Goal: Task Accomplishment & Management: Complete application form

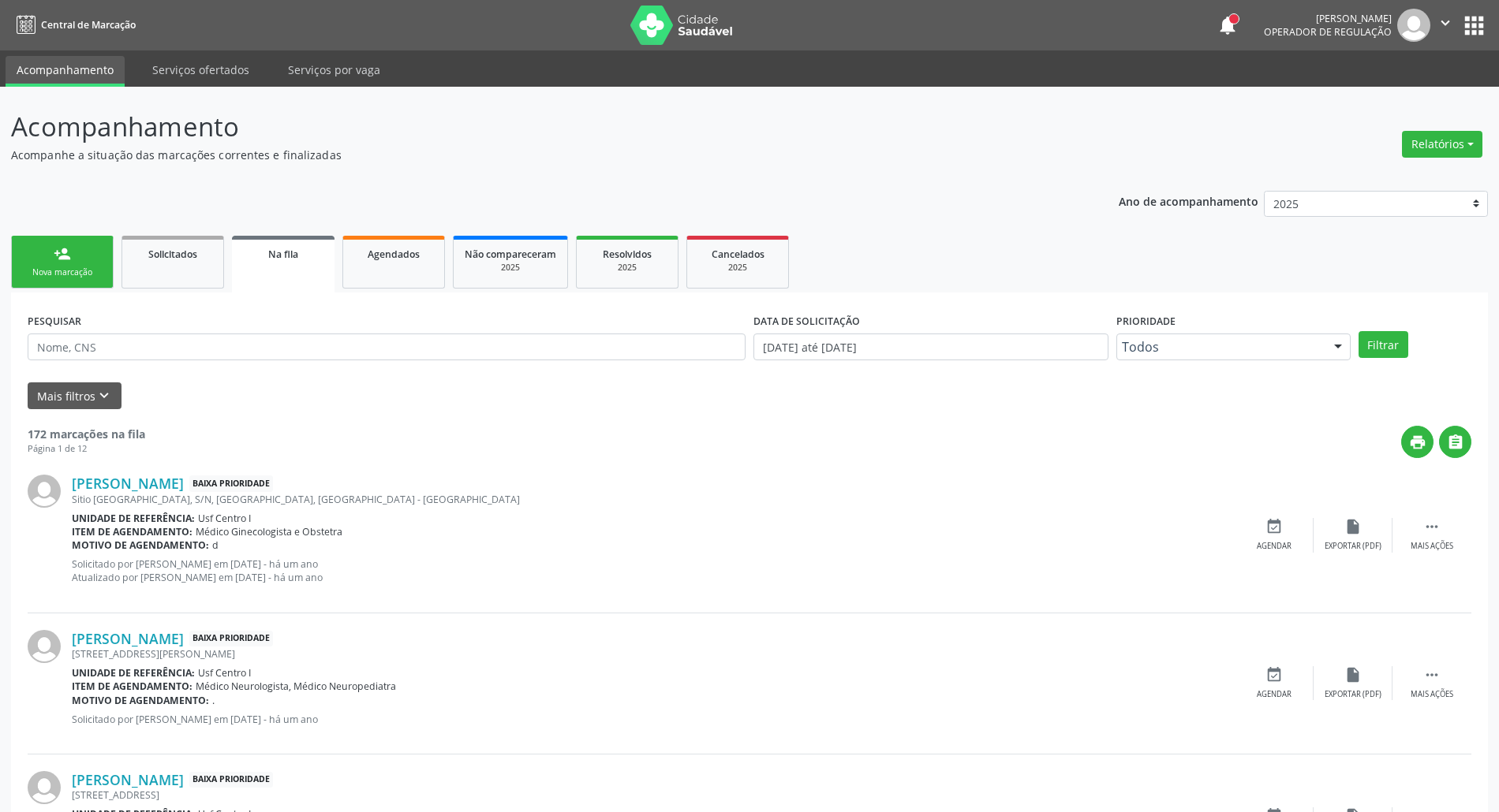
click at [87, 276] on div "Sucesso × O paciente foi agendado. Imprimir comprovante Cancel" at bounding box center [750, 406] width 1499 height 812
drag, startPoint x: 56, startPoint y: 256, endPoint x: 71, endPoint y: 230, distance: 30.0
click at [56, 253] on div "Sucesso × O paciente foi agendado. Imprimir comprovante Cancel" at bounding box center [750, 406] width 1499 height 812
click at [69, 246] on div "Sucesso × O paciente foi agendado. Imprimir comprovante Cancel" at bounding box center [750, 406] width 1499 height 812
click at [60, 263] on div "Sucesso × O paciente foi agendado. Imprimir comprovante Cancel" at bounding box center [750, 406] width 1499 height 812
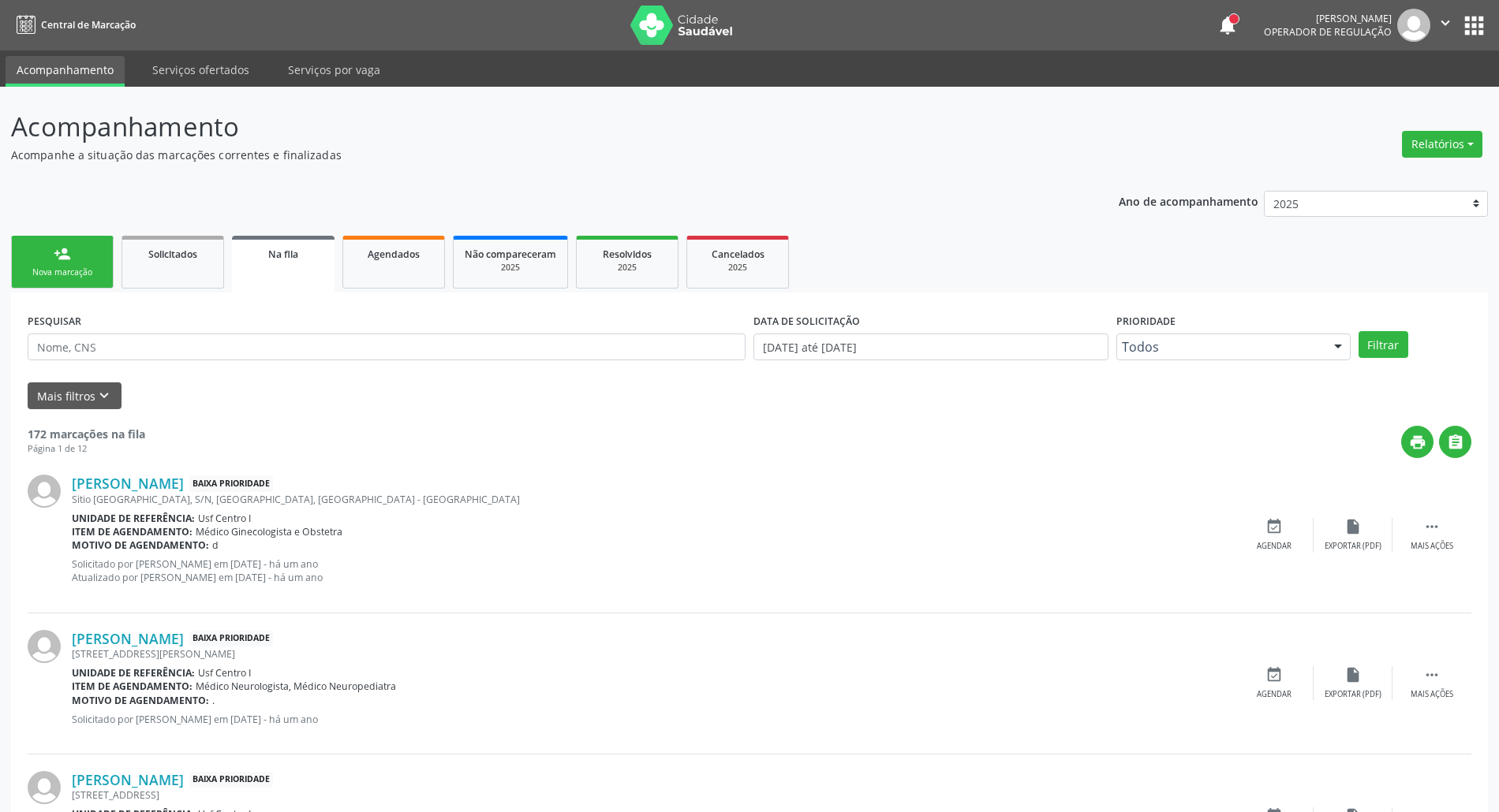
click at [23, 266] on div "Sucesso × O paciente foi agendado. Imprimir comprovante Cancel" at bounding box center [750, 406] width 1499 height 812
click at [48, 266] on div "Sucesso × O paciente foi agendado. Imprimir comprovante Cancel" at bounding box center [750, 406] width 1499 height 812
click at [62, 282] on div "Sucesso × O paciente foi agendado. Imprimir comprovante Cancel" at bounding box center [750, 406] width 1499 height 812
click at [54, 262] on div "Sucesso × O paciente foi agendado. Imprimir comprovante Cancel" at bounding box center [750, 406] width 1499 height 812
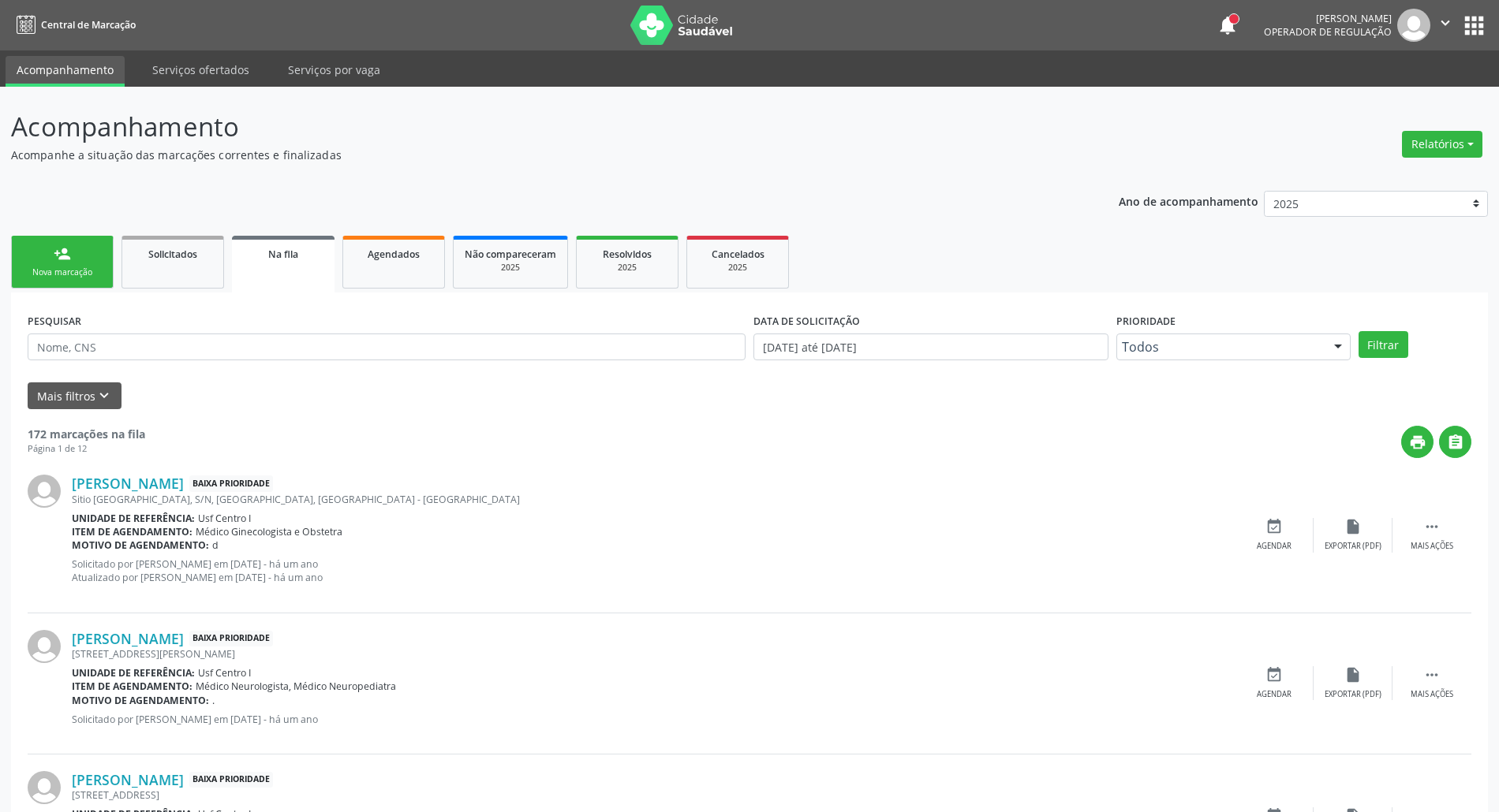
click at [54, 262] on div "Sucesso × O paciente foi agendado. Imprimir comprovante Cancel" at bounding box center [750, 406] width 1499 height 812
click at [46, 275] on div "Sucesso × O paciente foi agendado. Imprimir comprovante Cancel" at bounding box center [750, 406] width 1499 height 812
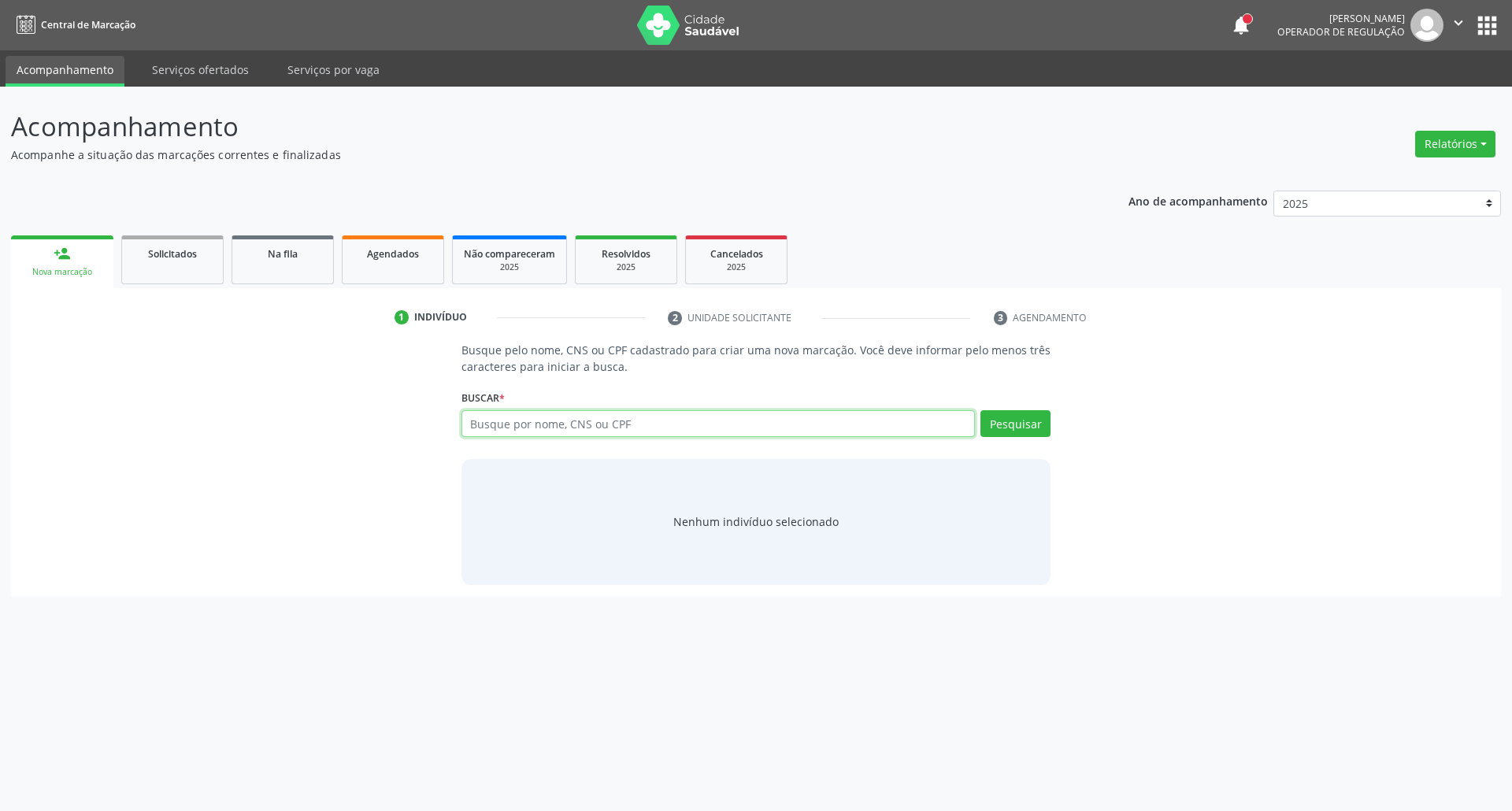
click at [674, 414] on input "text" at bounding box center [719, 423] width 515 height 27
click at [535, 423] on input "text" at bounding box center [719, 423] width 515 height 27
click at [301, 265] on link "Na fila" at bounding box center [283, 260] width 102 height 49
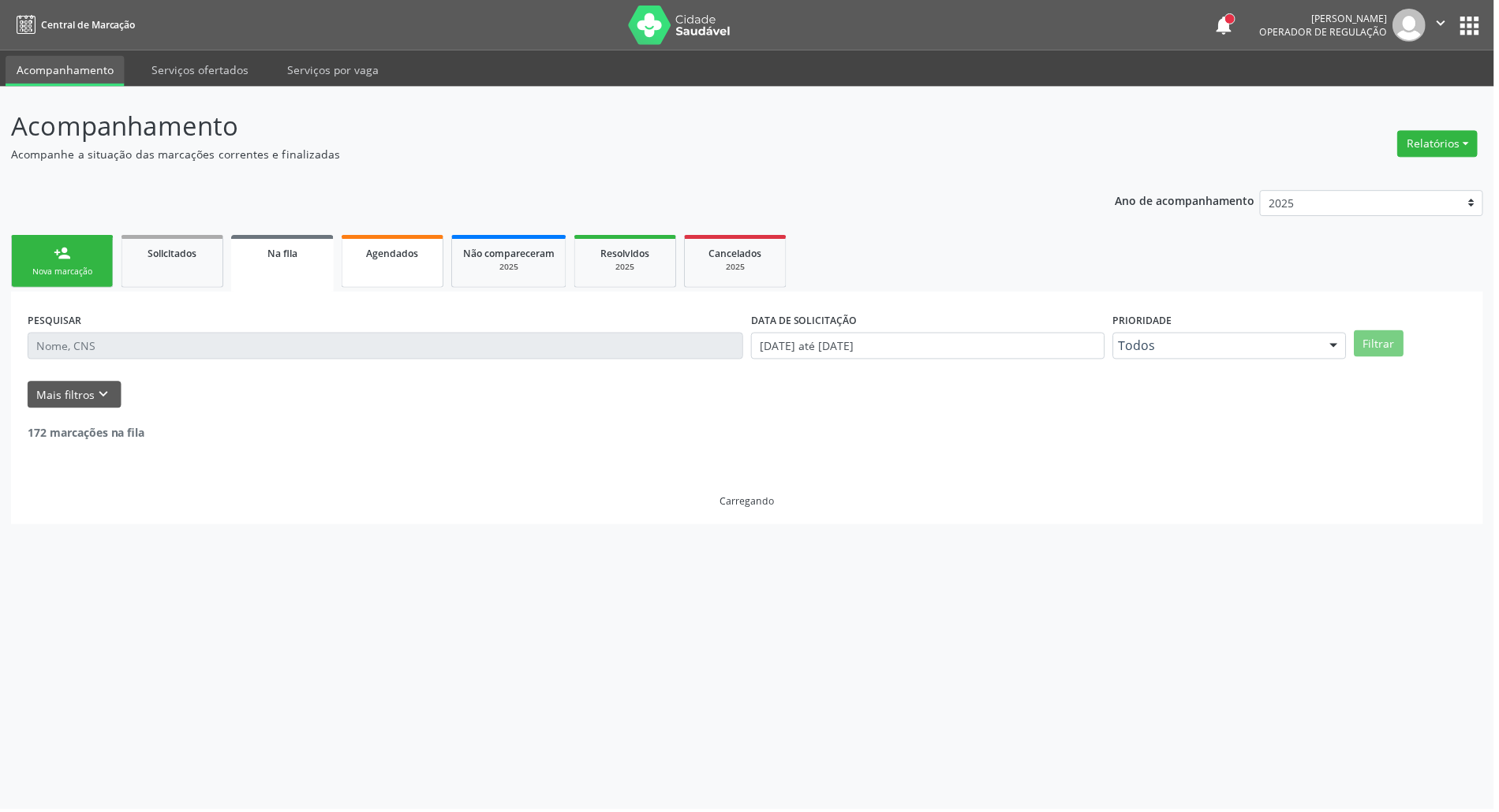
click at [384, 270] on link "Agendados" at bounding box center [394, 262] width 102 height 53
select select "9"
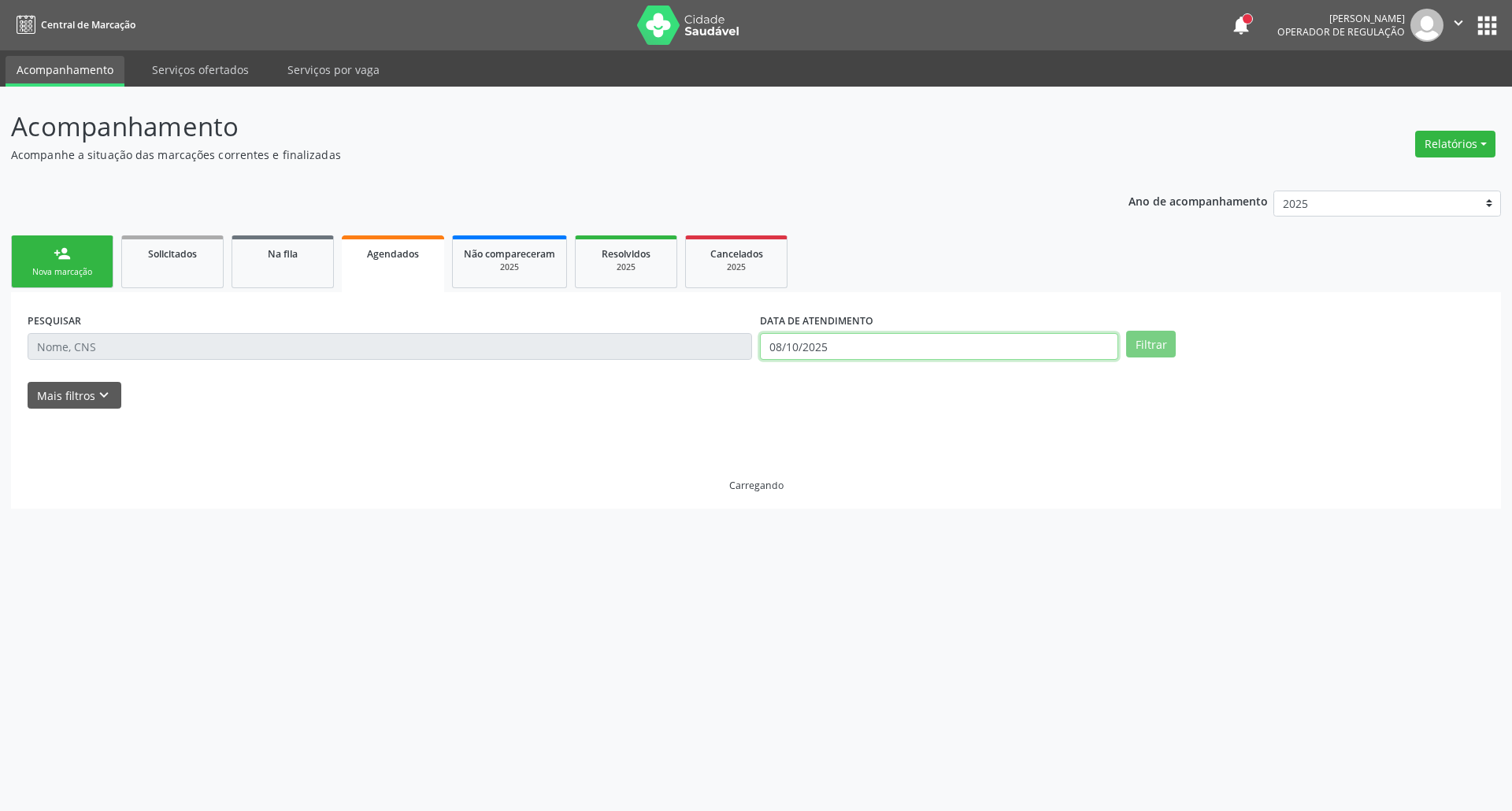
click at [886, 346] on input "08/10/2025" at bounding box center [939, 346] width 358 height 27
click at [885, 346] on input "08/10/2025" at bounding box center [939, 346] width 358 height 27
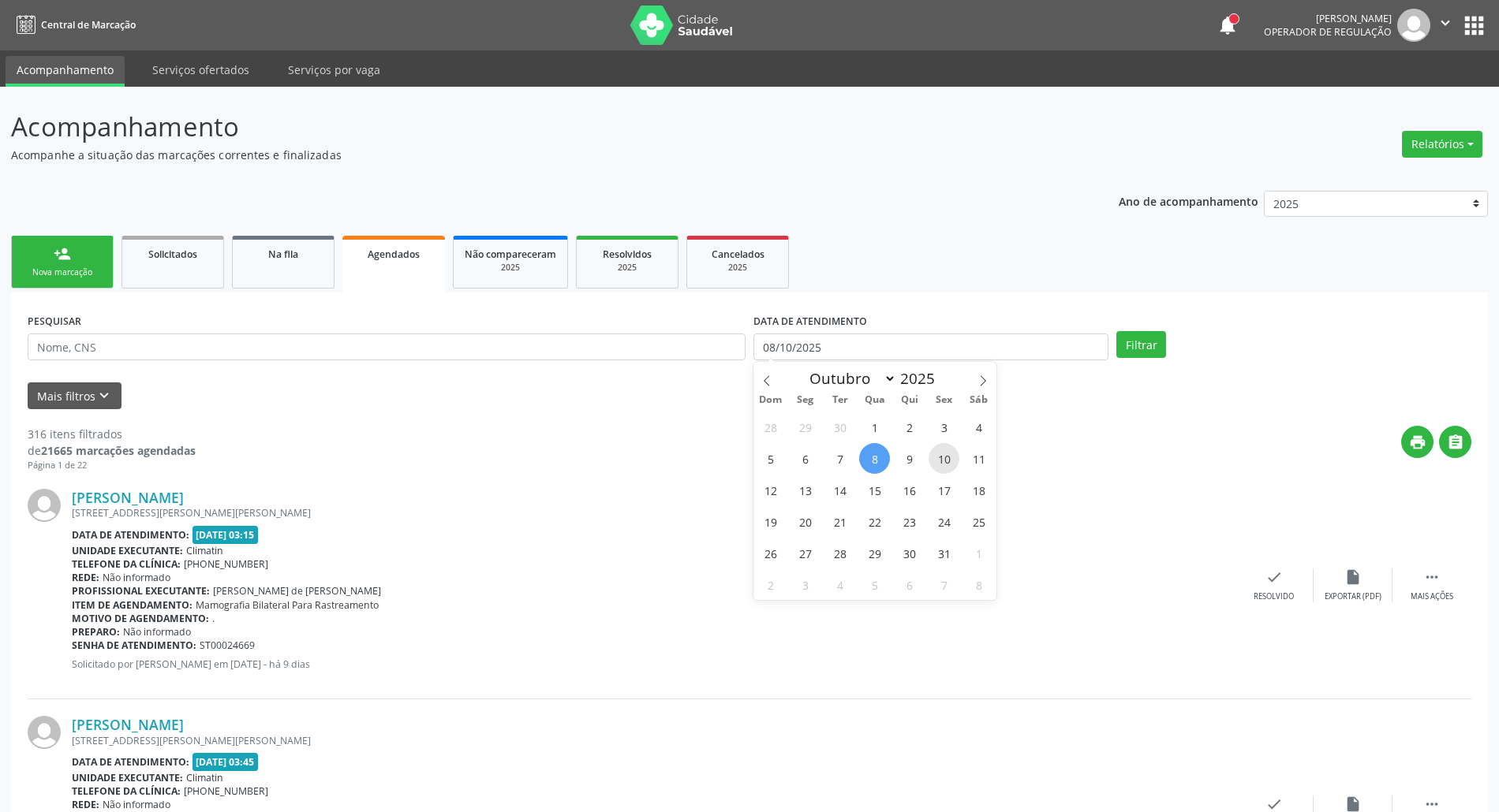
click at [940, 462] on span "10" at bounding box center [944, 458] width 30 height 30
type input "1[DATE]"
click at [950, 457] on span "10" at bounding box center [944, 458] width 30 height 30
click at [950, 457] on div "print " at bounding box center [833, 449] width 1276 height 47
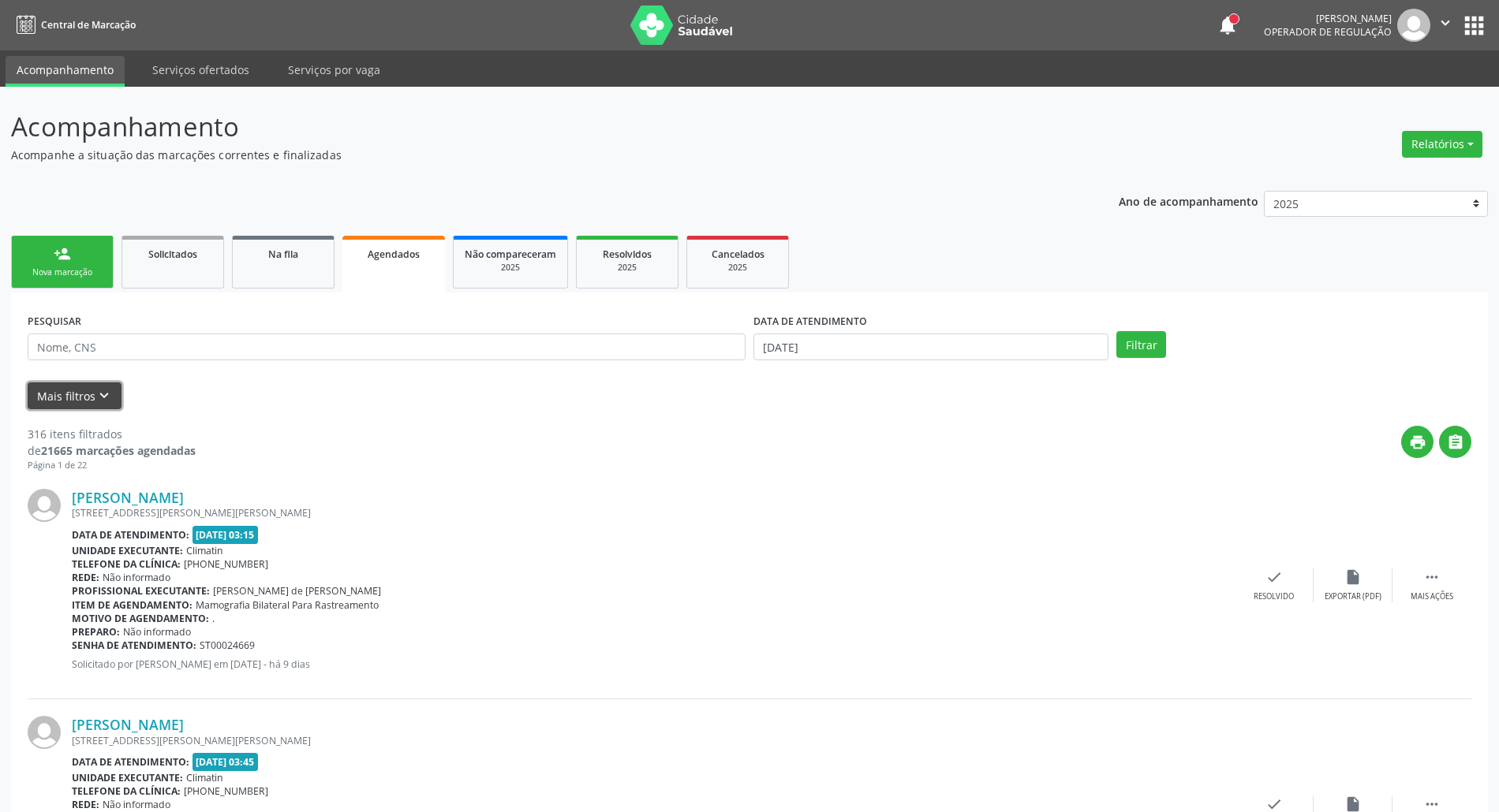
click at [82, 398] on button "Mais filtros keyboard_arrow_down" at bounding box center [74, 396] width 94 height 28
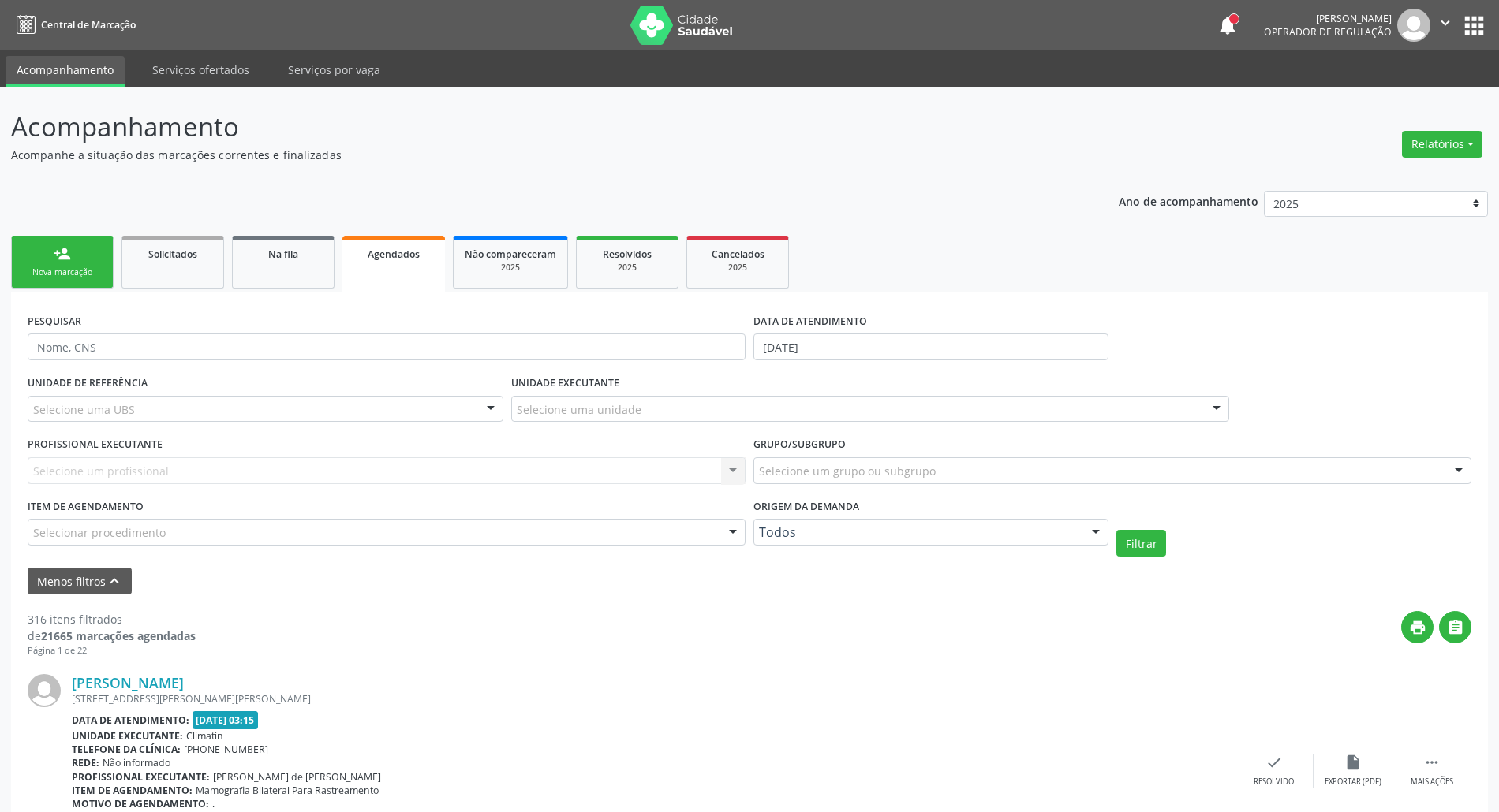
click at [224, 411] on div "Selecione uma UBS" at bounding box center [265, 410] width 476 height 27
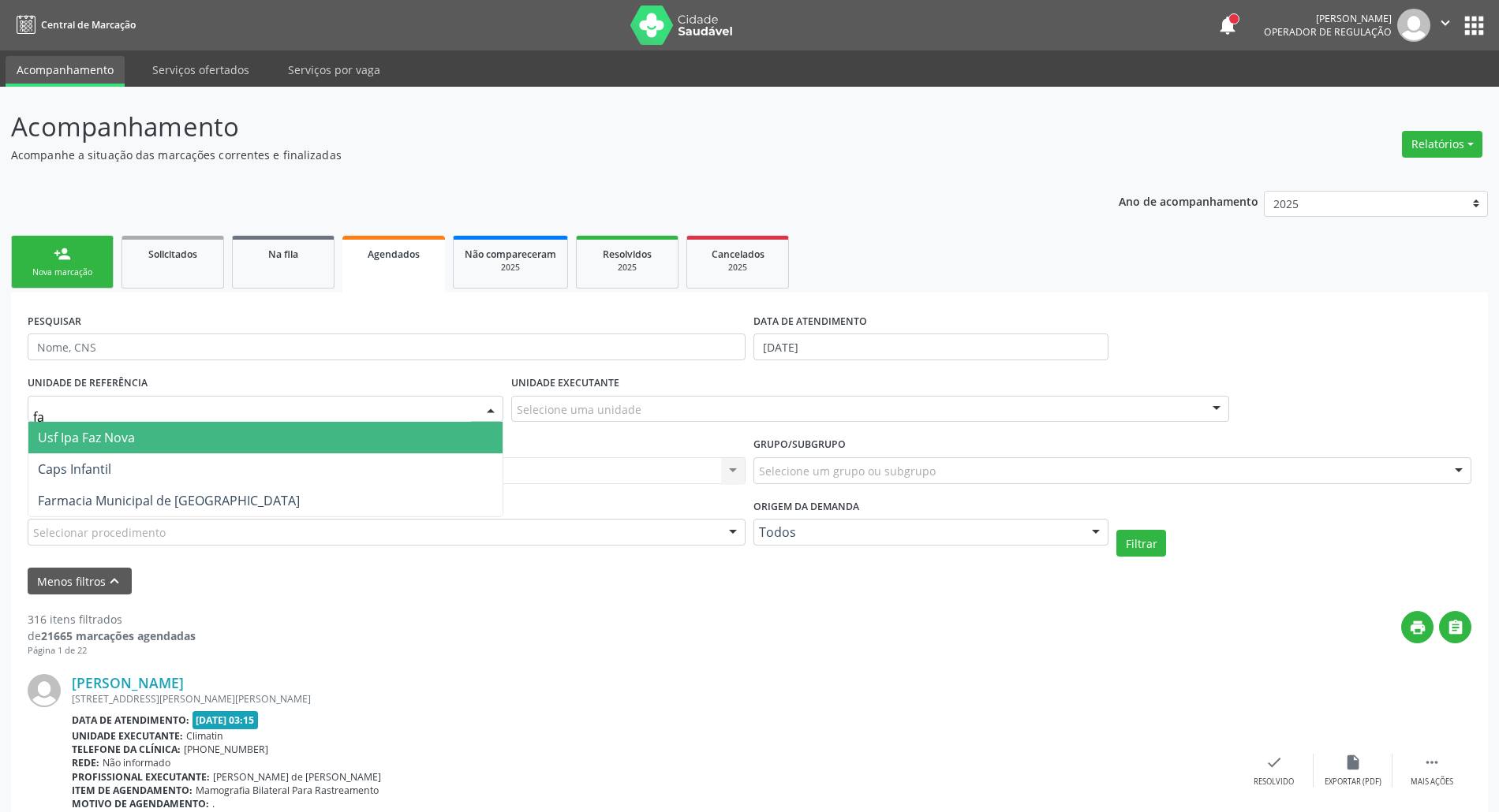
type input "faz"
click at [212, 436] on span "Usf Ipa Faz Nova" at bounding box center [265, 437] width 474 height 31
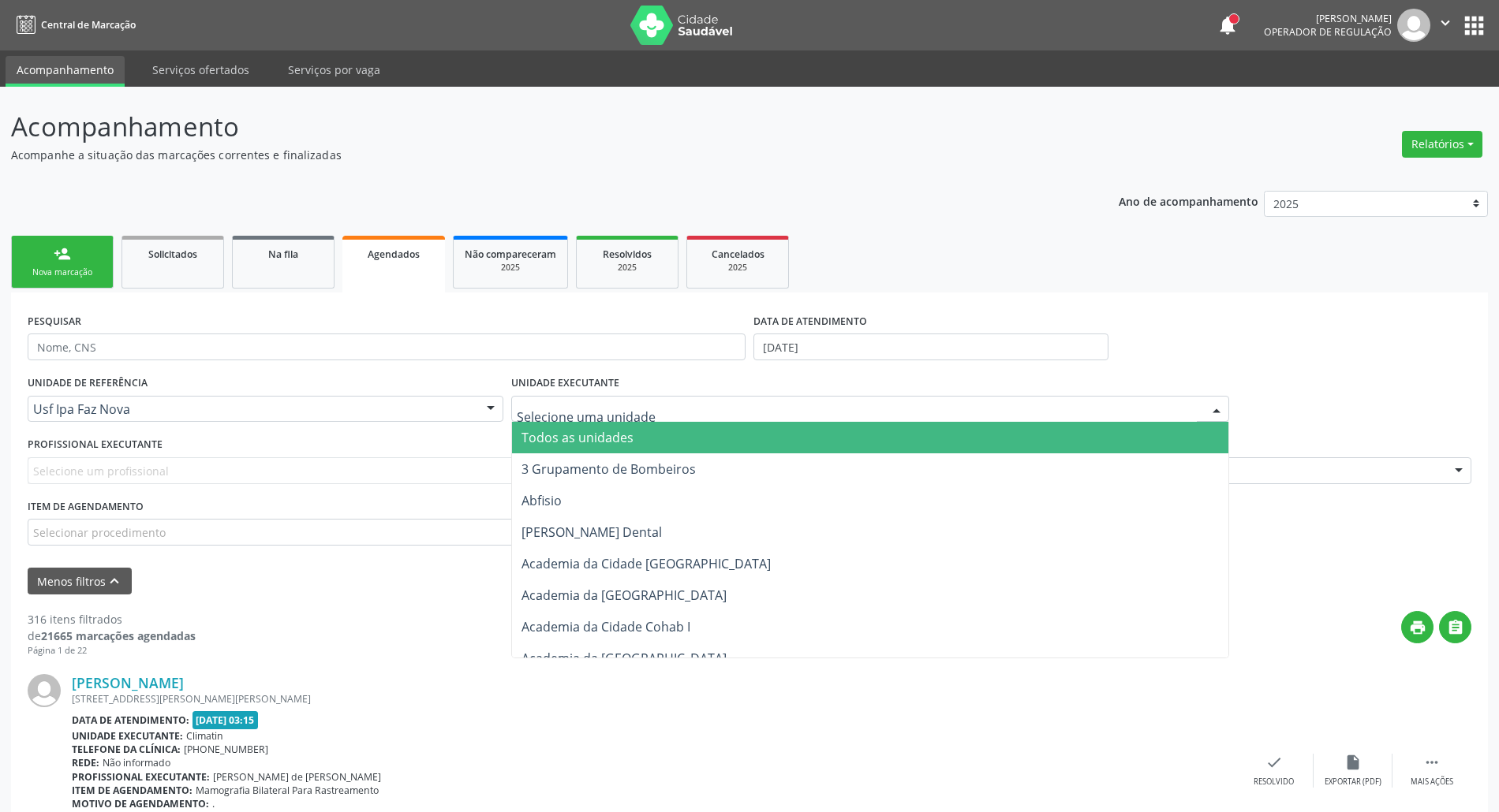
click at [672, 414] on div at bounding box center [870, 410] width 718 height 27
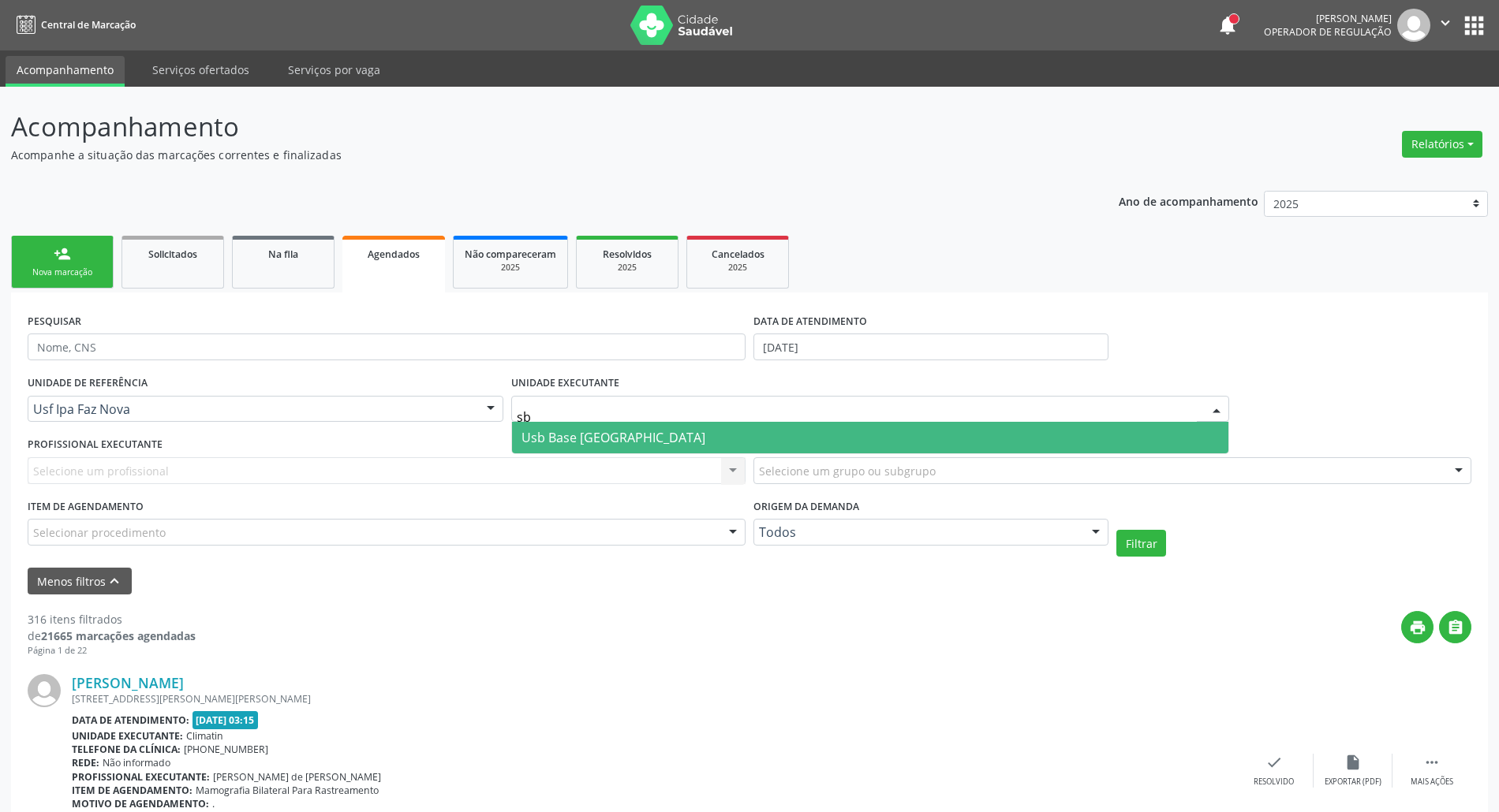
click at [890, 410] on input "sb" at bounding box center [856, 417] width 680 height 31
type input "a"
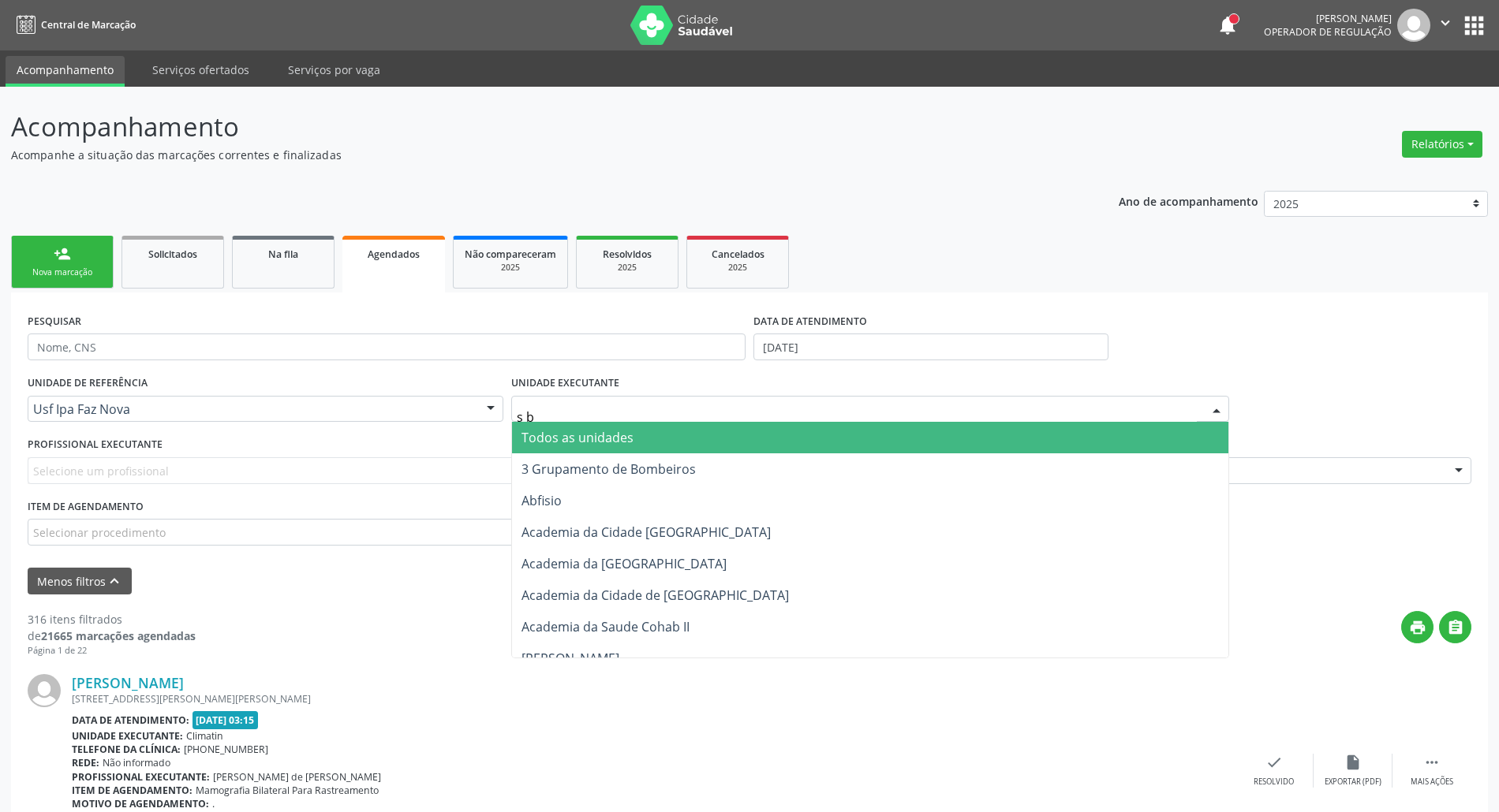
type input "s b"
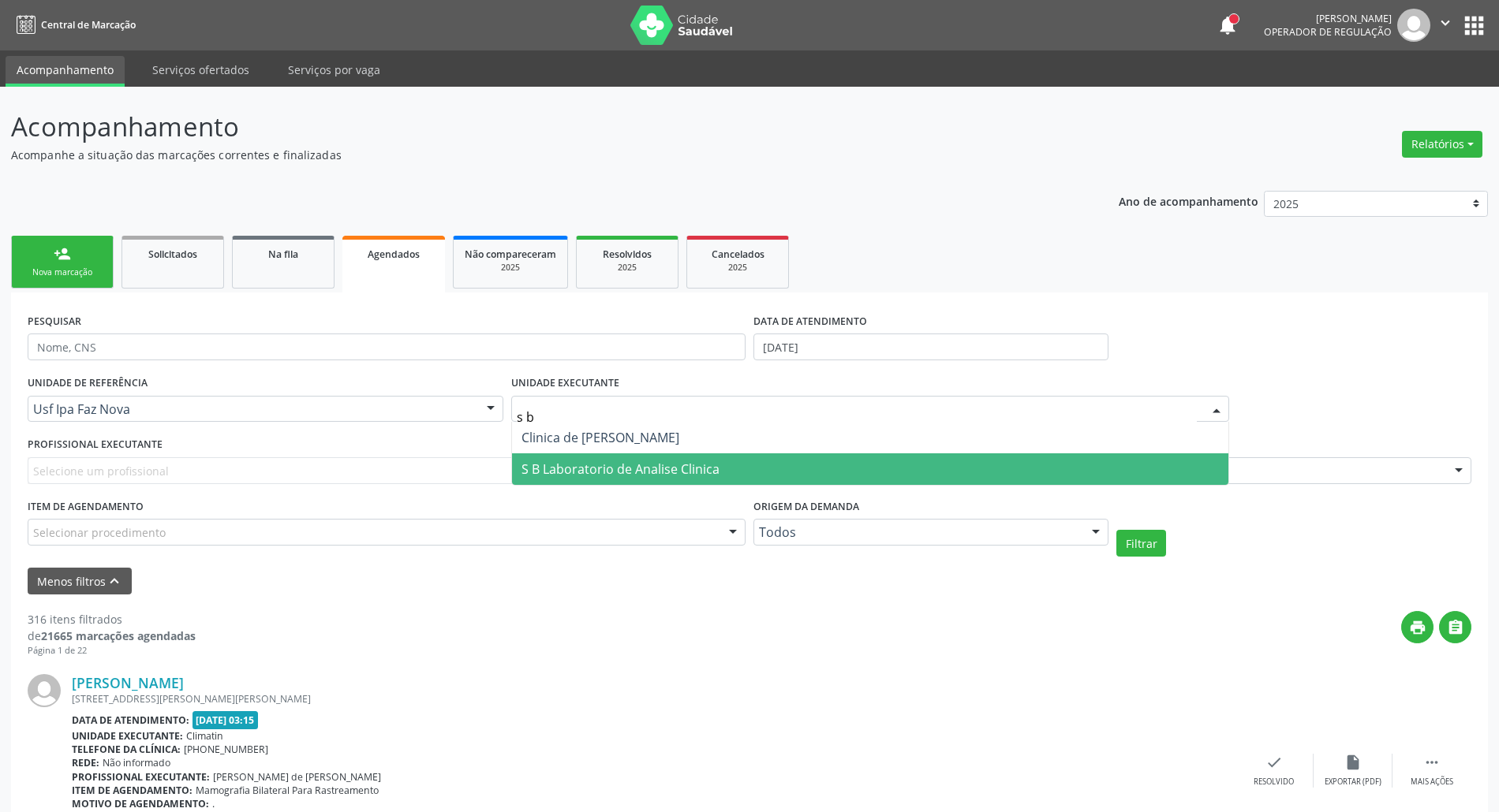
click at [844, 457] on span "S B Laboratorio de Analise Clinica" at bounding box center [870, 469] width 716 height 31
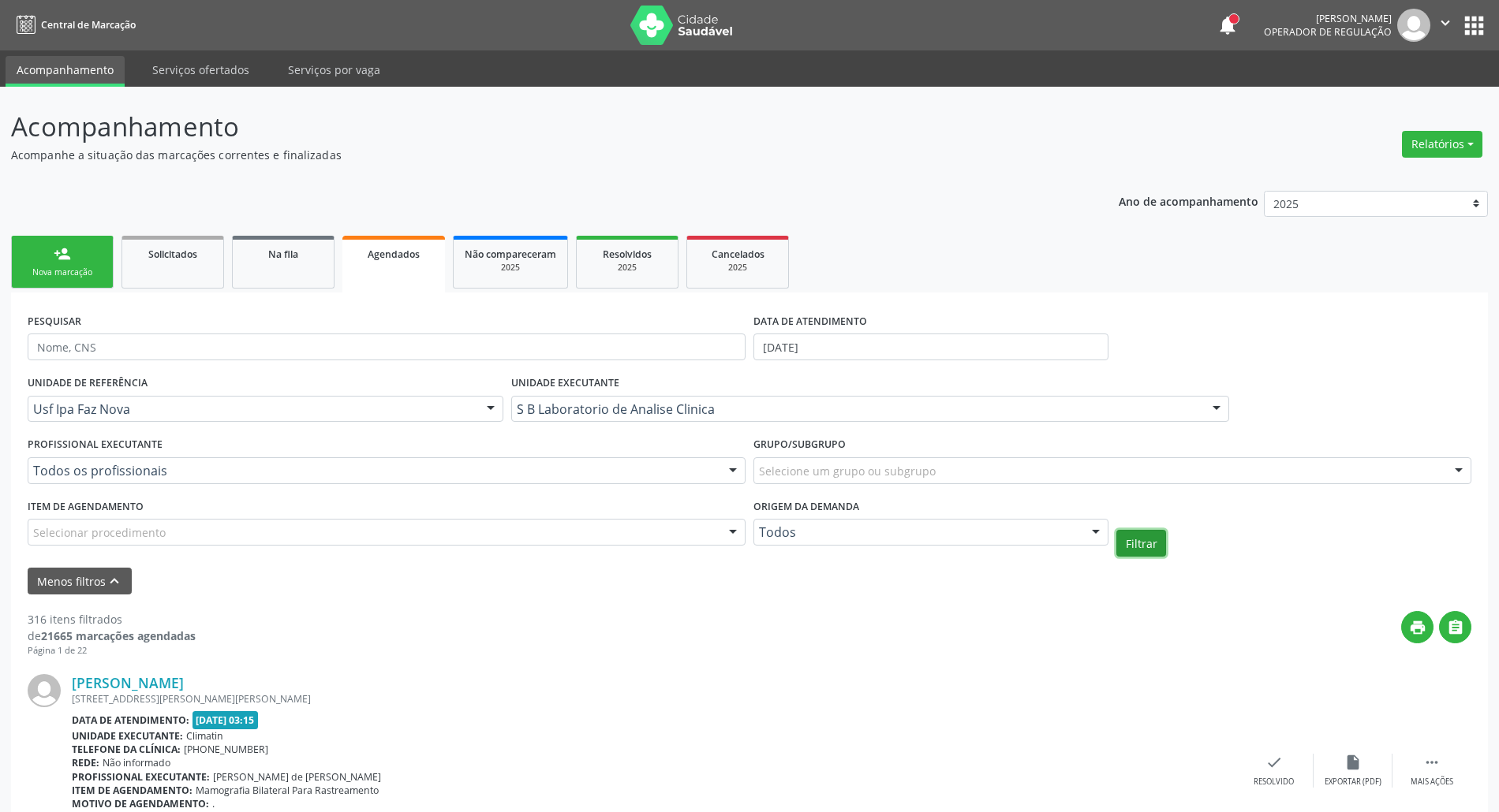
click at [1131, 540] on button "Filtrar" at bounding box center [1140, 543] width 49 height 27
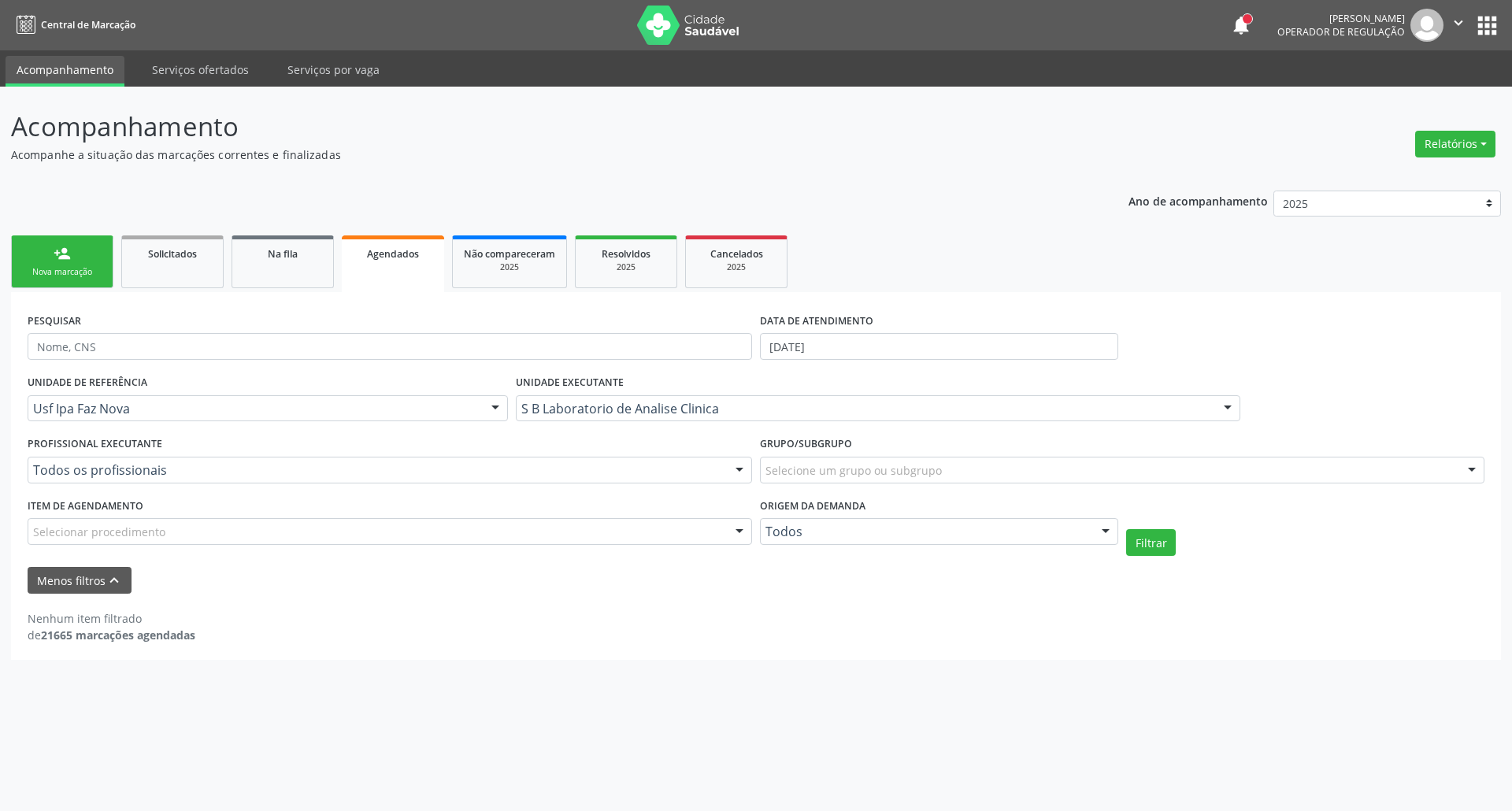
click at [46, 261] on link "person_add Nova marcação" at bounding box center [62, 261] width 102 height 53
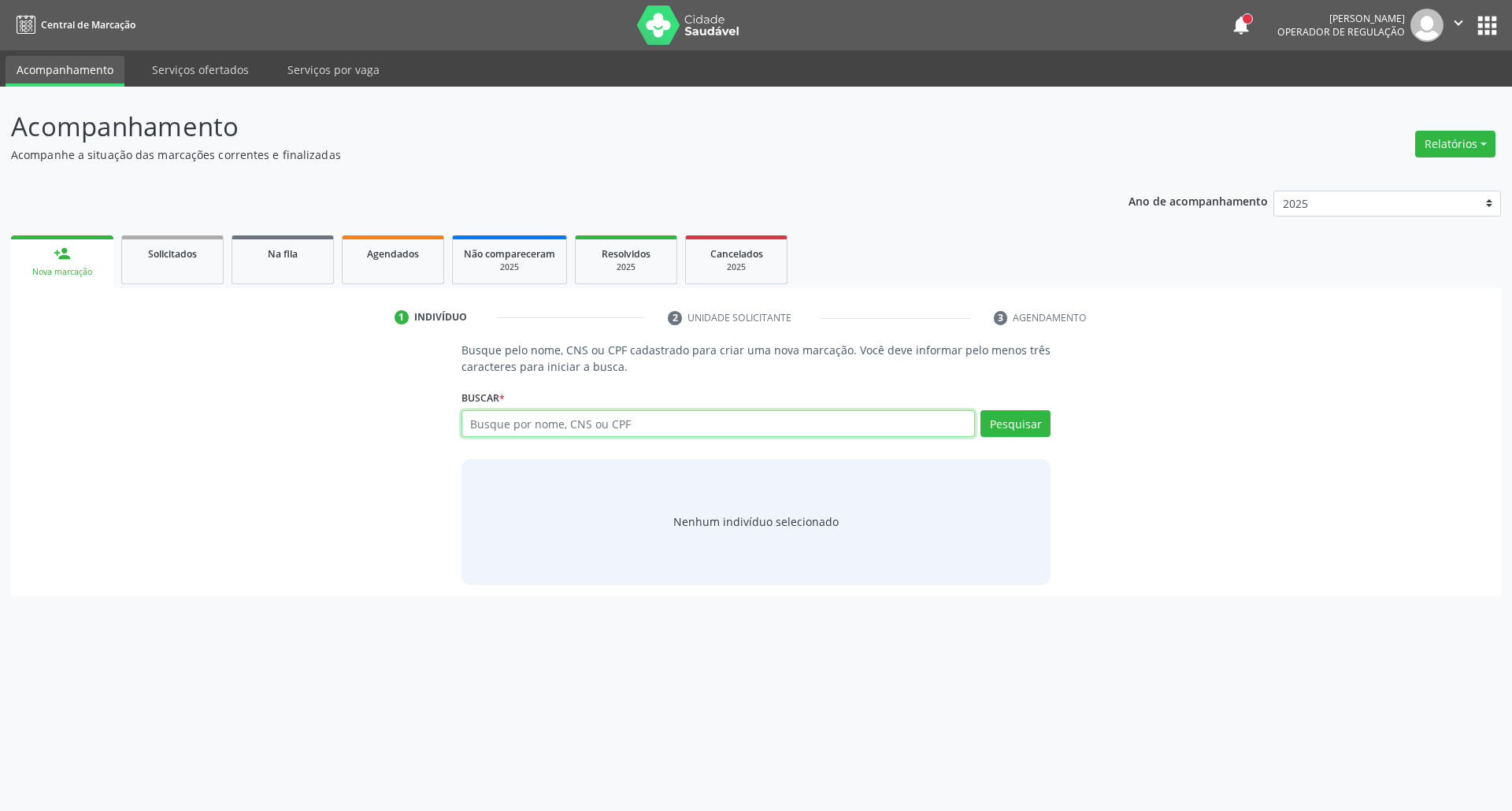
click at [560, 420] on input "text" at bounding box center [719, 423] width 515 height 27
type input "898003987977665"
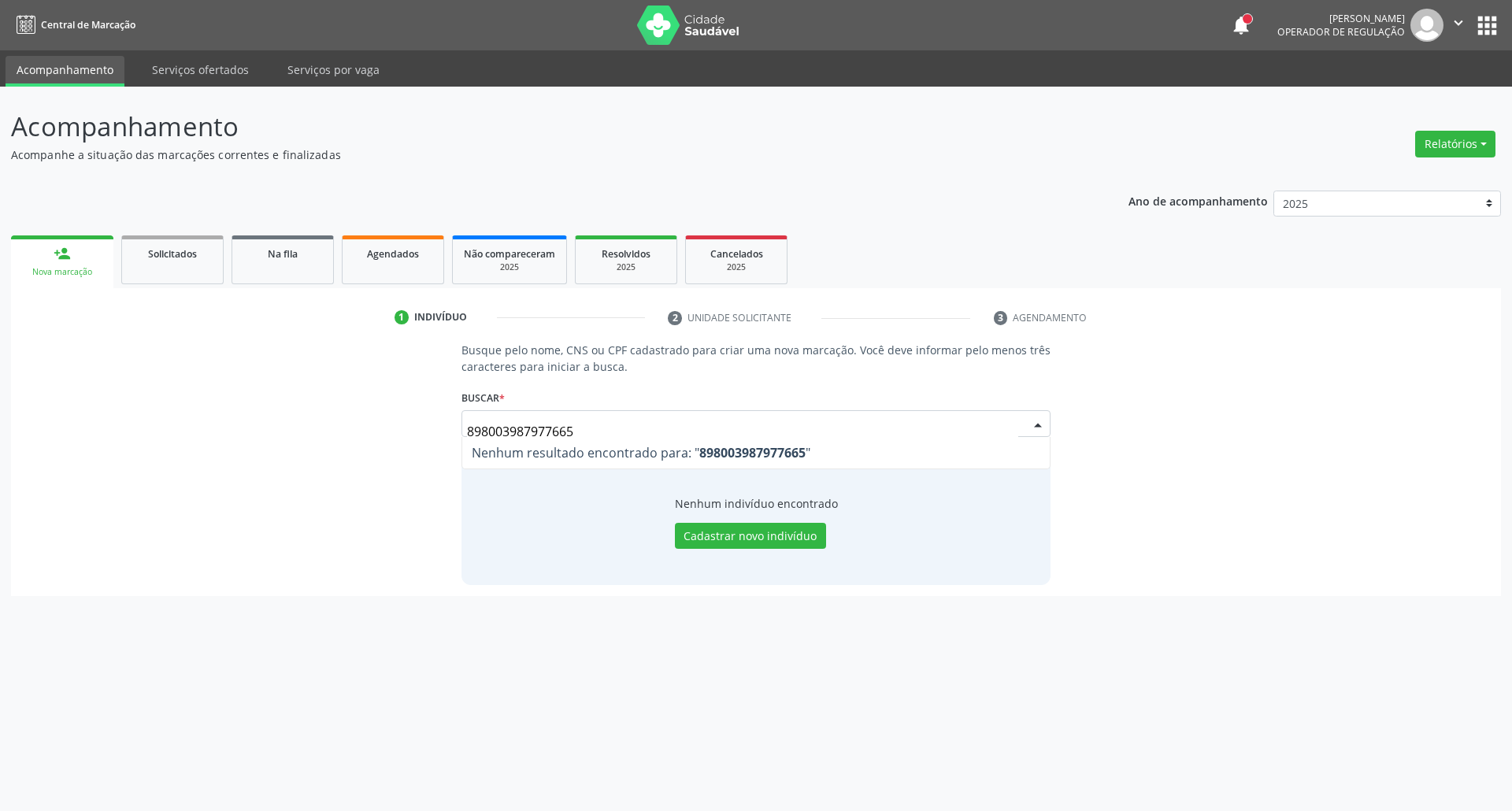
drag, startPoint x: 589, startPoint y: 426, endPoint x: 0, endPoint y: 367, distance: 591.9
click at [0, 396] on div "Acompanhamento Acompanhe a situação das marcações correntes e finalizadas Relat…" at bounding box center [756, 448] width 1512 height 724
type input "cleonaldo s"
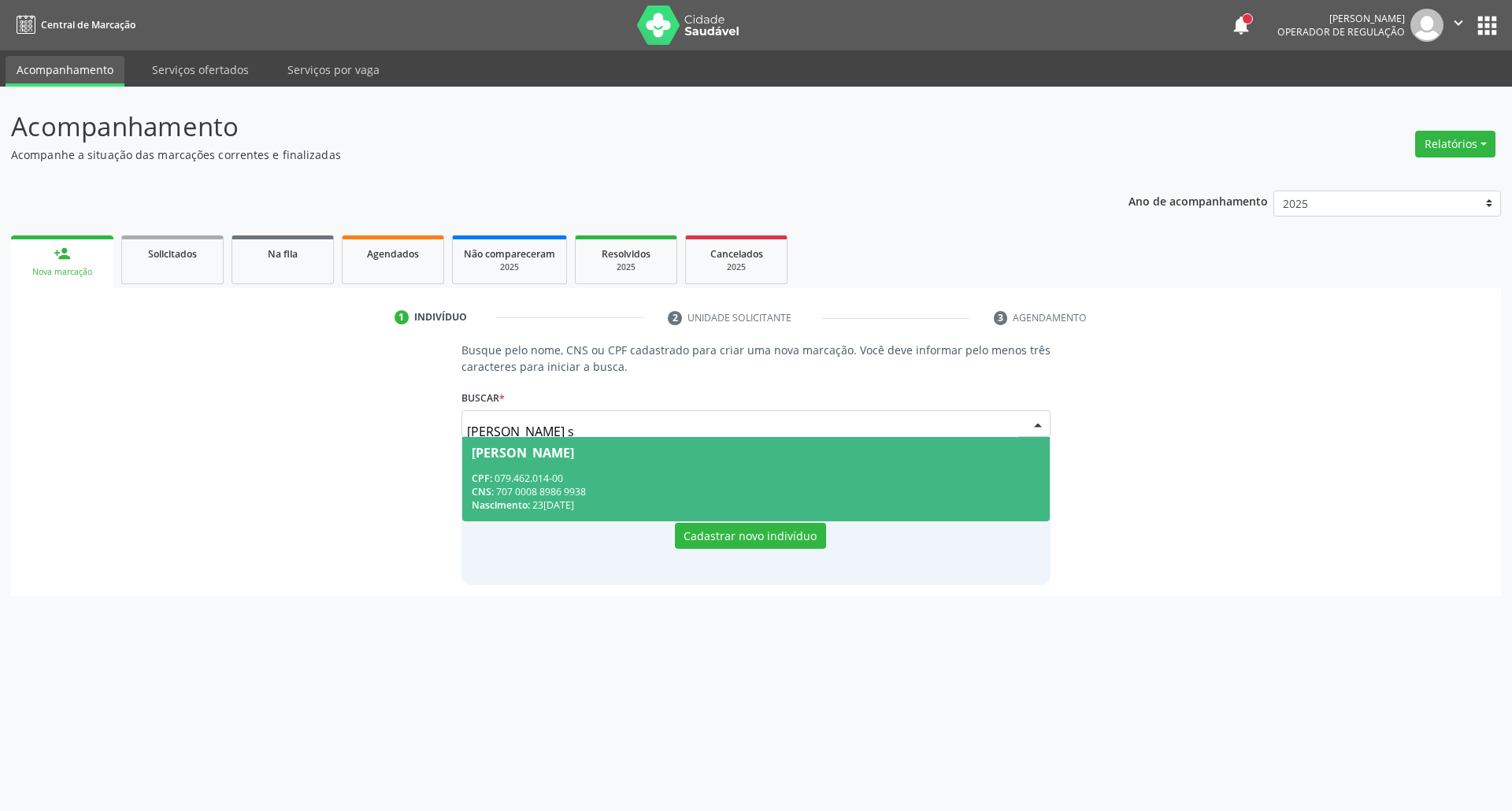
click at [506, 480] on div "CPF: 079.462.014-00" at bounding box center [756, 478] width 569 height 13
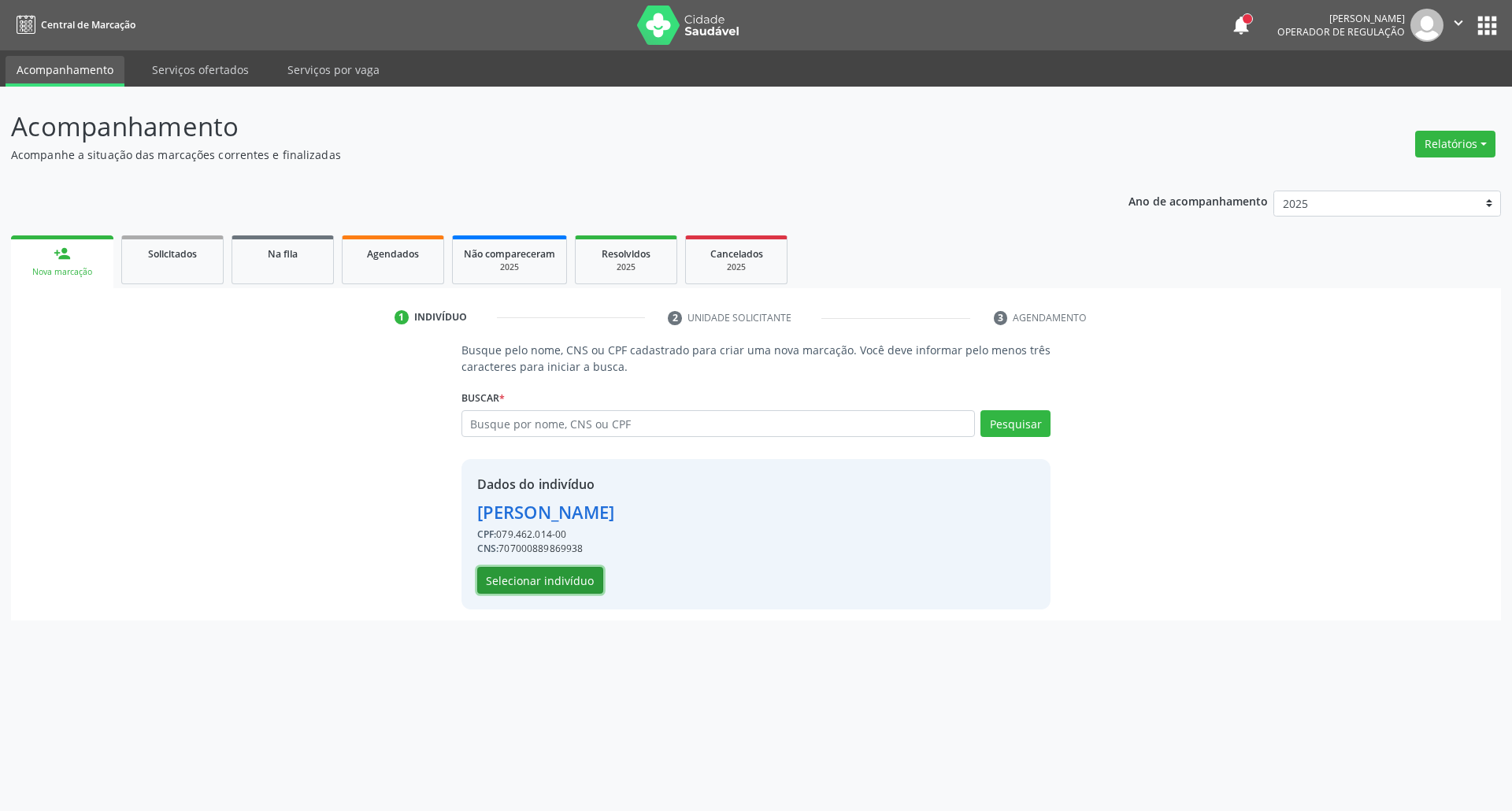
click at [554, 586] on button "Selecionar indivíduo" at bounding box center [540, 580] width 126 height 27
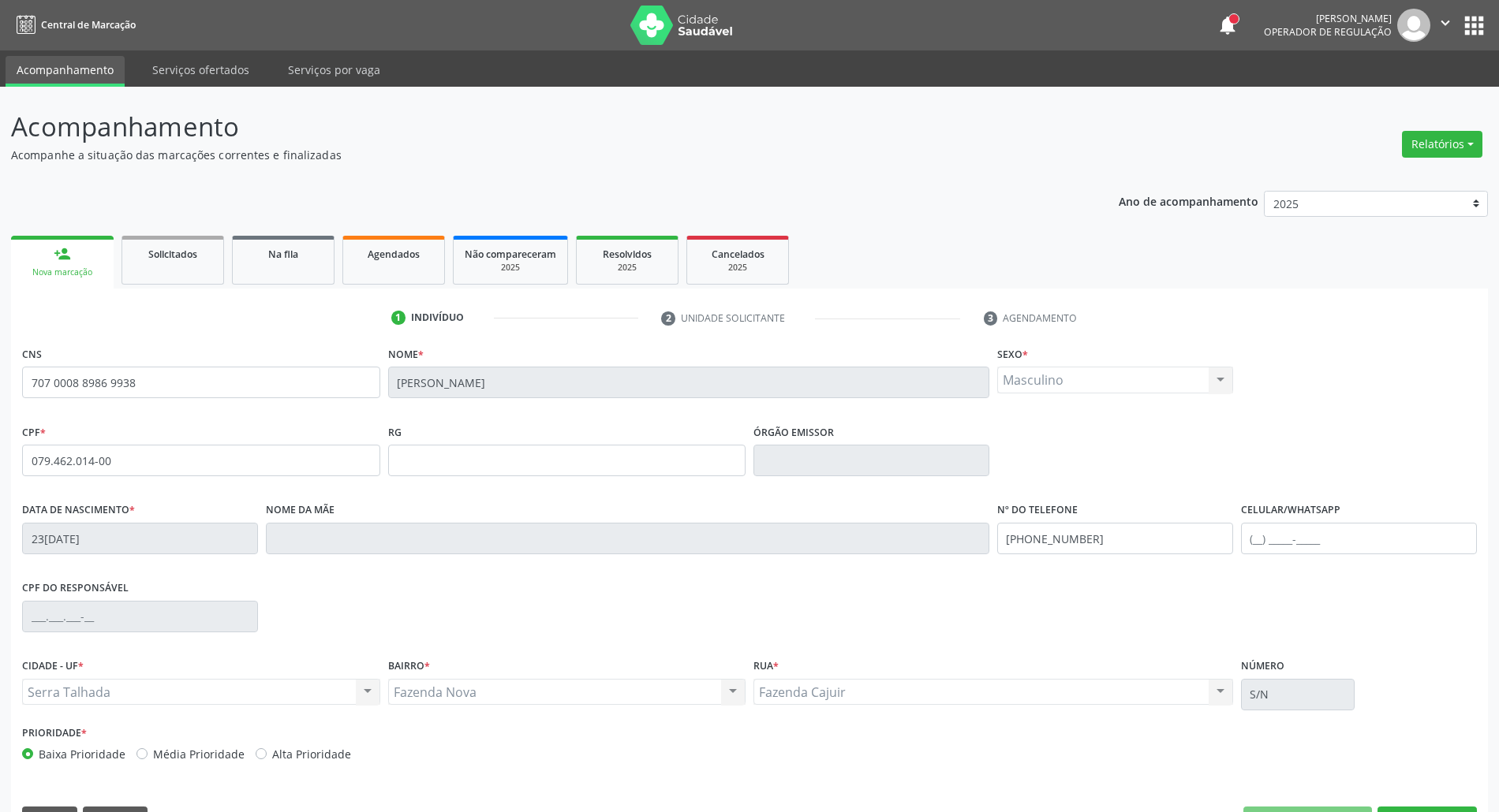
scroll to position [43, 0]
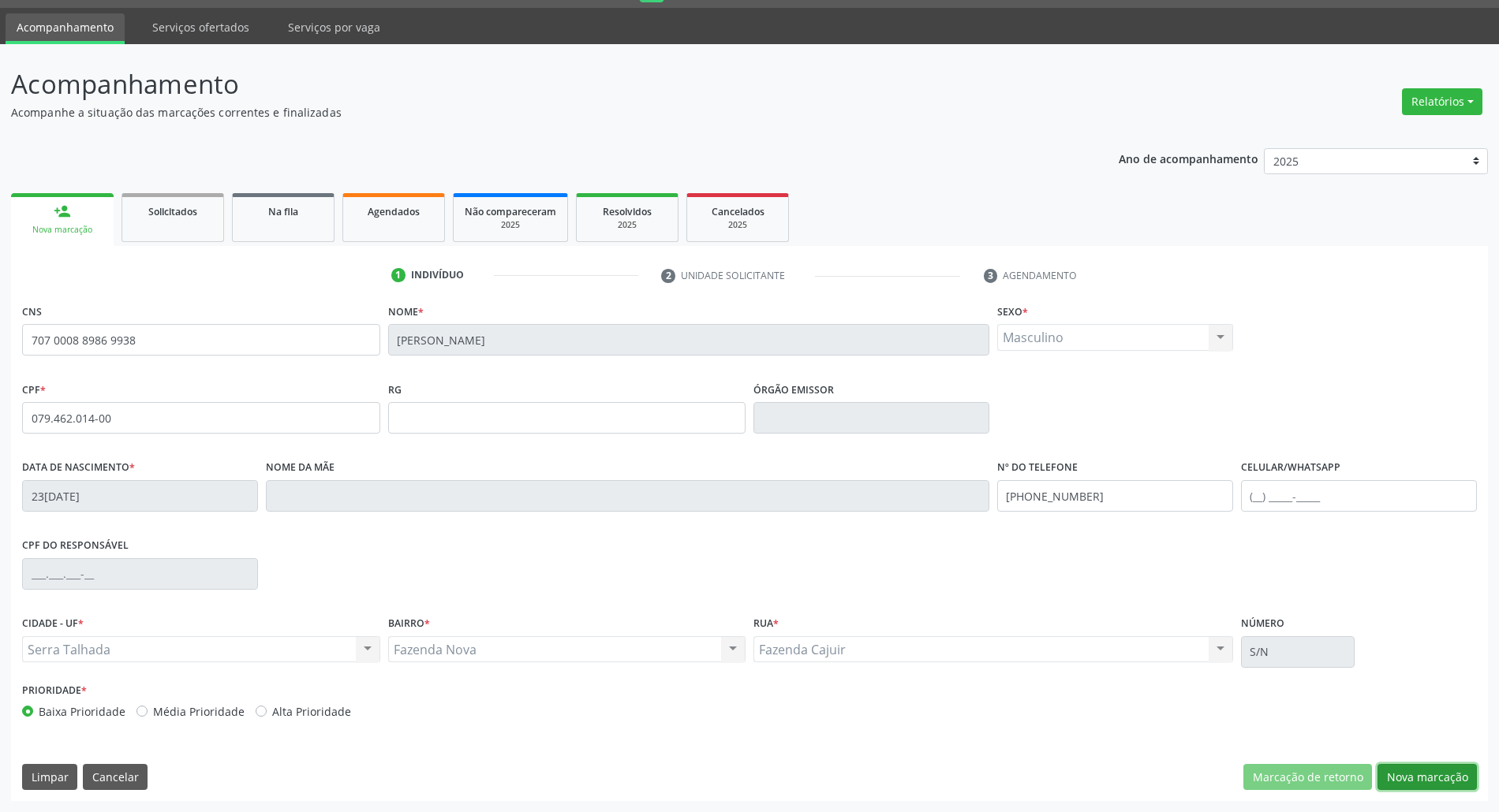
drag, startPoint x: 1450, startPoint y: 777, endPoint x: 999, endPoint y: 621, distance: 477.2
click at [1448, 777] on button "Nova marcação" at bounding box center [1426, 778] width 100 height 27
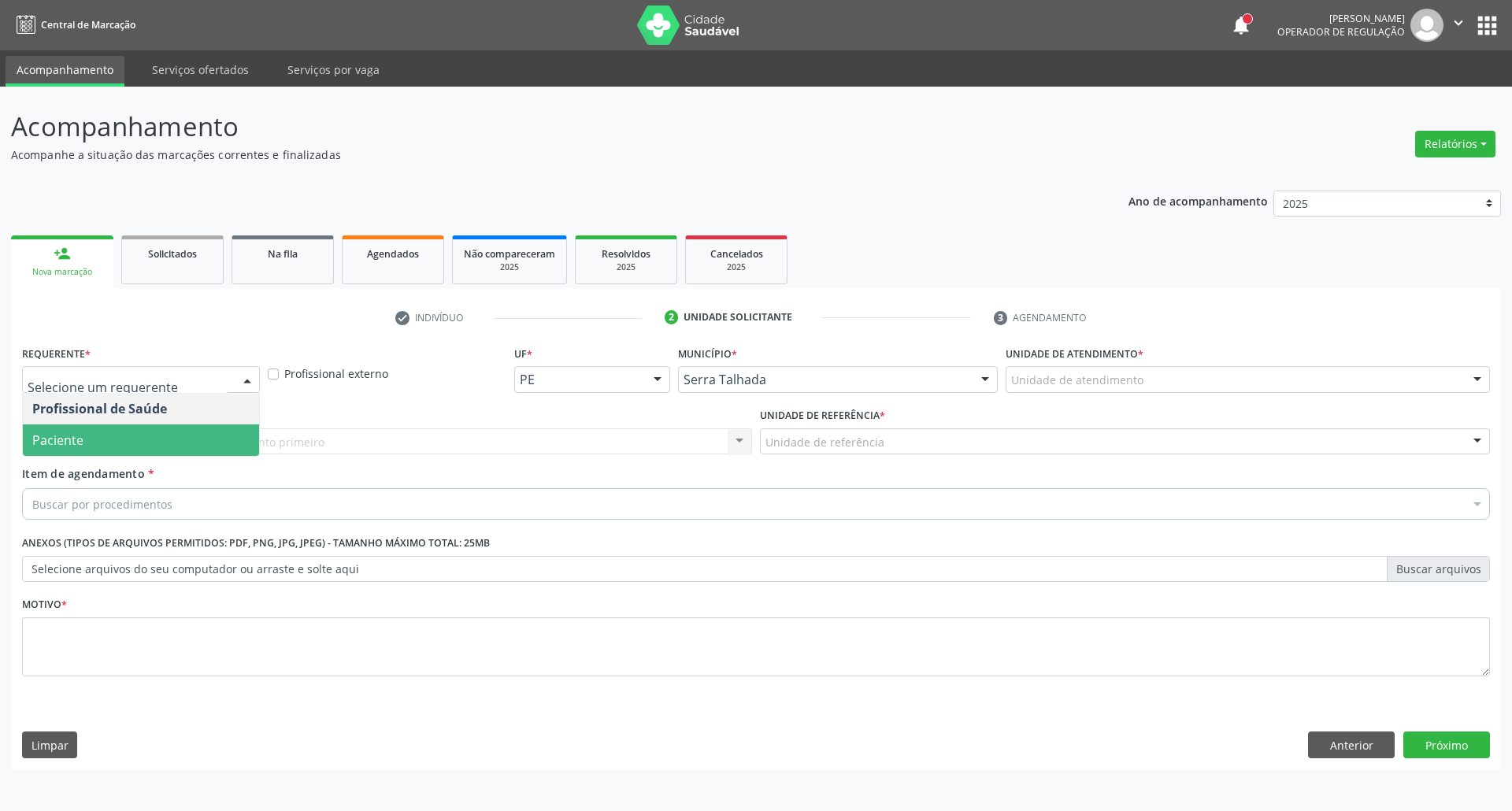
click at [83, 448] on span "Paciente" at bounding box center [141, 440] width 236 height 31
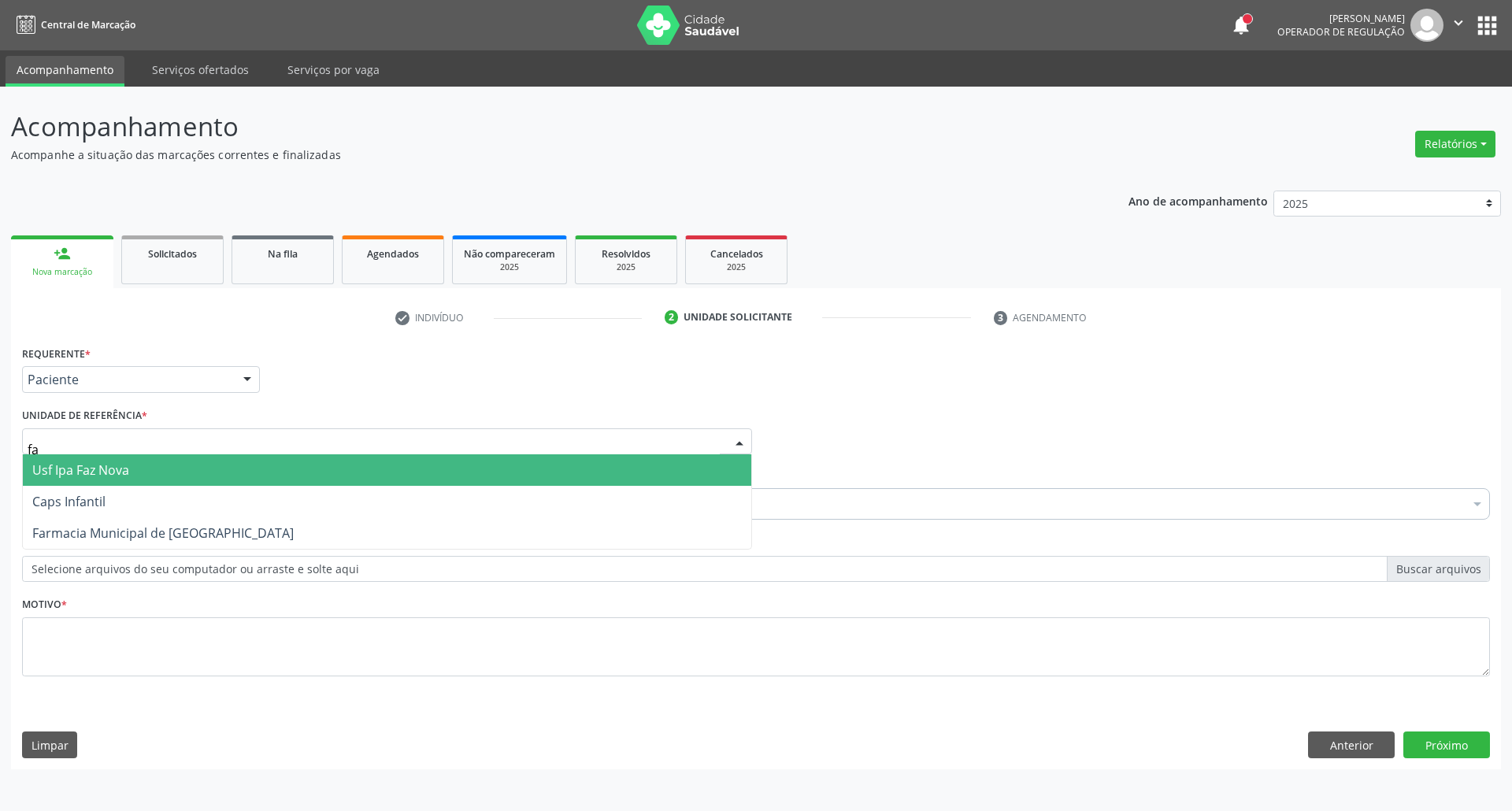
type input "faz"
drag, startPoint x: 75, startPoint y: 469, endPoint x: 95, endPoint y: 483, distance: 24.4
click at [75, 470] on span "Usf Ipa Faz Nova" at bounding box center [81, 470] width 97 height 17
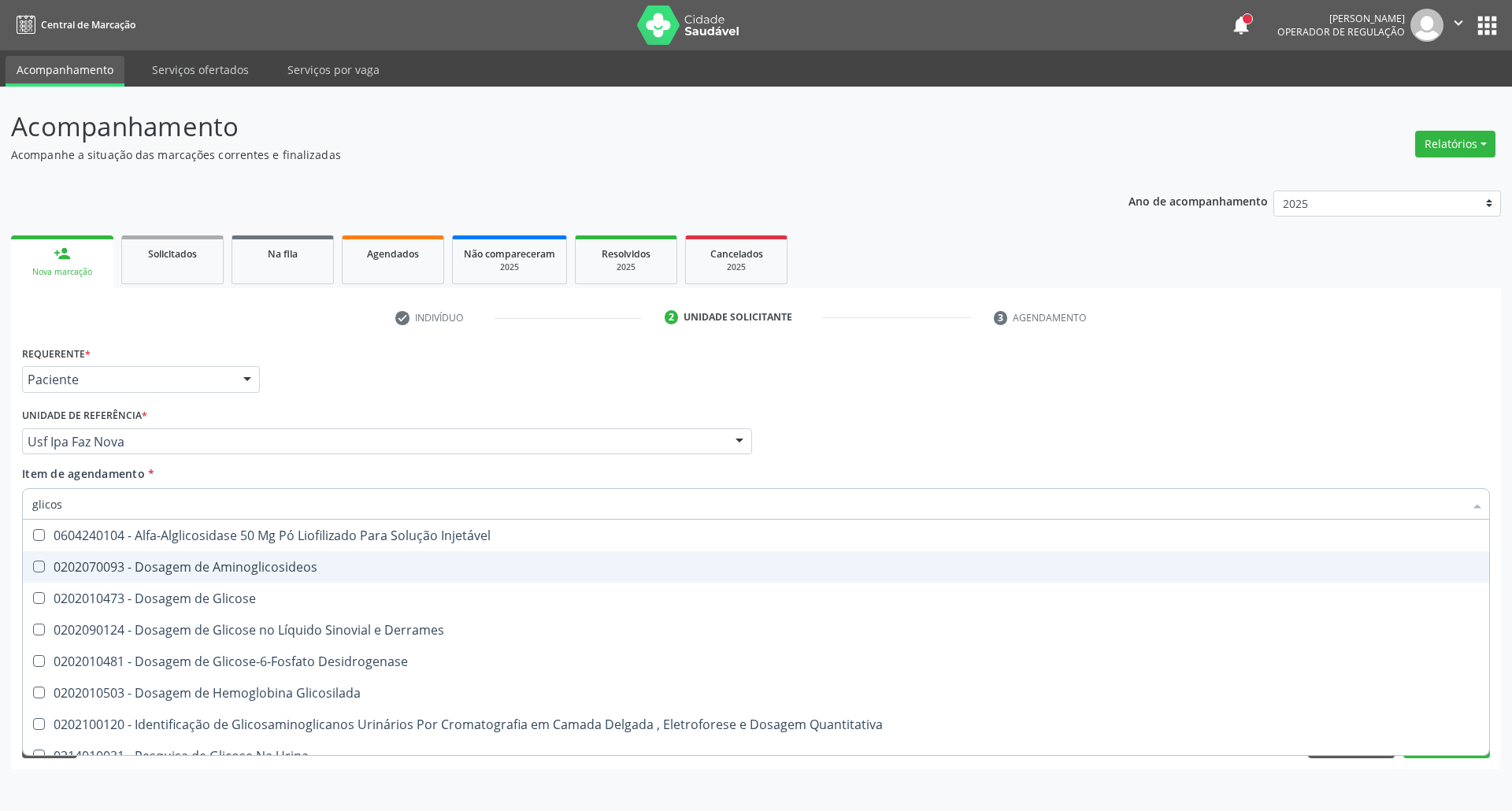
type input "glicose"
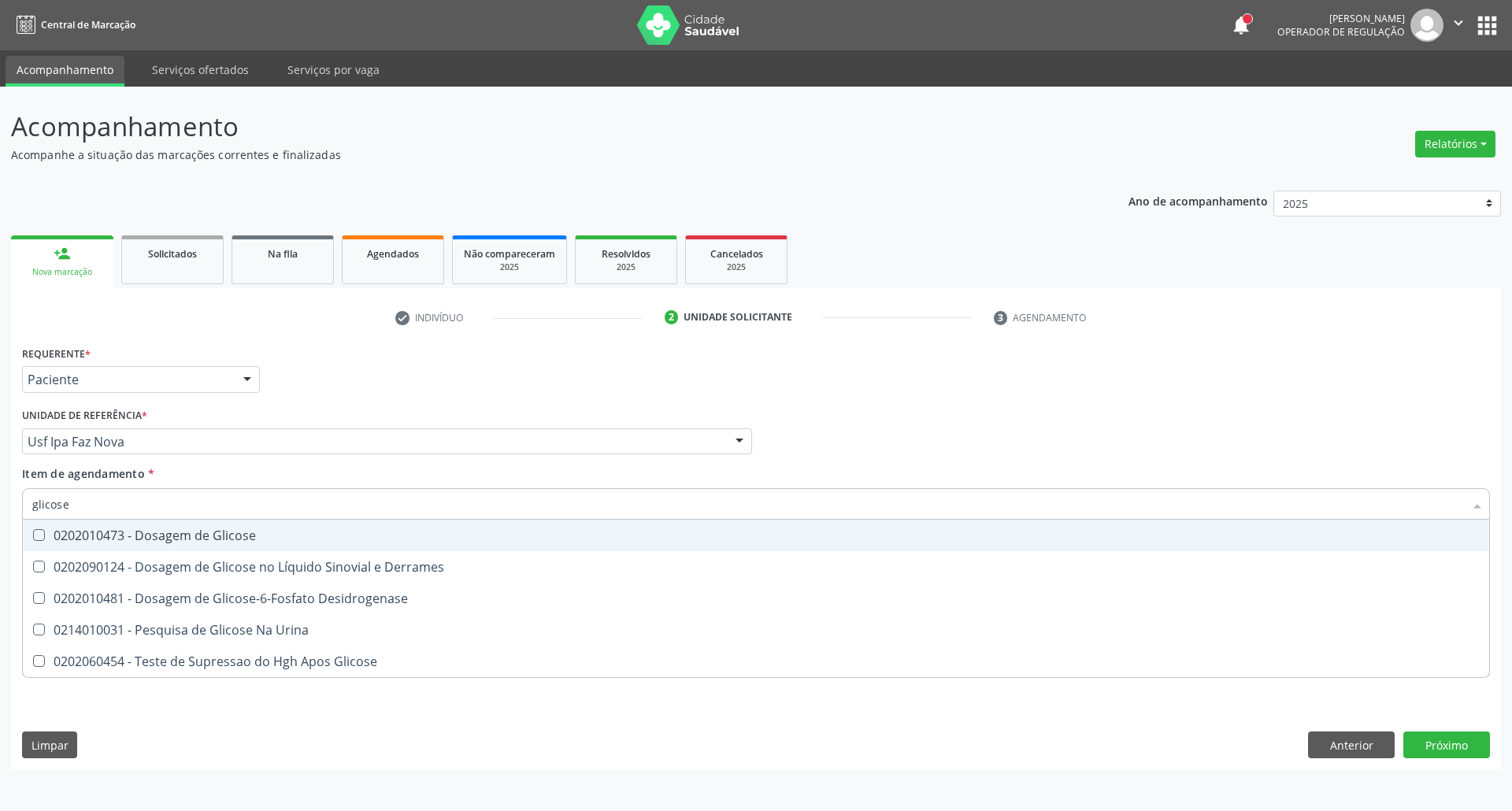
click at [115, 542] on div "0202010473 - Dosagem de Glicose" at bounding box center [756, 535] width 1448 height 13
checkbox Glicose "true"
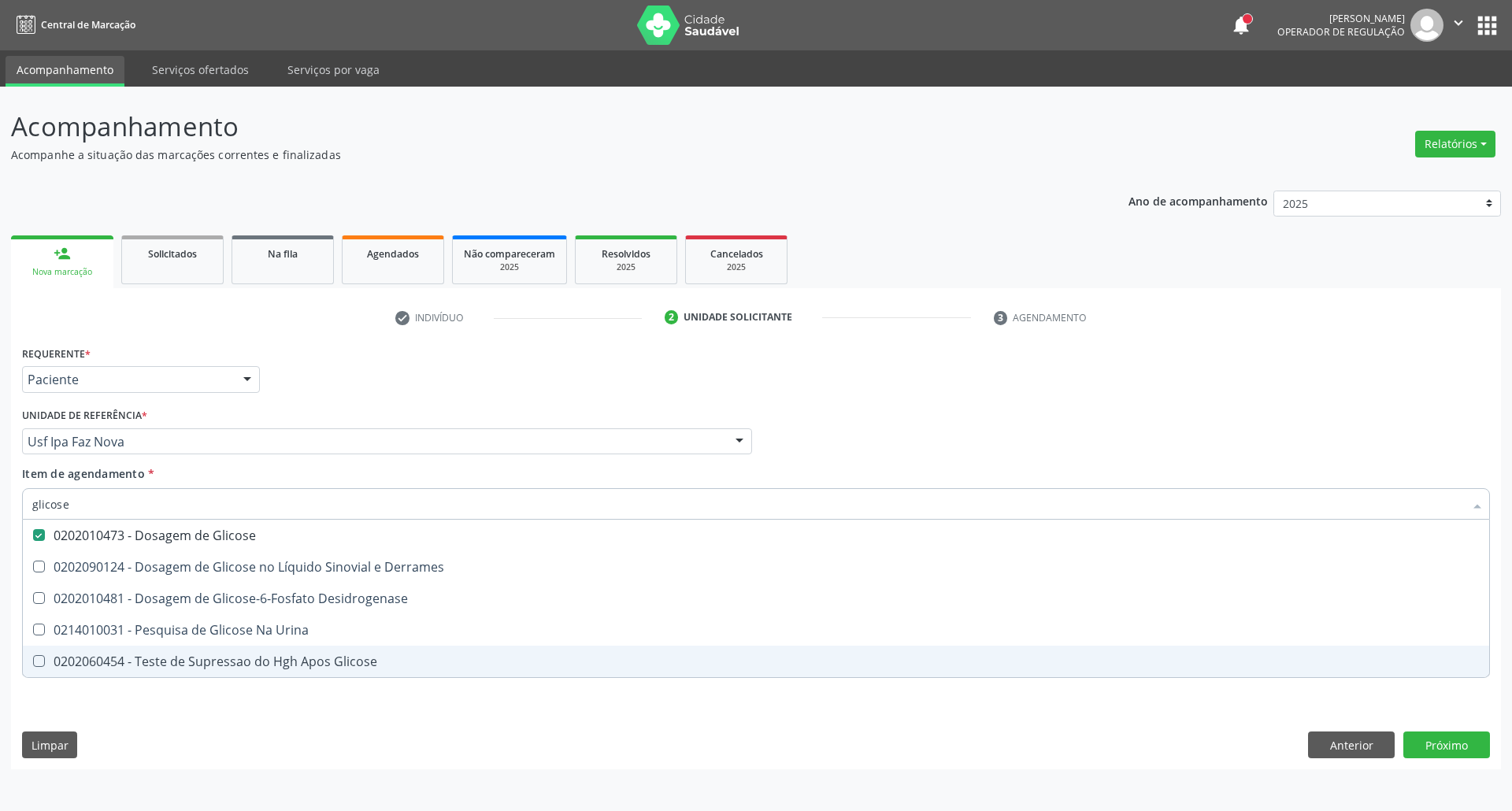
drag, startPoint x: 685, startPoint y: 770, endPoint x: 1234, endPoint y: 662, distance: 559.5
click at [684, 767] on div "Requerente * Paciente Profissional de Saúde Paciente Nenhum resultado encontrad…" at bounding box center [756, 556] width 1491 height 428
checkbox Derrames "true"
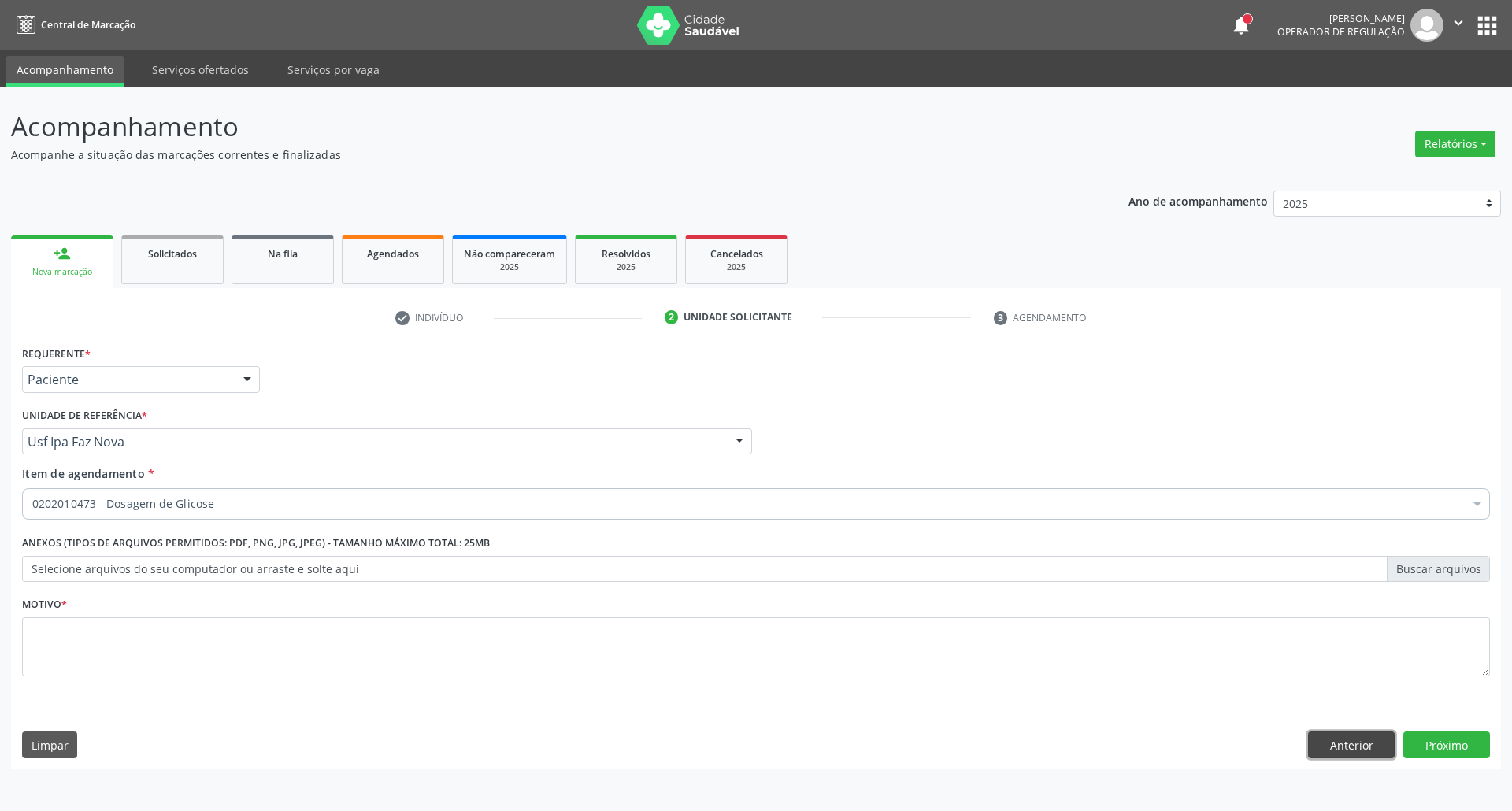
drag, startPoint x: 1328, startPoint y: 753, endPoint x: 1405, endPoint y: 750, distance: 77.1
click at [1330, 753] on button "Anterior" at bounding box center [1351, 745] width 87 height 27
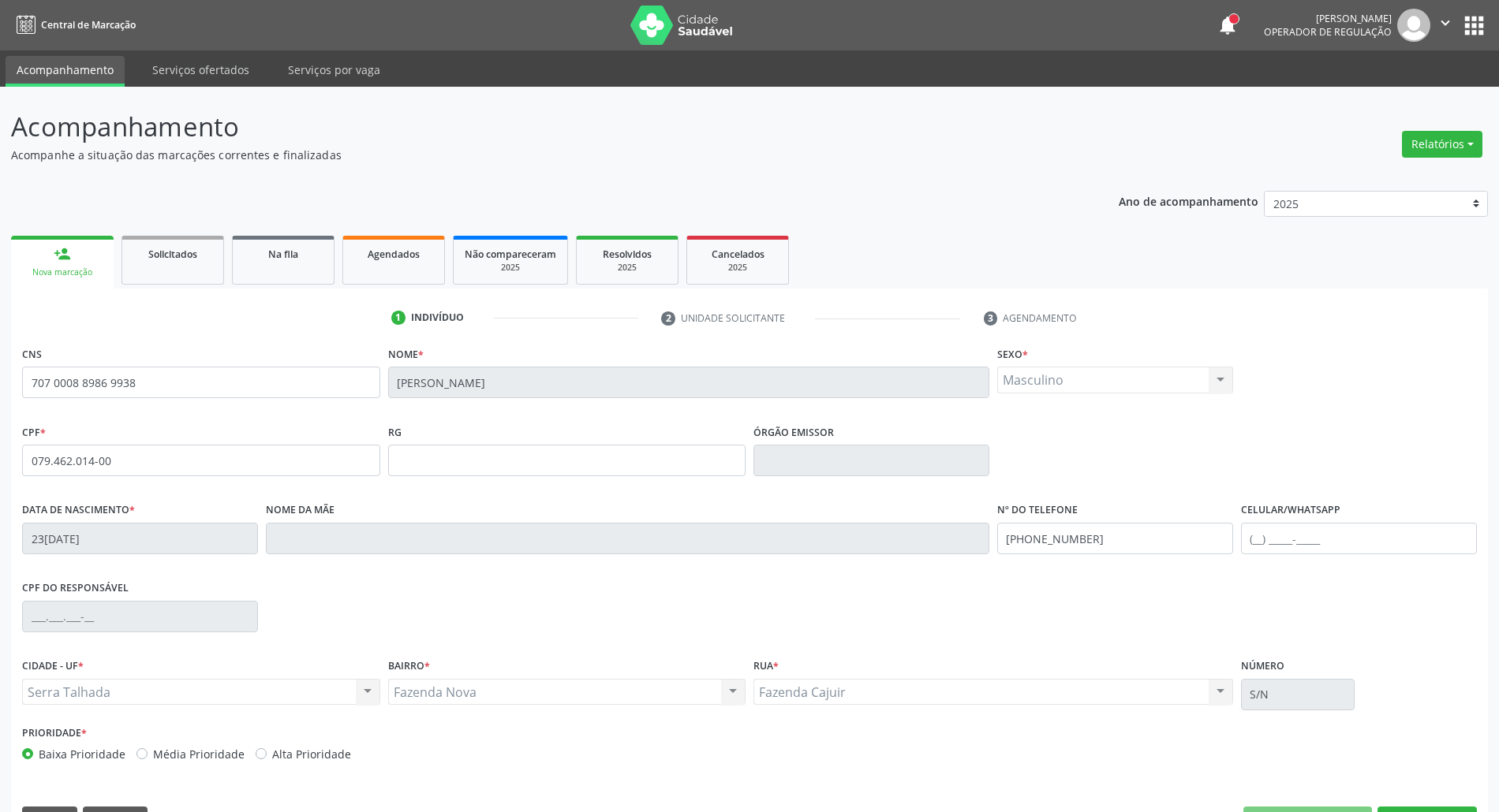
scroll to position [43, 0]
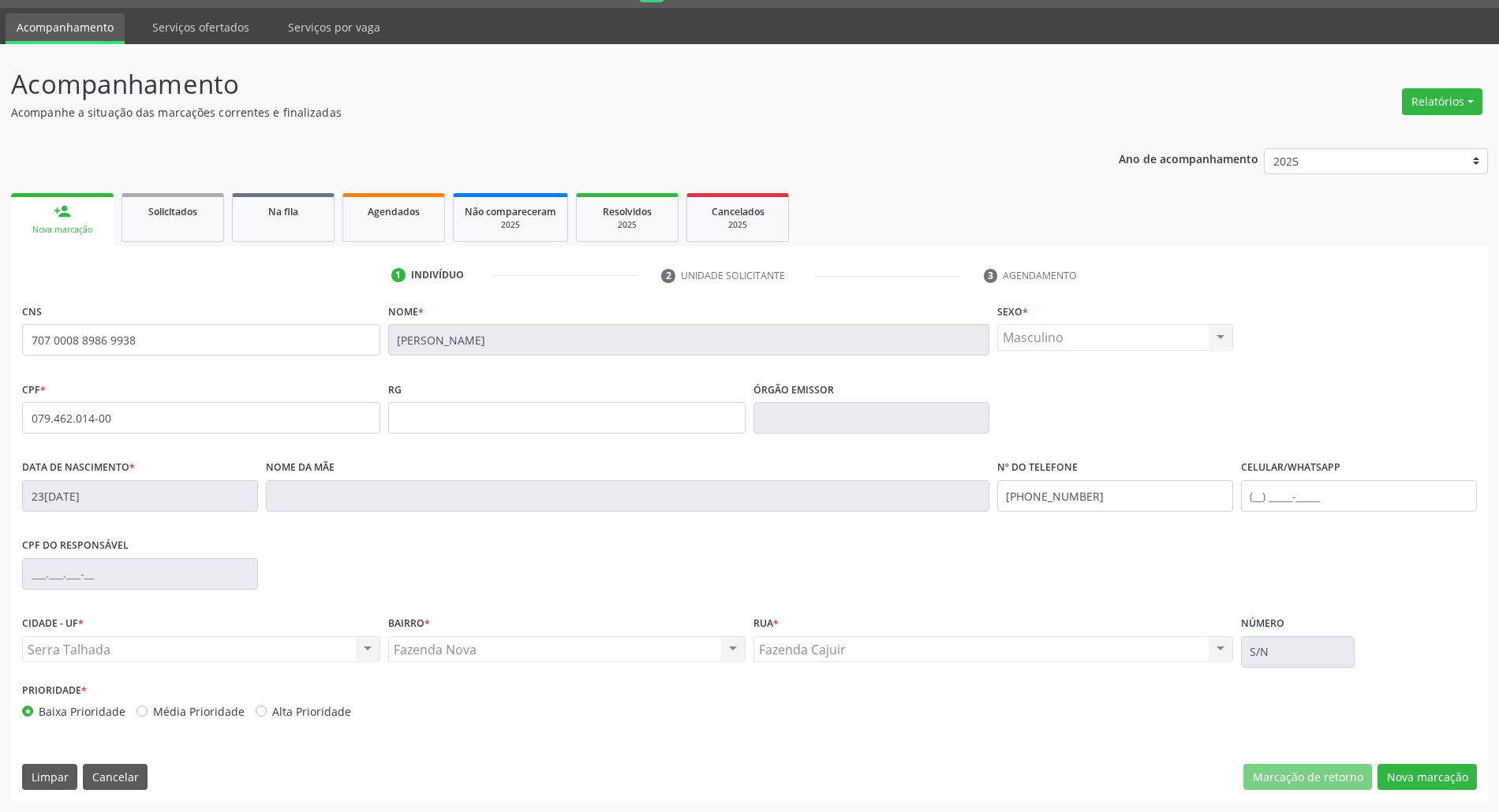
click at [77, 780] on div "Limpar Cancelar" at bounding box center [85, 778] width 126 height 27
click at [98, 774] on button "Cancelar" at bounding box center [115, 778] width 65 height 27
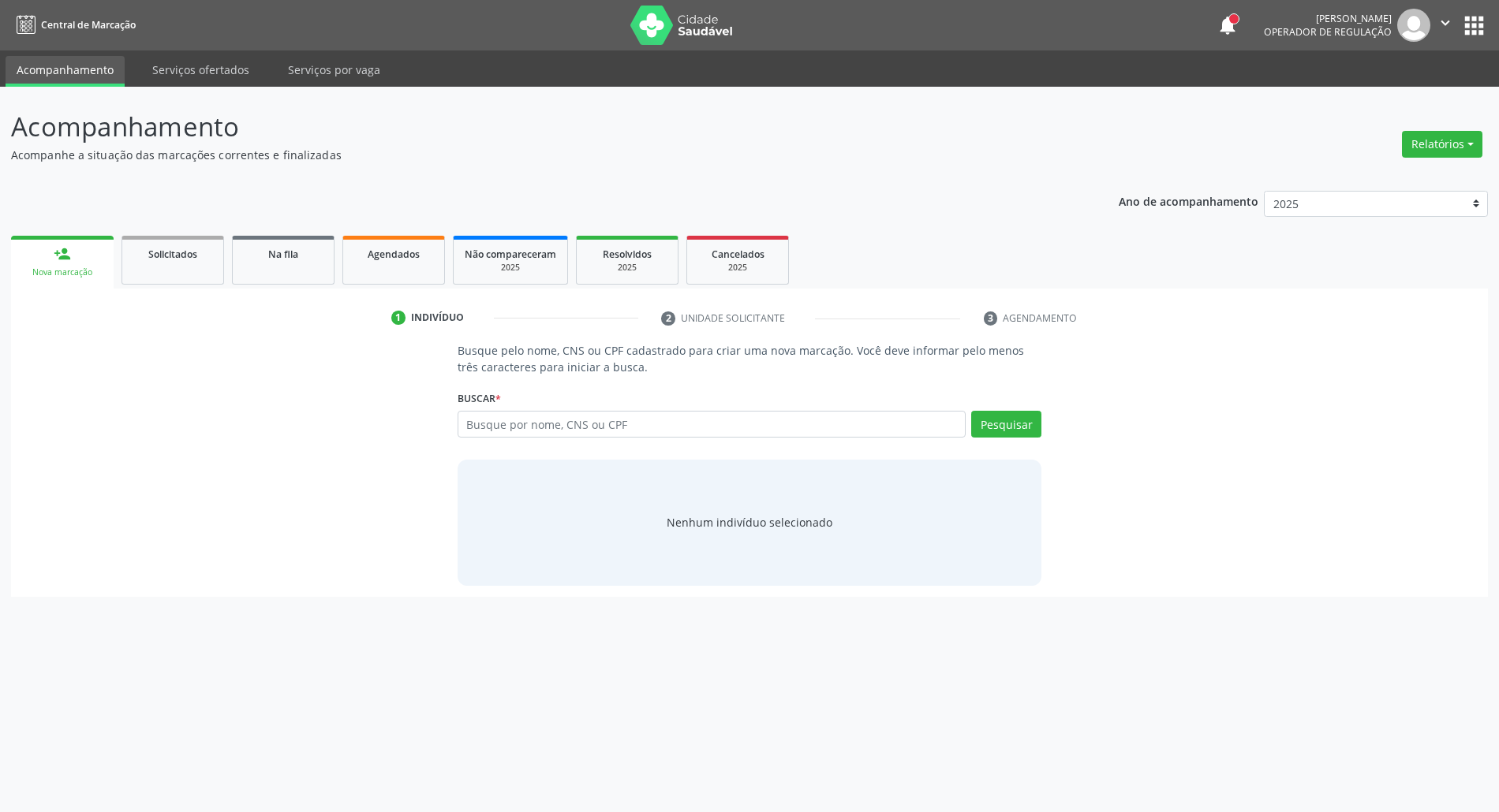
scroll to position [0, 0]
click at [645, 421] on input "text" at bounding box center [720, 424] width 516 height 27
type input "clodoaldo santos"
click at [610, 424] on input "clodoaldo santos" at bounding box center [720, 424] width 516 height 27
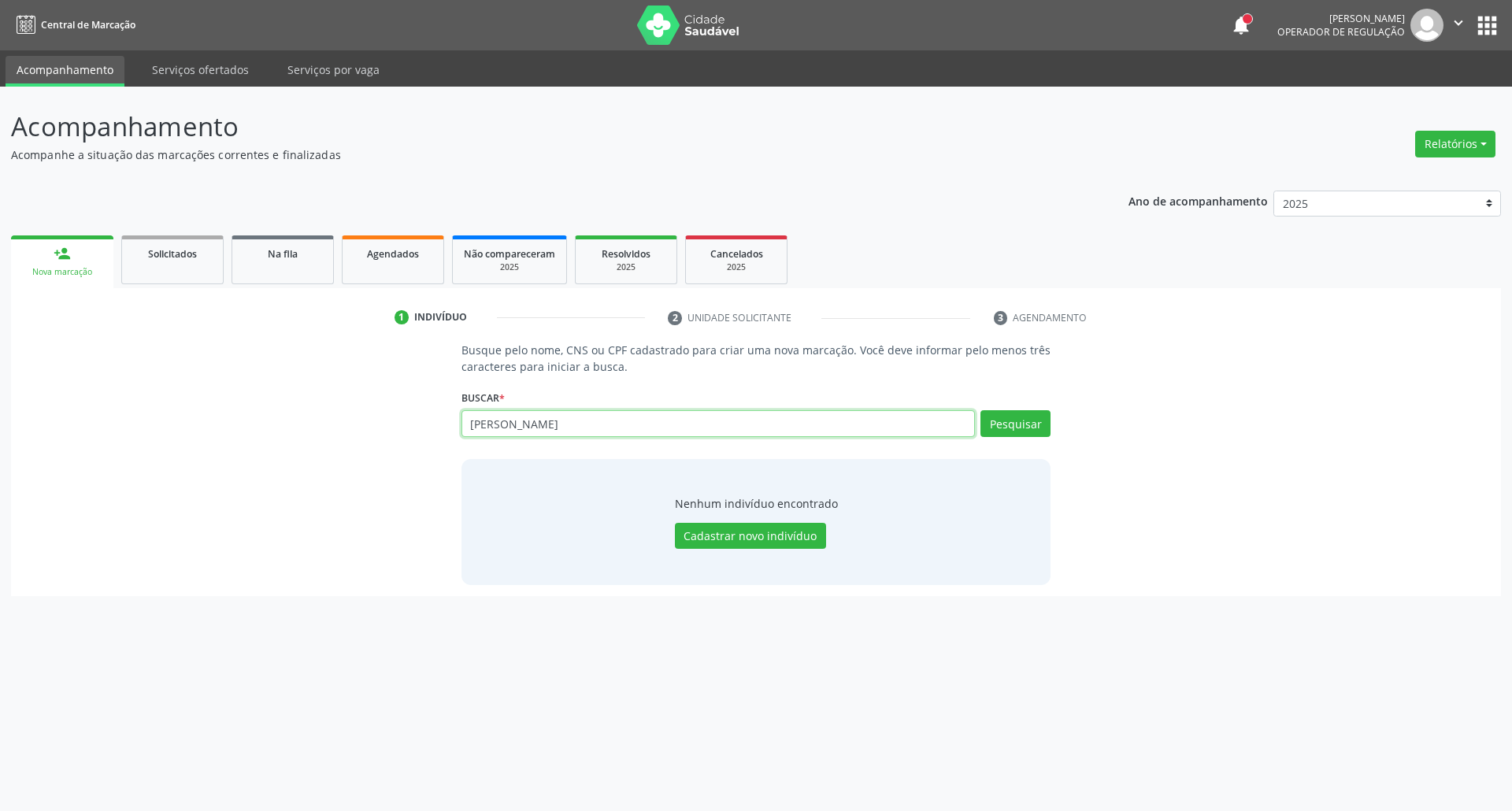
click at [609, 423] on input "clodoaldo santos" at bounding box center [719, 423] width 515 height 27
paste input "747.318.404-06"
type input "747.318.404-06"
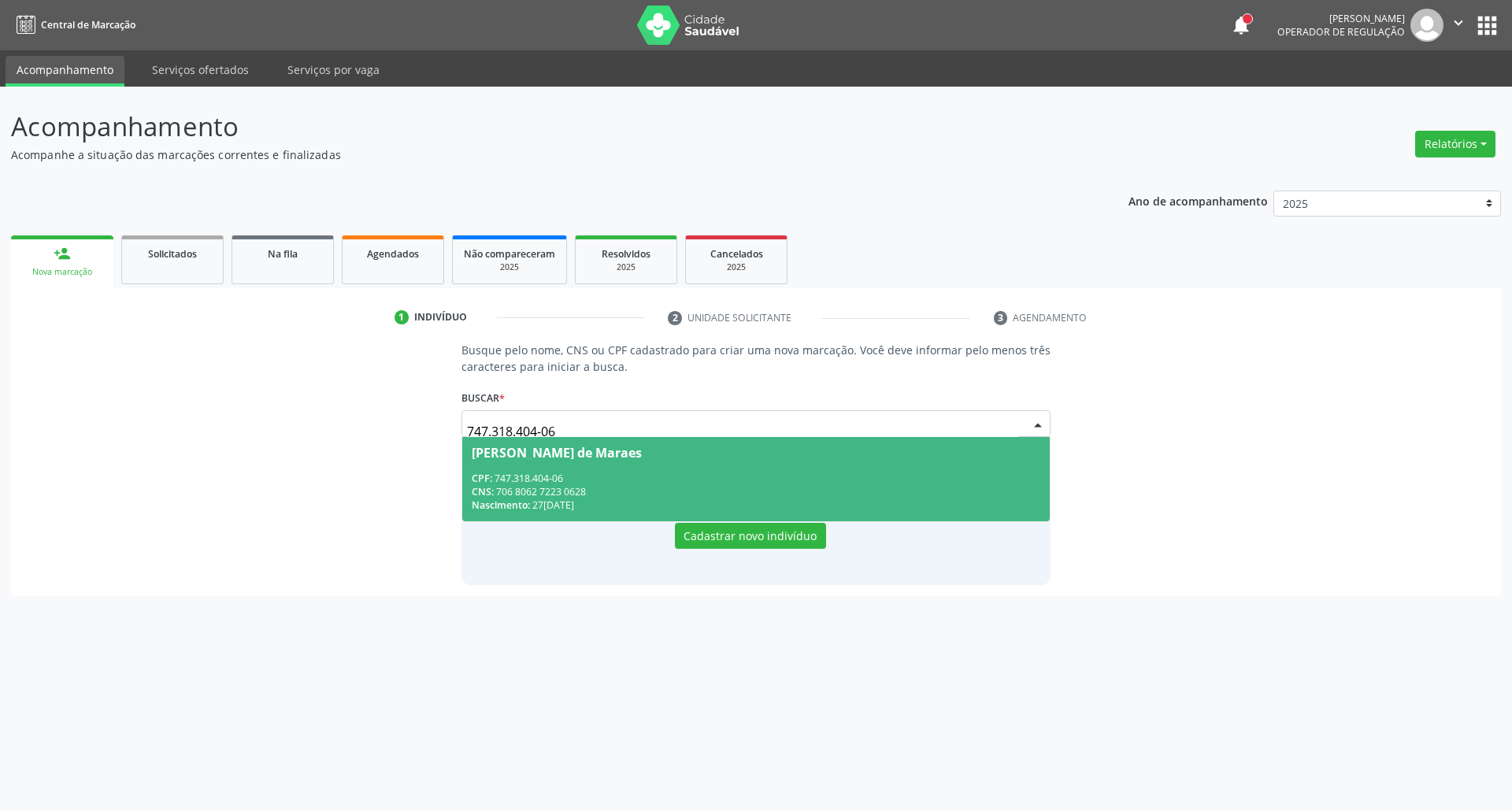
click at [659, 505] on div "Nascimento: 27/04/1960" at bounding box center [756, 505] width 569 height 13
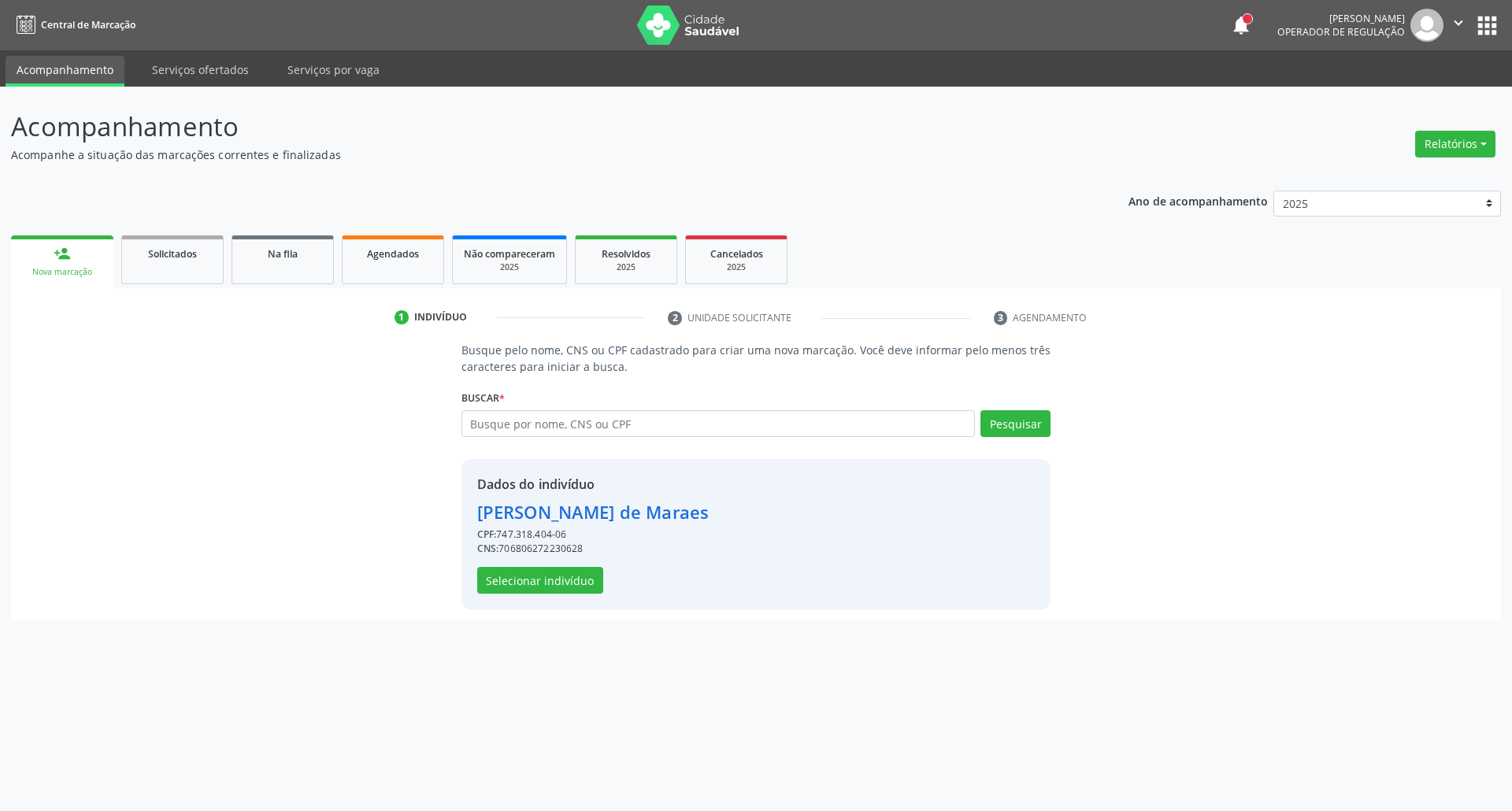
click at [556, 600] on div "Dados do indivíduo Clodoado Santos de Maraes CPF: 747.318.404-06 CNS: 706806272…" at bounding box center [756, 534] width 590 height 150
click at [553, 591] on button "Selecionar indivíduo" at bounding box center [540, 580] width 126 height 27
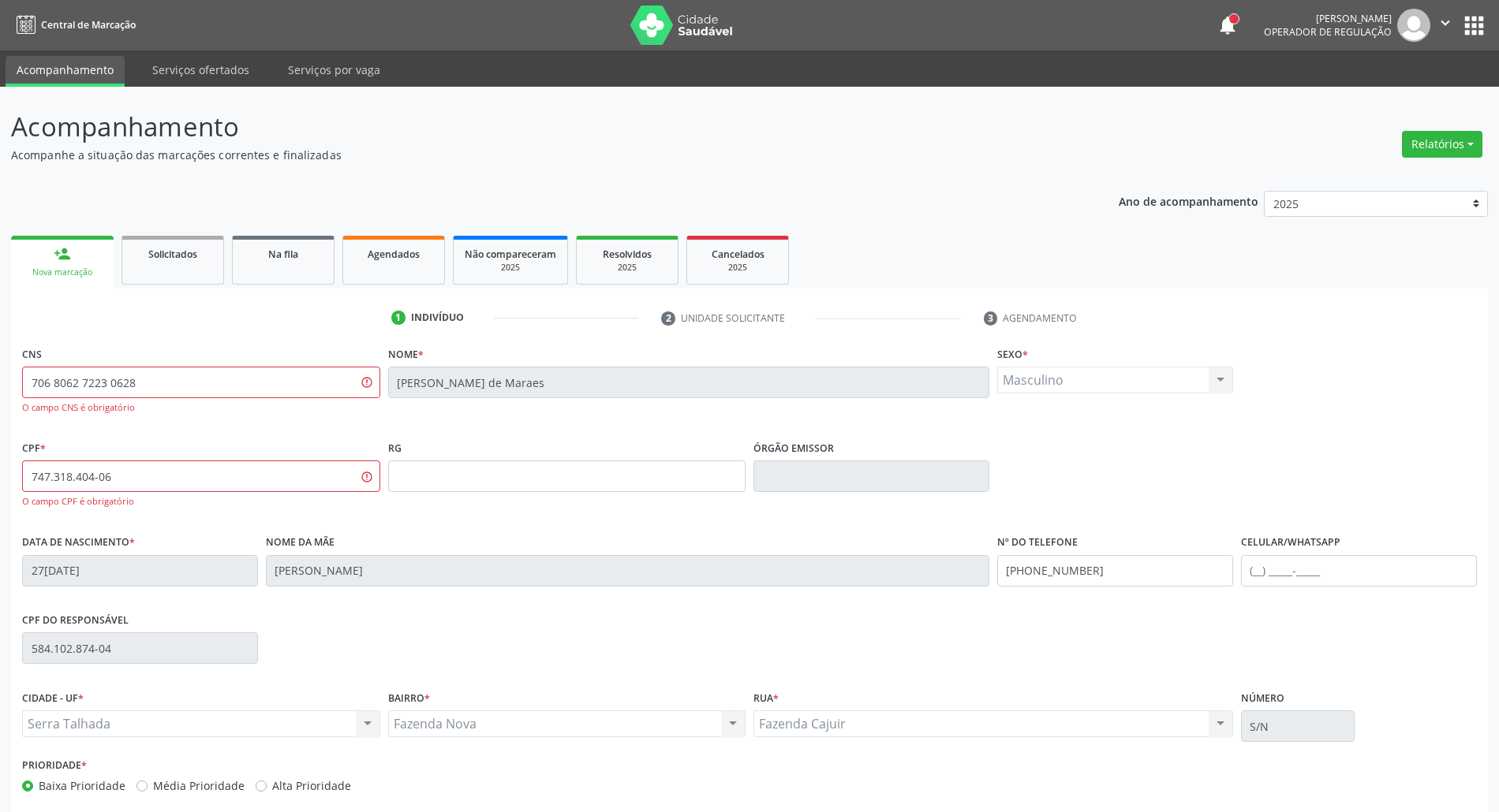
scroll to position [75, 0]
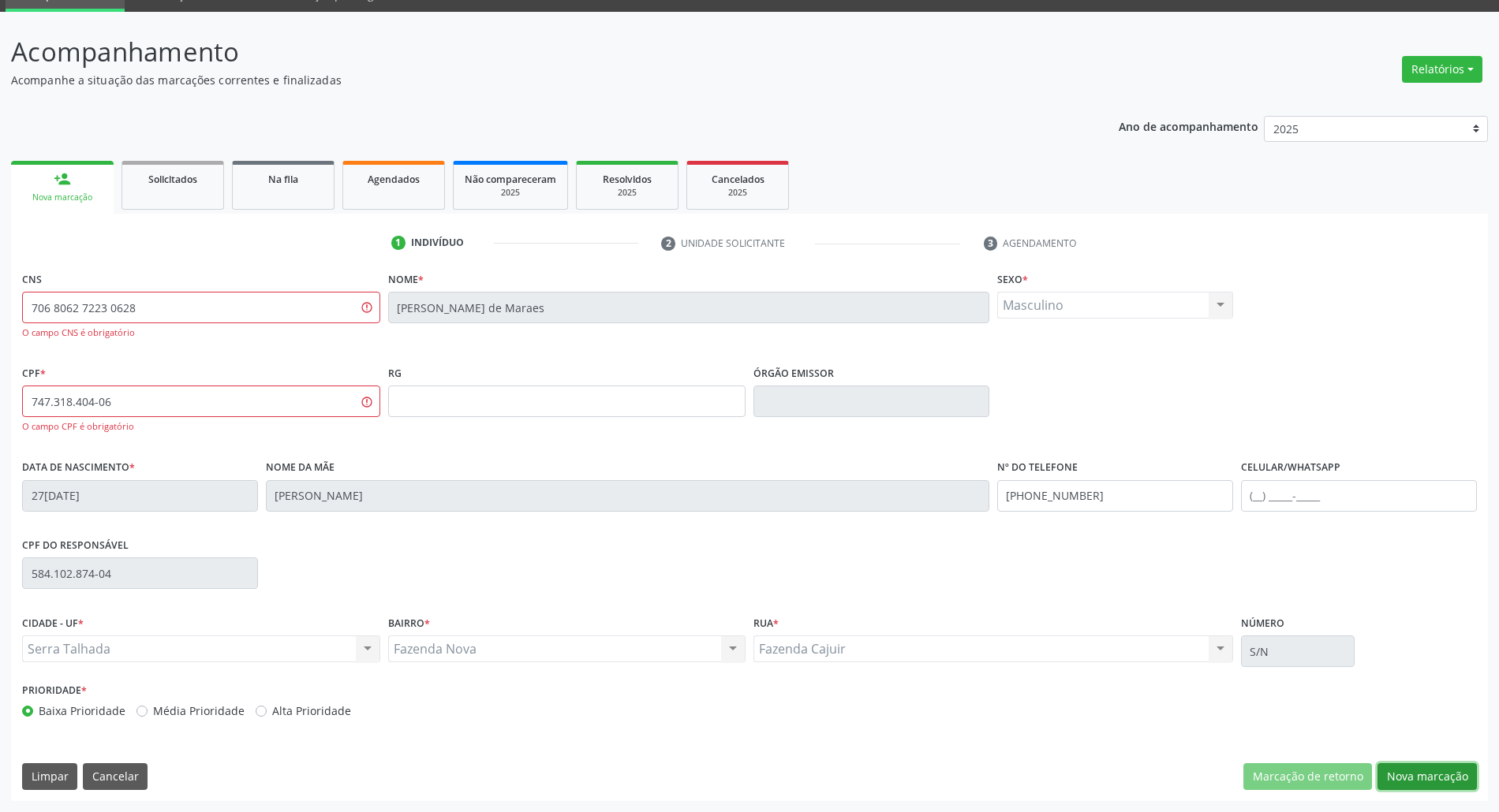
click at [1418, 771] on button "Nova marcação" at bounding box center [1426, 777] width 100 height 27
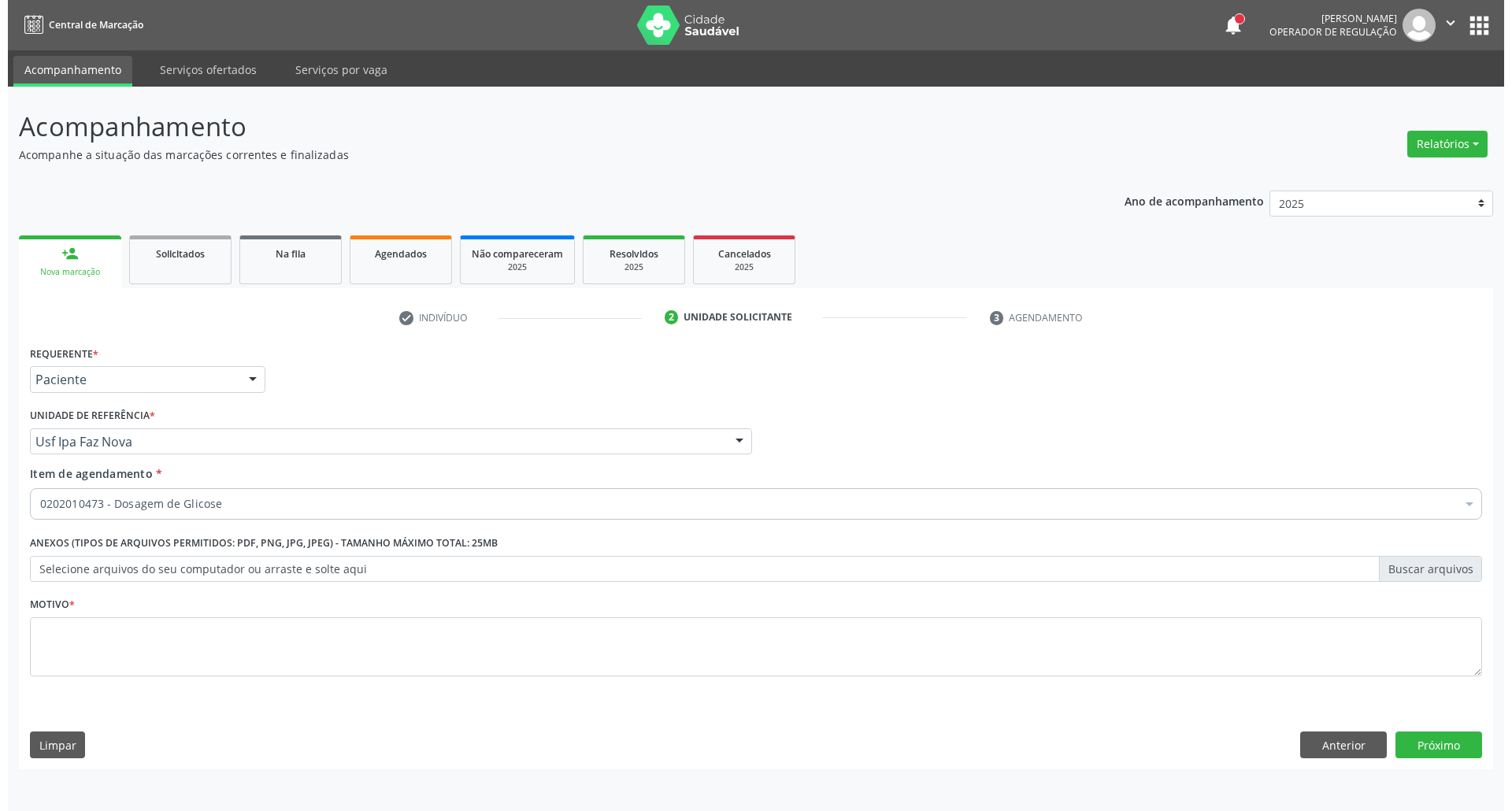
scroll to position [0, 0]
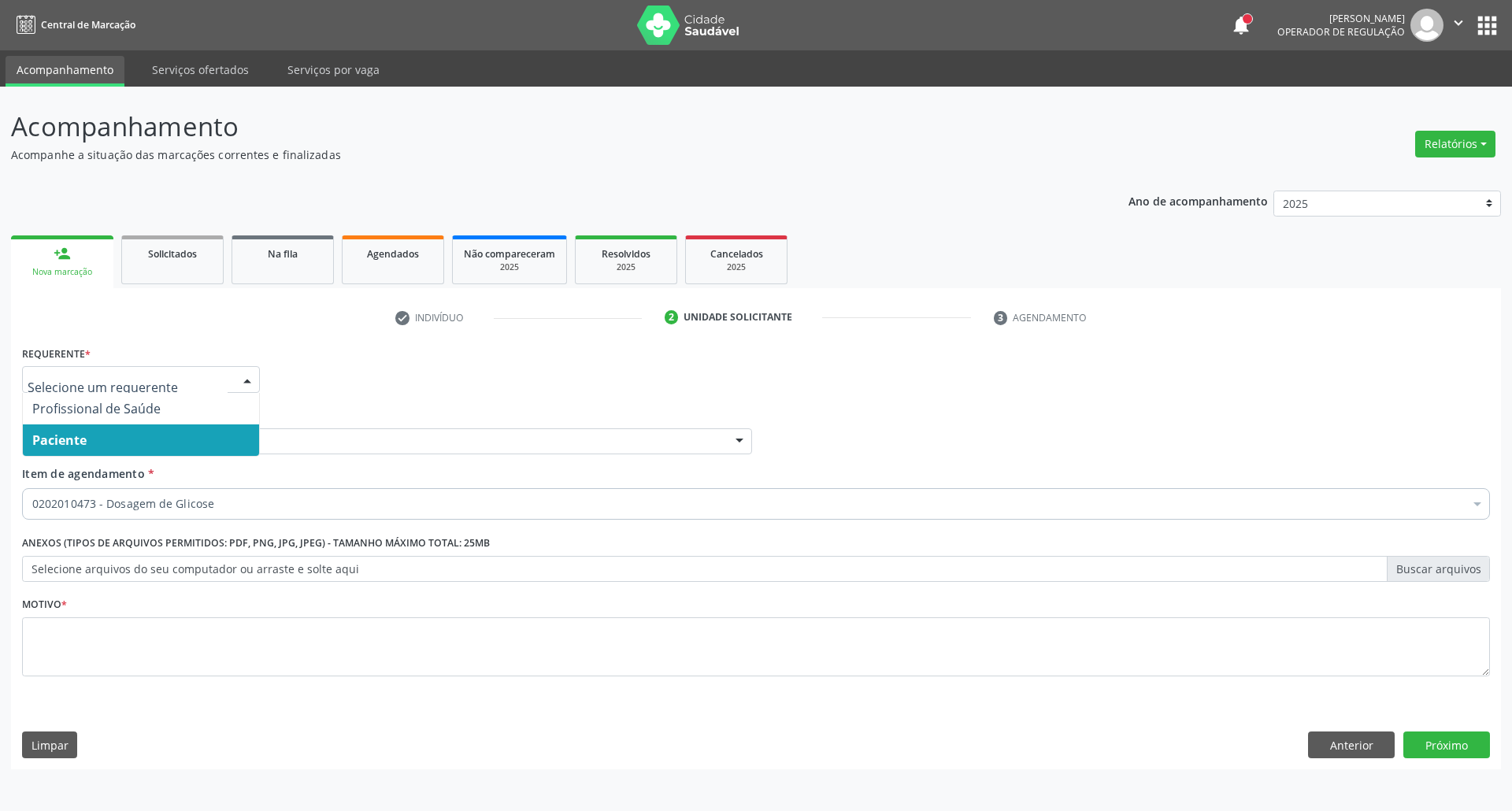
click at [98, 435] on span "Paciente" at bounding box center [141, 440] width 236 height 31
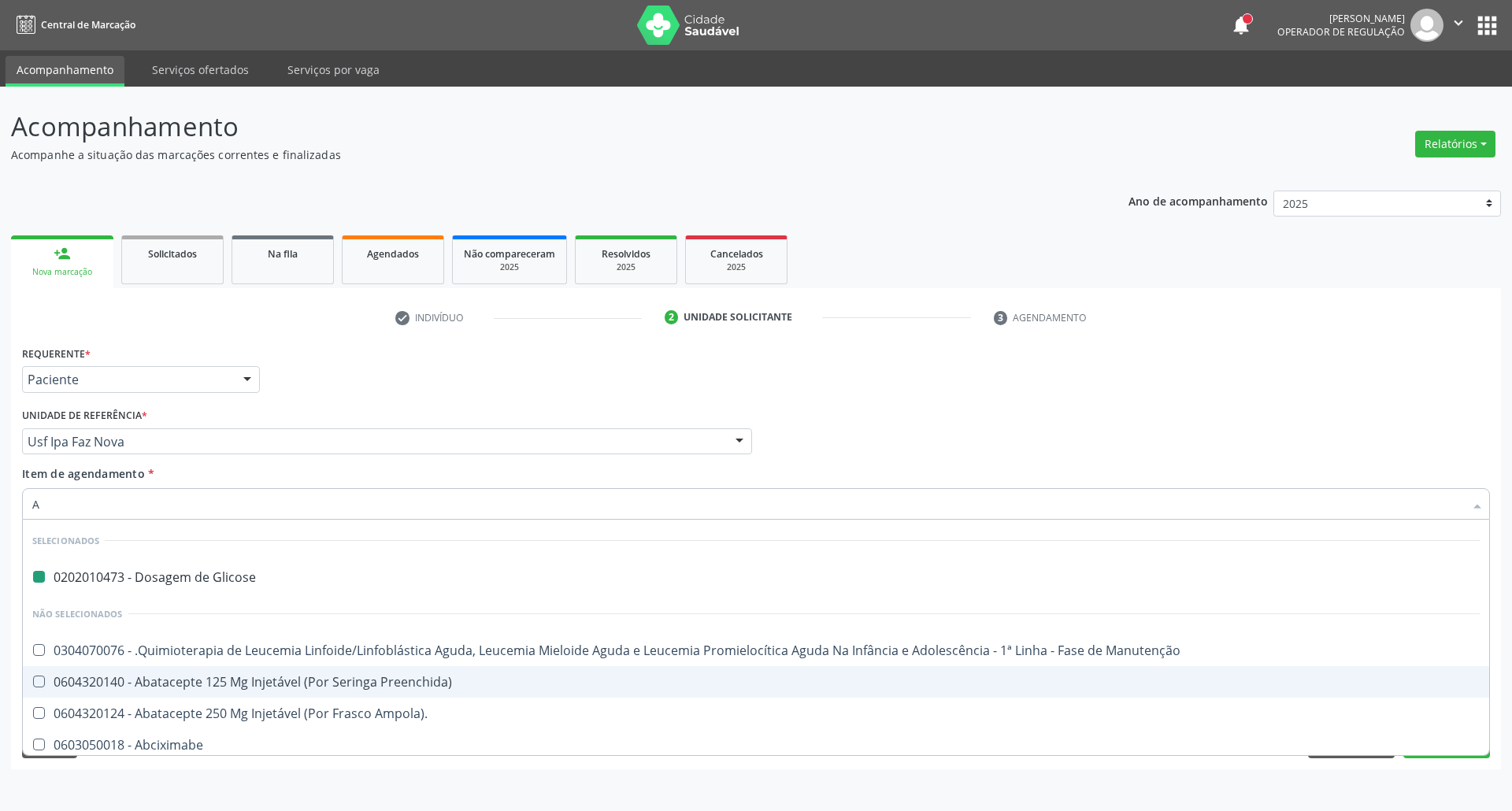
type input "AC"
checkbox Glicose "false"
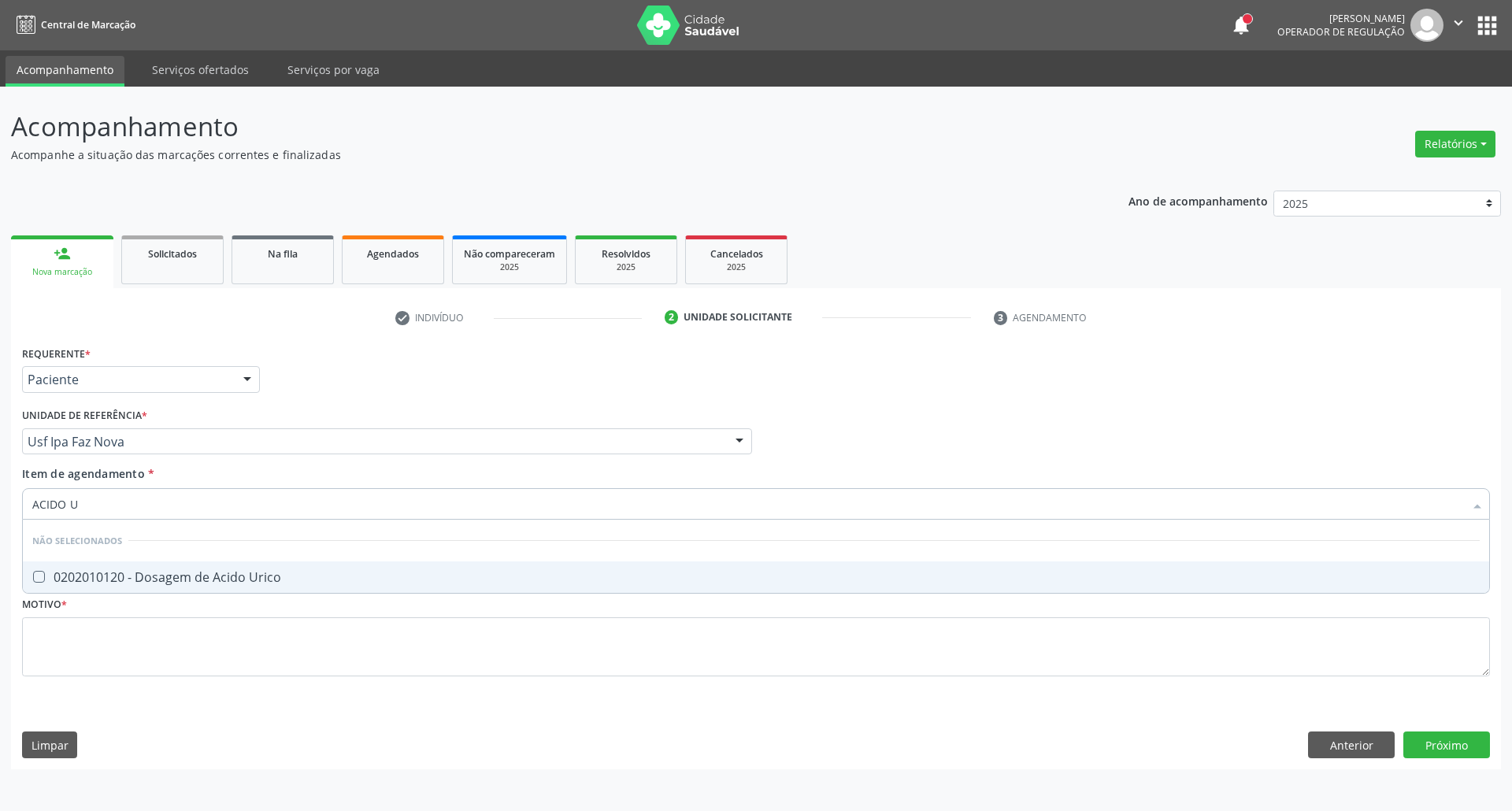
type input "ACIDO U"
drag, startPoint x: 124, startPoint y: 568, endPoint x: 124, endPoint y: 535, distance: 33.0
click at [124, 566] on span "0202010120 - Dosagem de Acido Urico" at bounding box center [756, 576] width 1466 height 31
checkbox Urico "true"
type input "ACIDO U"
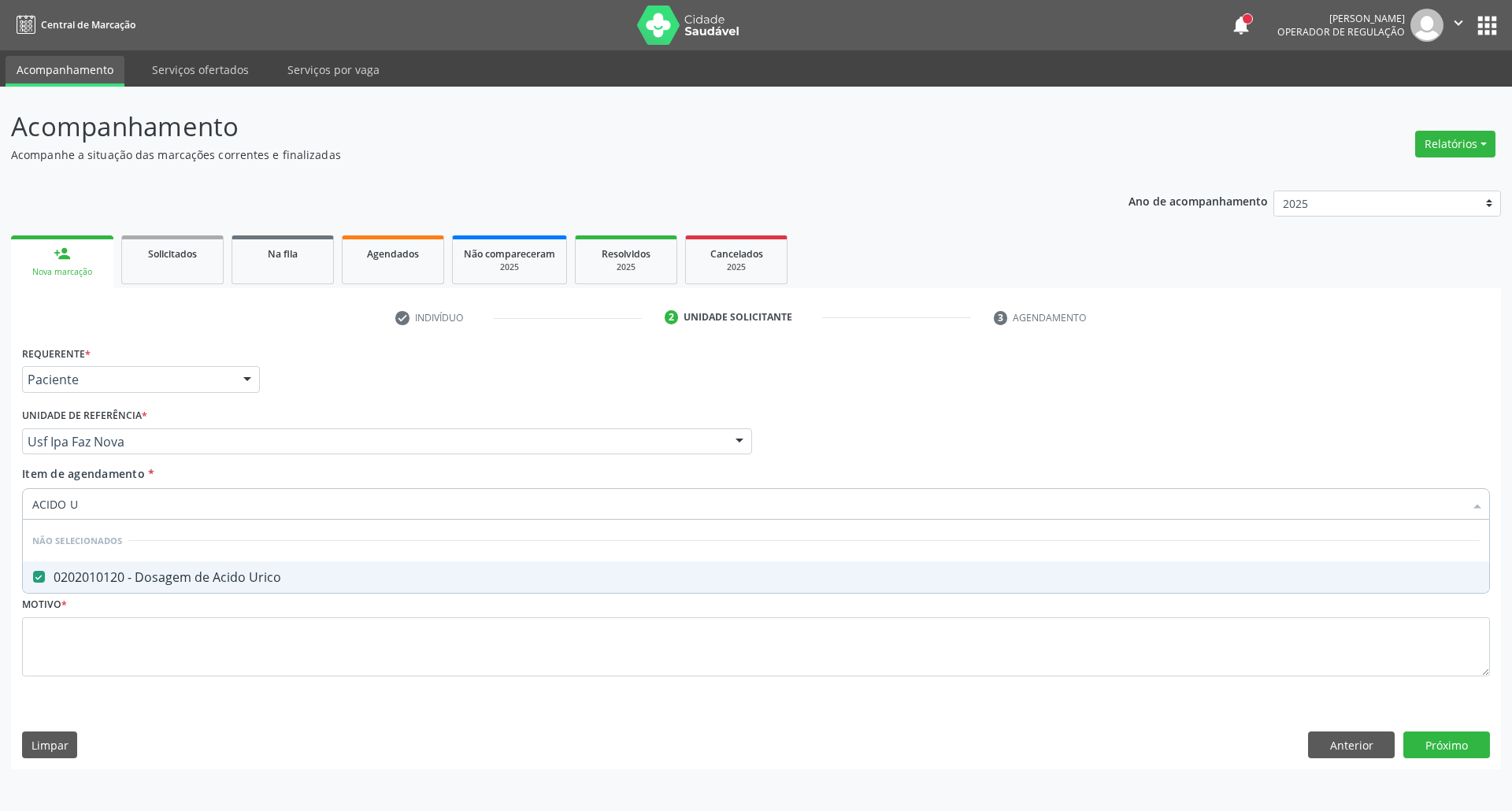
click at [0, 506] on div "Acompanhamento Acompanhe a situação das marcações correntes e finalizadas Relat…" at bounding box center [756, 448] width 1512 height 724
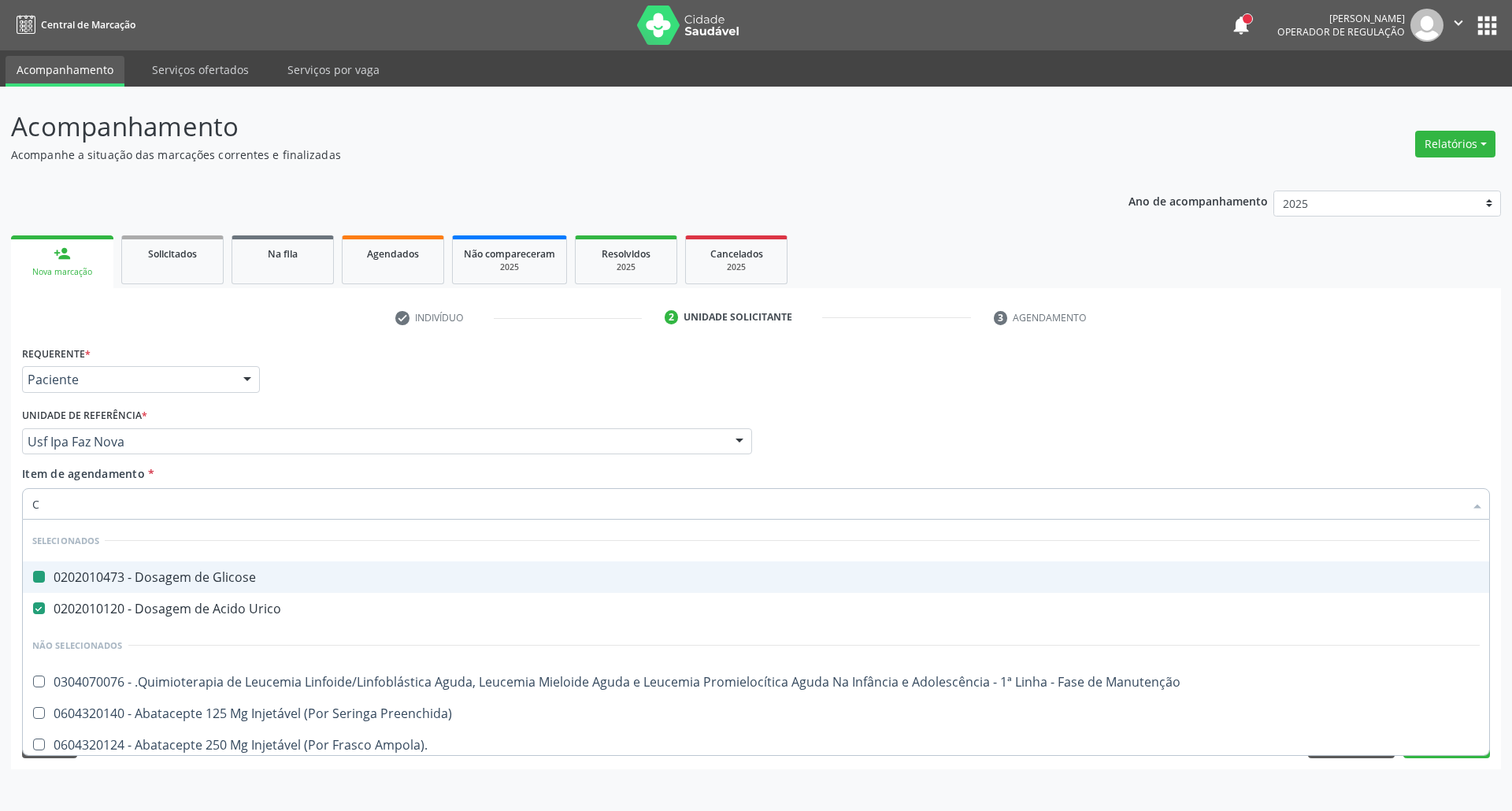
type input "CR"
checkbox Glicose "false"
checkbox Urico "false"
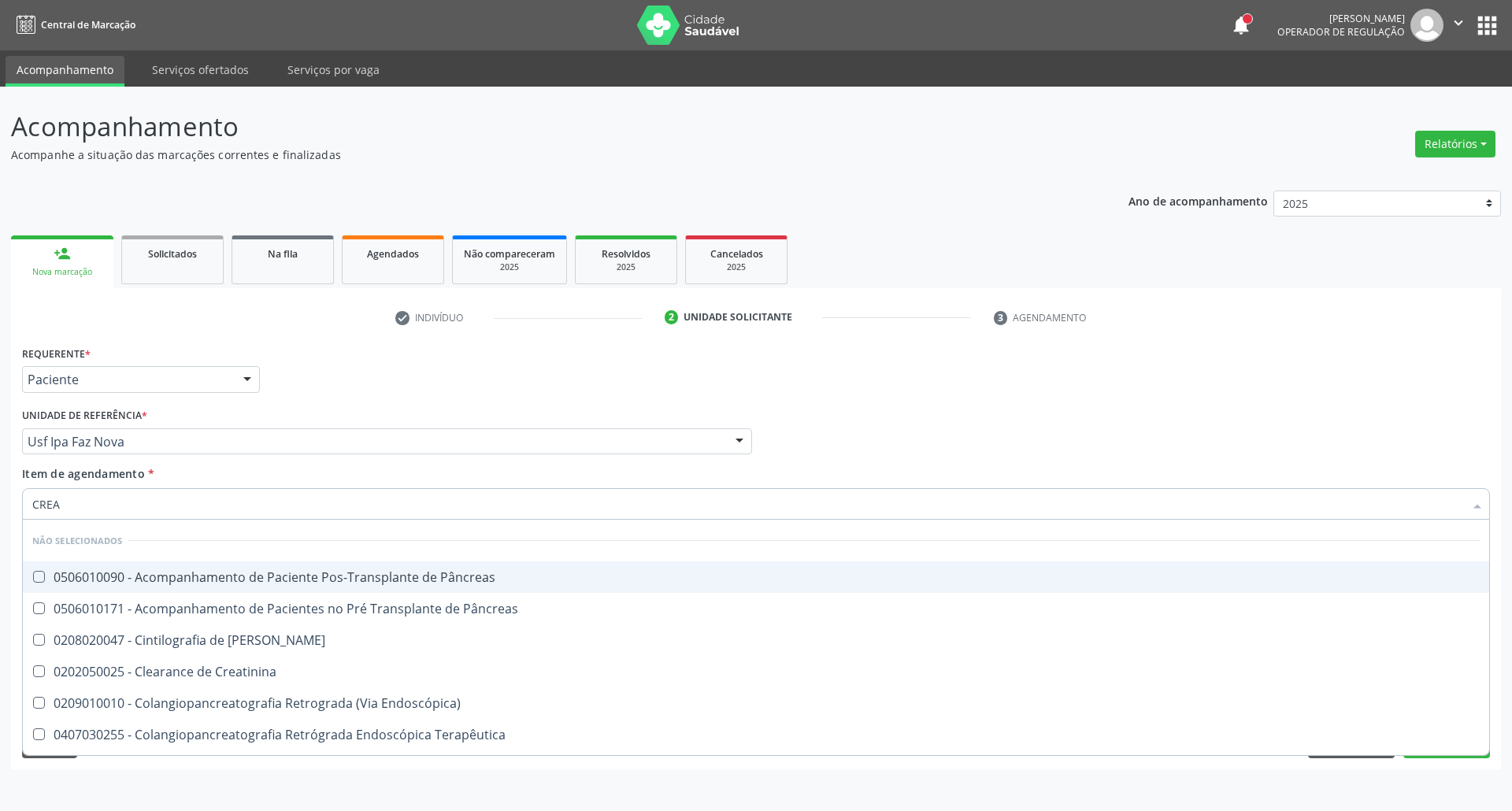
type input "CREAT"
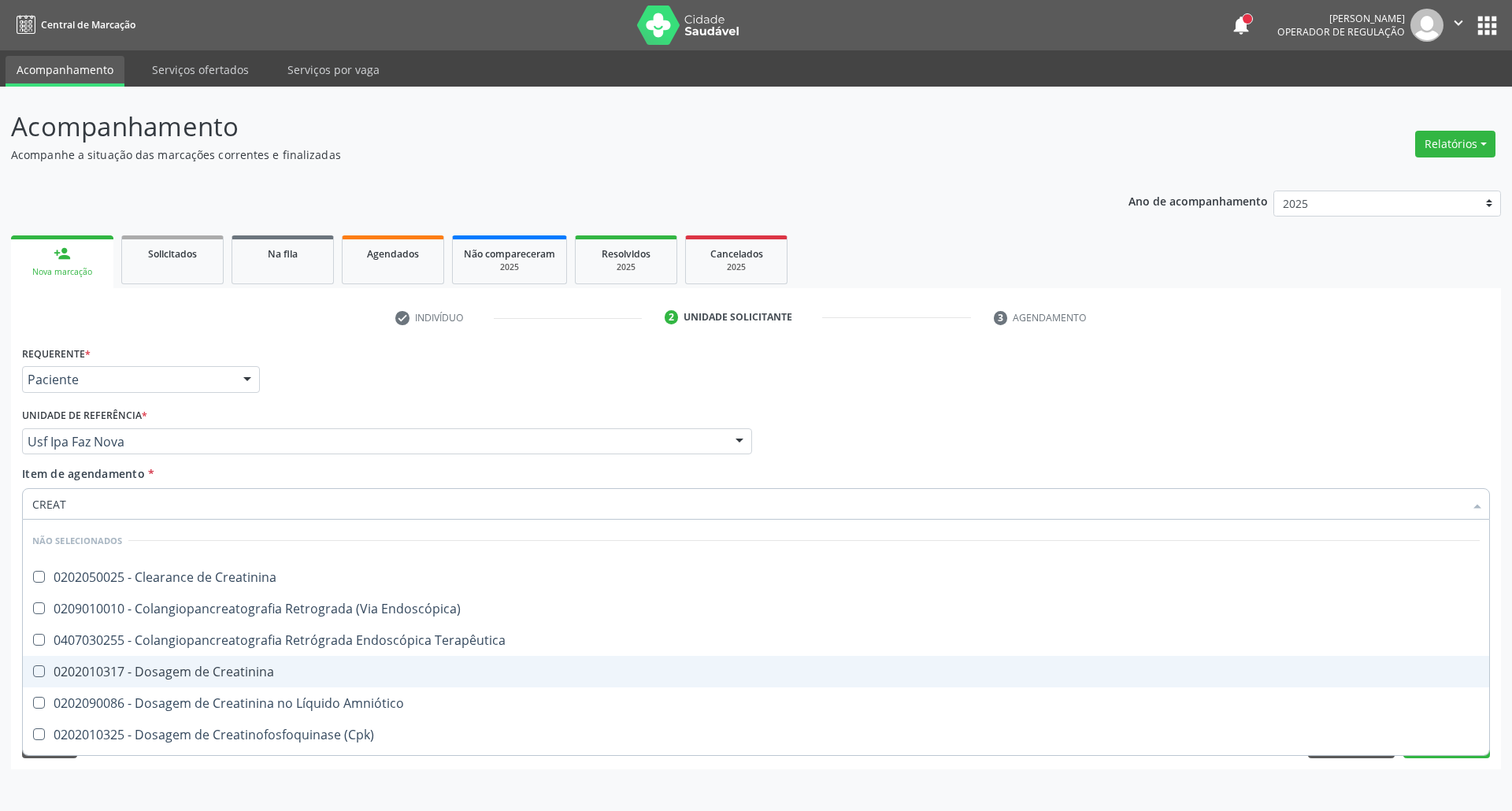
click at [133, 681] on span "0202010317 - Dosagem de Creatinina" at bounding box center [756, 671] width 1466 height 31
checkbox Creatinina "true"
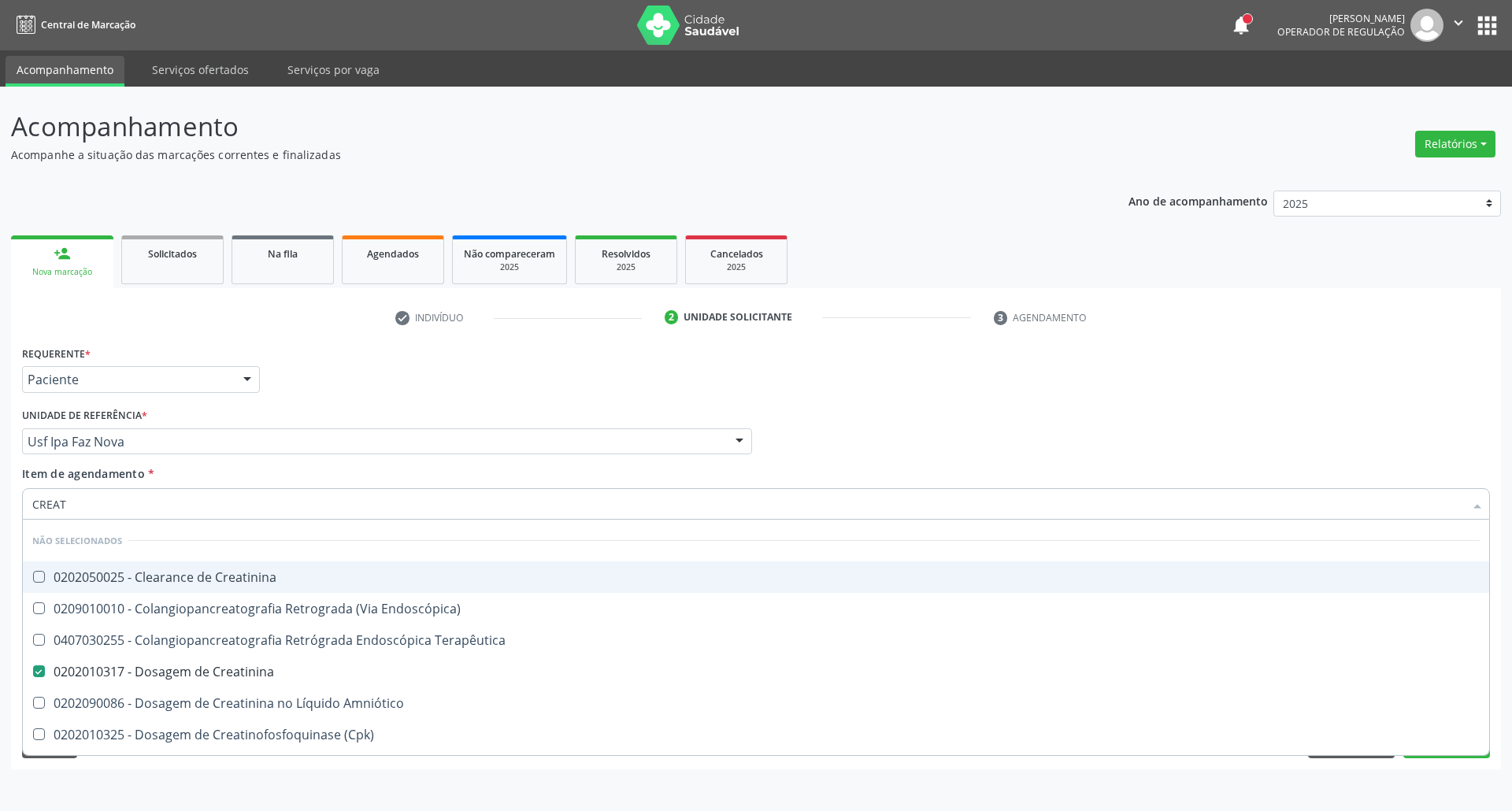
drag, startPoint x: 0, startPoint y: 508, endPoint x: 0, endPoint y: 485, distance: 23.0
click at [0, 491] on div "Acompanhamento Acompanhe a situação das marcações correntes e finalizadas Relat…" at bounding box center [756, 448] width 1512 height 724
type input "U"
checkbox Creatinina "true"
checkbox Creatinina "false"
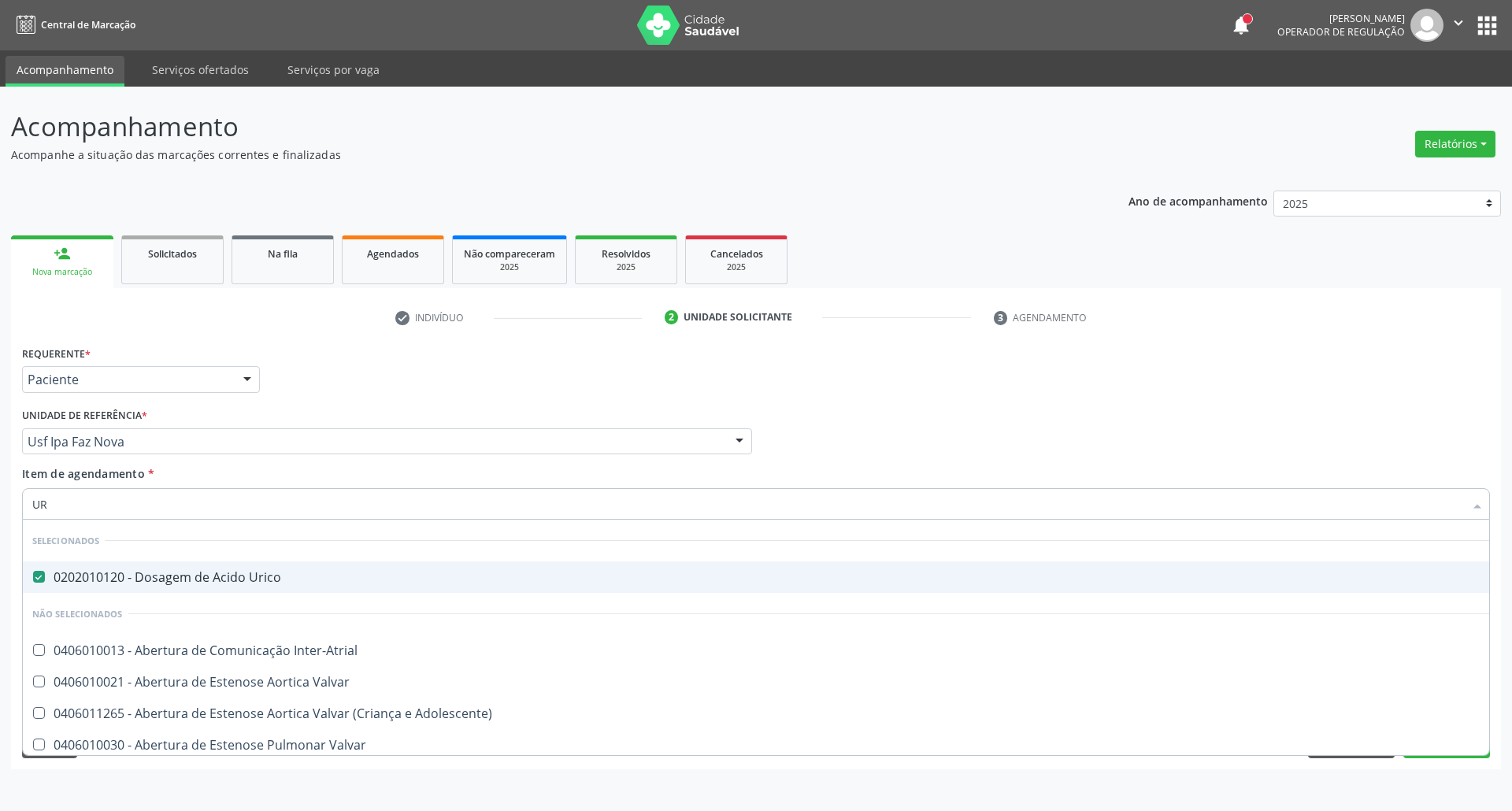
type input "URE"
checkbox Urico "false"
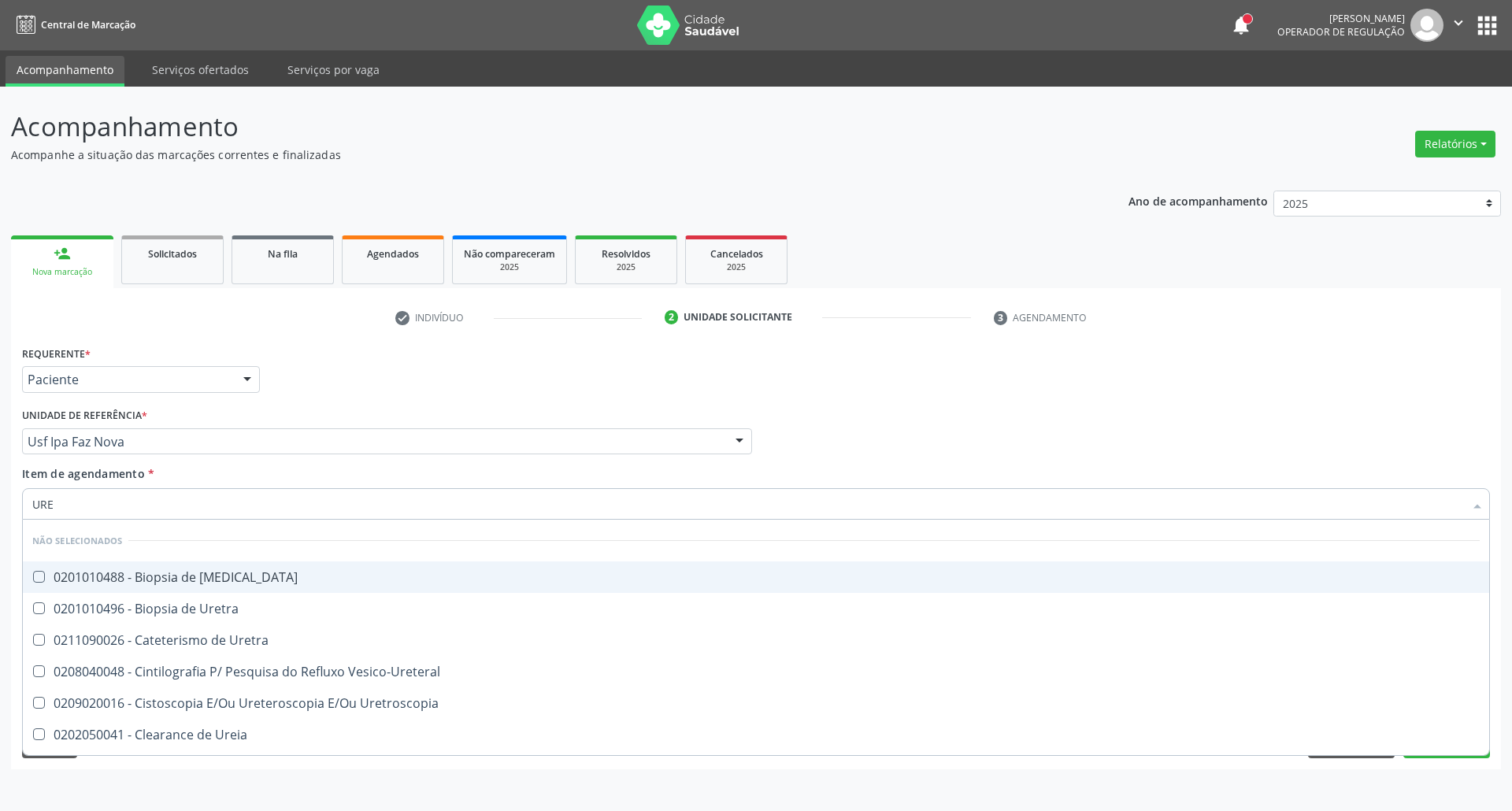
type input "UREI"
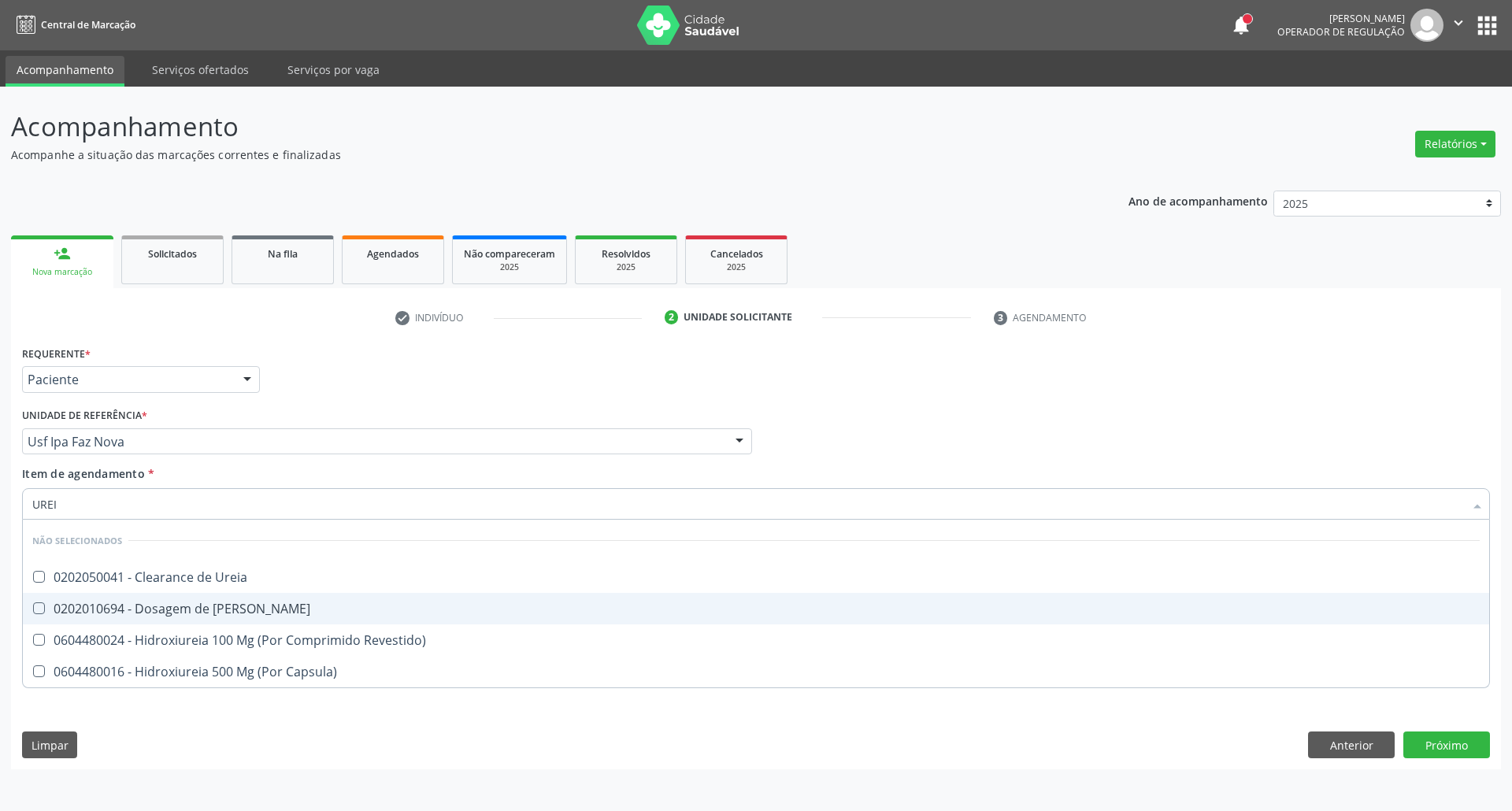
click at [149, 606] on div "0202010694 - Dosagem de [PERSON_NAME]" at bounding box center [756, 609] width 1448 height 13
checkbox Ureia "true"
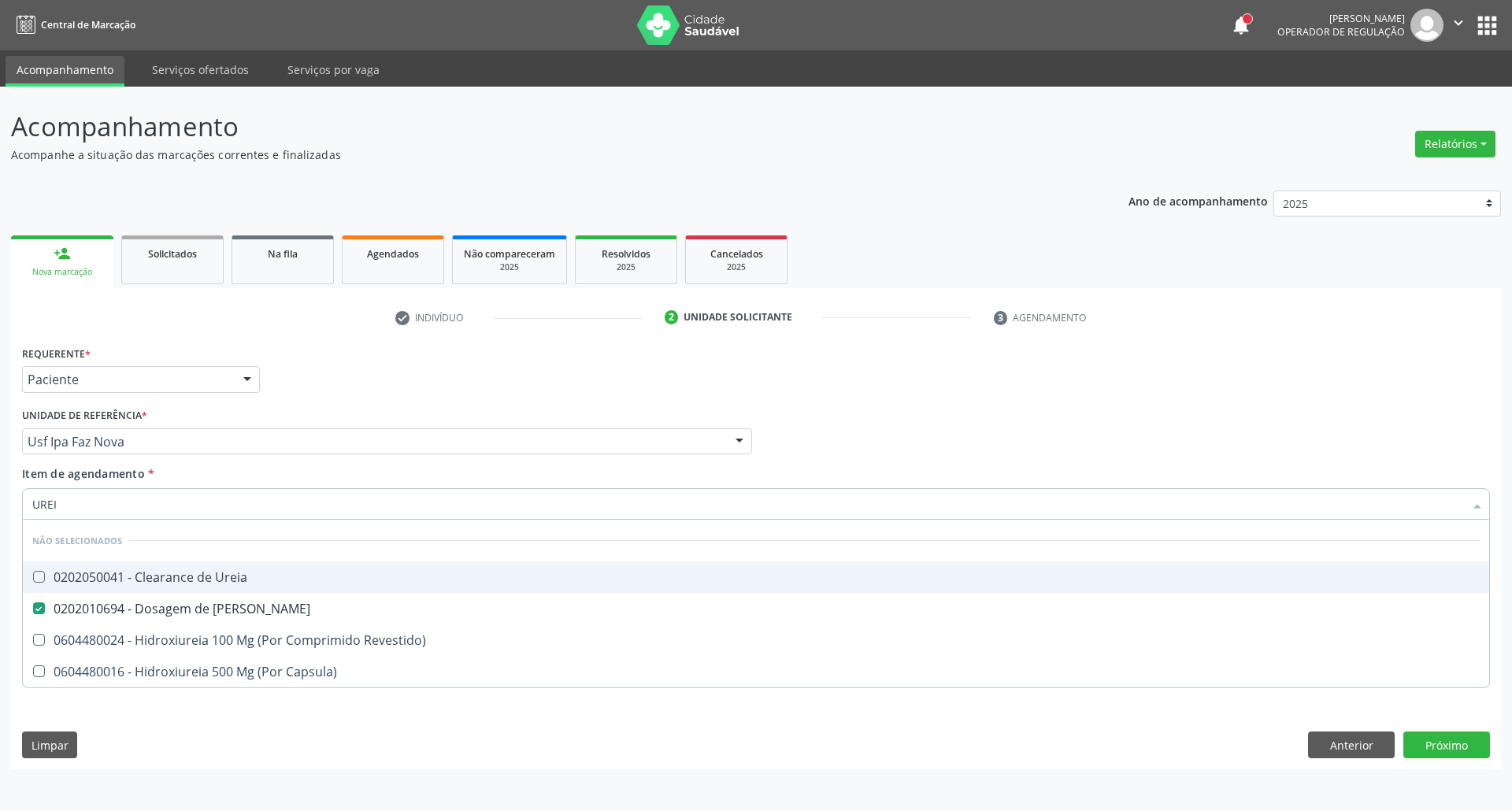
drag, startPoint x: 60, startPoint y: 508, endPoint x: 0, endPoint y: 506, distance: 60.0
click at [0, 506] on div "Acompanhamento Acompanhe a situação das marcações correntes e finalizadas Relat…" at bounding box center [756, 448] width 1512 height 724
type input "CO"
checkbox Ureia "true"
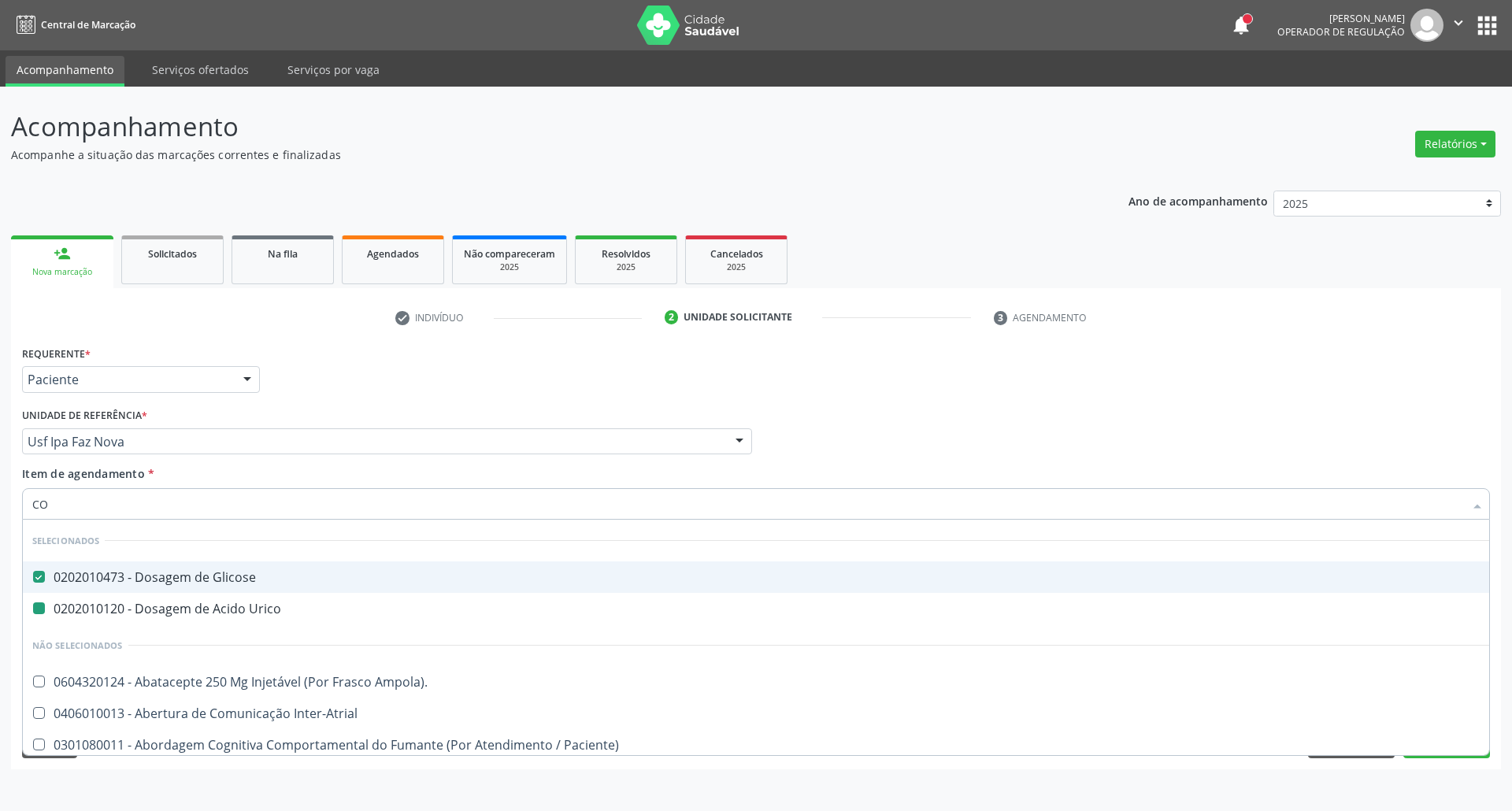
type input "COL"
checkbox Glicose "false"
checkbox Urico "false"
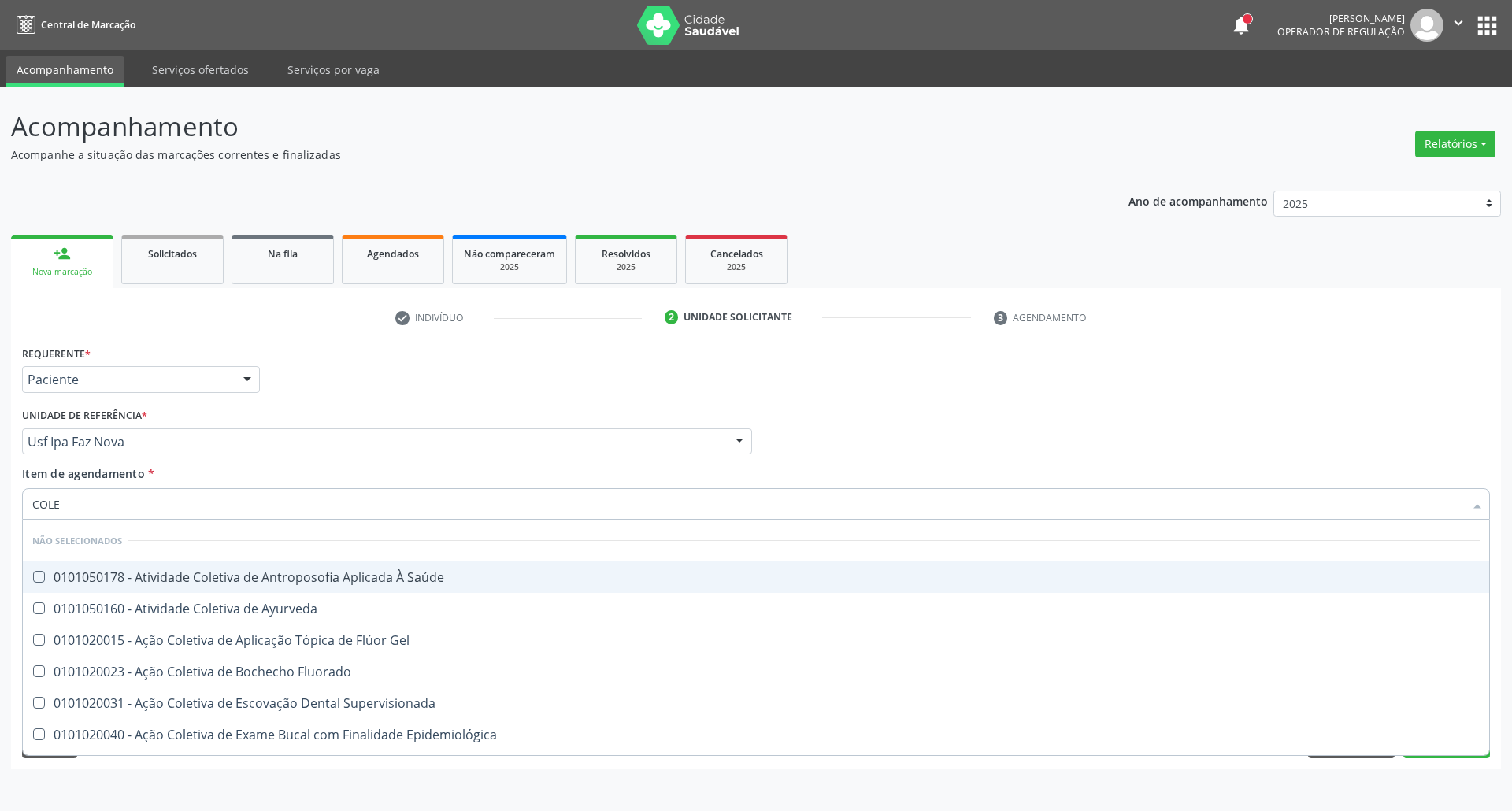
type input "COLES"
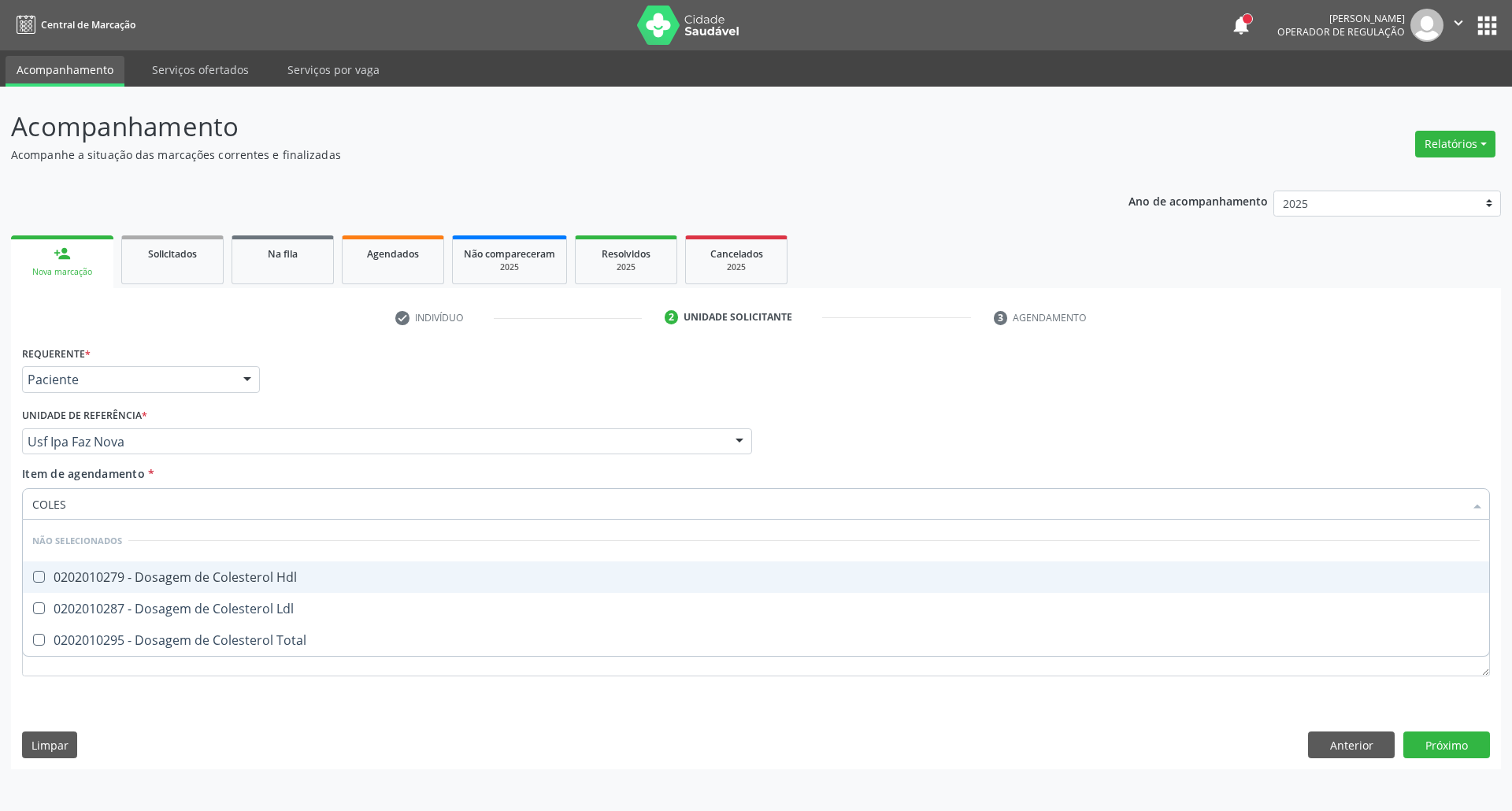
drag, startPoint x: 56, startPoint y: 570, endPoint x: 55, endPoint y: 580, distance: 10.0
click at [55, 577] on div "0202010279 - Dosagem de Colesterol Hdl" at bounding box center [756, 577] width 1448 height 13
checkbox Hdl "true"
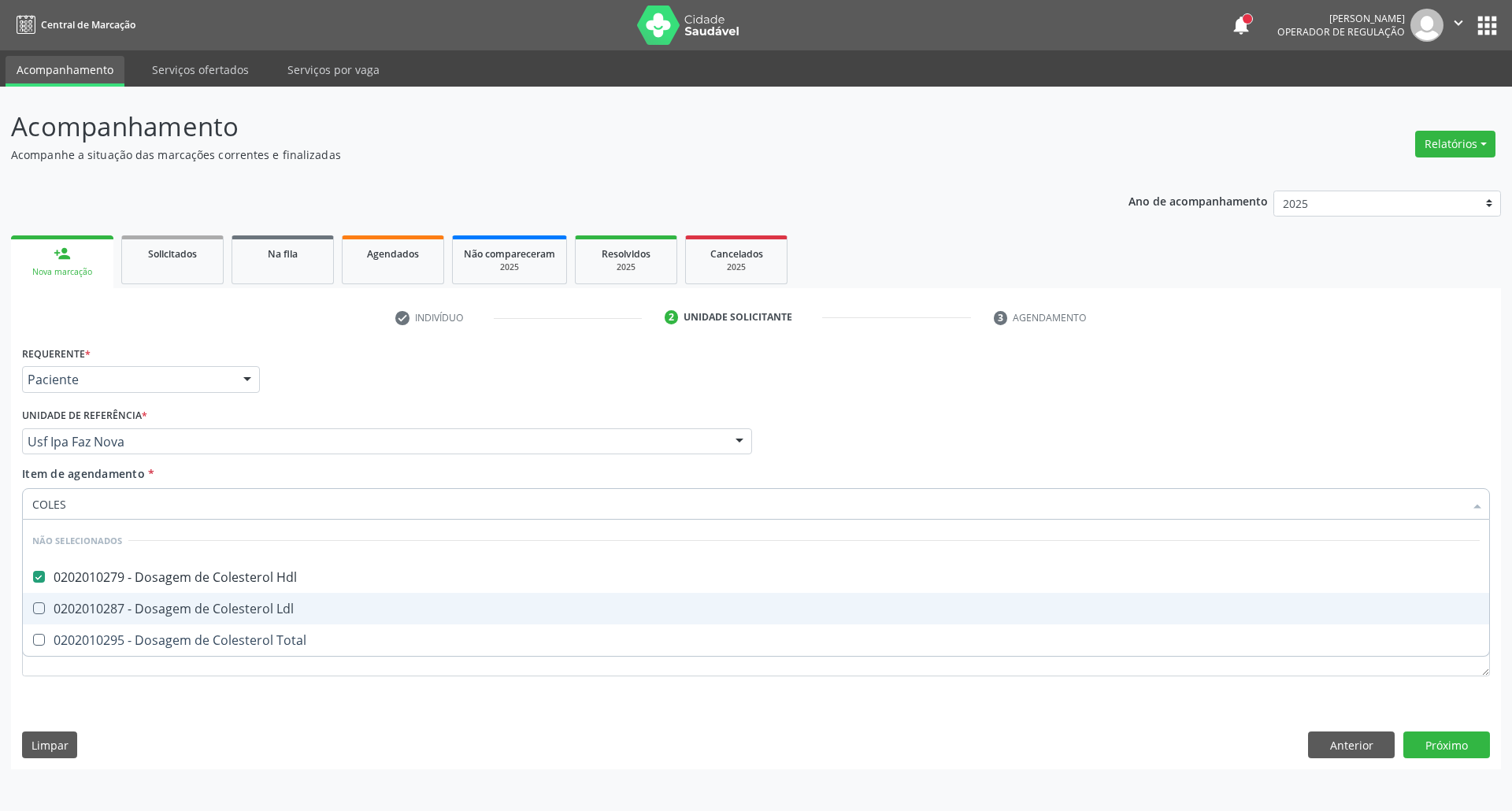
click at [62, 608] on div "0202010287 - Dosagem de Colesterol Ldl" at bounding box center [756, 609] width 1448 height 13
checkbox Ldl "true"
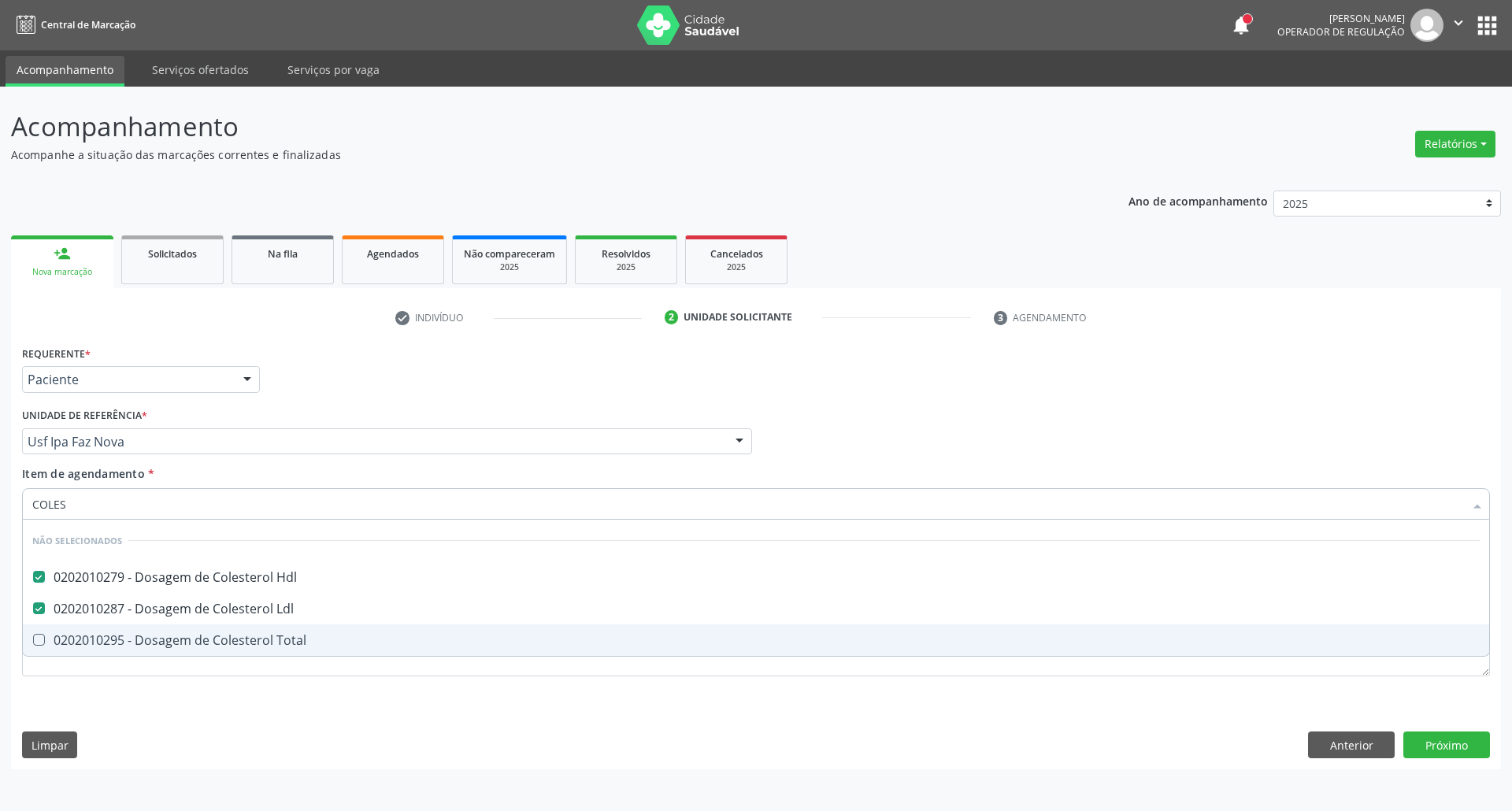
drag, startPoint x: 60, startPoint y: 632, endPoint x: 83, endPoint y: 545, distance: 90.0
click at [58, 631] on span "0202010295 - Dosagem de Colesterol Total" at bounding box center [756, 640] width 1466 height 31
checkbox Total "true"
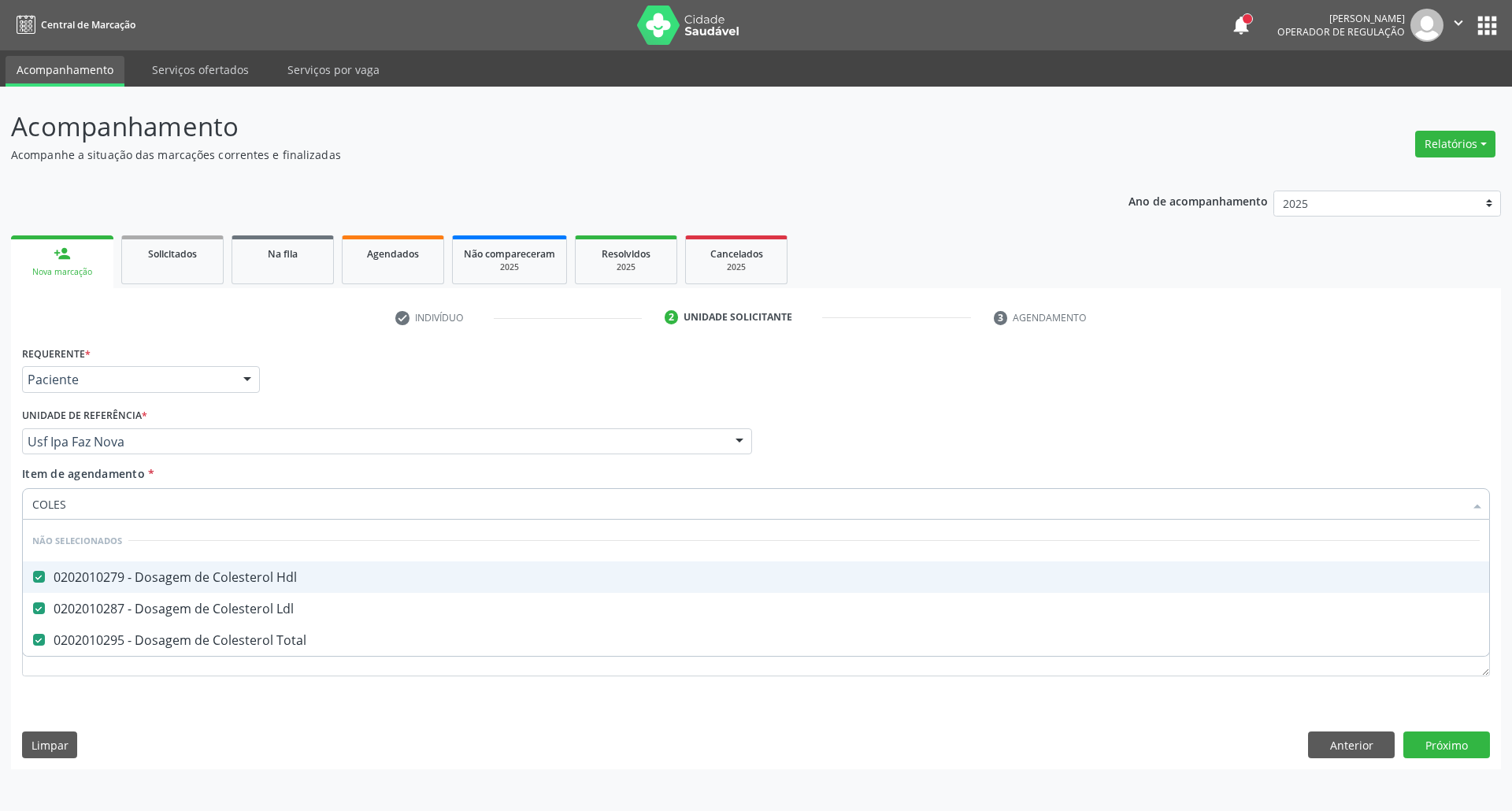
click at [0, 486] on div "Acompanhamento Acompanhe a situação das marcações correntes e finalizadas Relat…" at bounding box center [756, 448] width 1512 height 724
type input "B"
checkbox Hdl "false"
checkbox Ldl "false"
checkbox Total "false"
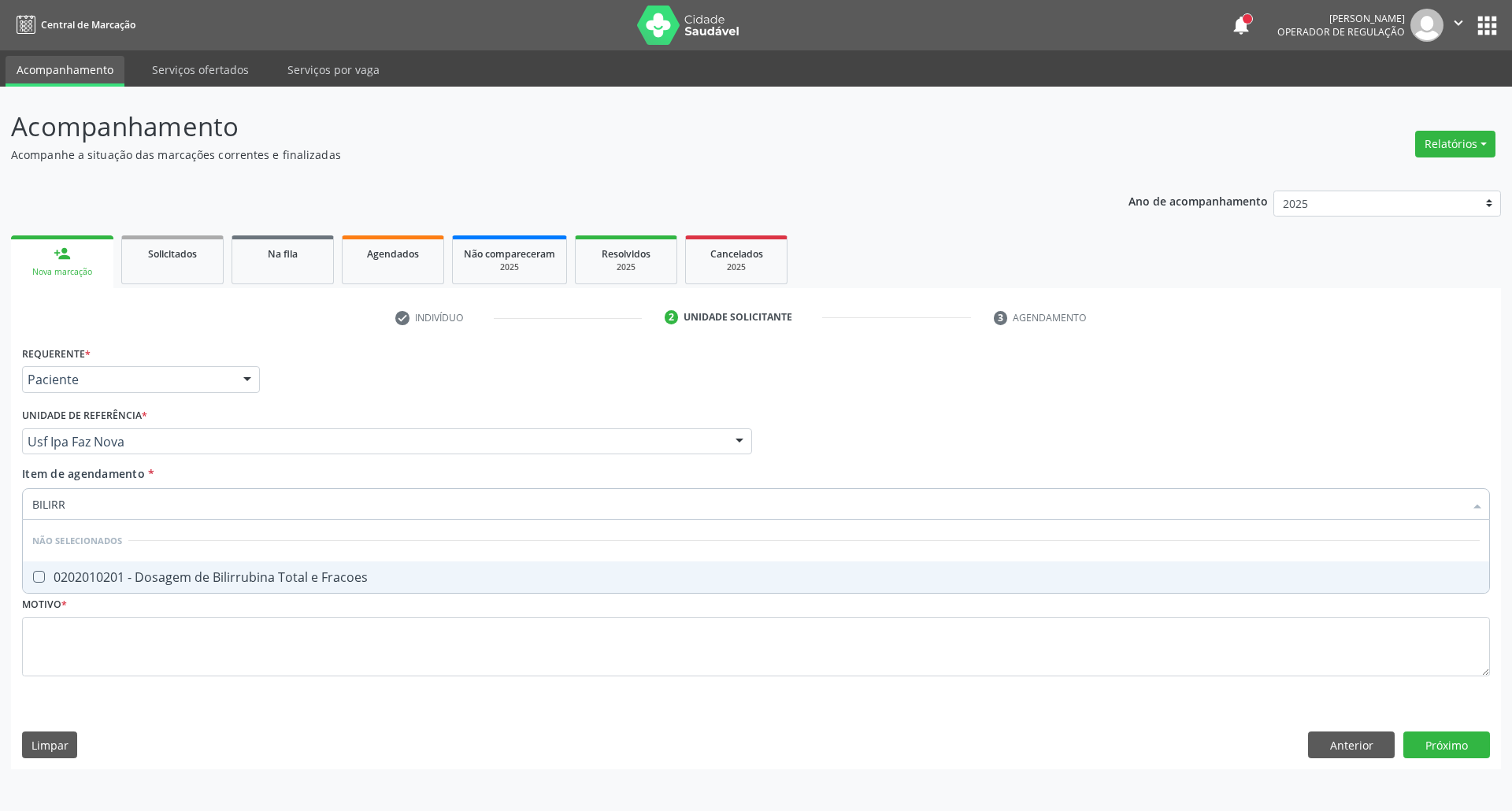
type input "BILIRRU"
click at [38, 589] on span "0202010201 - Dosagem de Bilirrubina Total e Fracoes" at bounding box center [756, 576] width 1466 height 31
checkbox Fracoes "true"
drag, startPoint x: 58, startPoint y: 512, endPoint x: 0, endPoint y: 489, distance: 62.4
click at [0, 489] on div "Acompanhamento Acompanhe a situação das marcações correntes e finalizadas Relat…" at bounding box center [756, 448] width 1512 height 724
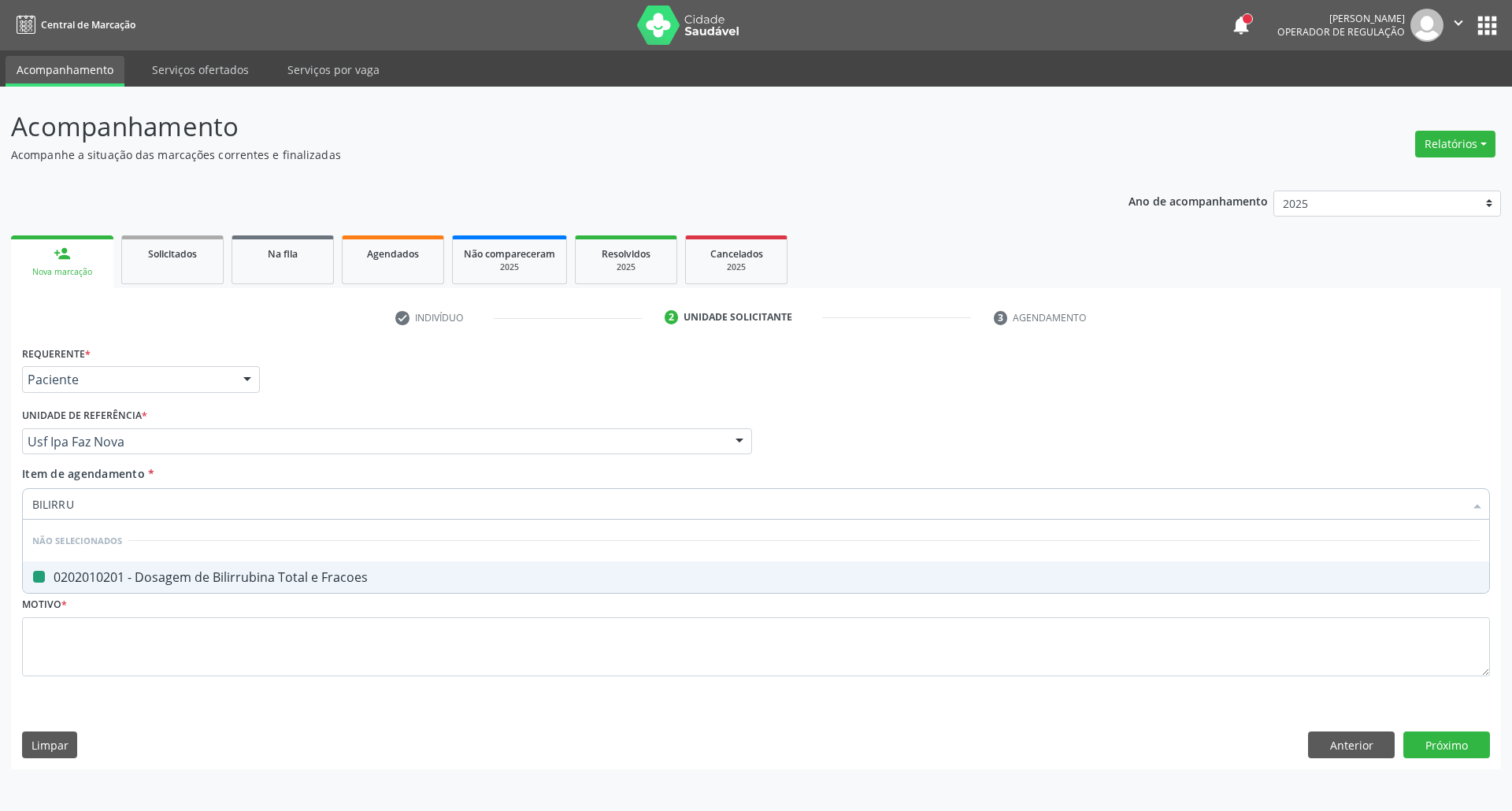
type input "T"
checkbox Fracoes "false"
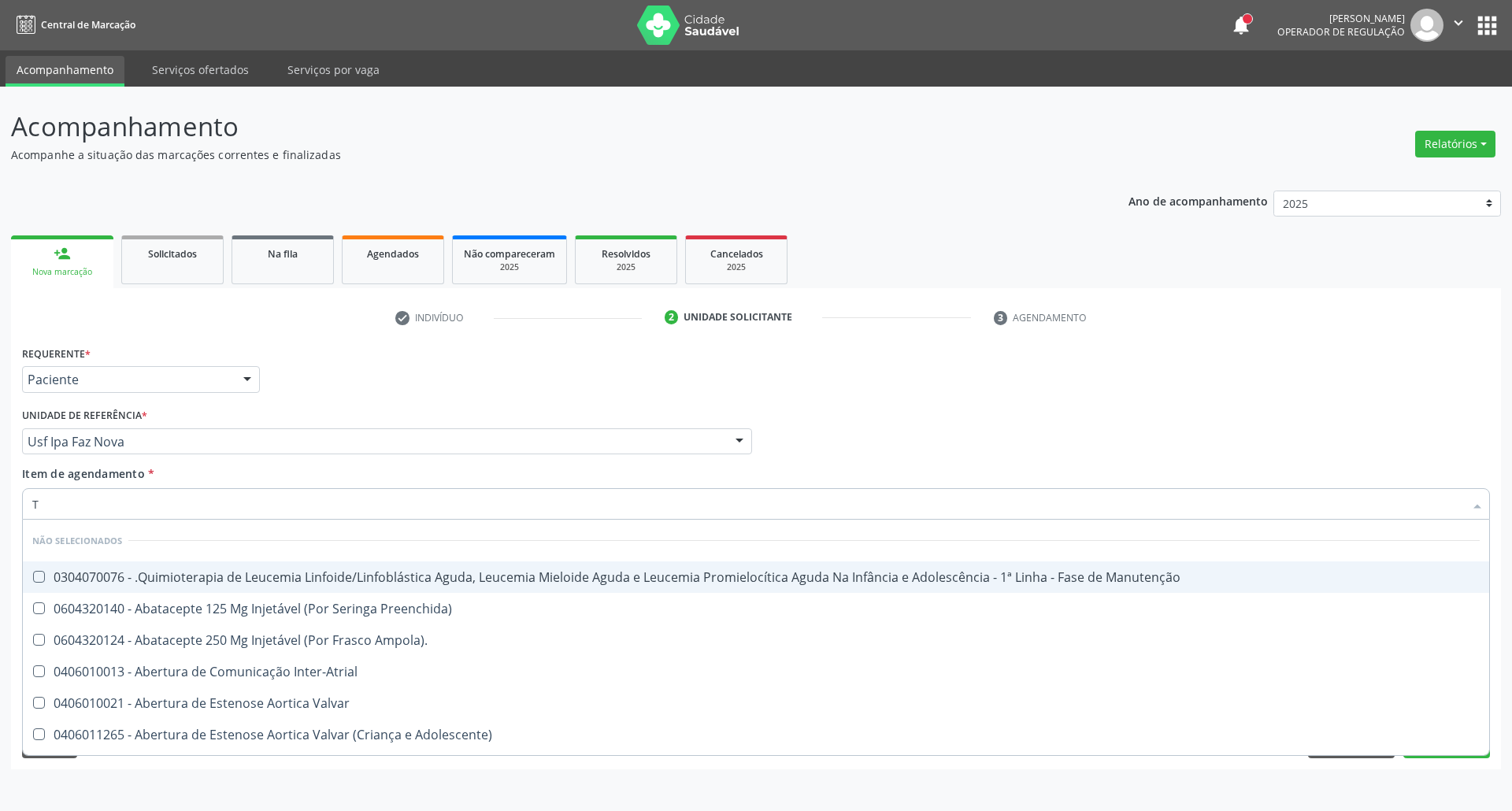
type input "TG"
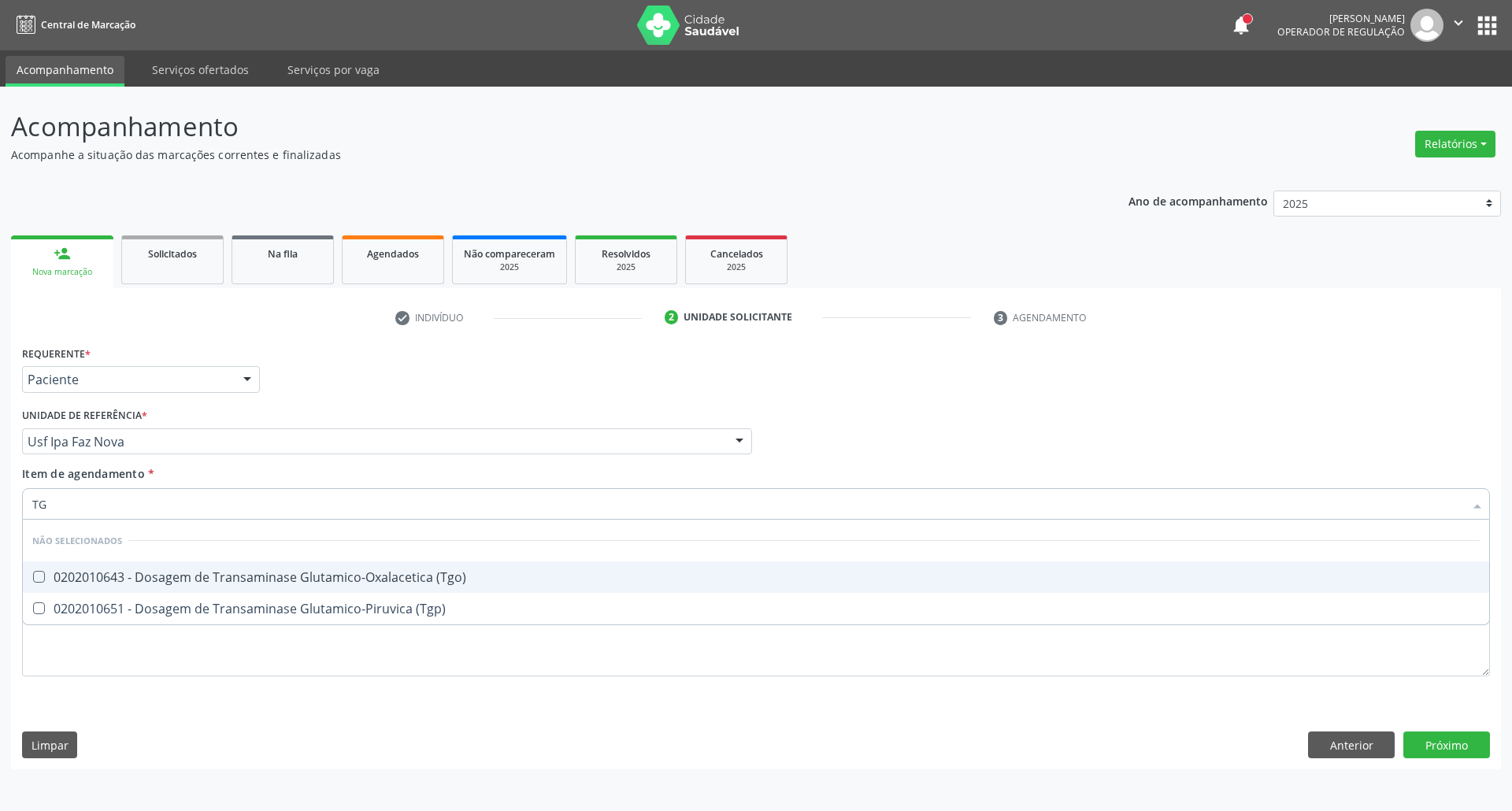
click at [55, 576] on div "0202010643 - Dosagem de Transaminase Glutamico-Oxalacetica (Tgo)" at bounding box center [756, 577] width 1448 height 13
checkbox \(Tgo\) "true"
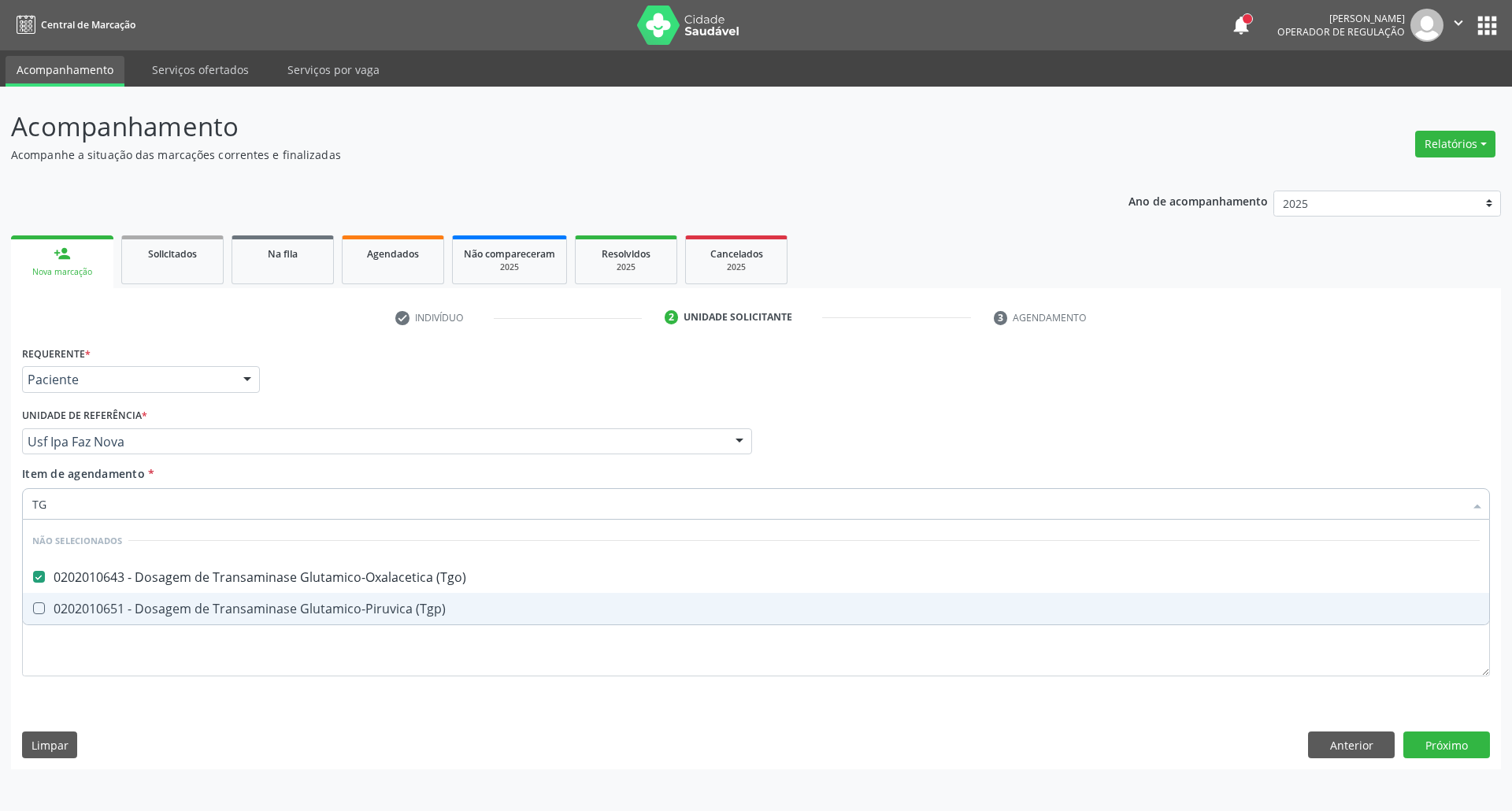
click at [55, 610] on div "0202010651 - Dosagem de Transaminase Glutamico-Piruvica (Tgp)" at bounding box center [756, 609] width 1448 height 13
checkbox \(Tgp\) "true"
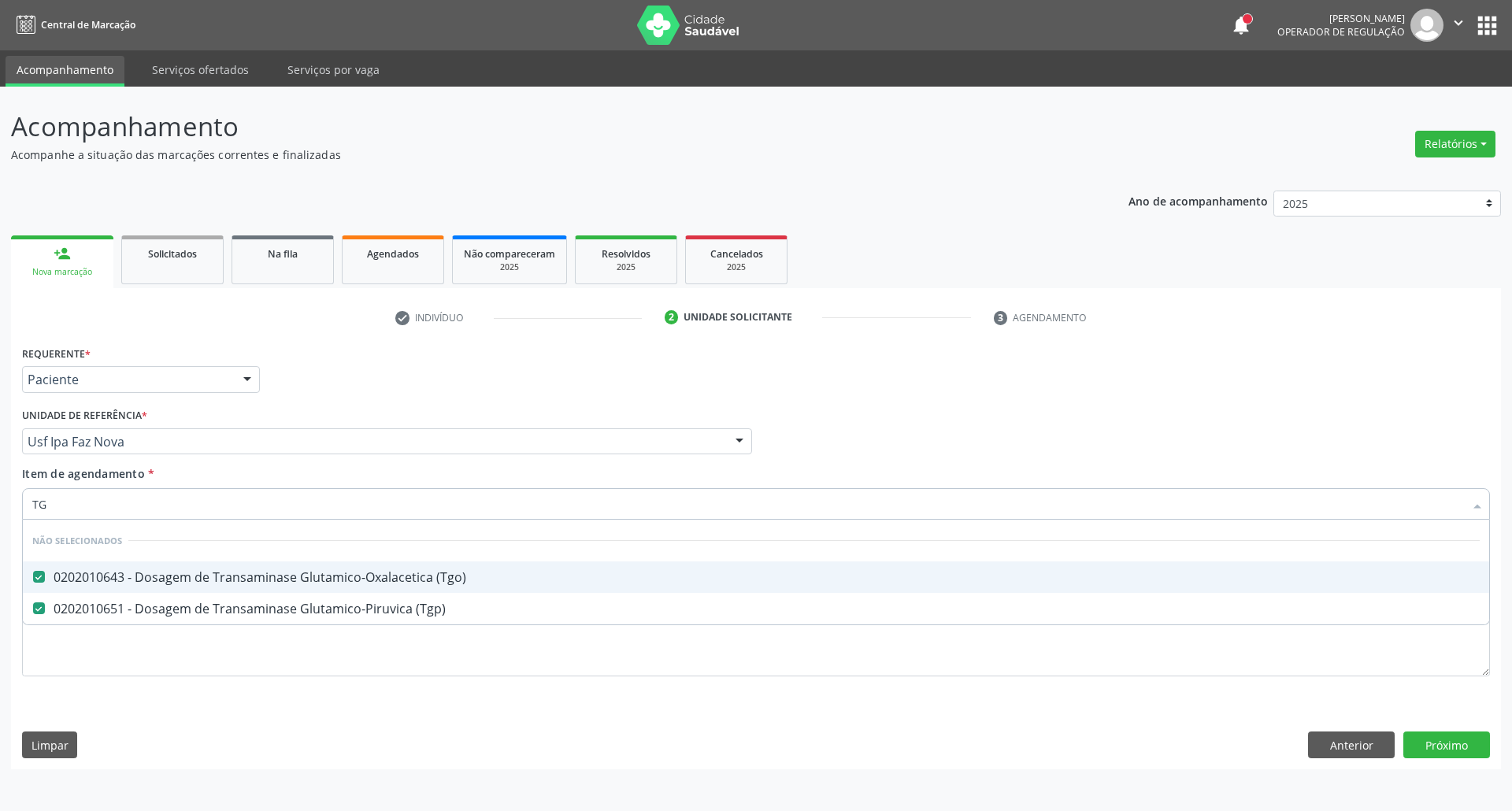
click at [0, 506] on div "Acompanhamento Acompanhe a situação das marcações correntes e finalizadas Relat…" at bounding box center [756, 448] width 1512 height 724
type input "TRI"
checkbox \(Tgo\) "false"
checkbox \(Tgp\) "false"
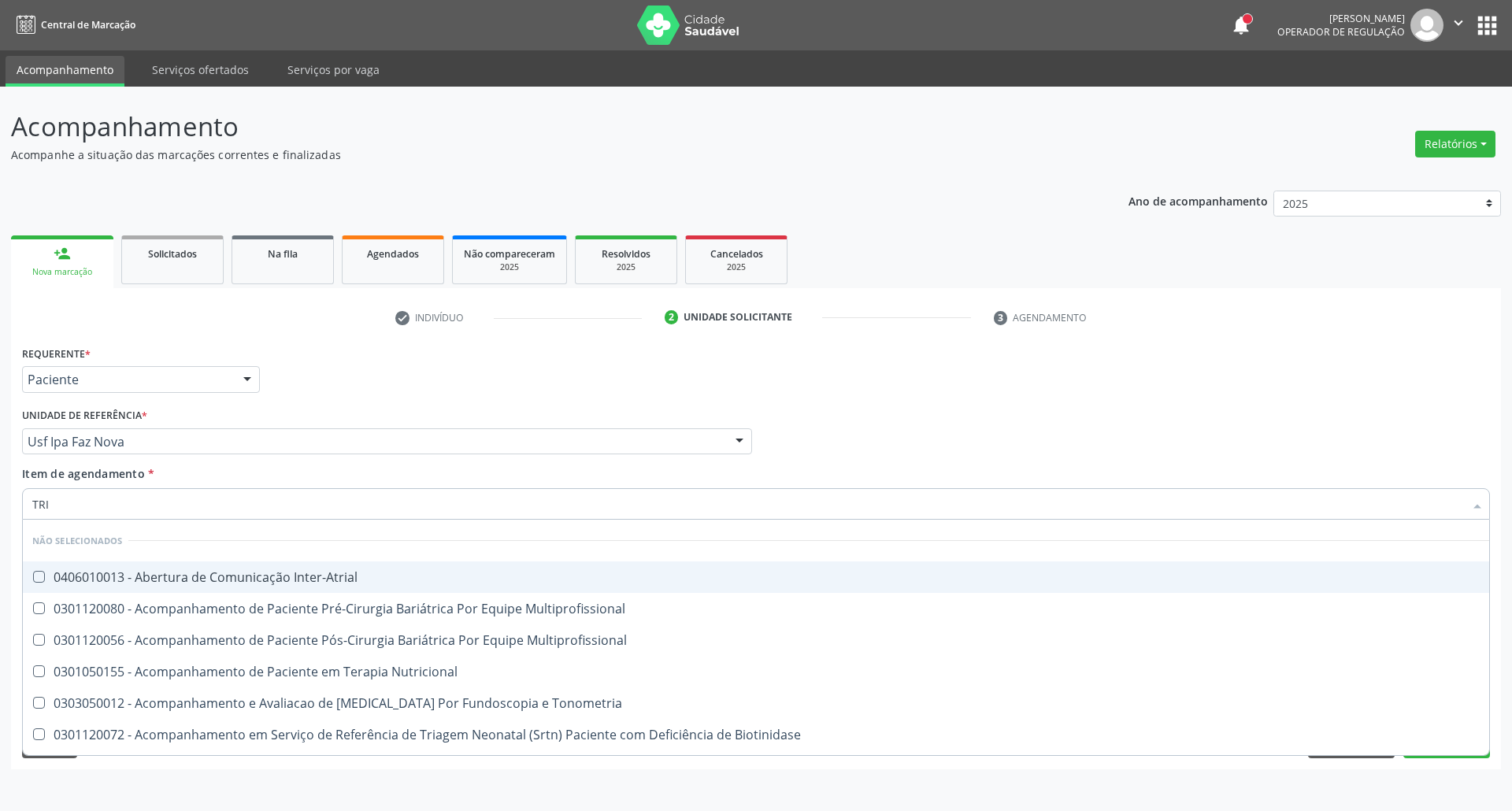
type input "TRIG"
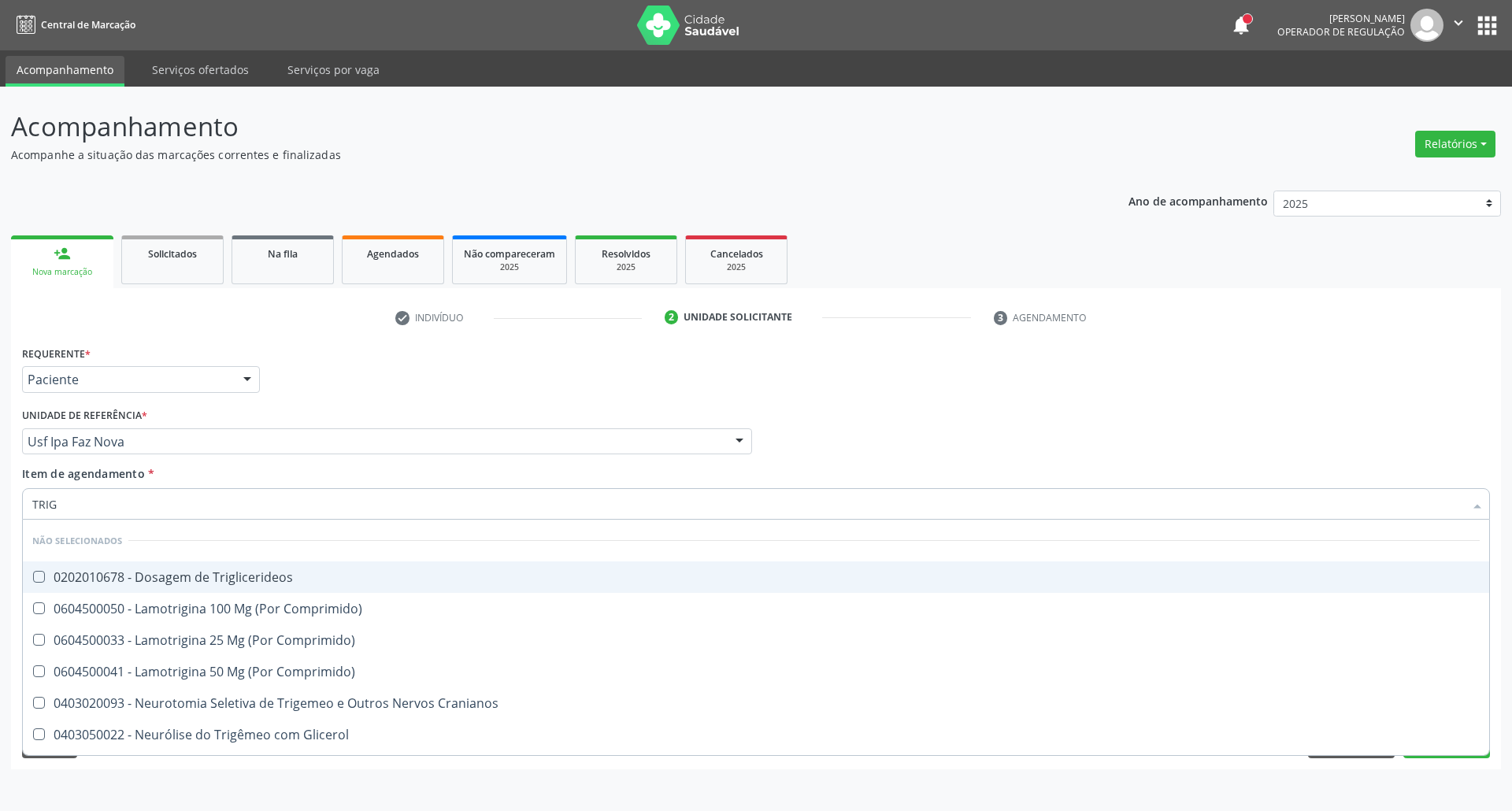
click at [170, 571] on div "0202010678 - Dosagem de Triglicerideos" at bounding box center [756, 577] width 1448 height 13
checkbox Triglicerideos "true"
drag, startPoint x: 124, startPoint y: 499, endPoint x: 0, endPoint y: 502, distance: 124.0
click at [0, 502] on div "Acompanhamento Acompanhe a situação das marcações correntes e finalizadas Relat…" at bounding box center [756, 448] width 1512 height 724
type input "HE"
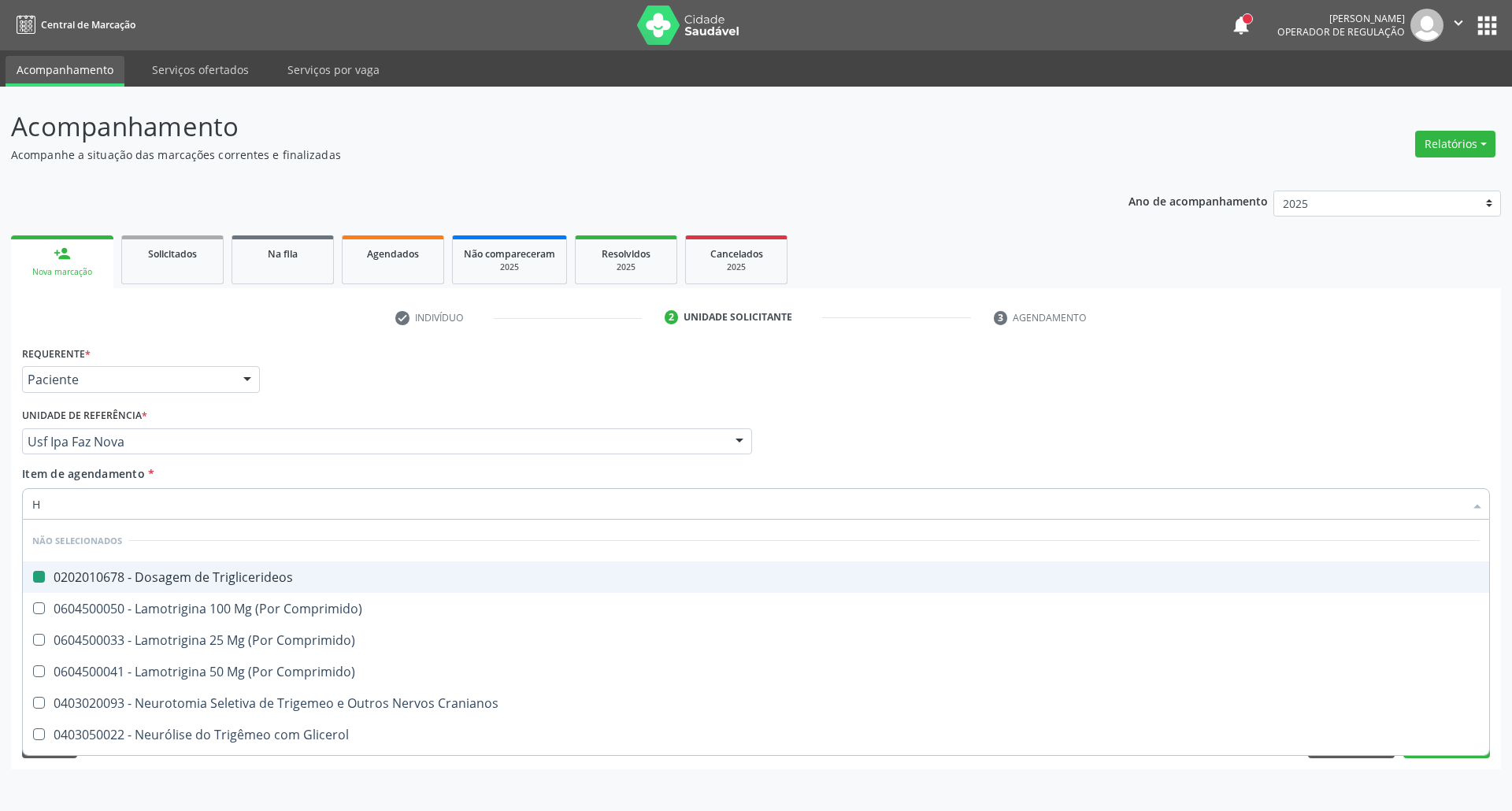
checkbox Triglicerideos "false"
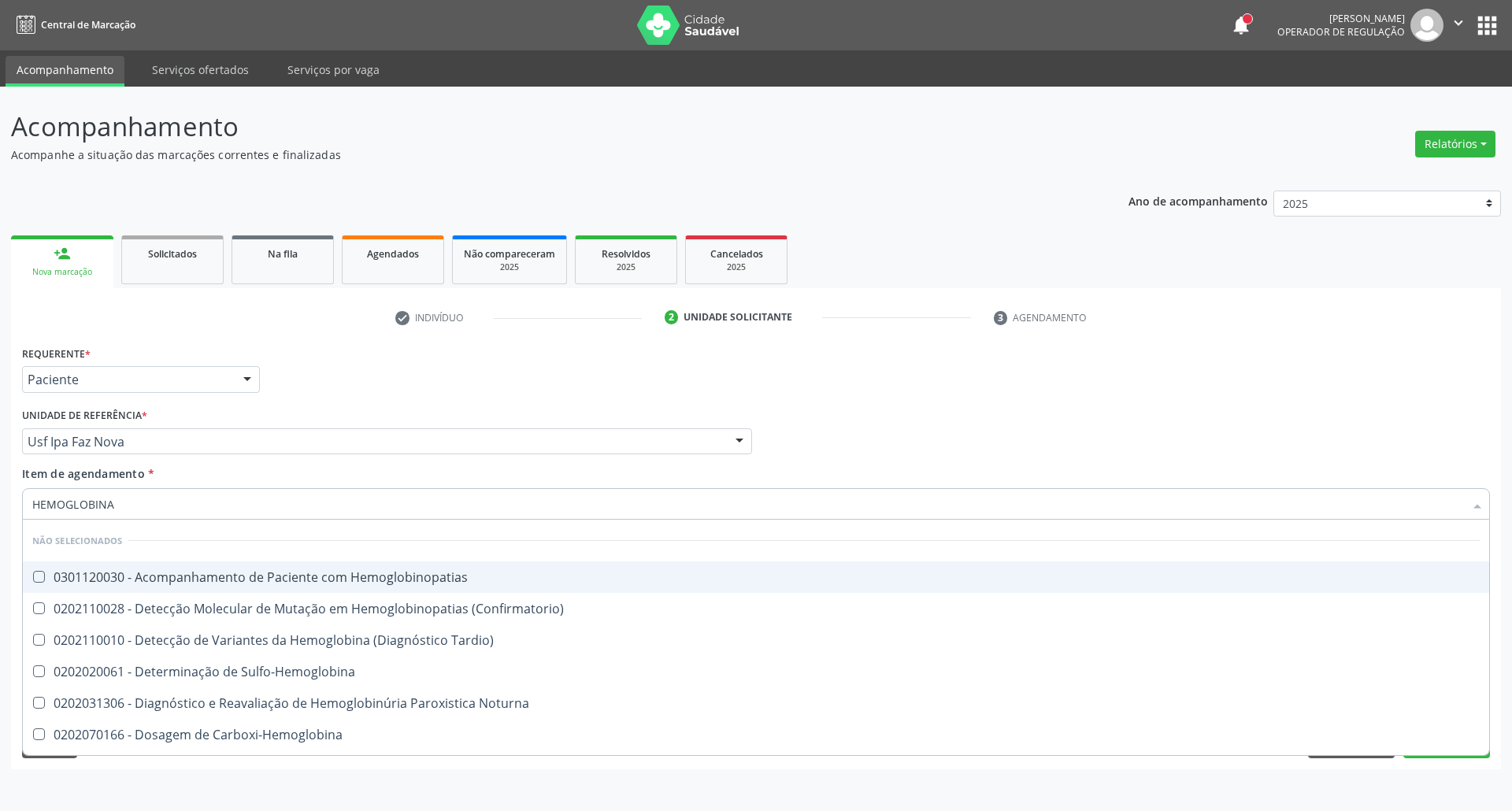
type input "HEMOGLOBINA"
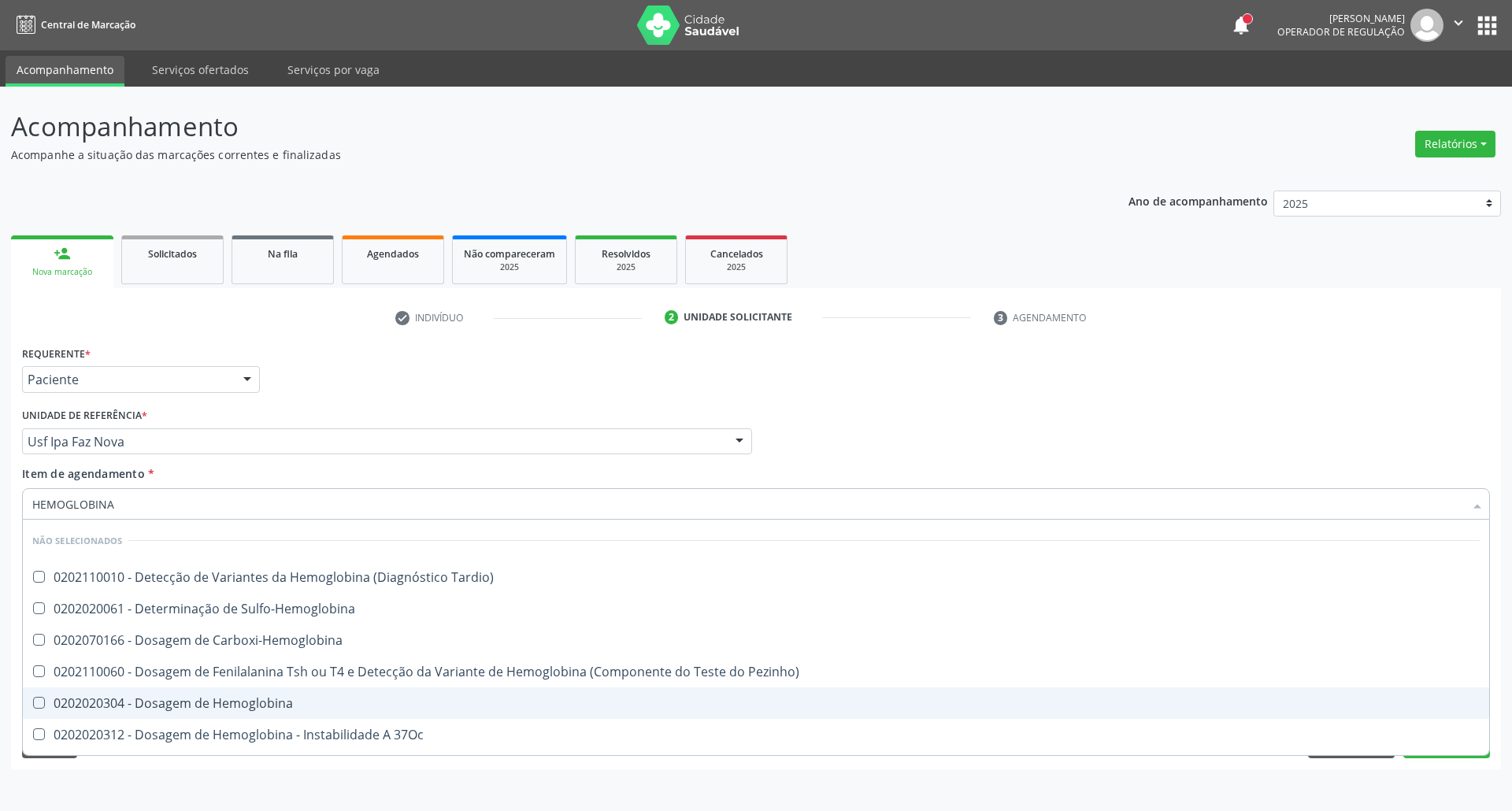
click at [130, 709] on div "0202020304 - Dosagem de Hemoglobina" at bounding box center [756, 704] width 1448 height 13
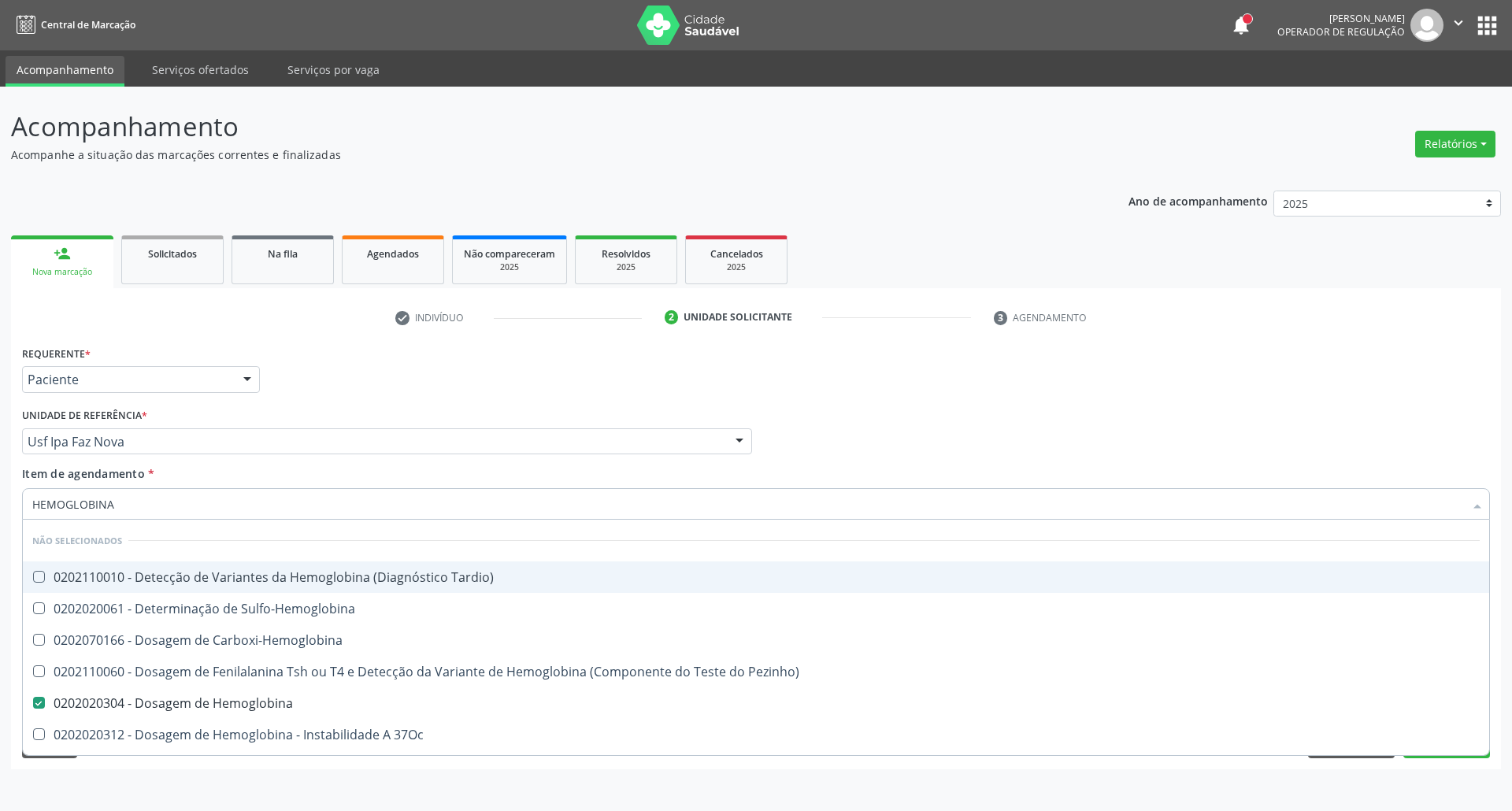
drag, startPoint x: 126, startPoint y: 501, endPoint x: 0, endPoint y: 520, distance: 127.4
click at [0, 515] on div "Acompanhamento Acompanhe a situação das marcações correntes e finalizadas Relat…" at bounding box center [756, 448] width 1512 height 724
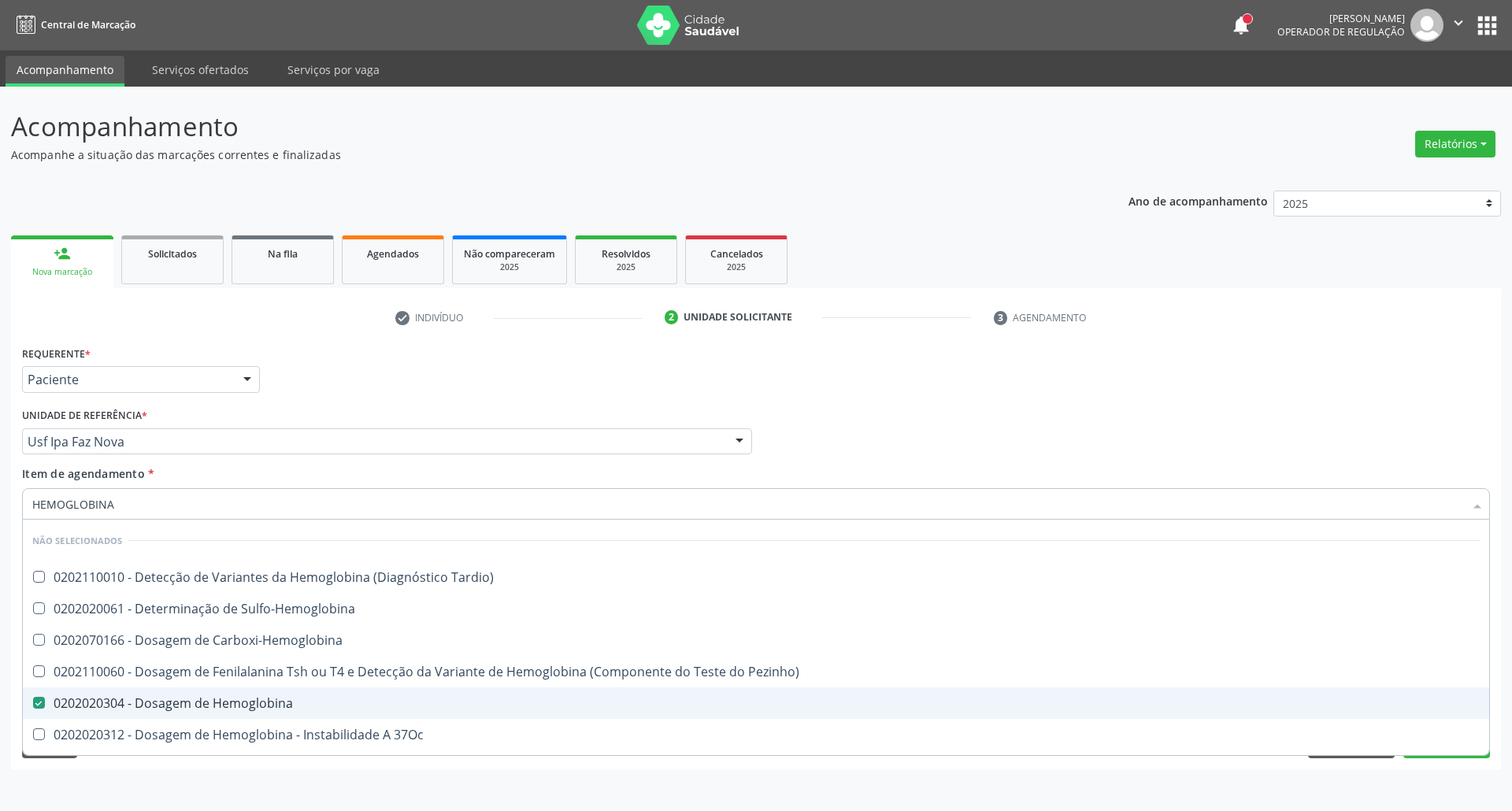
click at [180, 715] on span "0202020304 - Dosagem de Hemoglobina" at bounding box center [756, 703] width 1466 height 31
checkbox Hemoglobina "false"
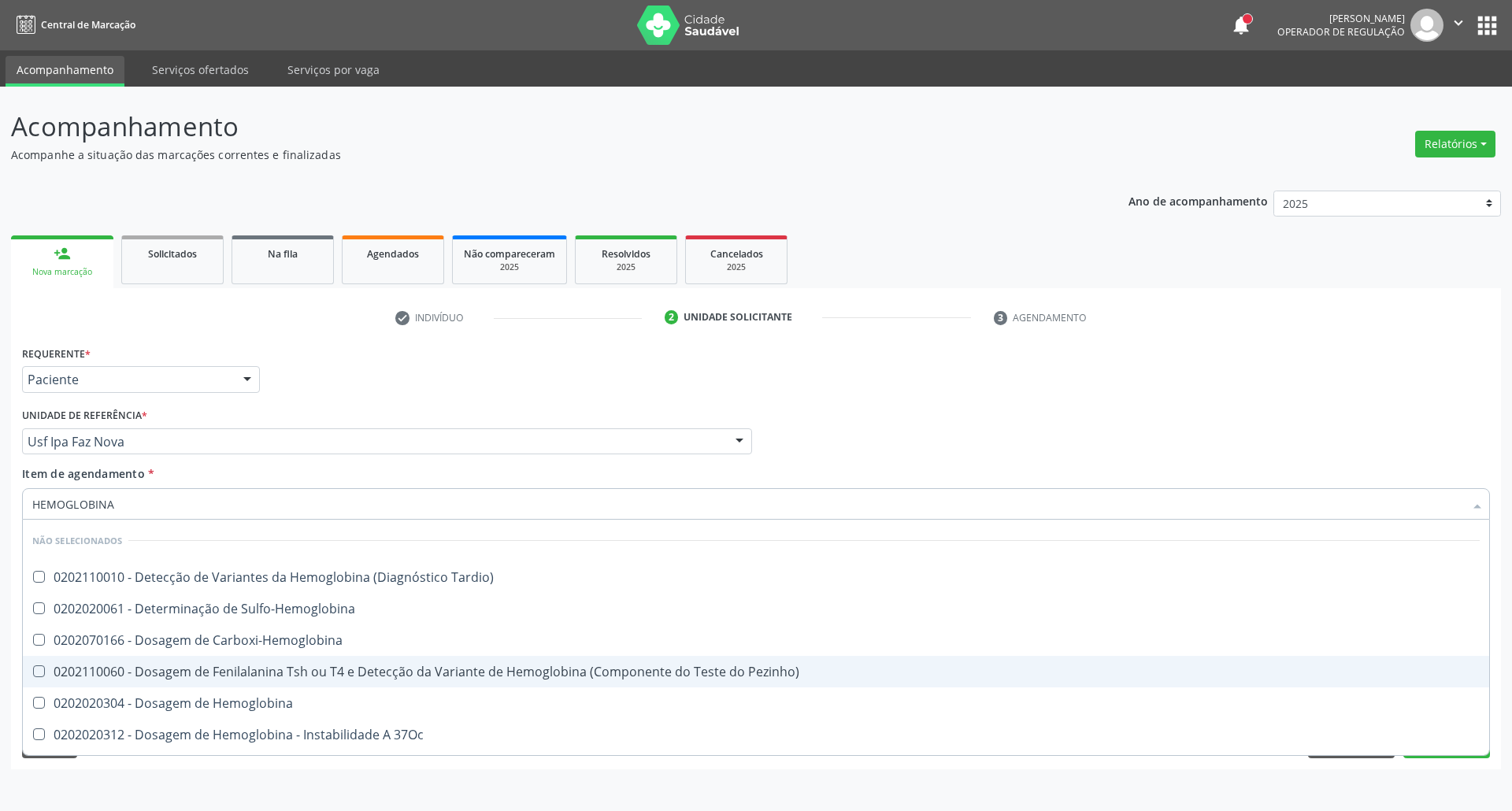
scroll to position [184, 0]
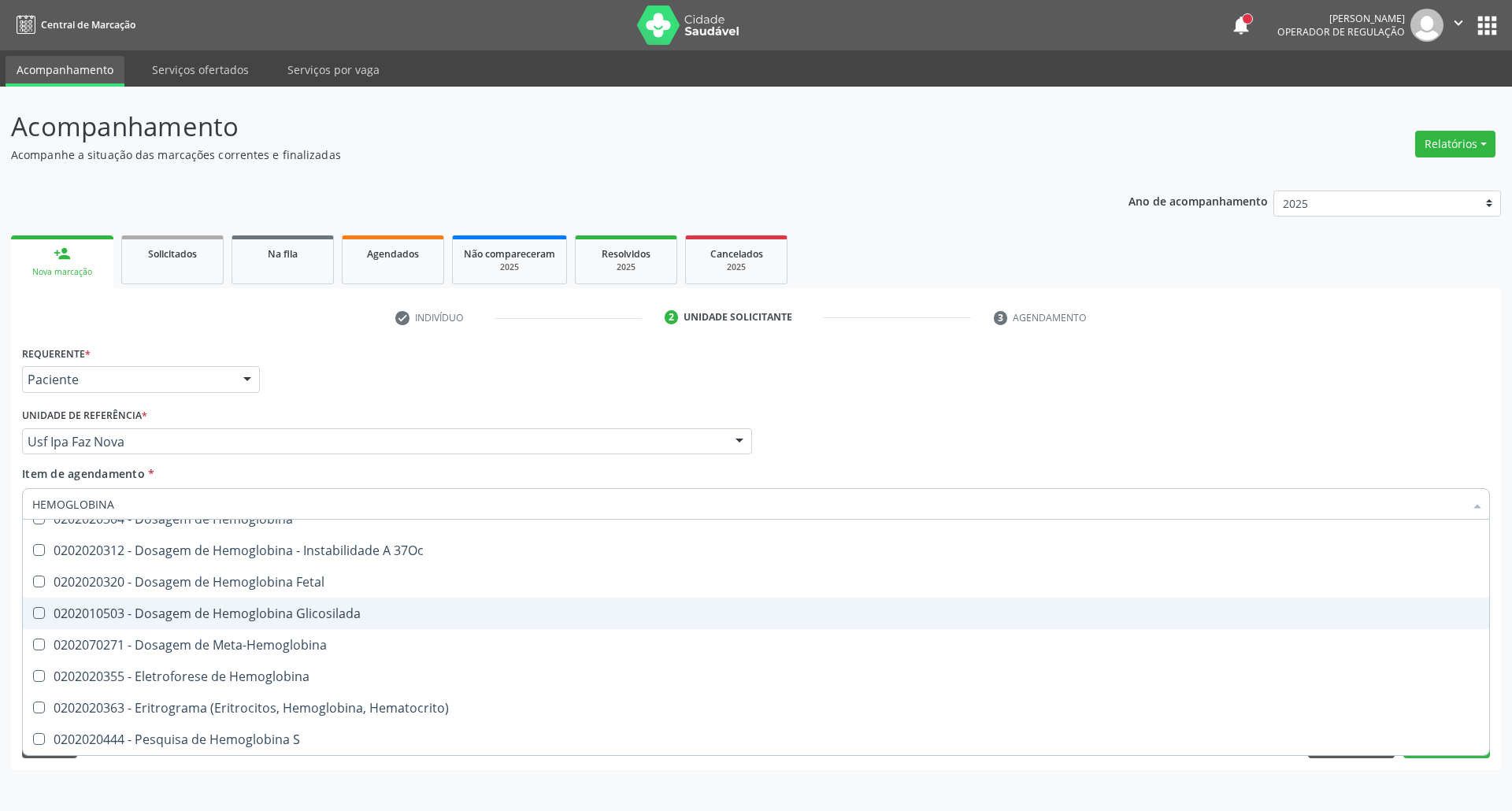
click at [209, 619] on div "0202010503 - Dosagem de Hemoglobina Glicosilada" at bounding box center [756, 613] width 1448 height 13
checkbox Glicosilada "true"
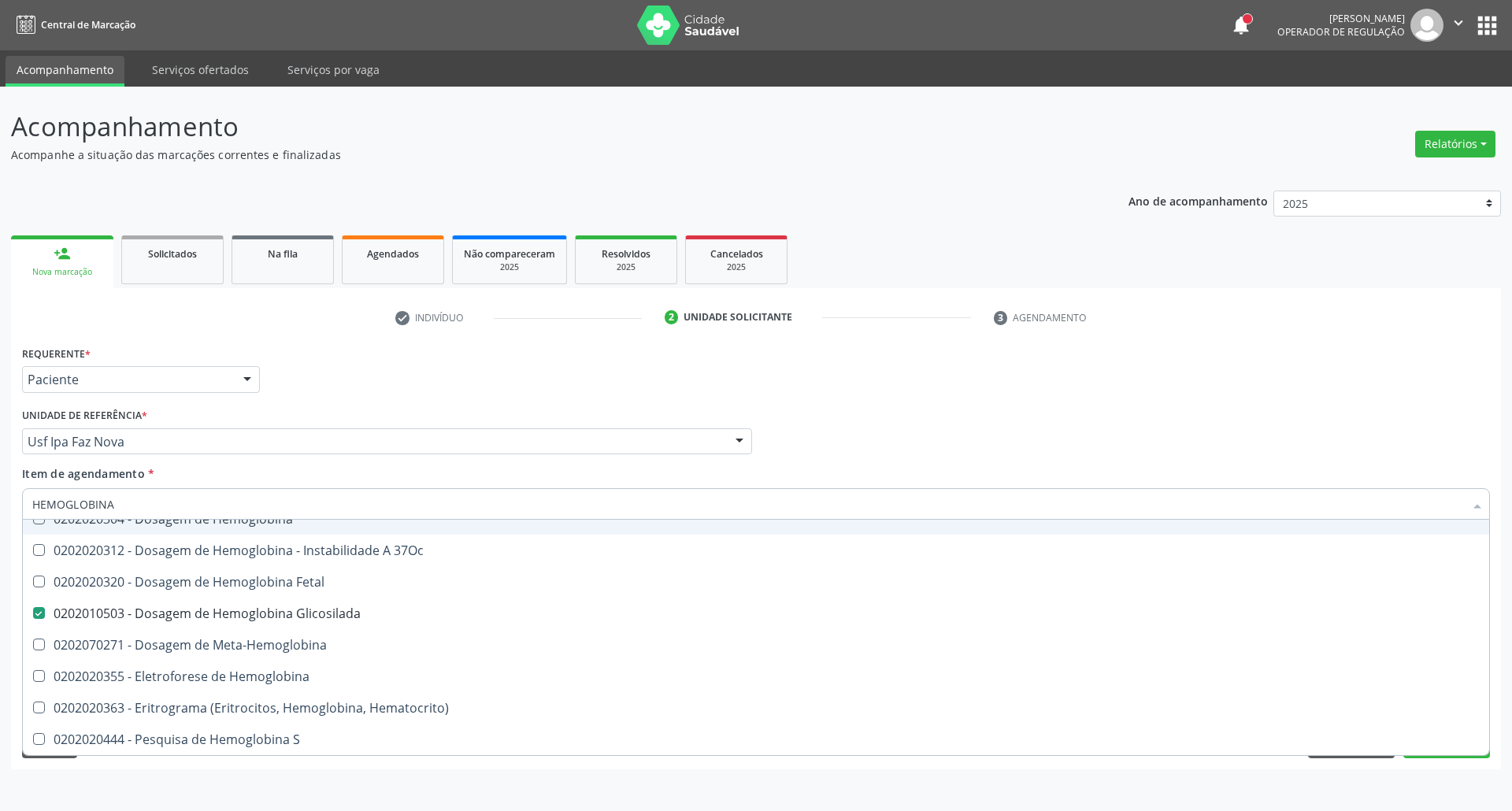
click at [152, 490] on input "HEMOGLOBINA" at bounding box center [748, 503] width 1432 height 31
type input "PS"
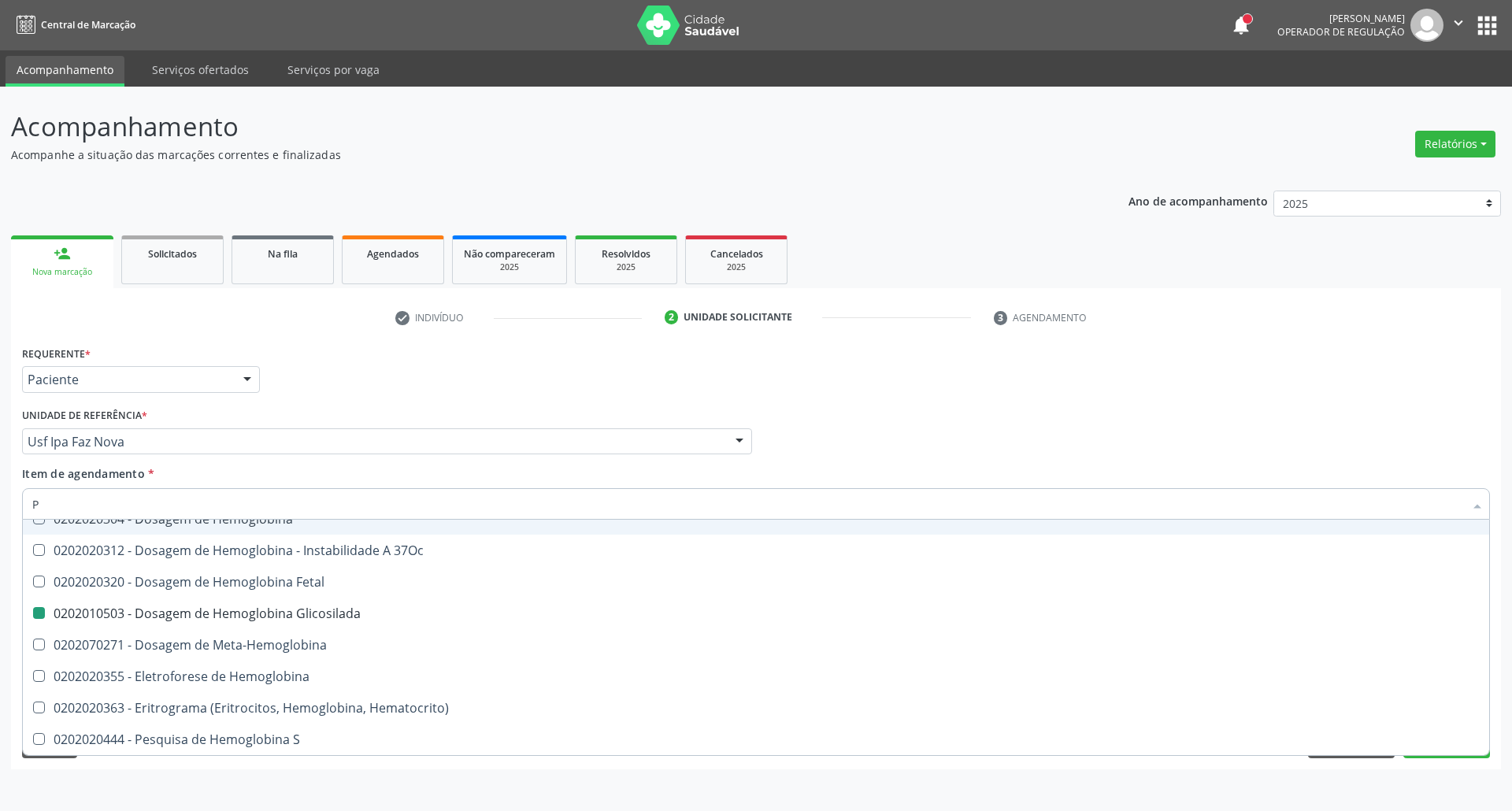
checkbox Glicosilada "false"
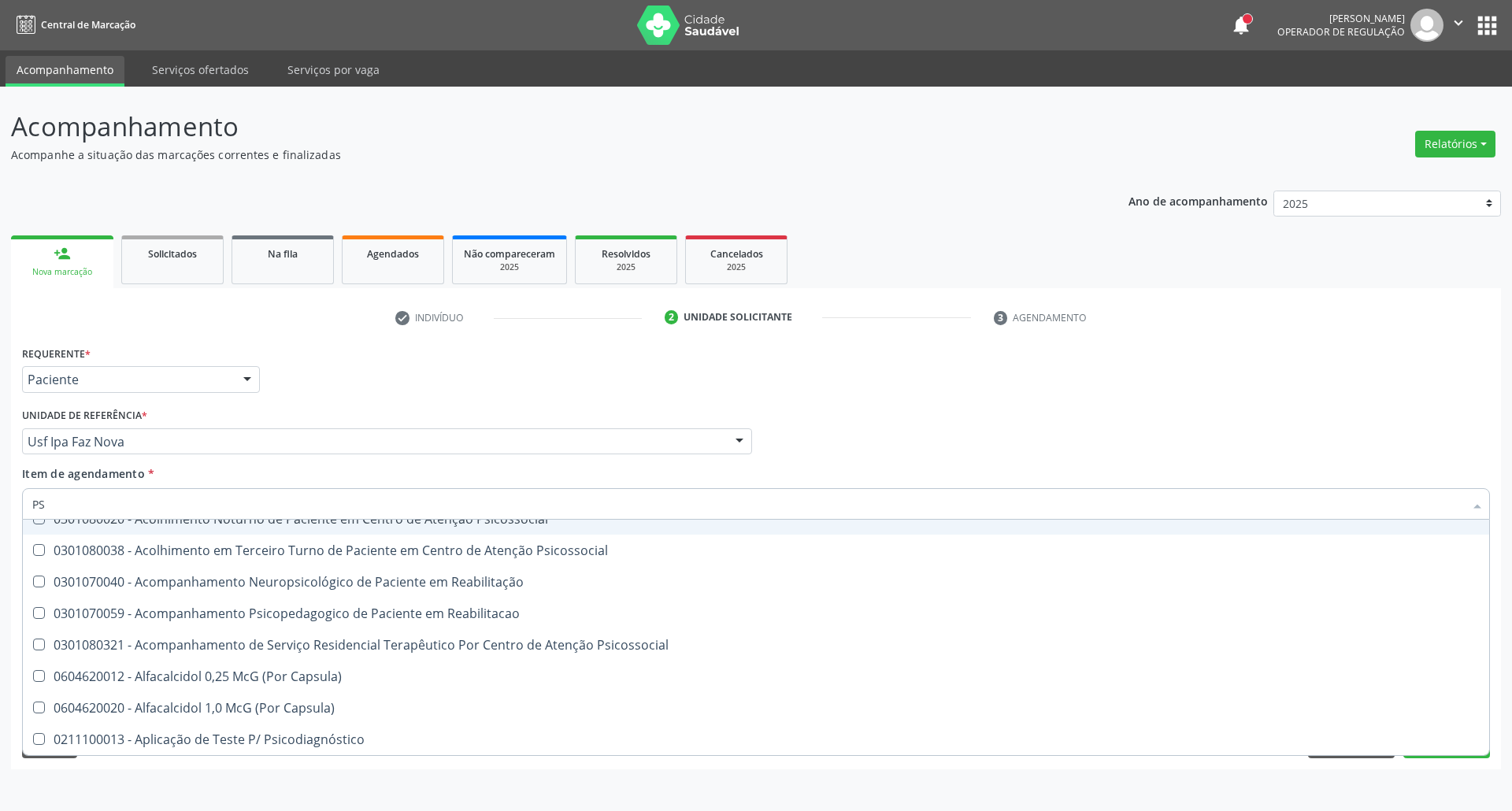
type input "PSA"
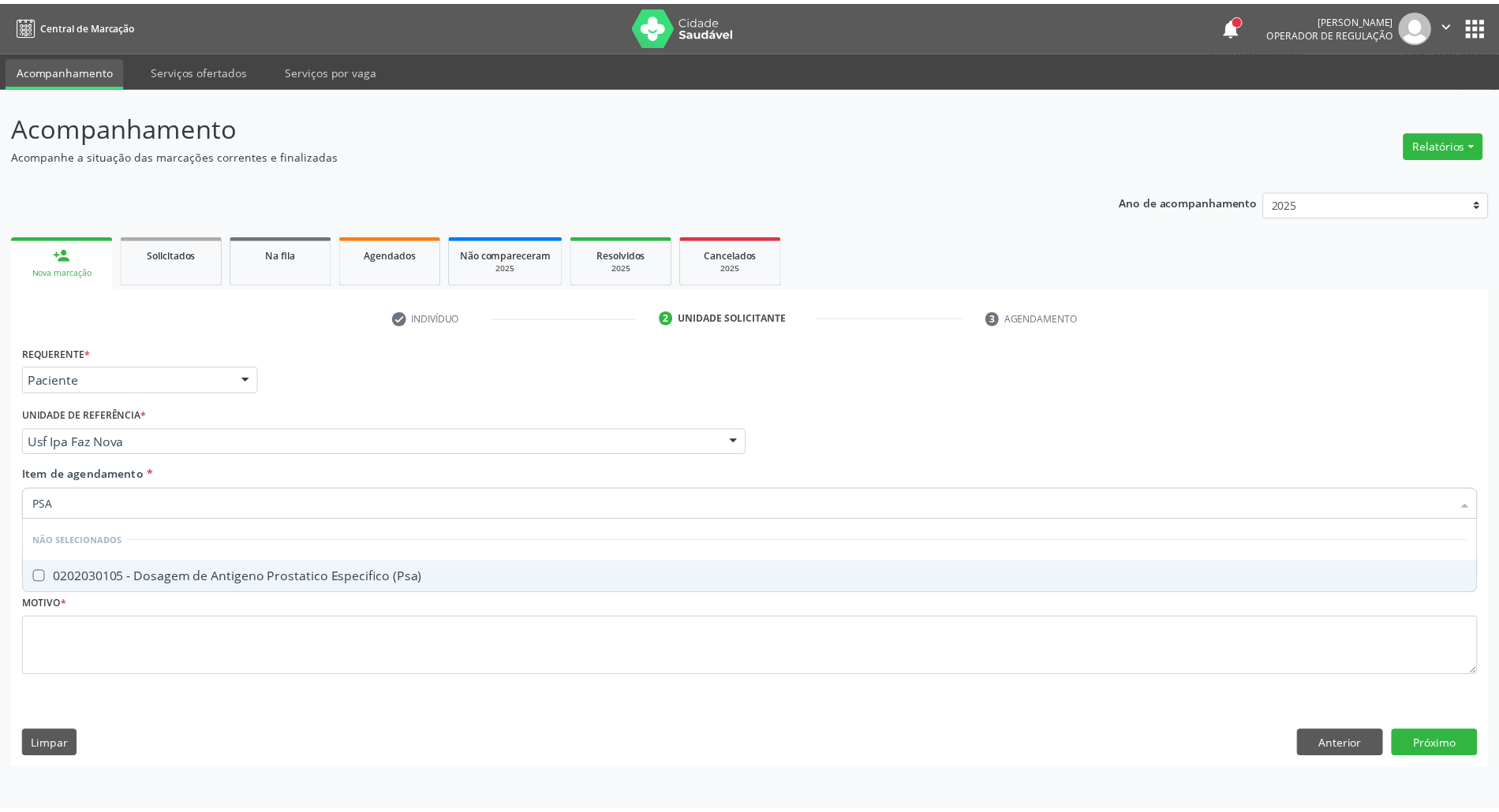
scroll to position [0, 0]
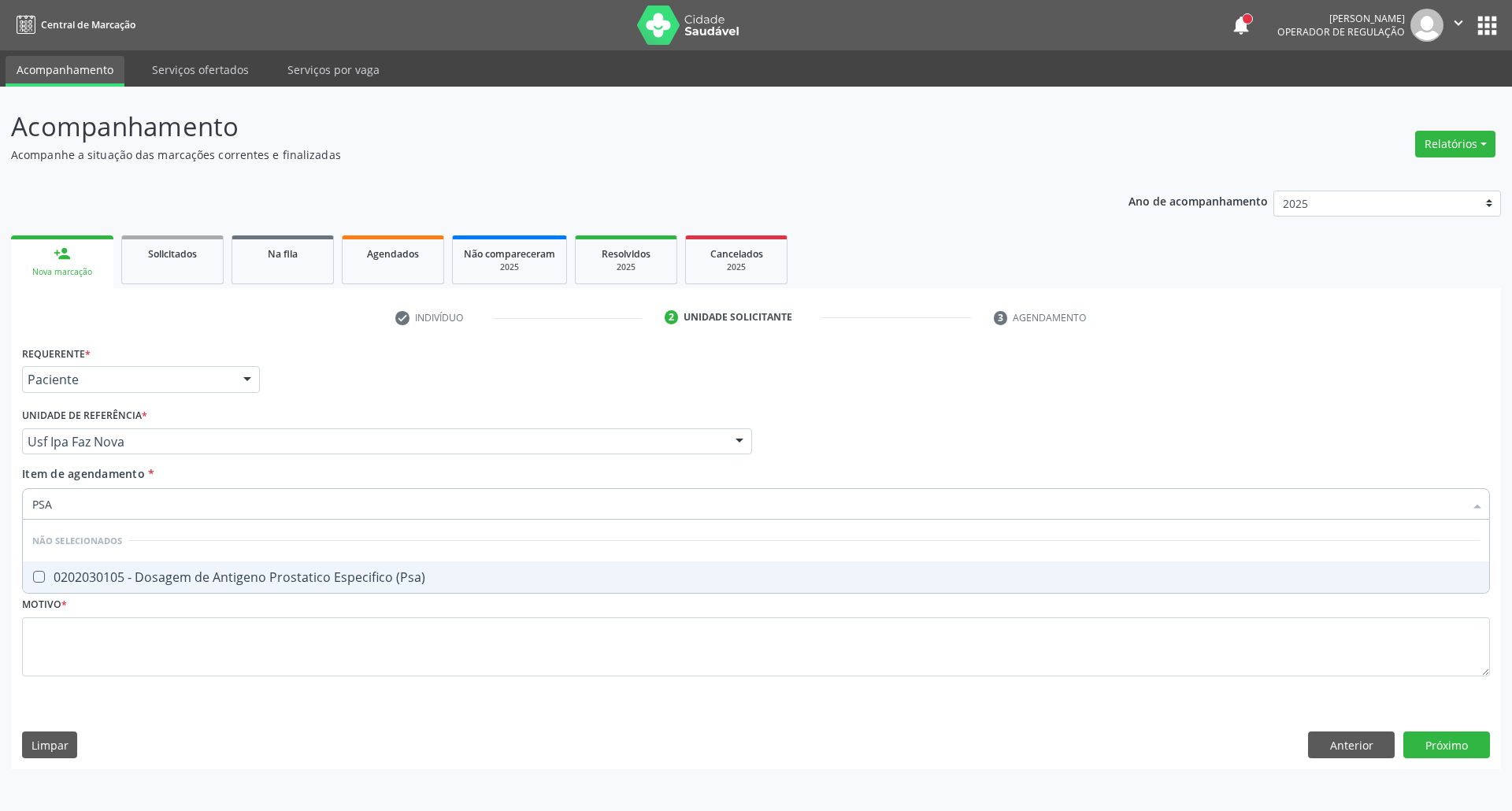
drag, startPoint x: 121, startPoint y: 586, endPoint x: 102, endPoint y: 543, distance: 47.0
click at [116, 581] on div "0202030105 - Dosagem de Antigeno Prostatico Especifico (Psa)" at bounding box center [756, 577] width 1448 height 13
checkbox \(Psa\) "true"
drag, startPoint x: 77, startPoint y: 495, endPoint x: 0, endPoint y: 505, distance: 77.6
click at [0, 505] on div "Acompanhamento Acompanhe a situação das marcações correntes e finalizadas Relat…" at bounding box center [756, 448] width 1512 height 724
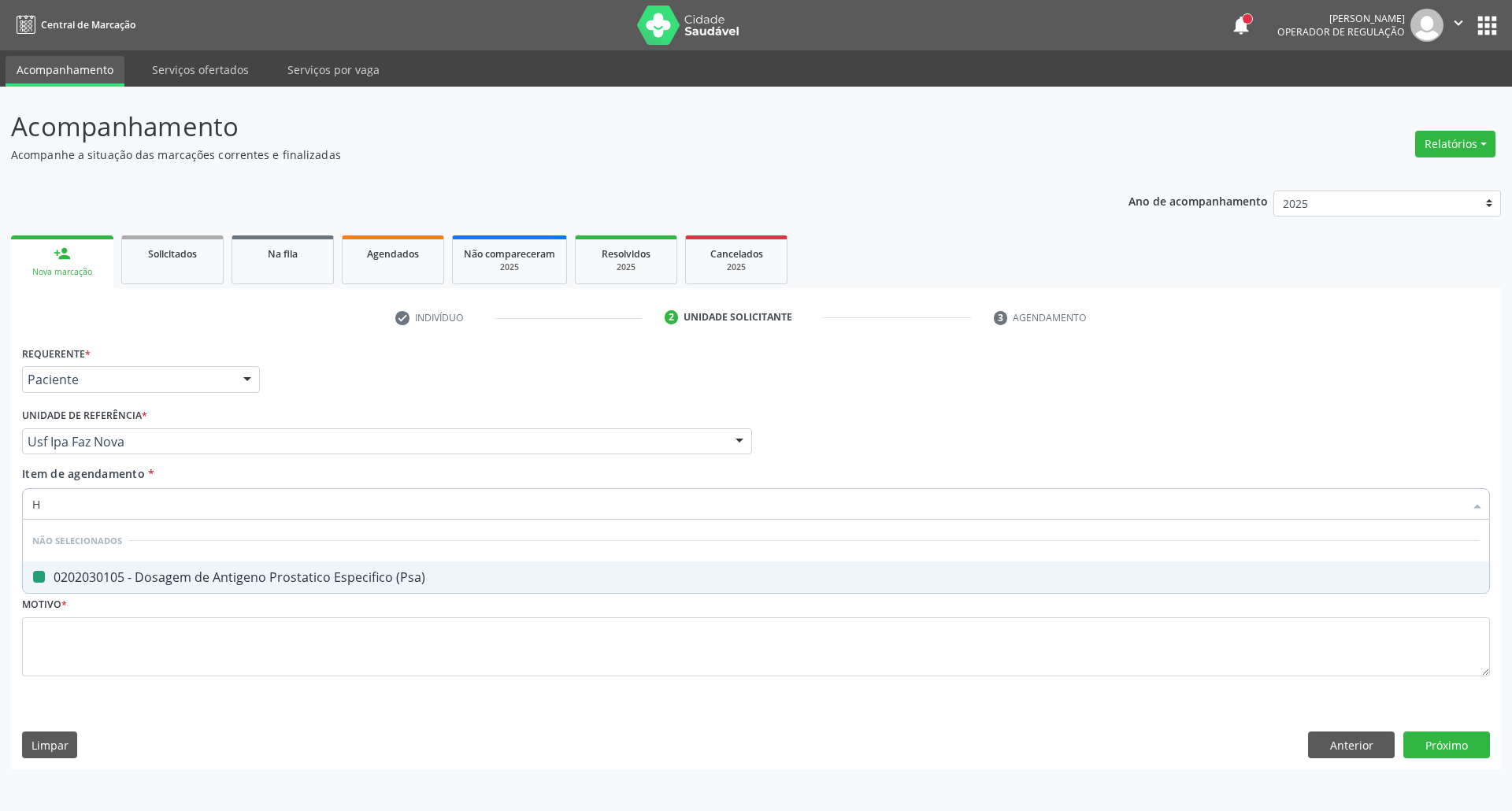
type input "HE"
checkbox \(Psa\) "false"
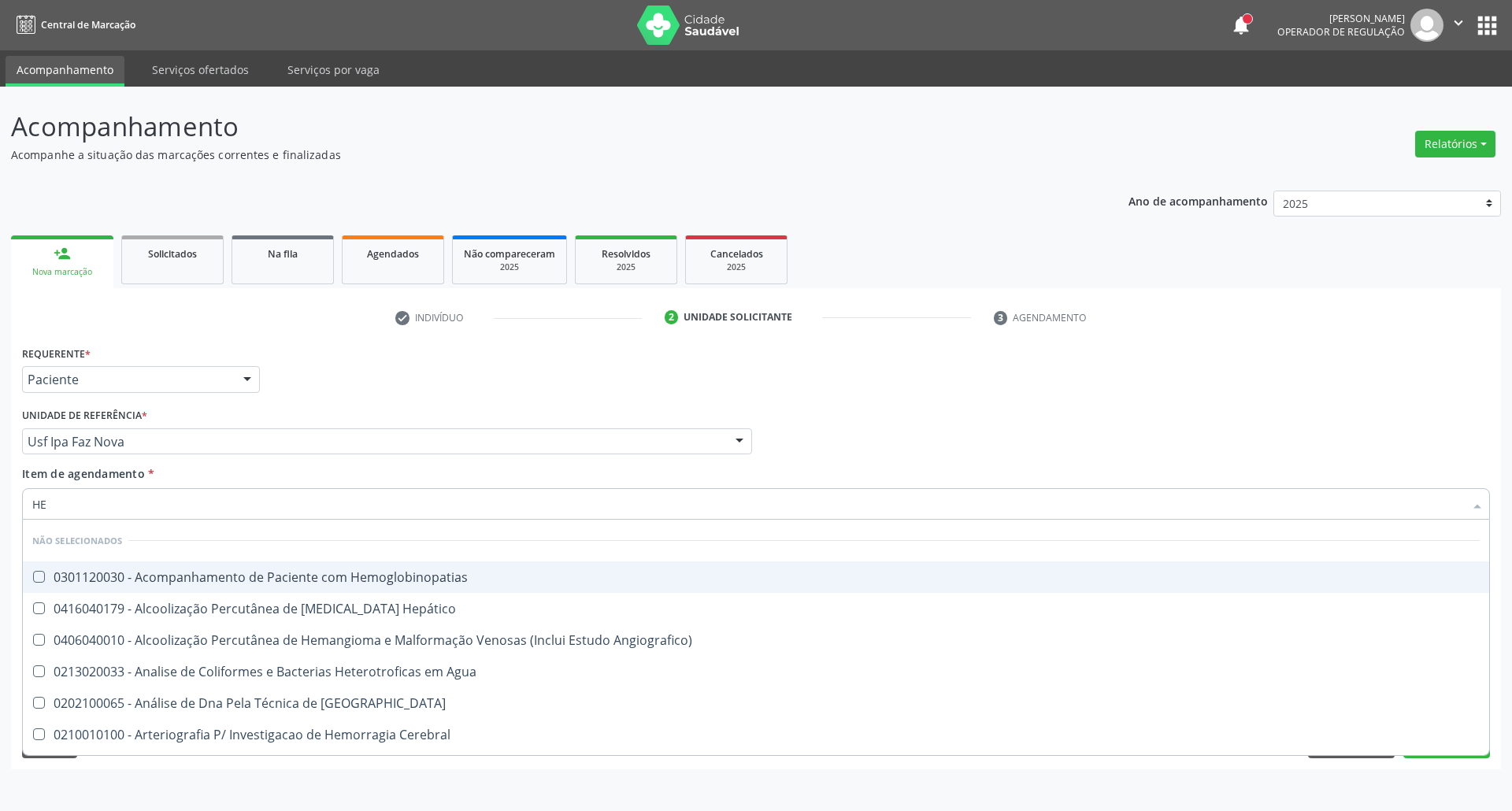
type input "HEM"
checkbox \(Qualitativo\) "true"
checkbox Glicosilada "false"
type input "HEMO"
checkbox Redome\) "true"
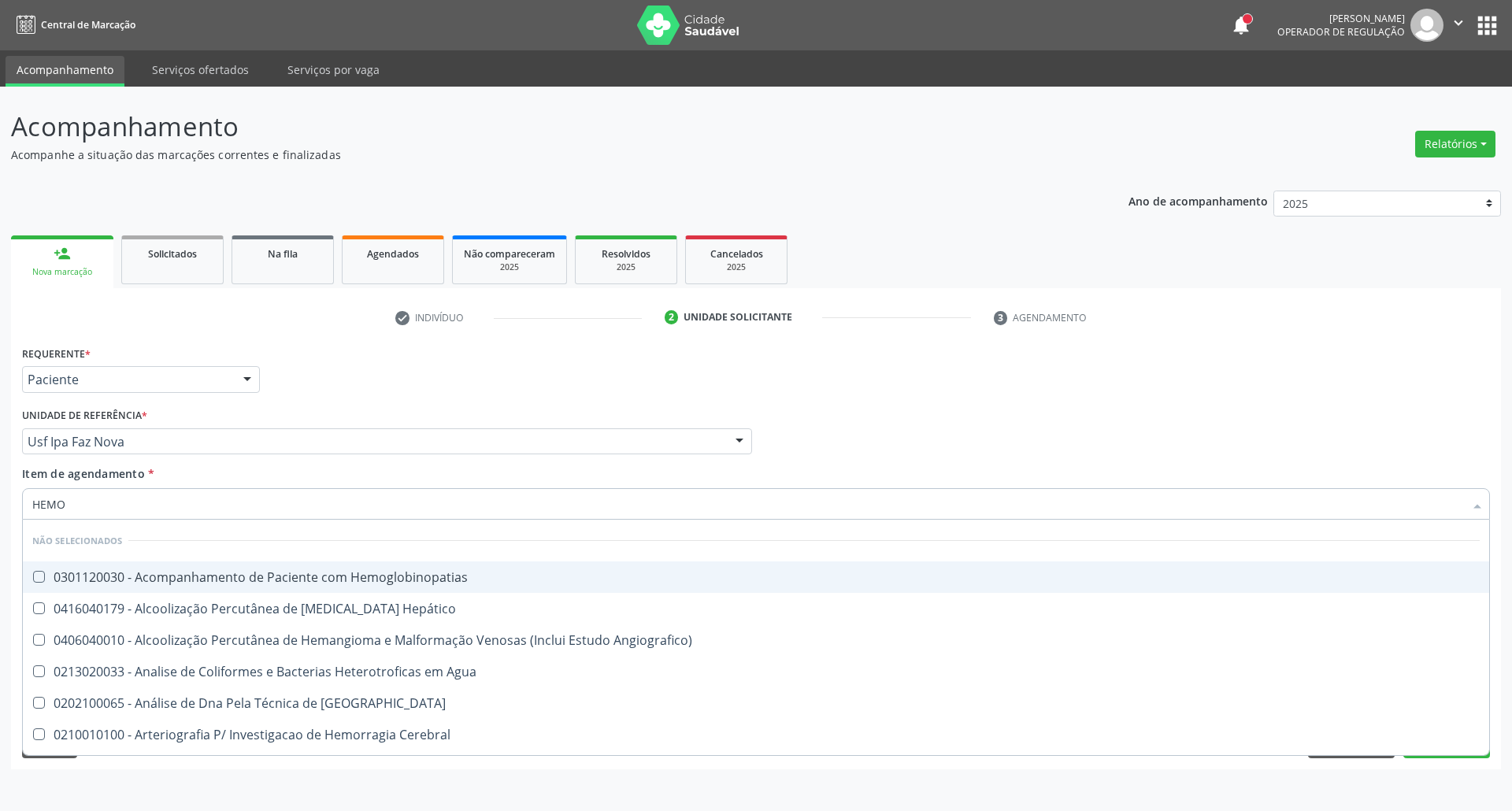
checkbox \(Qualitativo\) "false"
type input "HEMOG"
checkbox Tardio\) "true"
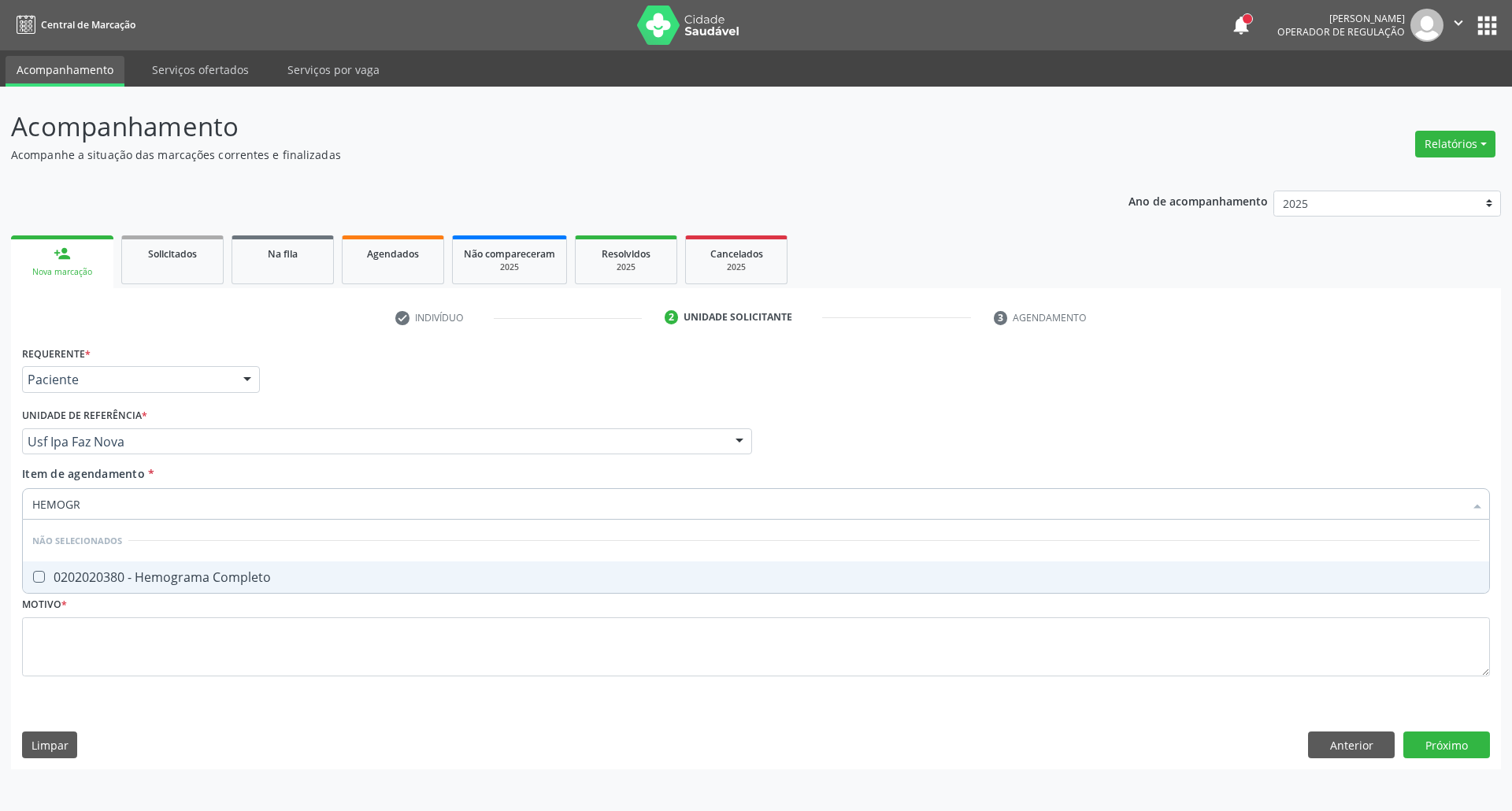
type input "HEMOGRA"
click at [136, 567] on span "0202020380 - Hemograma Completo" at bounding box center [756, 576] width 1466 height 31
checkbox Completo "true"
click at [136, 502] on input "HEMOGRA" at bounding box center [748, 503] width 1432 height 31
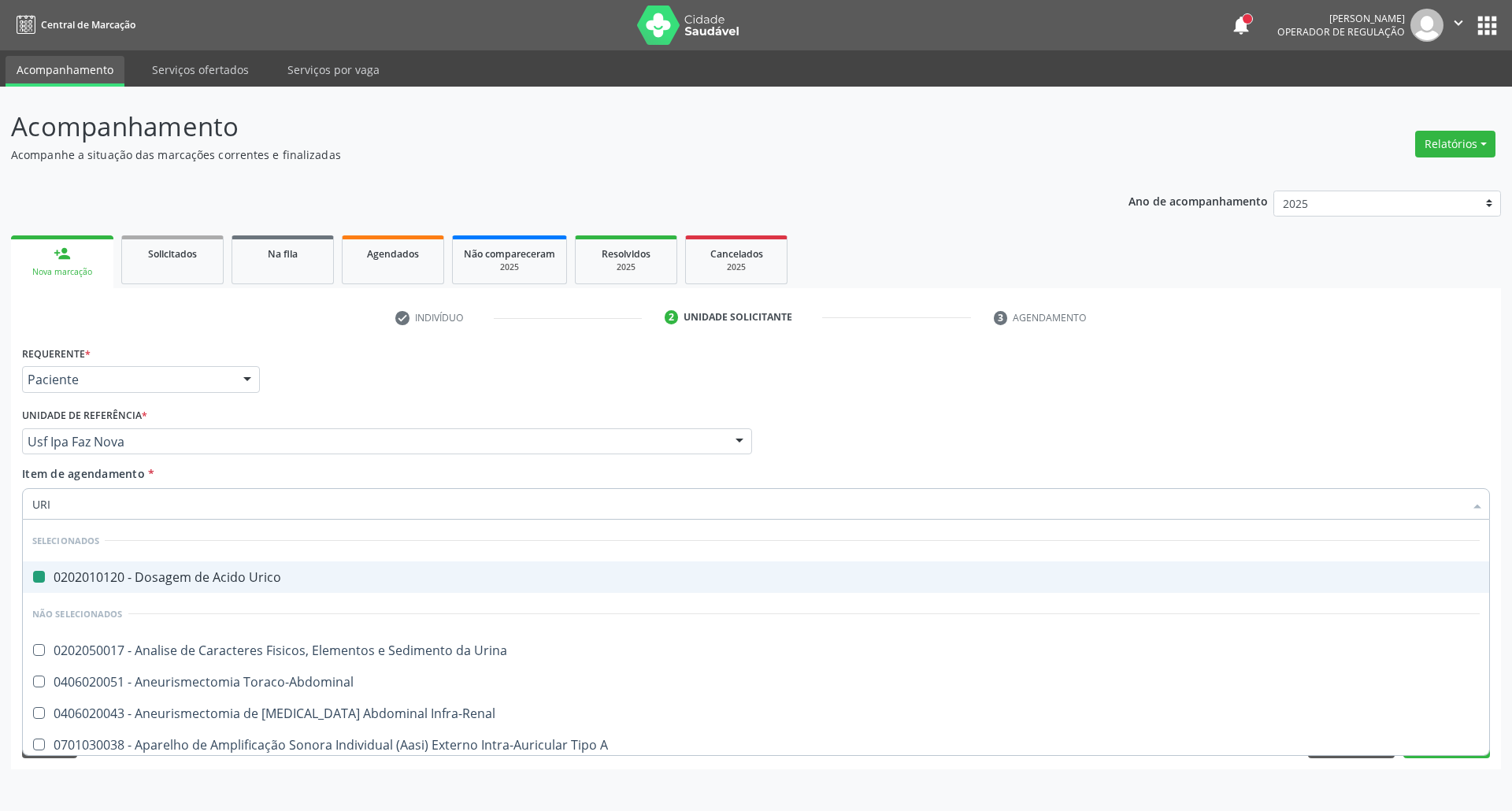
type input "URIN"
checkbox Urico "false"
type input "URINA"
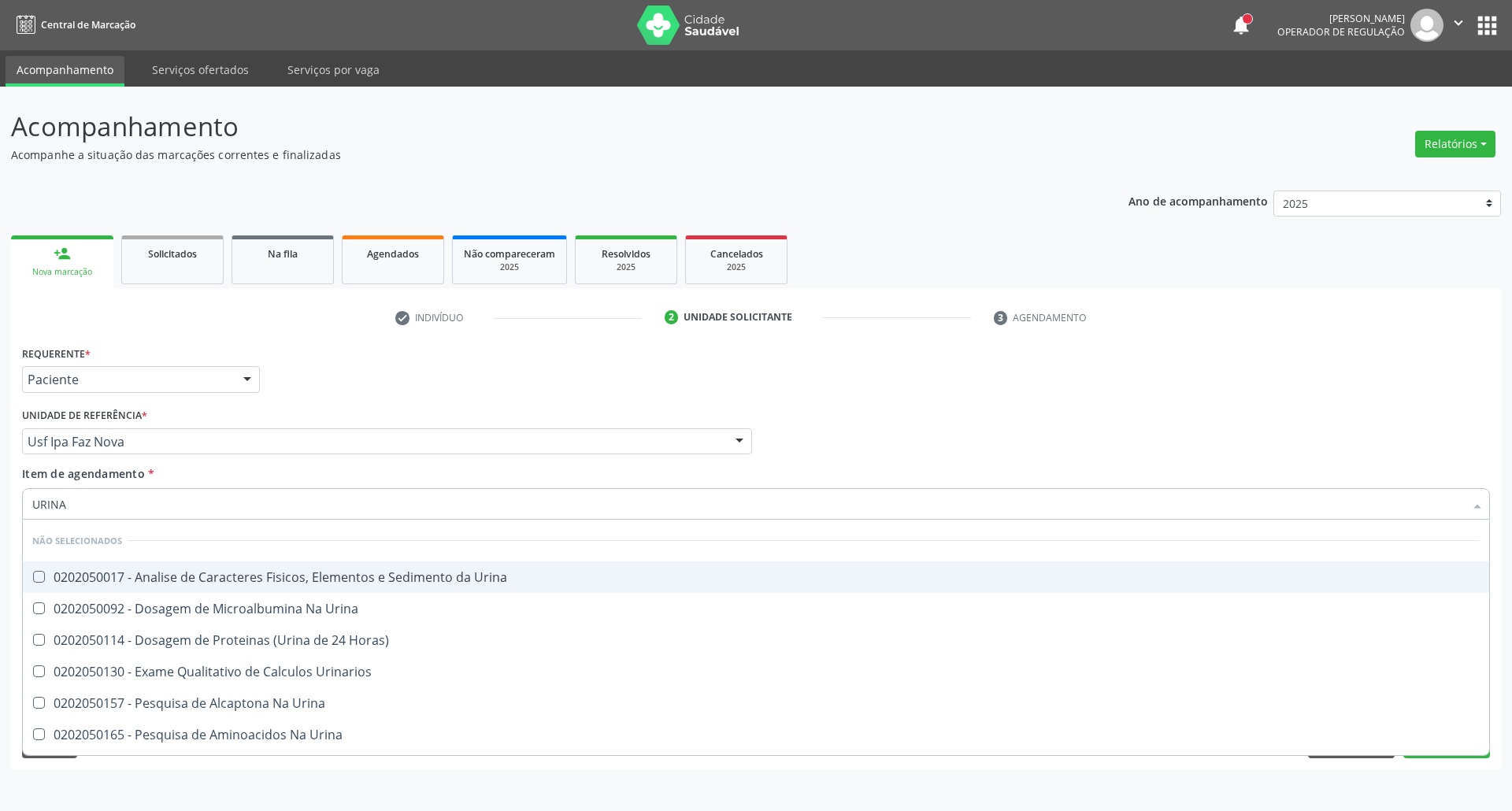
click at [140, 586] on span "0202050017 - Analise de Caracteres Fisicos, Elementos e Sedimento da Urina" at bounding box center [756, 576] width 1466 height 31
checkbox Urina "true"
click at [1053, 429] on div "Profissional Solicitante Por favor, selecione a Unidade de Atendimento primeiro…" at bounding box center [756, 434] width 1476 height 62
checkbox Horas\) "true"
checkbox Urinarios "true"
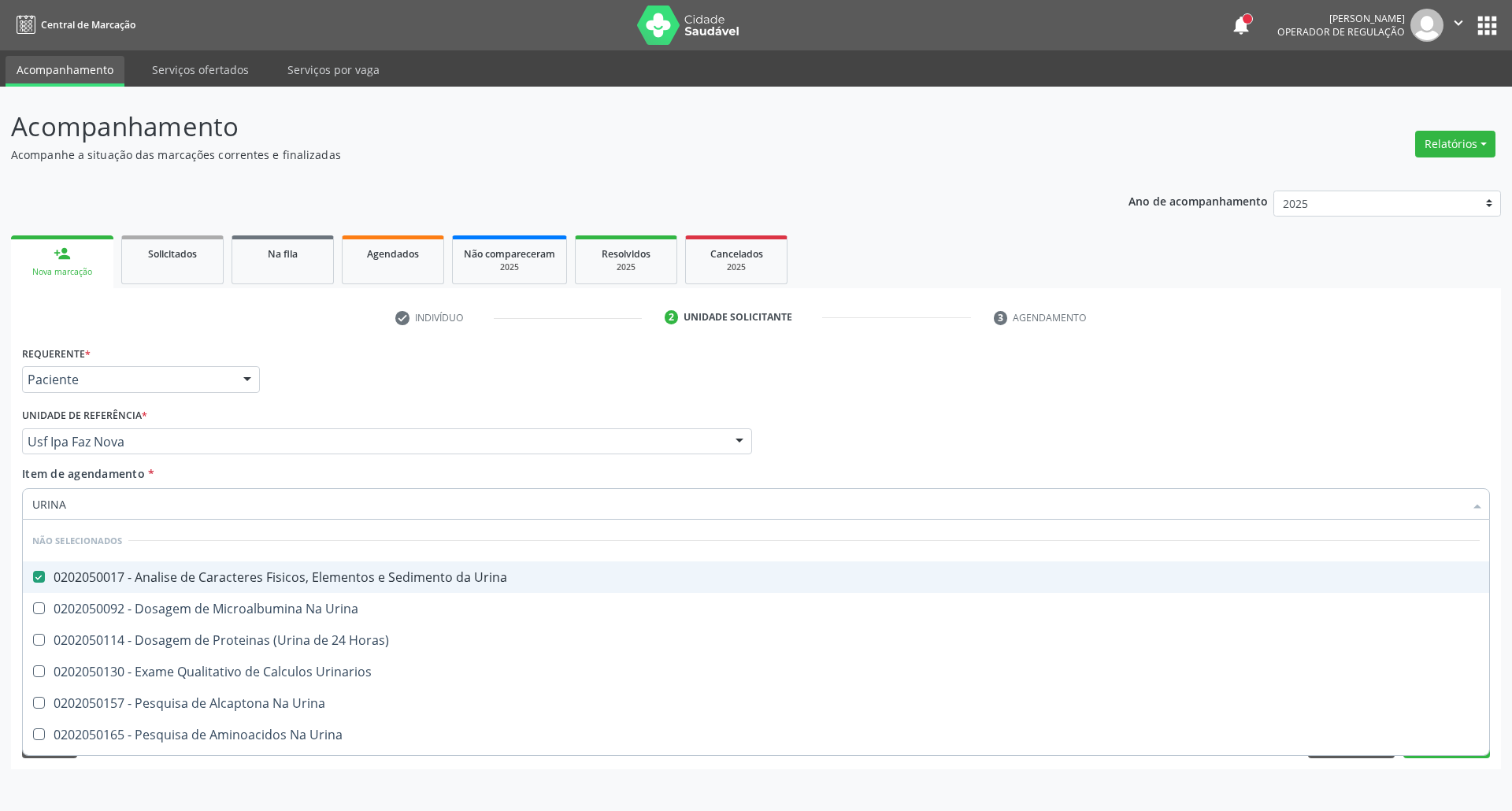
checkbox Urina "true"
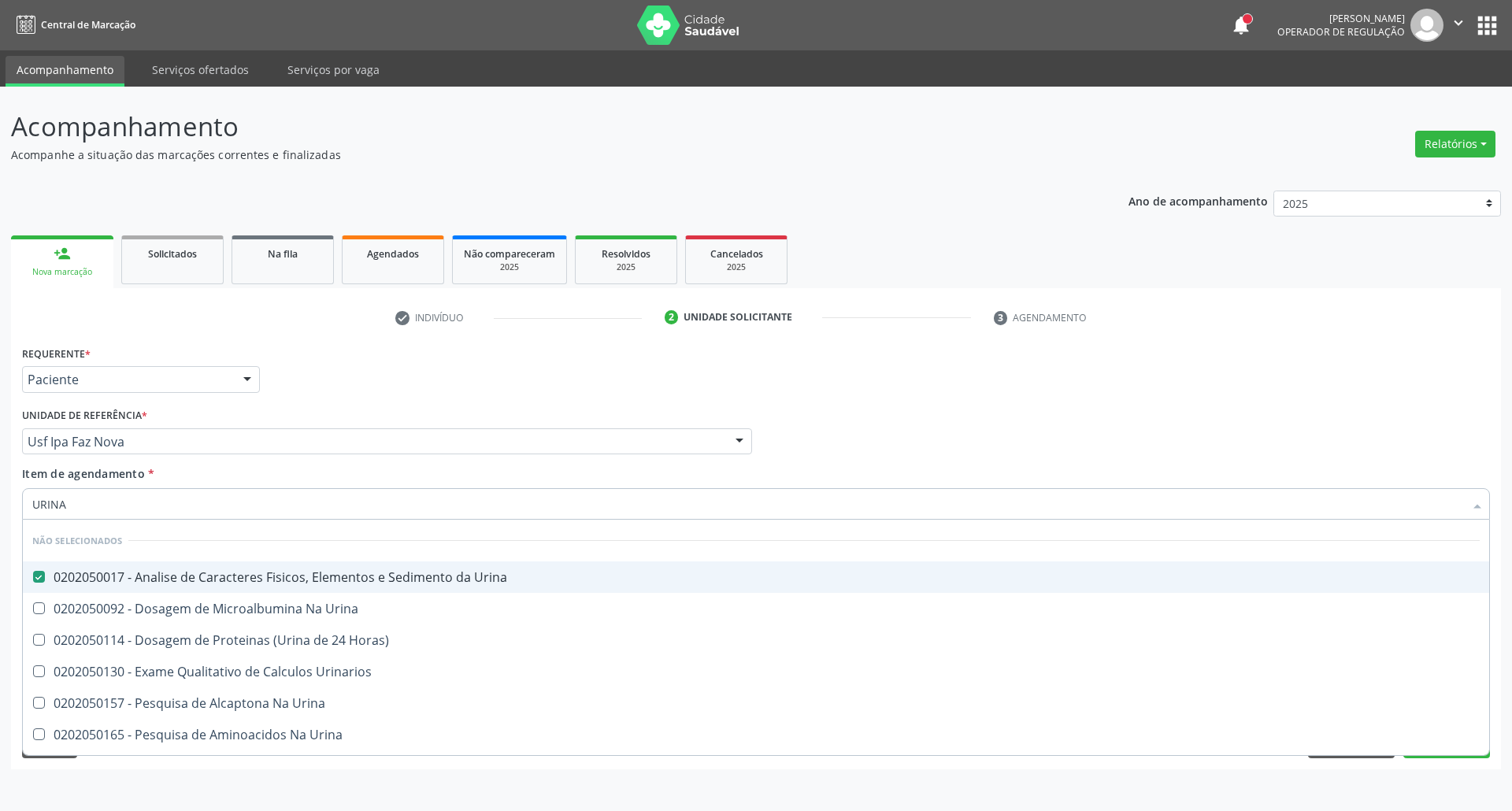
checkbox Urina "true"
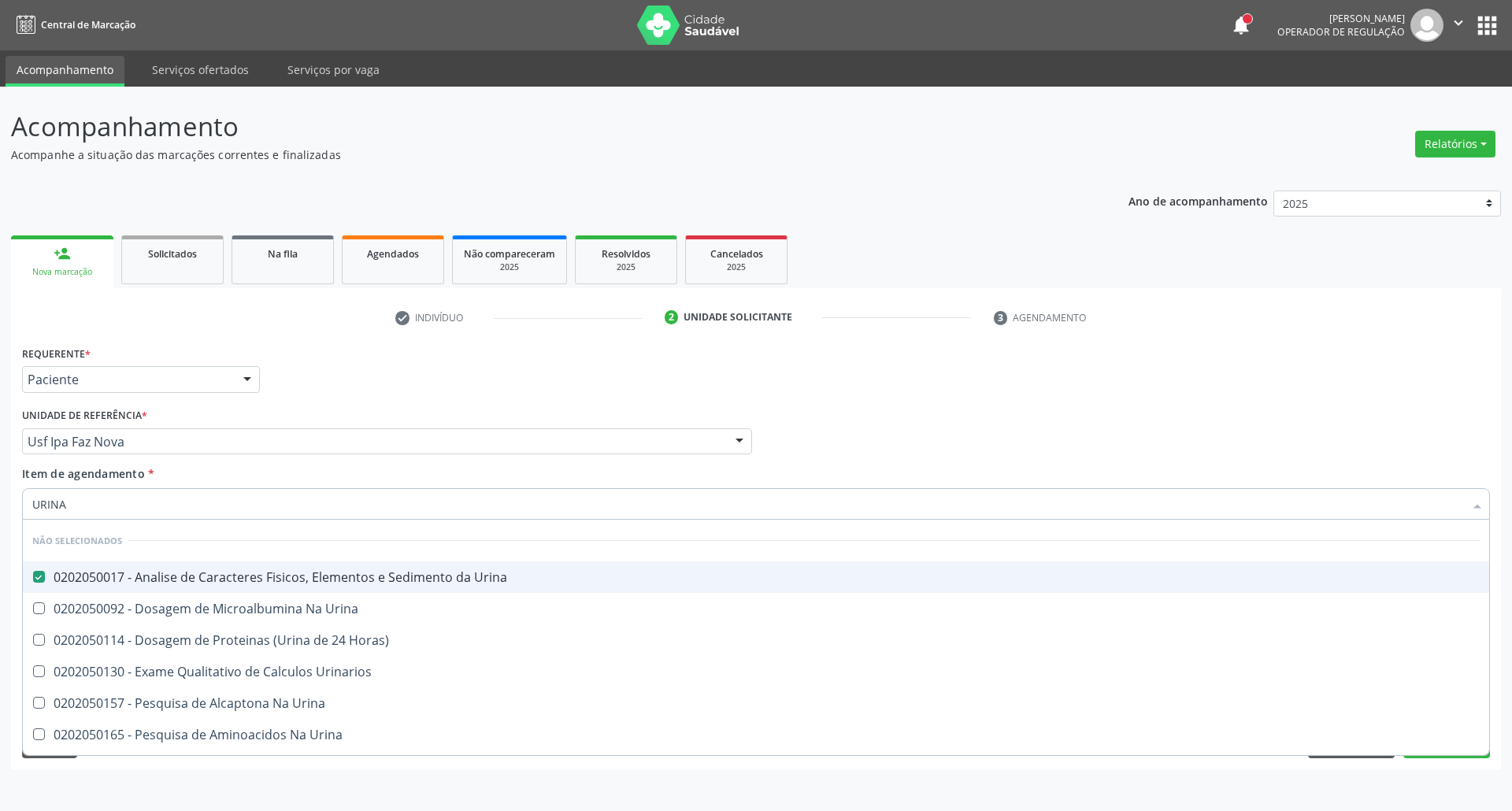
checkbox Urina "true"
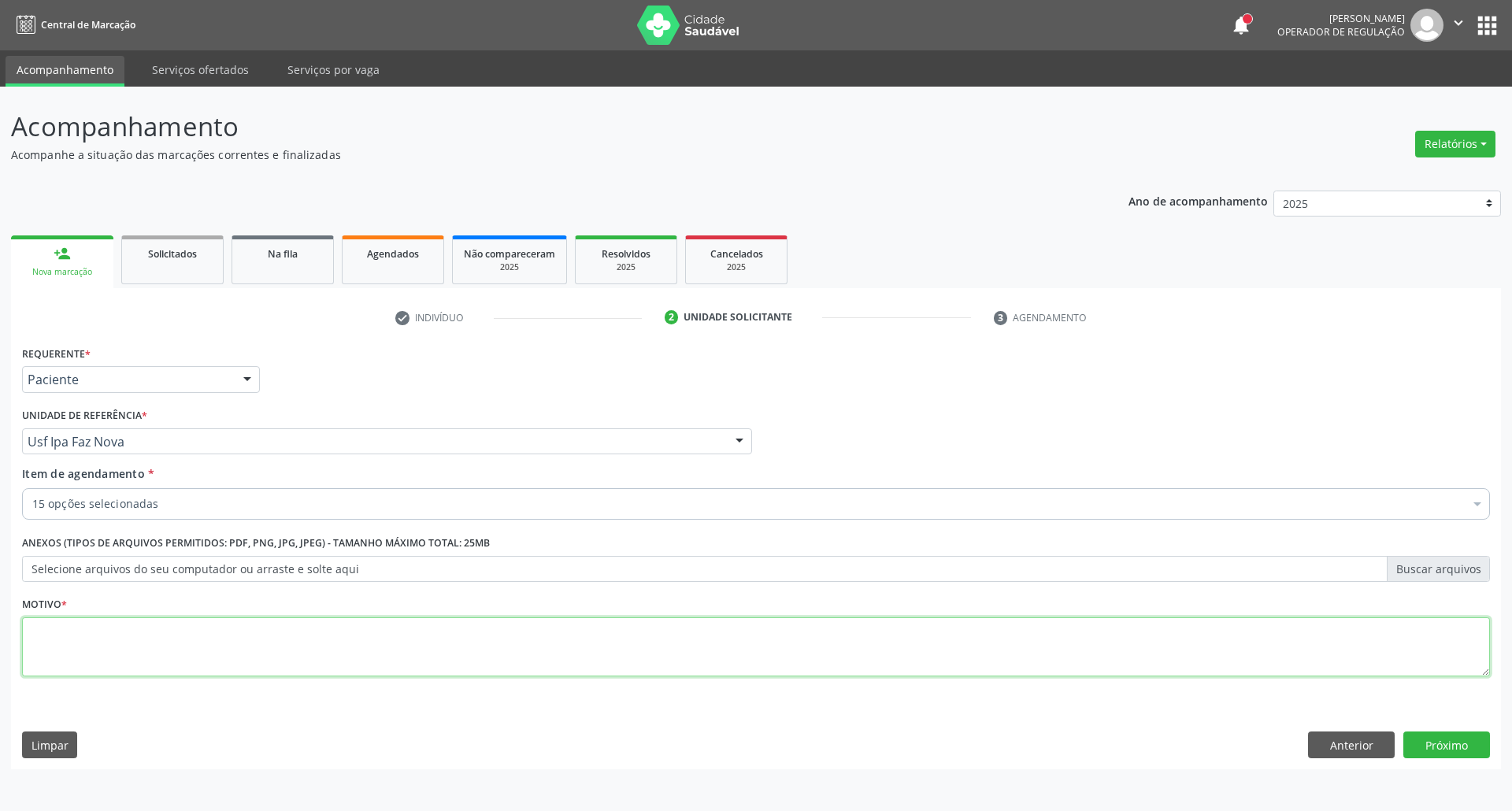
click at [235, 644] on textarea at bounding box center [756, 647] width 1468 height 60
type textarea "."
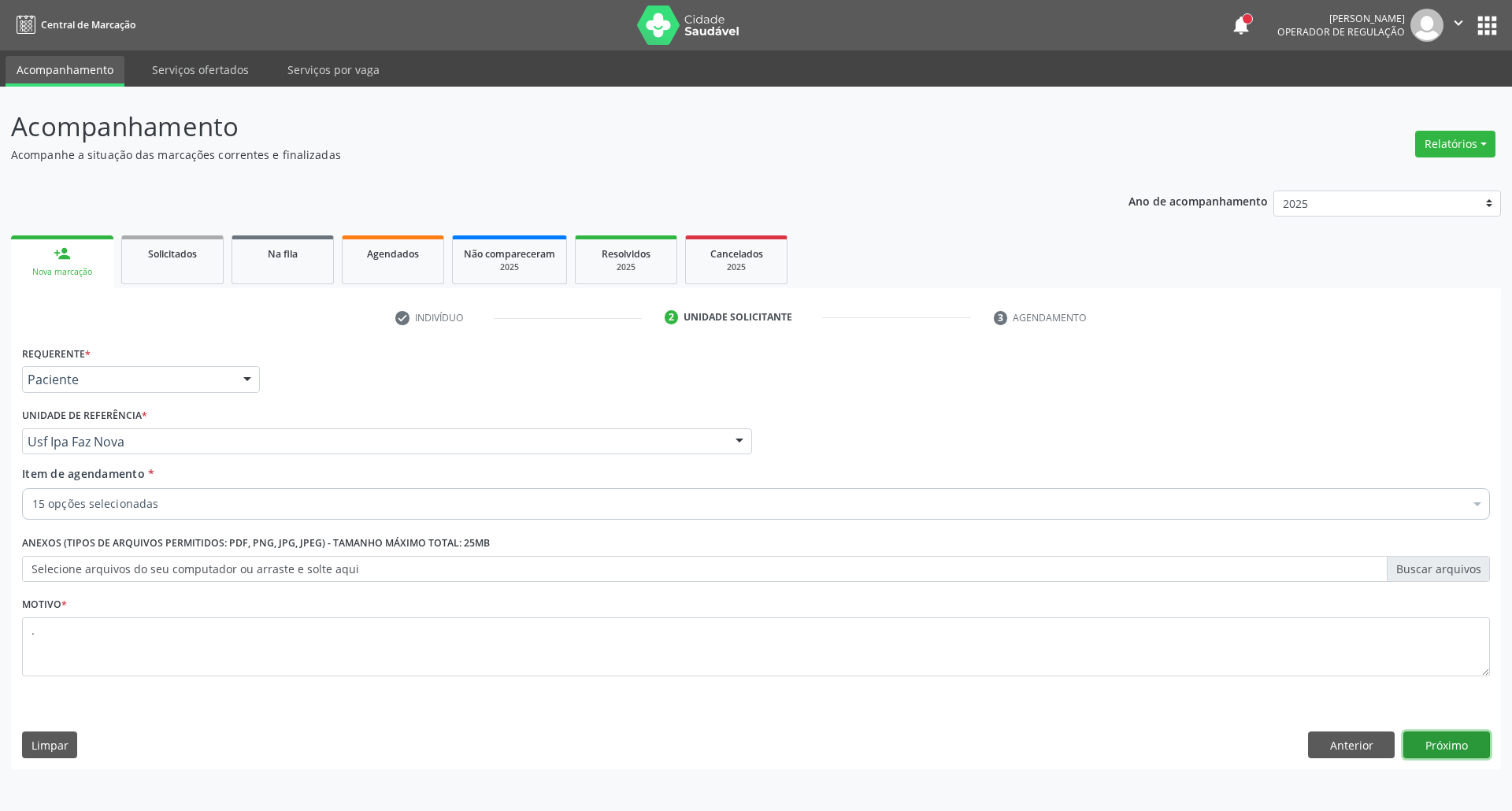
click at [1425, 738] on button "Próximo" at bounding box center [1447, 745] width 87 height 27
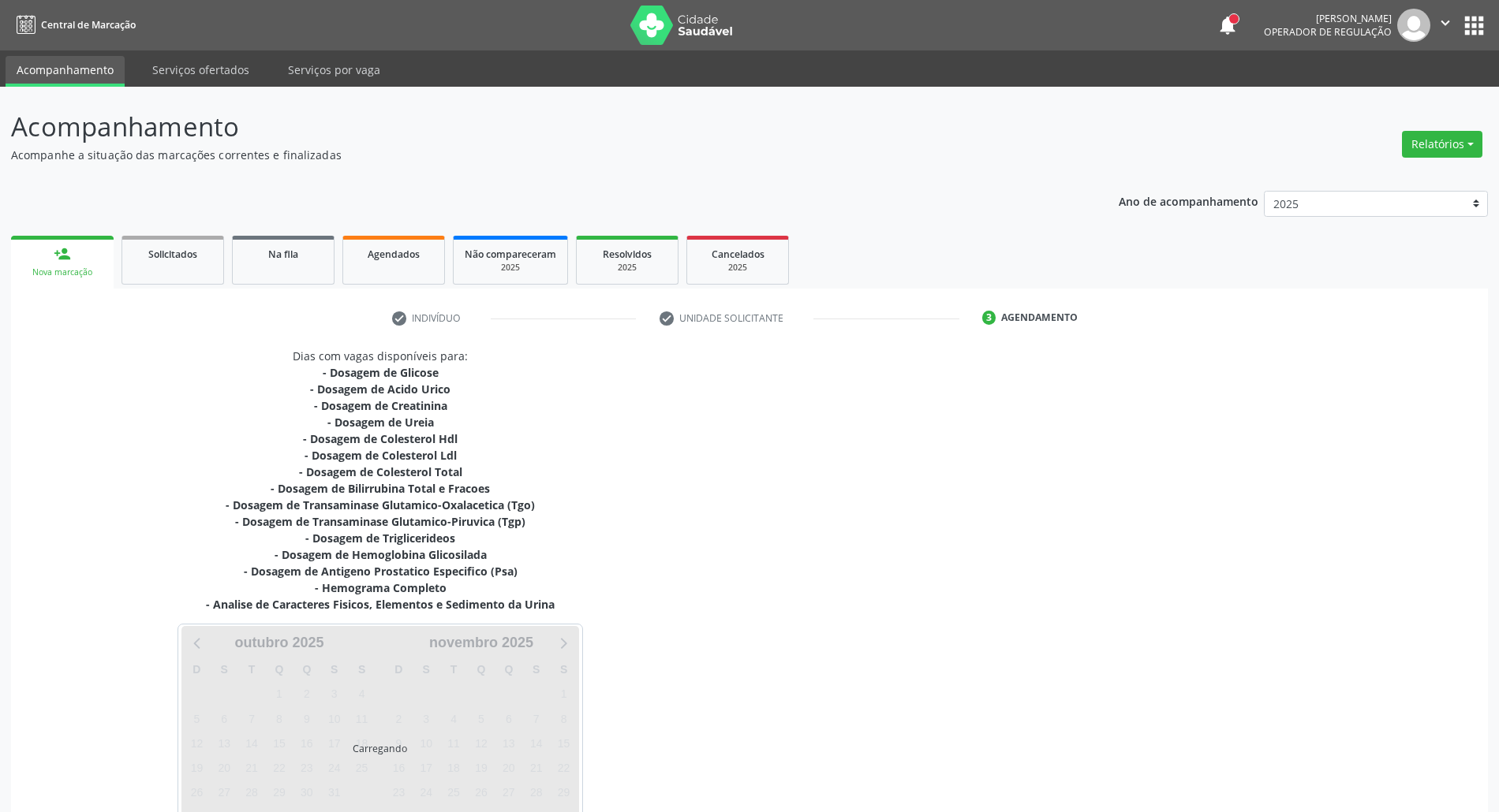
scroll to position [106, 0]
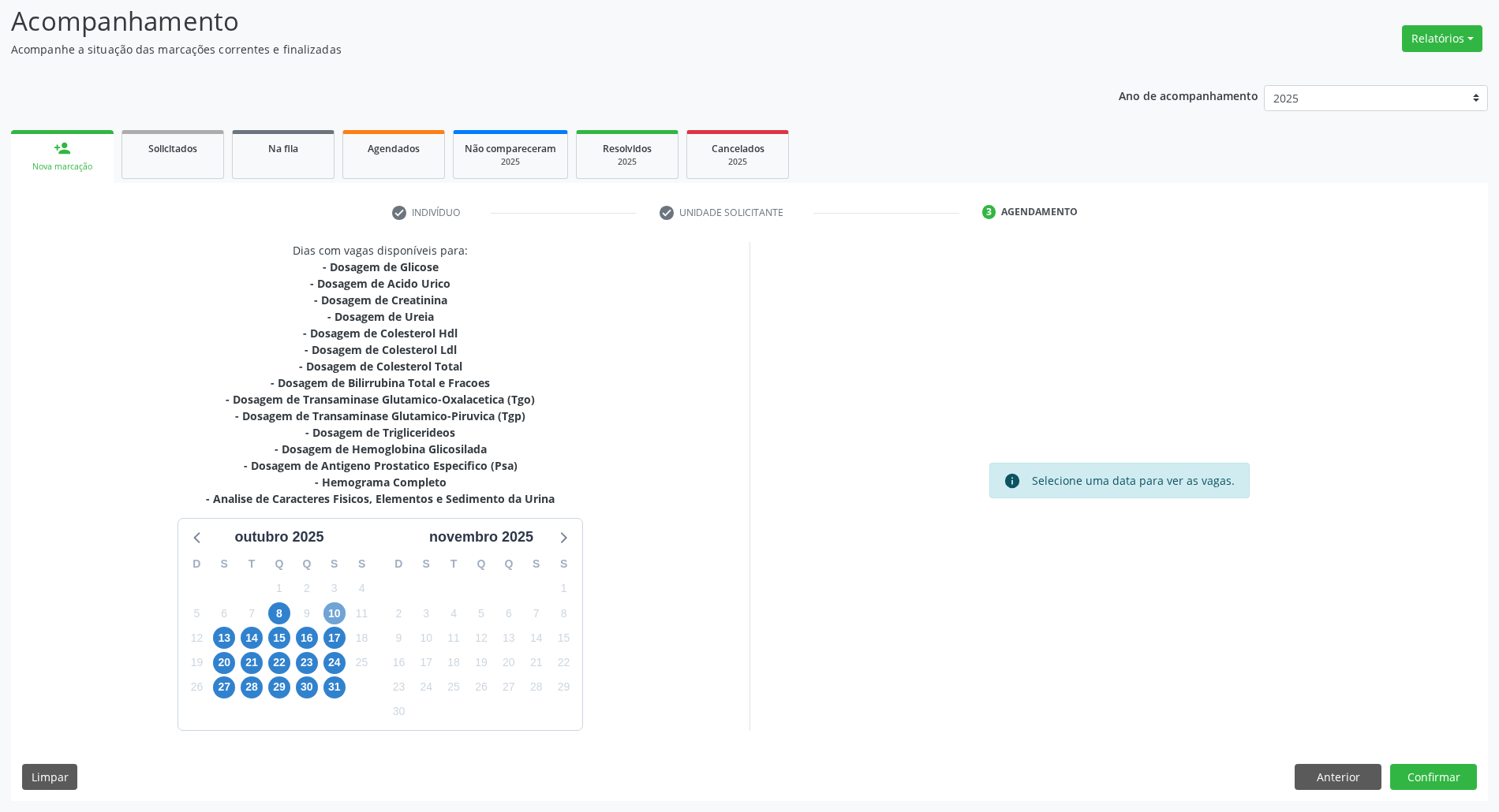
click at [338, 610] on span "10" at bounding box center [334, 613] width 22 height 22
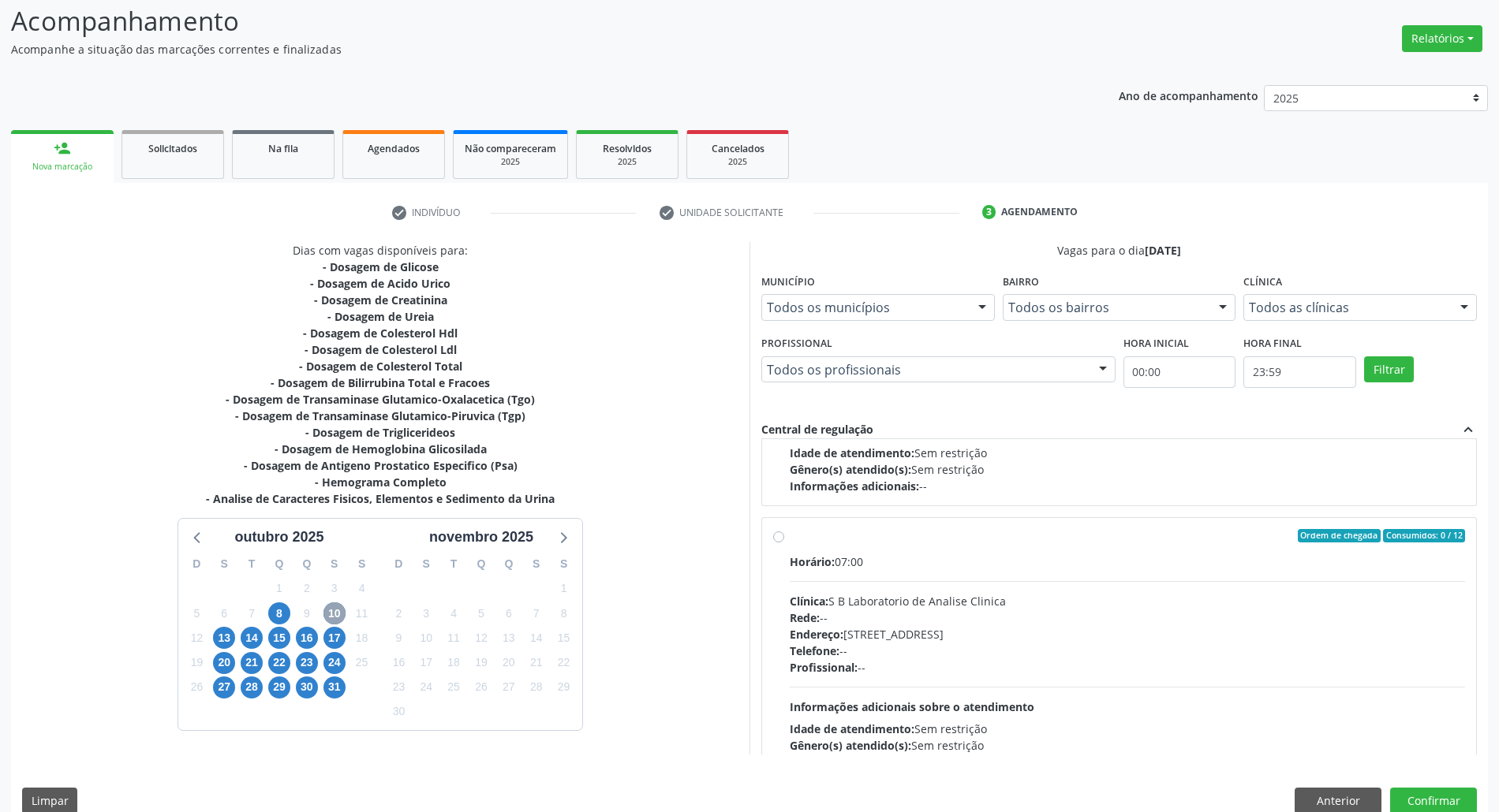
scroll to position [250, 0]
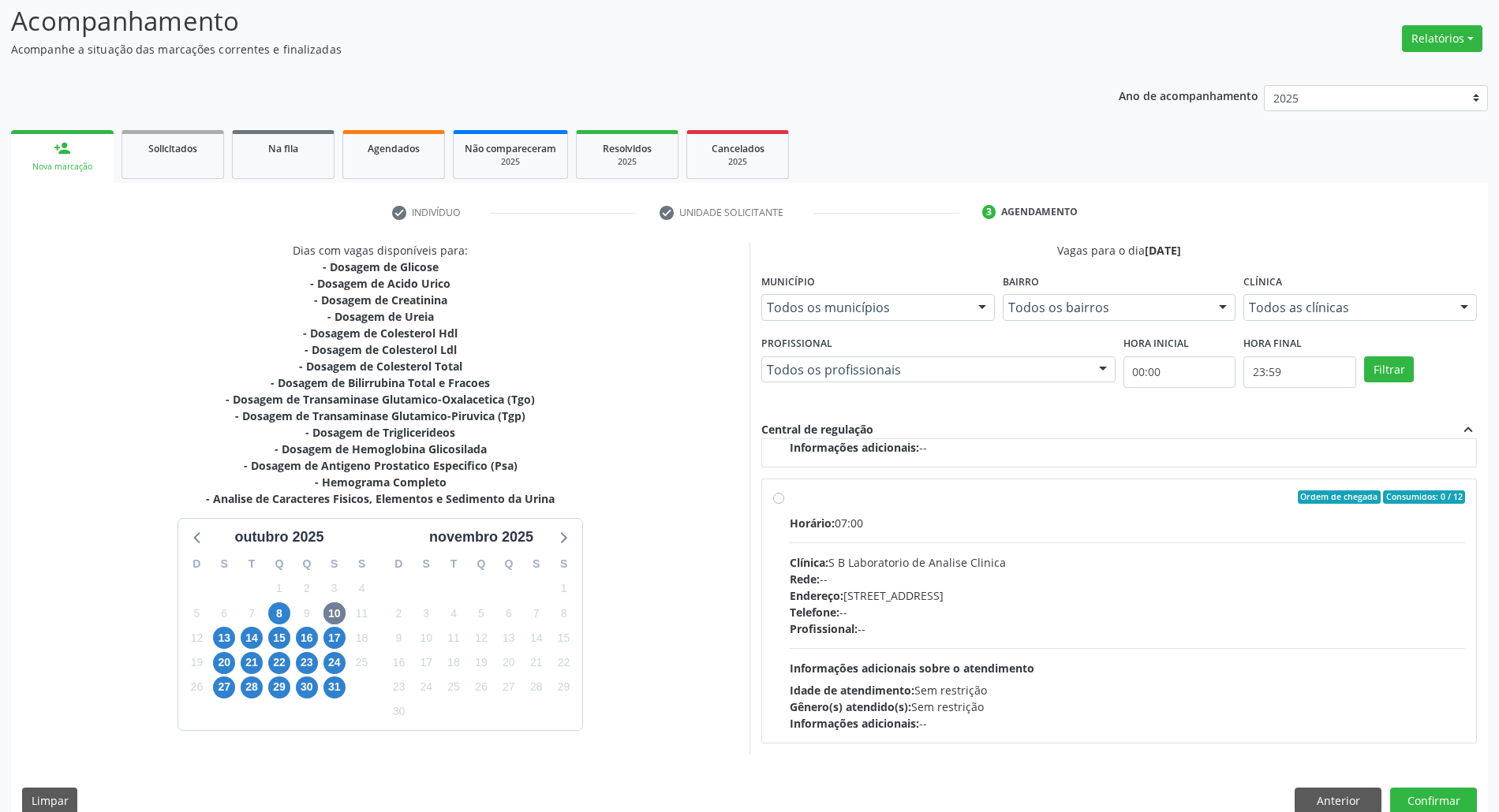
click at [984, 521] on div "Horário: 07:00" at bounding box center [1127, 523] width 675 height 16
click at [784, 505] on input "Ordem de chegada Consumidos: 0 / 12 Horário: 07:00 Clínica: S B Laboratorio de …" at bounding box center [778, 497] width 11 height 14
radio input "true"
click at [1414, 799] on button "Confirmar" at bounding box center [1433, 801] width 87 height 27
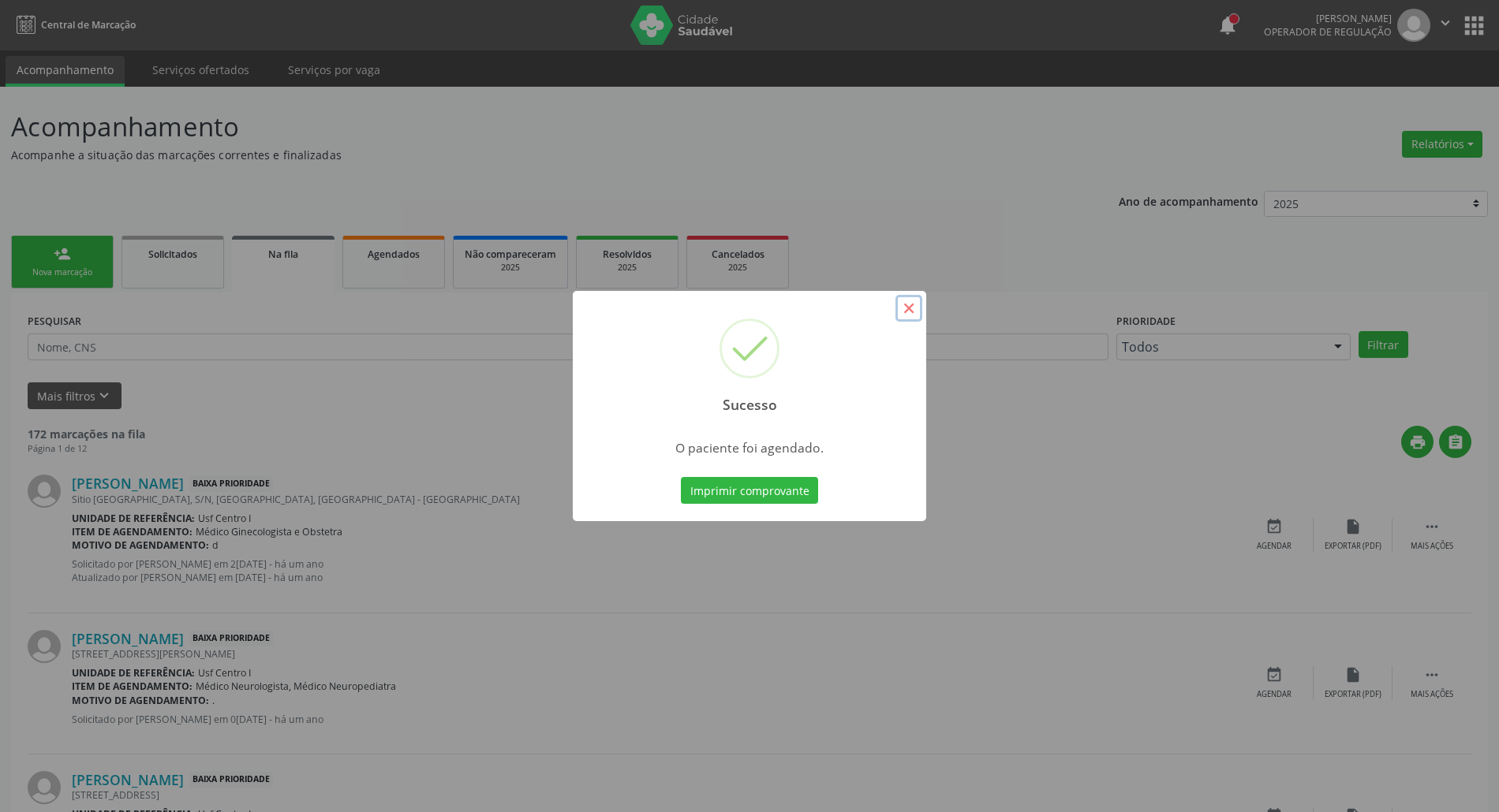
drag, startPoint x: 904, startPoint y: 317, endPoint x: 853, endPoint y: 316, distance: 51.0
click at [901, 317] on button "×" at bounding box center [909, 308] width 27 height 27
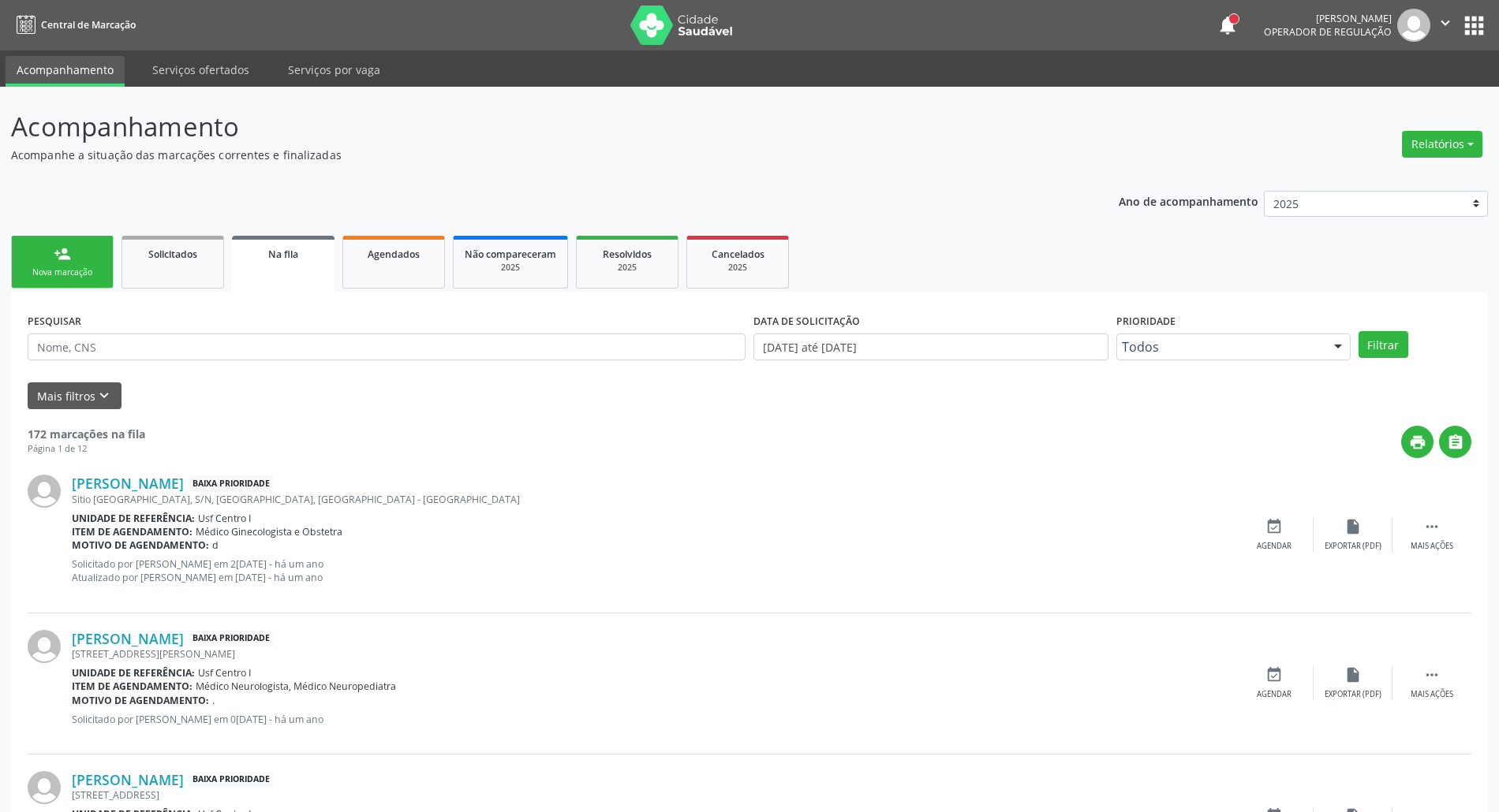
click at [106, 268] on link "person_add Nova marcação" at bounding box center [62, 262] width 102 height 53
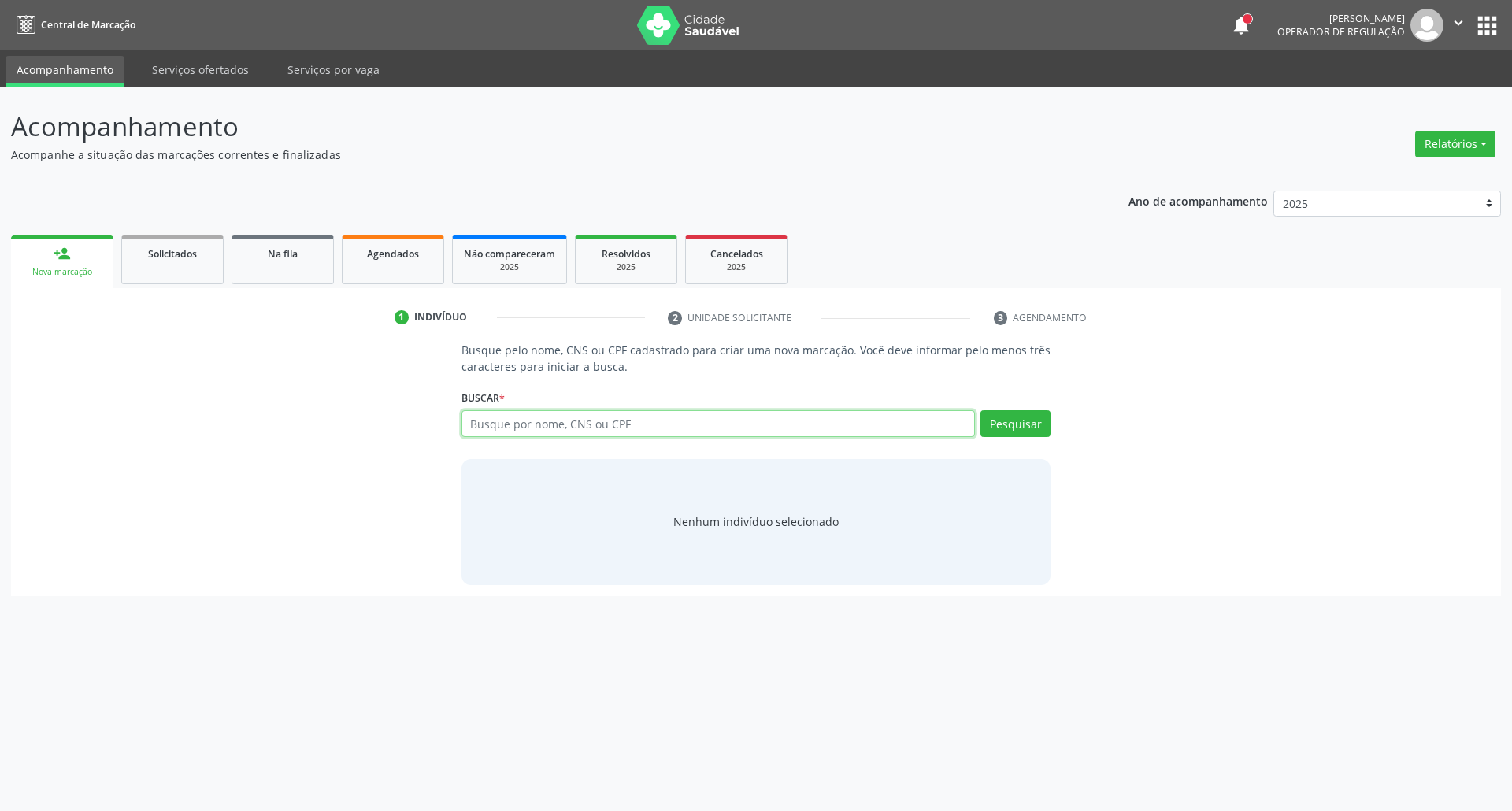
click at [600, 436] on input "text" at bounding box center [719, 423] width 515 height 27
type input "707602235132096"
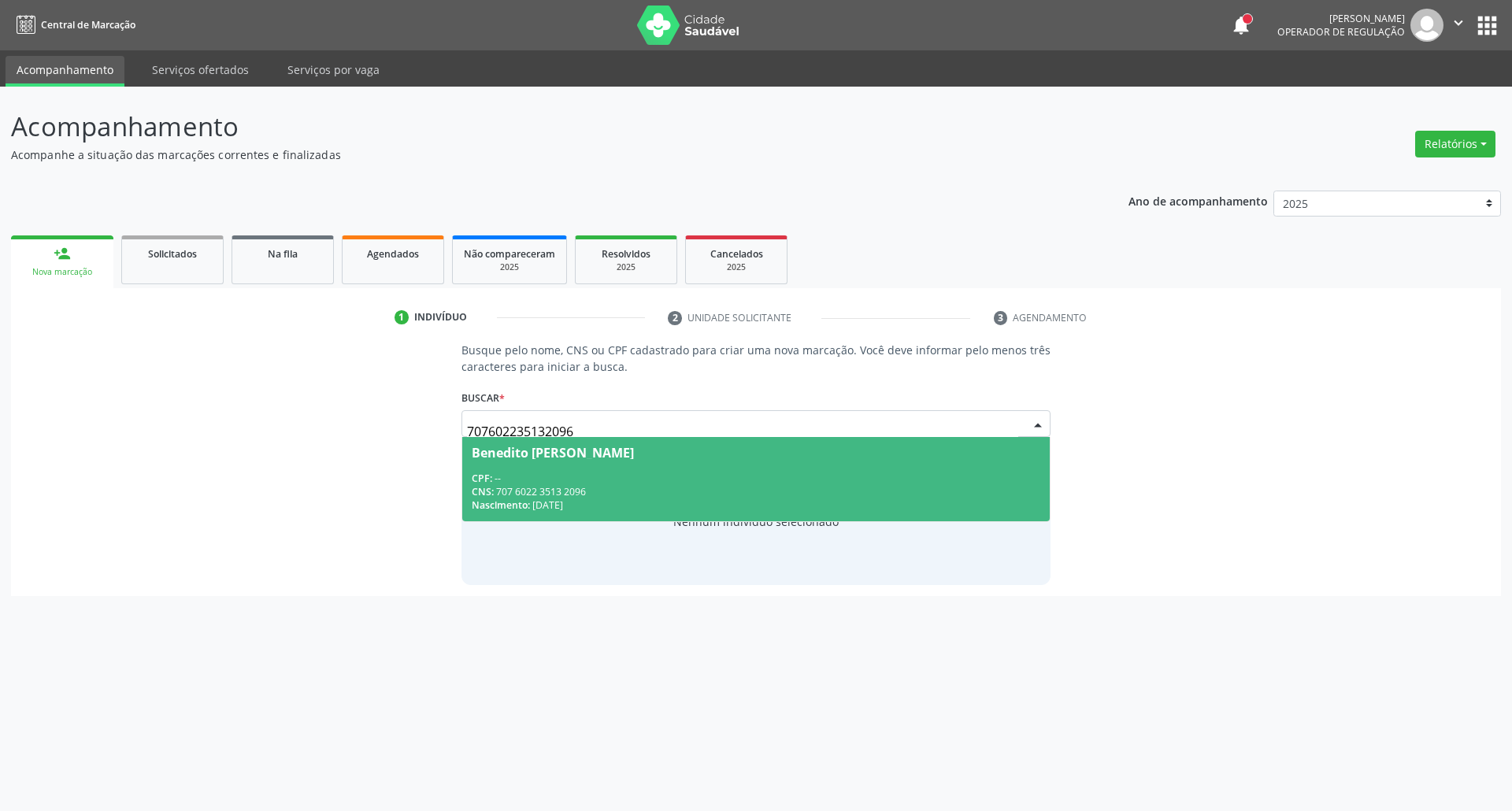
click at [520, 475] on div "CPF: --" at bounding box center [756, 478] width 569 height 13
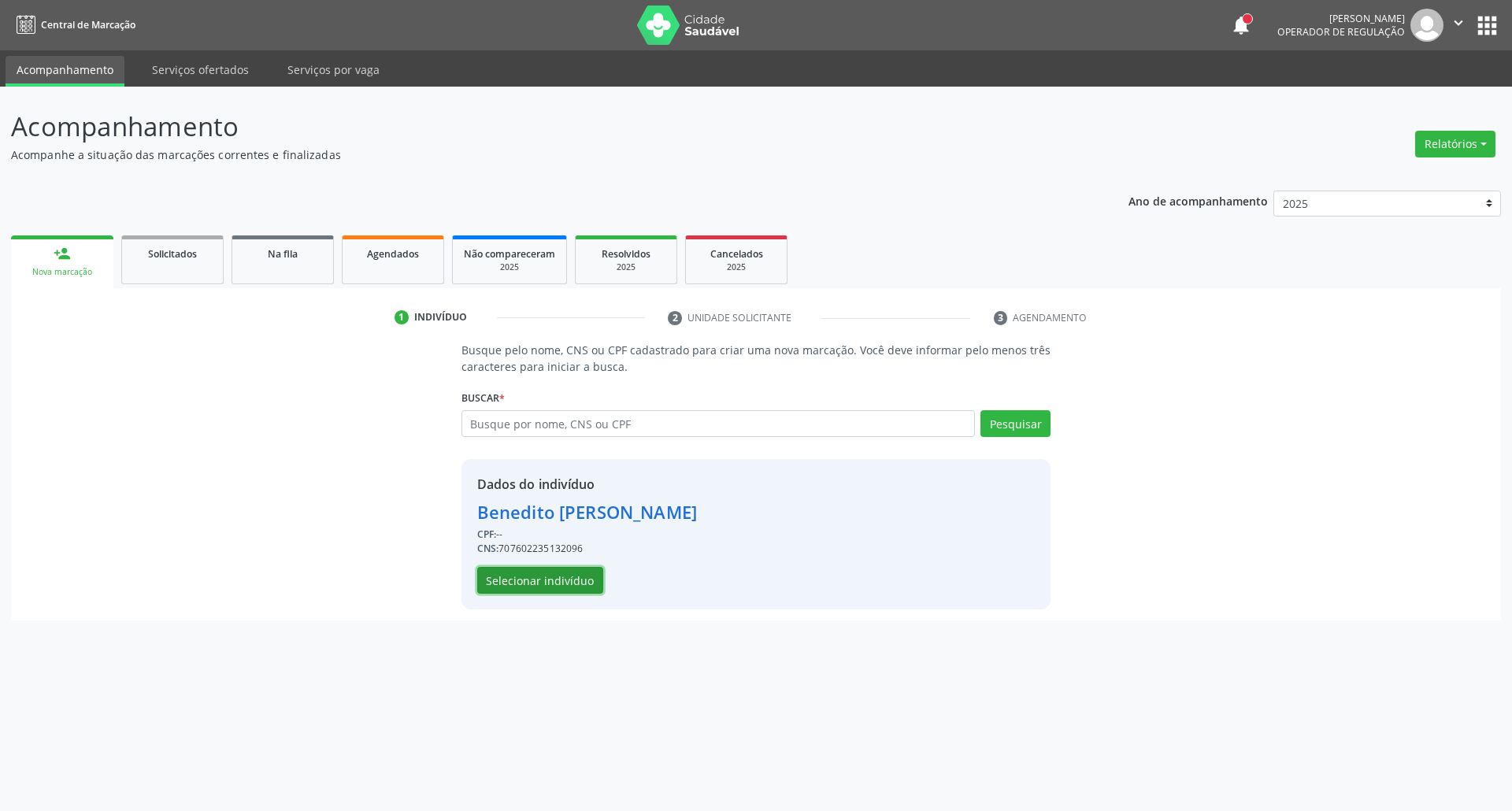
click at [492, 575] on button "Selecionar indivíduo" at bounding box center [540, 580] width 126 height 27
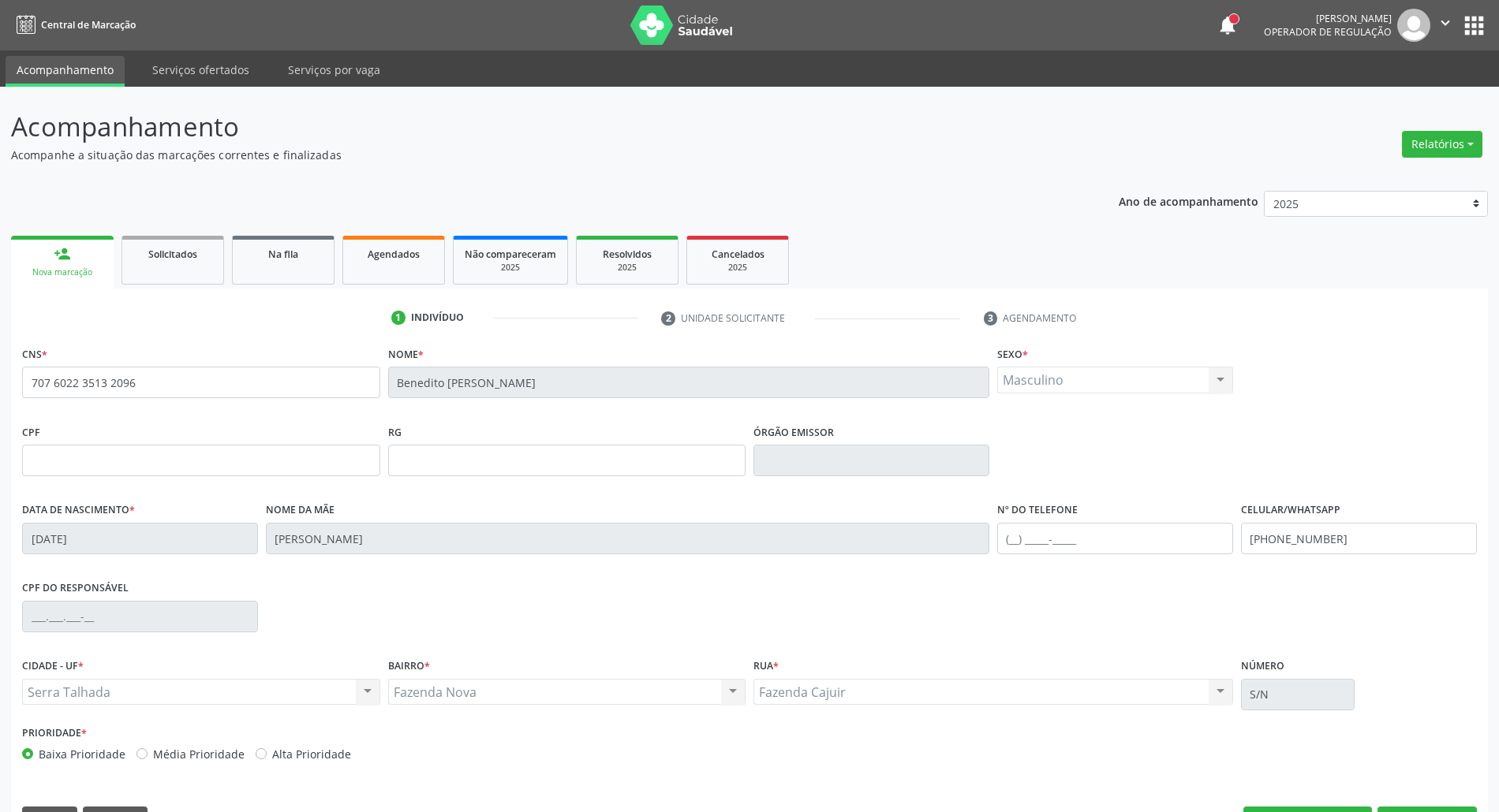
scroll to position [43, 0]
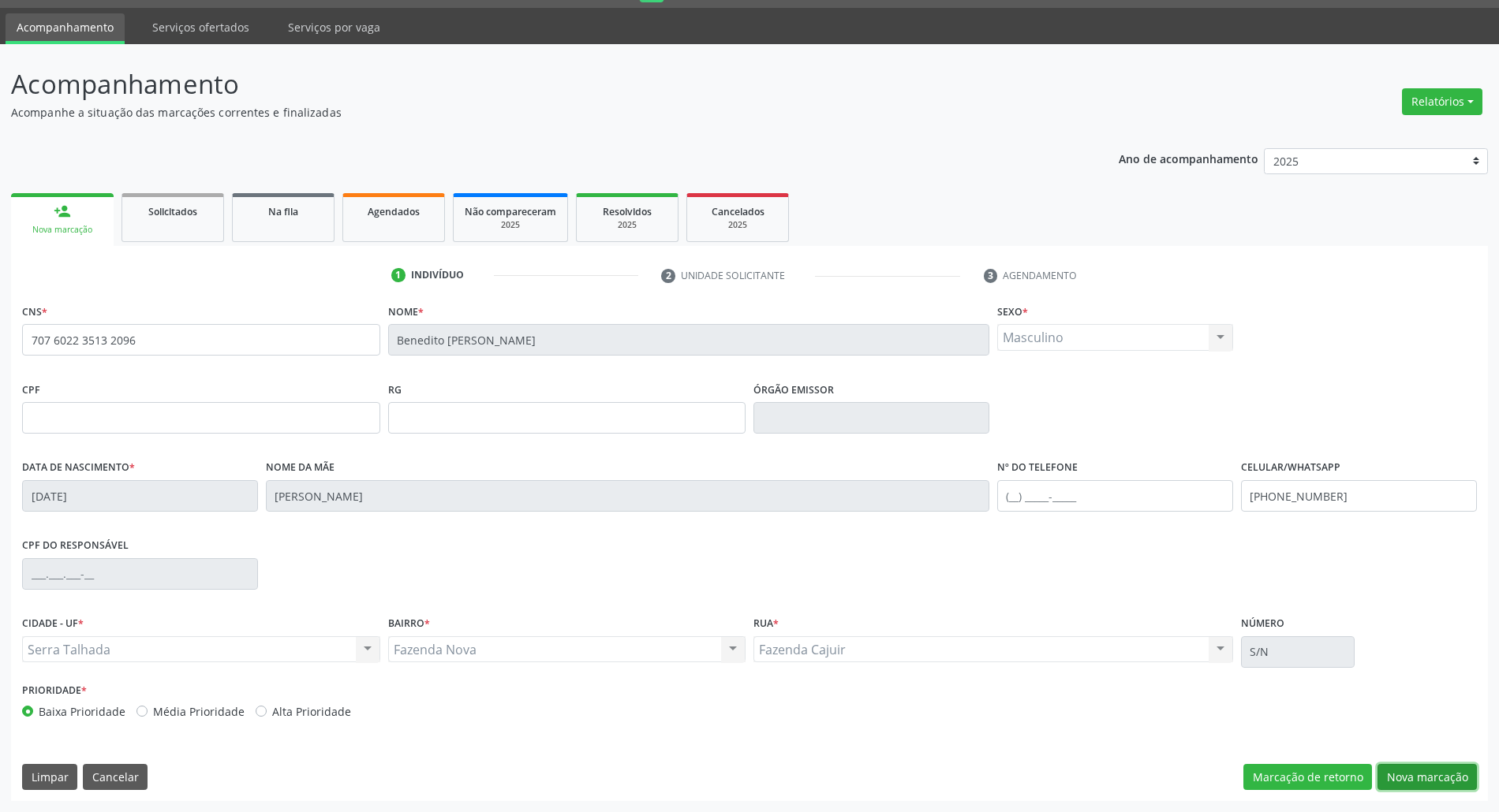
drag, startPoint x: 1434, startPoint y: 770, endPoint x: 1103, endPoint y: 669, distance: 346.1
click at [1434, 768] on button "Nova marcação" at bounding box center [1426, 778] width 100 height 27
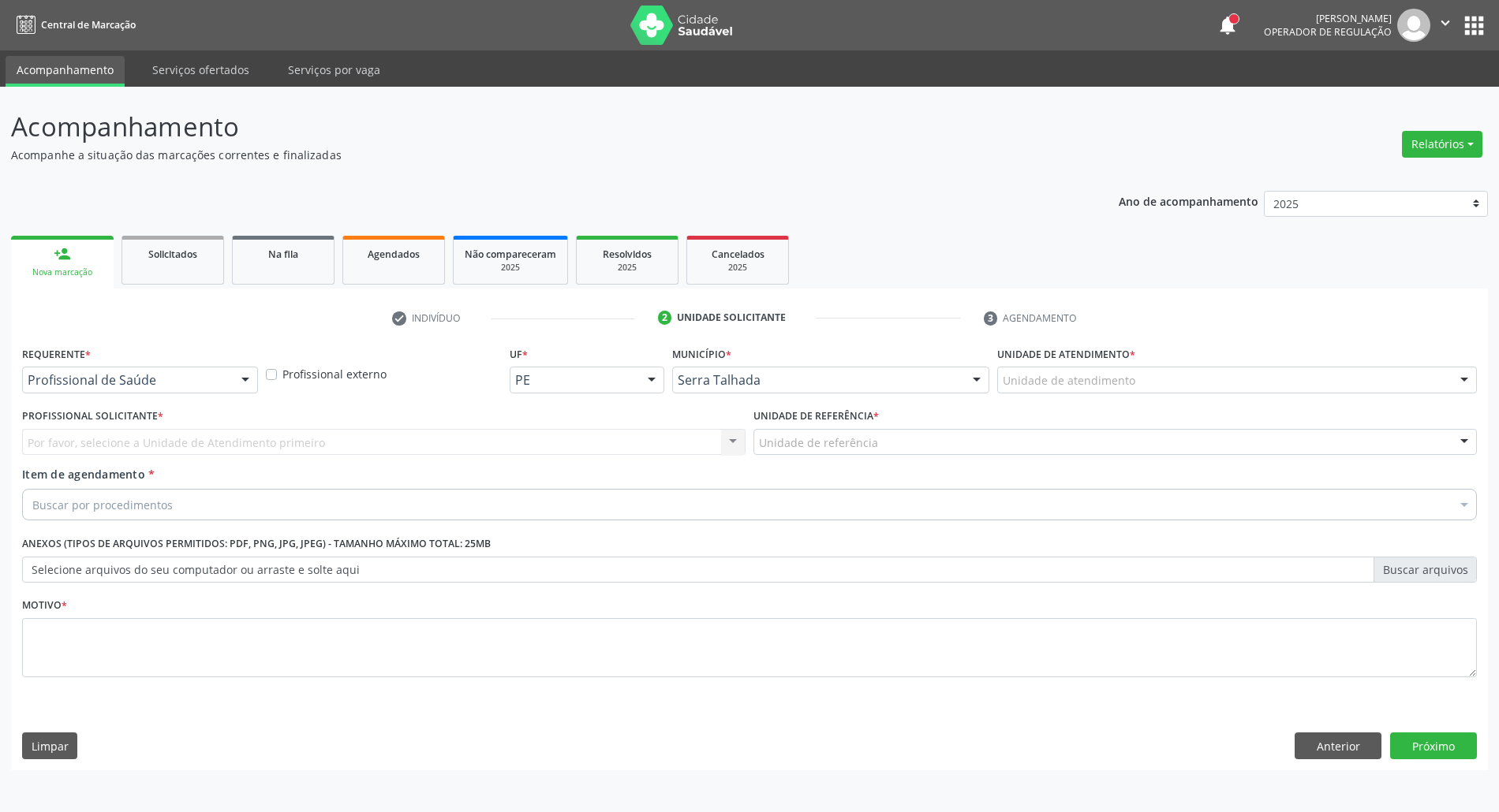
scroll to position [0, 0]
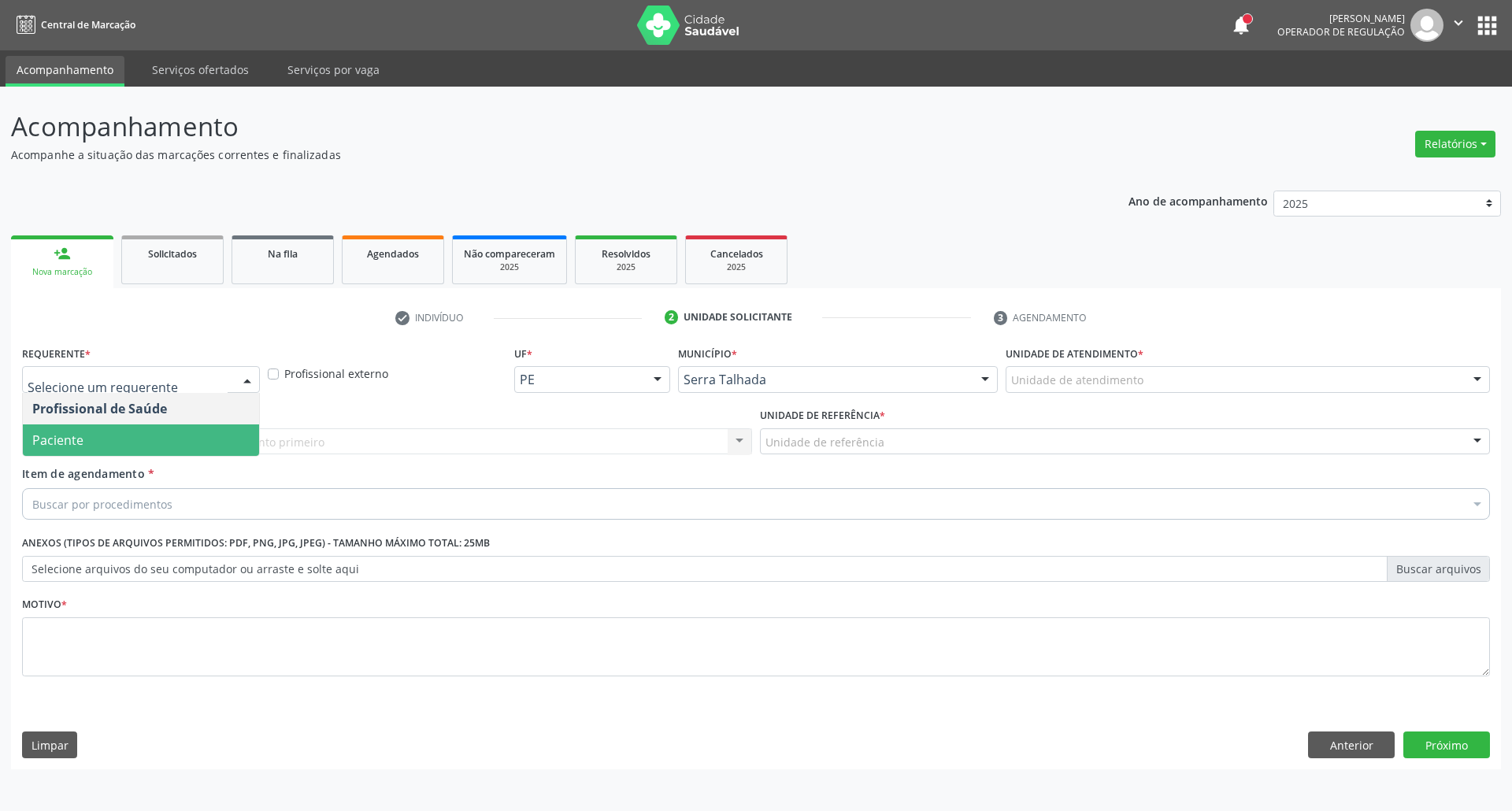
click at [132, 448] on span "Paciente" at bounding box center [141, 440] width 236 height 31
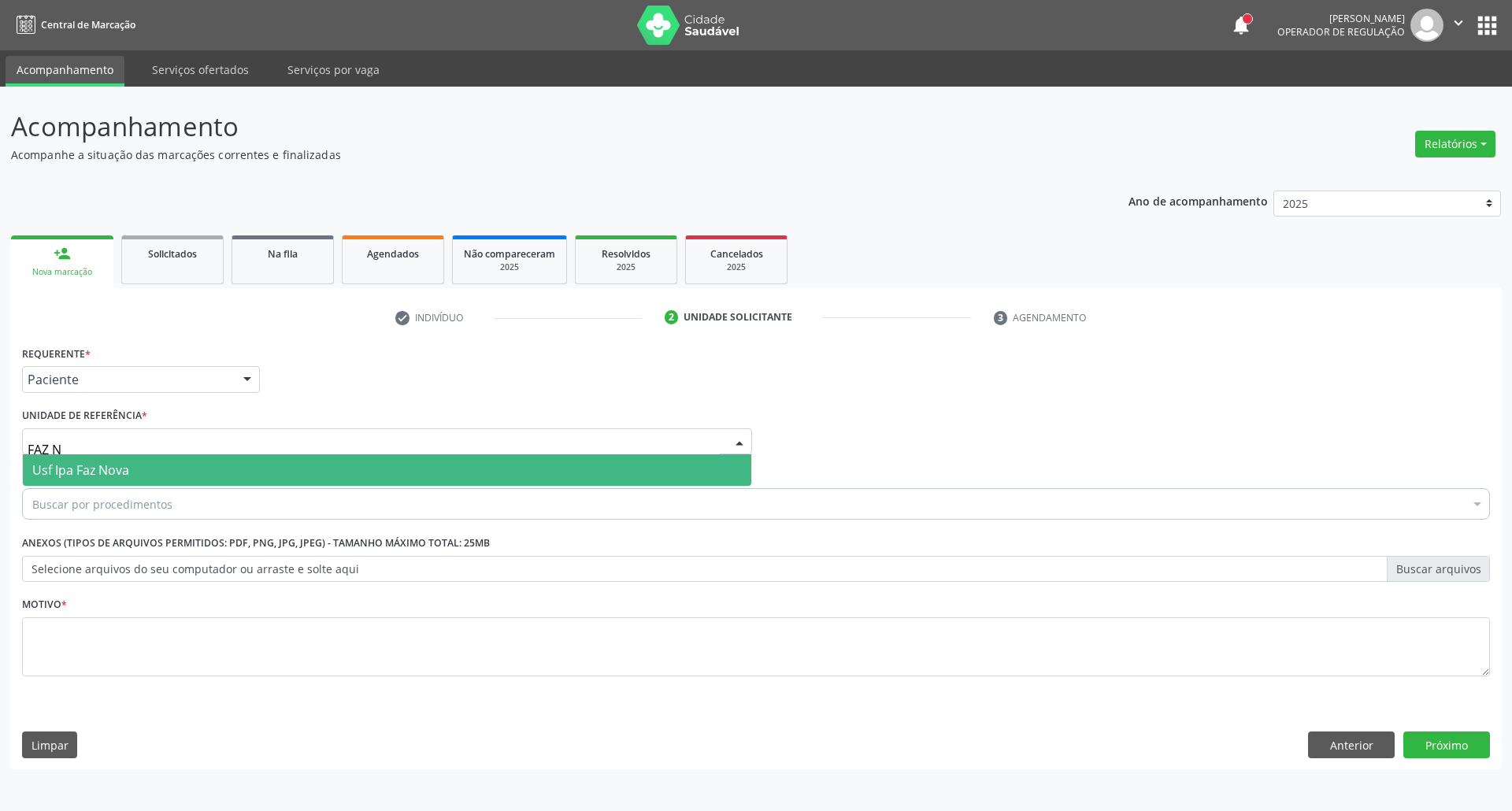
type input "FAZ NO"
click at [128, 487] on div "Usf Ipa Faz Nova Nenhum resultado encontrado para: " FAZ NO " Não há nenhuma op…" at bounding box center [388, 471] width 730 height 32
click at [128, 462] on span "Usf Ipa Faz Nova" at bounding box center [81, 470] width 97 height 17
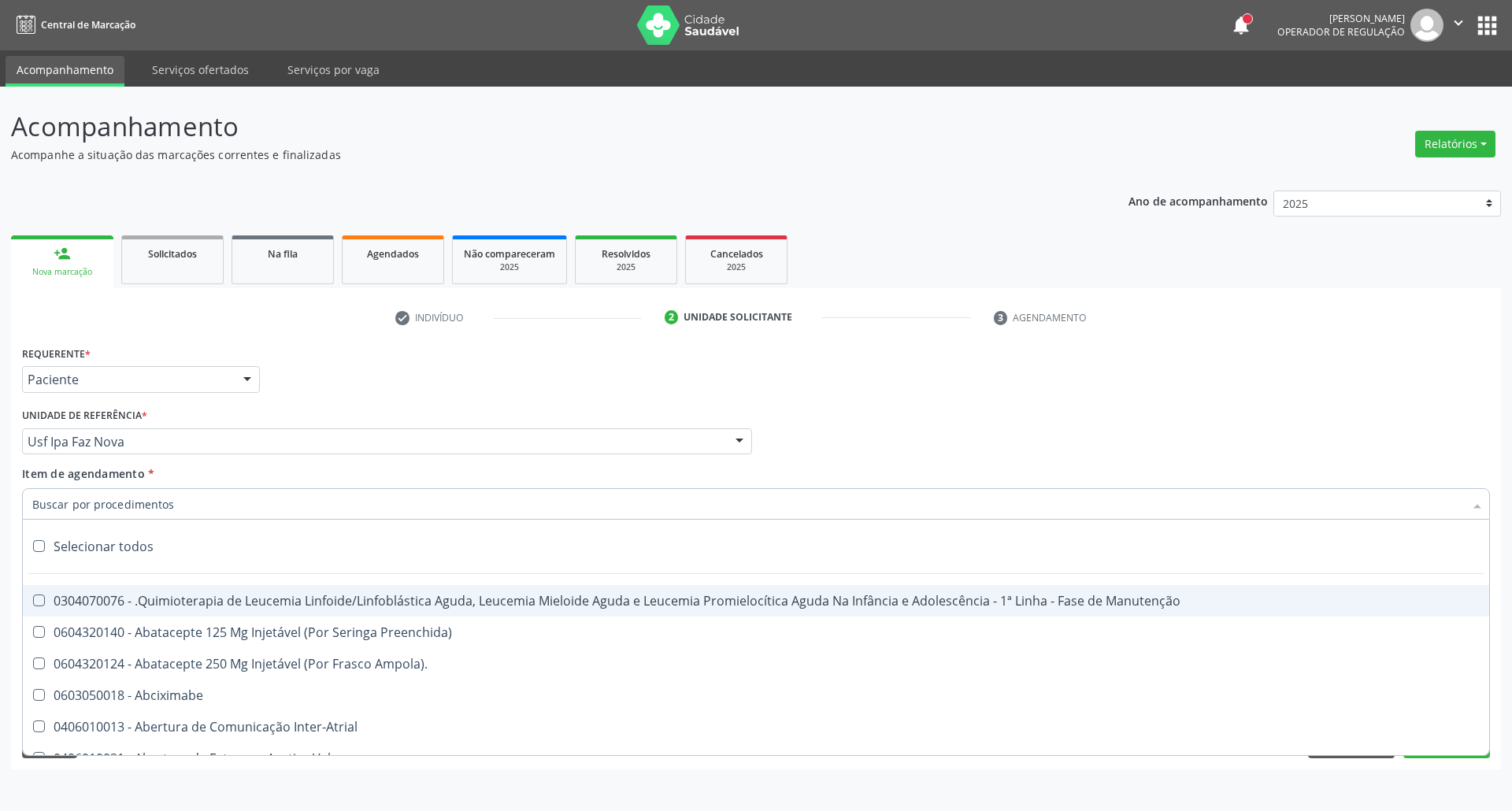
click at [123, 499] on input "Item de agendamento *" at bounding box center [748, 503] width 1432 height 31
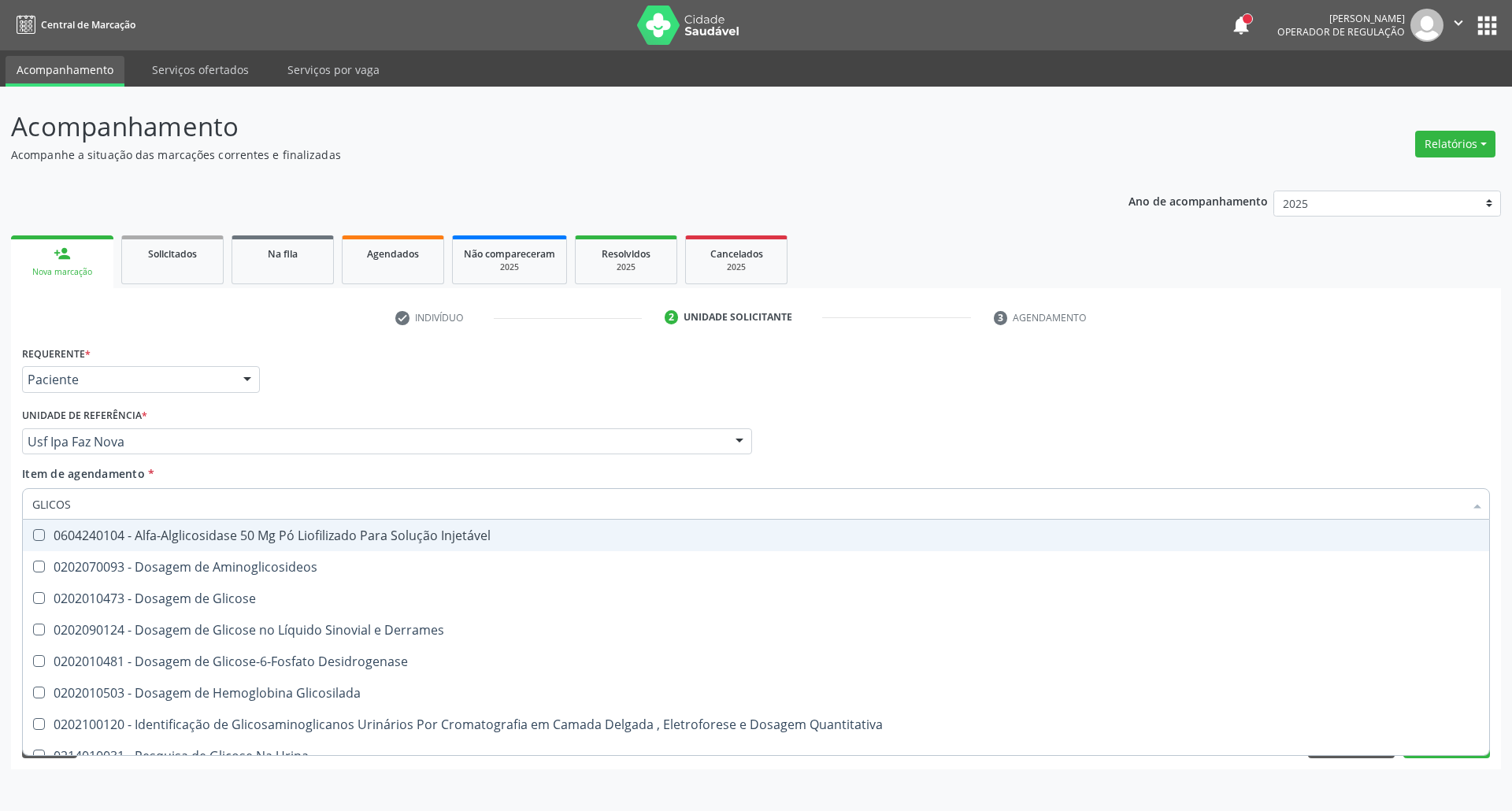
type input "GLICOSE"
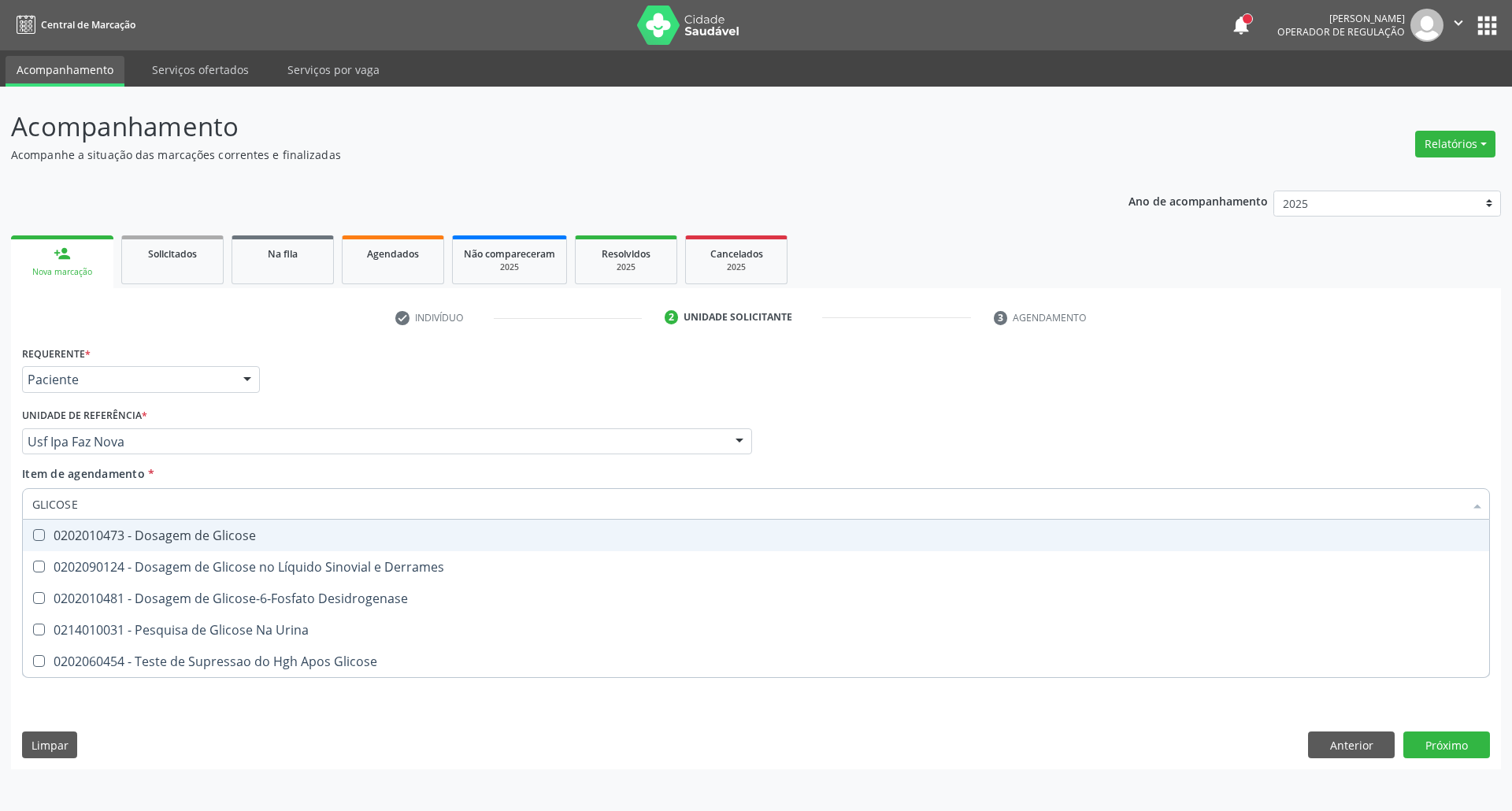
click at [57, 529] on div "0202010473 - Dosagem de Glicose" at bounding box center [756, 535] width 1448 height 13
checkbox Glicose "true"
drag, startPoint x: 87, startPoint y: 506, endPoint x: 0, endPoint y: 477, distance: 91.7
click at [0, 477] on div "Acompanhamento Acompanhe a situação das marcações correntes e finalizadas Relat…" at bounding box center [756, 448] width 1512 height 724
type input "A"
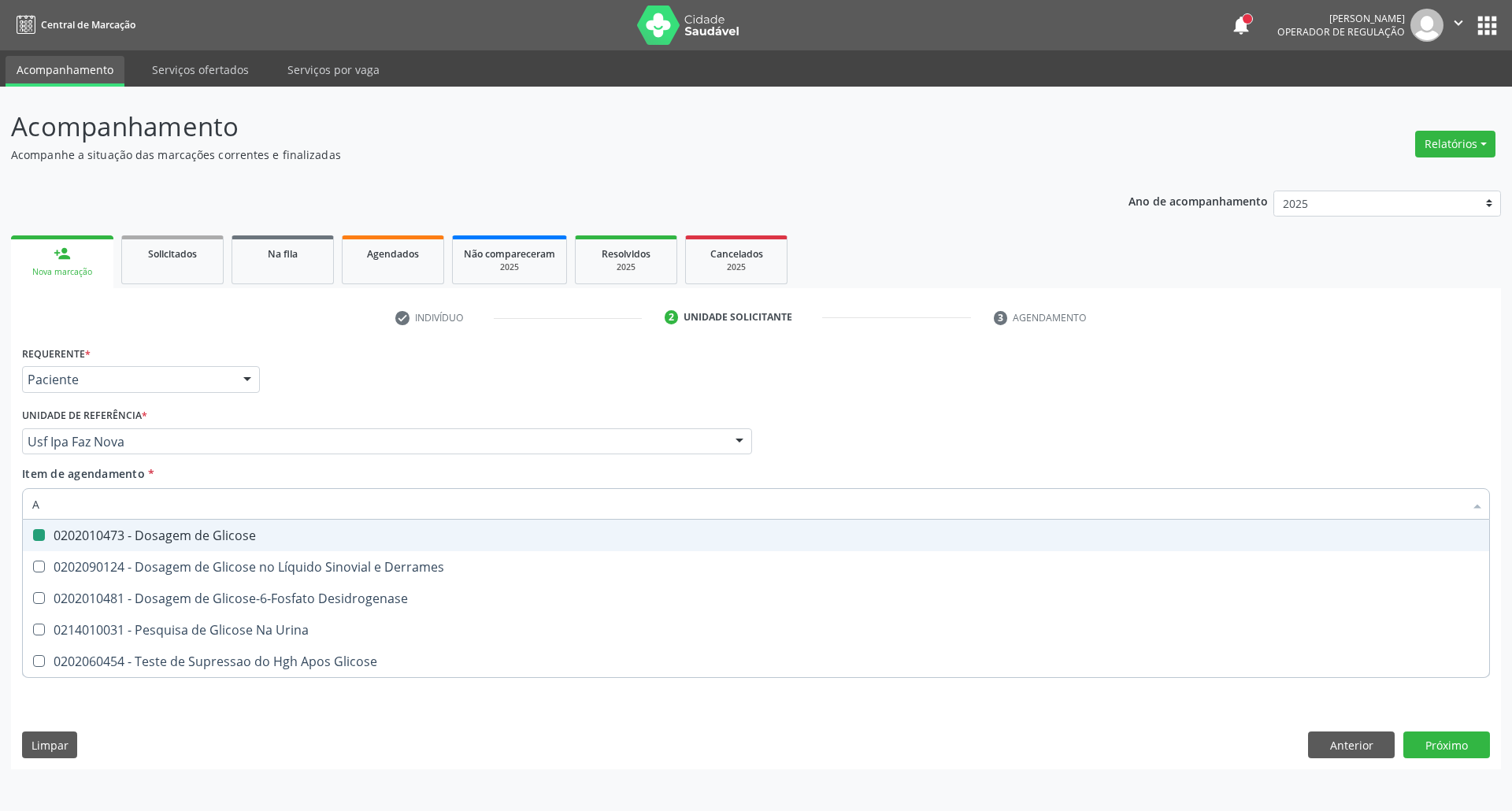
checkbox Glicose "false"
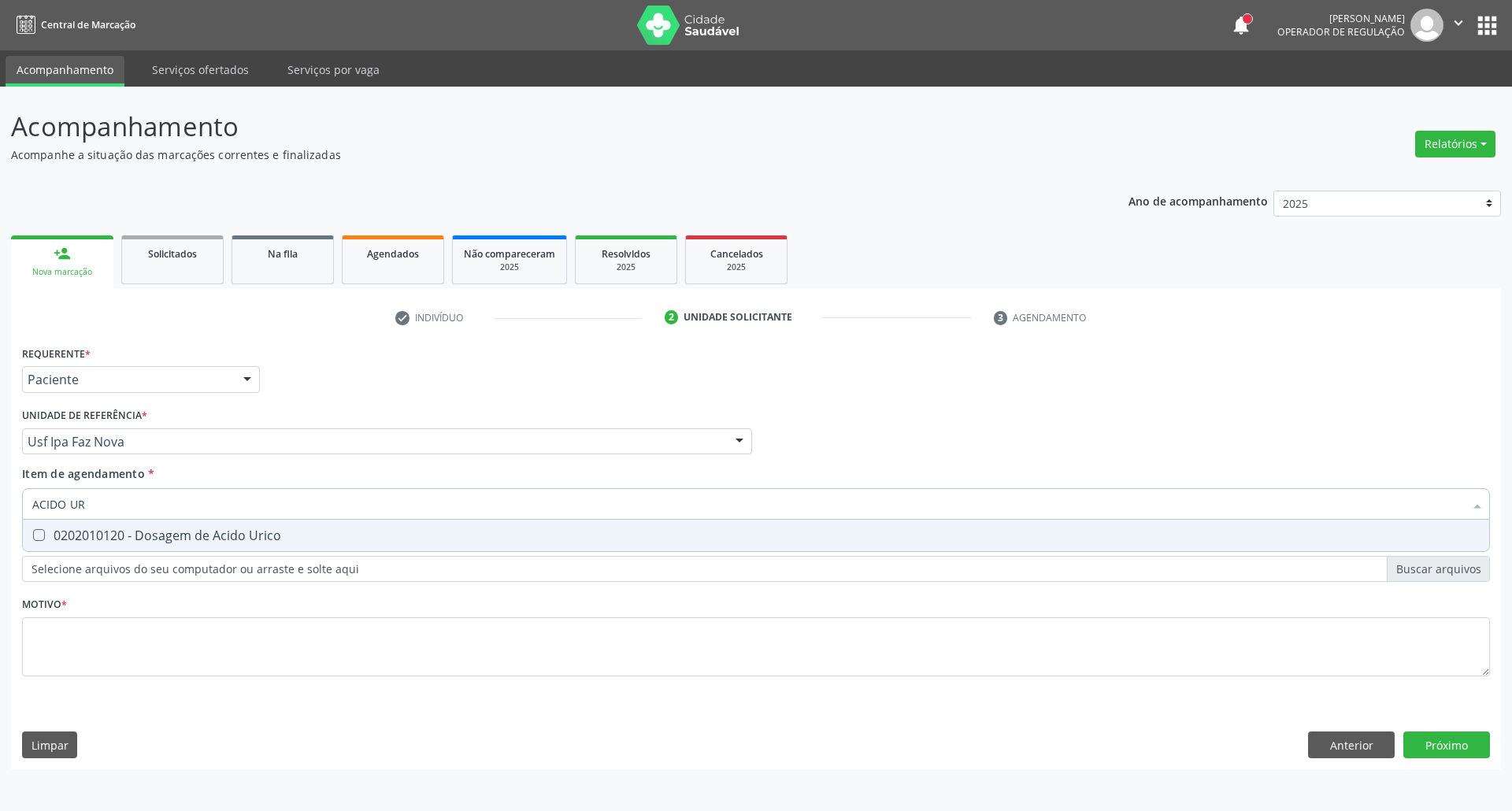
type input "ACIDO URI"
click at [57, 521] on span "0202010120 - Dosagem de Acido Urico" at bounding box center [756, 535] width 1466 height 31
checkbox Urico "true"
drag, startPoint x: 98, startPoint y: 506, endPoint x: 0, endPoint y: 493, distance: 98.9
click at [0, 501] on div "Acompanhamento Acompanhe a situação das marcações correntes e finalizadas Relat…" at bounding box center [756, 448] width 1512 height 724
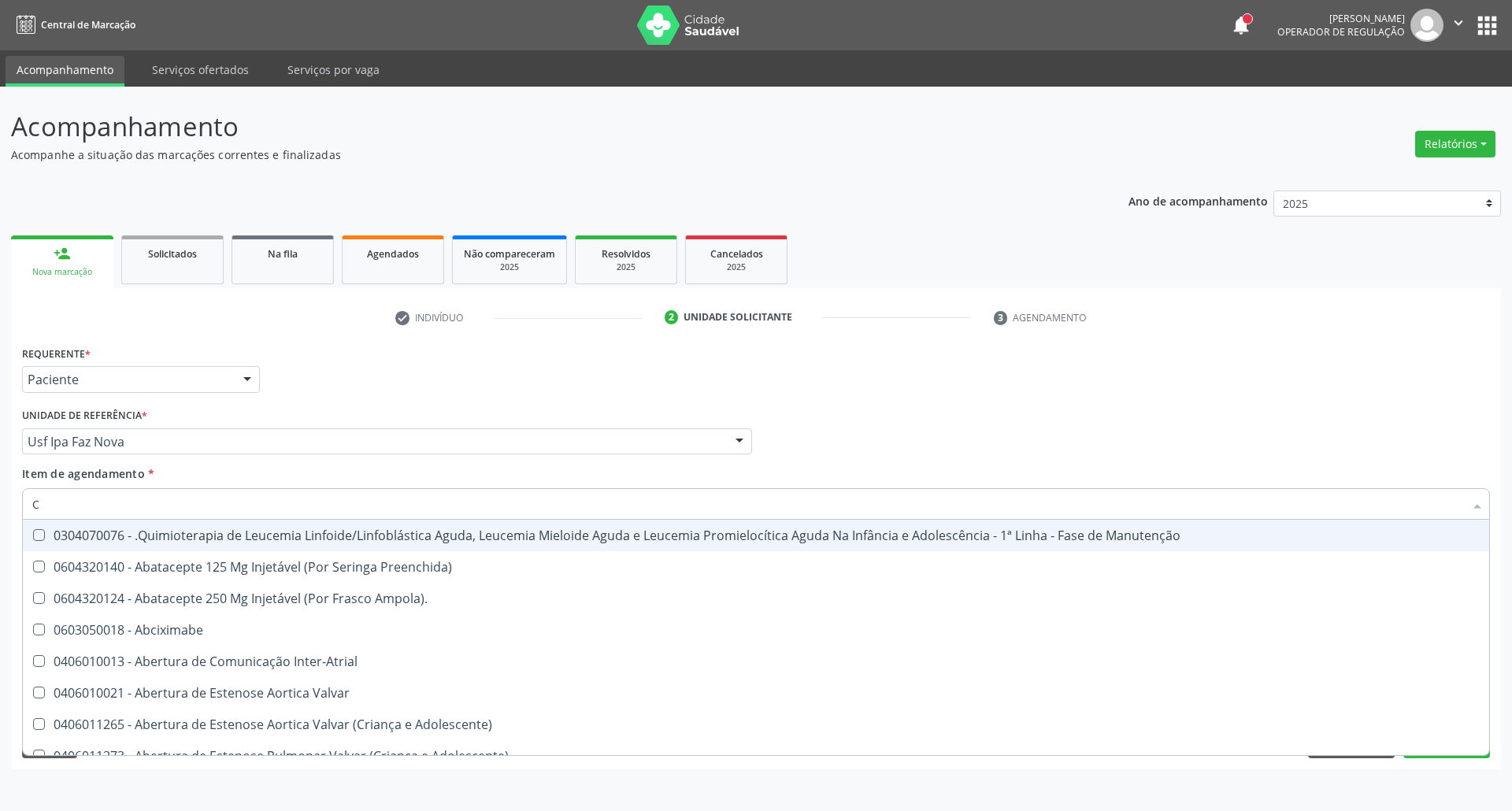
type input "CR"
checkbox Manutenção "false"
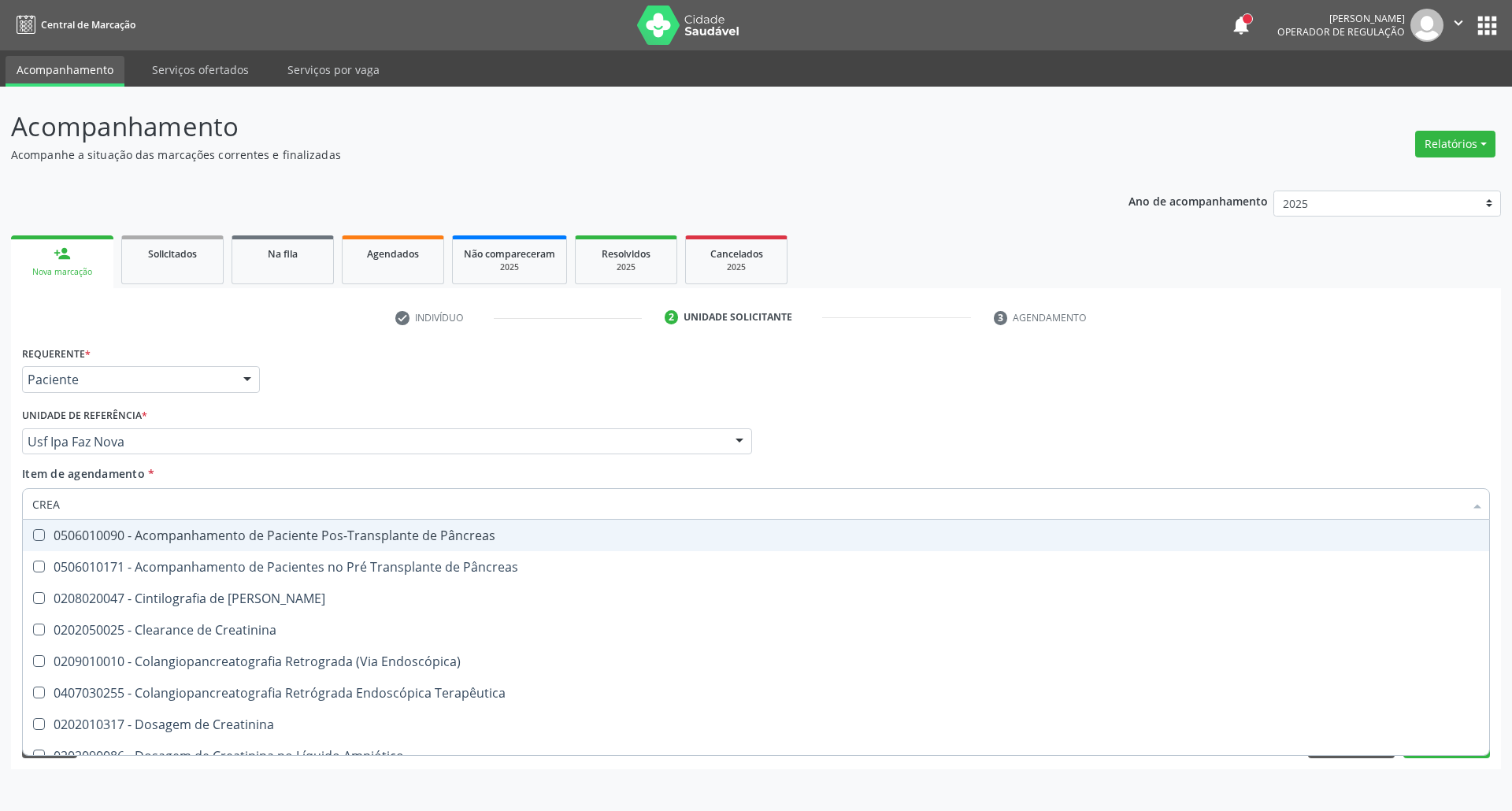
type input "CREAT"
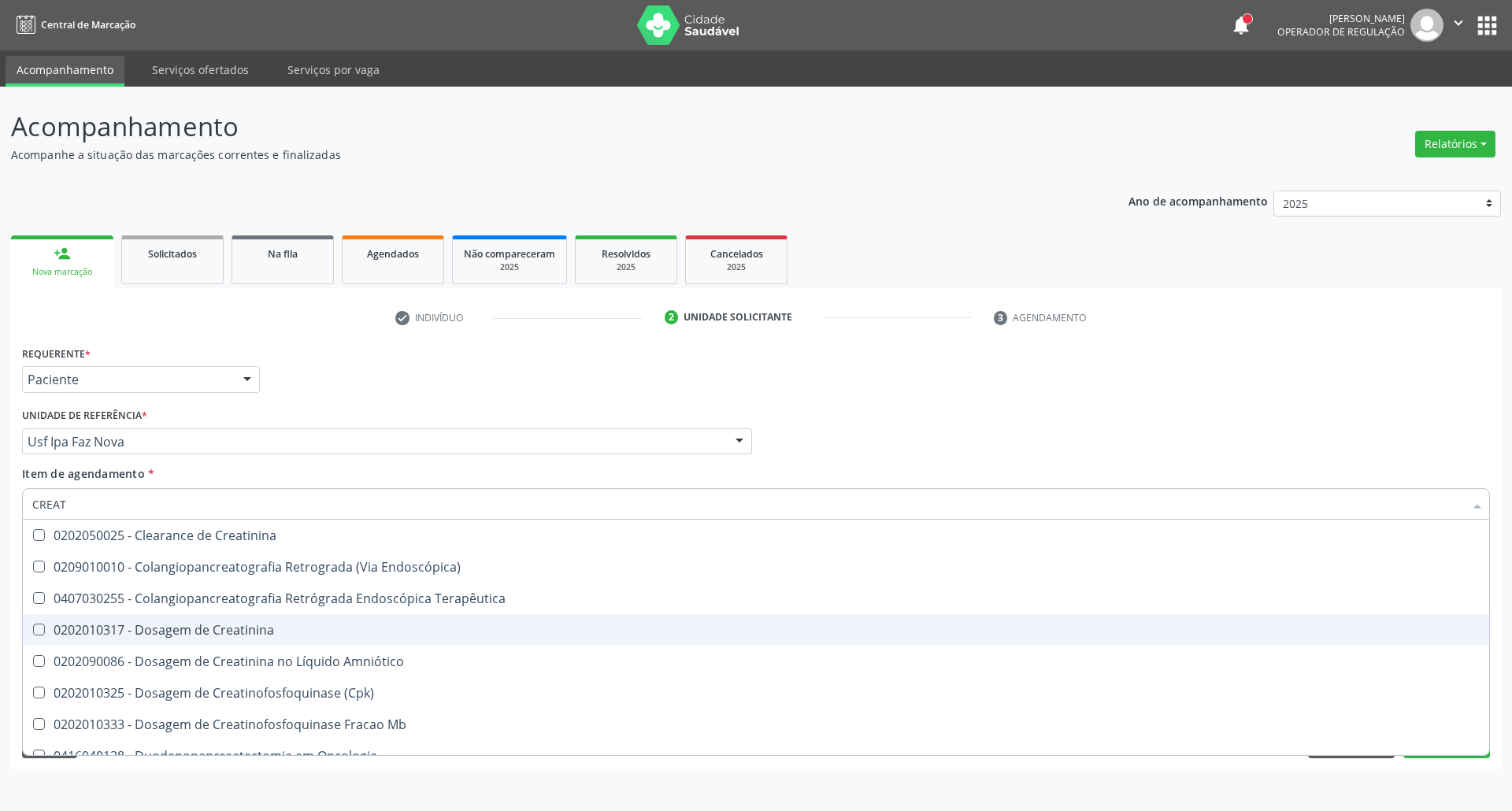
drag, startPoint x: 74, startPoint y: 626, endPoint x: 76, endPoint y: 595, distance: 31.1
click at [74, 625] on div "0202010317 - Dosagem de Creatinina" at bounding box center [756, 630] width 1448 height 13
checkbox Creatinina "true"
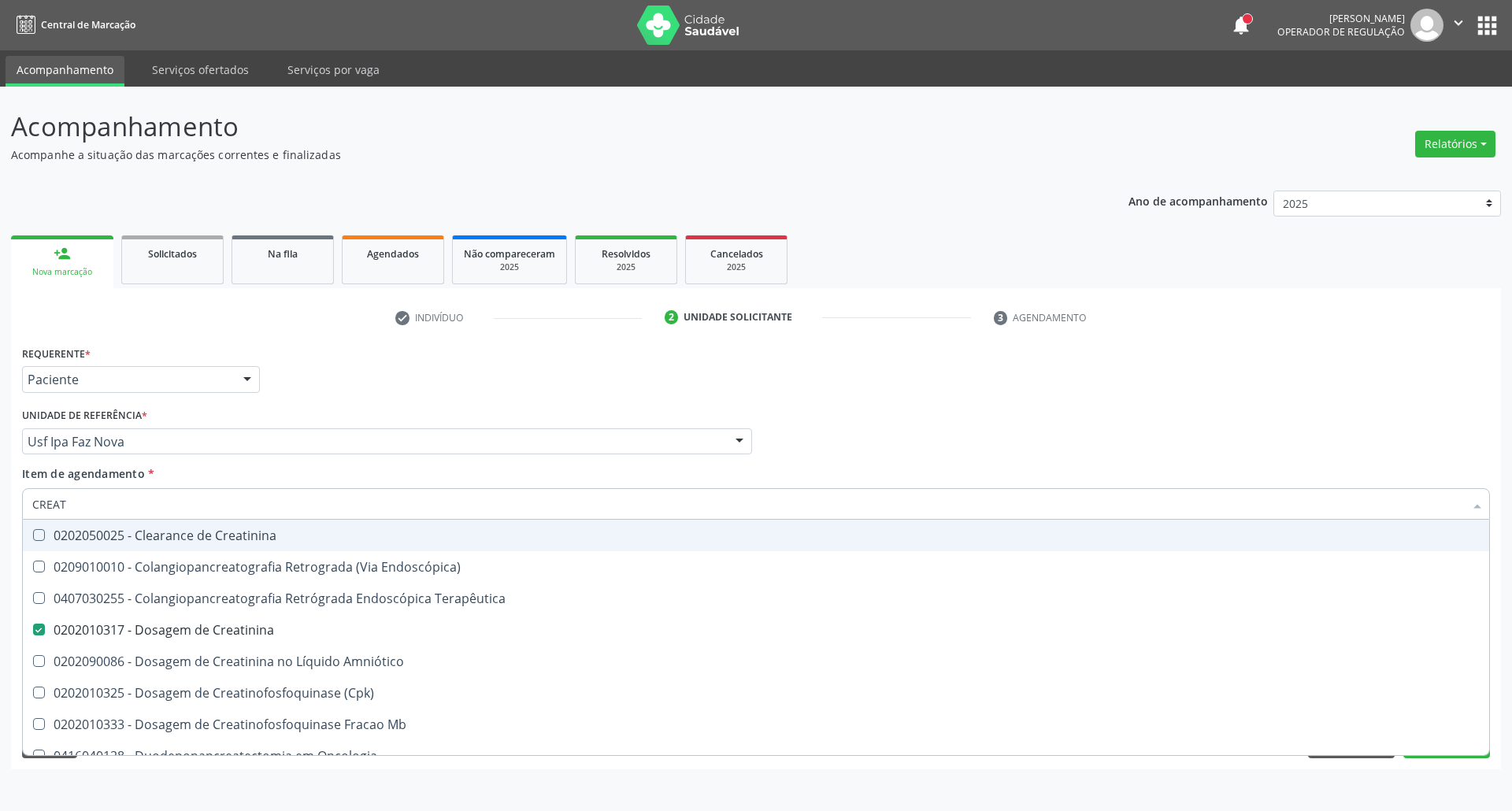
drag, startPoint x: 79, startPoint y: 511, endPoint x: 0, endPoint y: 508, distance: 79.1
click at [0, 508] on div "Acompanhamento Acompanhe a situação das marcações correntes e finalizadas Relat…" at bounding box center [756, 448] width 1512 height 724
type input "UR"
checkbox Creatinina "false"
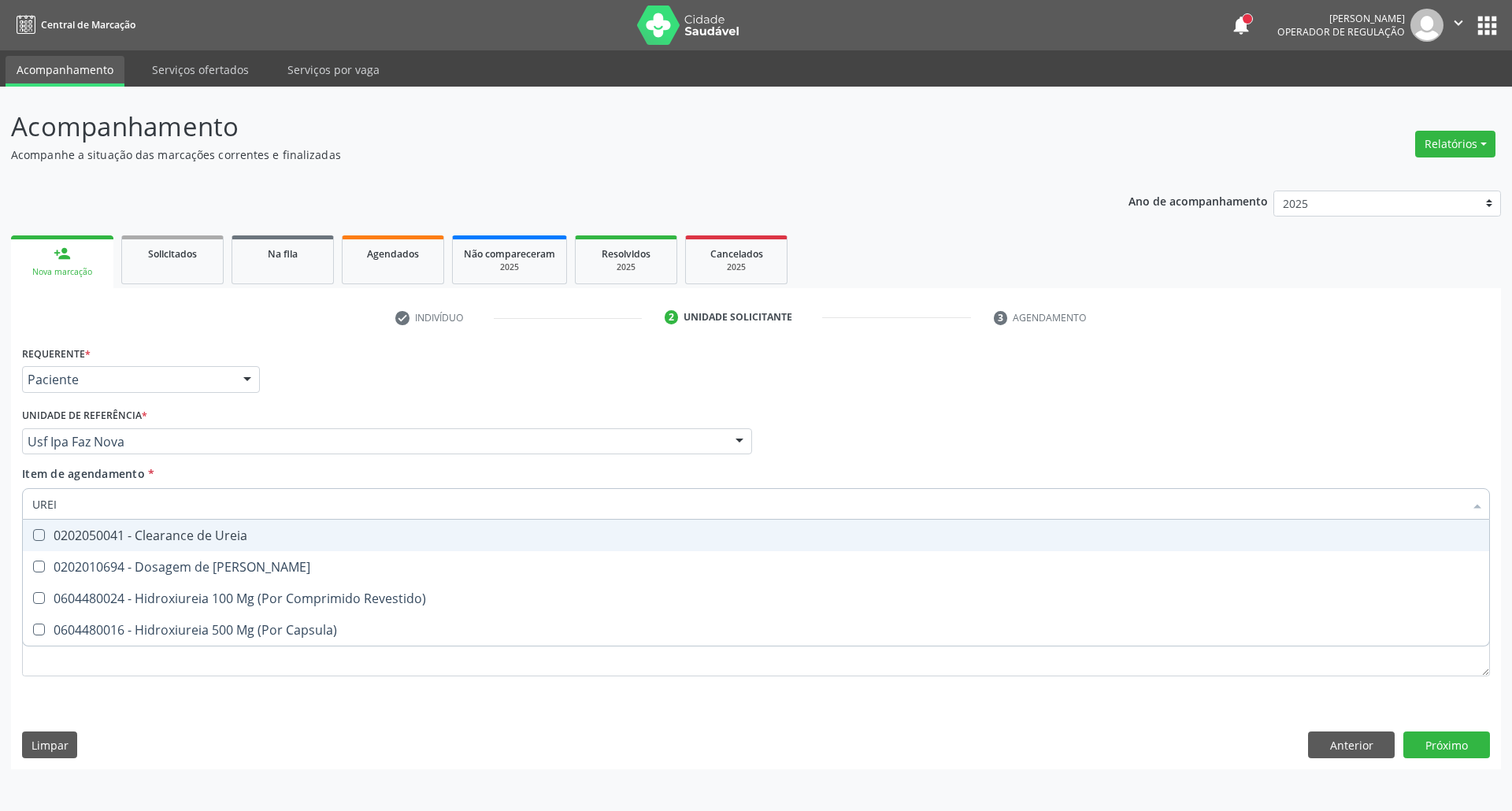
type input "UREIA"
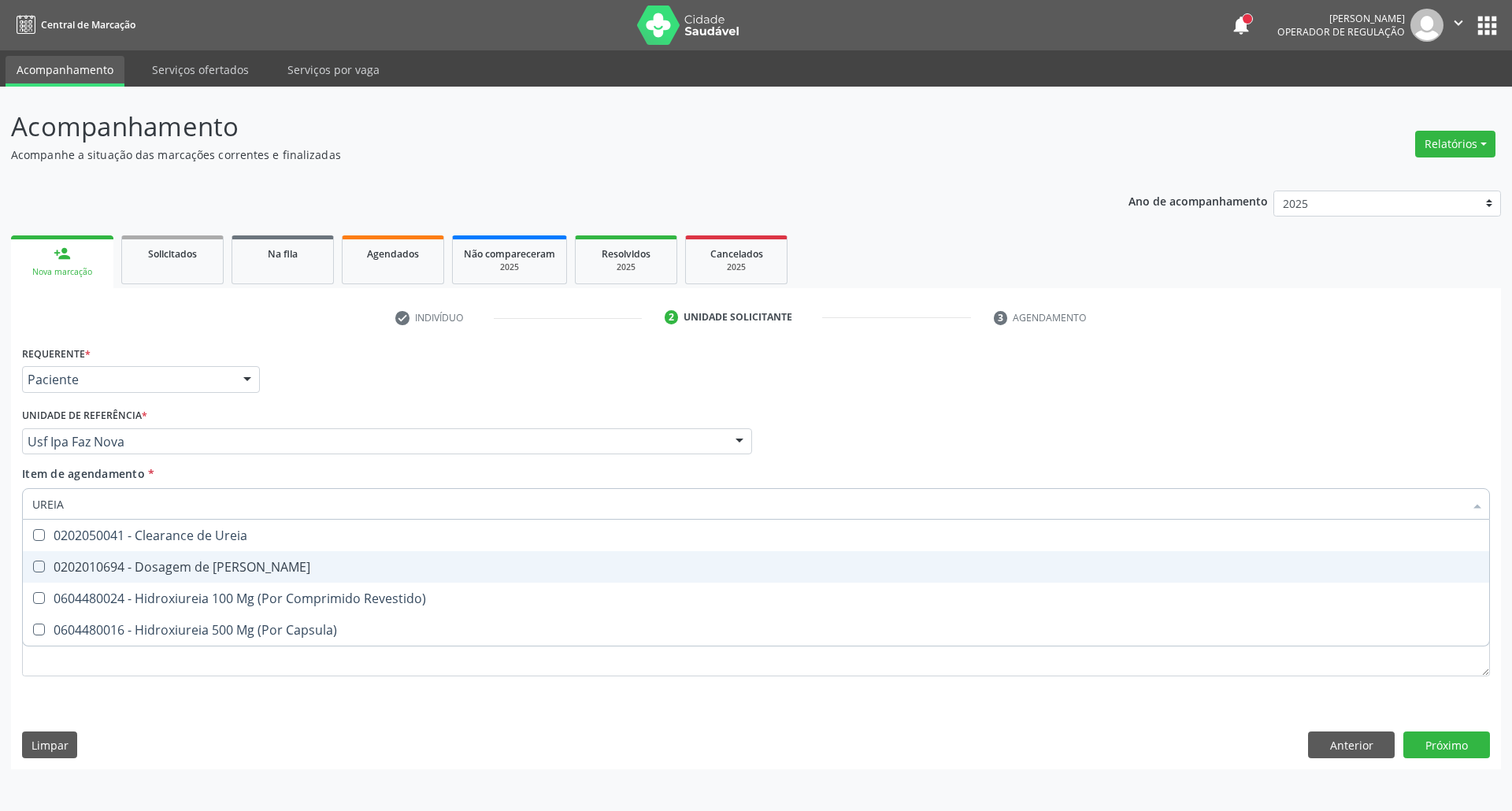
click at [58, 568] on div "0202010694 - Dosagem de [PERSON_NAME]" at bounding box center [756, 567] width 1448 height 13
checkbox Ureia "true"
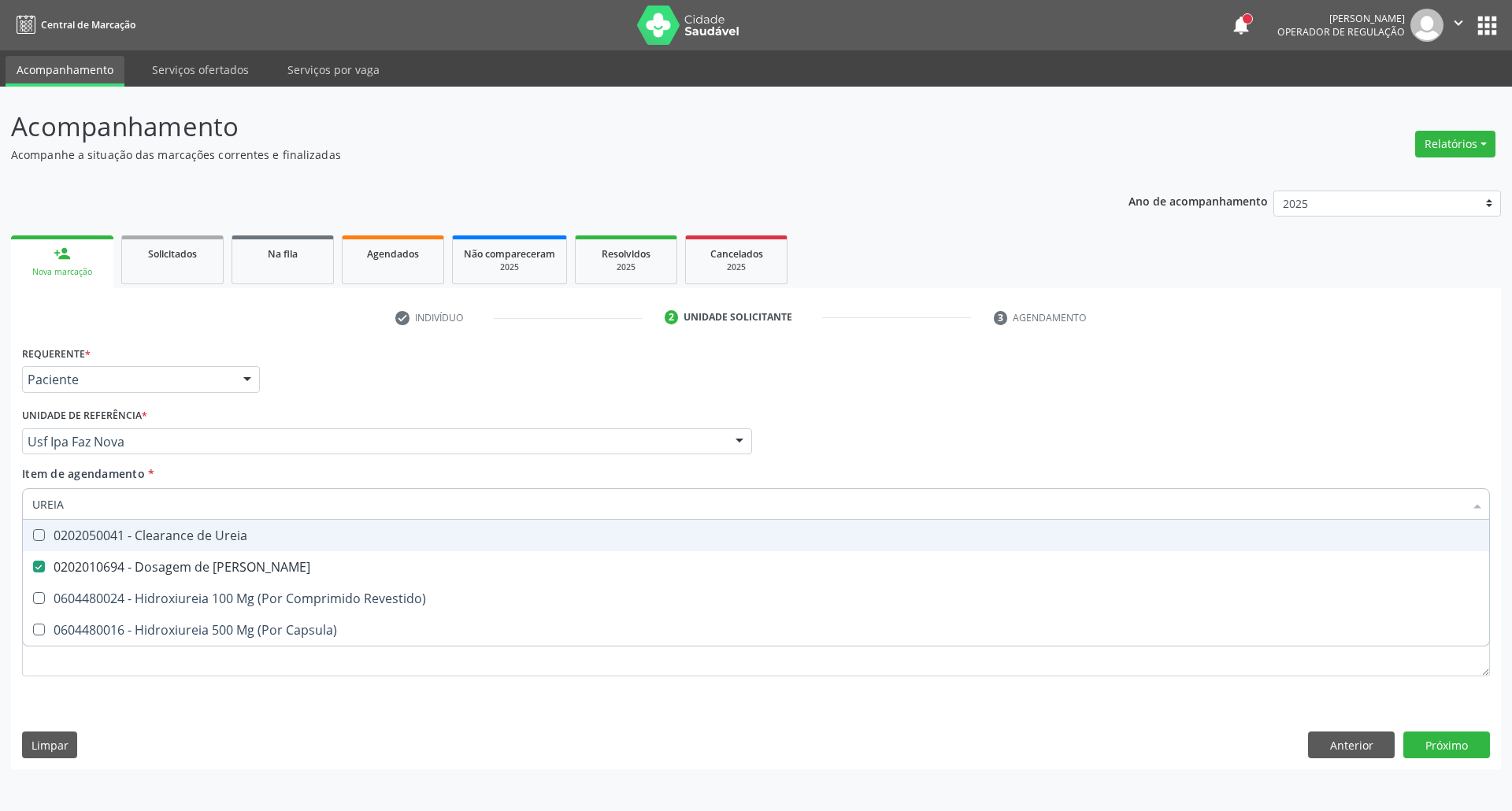
drag, startPoint x: 73, startPoint y: 508, endPoint x: 0, endPoint y: 495, distance: 74.1
click at [0, 495] on div "Acompanhamento Acompanhe a situação das marcações correntes e finalizadas Relat…" at bounding box center [756, 448] width 1512 height 724
type input "CO"
checkbox Ureia "false"
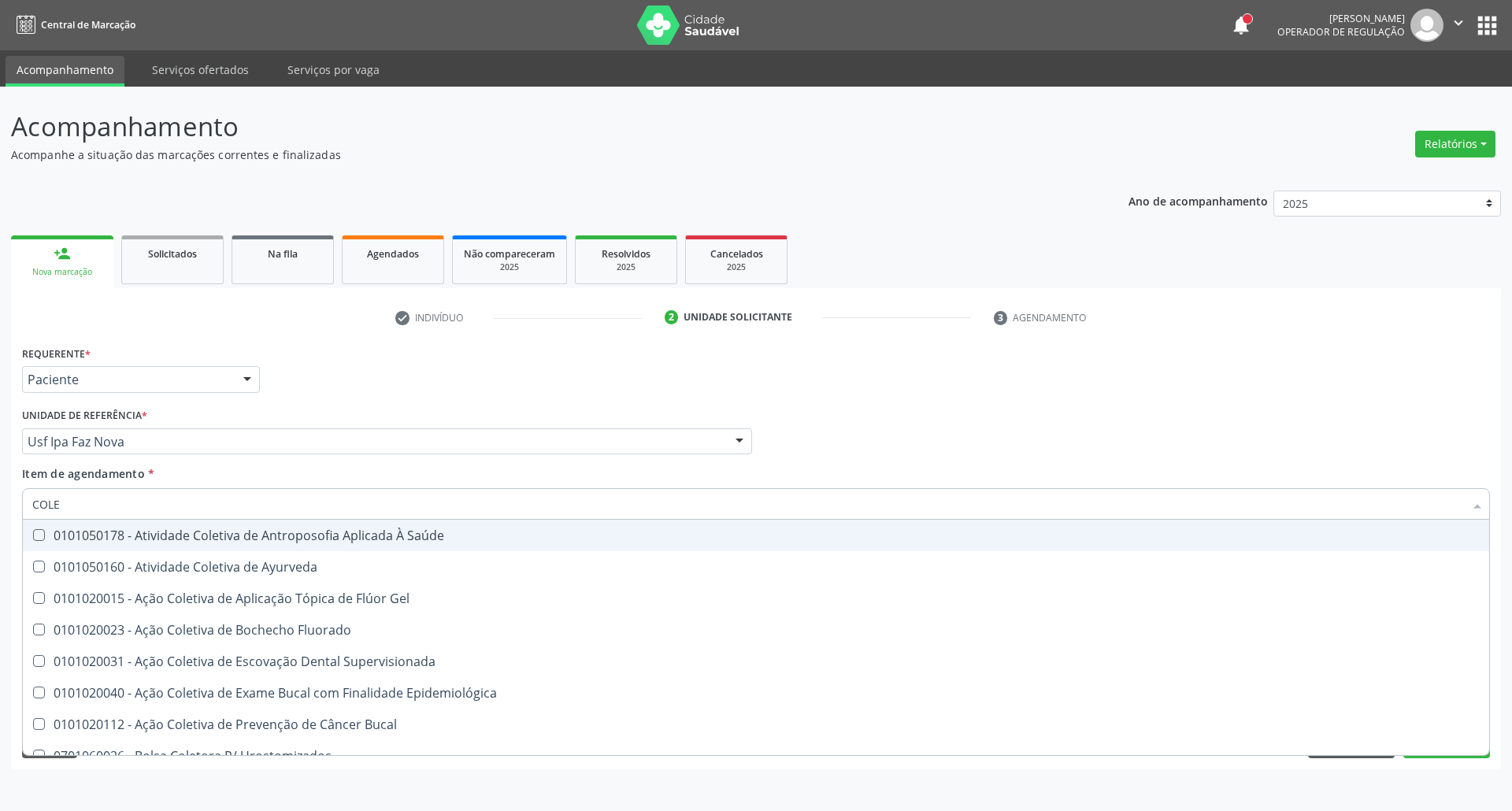
type input "COLES"
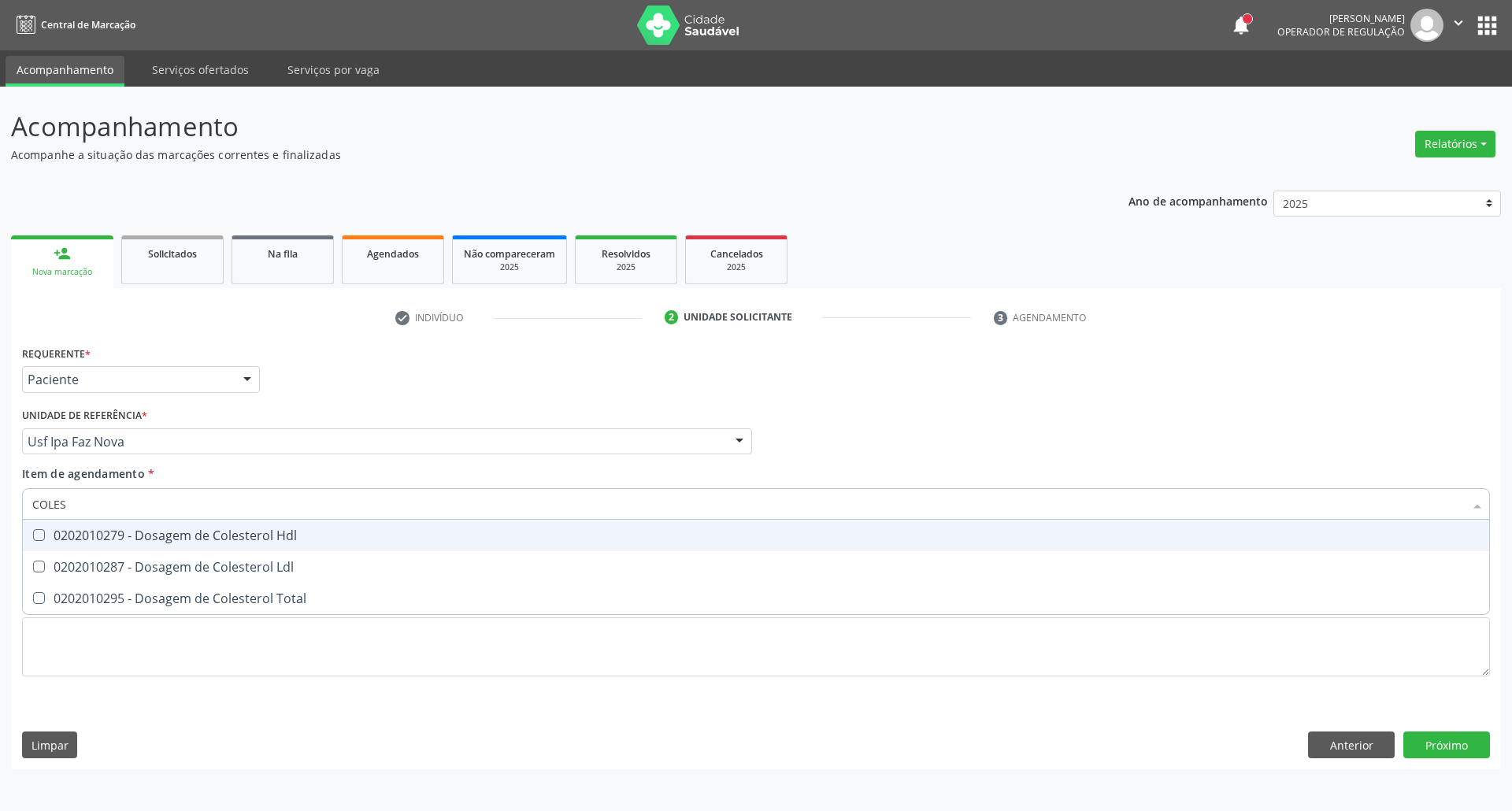
click at [68, 540] on div "0202010279 - Dosagem de Colesterol Hdl" at bounding box center [756, 535] width 1448 height 13
checkbox Hdl "true"
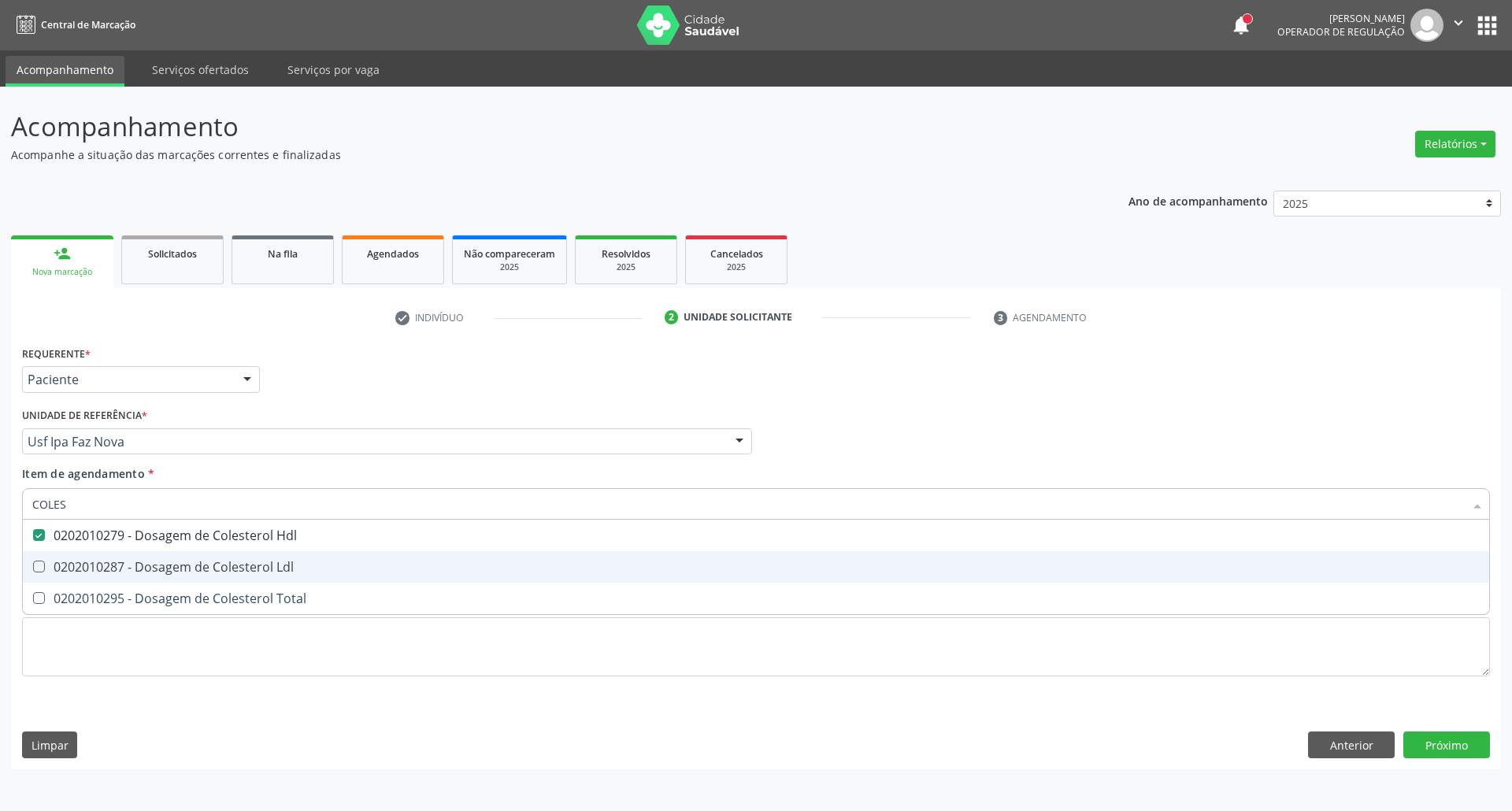
click at [56, 564] on div "0202010287 - Dosagem de Colesterol Ldl" at bounding box center [756, 567] width 1448 height 13
checkbox Ldl "true"
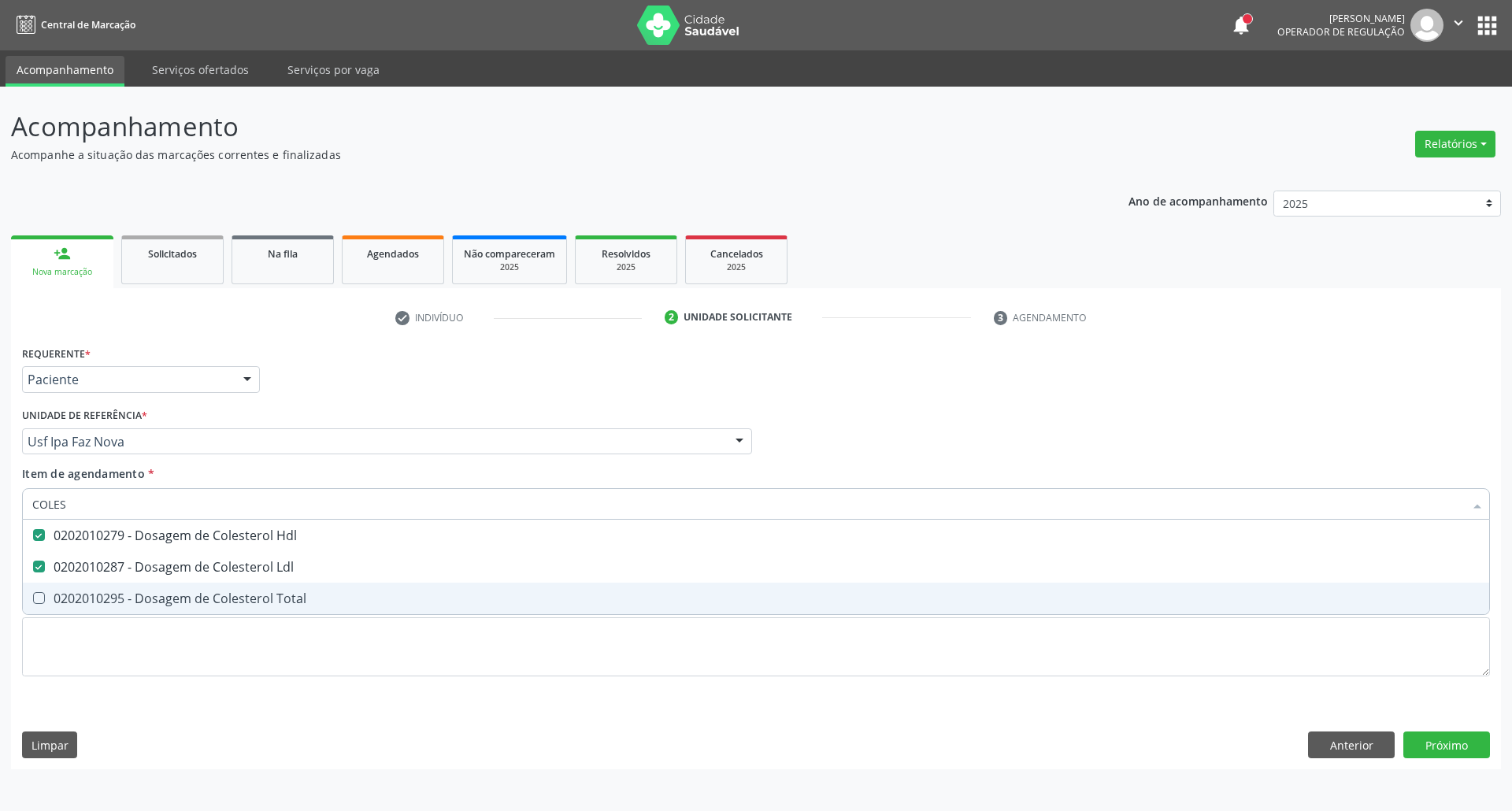
drag, startPoint x: 57, startPoint y: 590, endPoint x: 73, endPoint y: 520, distance: 71.8
click at [57, 589] on span "0202010295 - Dosagem de Colesterol Total" at bounding box center [756, 598] width 1466 height 31
checkbox Total "true"
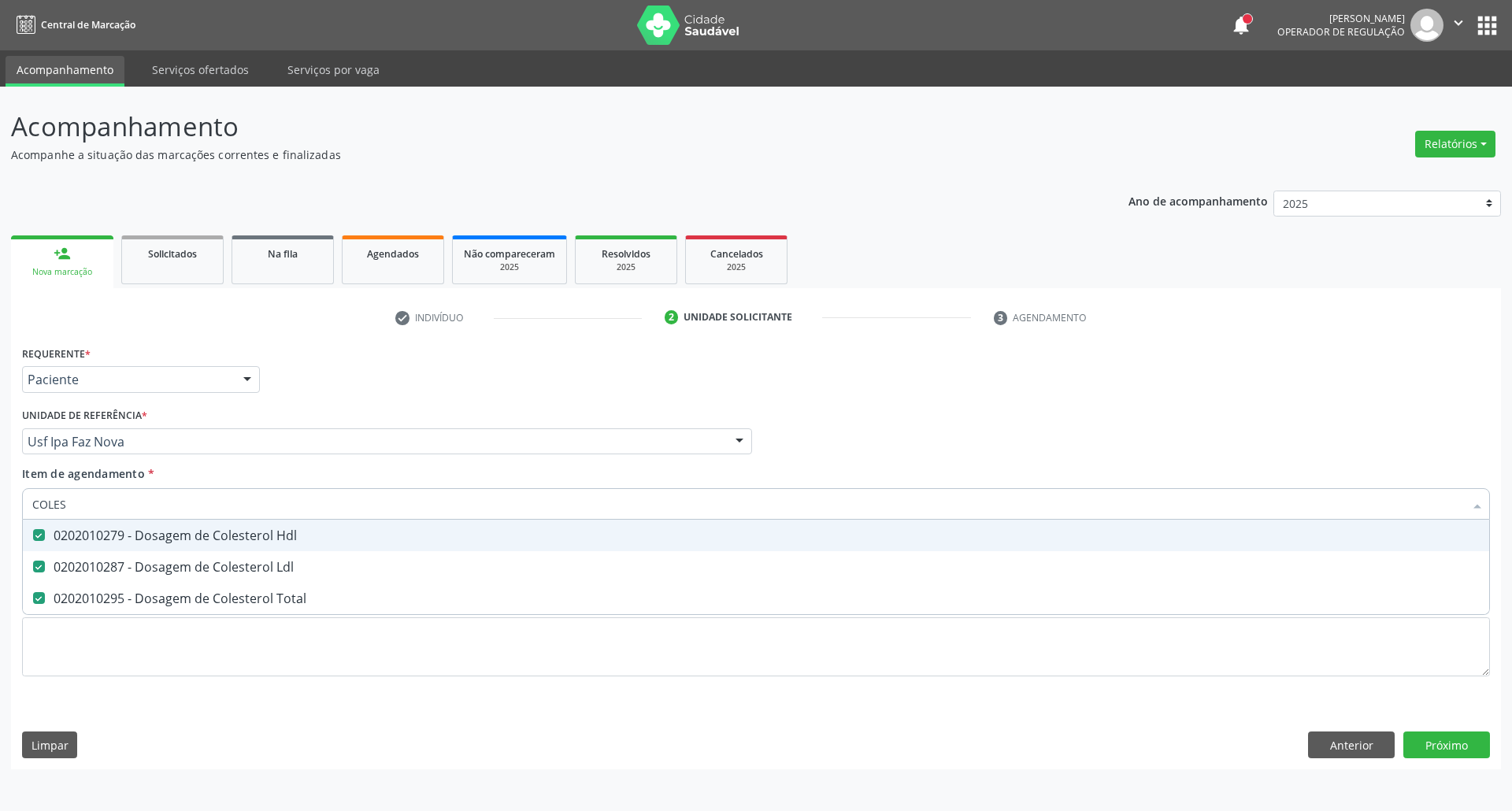
drag, startPoint x: 1, startPoint y: 514, endPoint x: 0, endPoint y: 495, distance: 19.0
click at [0, 512] on div "Acompanhamento Acompanhe a situação das marcações correntes e finalizadas Relat…" at bounding box center [756, 448] width 1512 height 724
type input "T"
checkbox Hdl "false"
checkbox Ldl "false"
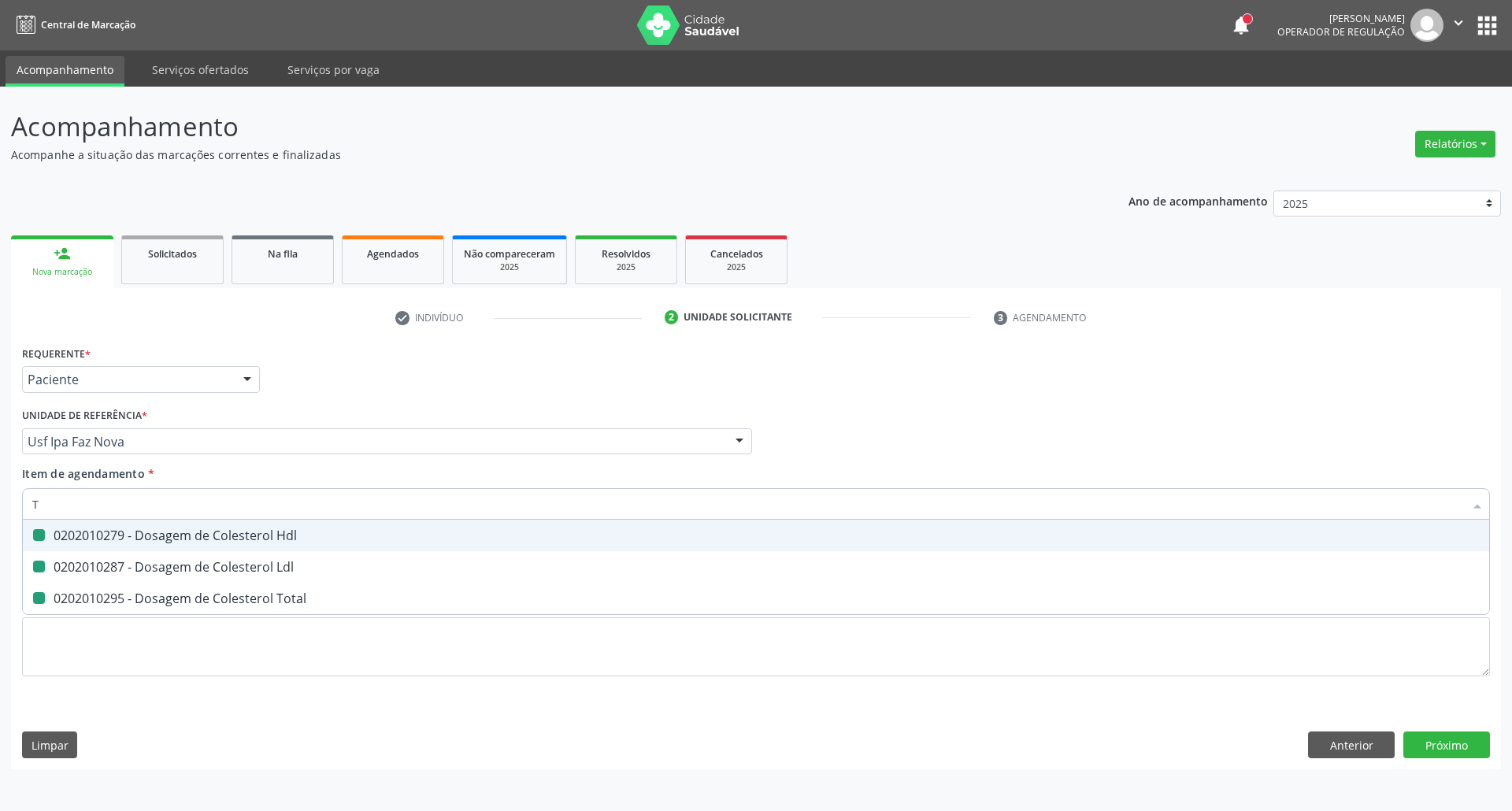
checkbox Total "false"
type input "TG"
drag, startPoint x: 98, startPoint y: 541, endPoint x: 81, endPoint y: 574, distance: 37.1
click at [93, 545] on span "0202010643 - Dosagem de Transaminase Glutamico-Oxalacetica (Tgo)" at bounding box center [756, 535] width 1466 height 31
checkbox \(Tgo\) "true"
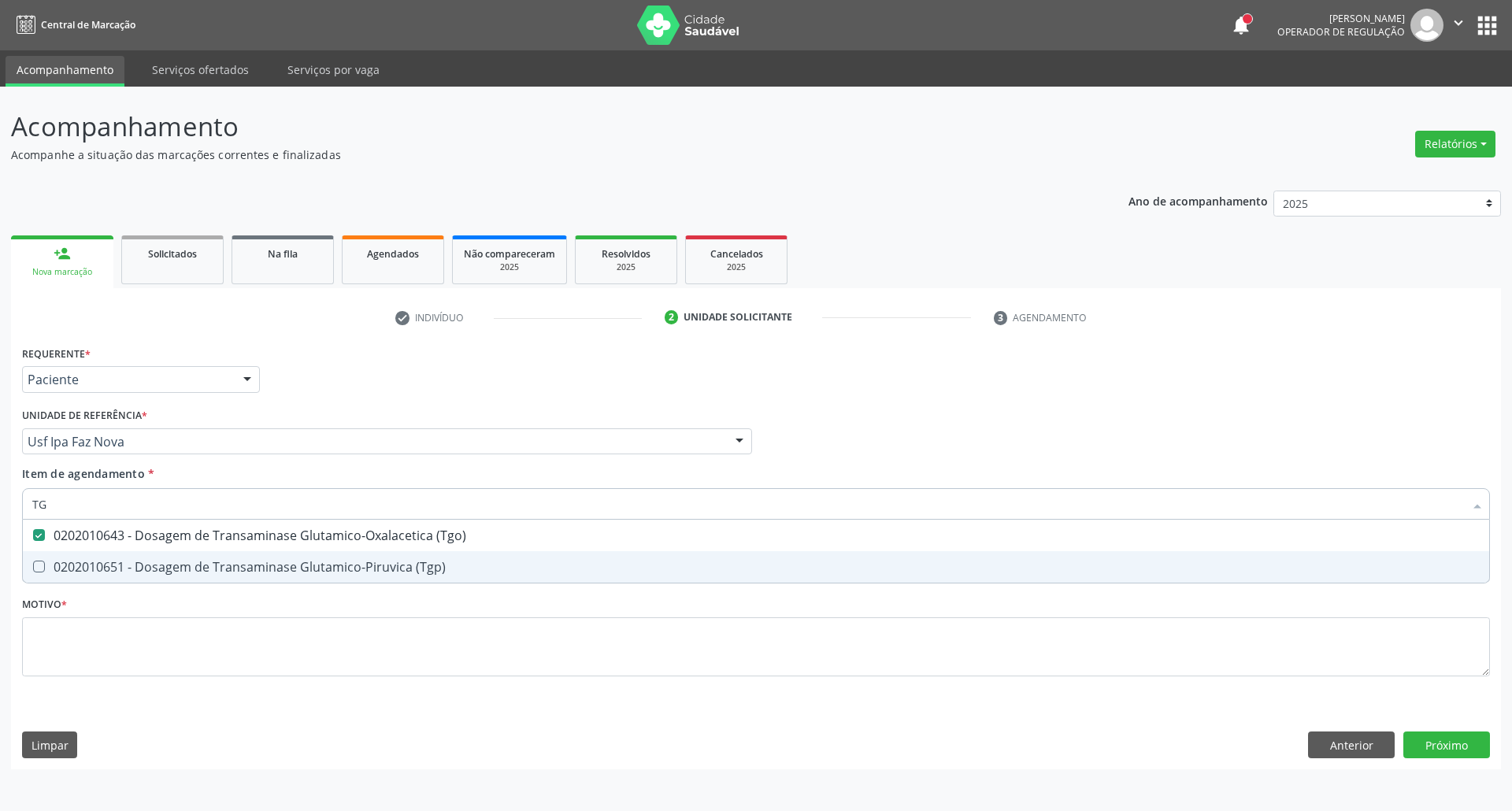
drag, startPoint x: 80, startPoint y: 567, endPoint x: 86, endPoint y: 508, distance: 59.3
click at [80, 562] on div "0202010651 - Dosagem de Transaminase Glutamico-Piruvica (Tgp)" at bounding box center [756, 567] width 1448 height 13
checkbox \(Tgp\) "true"
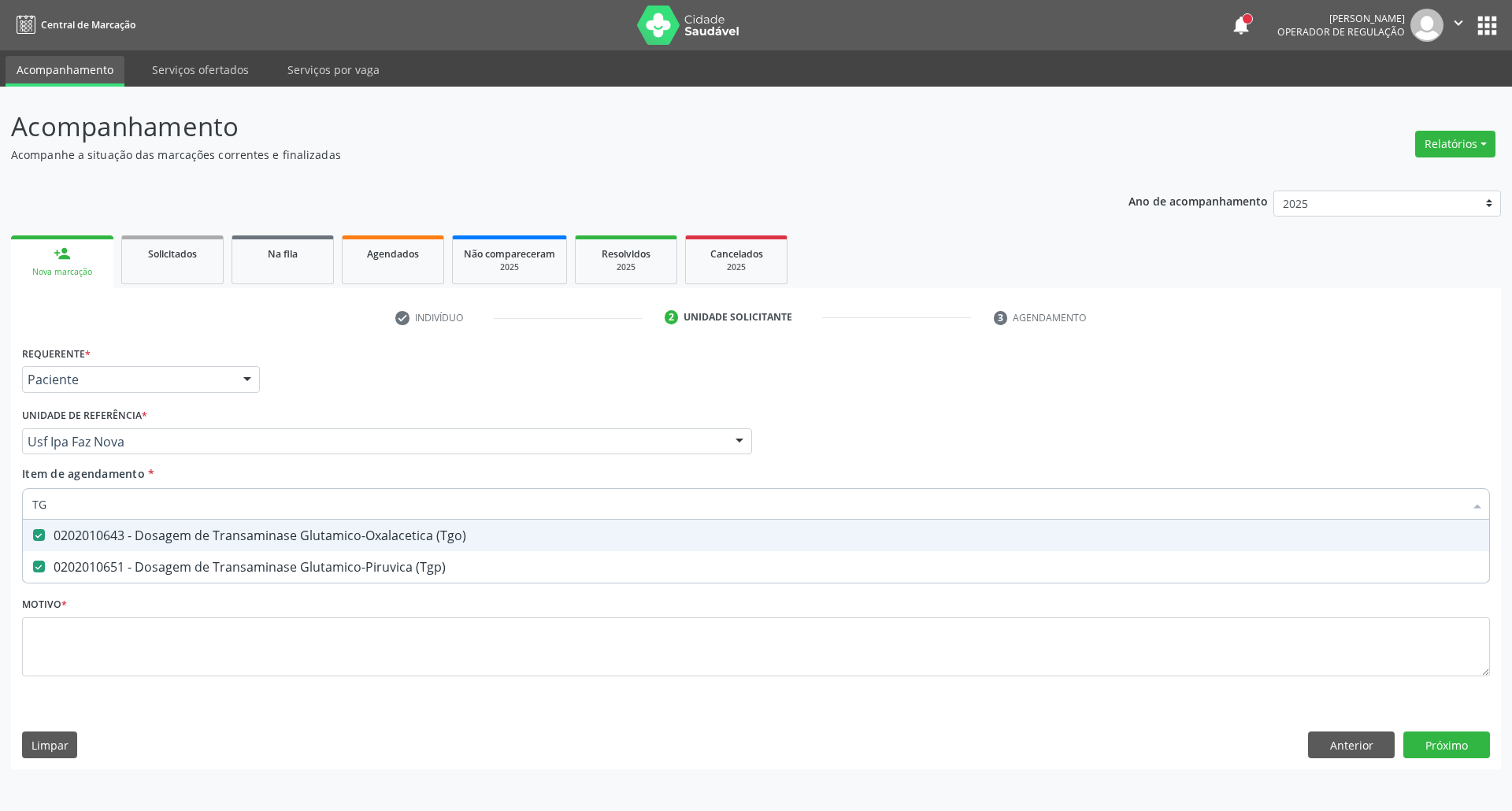
click at [0, 491] on div "Acompanhamento Acompanhe a situação das marcações correntes e finalizadas Relat…" at bounding box center [756, 448] width 1512 height 724
type input "TR"
checkbox \(Tgo\) "false"
checkbox \(Tgp\) "false"
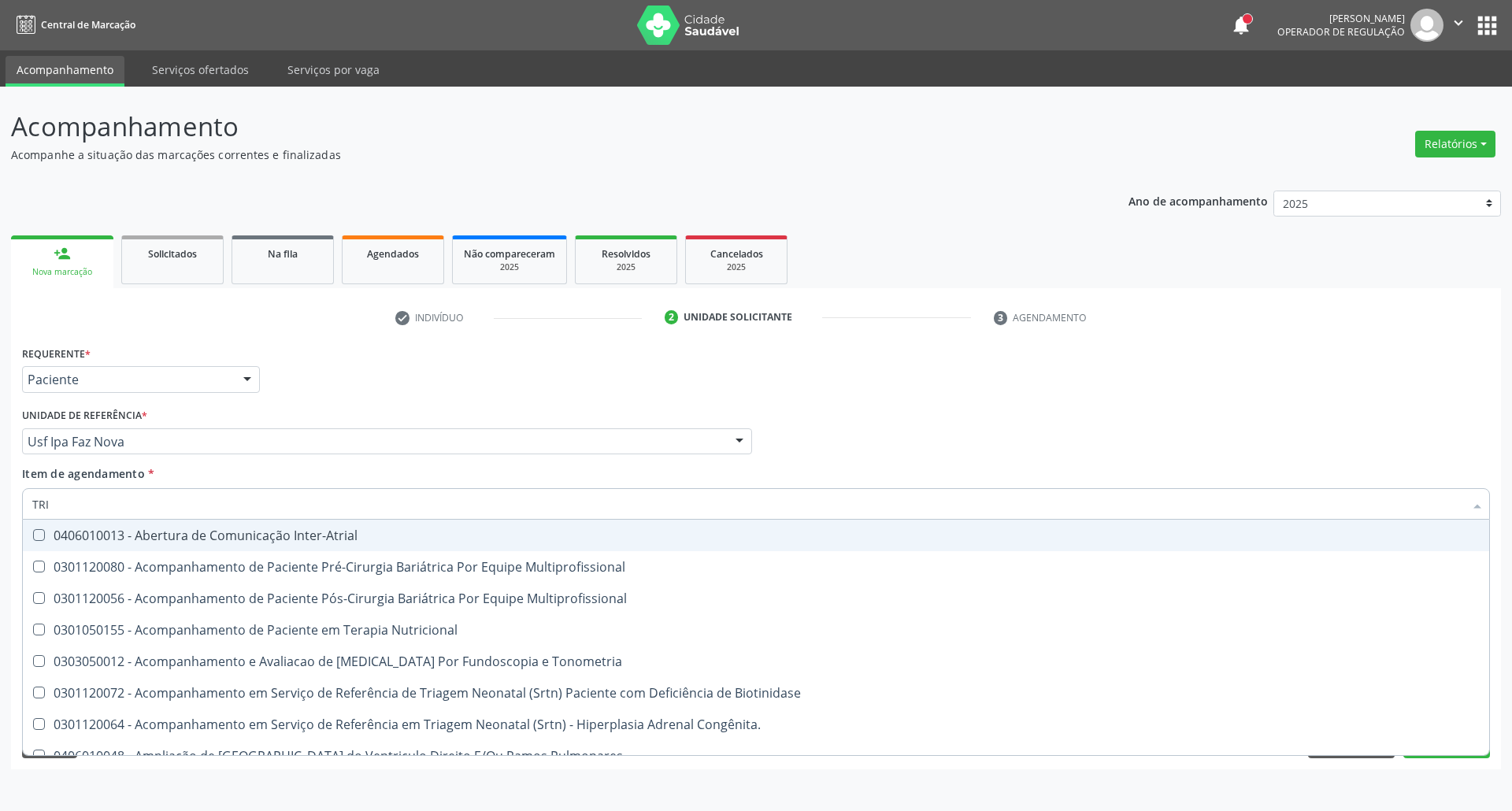
type input "TRIG"
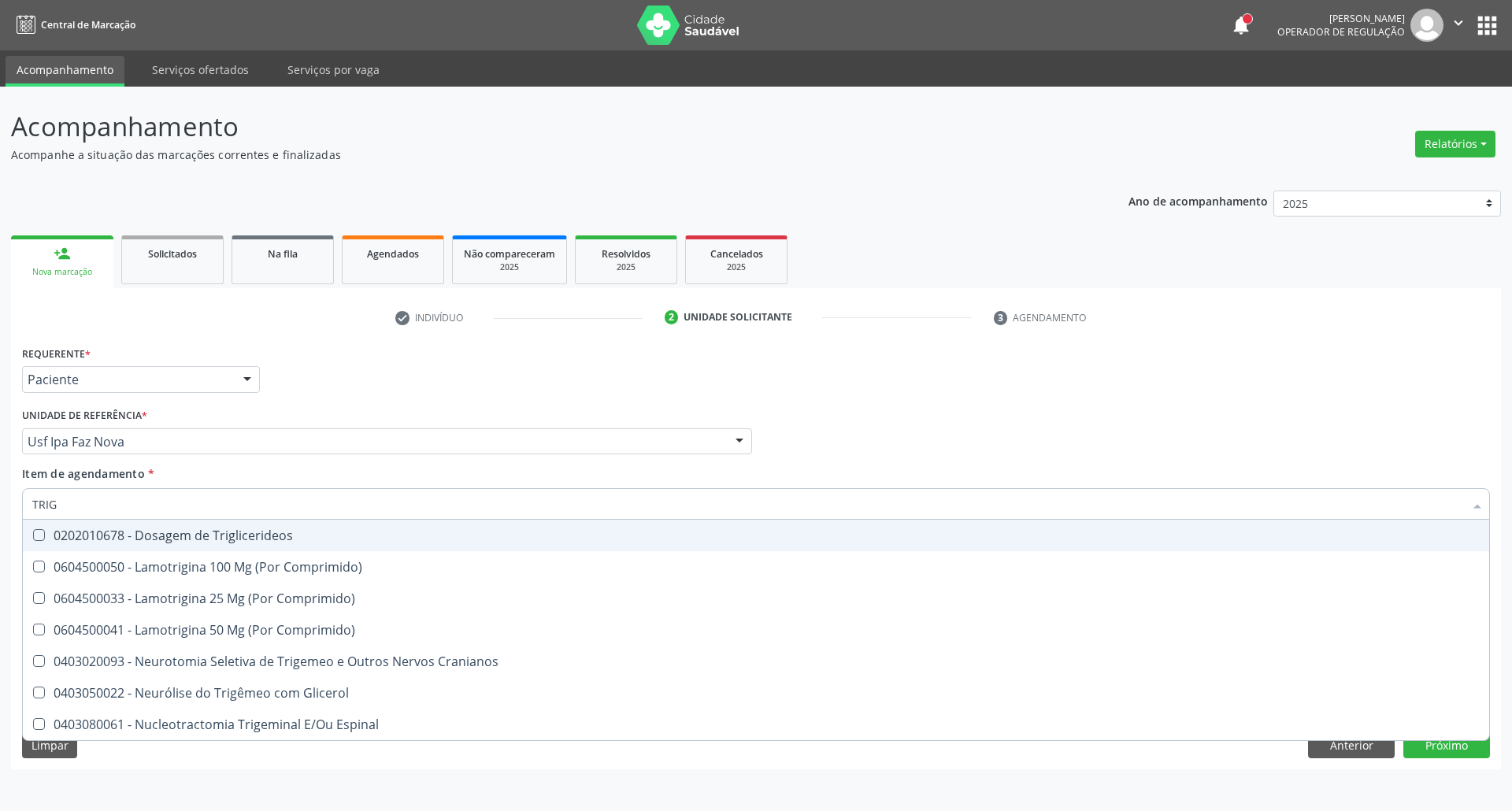
drag, startPoint x: 51, startPoint y: 539, endPoint x: 68, endPoint y: 521, distance: 24.8
click at [54, 539] on div "0202010678 - Dosagem de Triglicerideos" at bounding box center [756, 535] width 1448 height 13
checkbox Triglicerideos "true"
drag, startPoint x: 73, startPoint y: 506, endPoint x: 0, endPoint y: 444, distance: 95.8
click at [0, 466] on div "Acompanhamento Acompanhe a situação das marcações correntes e finalizadas Relat…" at bounding box center [756, 448] width 1512 height 724
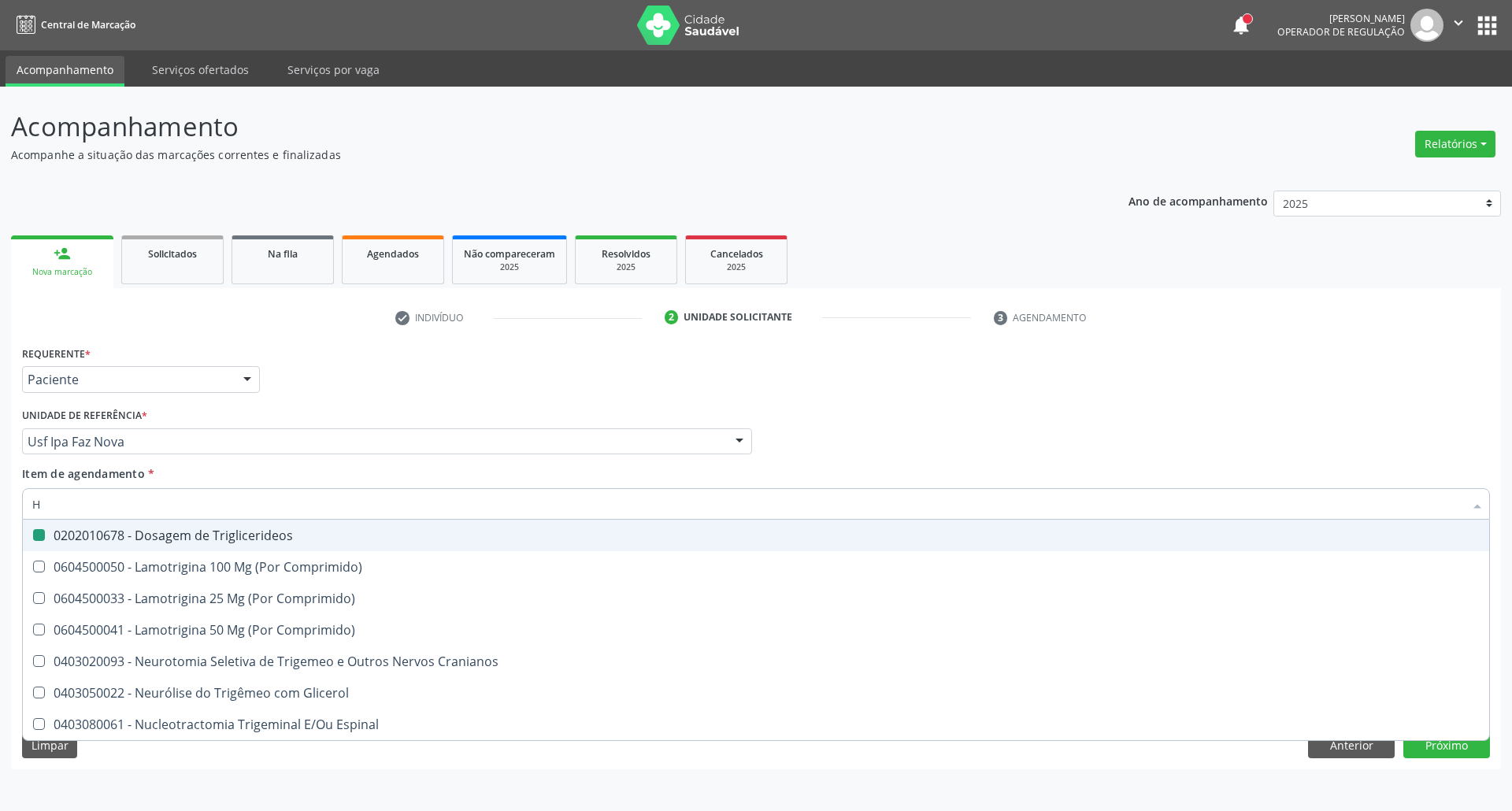
type input "HE"
checkbox Triglicerideos "false"
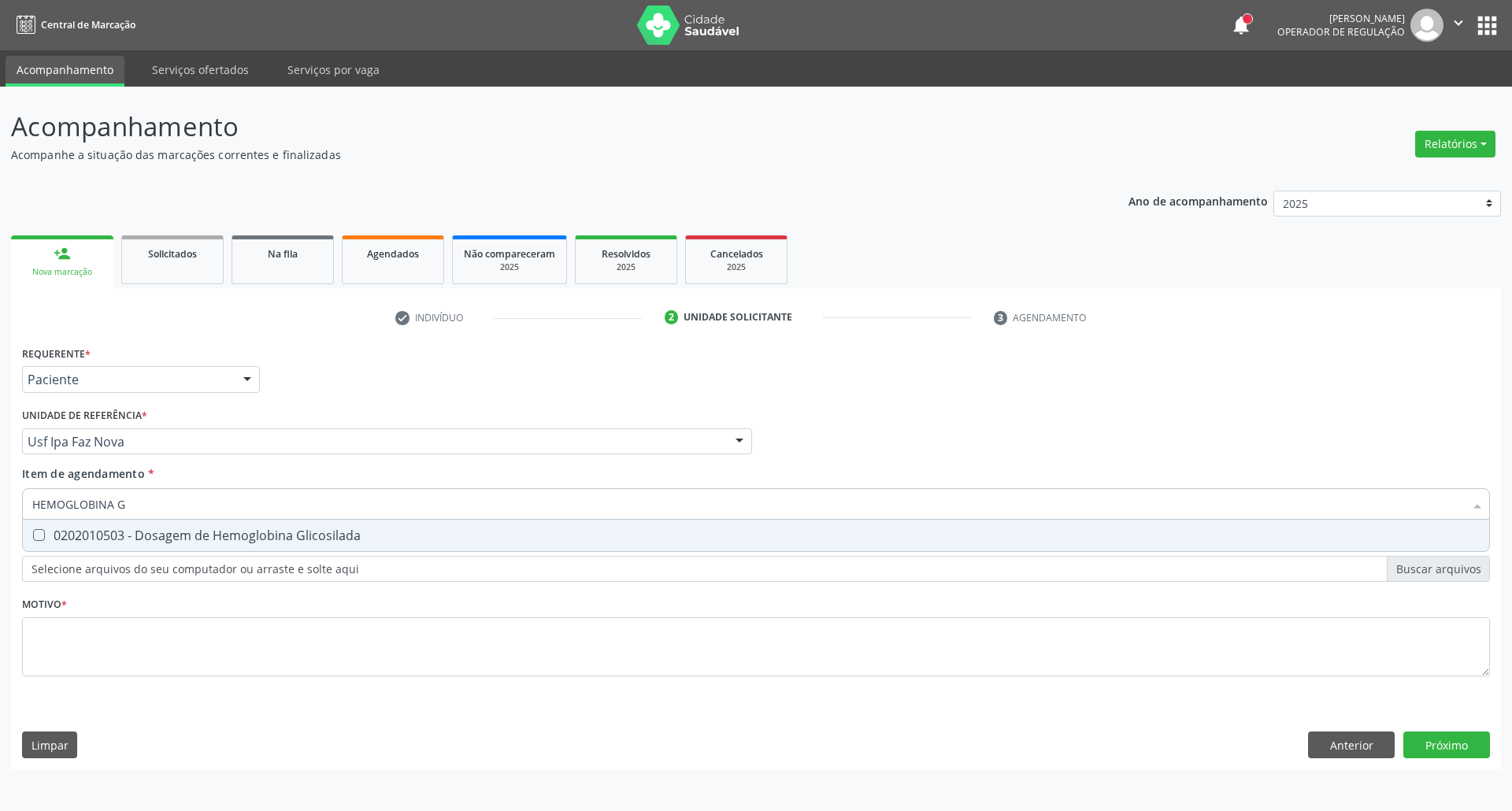
type input "HEMOGLOBINA G"
drag, startPoint x: 290, startPoint y: 530, endPoint x: 293, endPoint y: 515, distance: 15.3
click at [288, 530] on div "0202010503 - Dosagem de Hemoglobina Glicosilada" at bounding box center [756, 535] width 1448 height 13
checkbox Glicosilada "true"
click at [296, 508] on input "HEMOGLOBINA G" at bounding box center [748, 503] width 1432 height 31
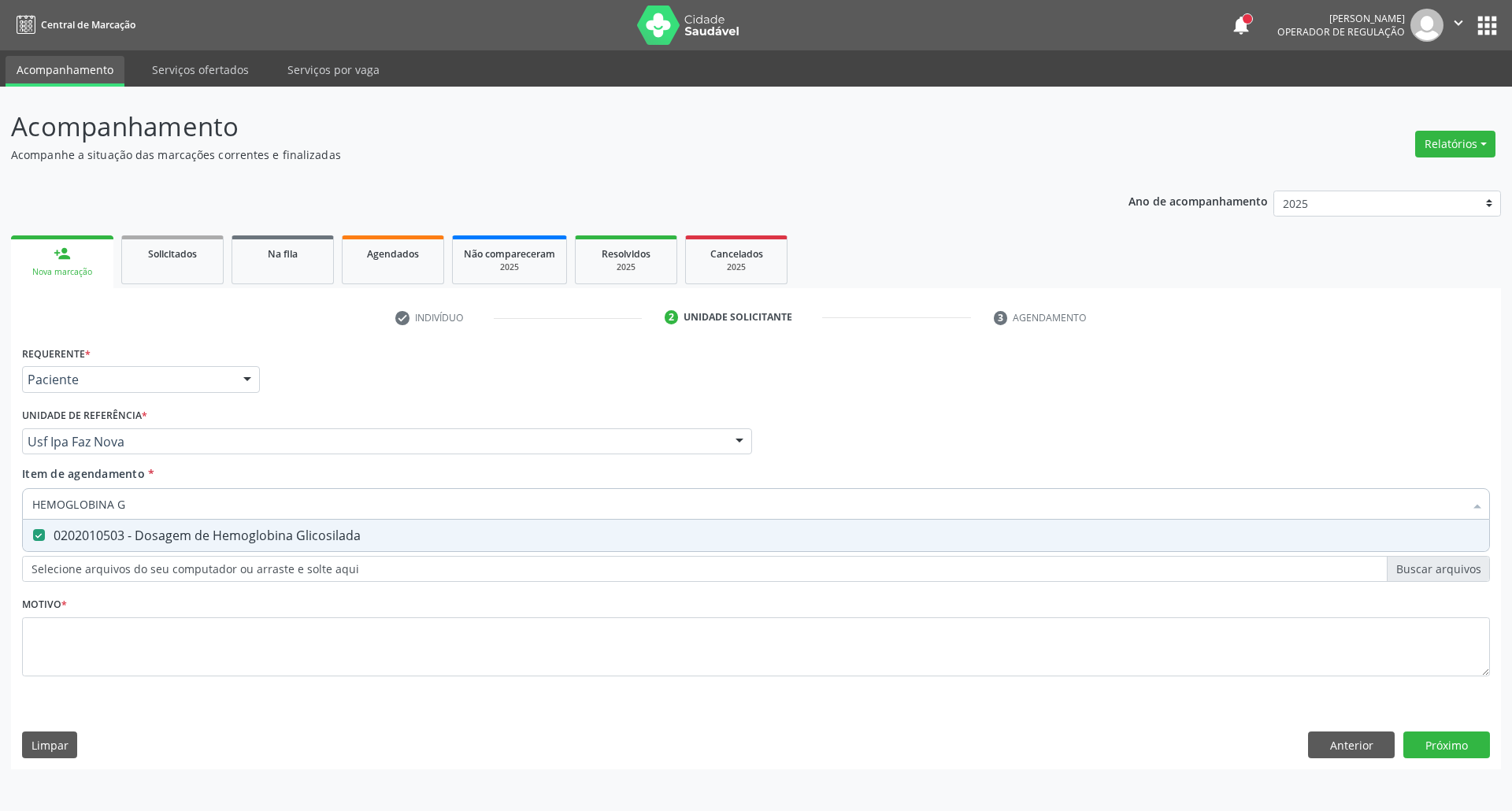
click at [296, 508] on input "HEMOGLOBINA G" at bounding box center [748, 503] width 1432 height 31
type input "PS"
checkbox Glicosilada "false"
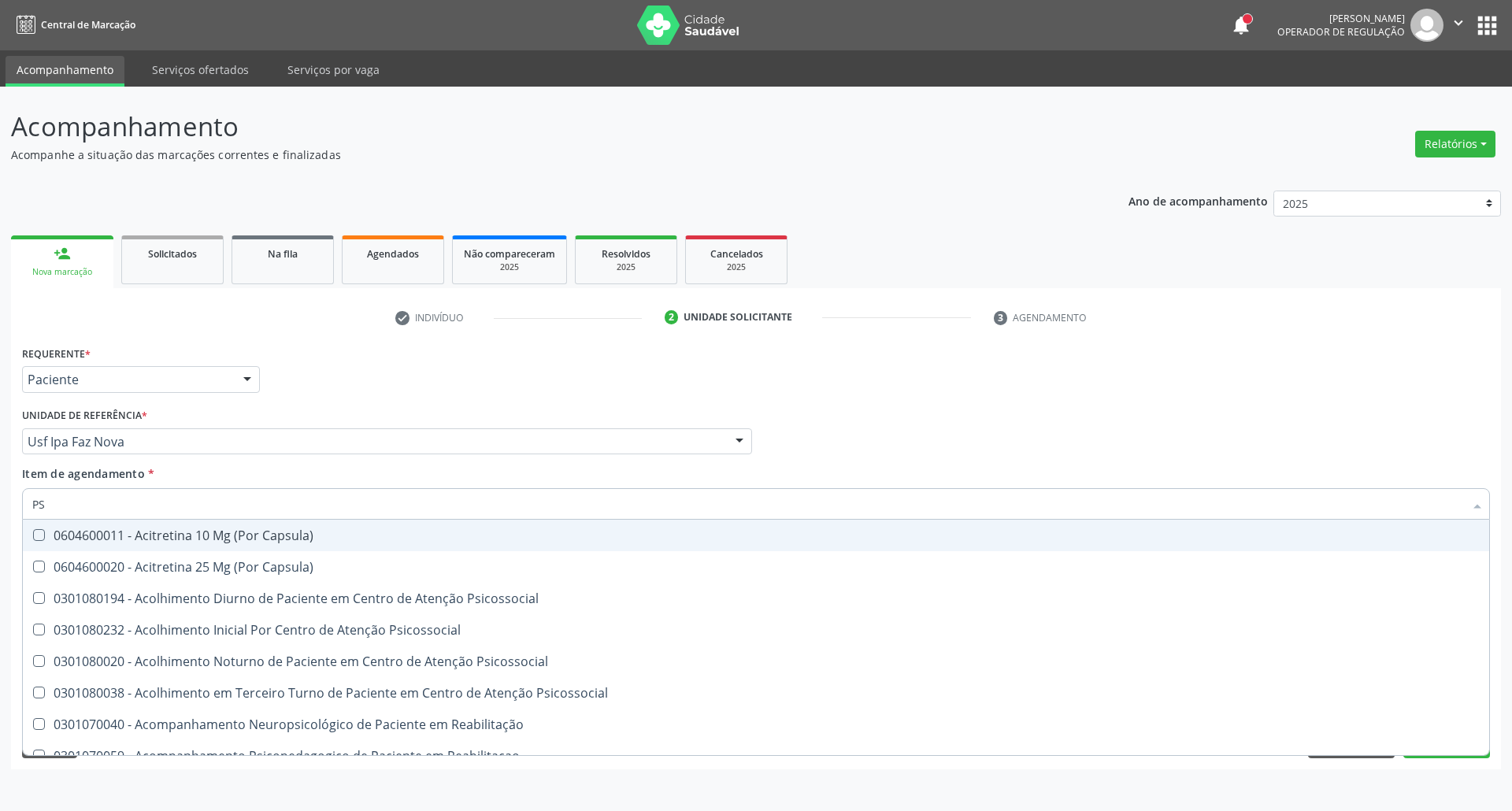
type input "PSA"
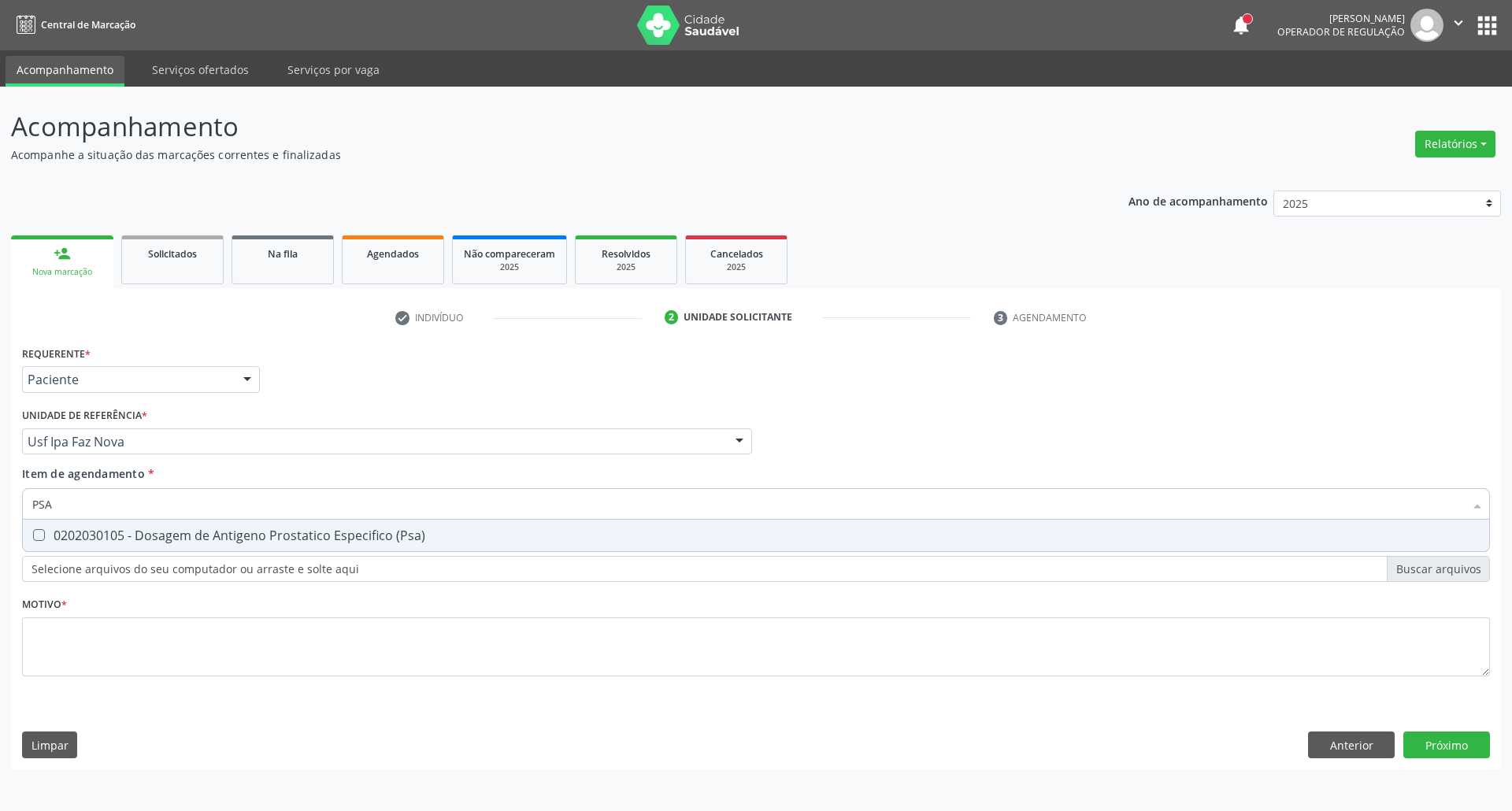
click at [246, 536] on div "0202030105 - Dosagem de Antigeno Prostatico Especifico (Psa)" at bounding box center [756, 535] width 1448 height 13
checkbox \(Psa\) "true"
click at [236, 505] on input "PSA" at bounding box center [748, 503] width 1432 height 31
type input "HE"
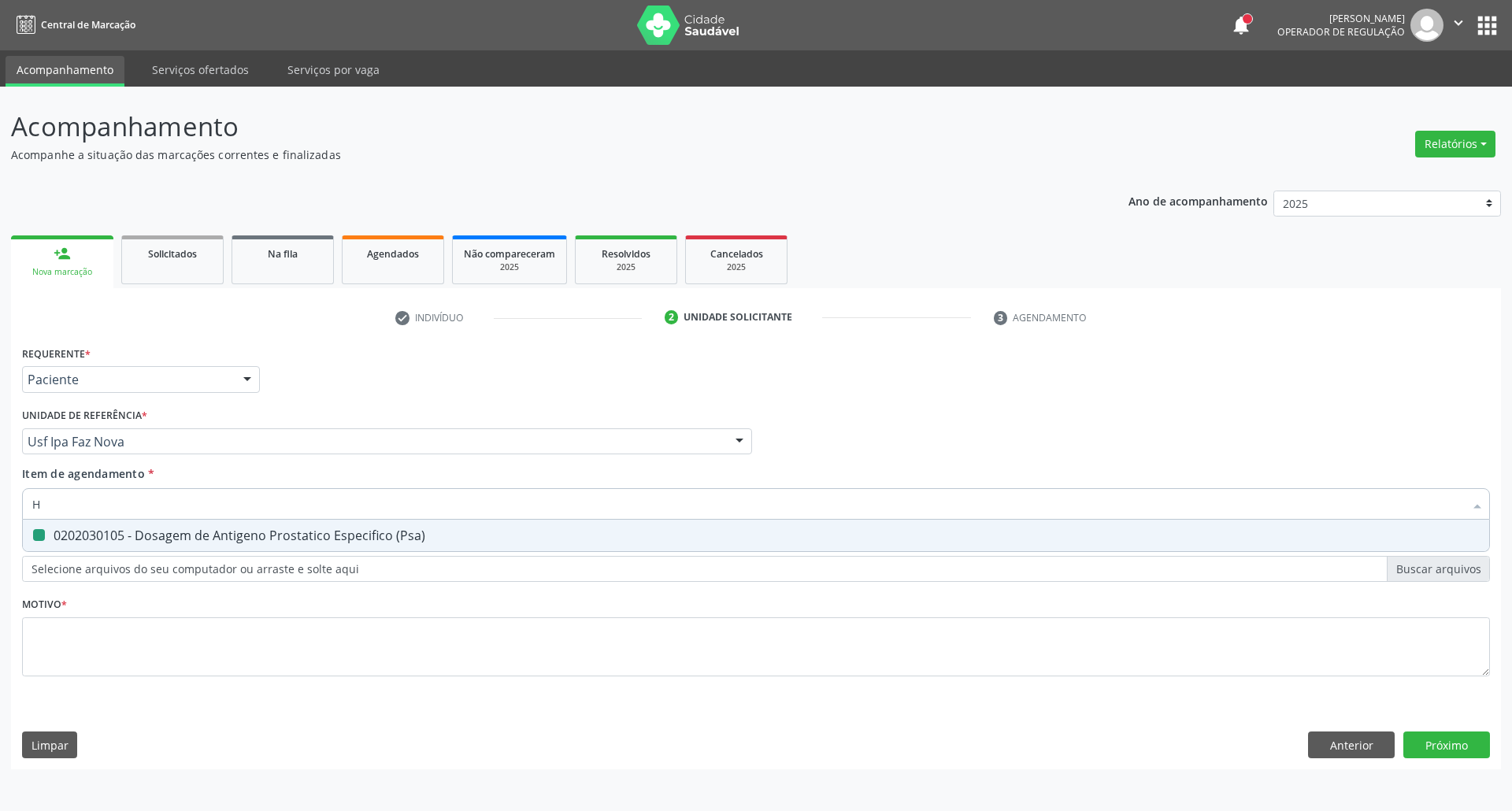
checkbox \(Psa\) "false"
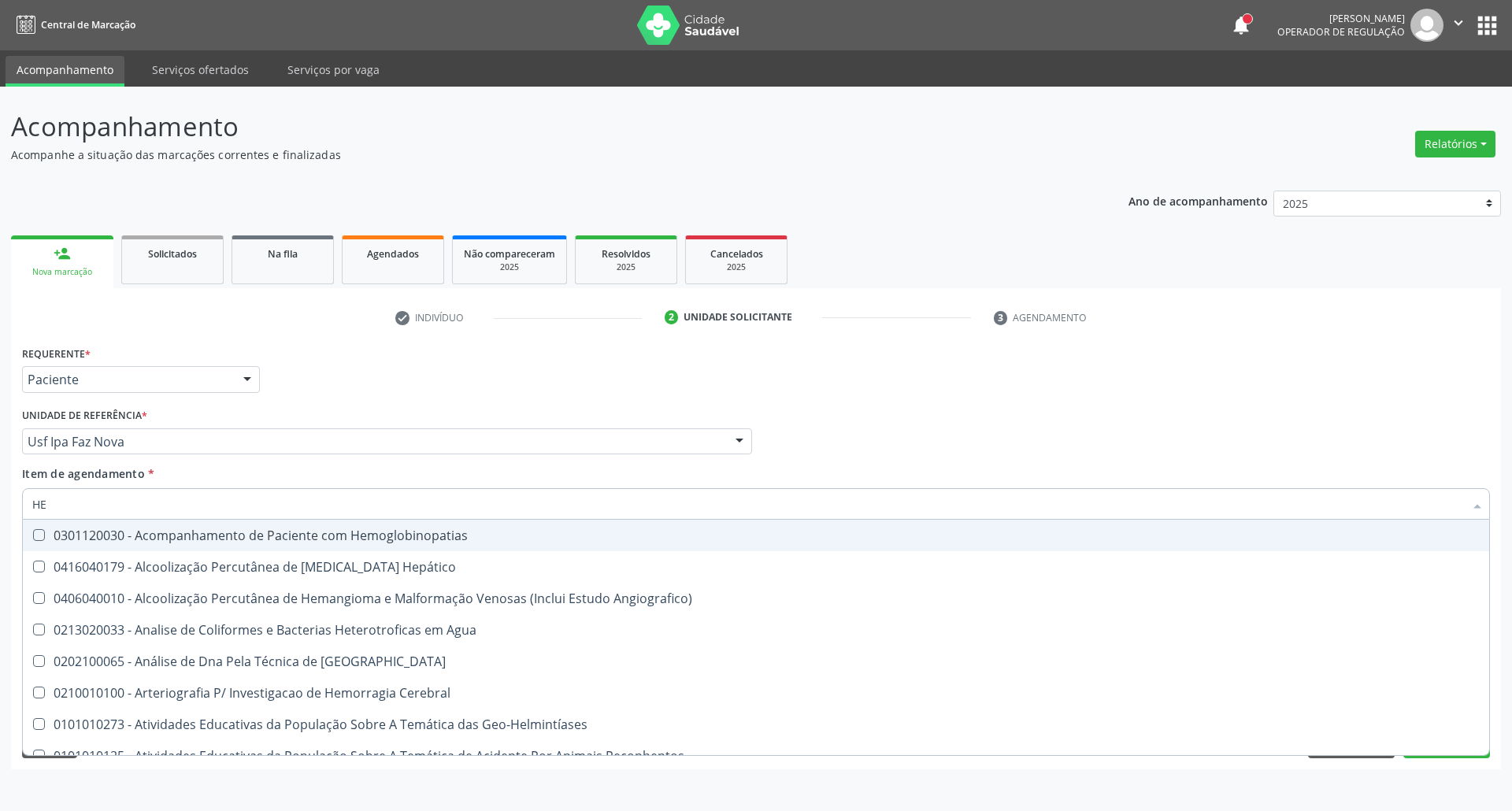
type input "HEM"
checkbox \(Qualitativo\) "true"
checkbox Glicosilada "false"
type input "HEMO"
checkbox Redome\) "true"
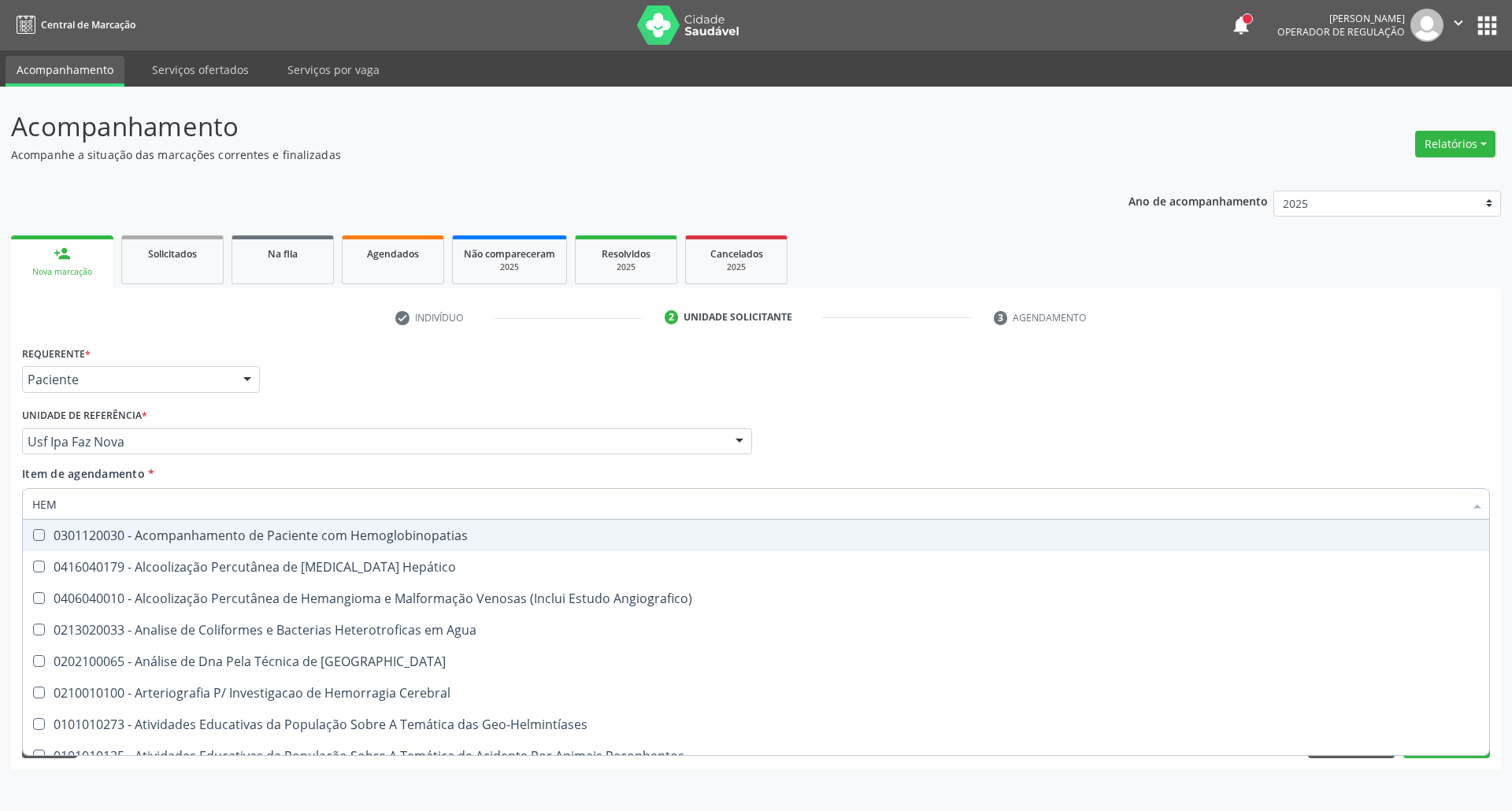
checkbox \(Qualitativo\) "false"
type input "HEMOG"
checkbox Tardio\) "true"
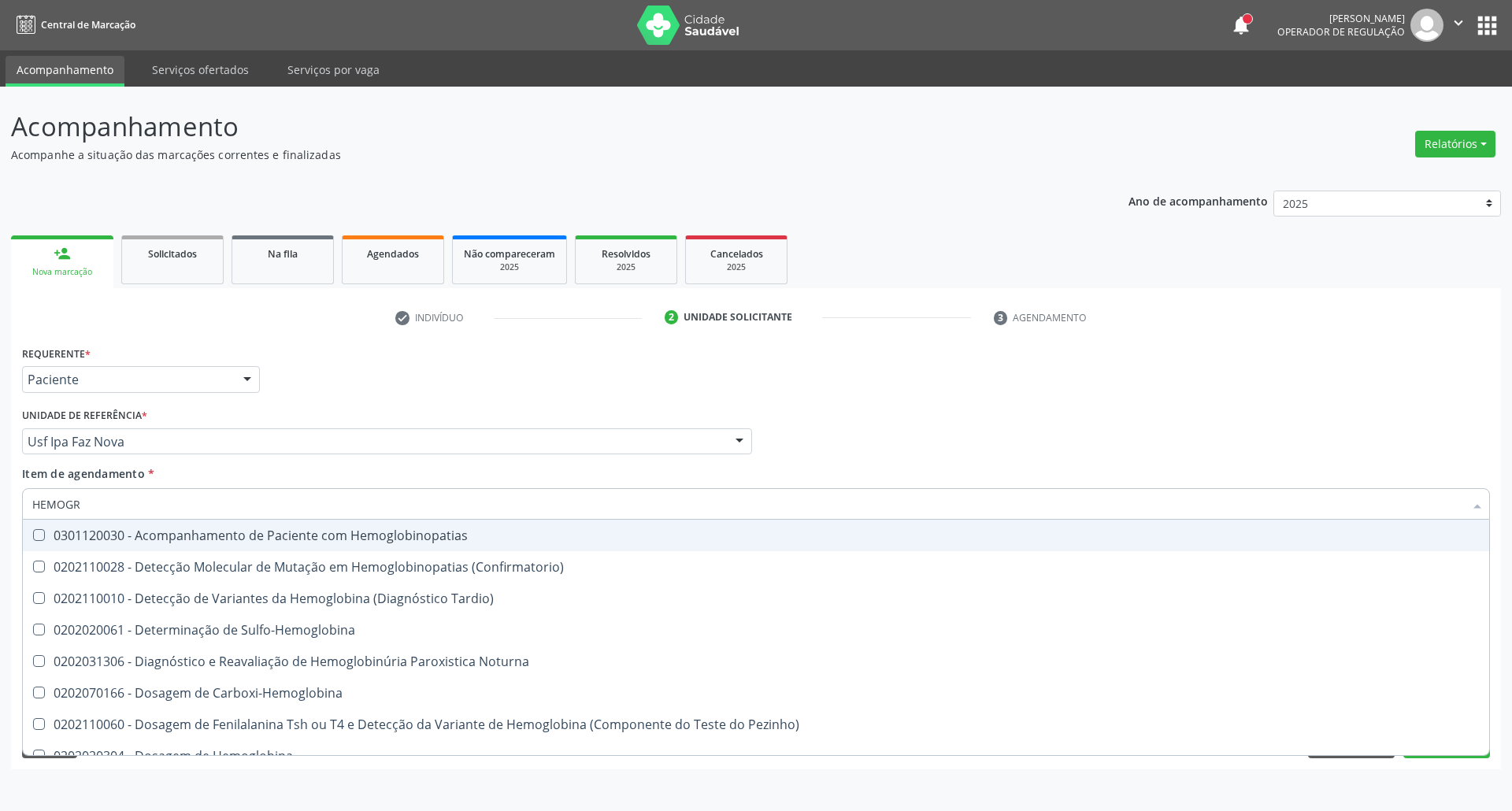
type input "HEMOGRA"
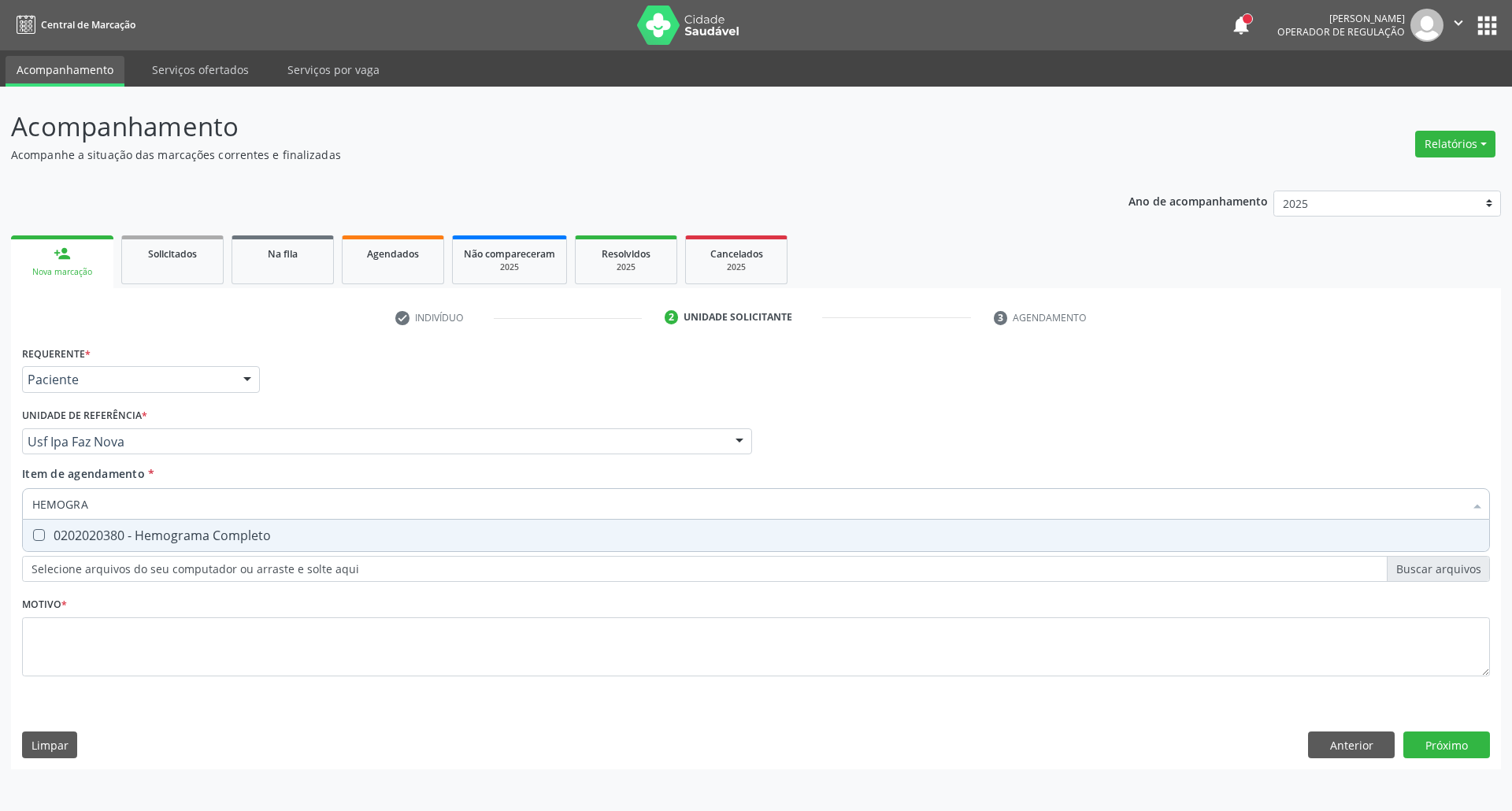
click at [244, 547] on span "0202020380 - Hemograma Completo" at bounding box center [756, 535] width 1466 height 31
checkbox Completo "true"
click at [232, 501] on input "HEMOGRA" at bounding box center [748, 503] width 1432 height 31
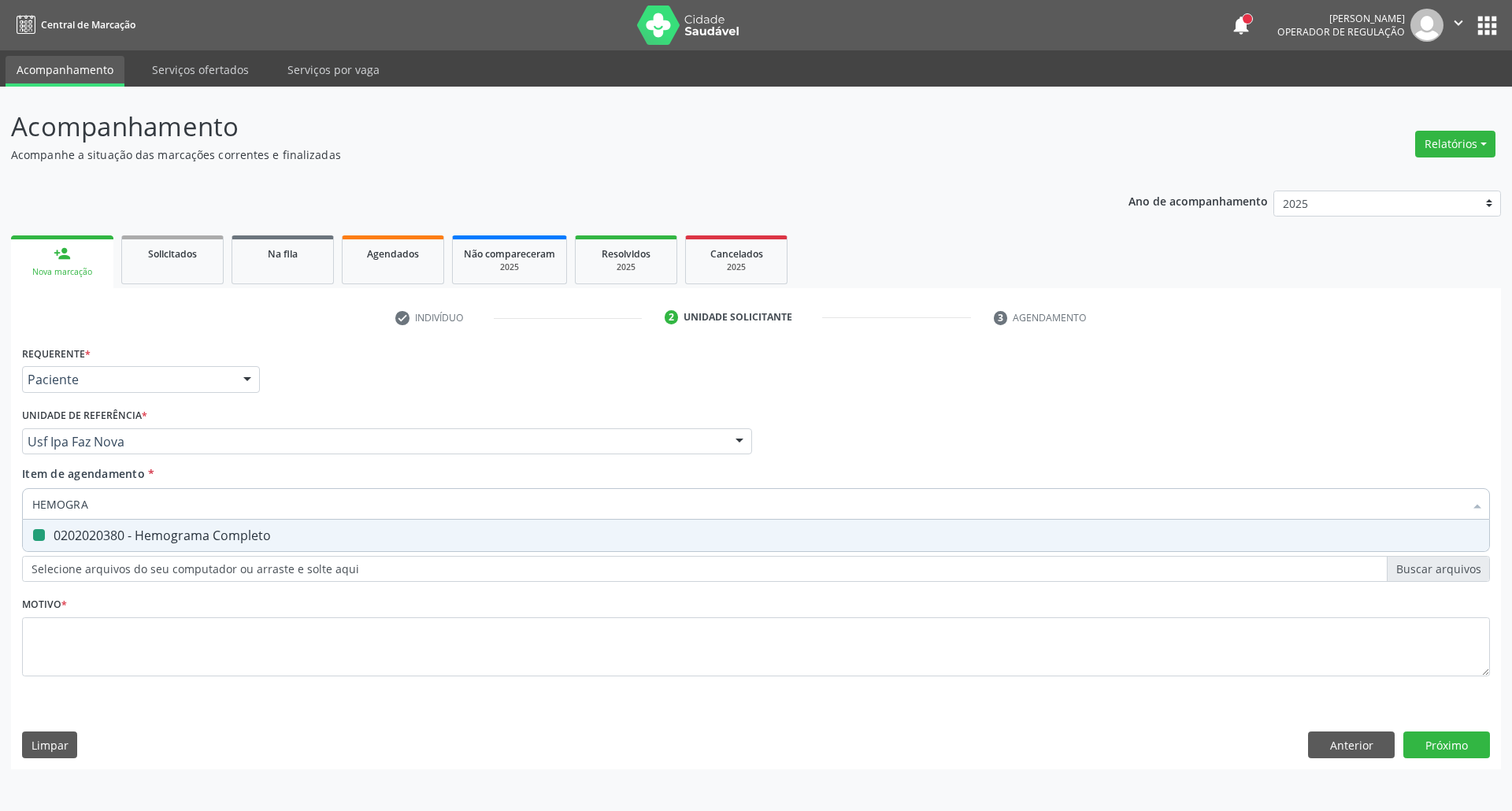
type input "T"
checkbox Completo "false"
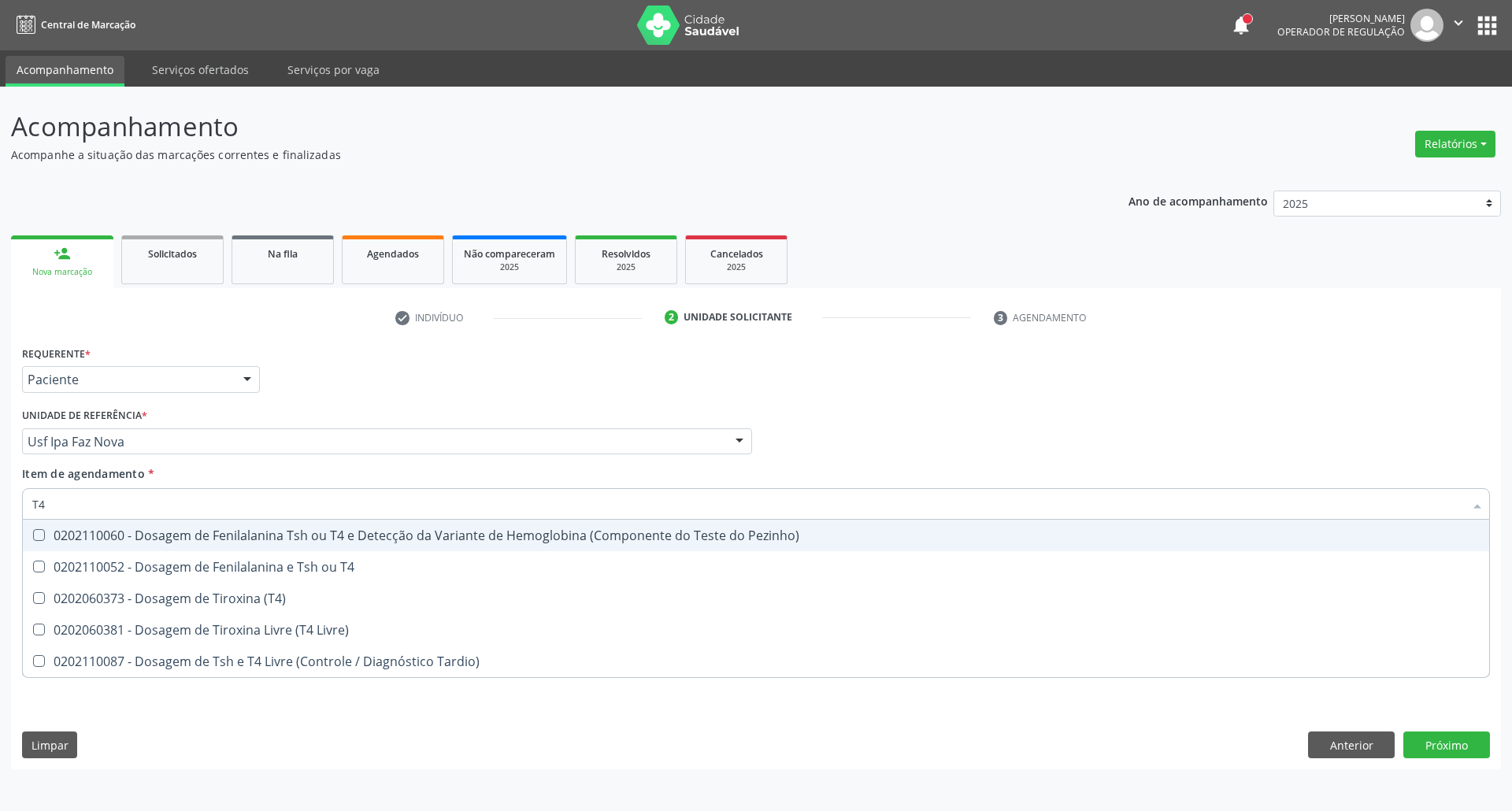
type input "T4 L"
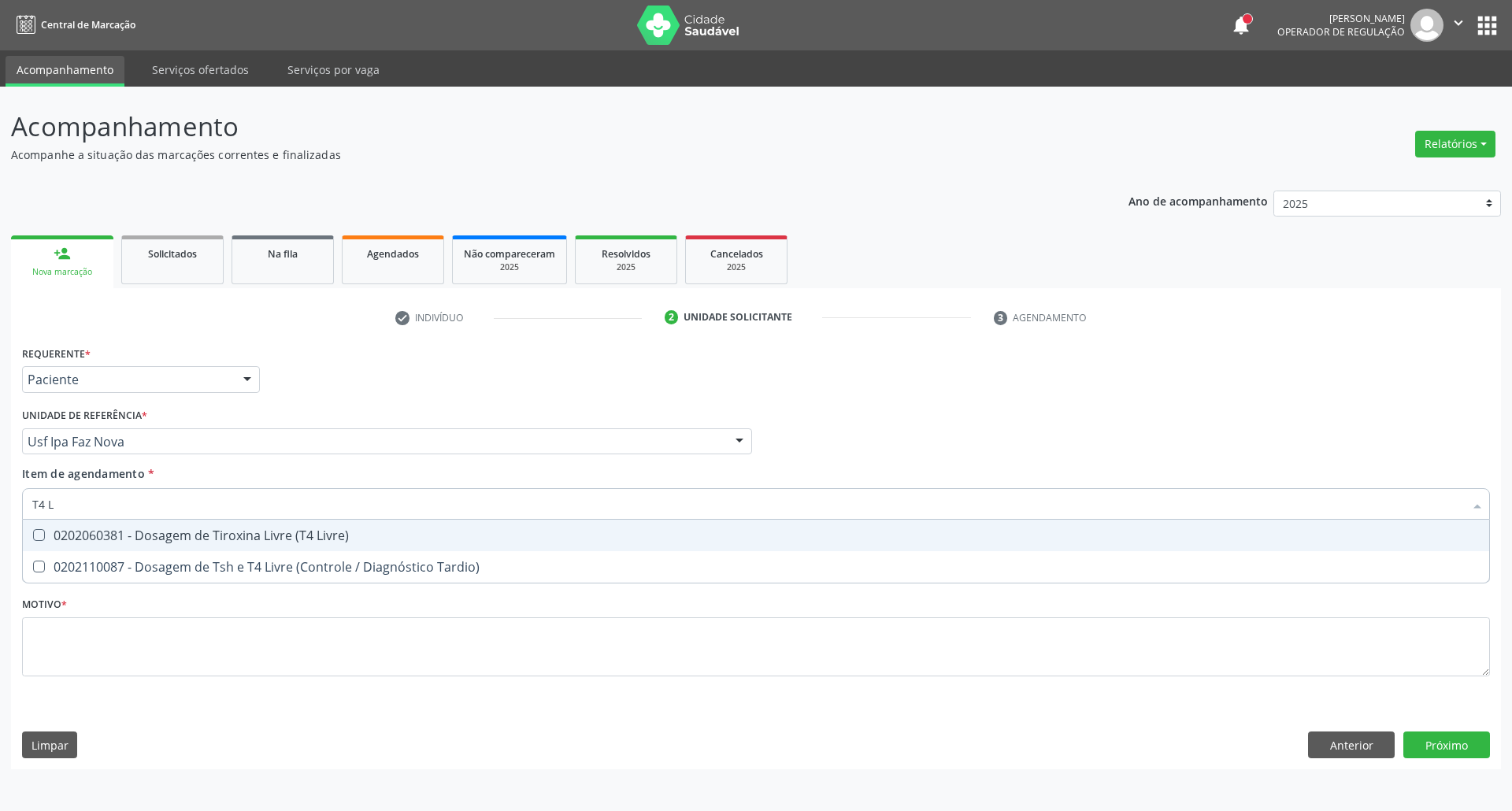
click at [222, 537] on div "0202060381 - Dosagem de Tiroxina Livre (T4 Livre)" at bounding box center [756, 535] width 1448 height 13
checkbox Livre\) "true"
click at [213, 501] on input "T4 L" at bounding box center [748, 503] width 1432 height 31
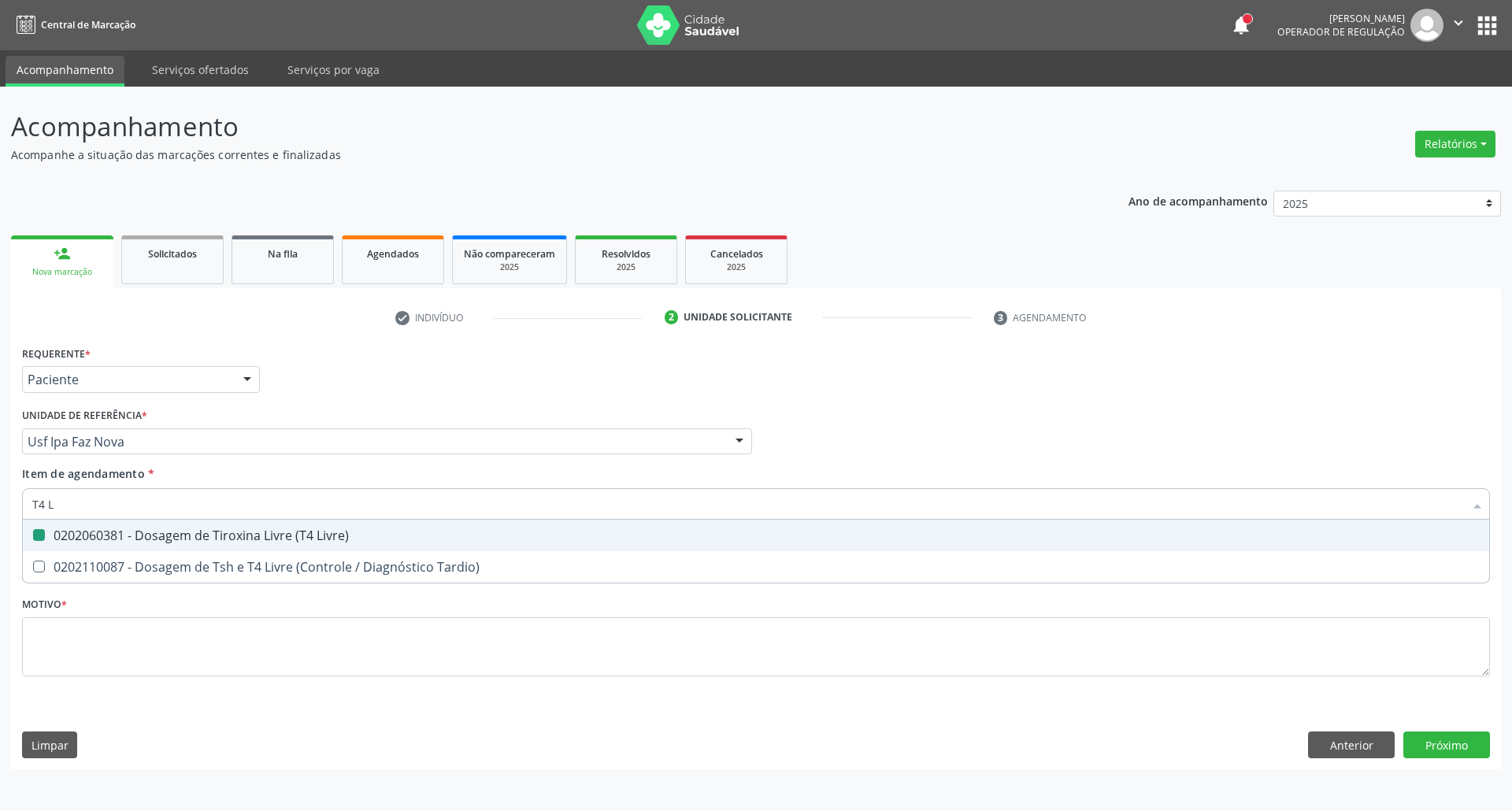
type input "T"
checkbox Livre\) "false"
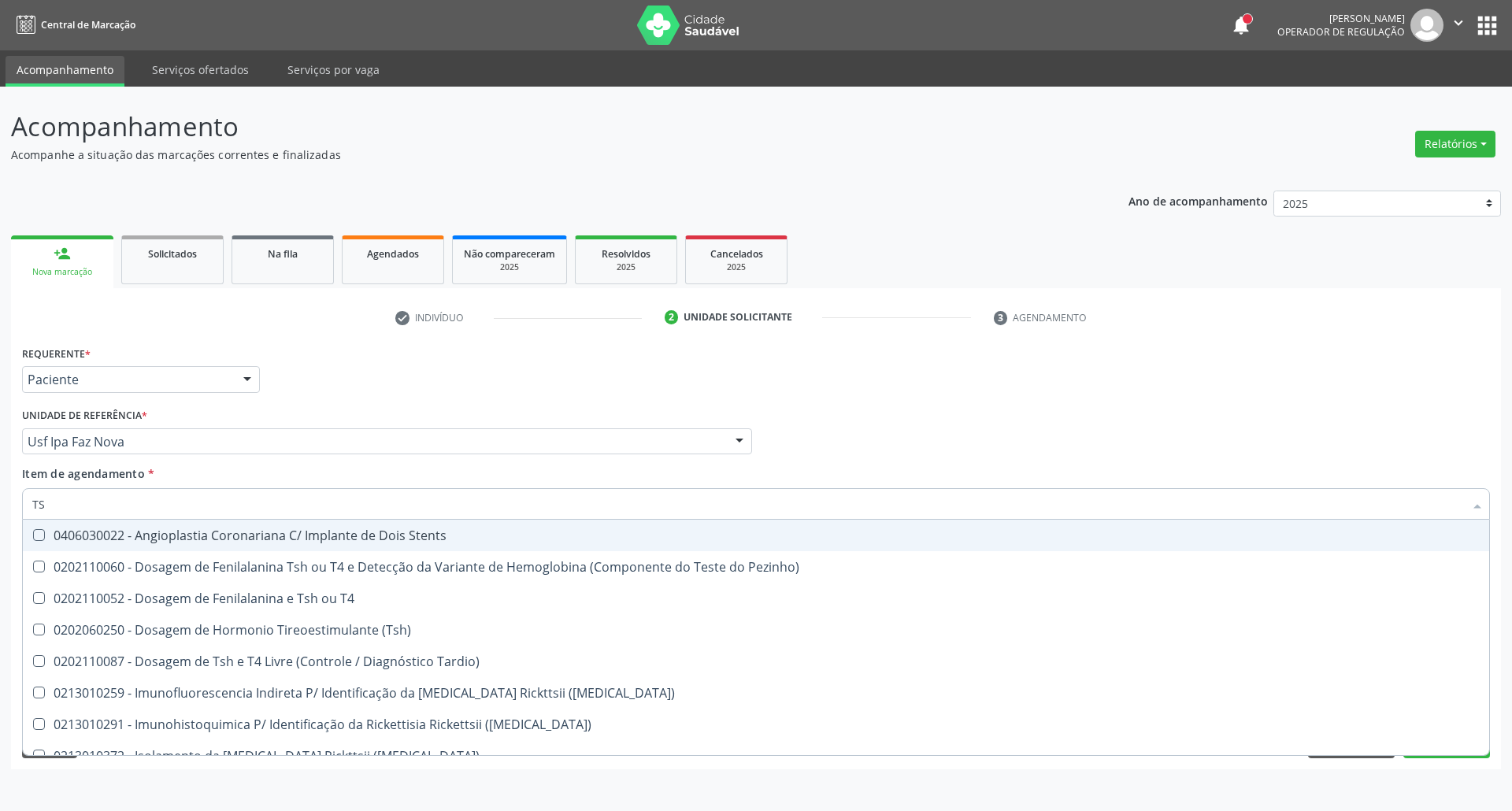
type input "TSH"
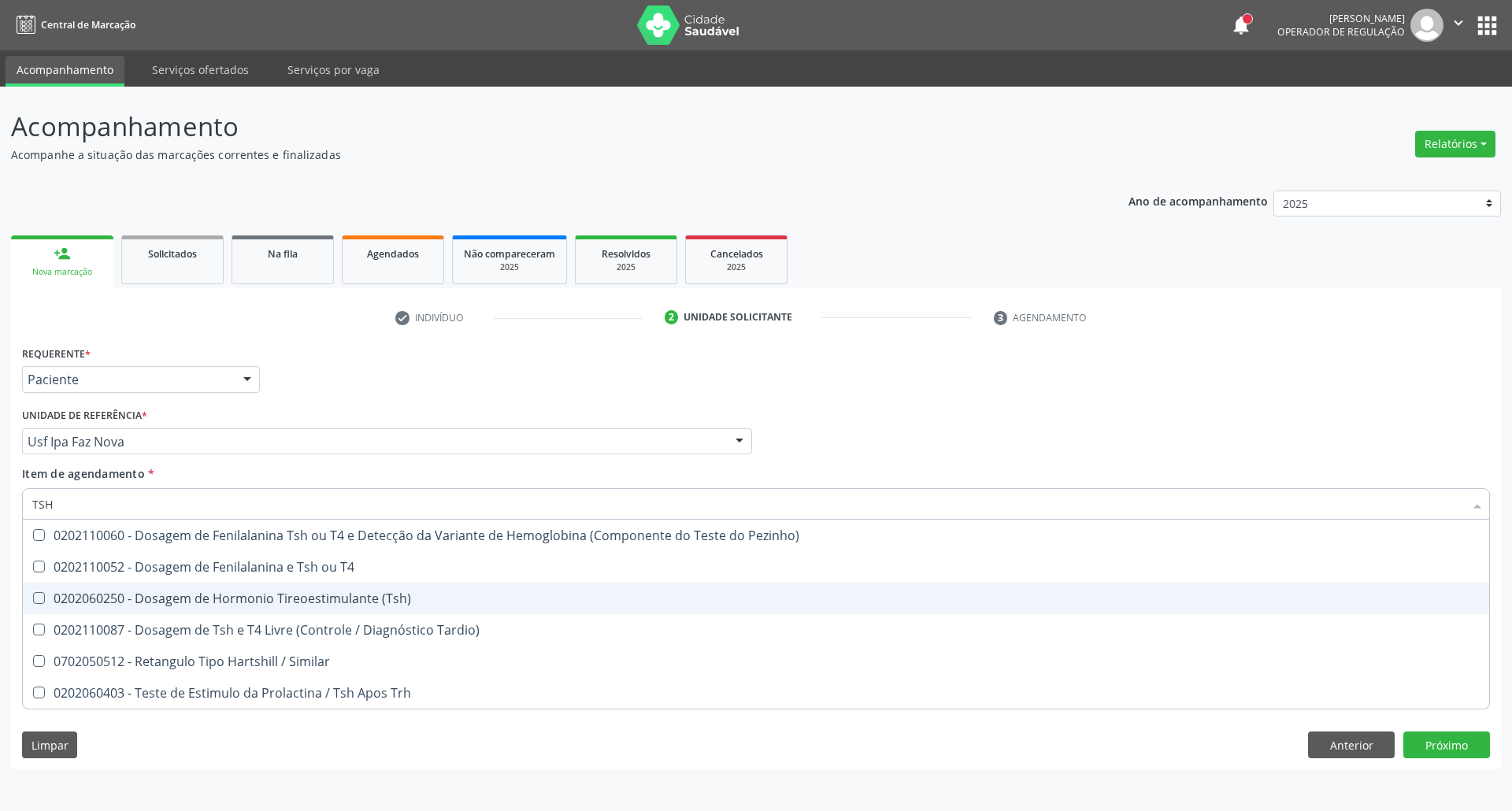
click at [211, 586] on span "0202060250 - Dosagem de Hormonio Tireoestimulante (Tsh)" at bounding box center [756, 598] width 1466 height 31
checkbox \(Tsh\) "true"
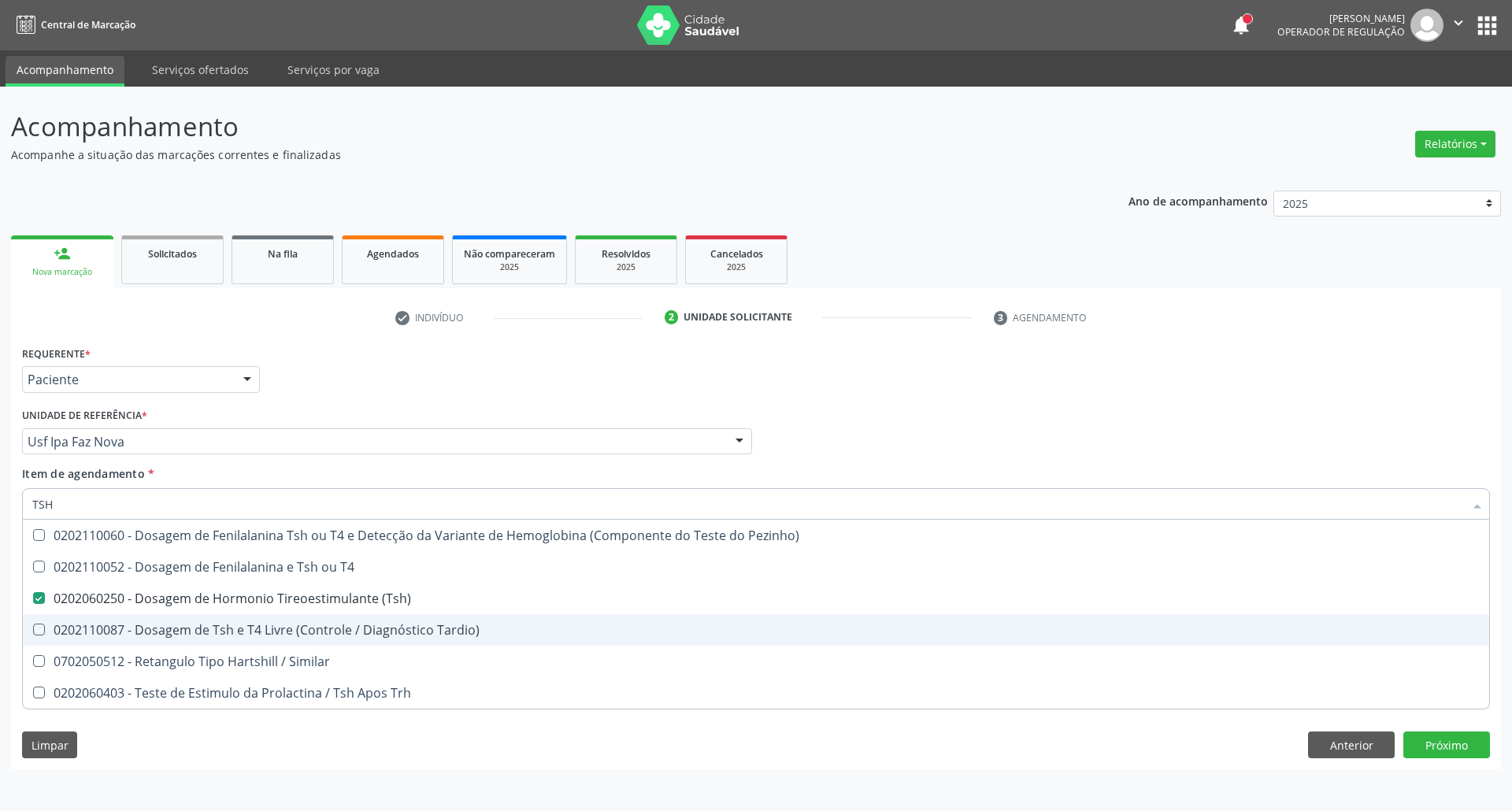
click at [534, 742] on div "Requerente * Paciente Profissional de Saúde Paciente Nenhum resultado encontrad…" at bounding box center [756, 556] width 1491 height 428
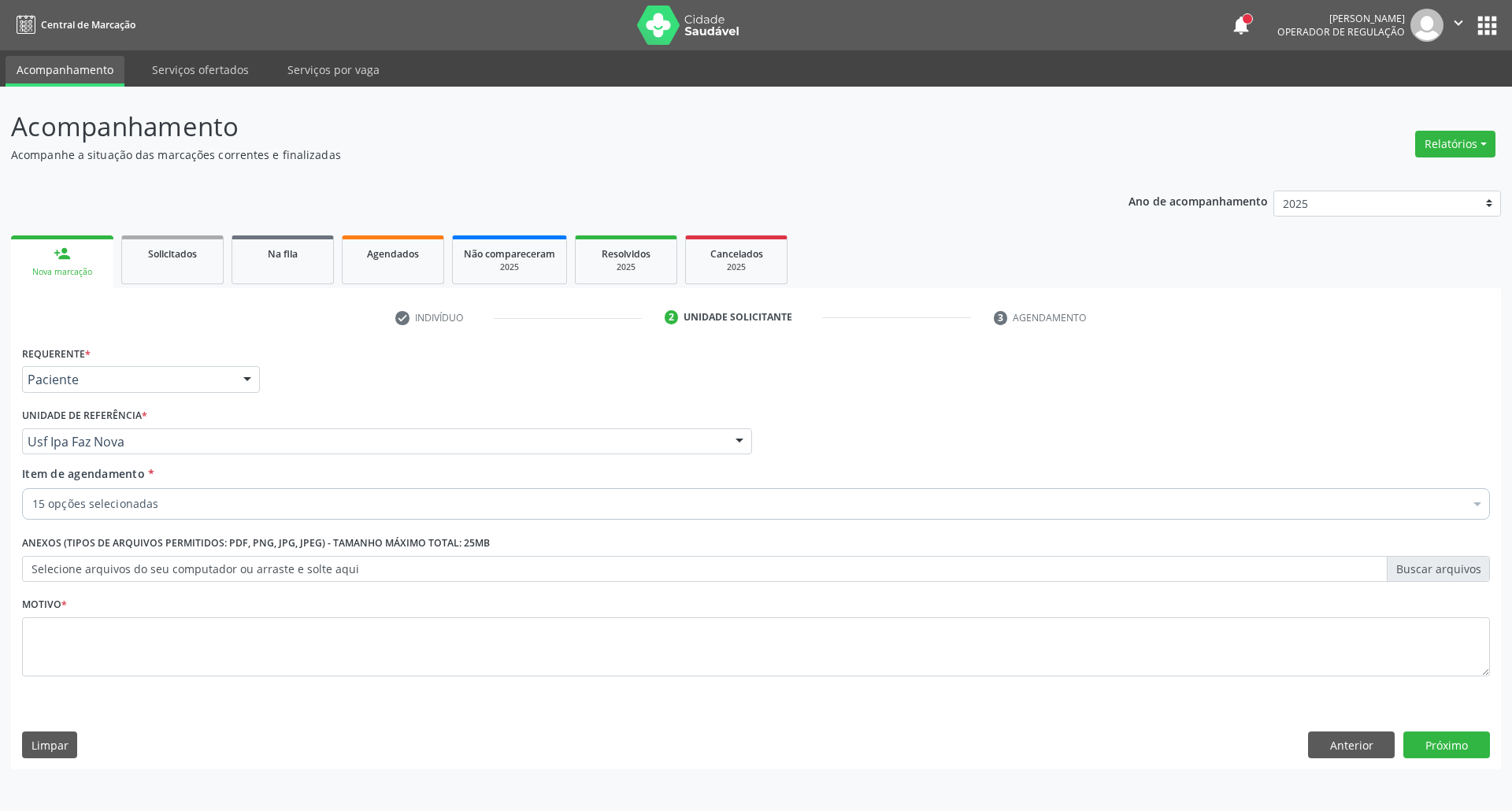
checkbox Glicose "true"
checkbox Creatinina "true"
checkbox Ureia "true"
checkbox Hdl "true"
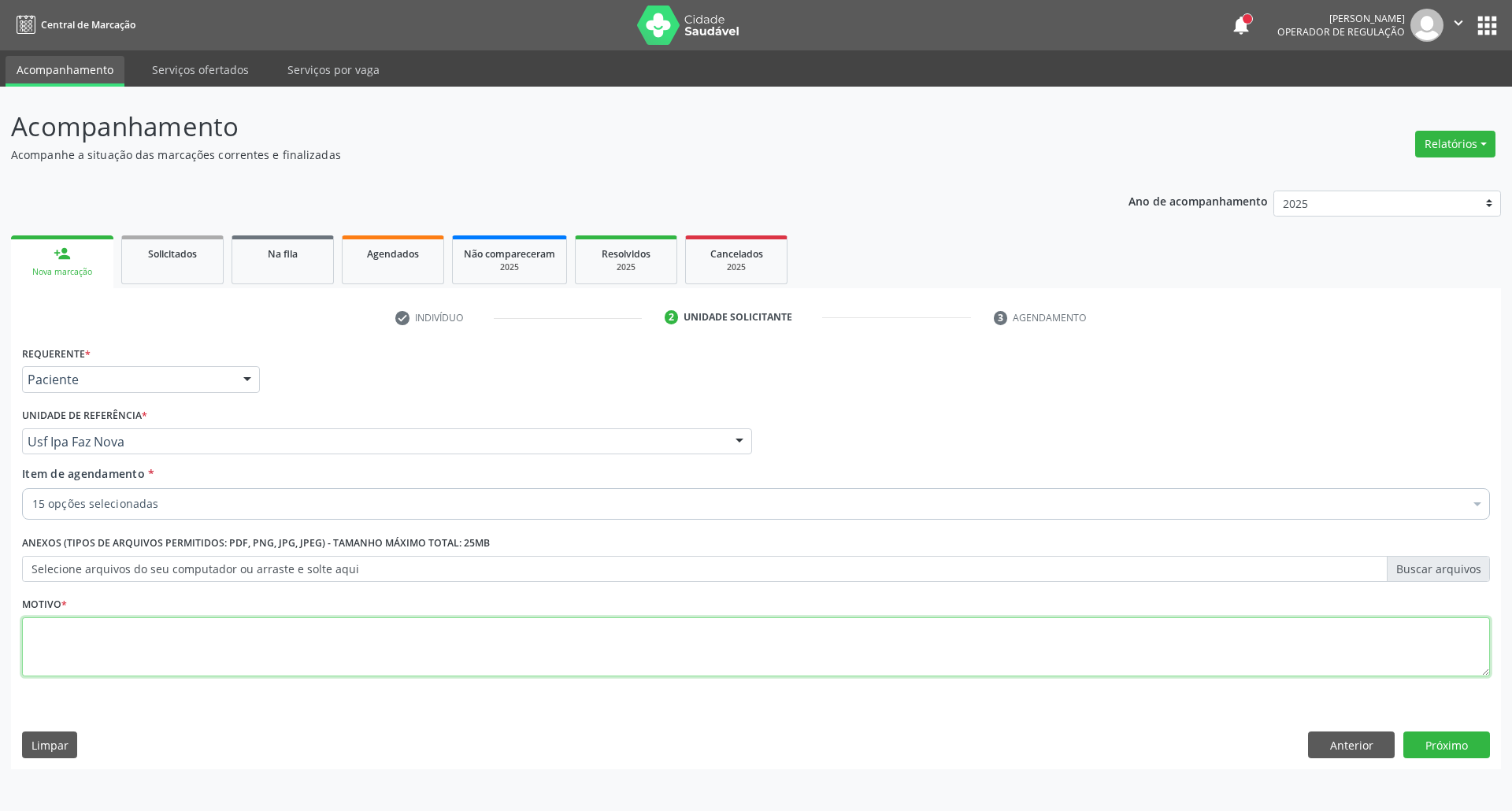
click at [523, 665] on textarea at bounding box center [756, 647] width 1468 height 60
type textarea "."
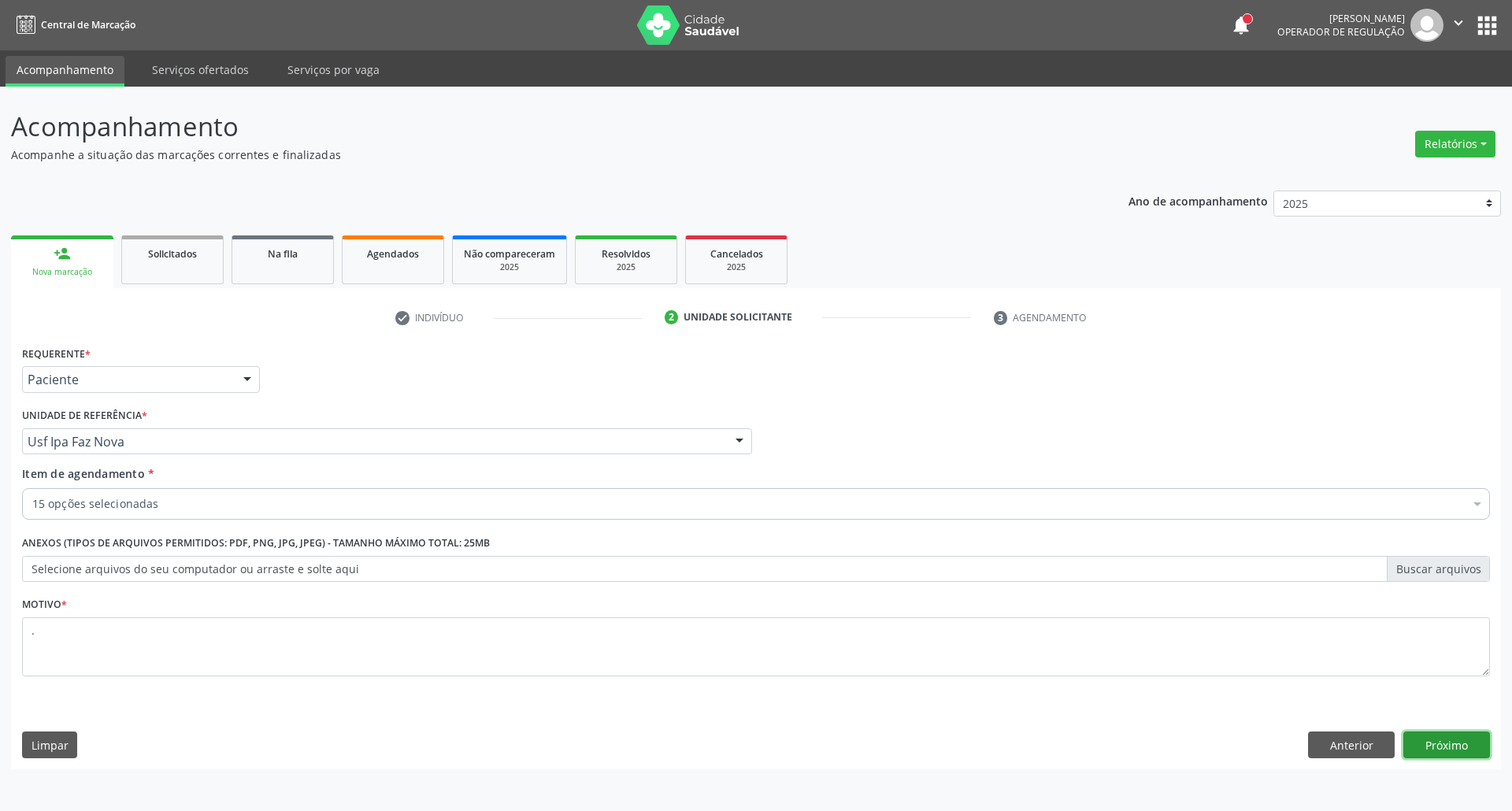
click at [1409, 747] on button "Próximo" at bounding box center [1447, 745] width 87 height 27
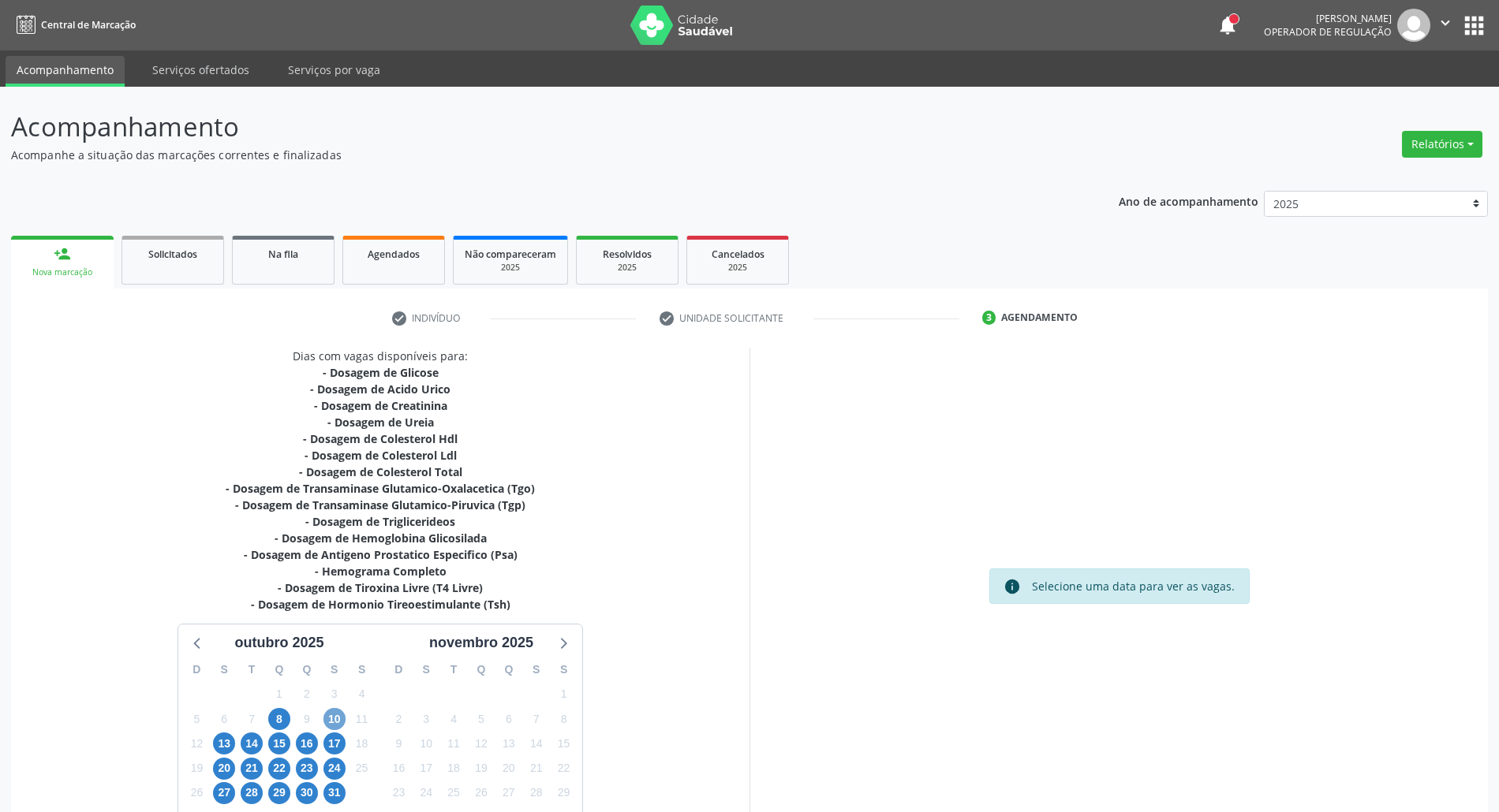
click at [332, 722] on span "10" at bounding box center [334, 719] width 22 height 22
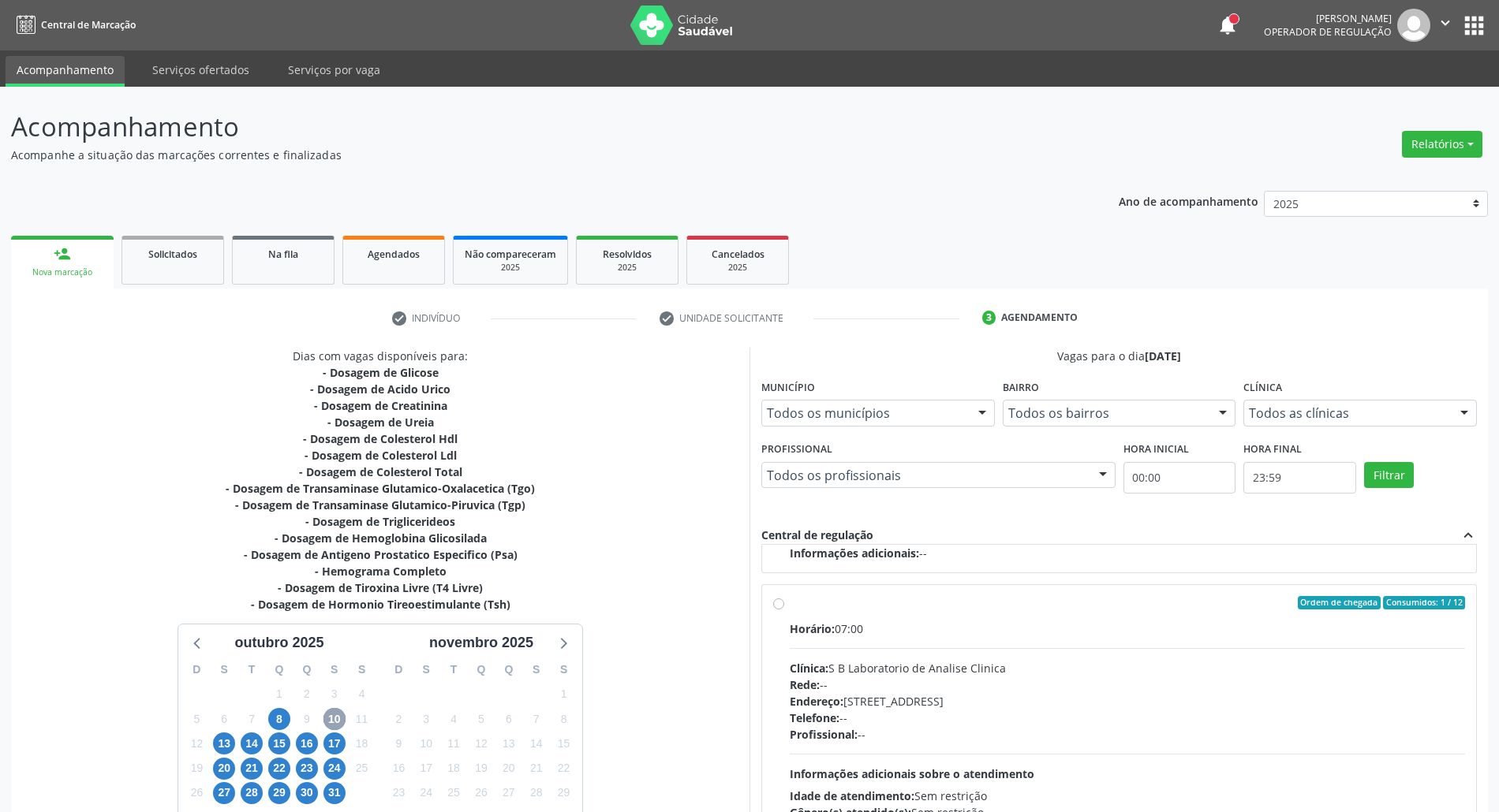
scroll to position [130, 0]
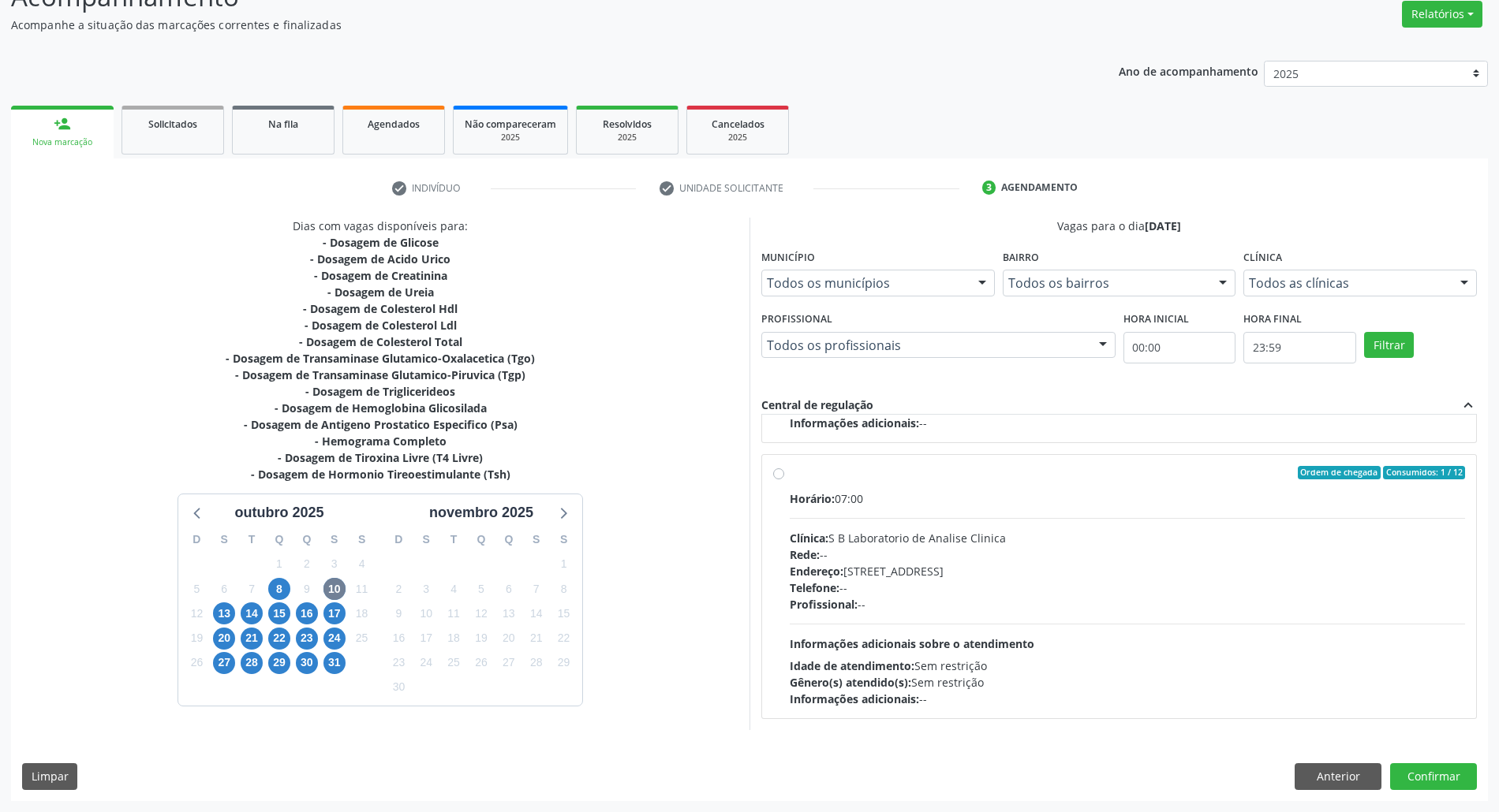
click at [1039, 626] on div "Horário: 07:00 Clínica: S B Laboratorio de Analise Clinica Rede: -- Endereço: […" at bounding box center [1127, 599] width 675 height 217
click at [784, 480] on input "Ordem de chegada Consumidos: 1 / 12 Horário: 07:00 Clínica: S B Laboratorio de …" at bounding box center [778, 473] width 11 height 14
radio input "true"
click at [1425, 787] on button "Confirmar" at bounding box center [1433, 777] width 87 height 27
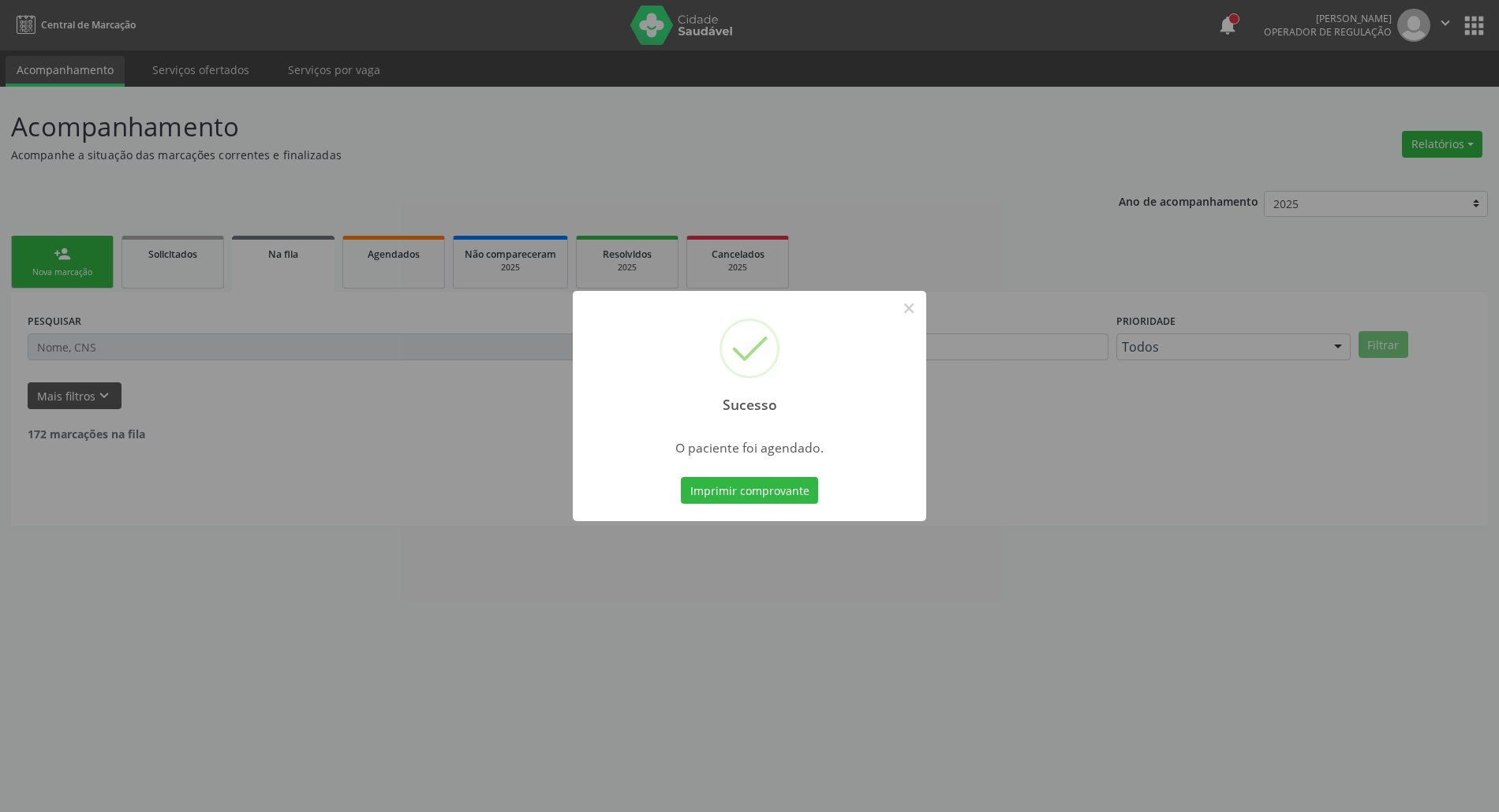
scroll to position [0, 0]
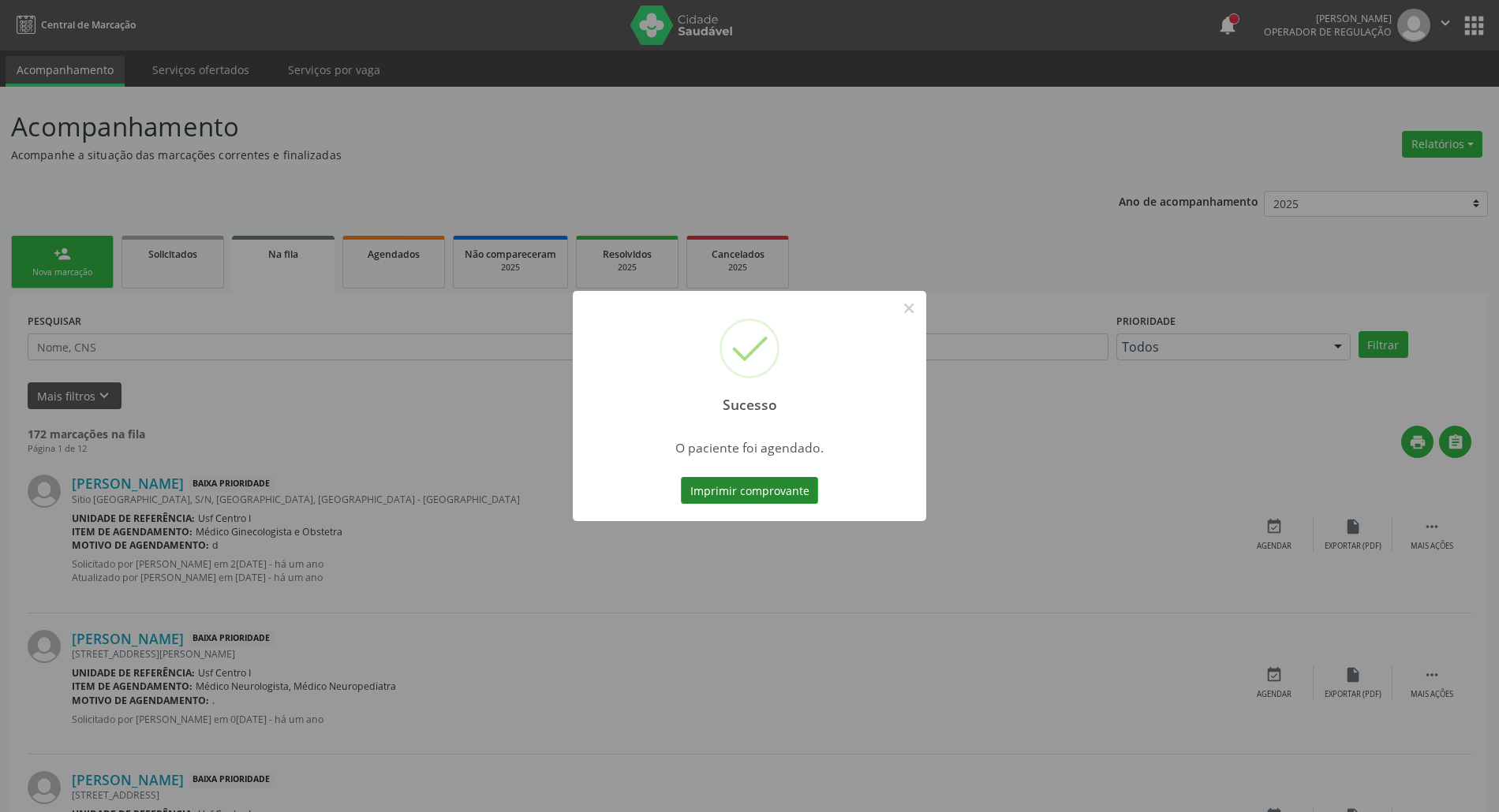
click at [767, 488] on button "Imprimir comprovante" at bounding box center [749, 490] width 137 height 27
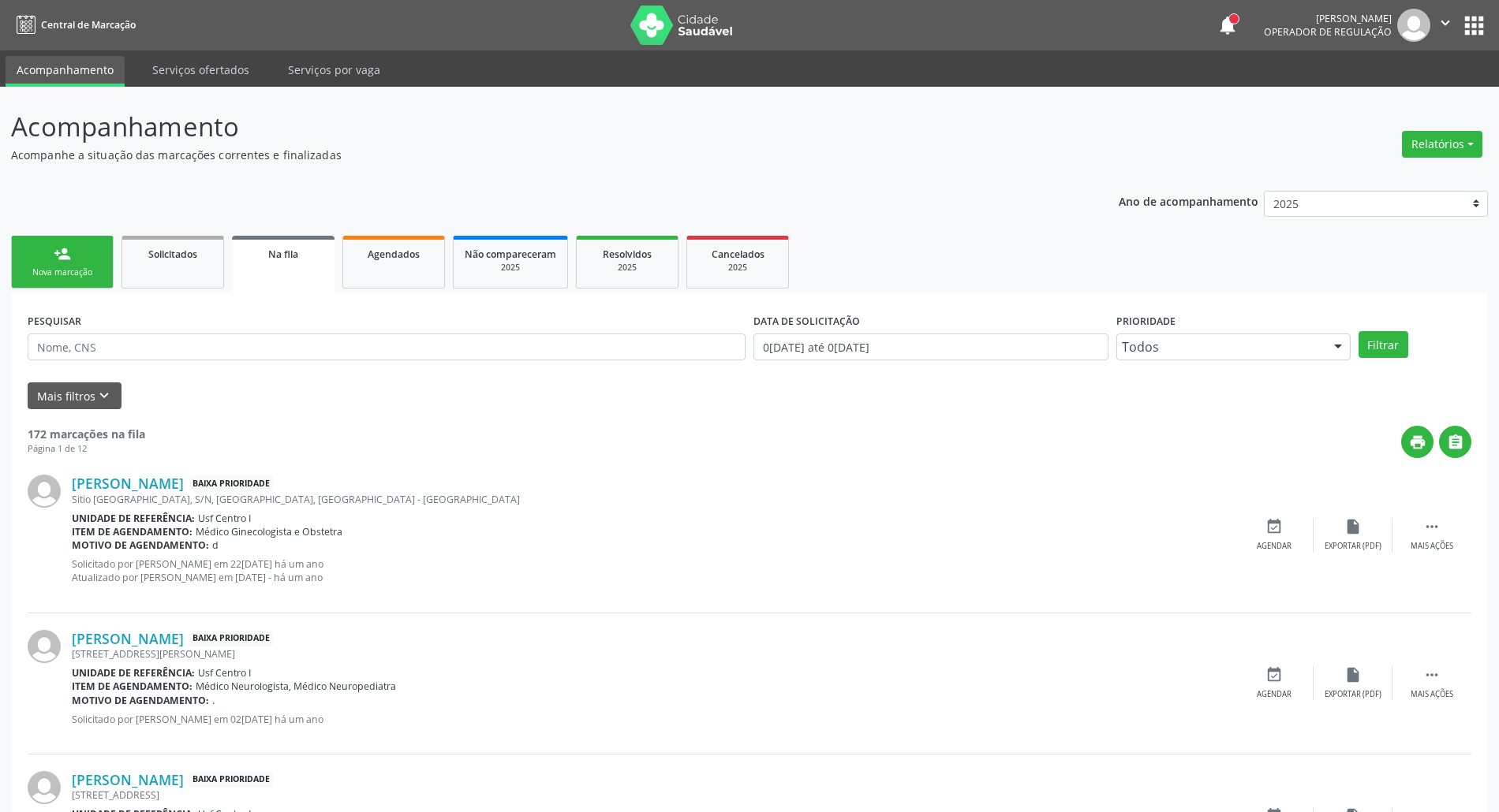
click at [56, 275] on div "Nova marcação" at bounding box center [63, 272] width 79 height 12
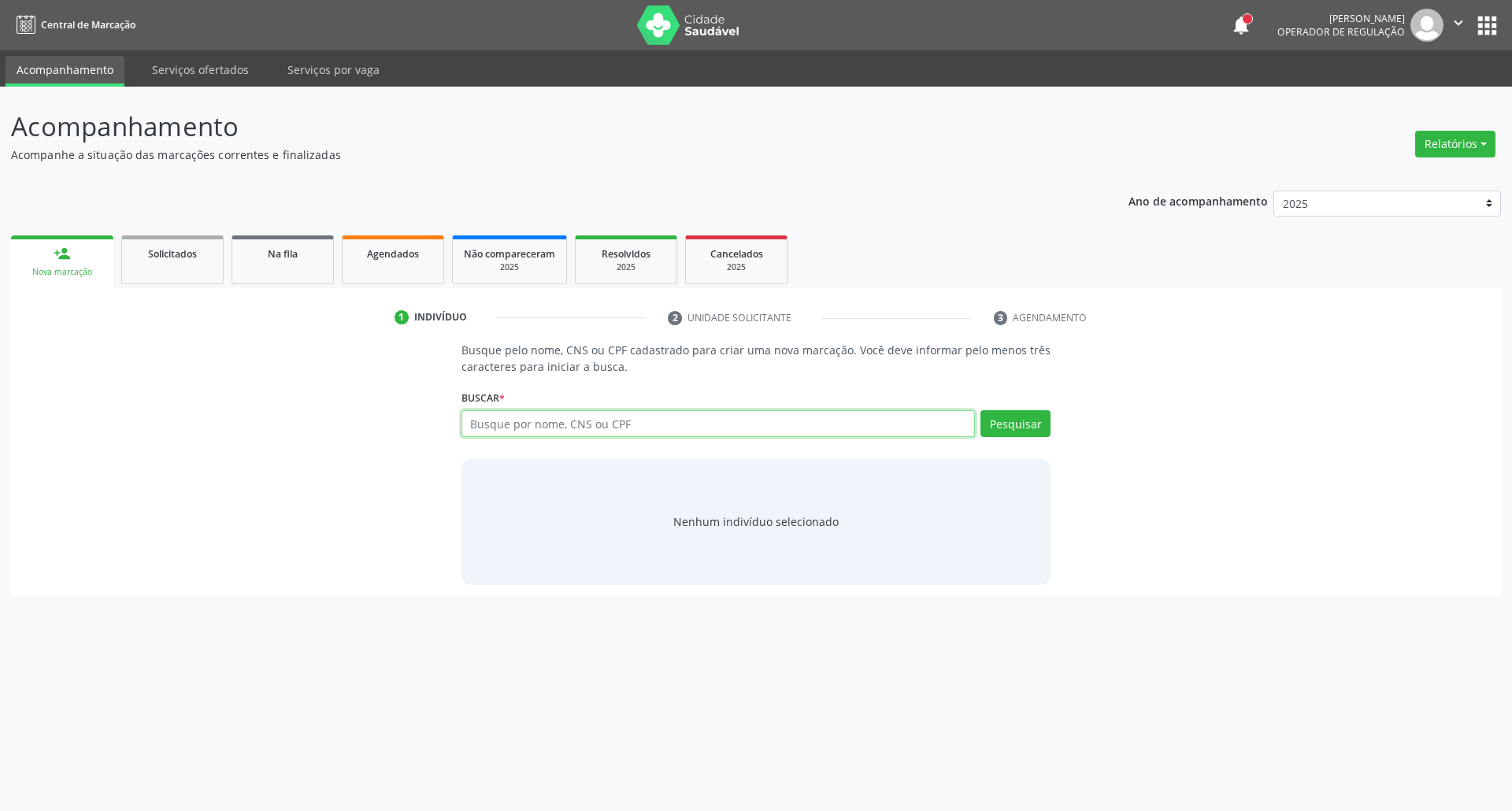
click at [599, 430] on input "text" at bounding box center [719, 423] width 515 height 27
type input "70860256533980"
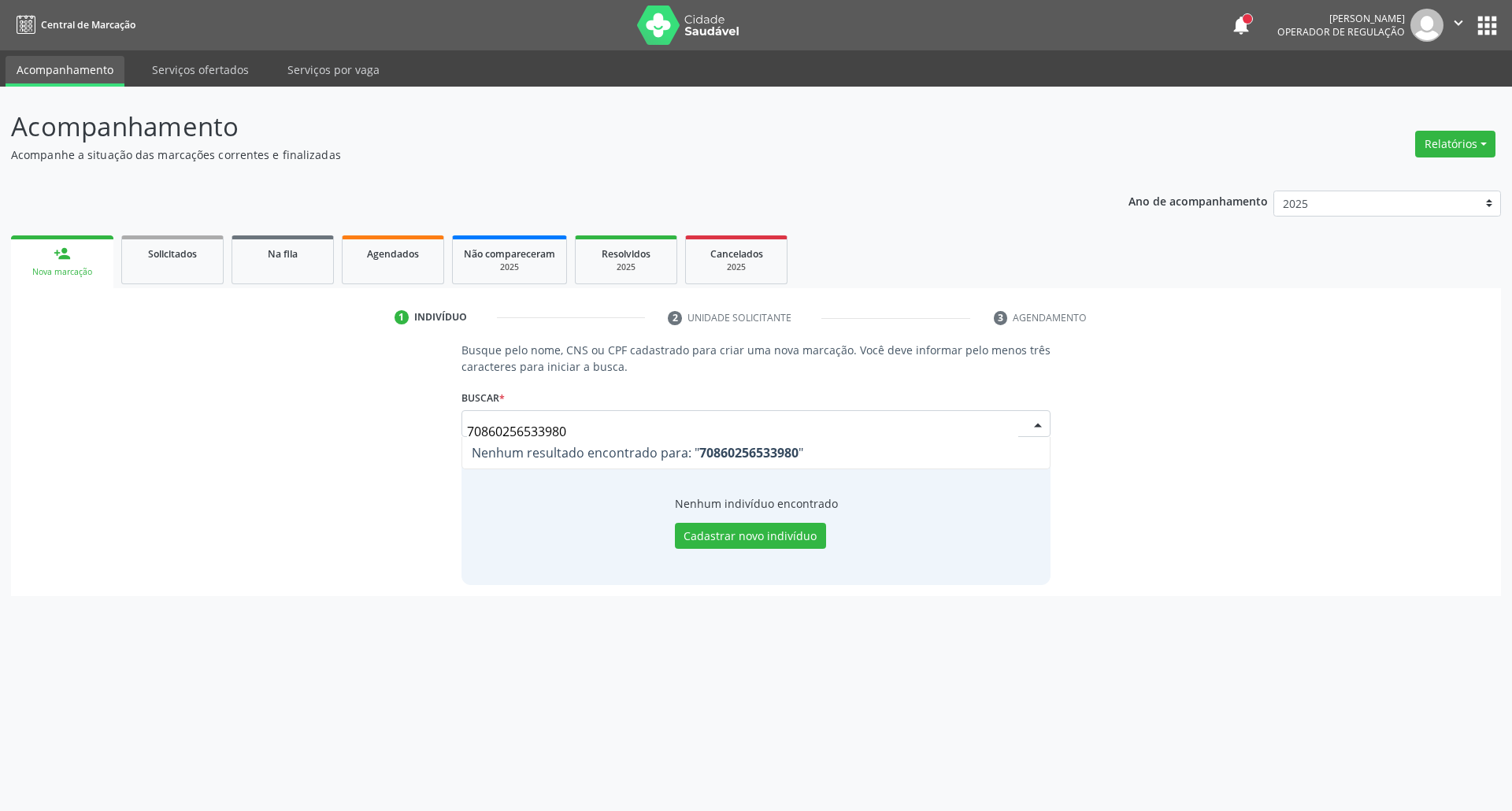
drag, startPoint x: 578, startPoint y: 440, endPoint x: 322, endPoint y: 440, distance: 256.0
click at [325, 440] on div "Busque pelo nome, CNS ou CPF cadastrado para criar uma nova marcação. Você deve…" at bounding box center [756, 463] width 1468 height 243
click at [560, 423] on input "70860256533980" at bounding box center [743, 431] width 552 height 31
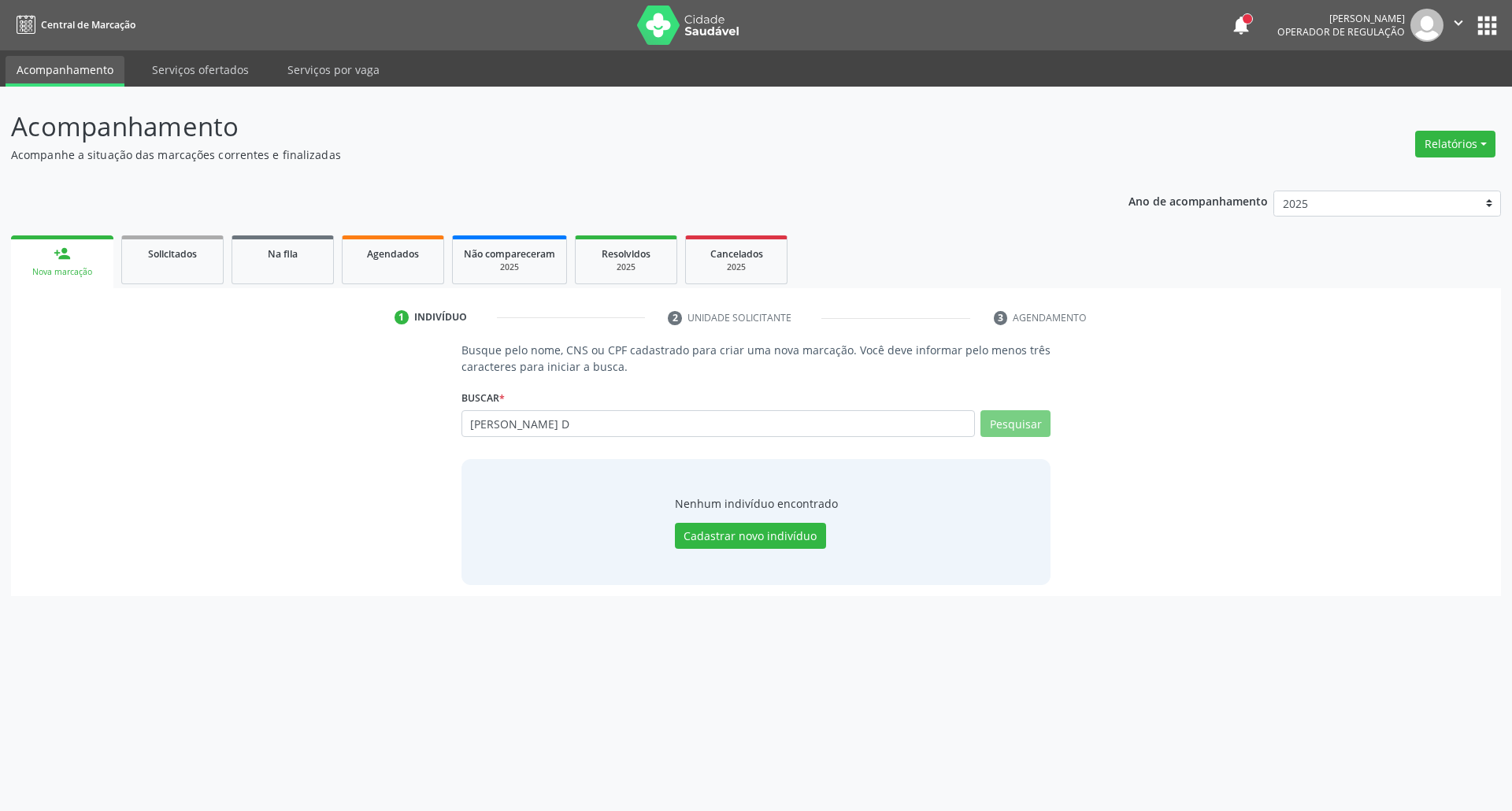
type input "[PERSON_NAME]"
type input "[PERSON_NAME] M"
drag, startPoint x: 628, startPoint y: 410, endPoint x: 311, endPoint y: 416, distance: 317.1
click at [312, 416] on div "Busque pelo nome, CNS ou CPF cadastrado para criar uma nova marcação. Você deve…" at bounding box center [756, 463] width 1468 height 243
paste input "708602565333980"
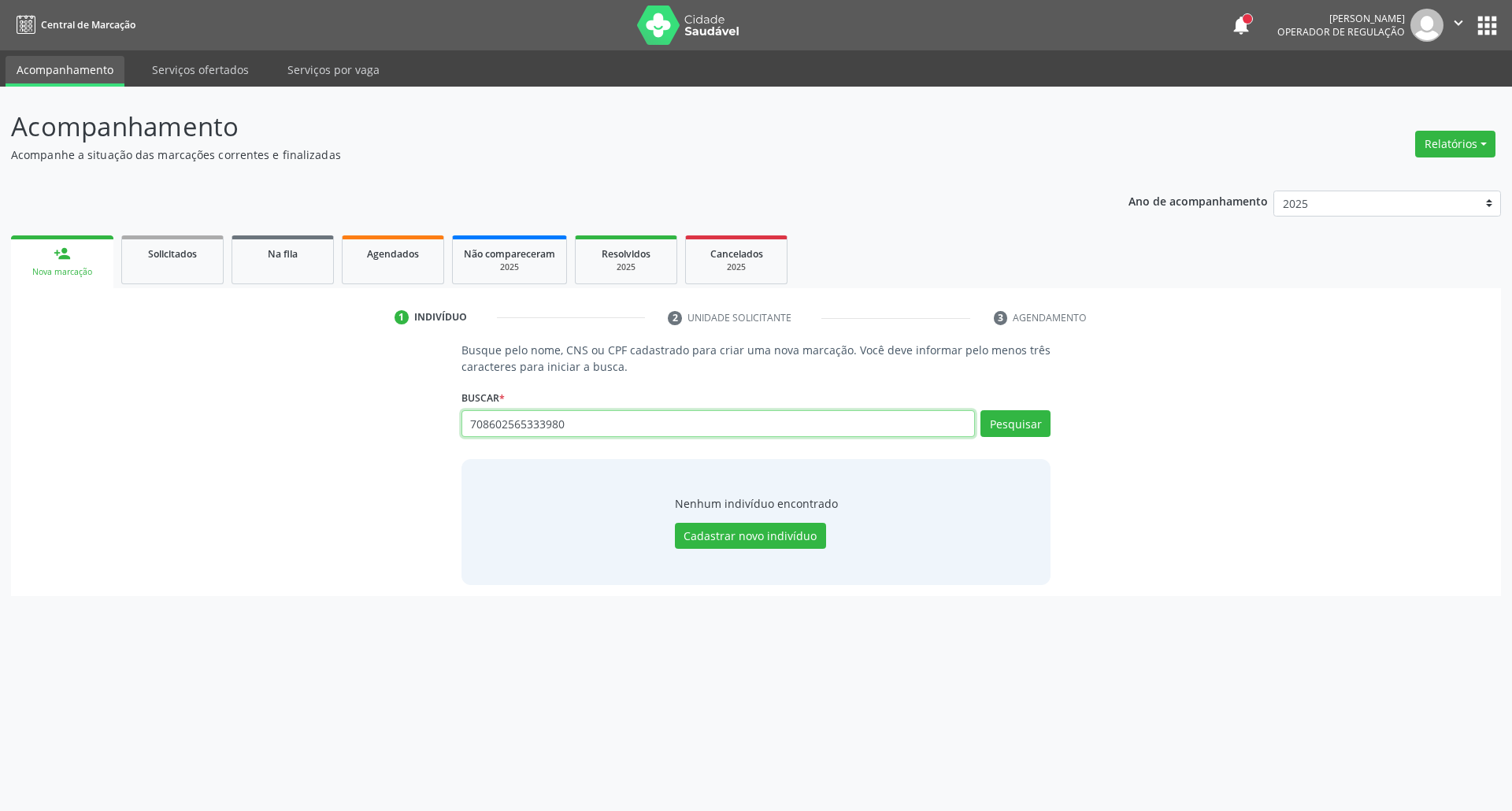
type input "708602565333980"
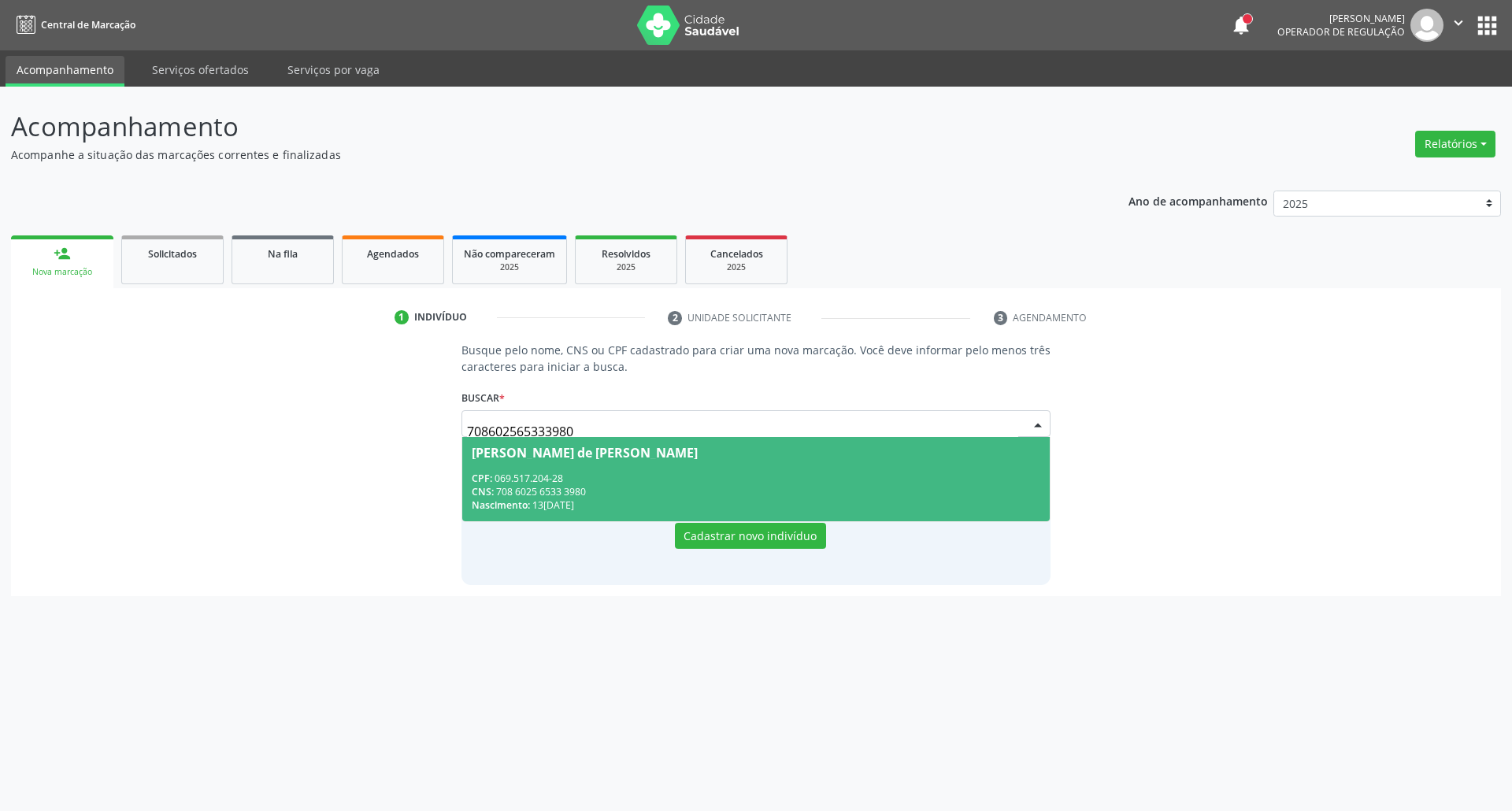
click at [639, 477] on div "CPF: 069.517.204-28" at bounding box center [756, 478] width 569 height 13
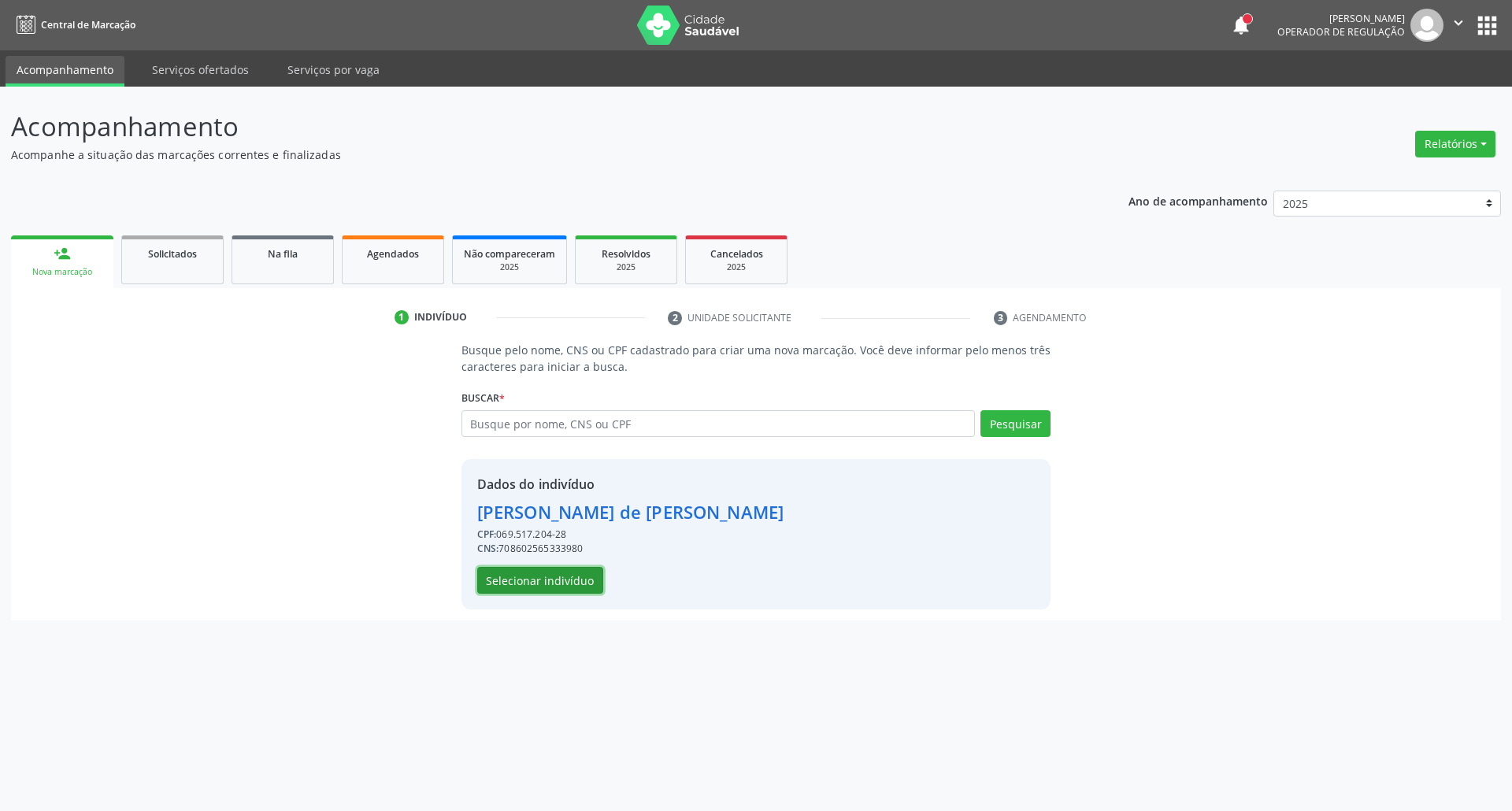
click at [548, 589] on button "Selecionar indivíduo" at bounding box center [540, 580] width 126 height 27
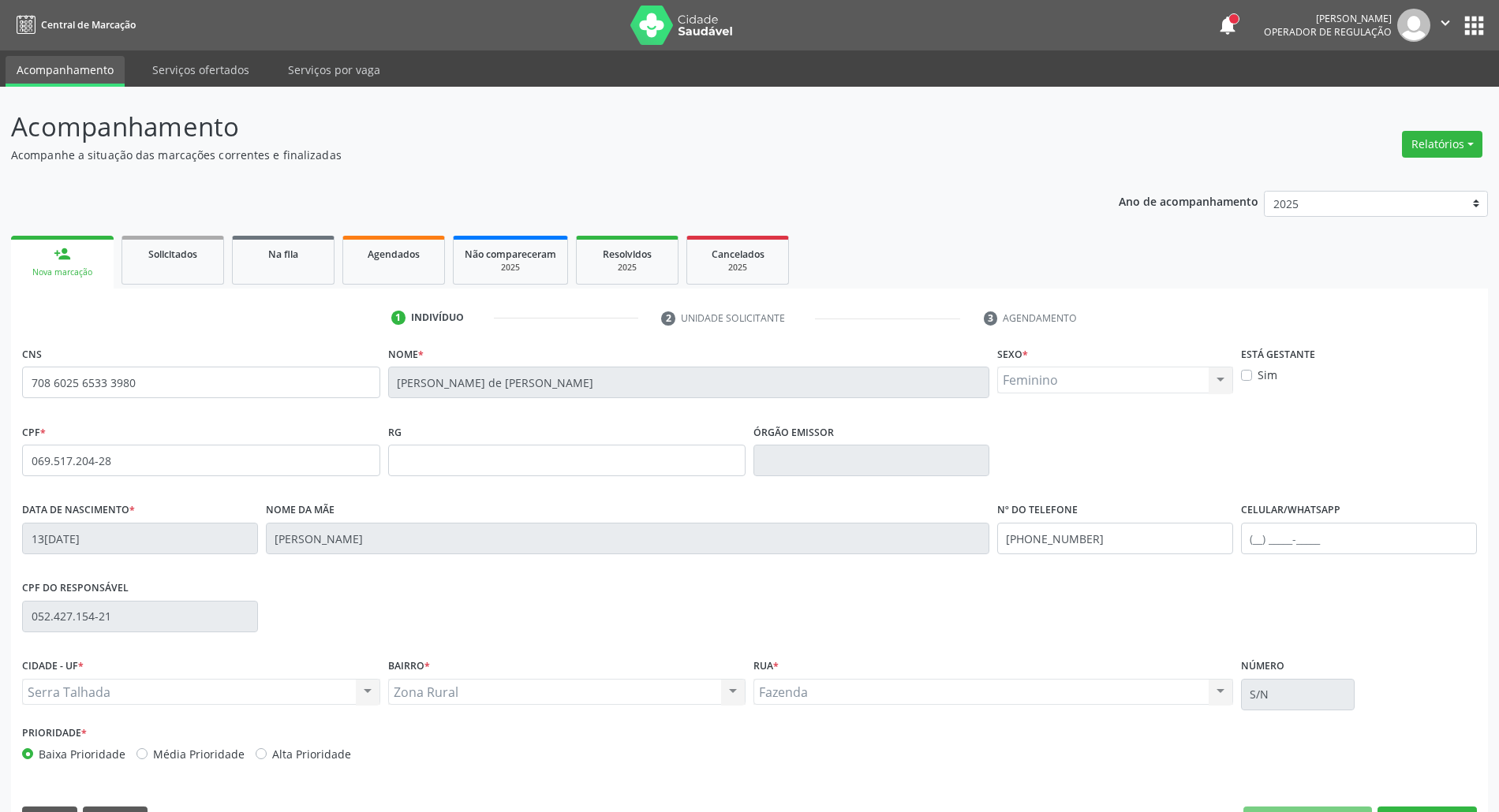
scroll to position [43, 0]
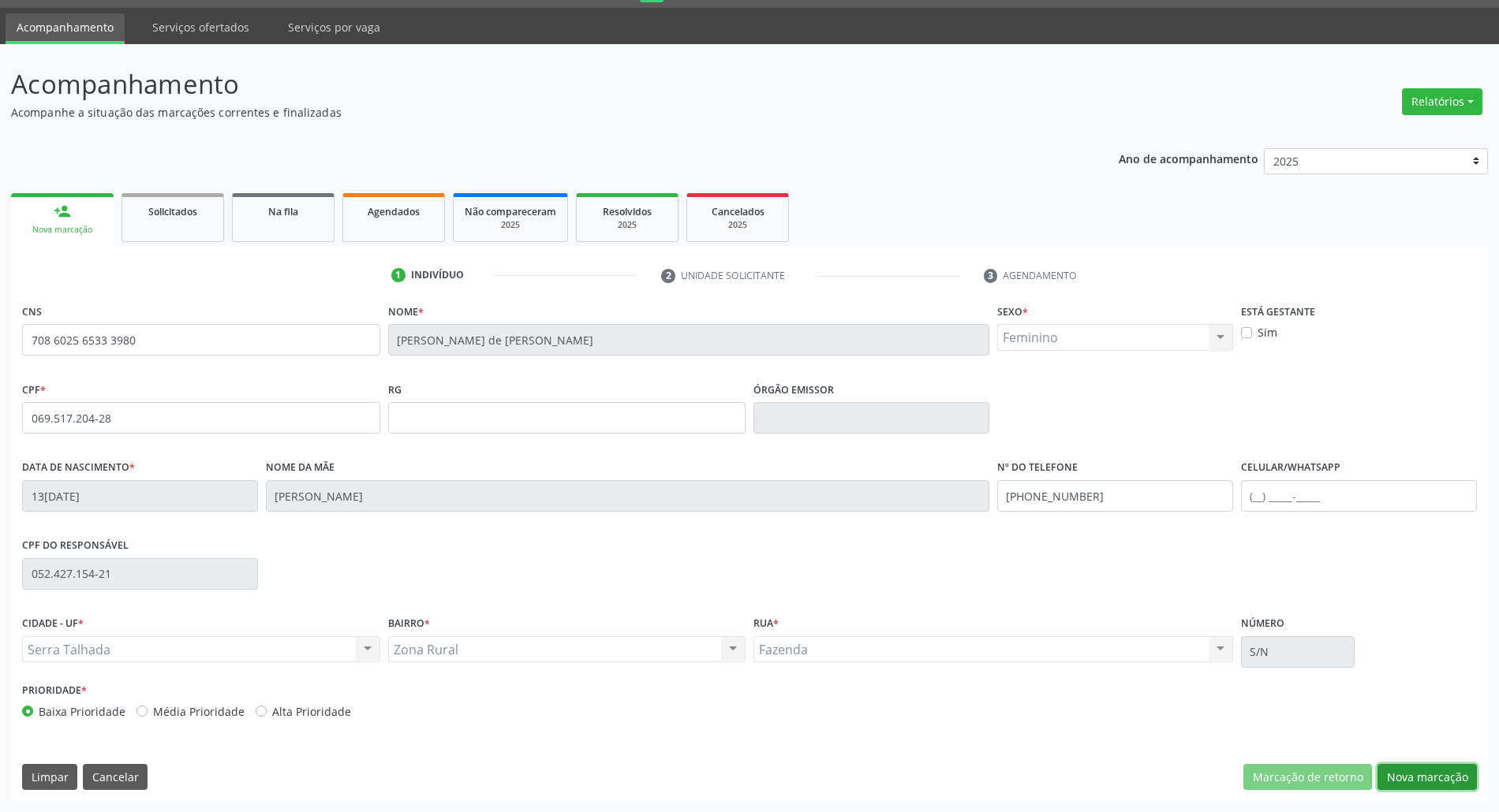
drag, startPoint x: 1401, startPoint y: 779, endPoint x: 1057, endPoint y: 648, distance: 368.1
click at [1395, 780] on button "Nova marcação" at bounding box center [1426, 778] width 100 height 27
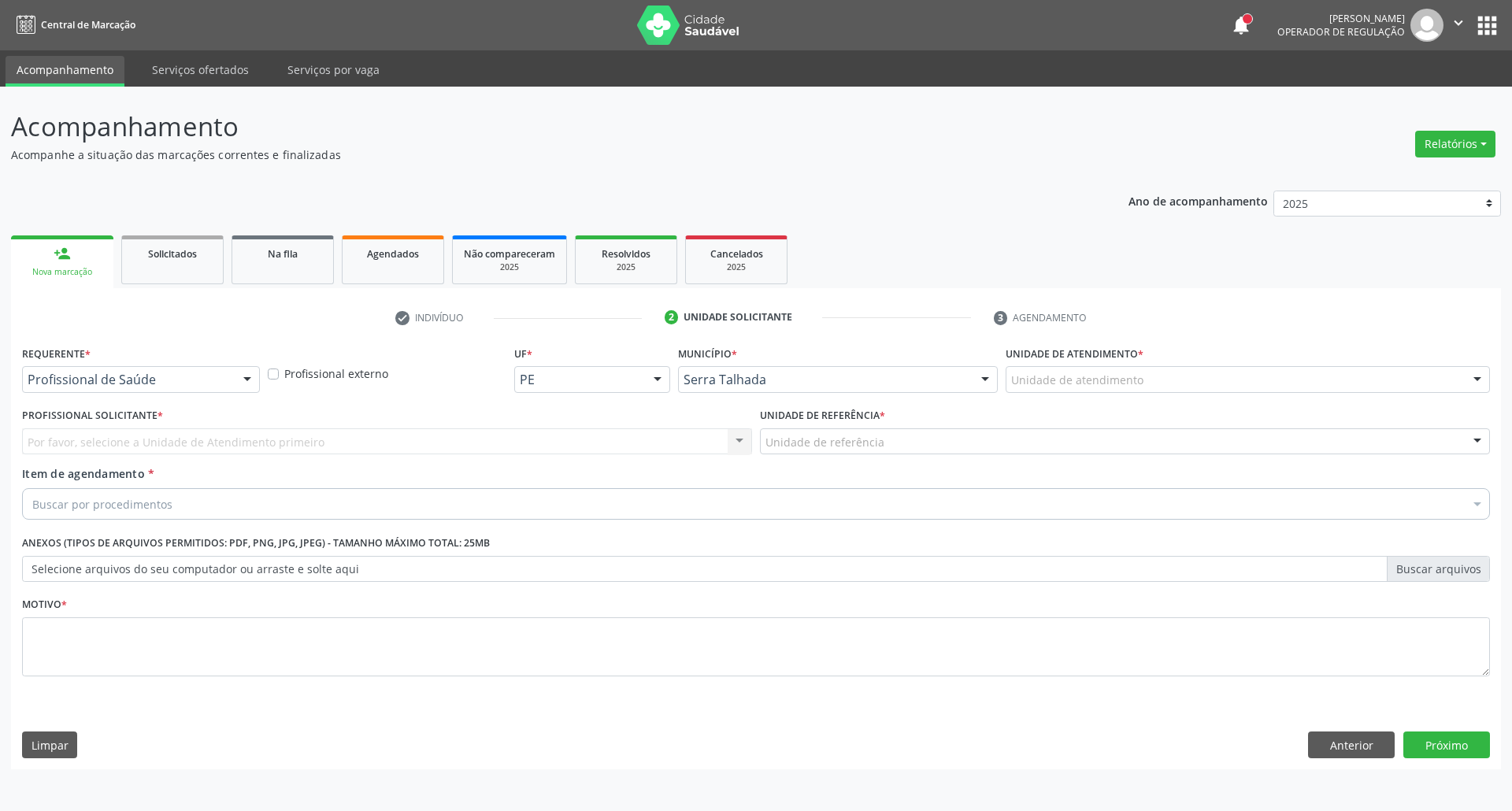
click at [232, 376] on div "Profissional de Saúde Profissional de Saúde Paciente Nenhum resultado encontrad…" at bounding box center [141, 380] width 238 height 27
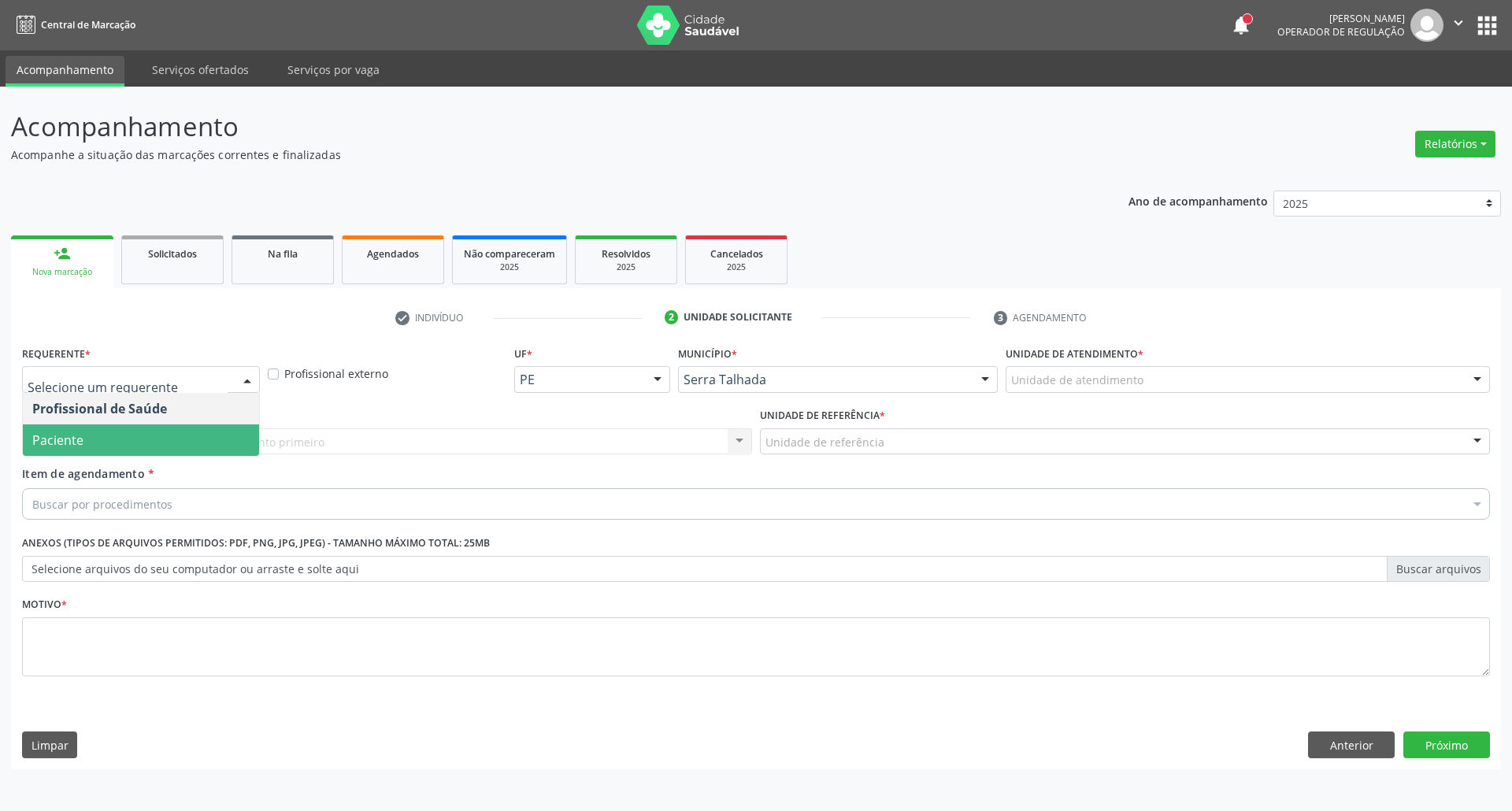
click at [197, 441] on span "Paciente" at bounding box center [141, 440] width 236 height 31
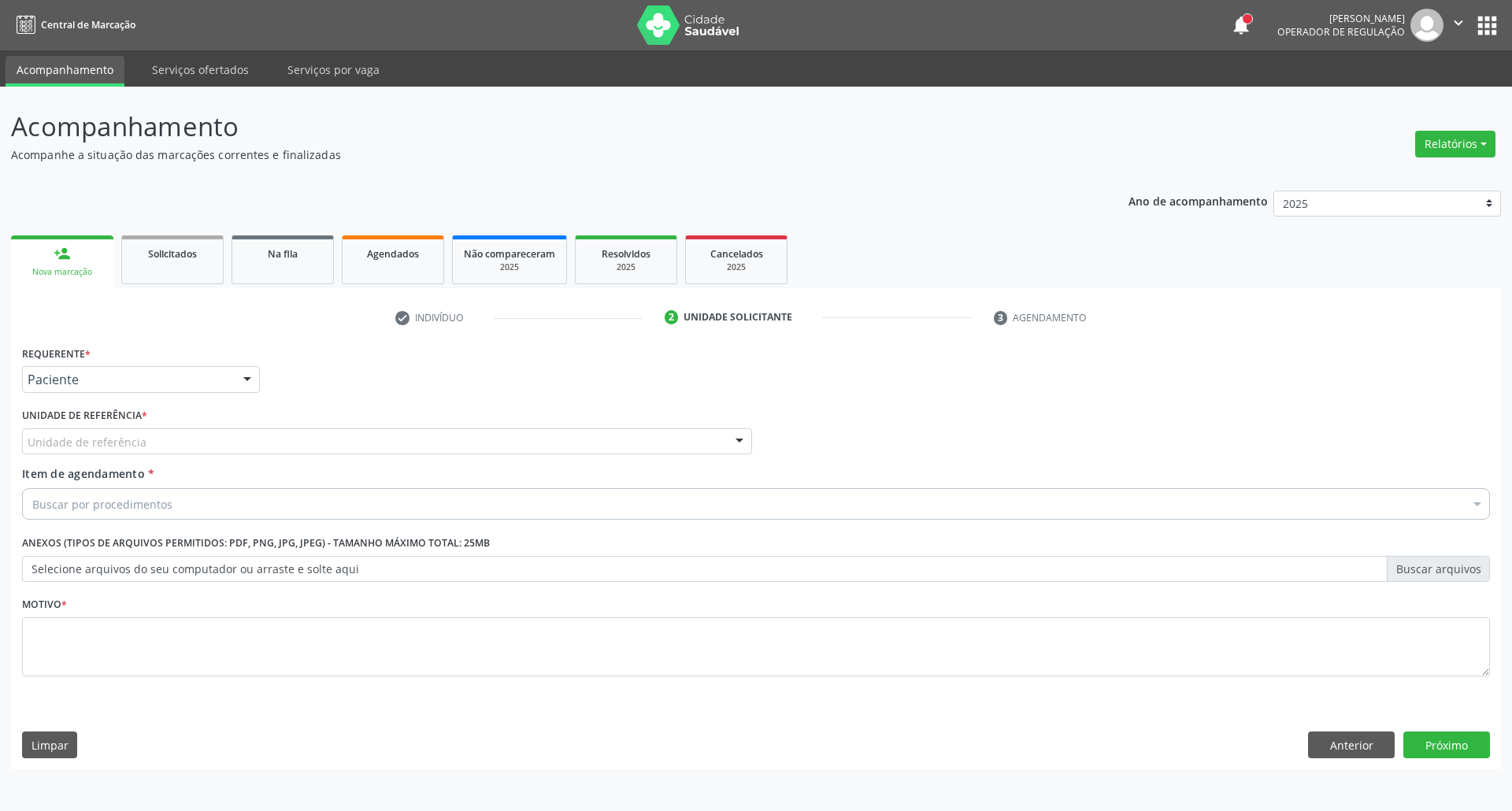
click at [197, 441] on div "Requerente * Paciente Profissional de Saúde Paciente Nenhum resultado encontrad…" at bounding box center [756, 520] width 1468 height 357
click at [197, 441] on div "Unidade de referência" at bounding box center [388, 442] width 730 height 27
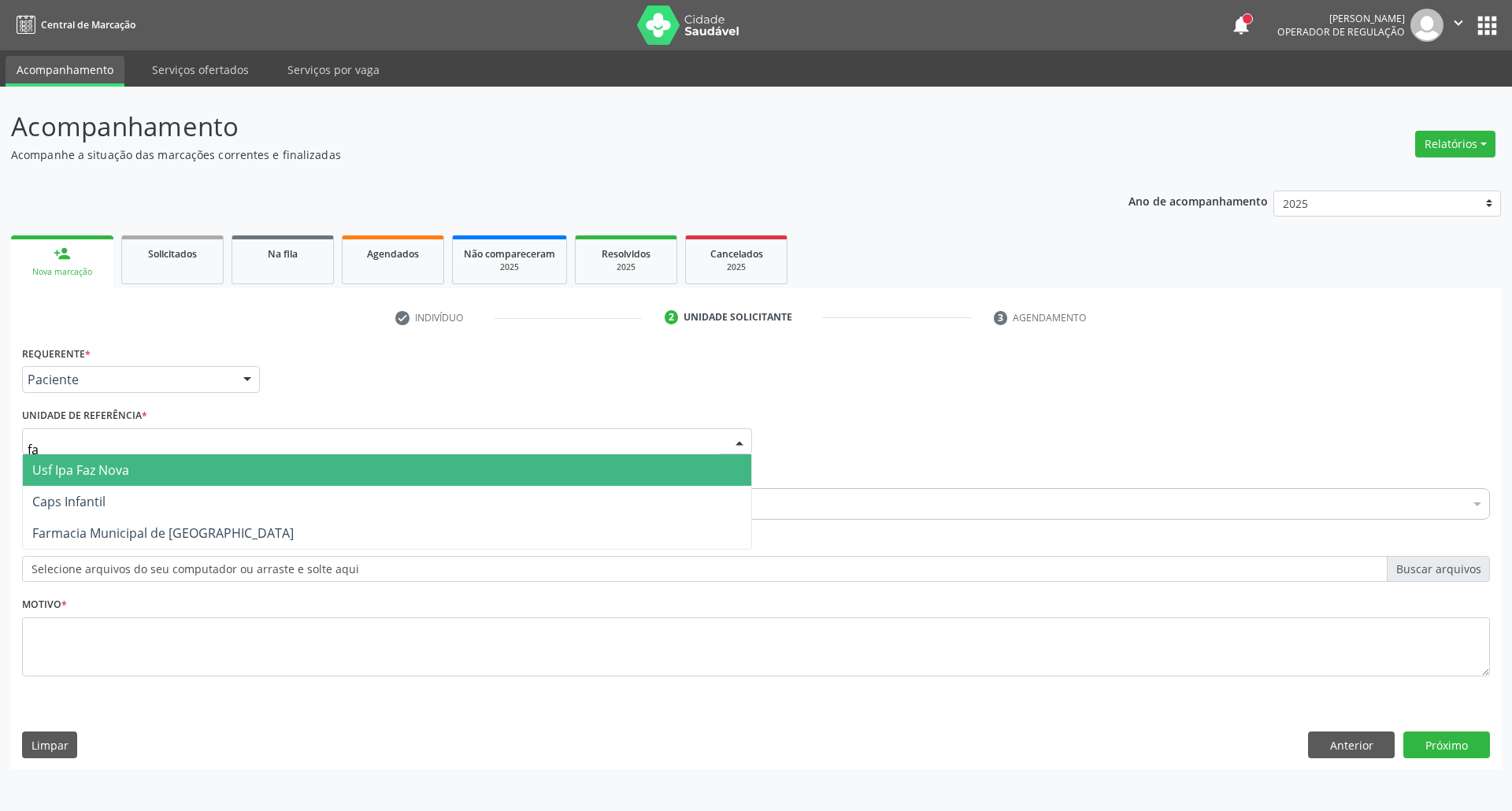
type input "faz"
click at [211, 467] on span "Usf Ipa Faz Nova" at bounding box center [388, 470] width 729 height 31
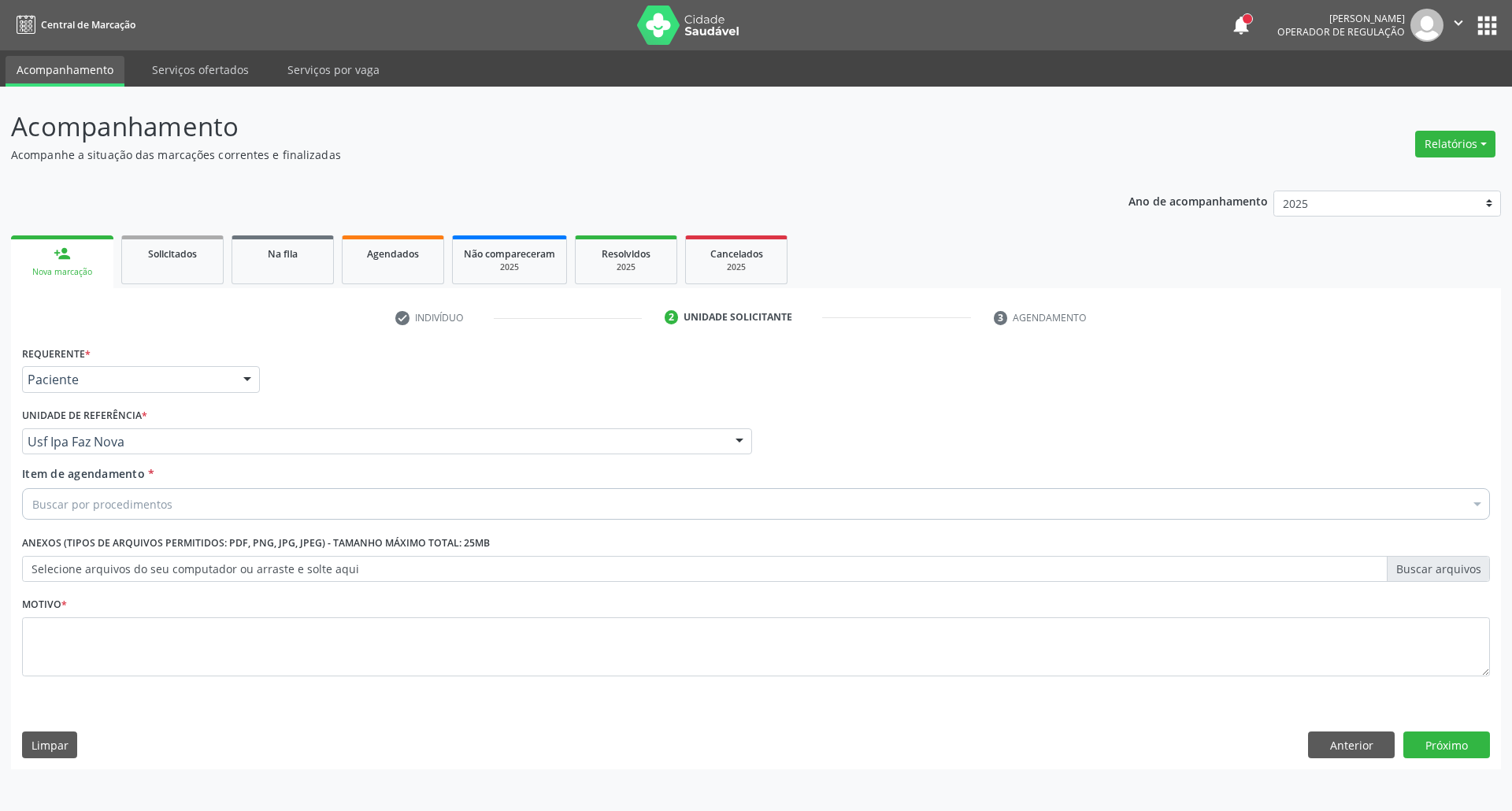
click at [184, 504] on div "Buscar por procedimentos" at bounding box center [756, 503] width 1468 height 31
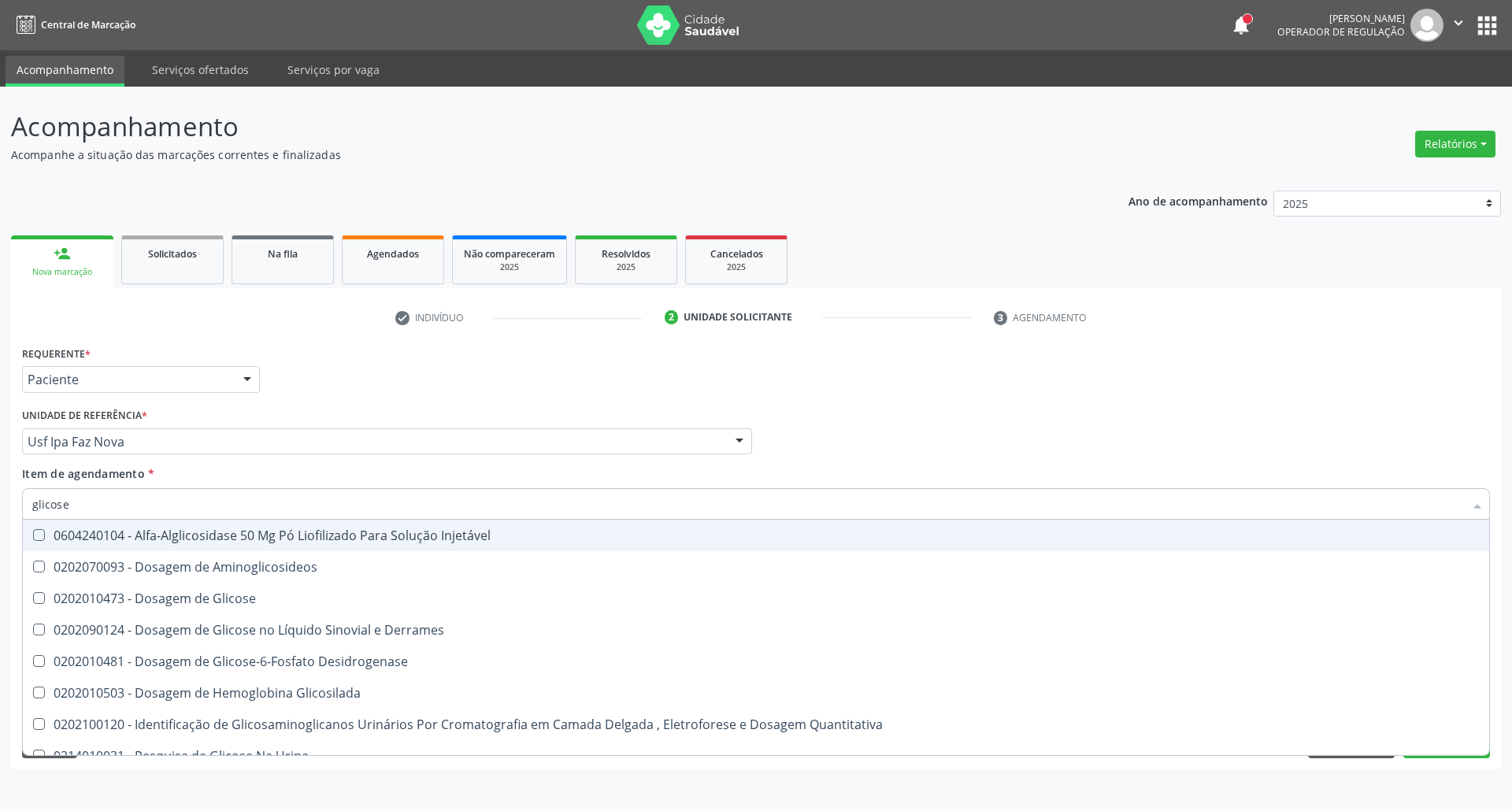
type input "glicose"
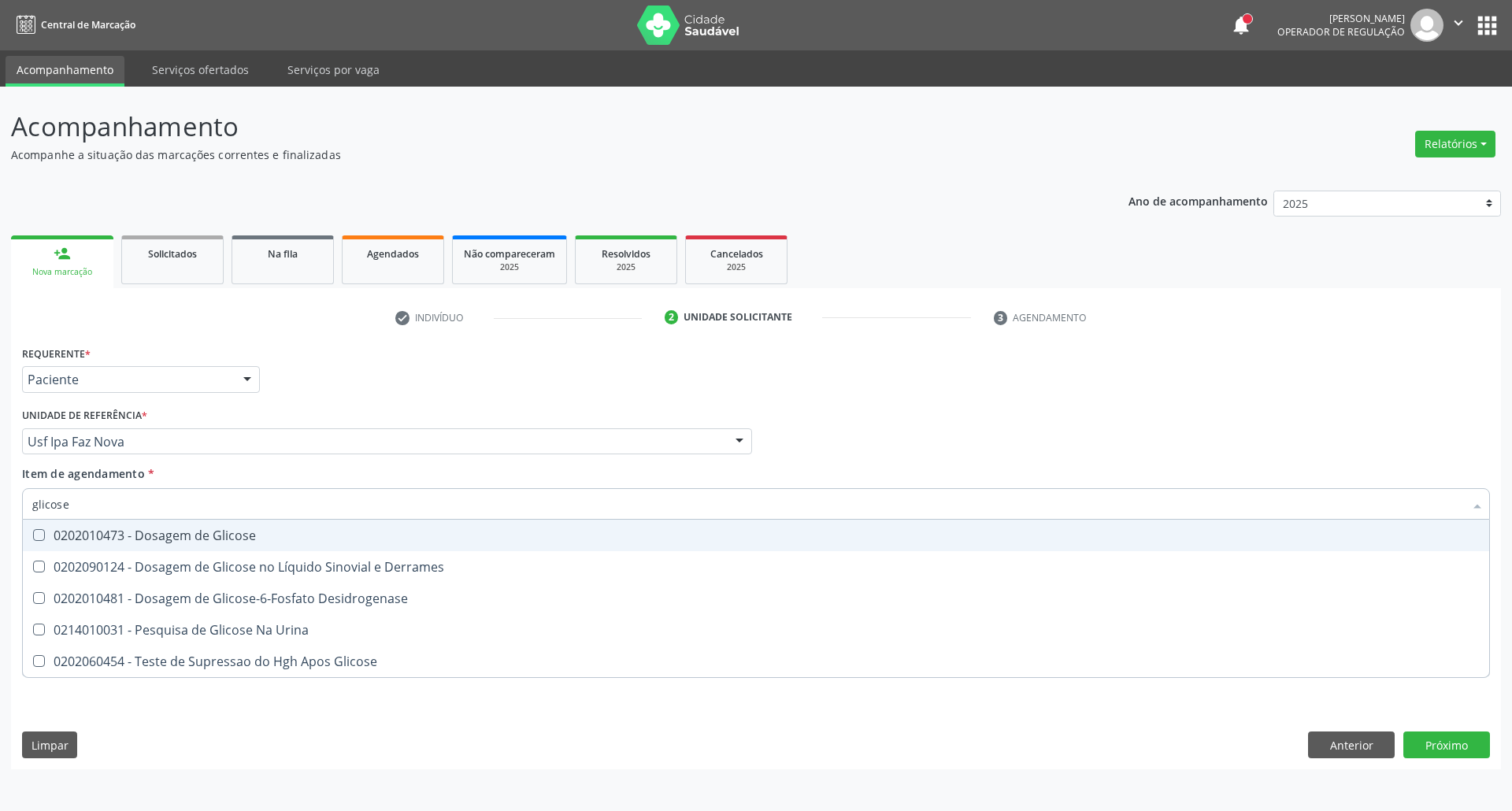
click at [64, 536] on div "0202010473 - Dosagem de Glicose" at bounding box center [756, 535] width 1448 height 13
checkbox Glicose "true"
click at [0, 501] on div "Acompanhamento Acompanhe a situação das marcações correntes e finalizadas Relat…" at bounding box center [756, 448] width 1512 height 724
type input "ab"
checkbox Glicose "false"
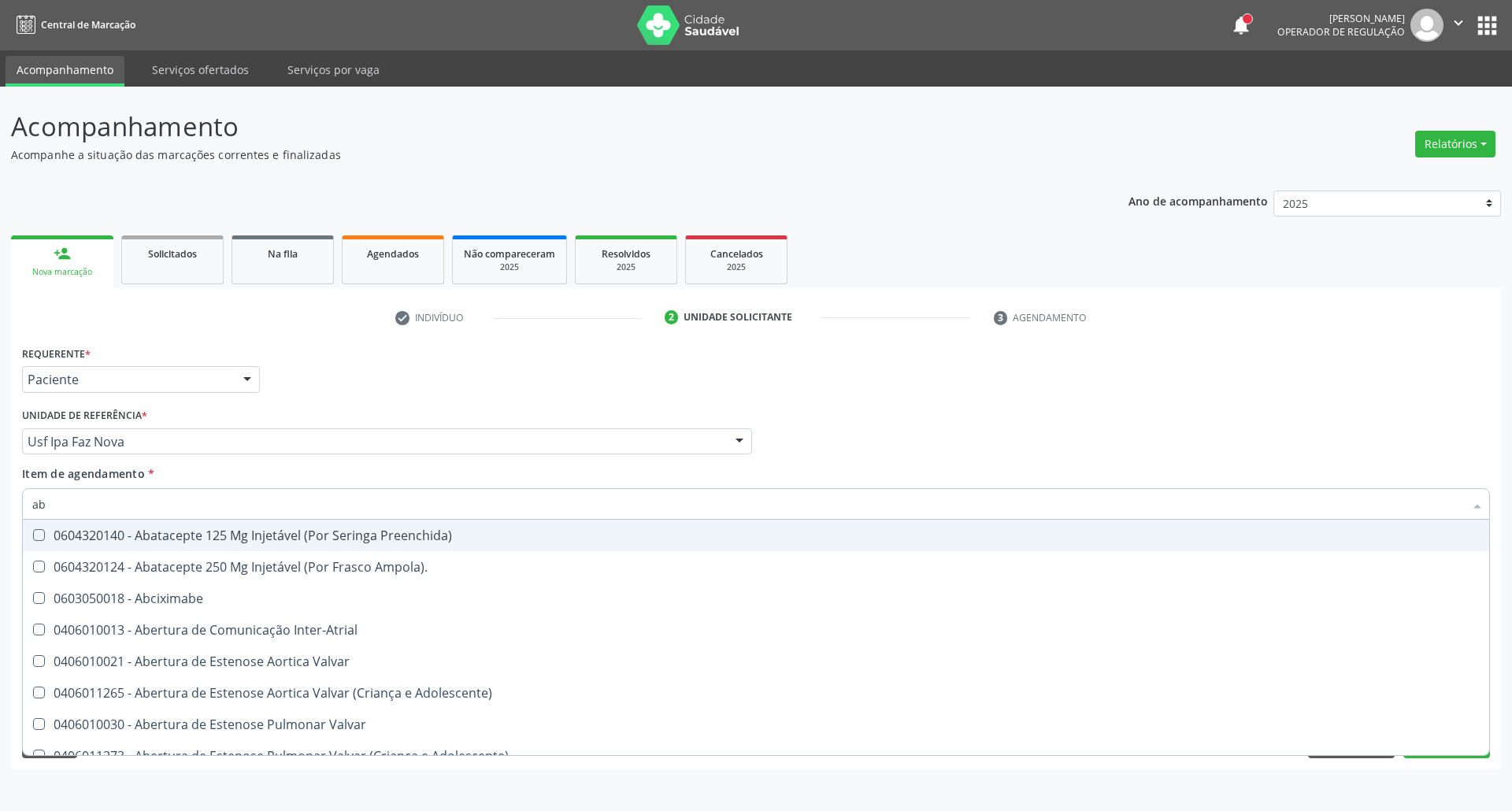
type input "abo"
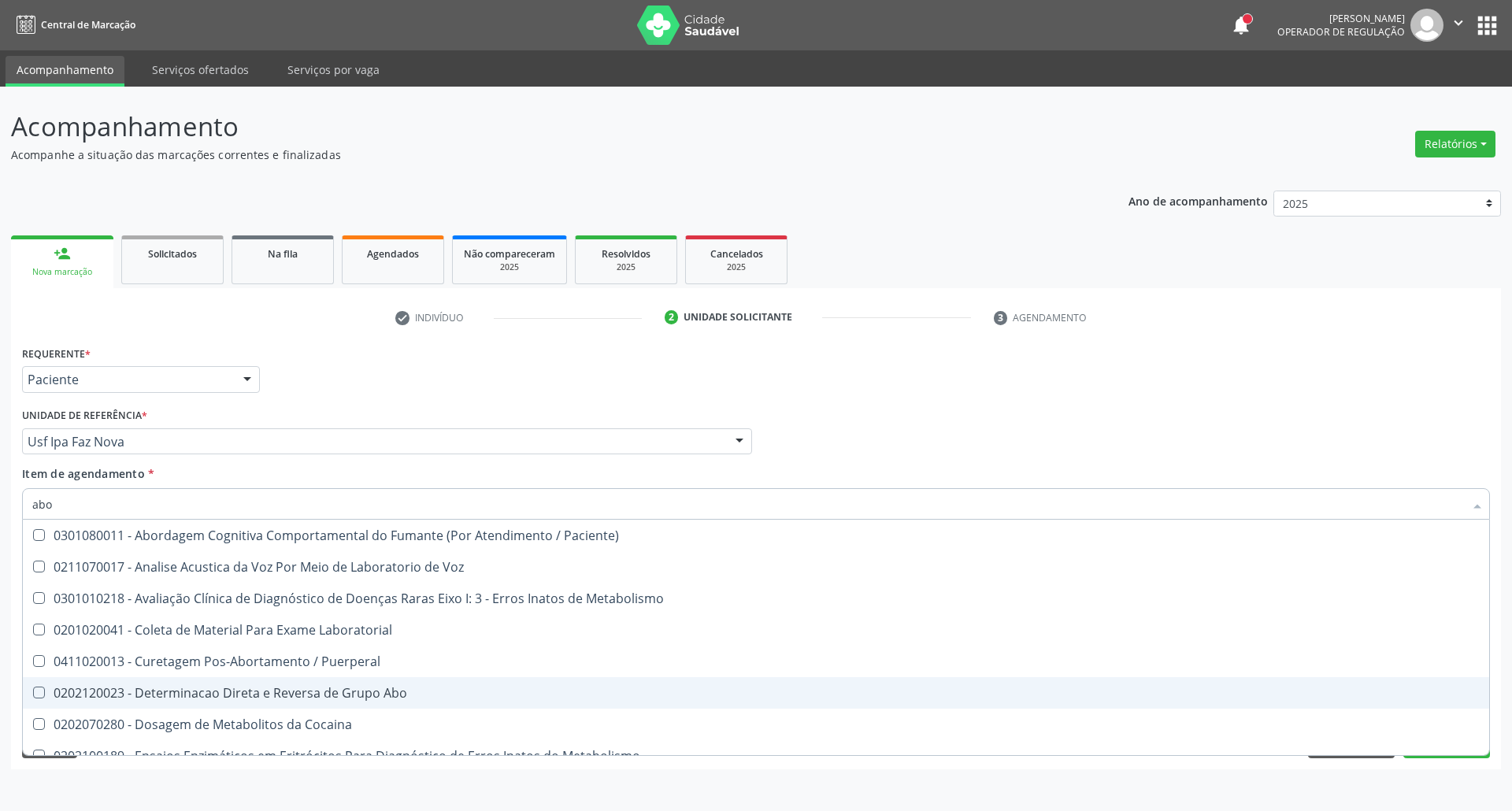
drag, startPoint x: 193, startPoint y: 693, endPoint x: 161, endPoint y: 539, distance: 157.3
click at [193, 691] on div "0202120023 - Determinacao Direta e Reversa de Grupo Abo" at bounding box center [756, 693] width 1448 height 13
checkbox Abo "true"
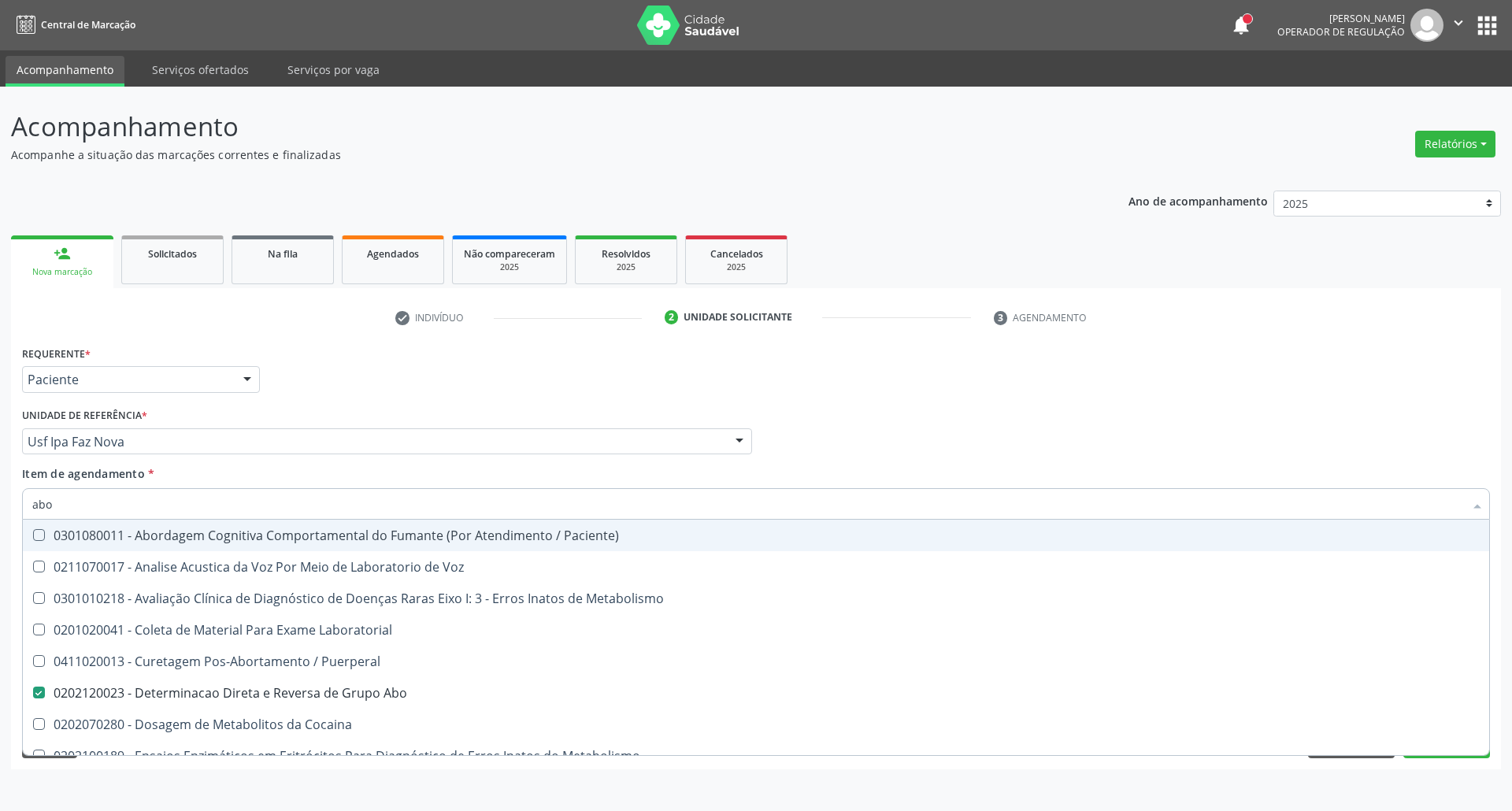
drag, startPoint x: 76, startPoint y: 515, endPoint x: 0, endPoint y: 516, distance: 76.0
click at [0, 516] on div "Acompanhamento Acompanhe a situação das marcações correntes e finalizadas Relat…" at bounding box center [756, 448] width 1512 height 724
type input "he"
checkbox Abo "false"
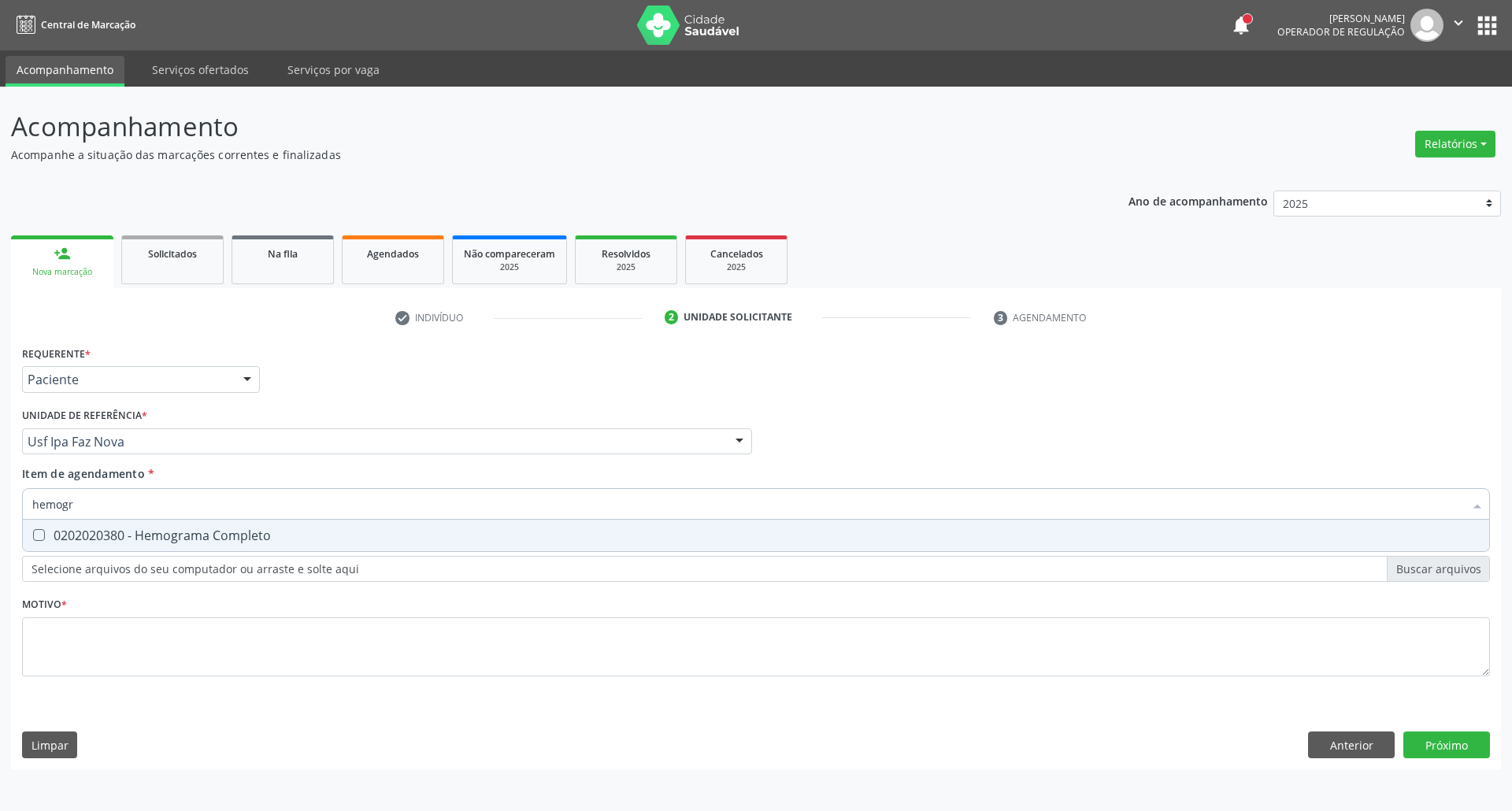
type input "hemogra"
drag, startPoint x: 82, startPoint y: 527, endPoint x: 101, endPoint y: 510, distance: 25.5
click at [82, 529] on div "0202020380 - Hemograma Completo" at bounding box center [756, 535] width 1448 height 13
checkbox Completo "true"
drag, startPoint x: 101, startPoint y: 510, endPoint x: 0, endPoint y: 495, distance: 102.1
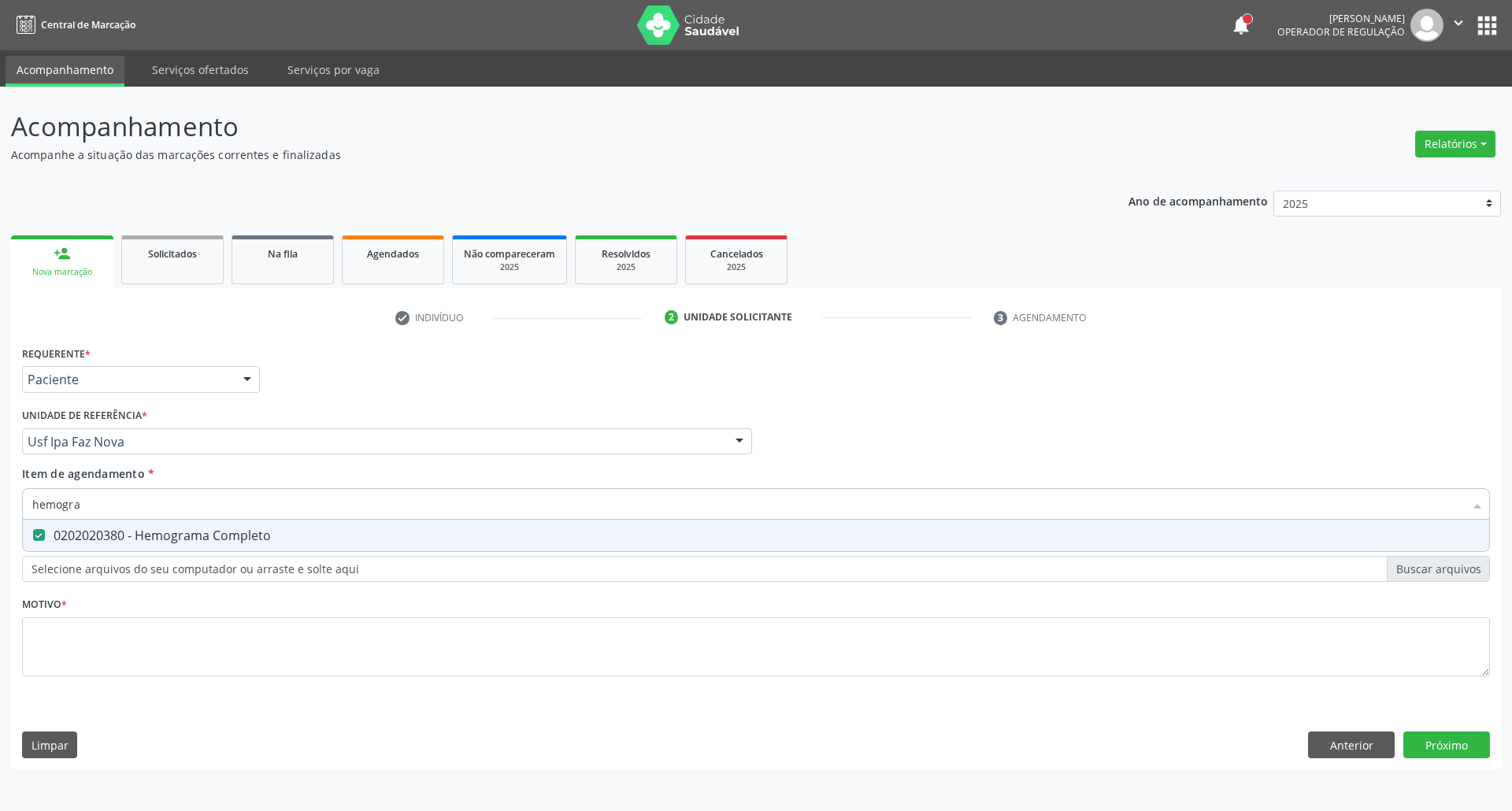
click at [0, 496] on div "Acompanhamento Acompanhe a situação das marcações correntes e finalizadas Relat…" at bounding box center [756, 448] width 1512 height 724
type input "ur"
checkbox Completo "false"
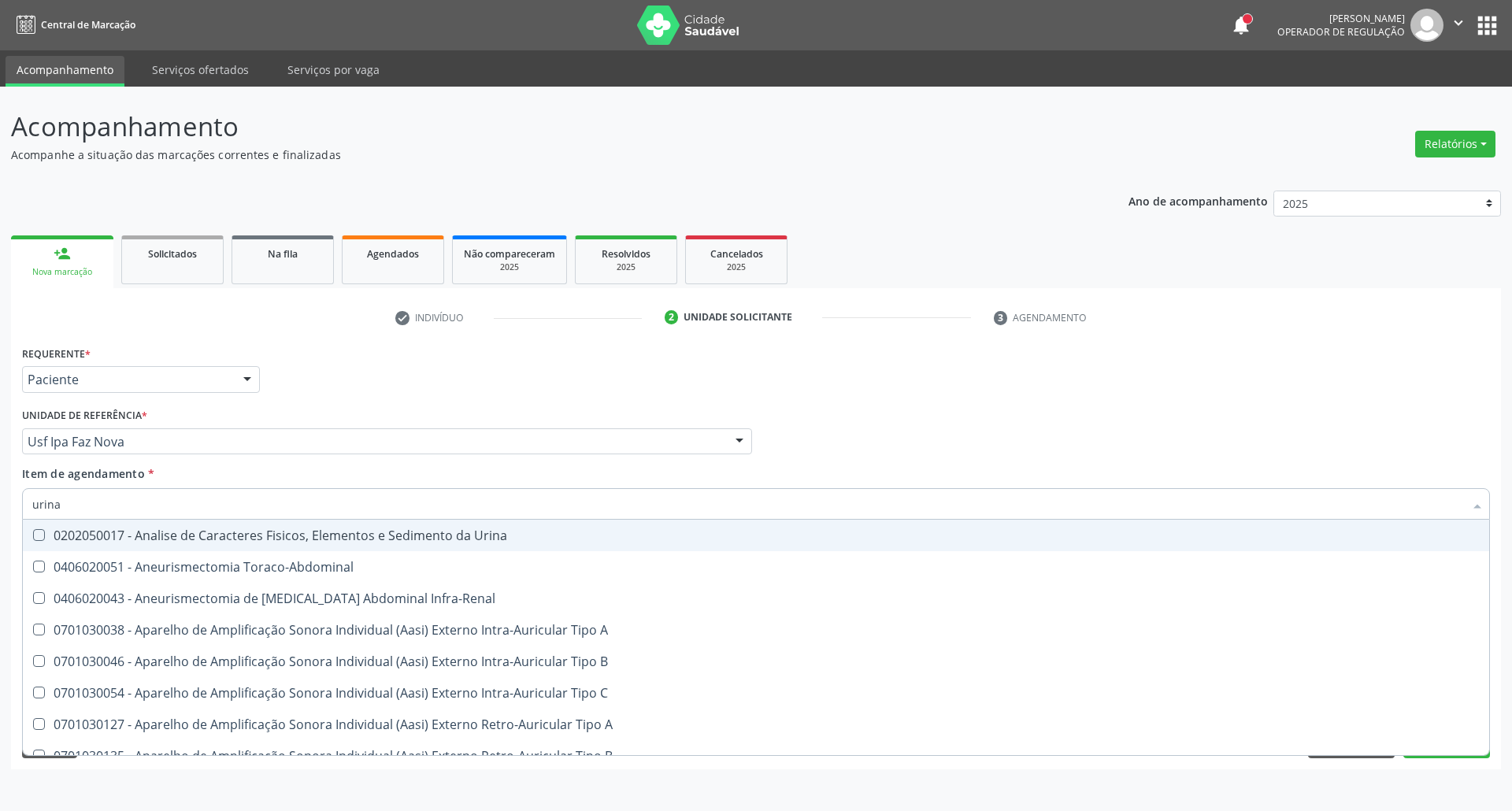
type input "urina"
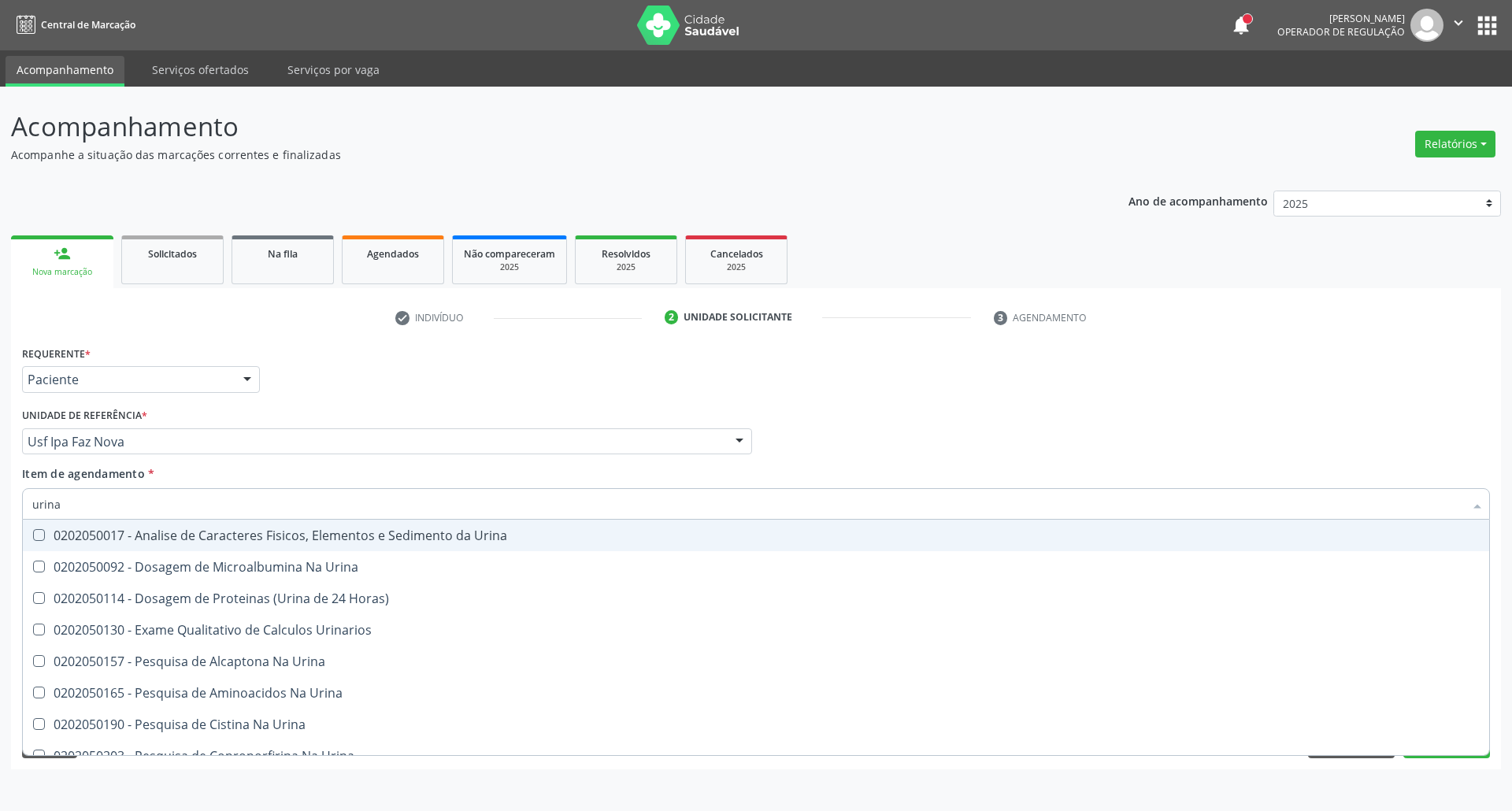
click at [68, 541] on div "0202050017 - Analise de Caracteres Fisicos, Elementos e Sedimento da Urina" at bounding box center [756, 535] width 1448 height 13
checkbox Urina "true"
click at [0, 501] on div "Acompanhamento Acompanhe a situação das marcações correntes e finalizadas Relat…" at bounding box center [756, 448] width 1512 height 724
type input "c"
checkbox Urina "false"
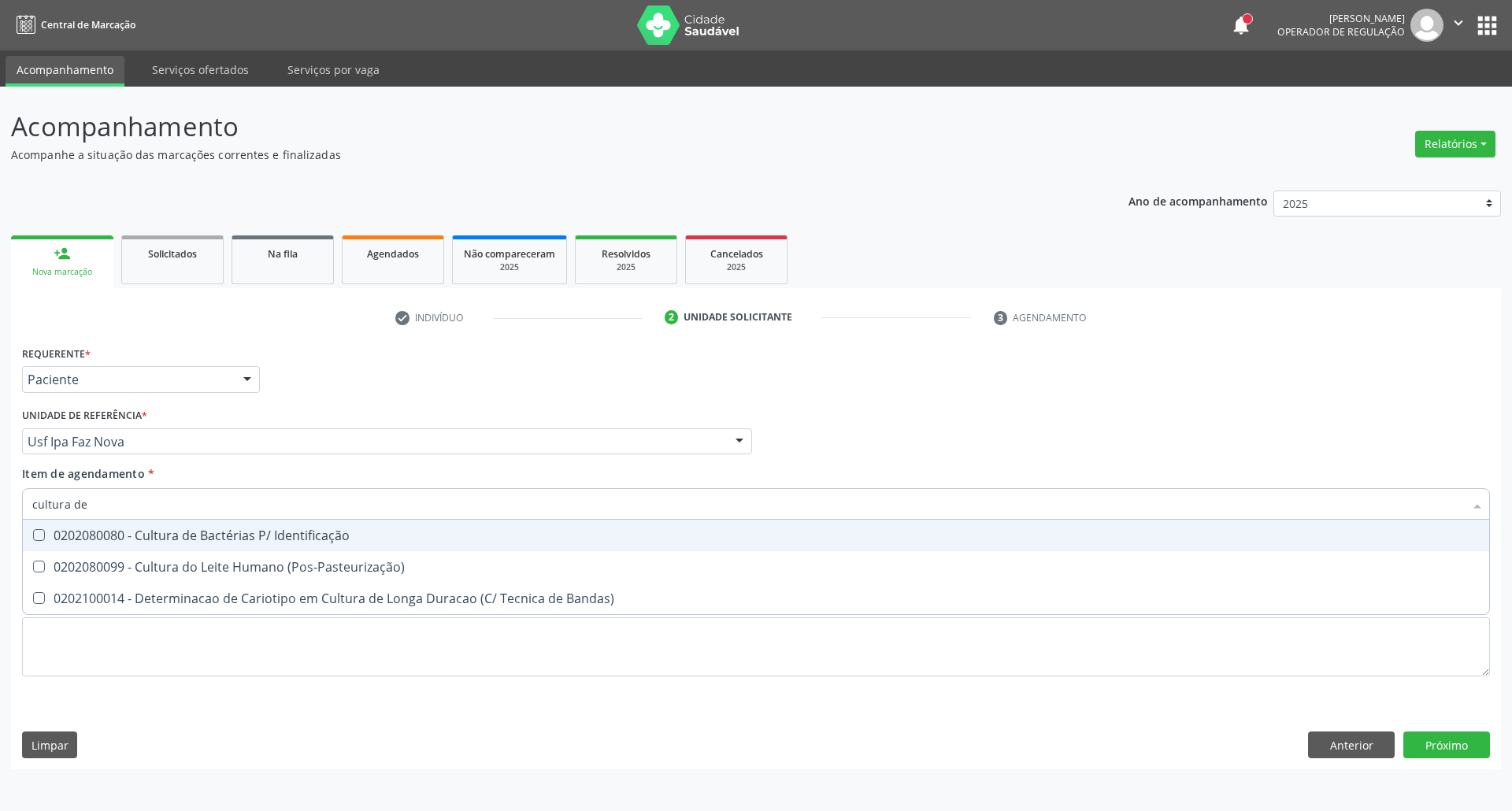
type input "cultura de"
drag, startPoint x: 114, startPoint y: 534, endPoint x: 124, endPoint y: 508, distance: 27.9
click at [115, 533] on div "0202080080 - Cultura de Bactérias P/ Identificação" at bounding box center [756, 535] width 1448 height 13
checkbox Identificação "true"
drag, startPoint x: 116, startPoint y: 506, endPoint x: 0, endPoint y: 495, distance: 116.5
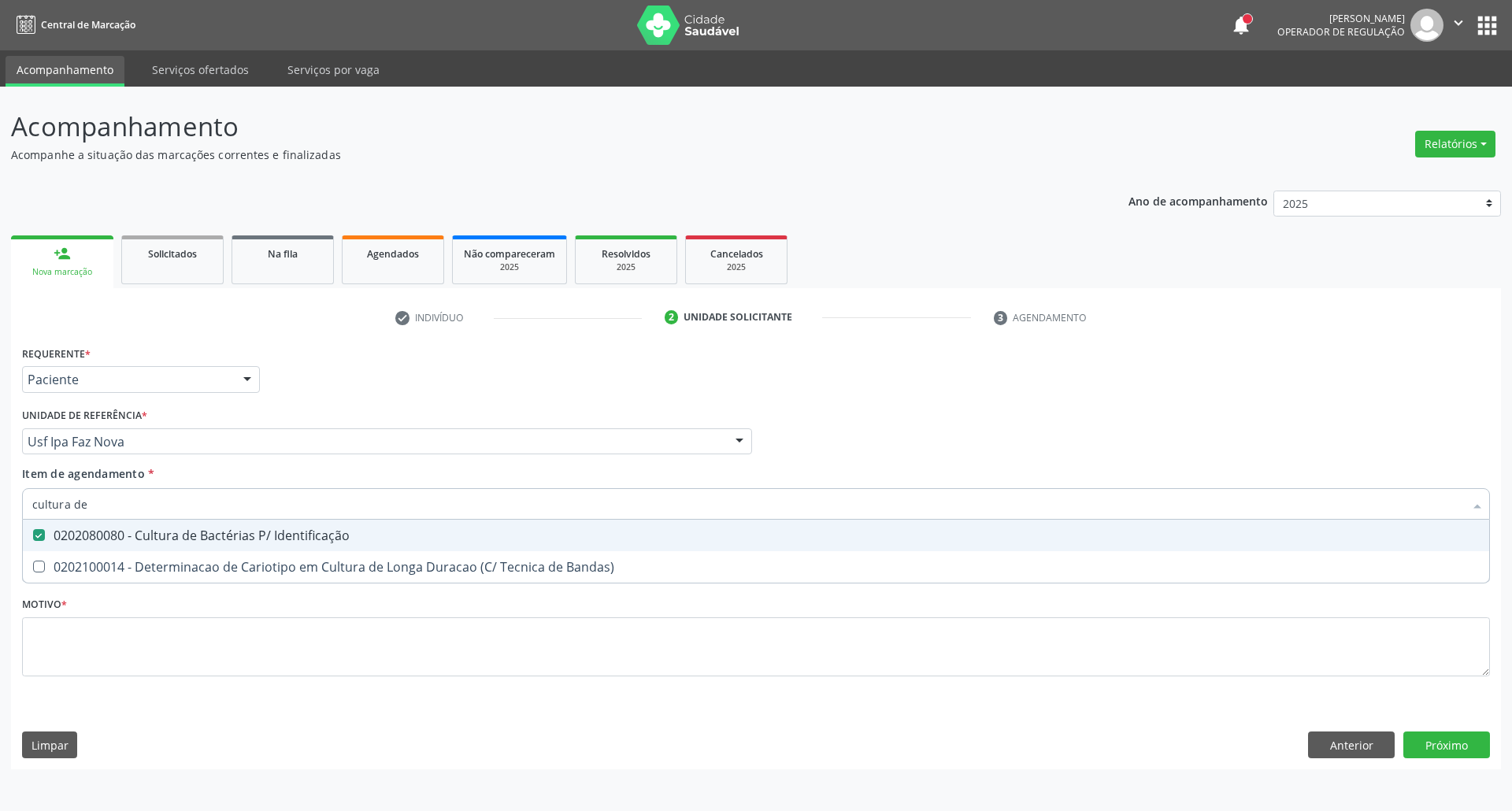
click at [0, 506] on div "Acompanhamento Acompanhe a situação das marcações correntes e finalizadas Relat…" at bounding box center [756, 448] width 1512 height 724
type input "t"
checkbox Identificação "false"
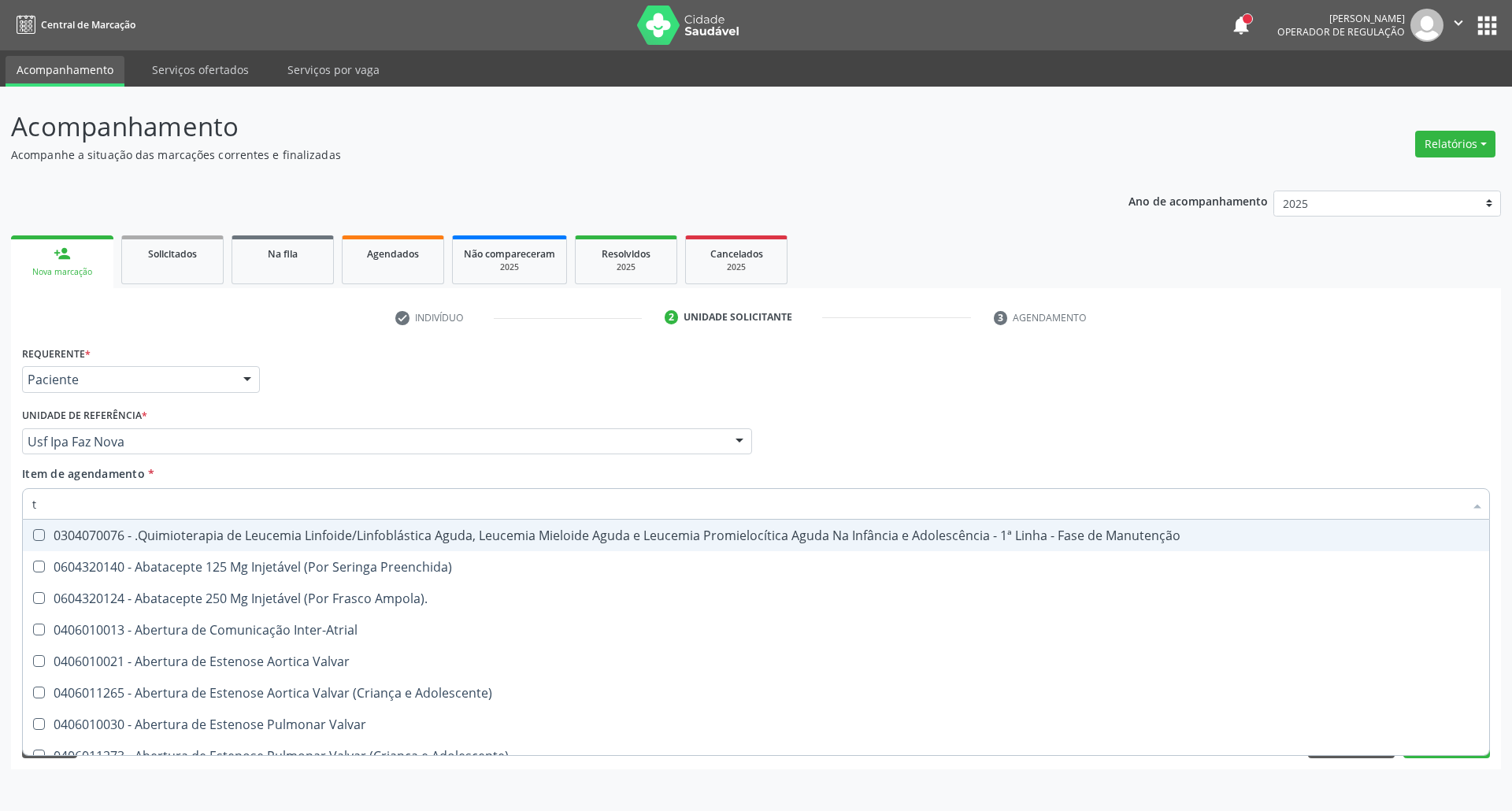
type input "to"
checkbox Transeptal "true"
checkbox Urina "false"
checkbox Videolaparoscópica "true"
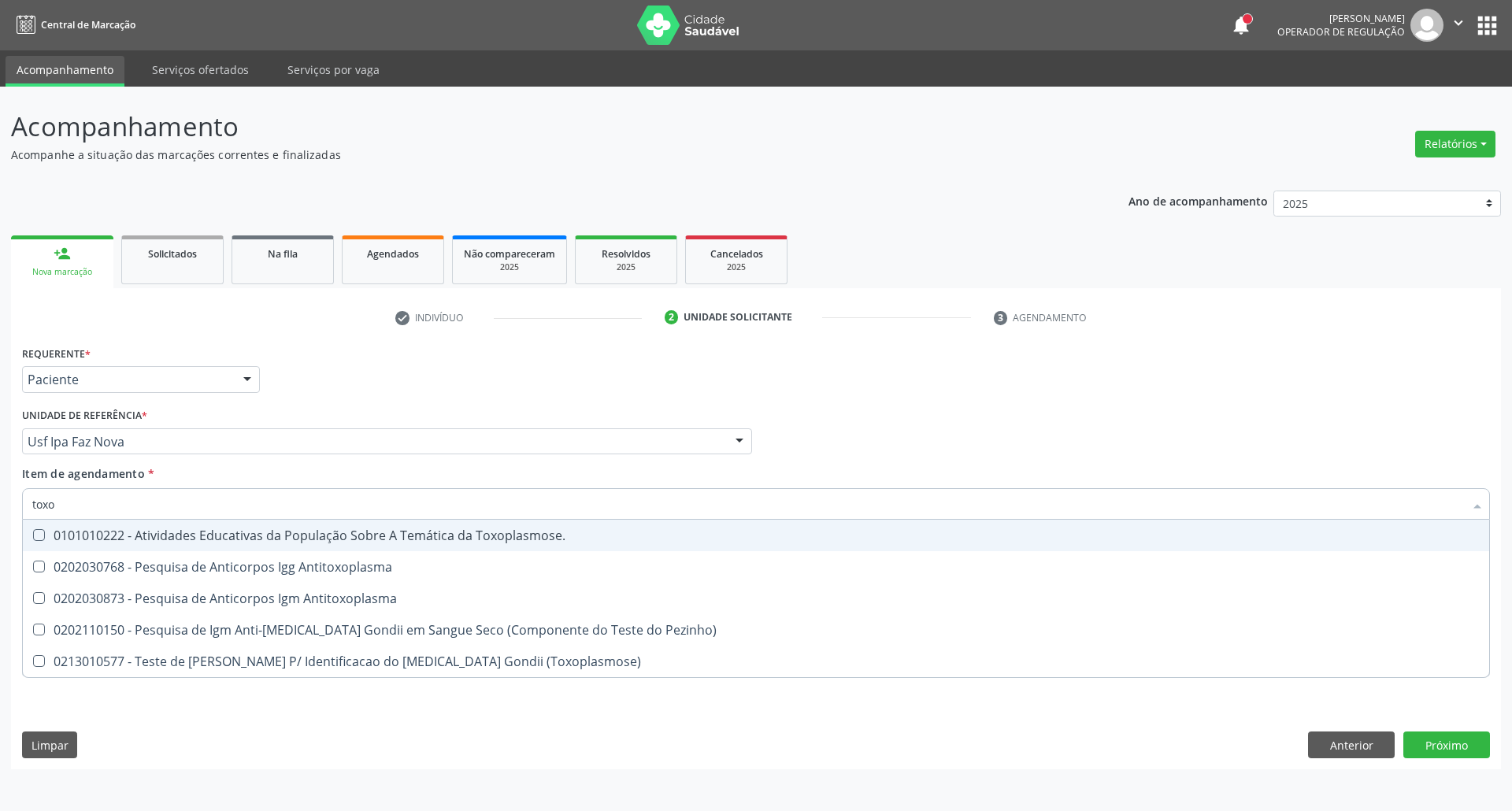
type input "toxop"
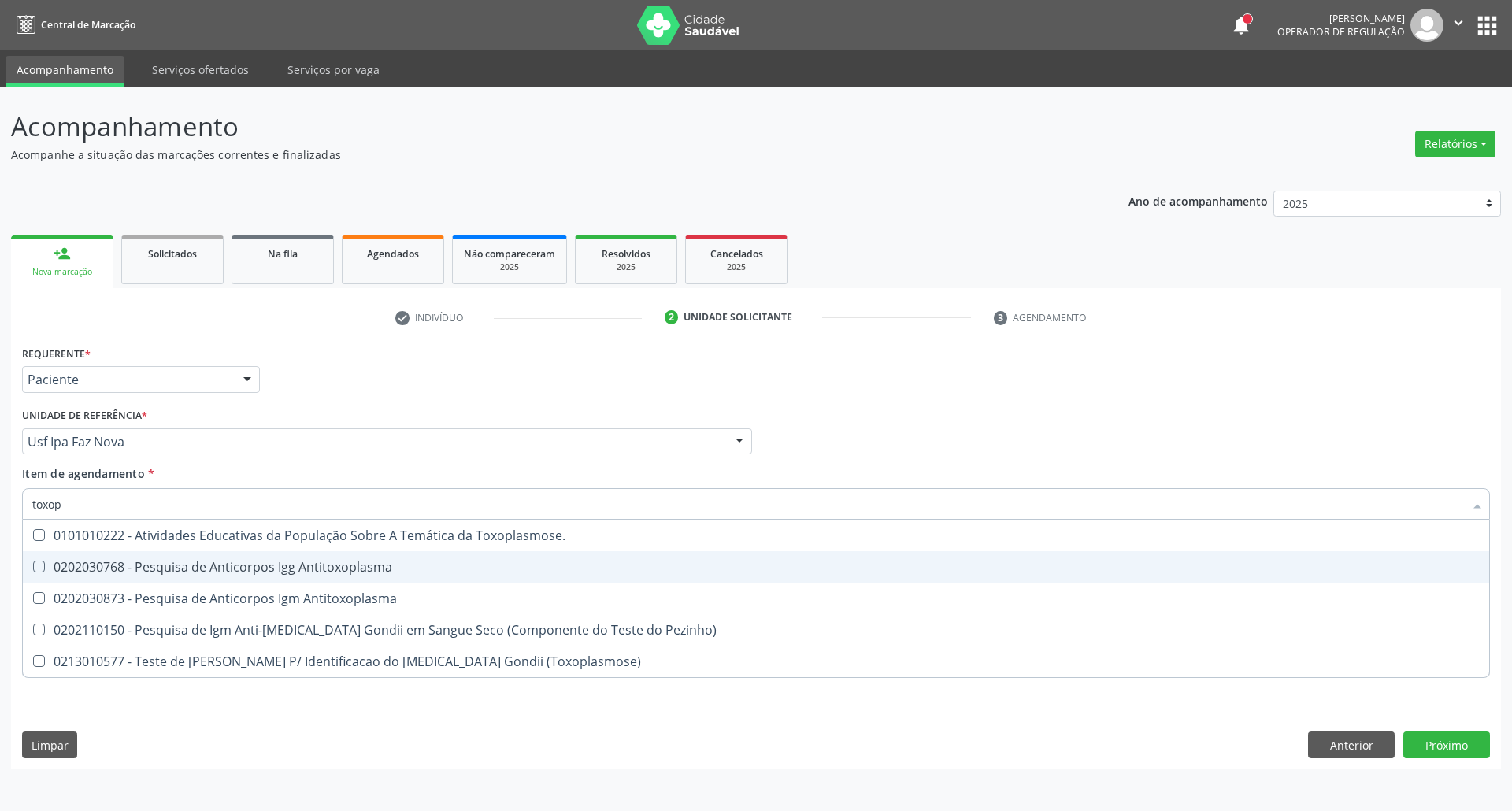
click at [209, 565] on div "0202030768 - Pesquisa de Anticorpos Igg Antitoxoplasma" at bounding box center [756, 567] width 1448 height 13
checkbox Antitoxoplasma "true"
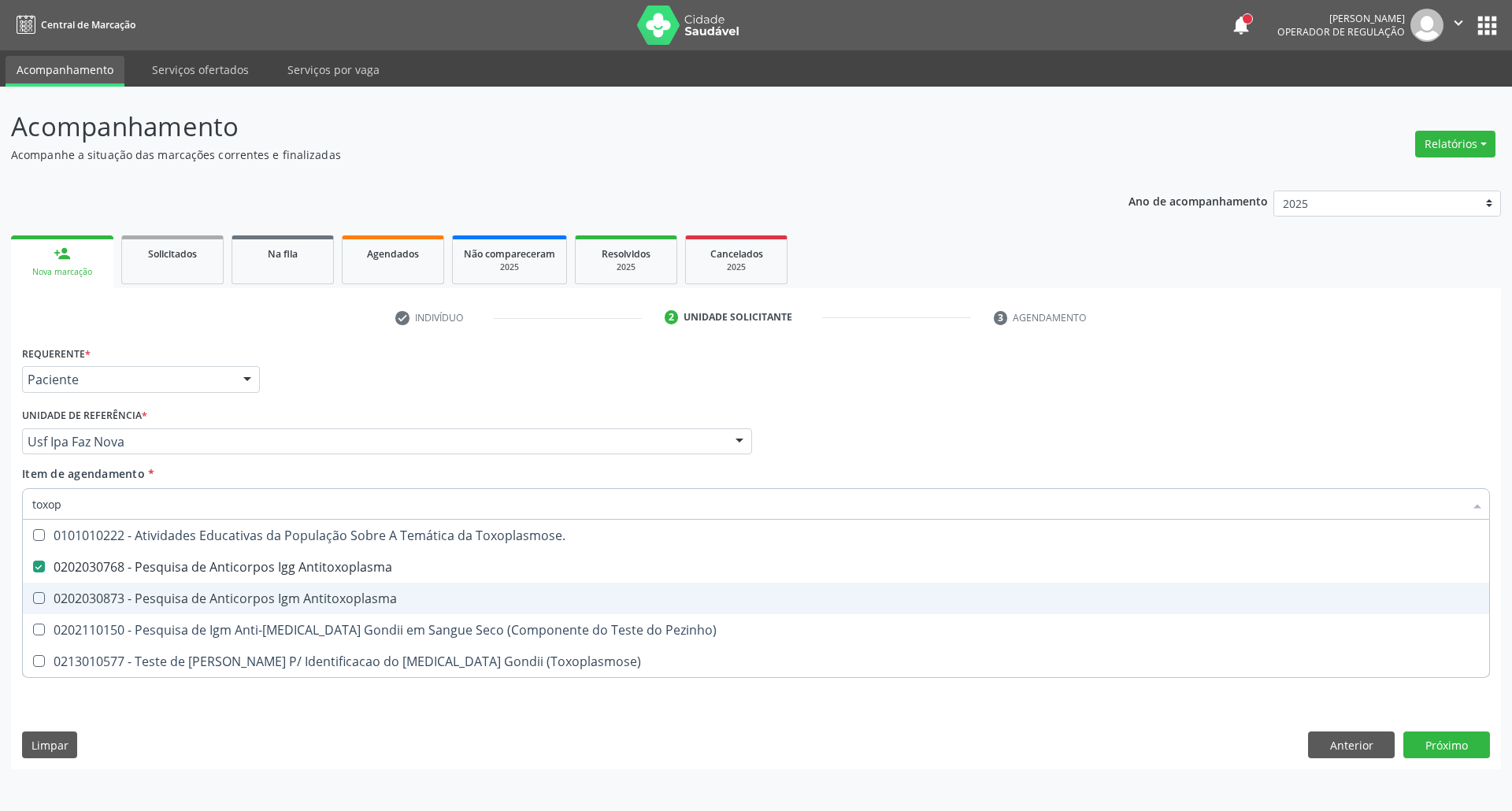
click at [212, 596] on div "0202030873 - Pesquisa de Anticorpos Igm Antitoxoplasma" at bounding box center [756, 599] width 1448 height 13
checkbox Antitoxoplasma "true"
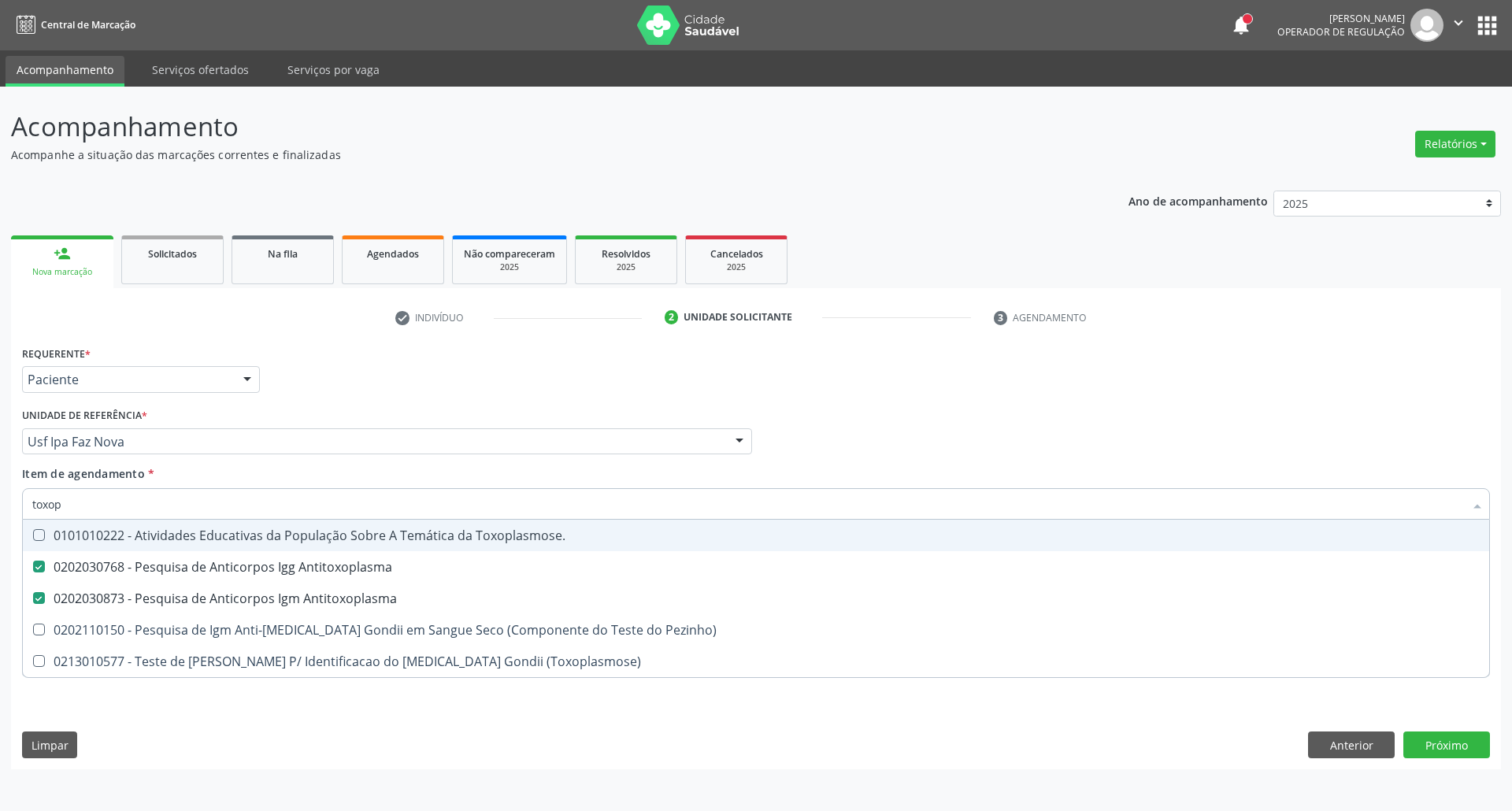
click at [1006, 411] on div "Profissional Solicitante Por favor, selecione a Unidade de Atendimento primeiro…" at bounding box center [756, 434] width 1476 height 62
checkbox Pezinho\) "true"
checkbox \(Toxoplasmose\) "true"
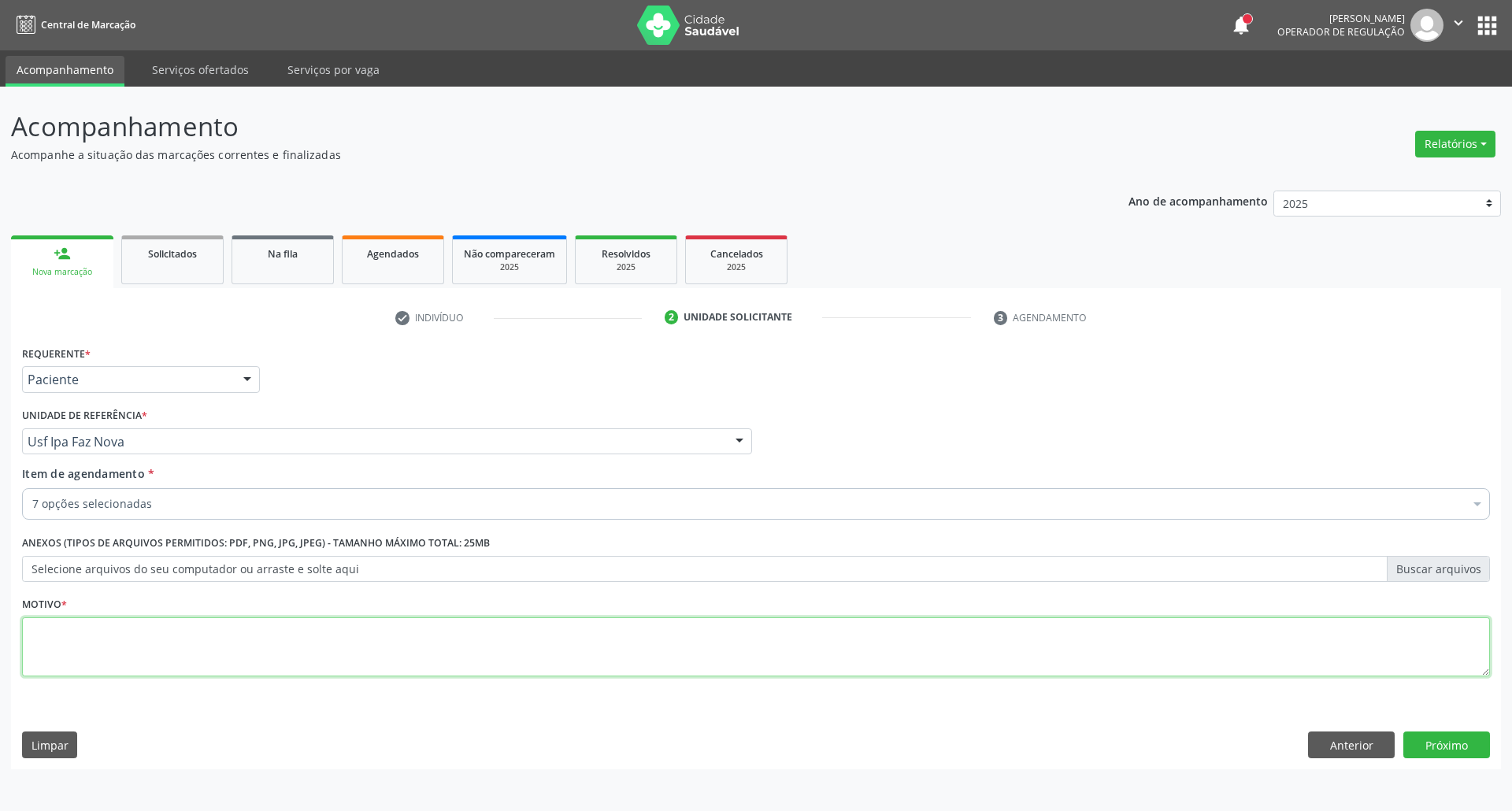
click at [397, 641] on textarea at bounding box center [756, 647] width 1468 height 60
type textarea ".."
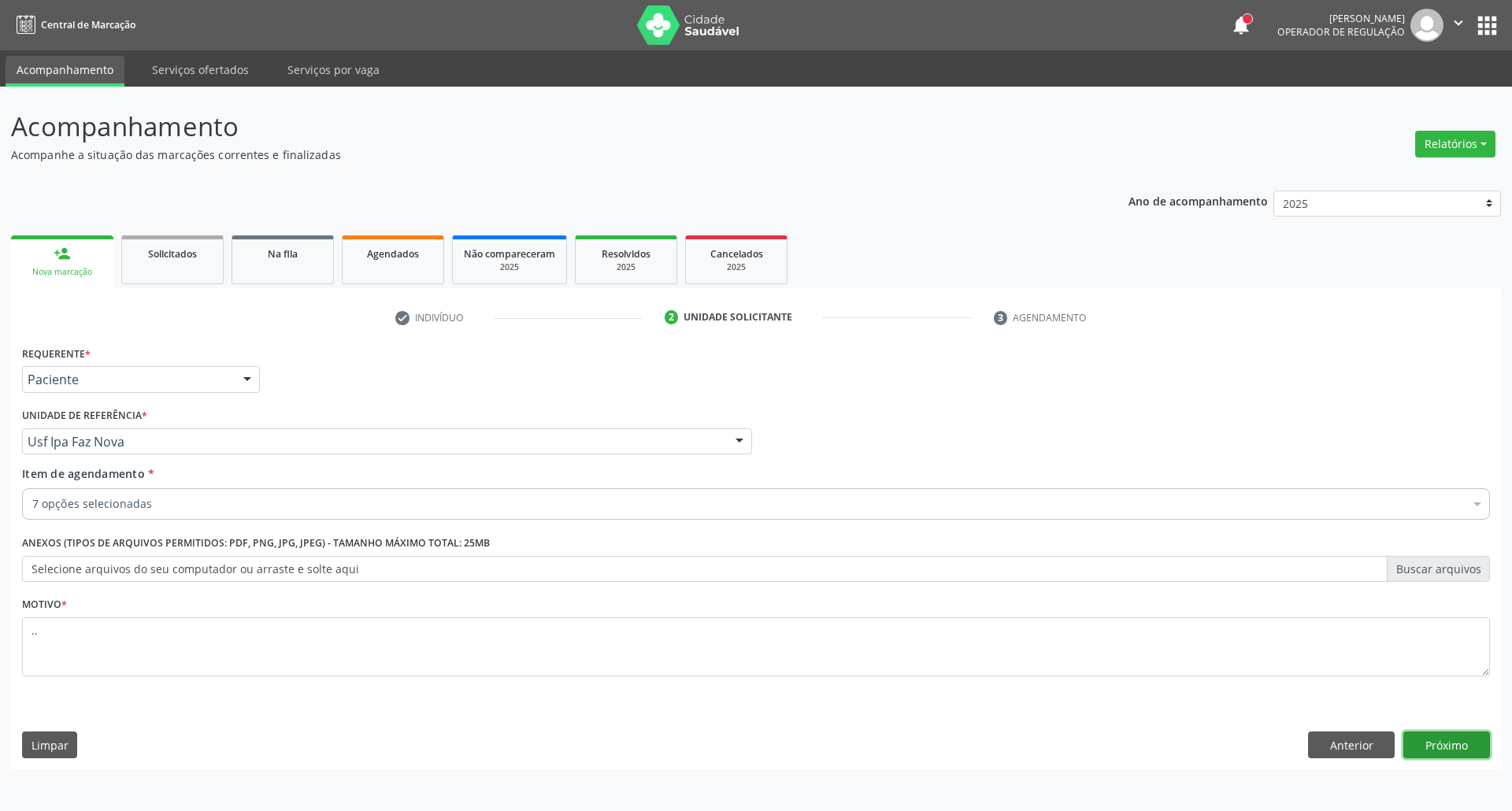
click at [1427, 740] on button "Próximo" at bounding box center [1447, 745] width 87 height 27
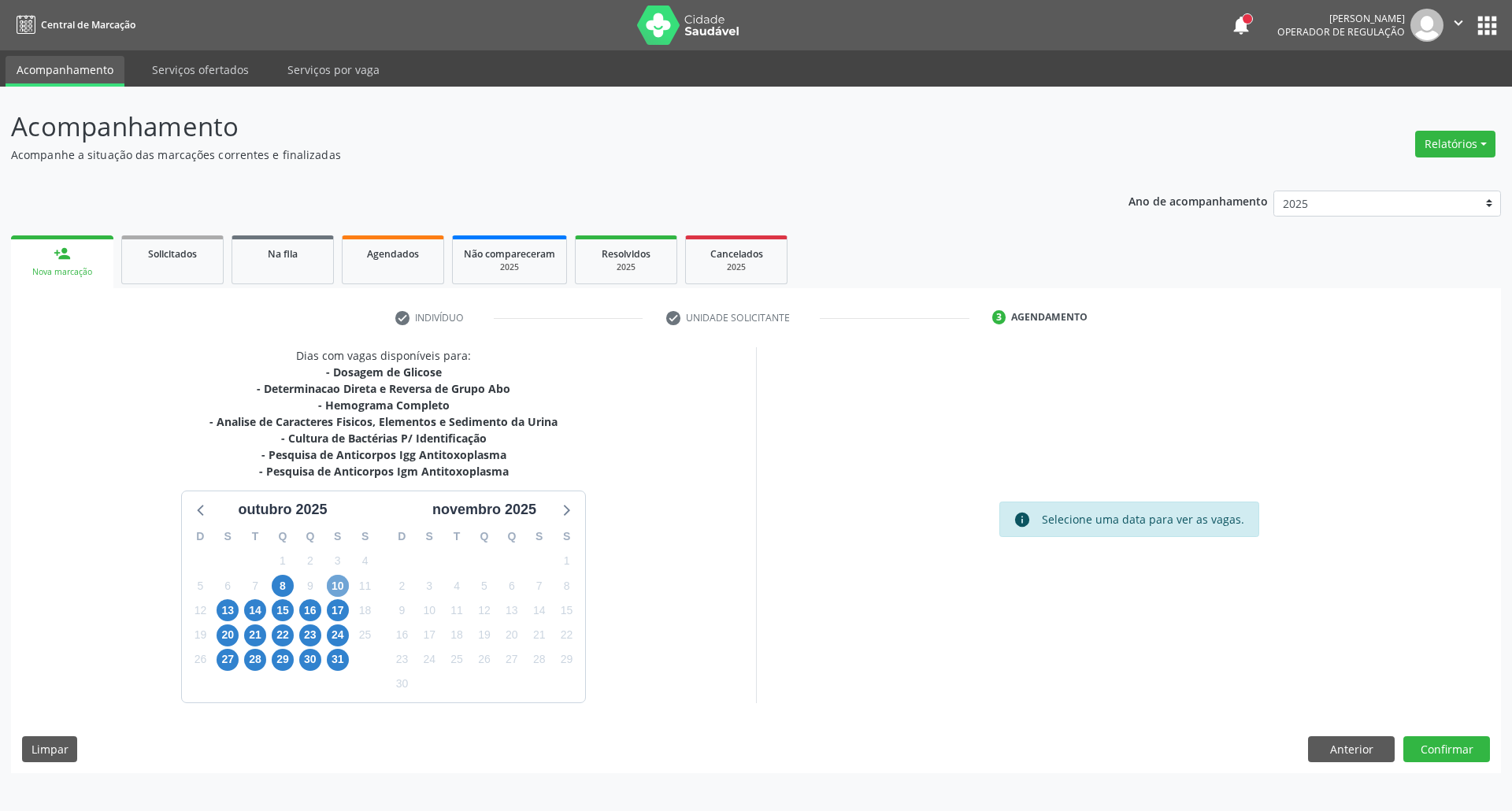
click at [331, 589] on span "10" at bounding box center [337, 585] width 22 height 22
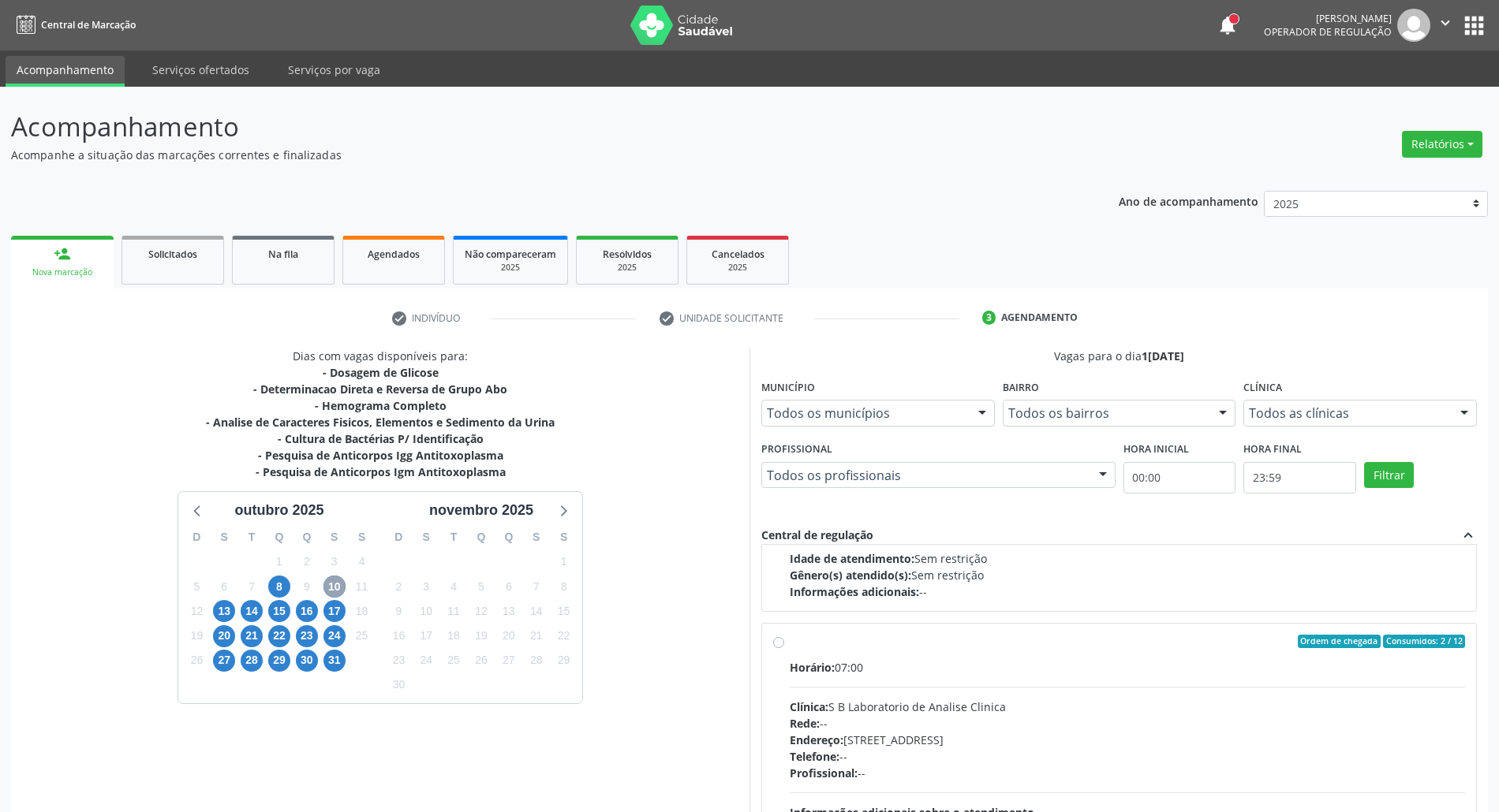
scroll to position [250, 0]
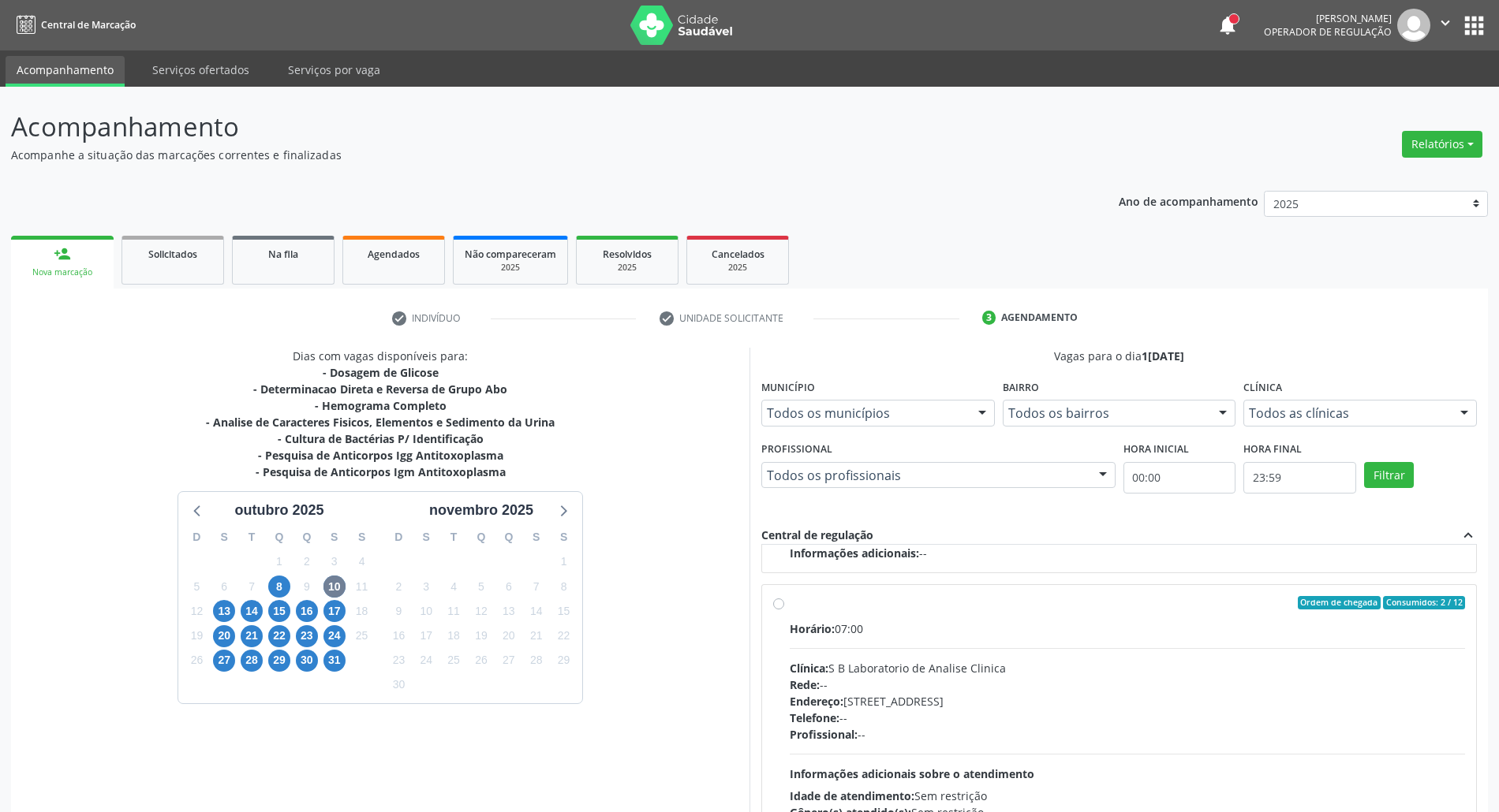
drag, startPoint x: 1152, startPoint y: 714, endPoint x: 1158, endPoint y: 691, distance: 23.8
click at [1153, 711] on div "Telefone: --" at bounding box center [1127, 718] width 675 height 16
click at [784, 610] on input "Ordem de chegada Consumidos: 2 / 12 Horário: 07:00 Clínica: S B Laboratorio de …" at bounding box center [778, 603] width 11 height 14
radio input "true"
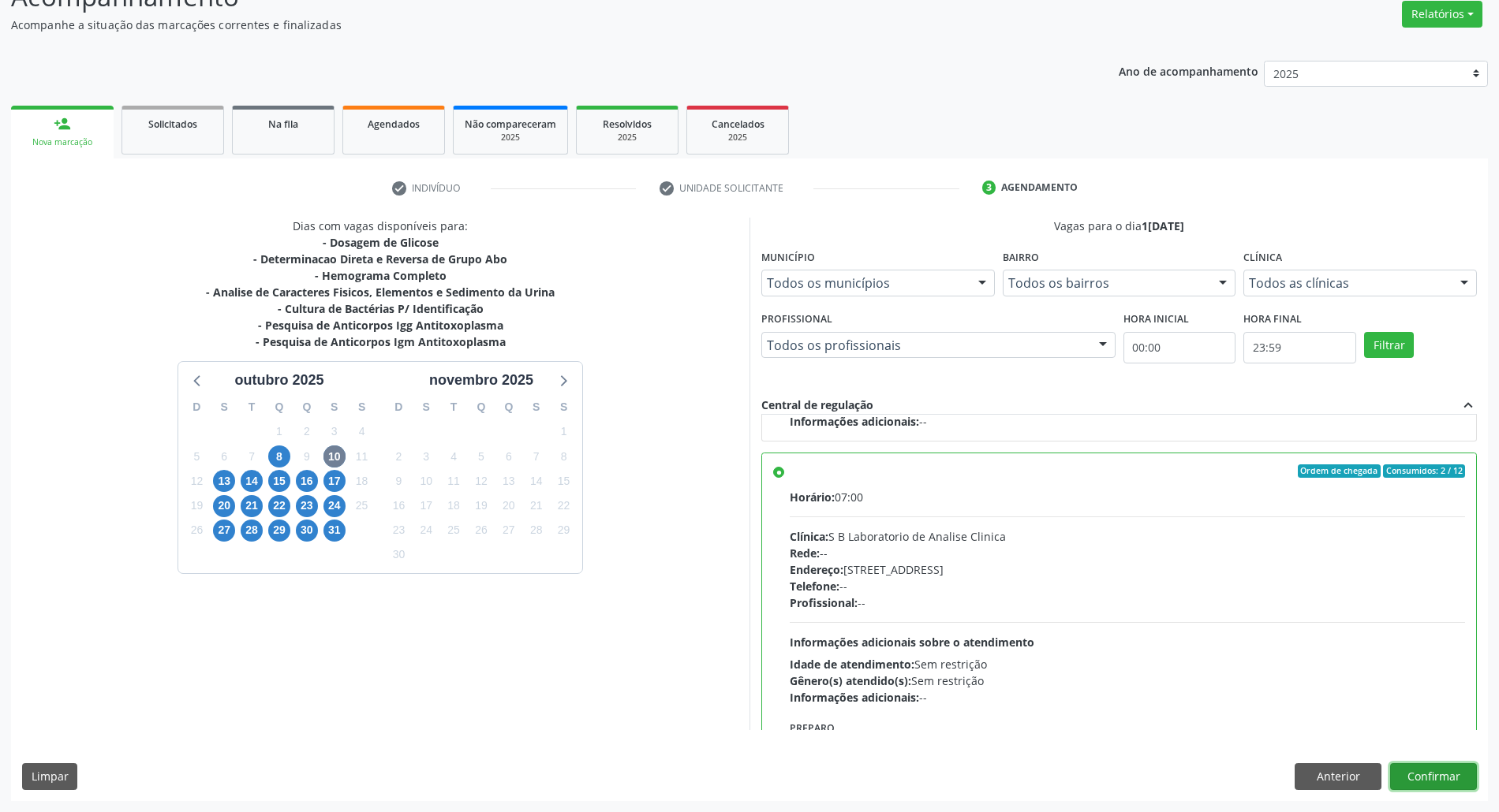
drag, startPoint x: 1441, startPoint y: 774, endPoint x: 1165, endPoint y: 560, distance: 349.2
click at [1439, 770] on button "Confirmar" at bounding box center [1433, 777] width 87 height 27
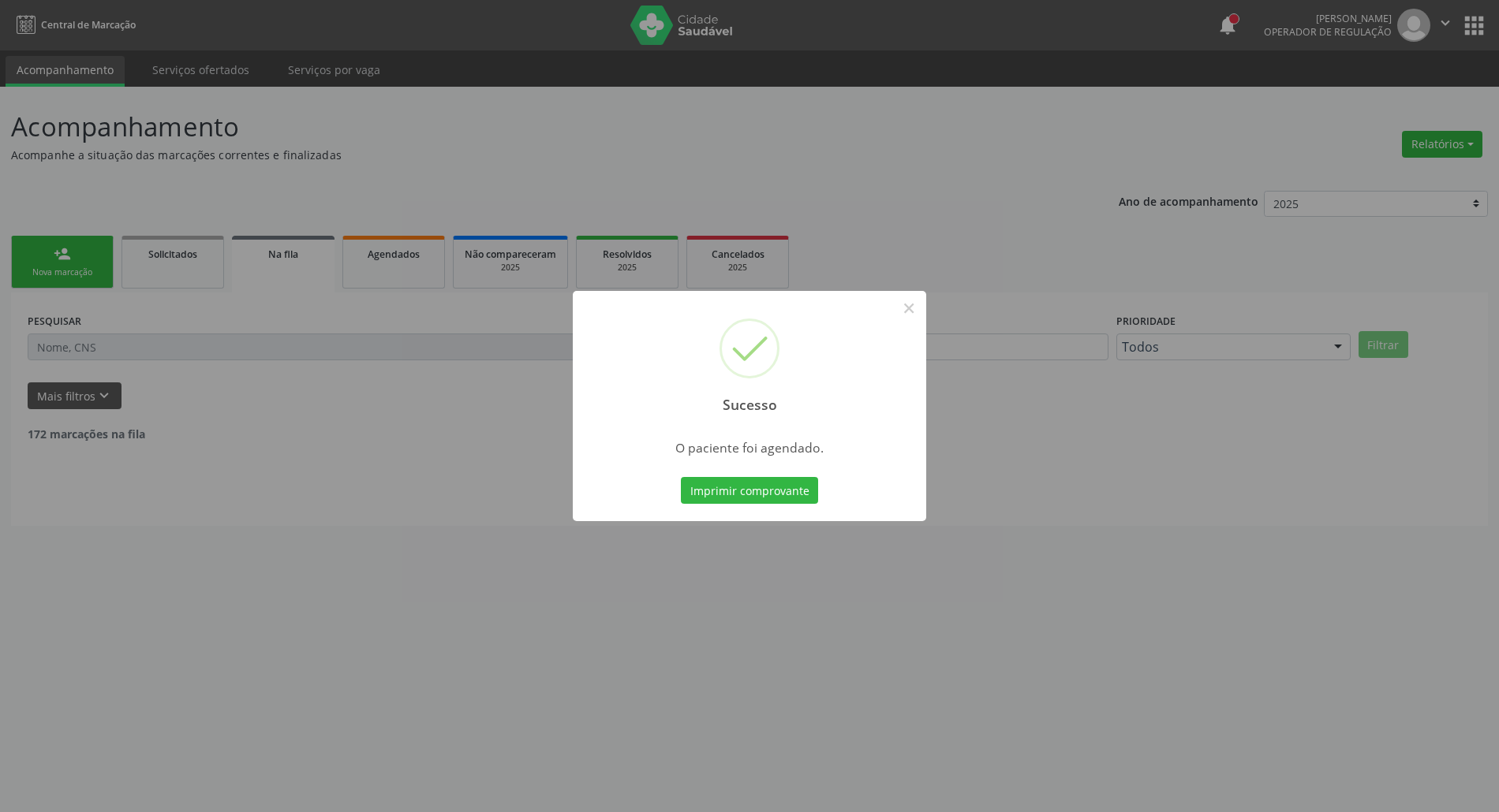
scroll to position [0, 0]
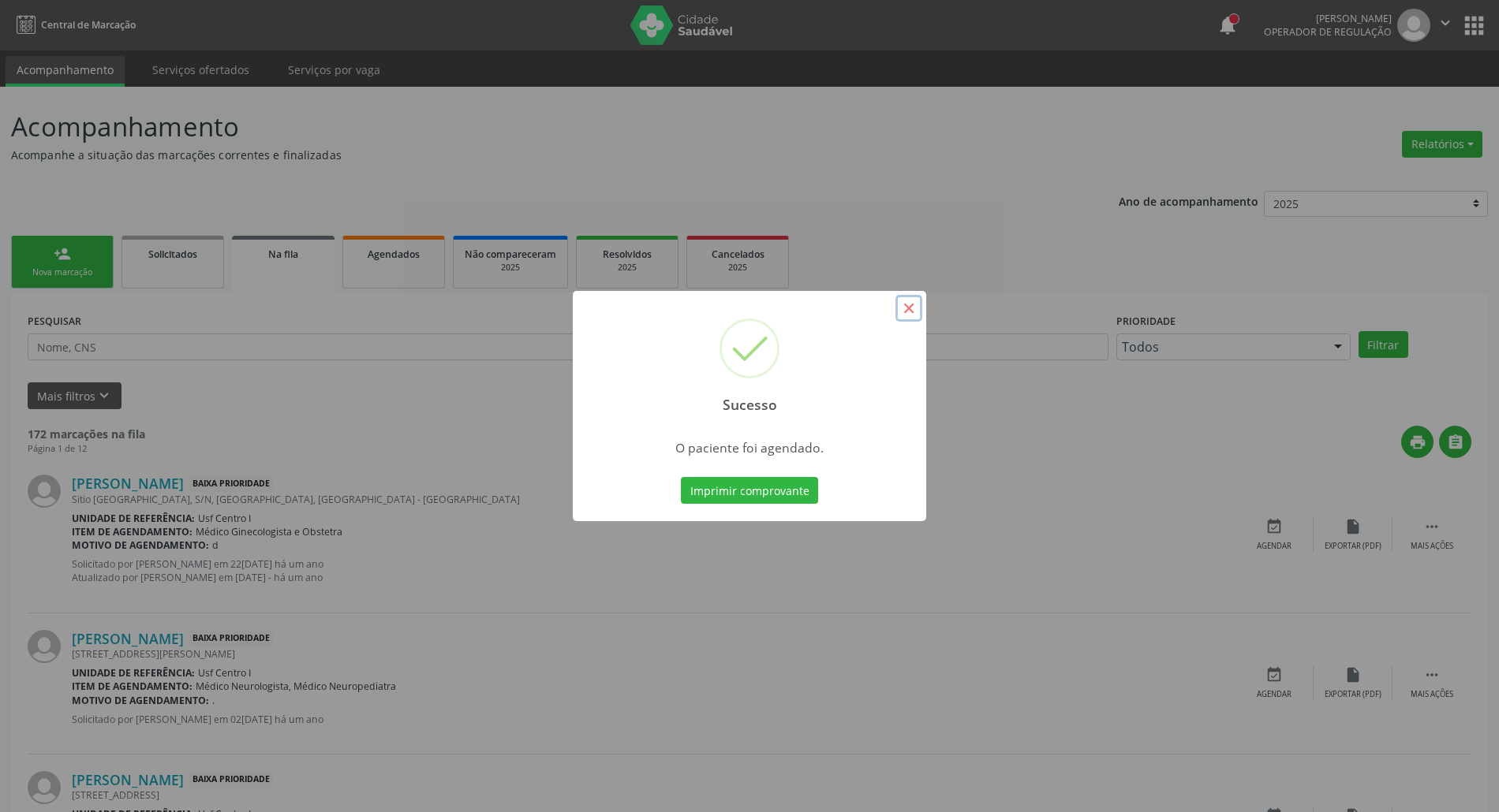
drag, startPoint x: 913, startPoint y: 313, endPoint x: 345, endPoint y: 313, distance: 568.0
click at [910, 313] on button "×" at bounding box center [909, 308] width 27 height 27
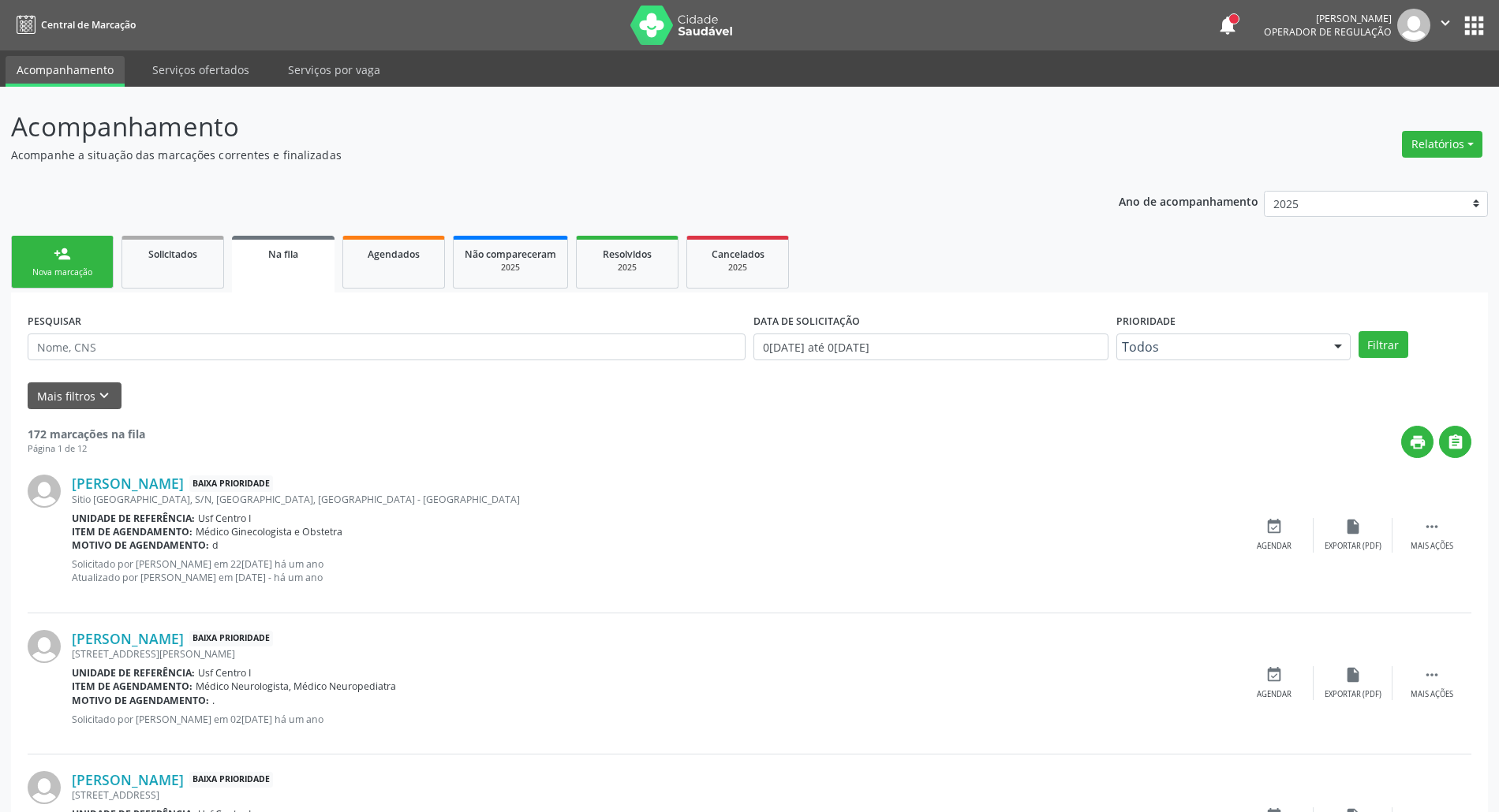
click at [42, 251] on link "person_add Nova marcação" at bounding box center [62, 262] width 102 height 53
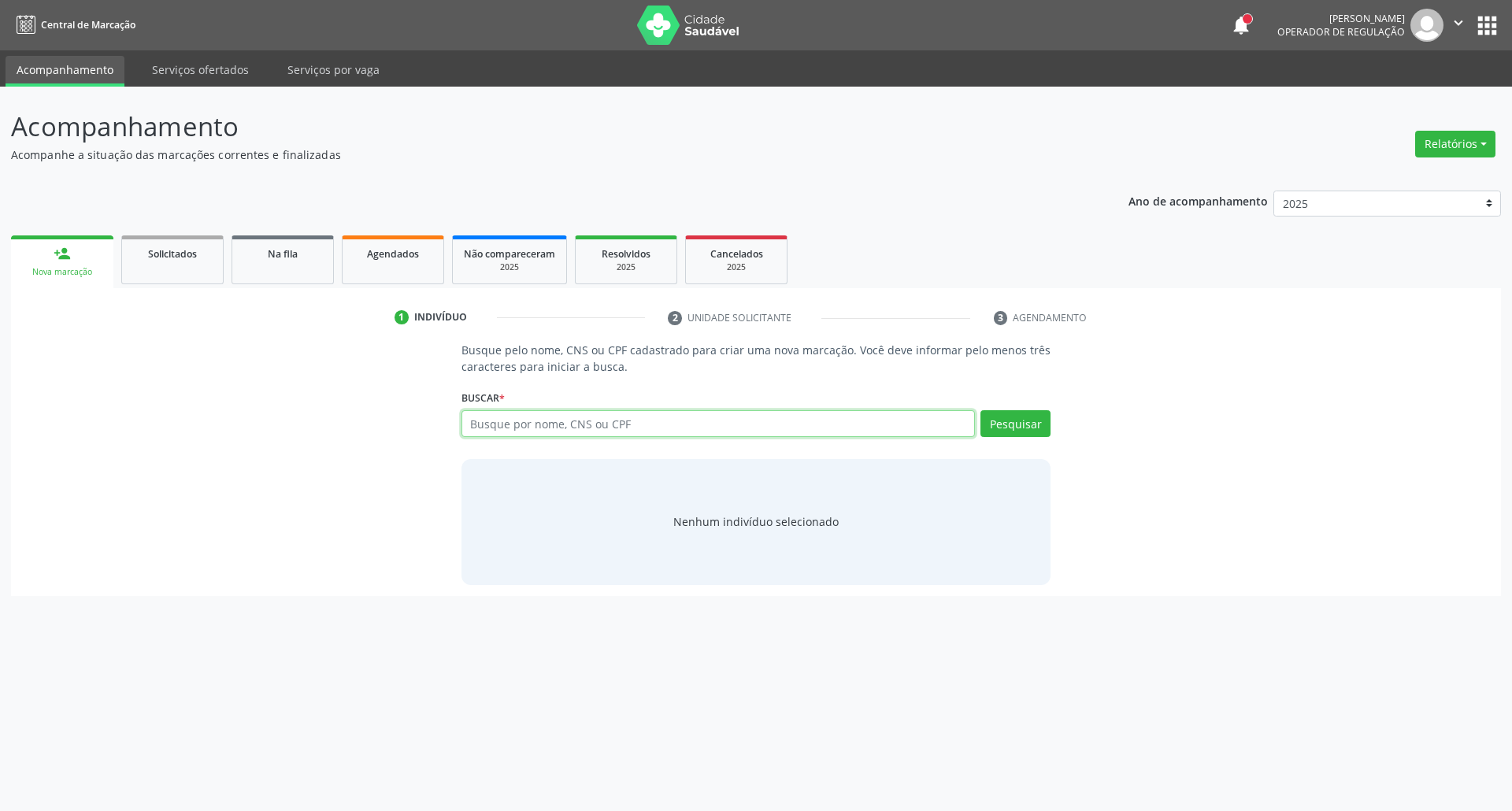
click at [568, 426] on input "text" at bounding box center [719, 423] width 515 height 27
type input "85315249468"
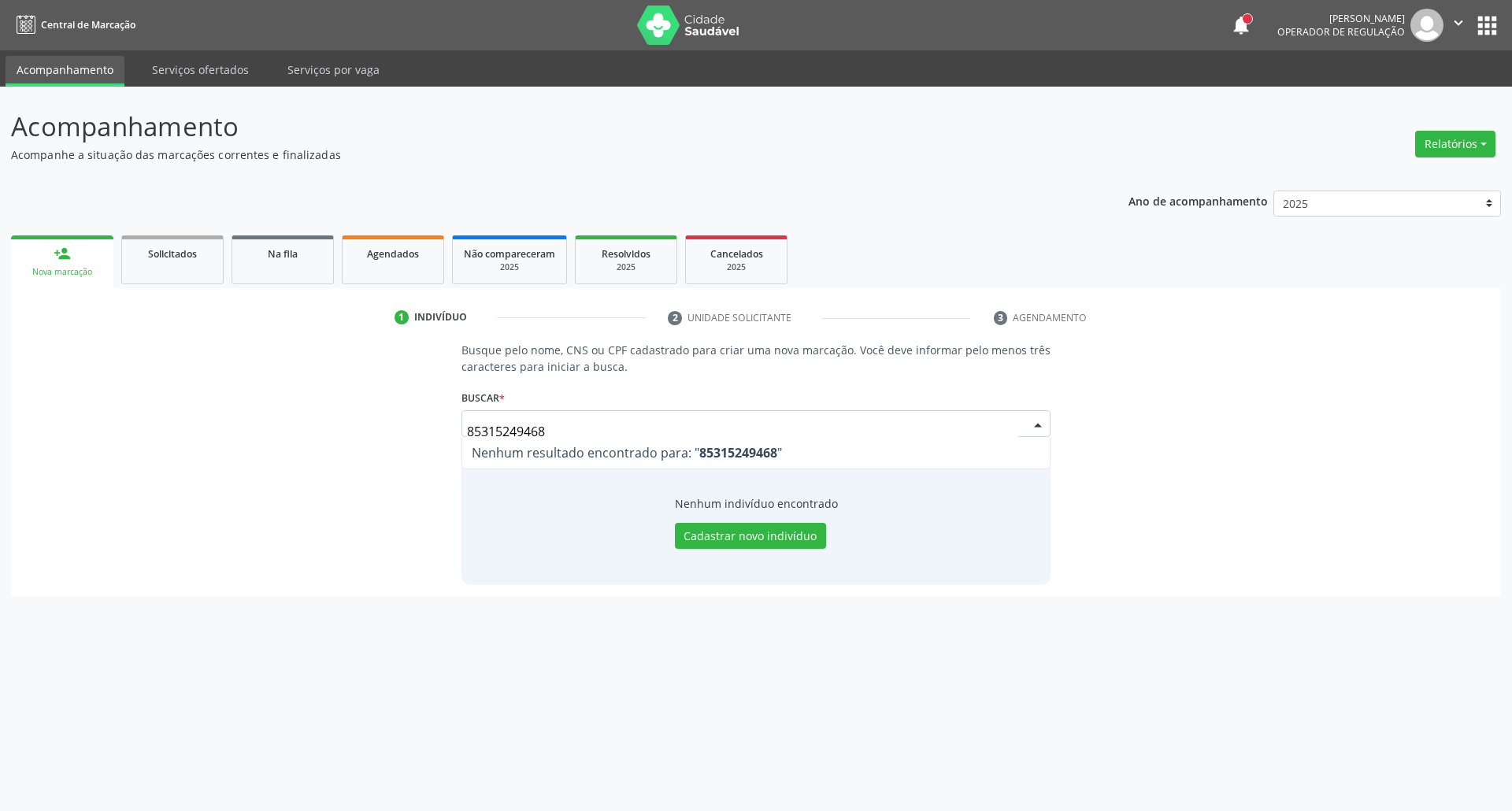
drag, startPoint x: 562, startPoint y: 427, endPoint x: 114, endPoint y: 423, distance: 448.0
click at [140, 423] on div "Busque pelo nome, CNS ou CPF cadastrado para criar uma nova marcação. Você deve…" at bounding box center [756, 463] width 1468 height 243
type input "702101725699494"
drag, startPoint x: 606, startPoint y: 429, endPoint x: 0, endPoint y: 414, distance: 606.2
click at [2, 421] on div "Acompanhamento Acompanhe a situação das marcações correntes e finalizadas Relat…" at bounding box center [756, 448] width 1512 height 724
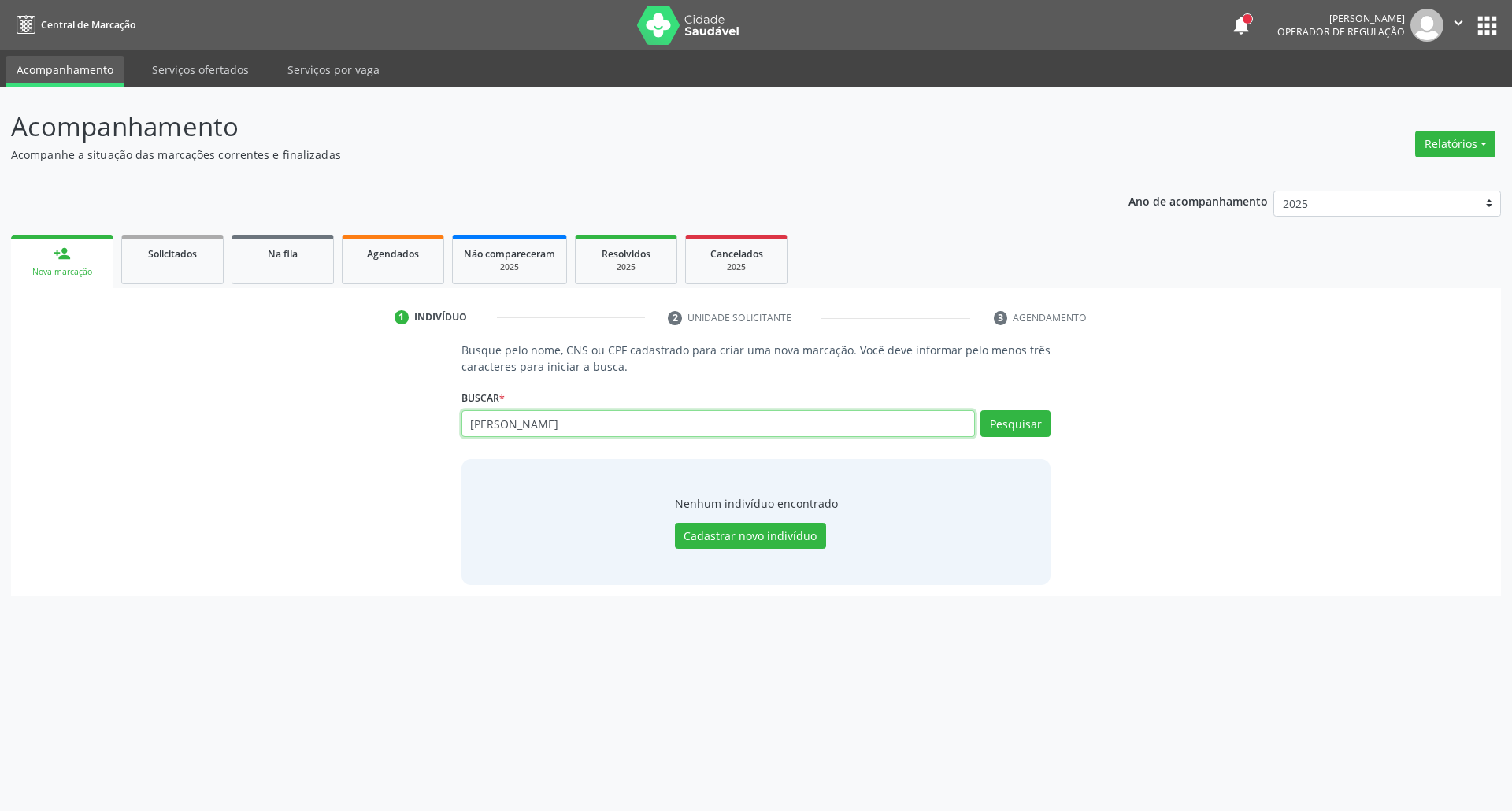
drag, startPoint x: 521, startPoint y: 429, endPoint x: 158, endPoint y: 411, distance: 363.4
click at [160, 411] on div "Busque pelo nome, CNS ou CPF cadastrado para criar uma nova marcação. Você deve…" at bounding box center [756, 463] width 1468 height 243
paste input "160521458120002"
type input "160521458120002"
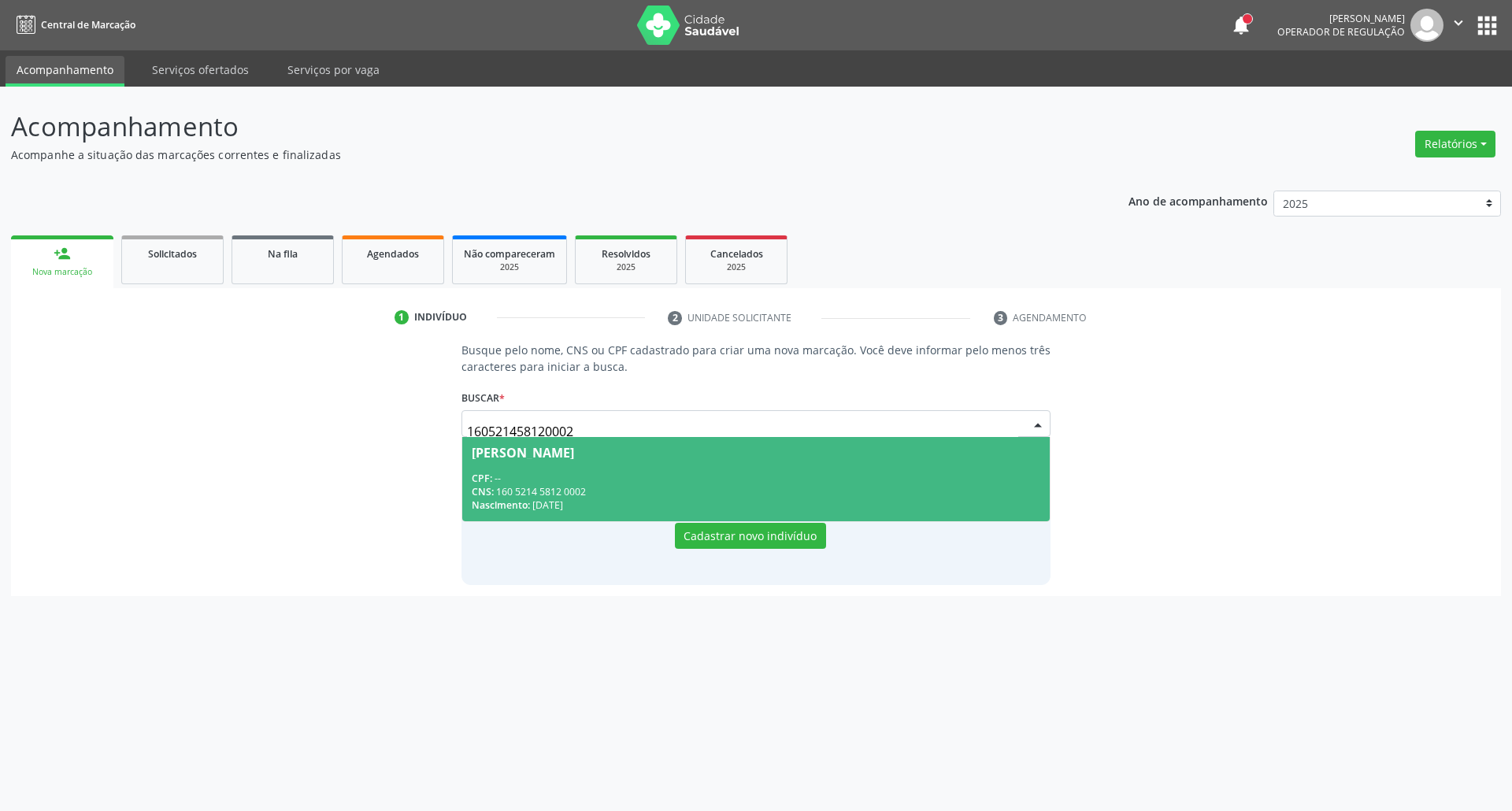
click at [600, 480] on div "CPF: --" at bounding box center [756, 478] width 569 height 13
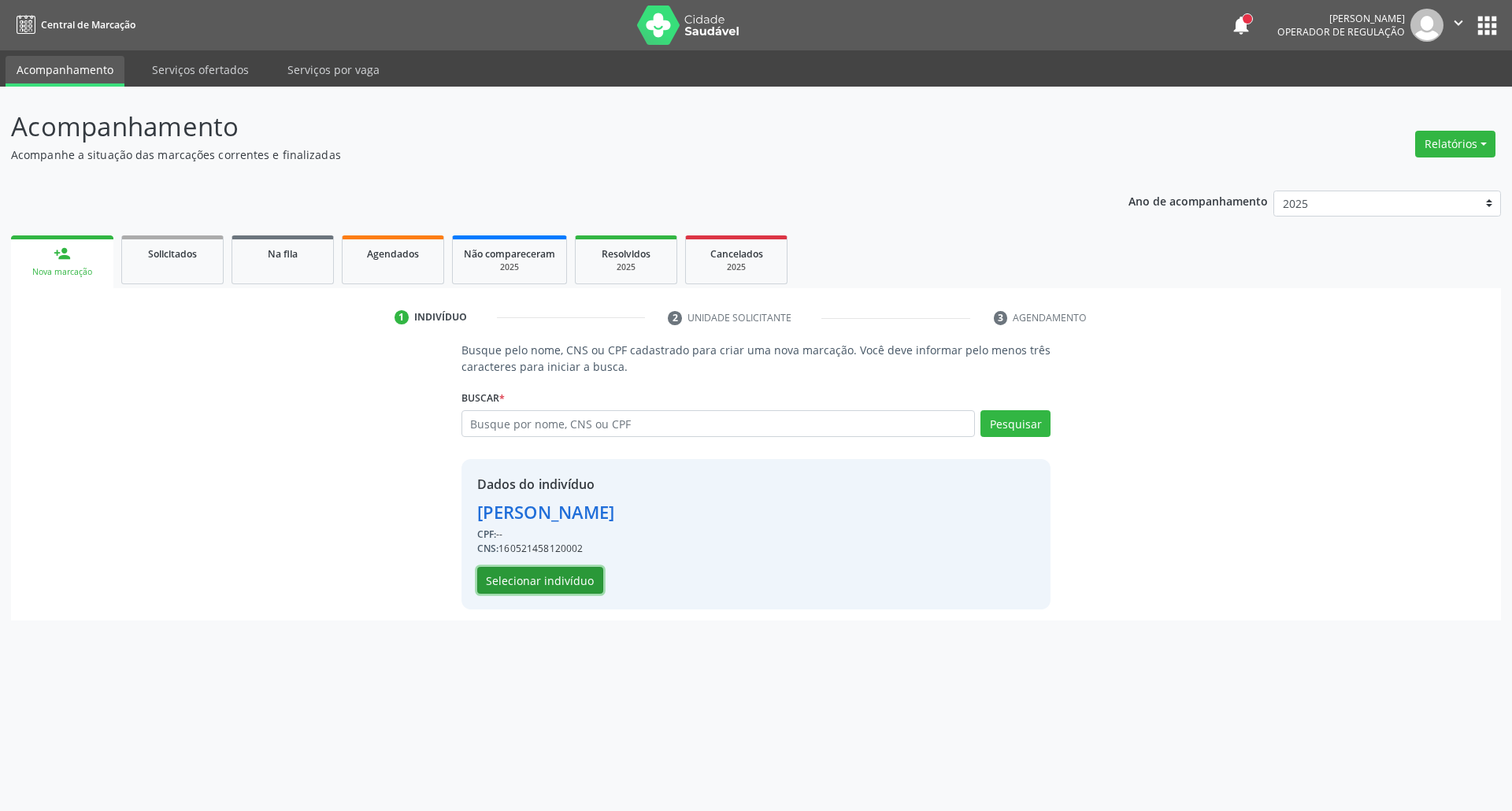
click at [568, 583] on button "Selecionar indivíduo" at bounding box center [540, 580] width 126 height 27
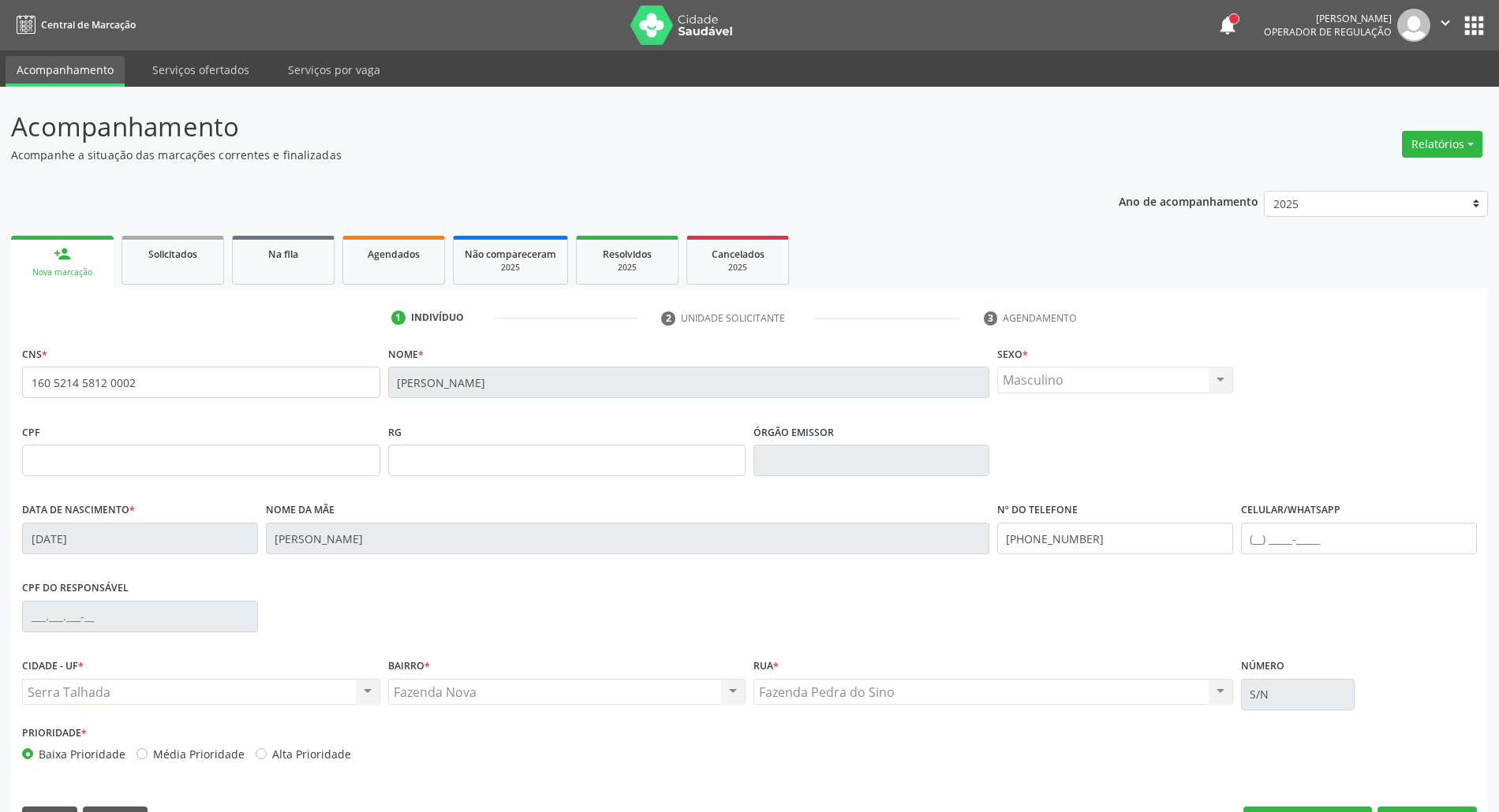
scroll to position [43, 0]
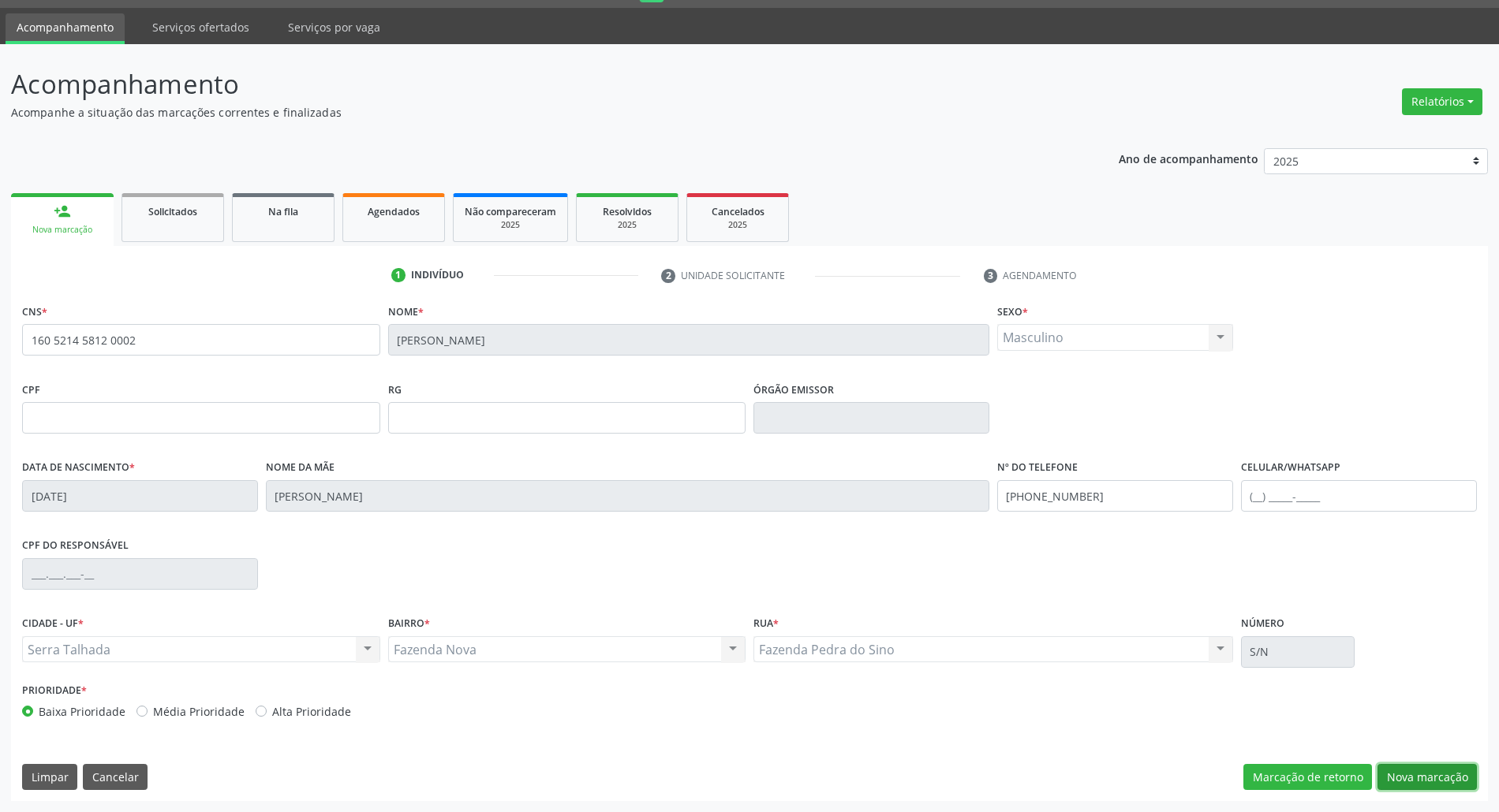
click at [1420, 785] on button "Nova marcação" at bounding box center [1426, 778] width 100 height 27
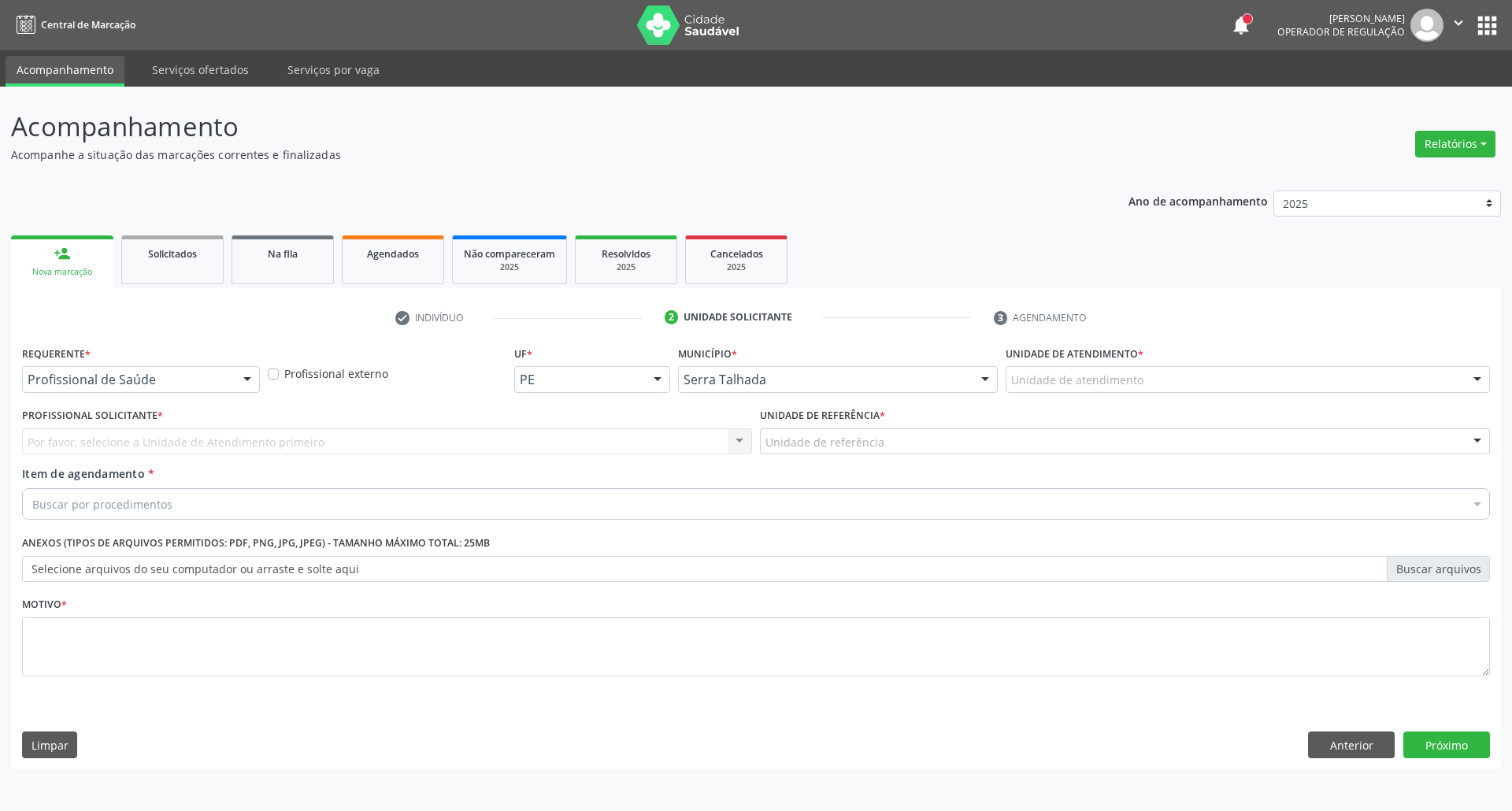
click at [187, 392] on div "Profissional de Saúde Profissional de Saúde Paciente Nenhum resultado encontrad…" at bounding box center [141, 380] width 238 height 27
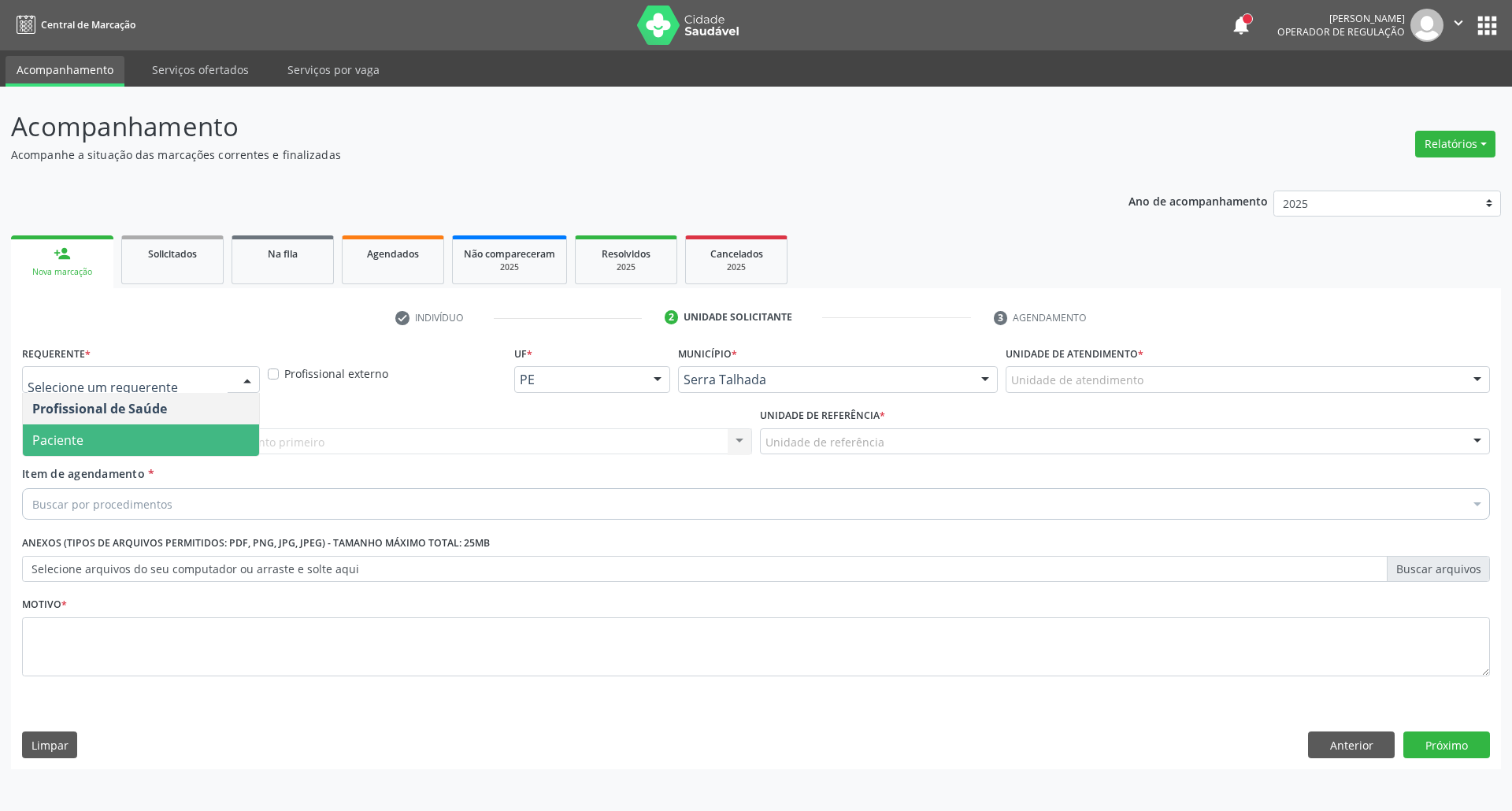
click at [183, 435] on span "Paciente" at bounding box center [141, 440] width 236 height 31
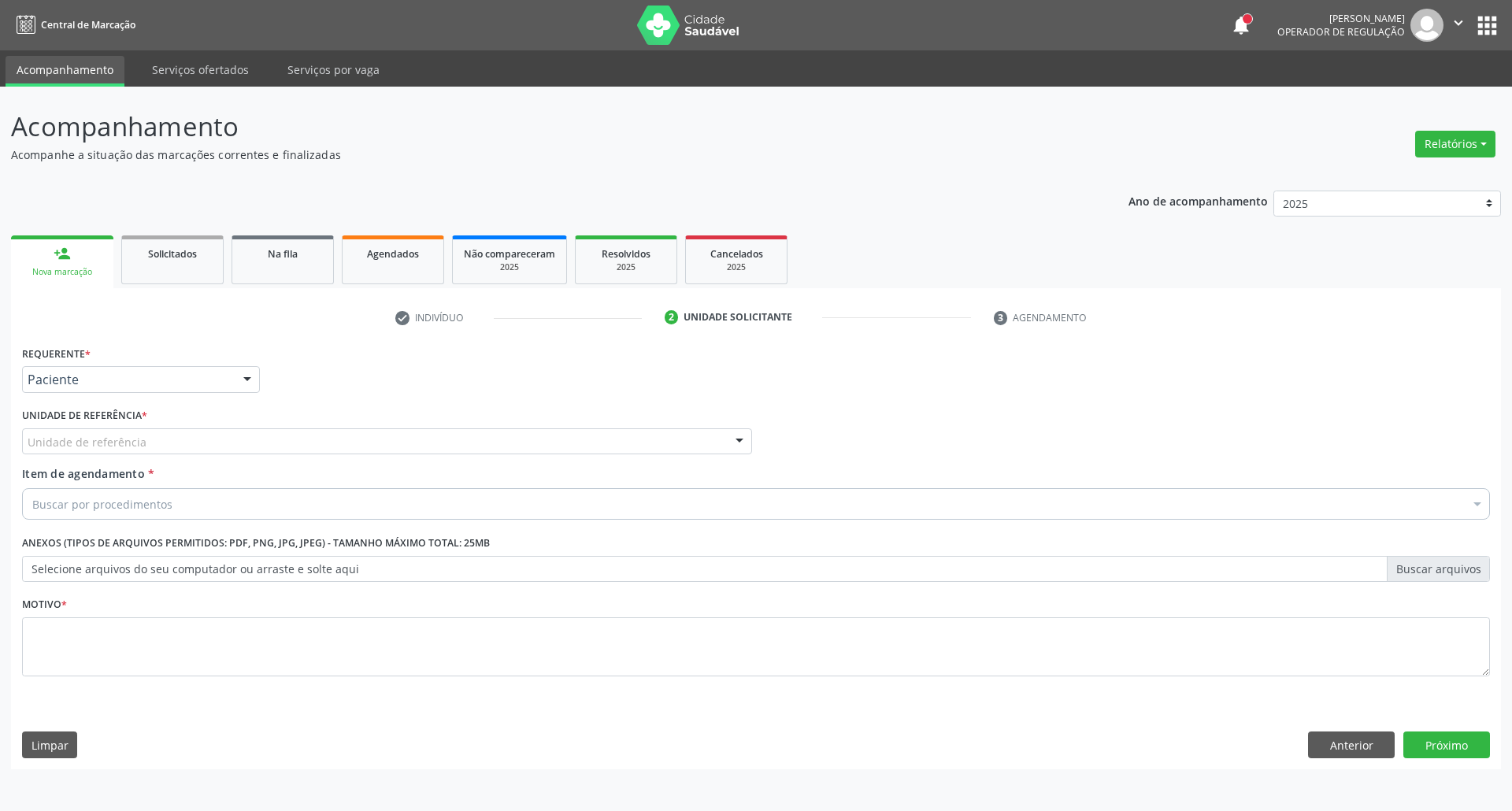
click at [183, 435] on div "Requerente * Paciente Profissional de Saúde Paciente Nenhum resultado encontrad…" at bounding box center [756, 520] width 1468 height 357
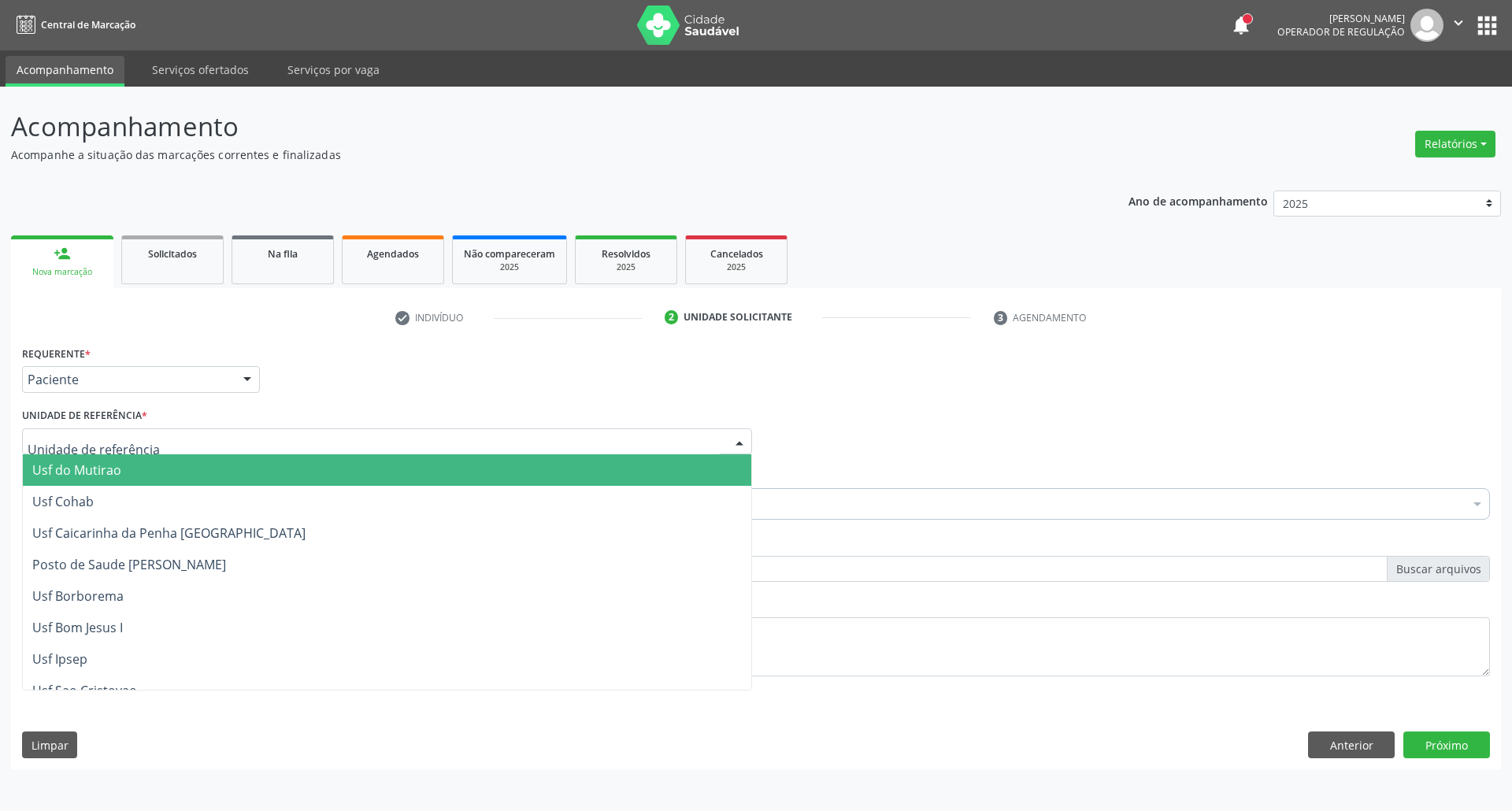
click at [285, 448] on div at bounding box center [388, 442] width 730 height 27
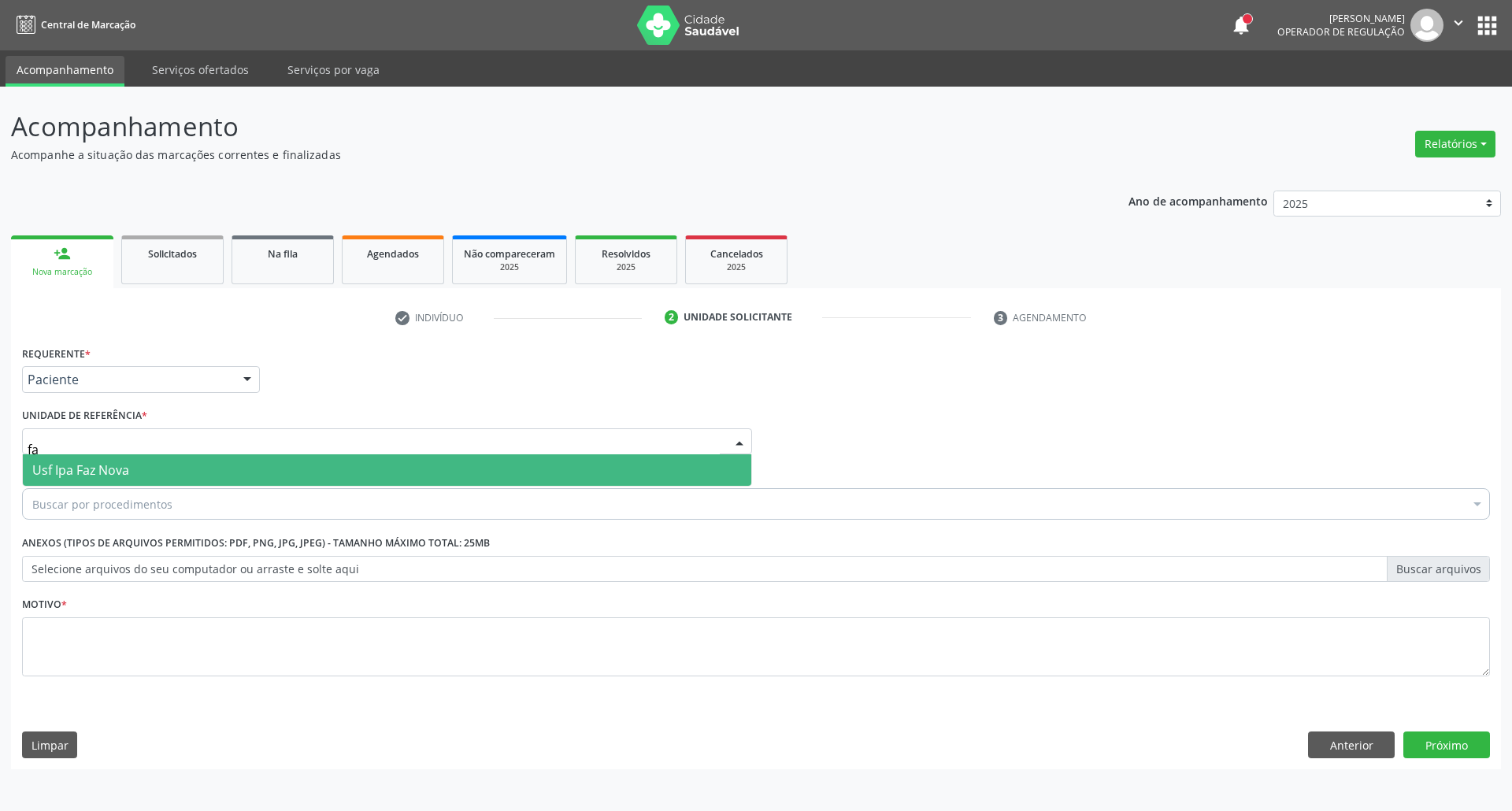
type input "faz"
drag, startPoint x: 220, startPoint y: 470, endPoint x: 216, endPoint y: 481, distance: 11.7
click at [219, 471] on span "Usf Ipa Faz Nova" at bounding box center [388, 470] width 729 height 31
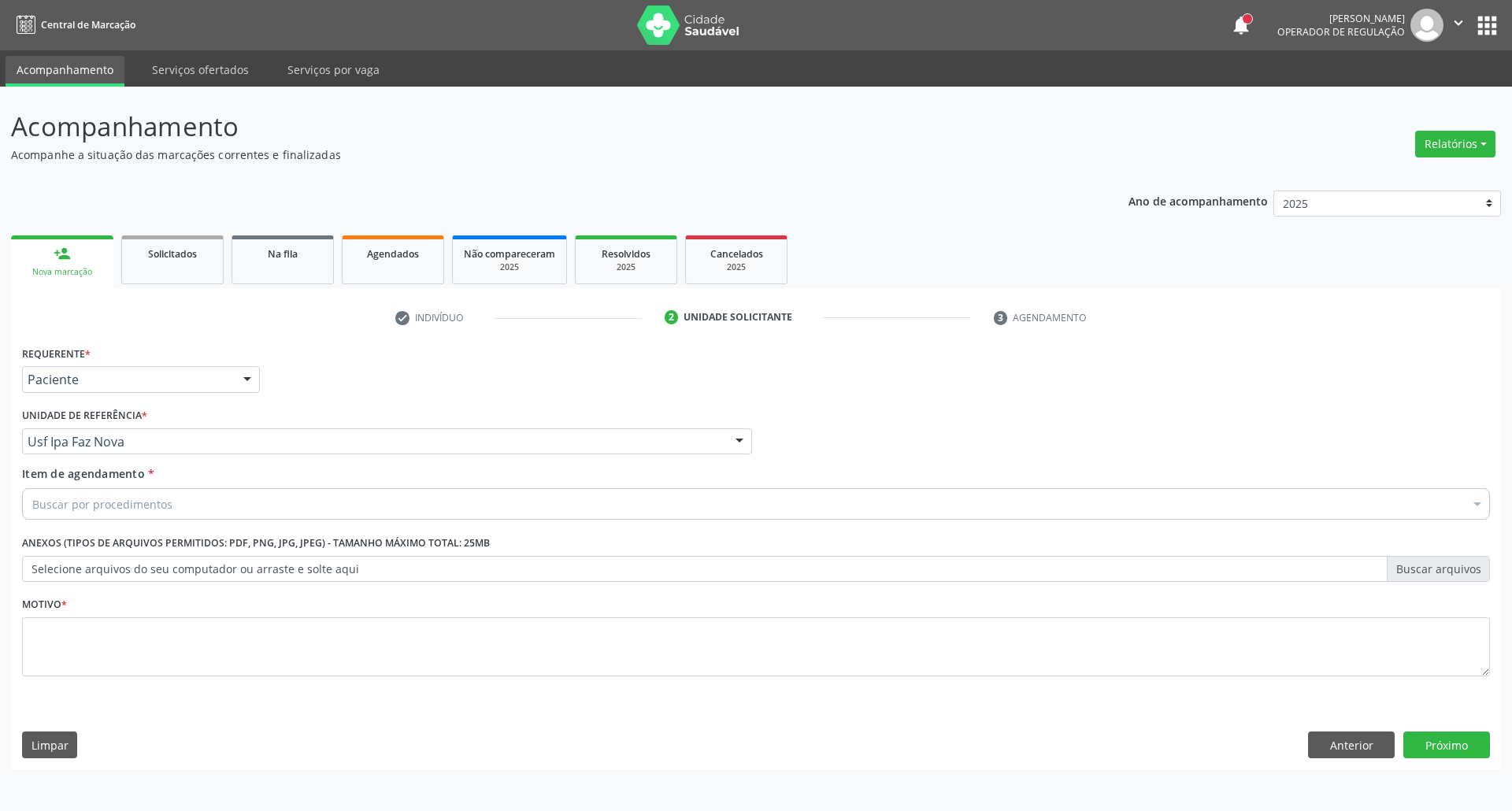
click at [202, 511] on div "Buscar por procedimentos" at bounding box center [756, 503] width 1468 height 31
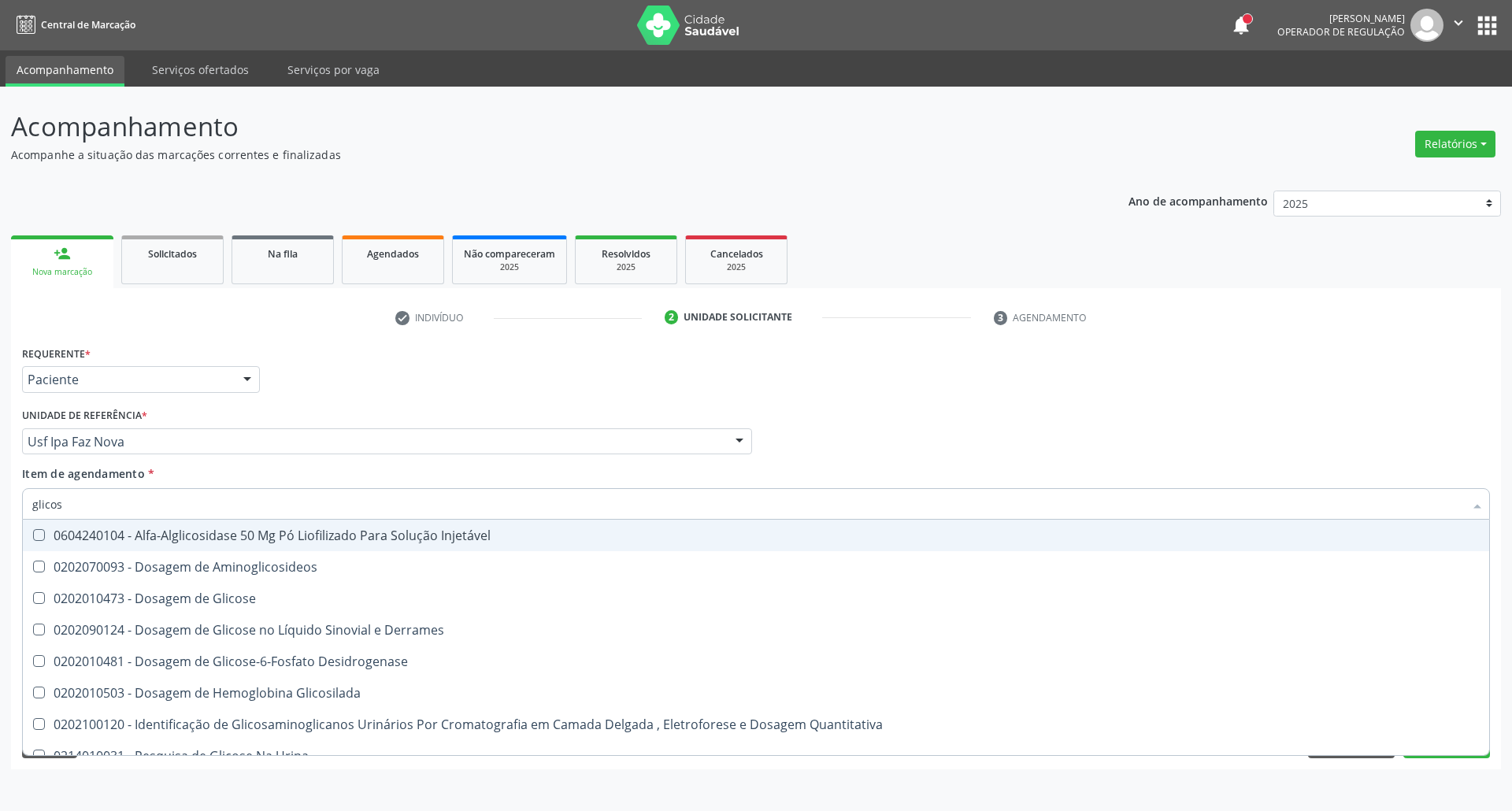
type input "glicose"
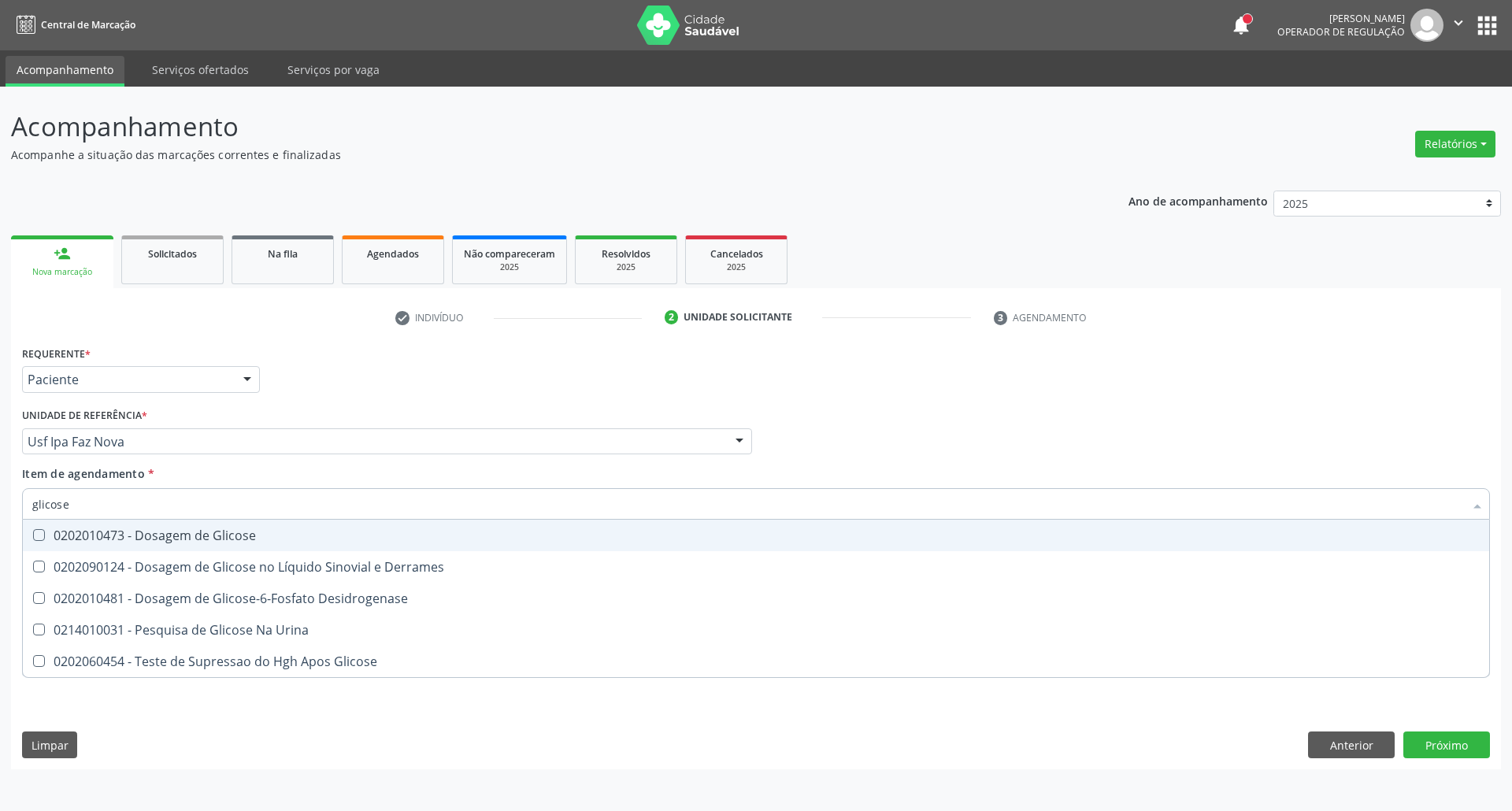
click at [168, 533] on div "0202010473 - Dosagem de Glicose" at bounding box center [756, 535] width 1448 height 13
checkbox Glicose "true"
drag, startPoint x: 93, startPoint y: 502, endPoint x: 0, endPoint y: 505, distance: 93.0
click at [0, 502] on div "Acompanhamento Acompanhe a situação das marcações correntes e finalizadas Relat…" at bounding box center [756, 448] width 1512 height 724
type input "a"
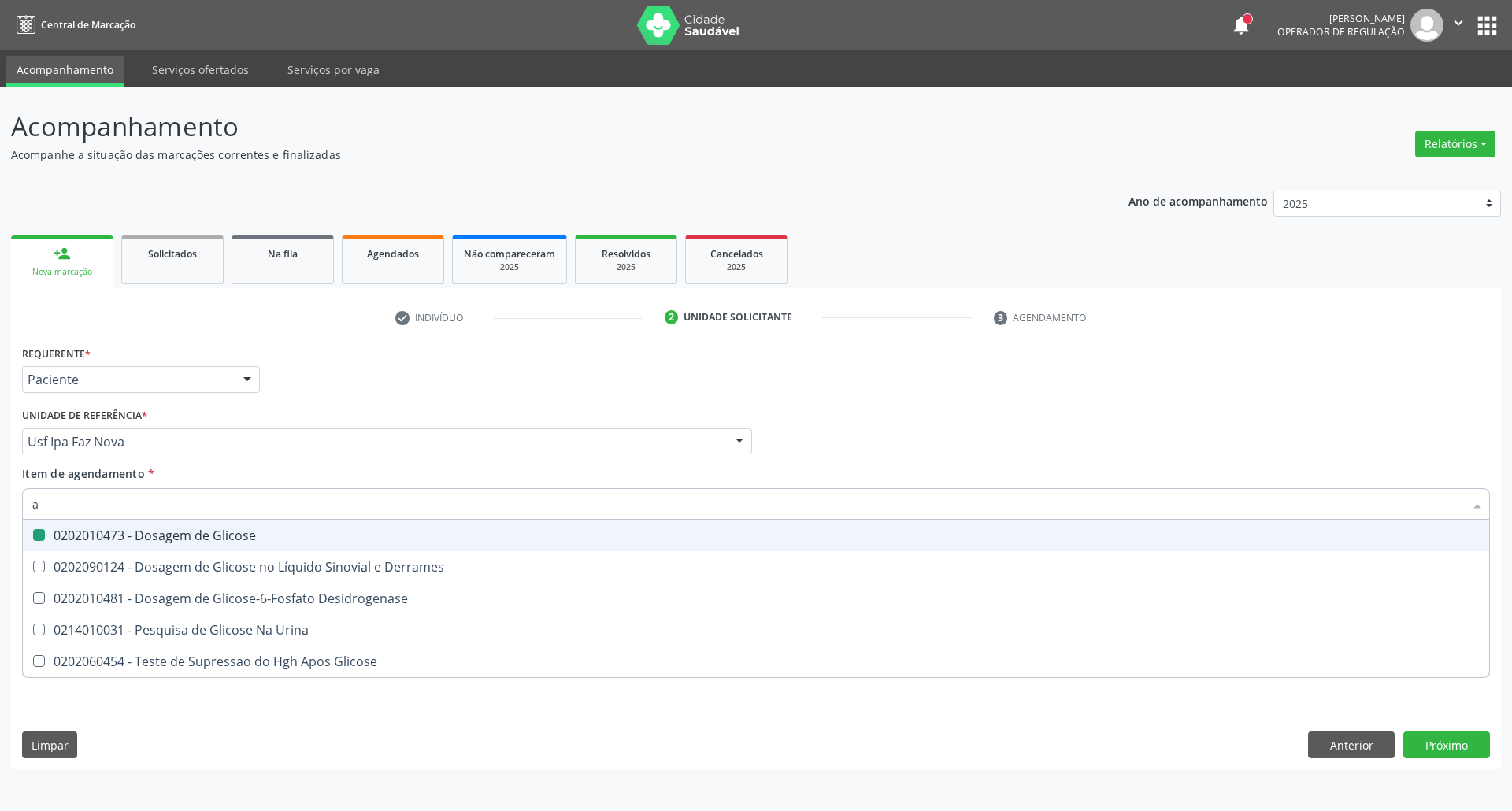
checkbox Glicose "false"
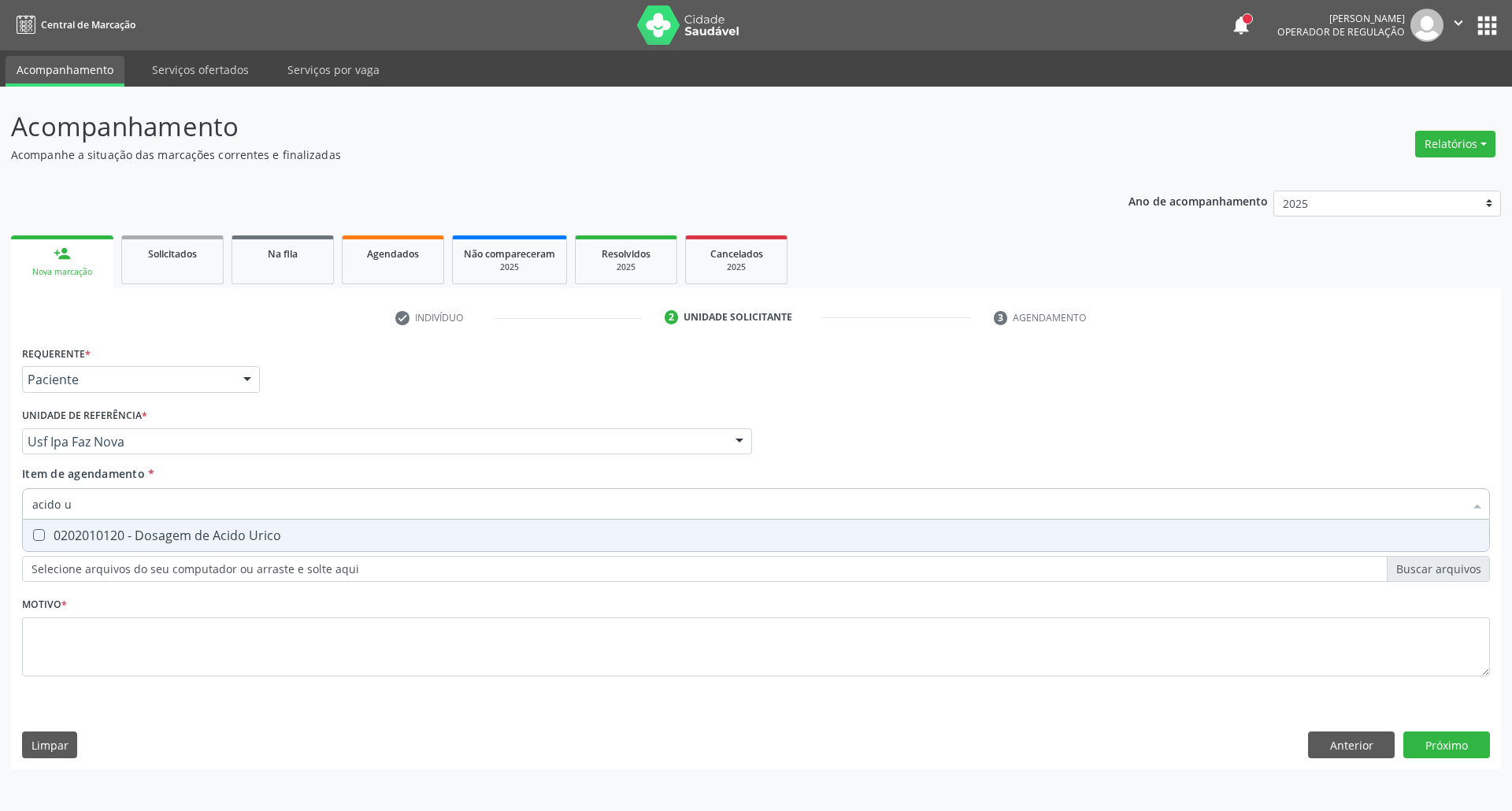
type input "acido u"
click at [77, 540] on div "0202010120 - Dosagem de Acido Urico" at bounding box center [756, 535] width 1448 height 13
checkbox Urico "true"
drag, startPoint x: 76, startPoint y: 506, endPoint x: 0, endPoint y: 496, distance: 76.7
click at [0, 506] on div "Acompanhamento Acompanhe a situação das marcações correntes e finalizadas Relat…" at bounding box center [756, 448] width 1512 height 724
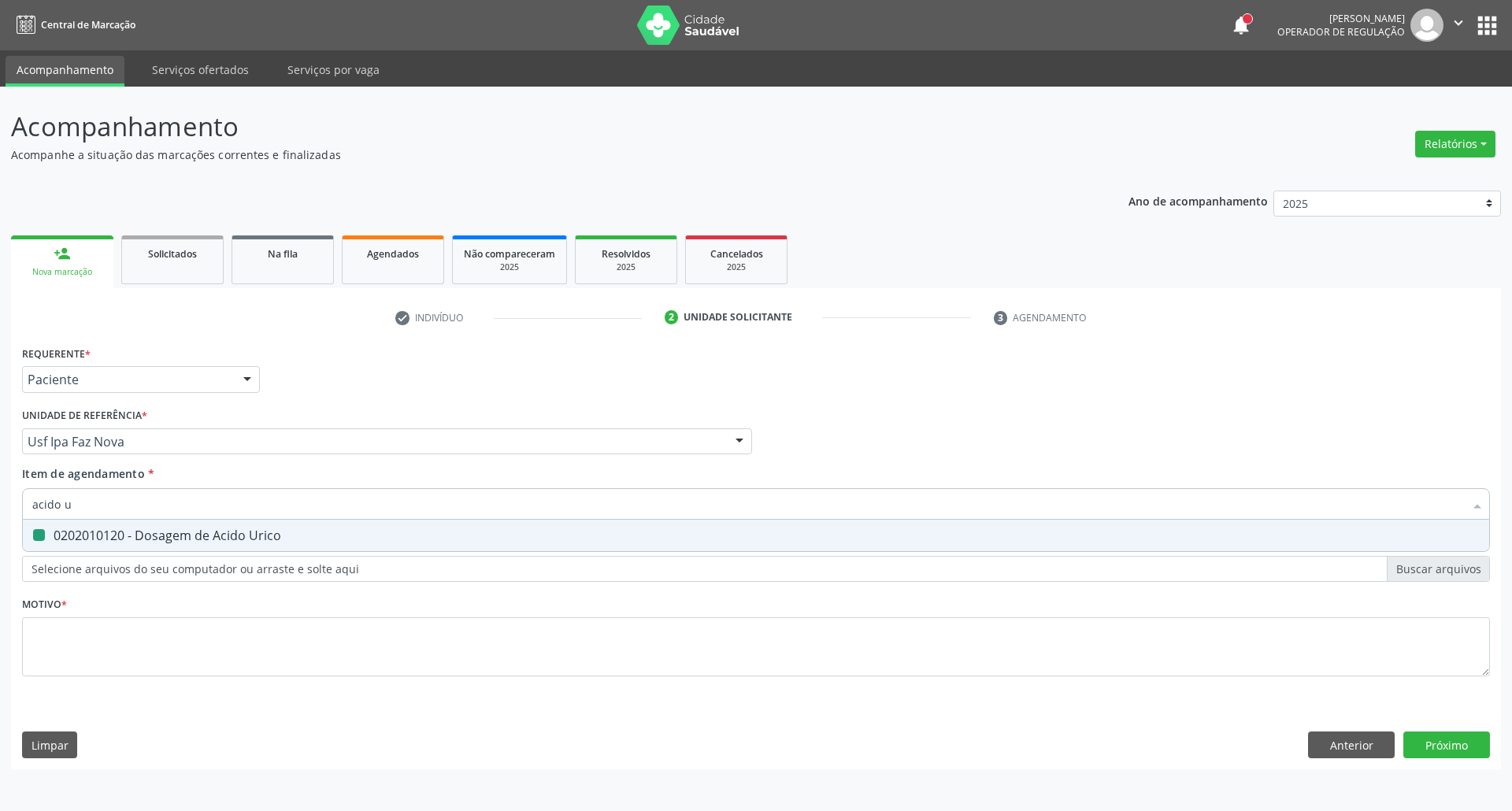
type input "c"
checkbox Urico "false"
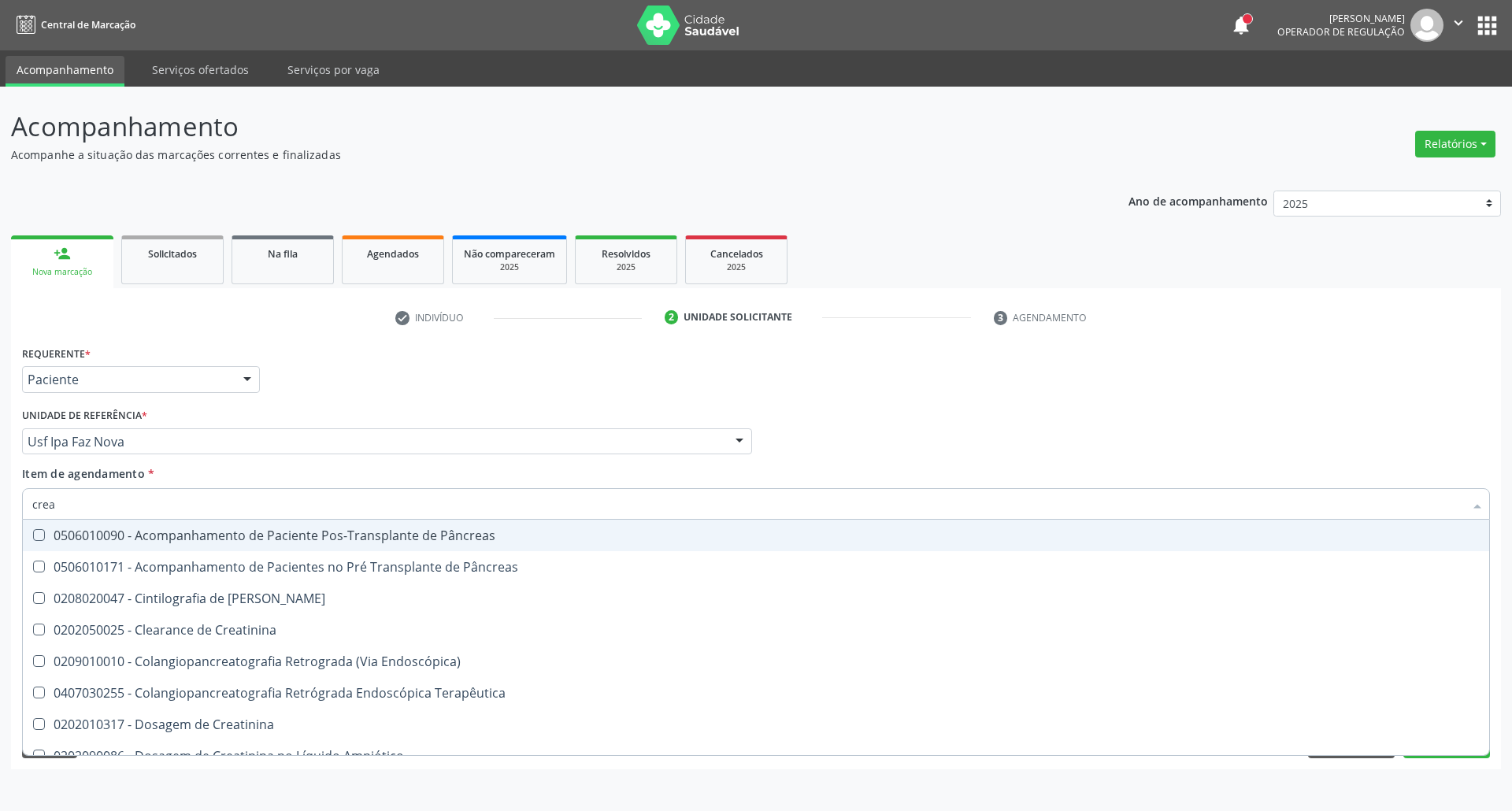
type input "creat"
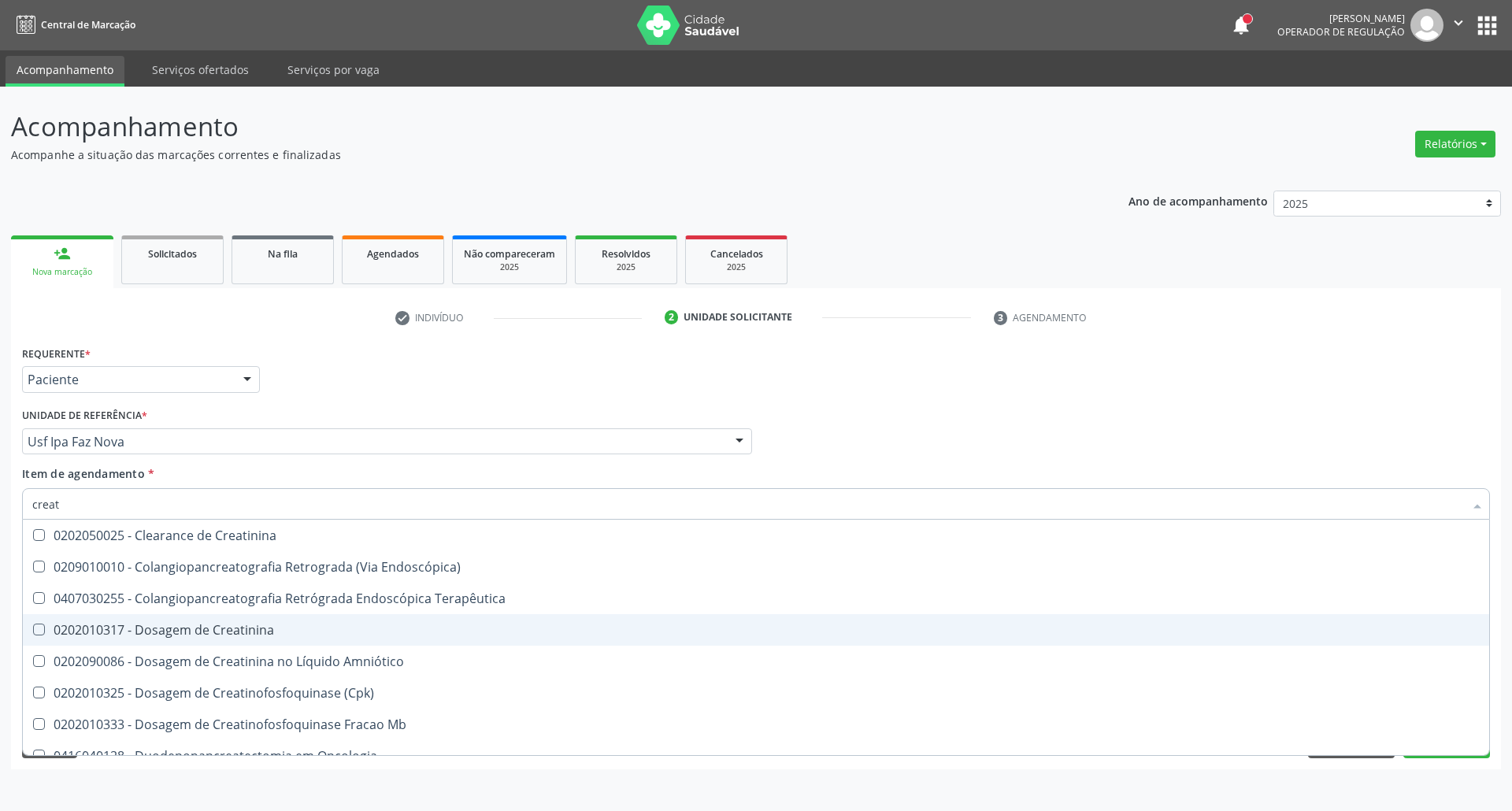
click at [124, 633] on div "0202010317 - Dosagem de Creatinina" at bounding box center [756, 630] width 1448 height 13
checkbox Creatinina "true"
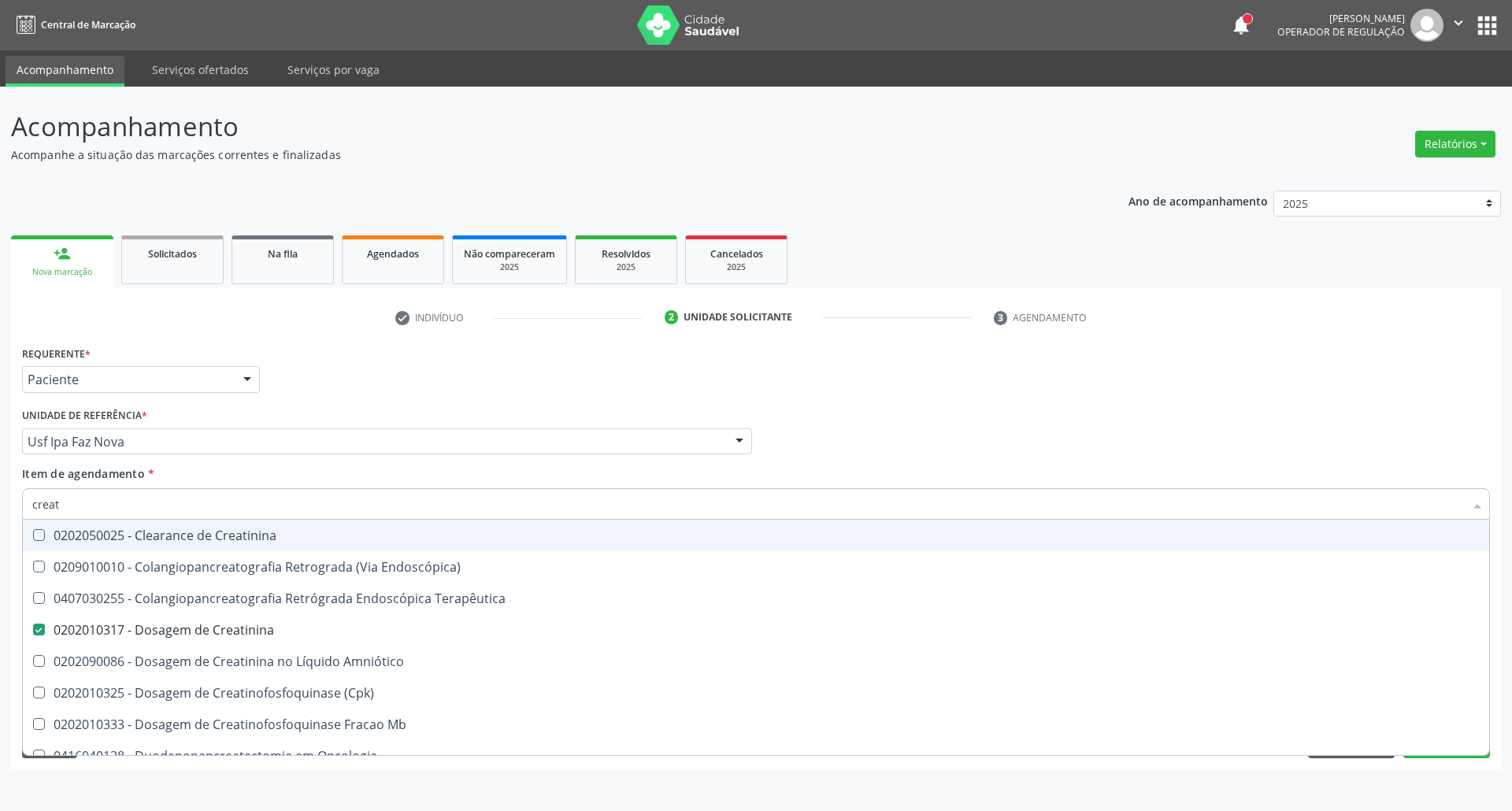
drag, startPoint x: 99, startPoint y: 508, endPoint x: 0, endPoint y: 499, distance: 99.4
click at [0, 502] on div "Acompanhamento Acompanhe a situação das marcações correntes e finalizadas Relat…" at bounding box center [756, 448] width 1512 height 724
type input "ur"
checkbox Creatinina "false"
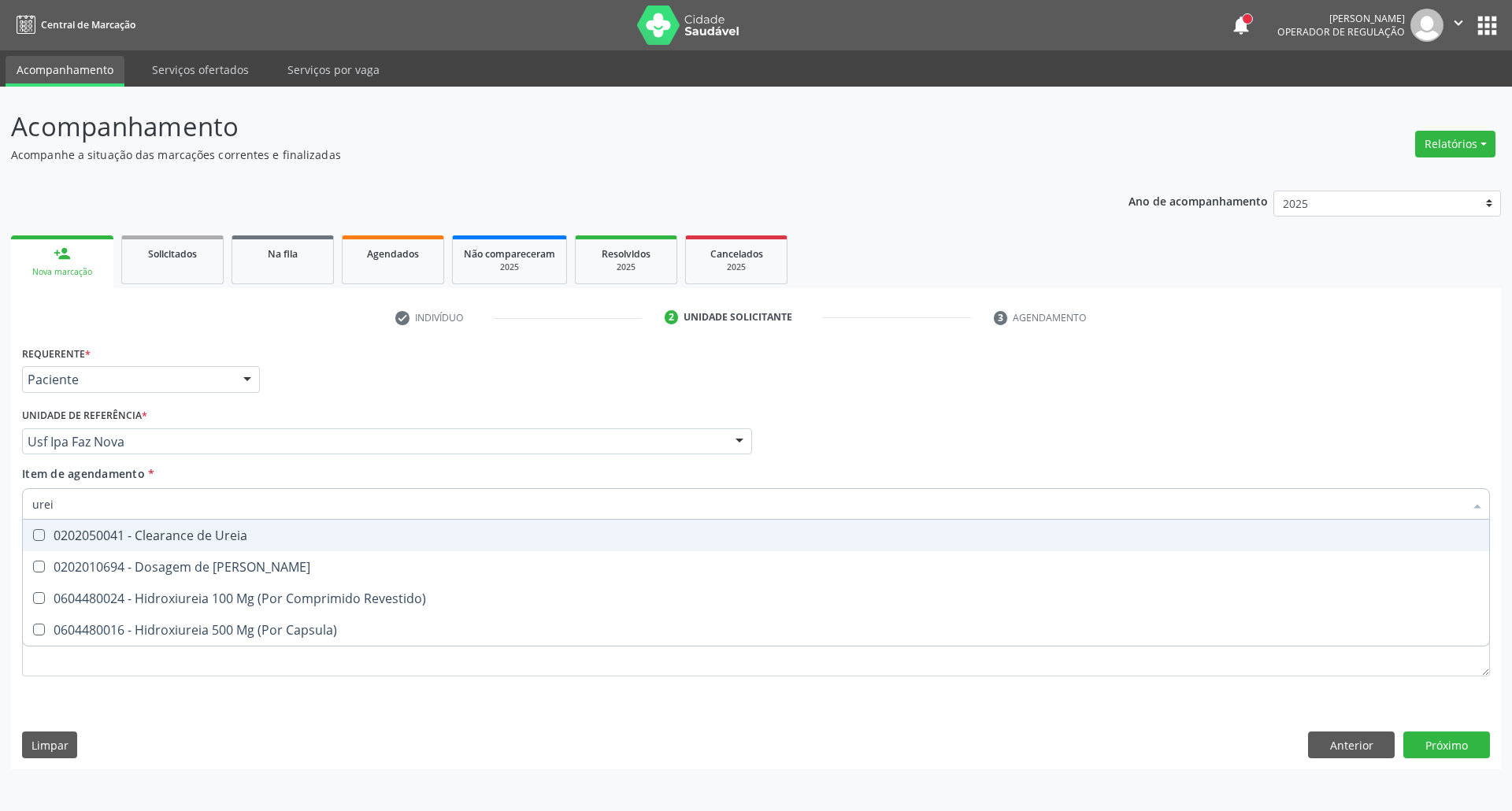
type input "ureia"
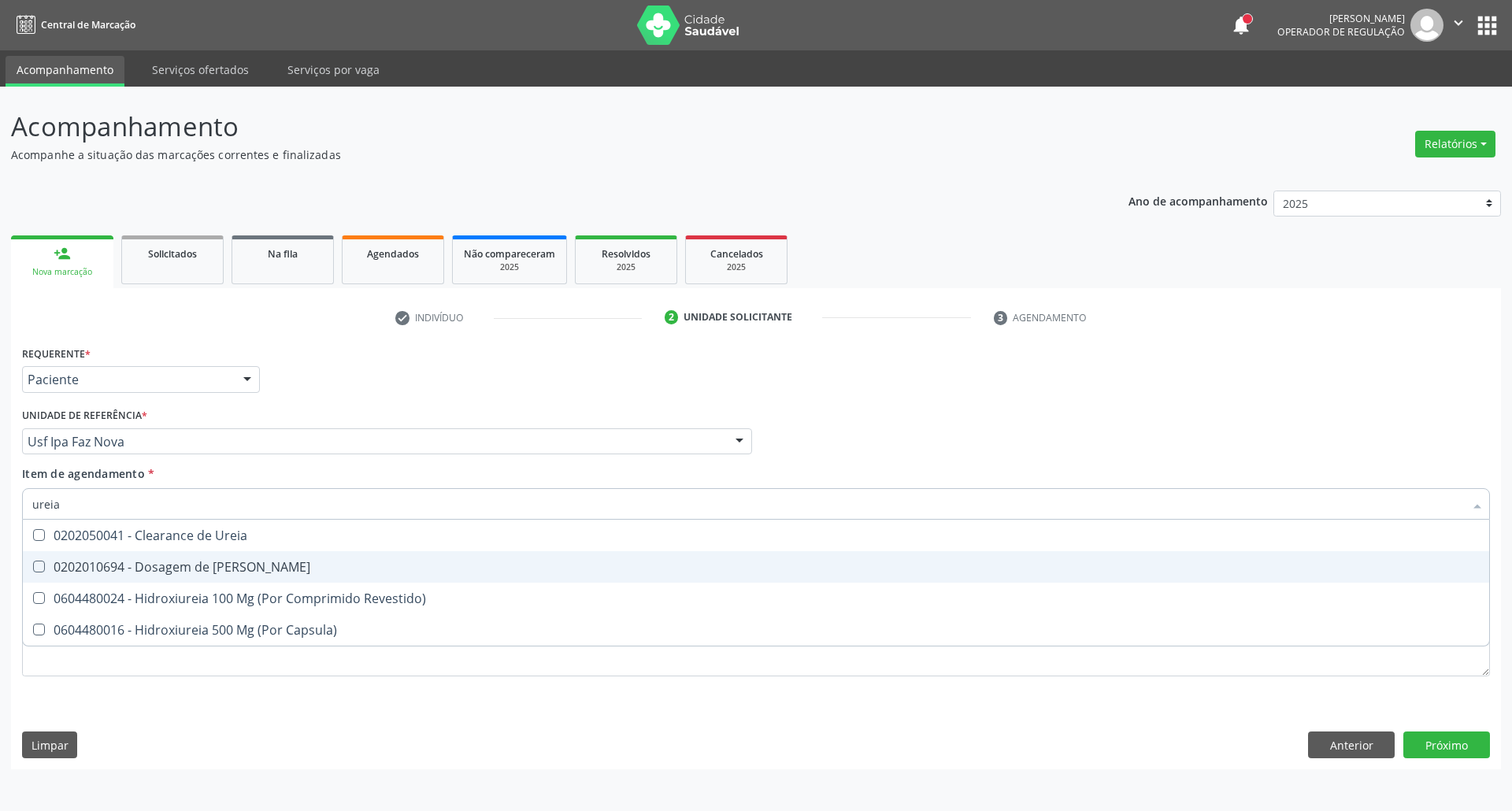
click at [44, 553] on span "0202010694 - Dosagem de [PERSON_NAME]" at bounding box center [756, 567] width 1466 height 31
checkbox Ureia "true"
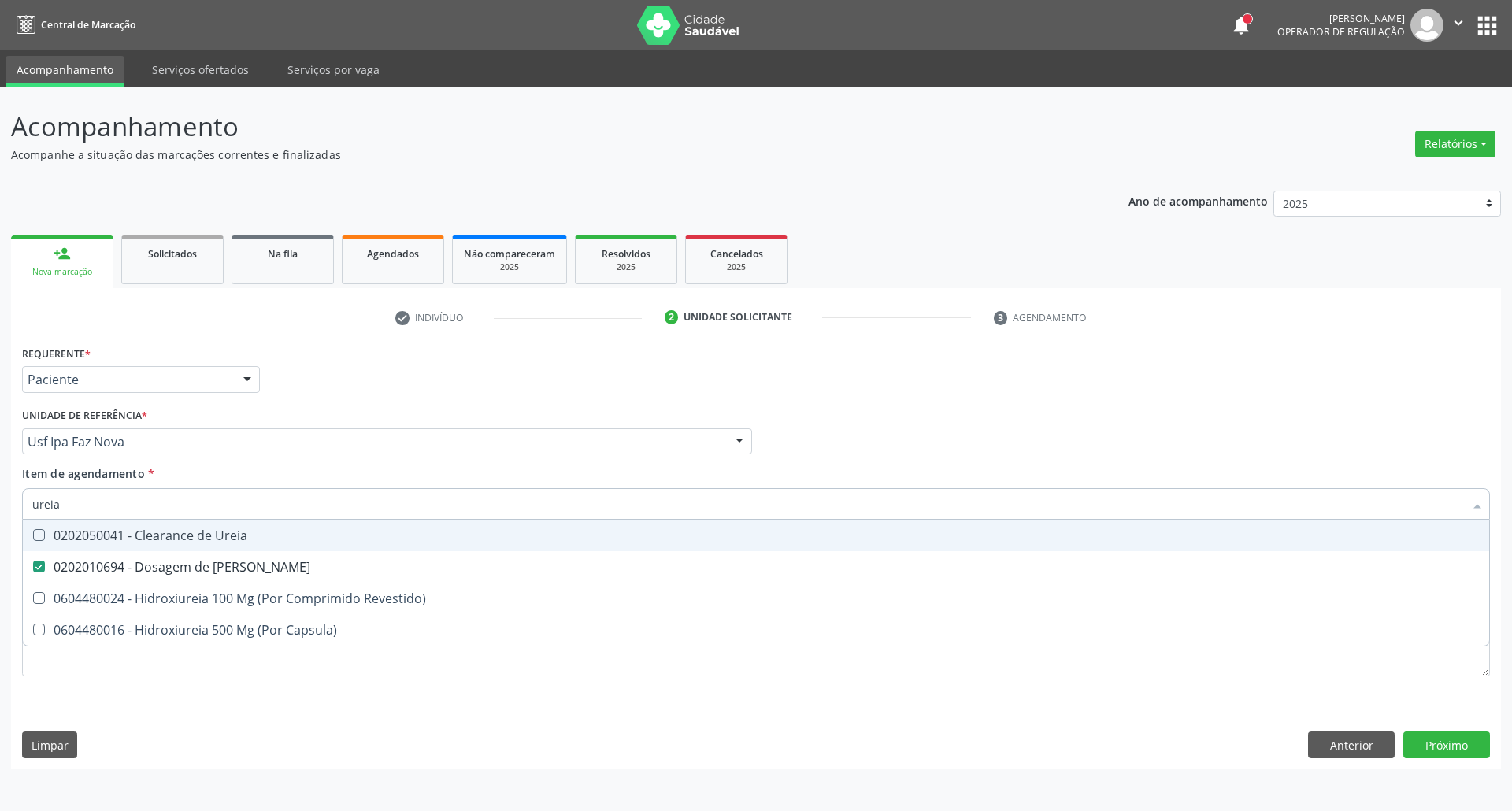
drag, startPoint x: 0, startPoint y: 501, endPoint x: 0, endPoint y: 486, distance: 15.0
click at [0, 490] on div "Acompanhamento Acompanhe a situação das marcações correntes e finalizadas Relat…" at bounding box center [756, 448] width 1512 height 724
type input "co"
checkbox Ureia "false"
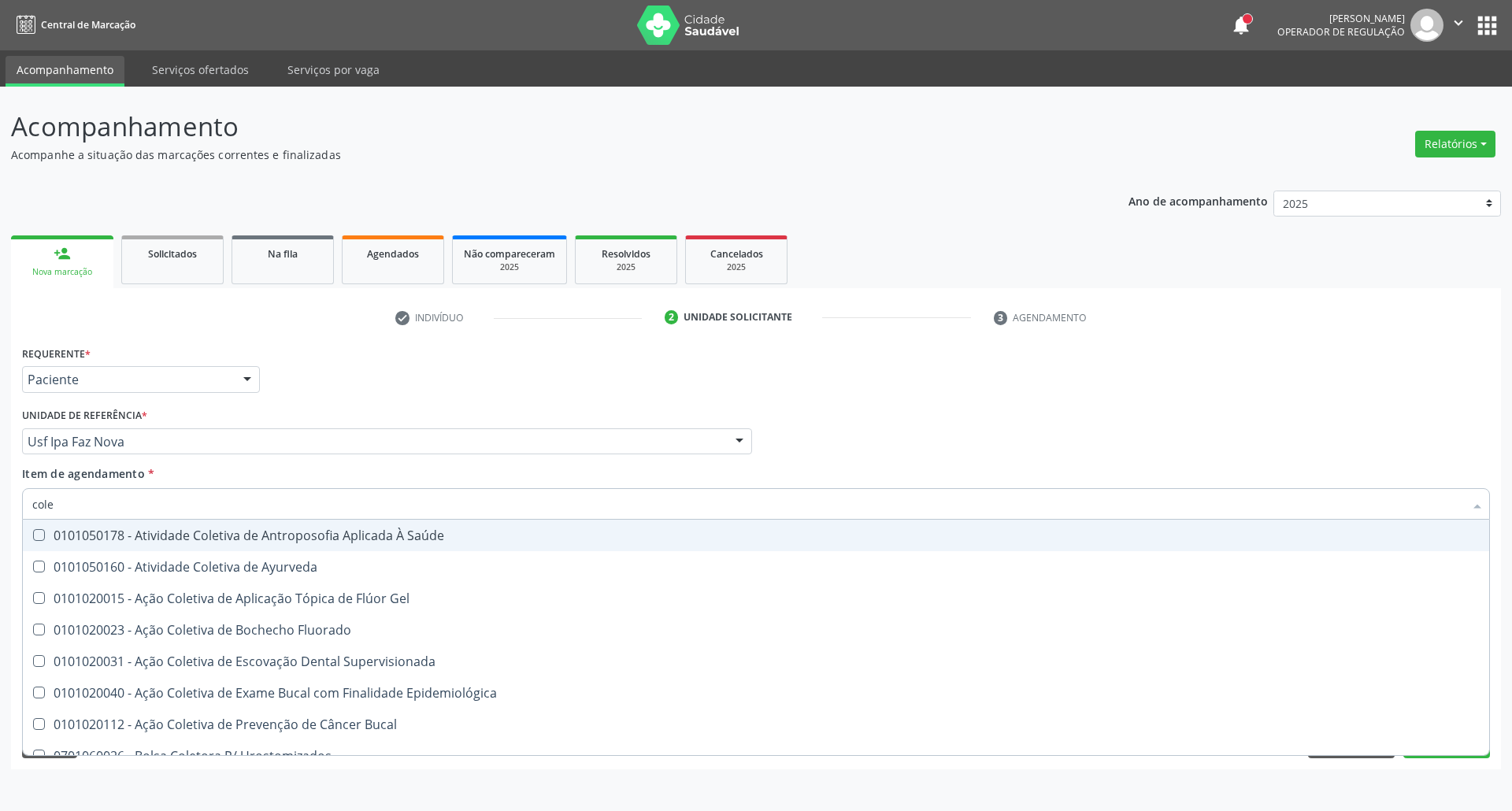
type input "coles"
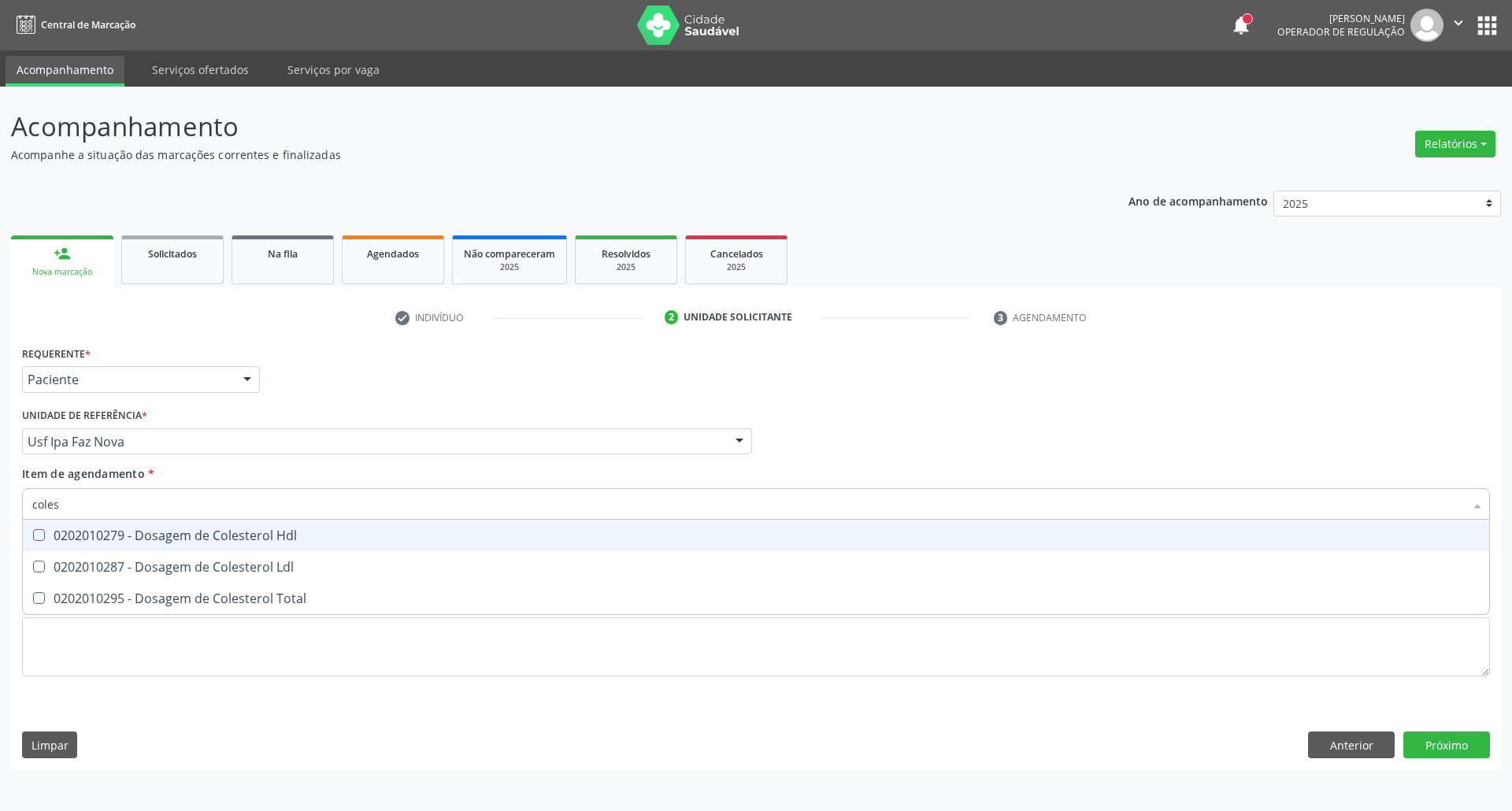
drag, startPoint x: 60, startPoint y: 542, endPoint x: 68, endPoint y: 570, distance: 29.1
click at [61, 546] on span "0202010279 - Dosagem de Colesterol Hdl" at bounding box center [756, 535] width 1466 height 31
checkbox Hdl "true"
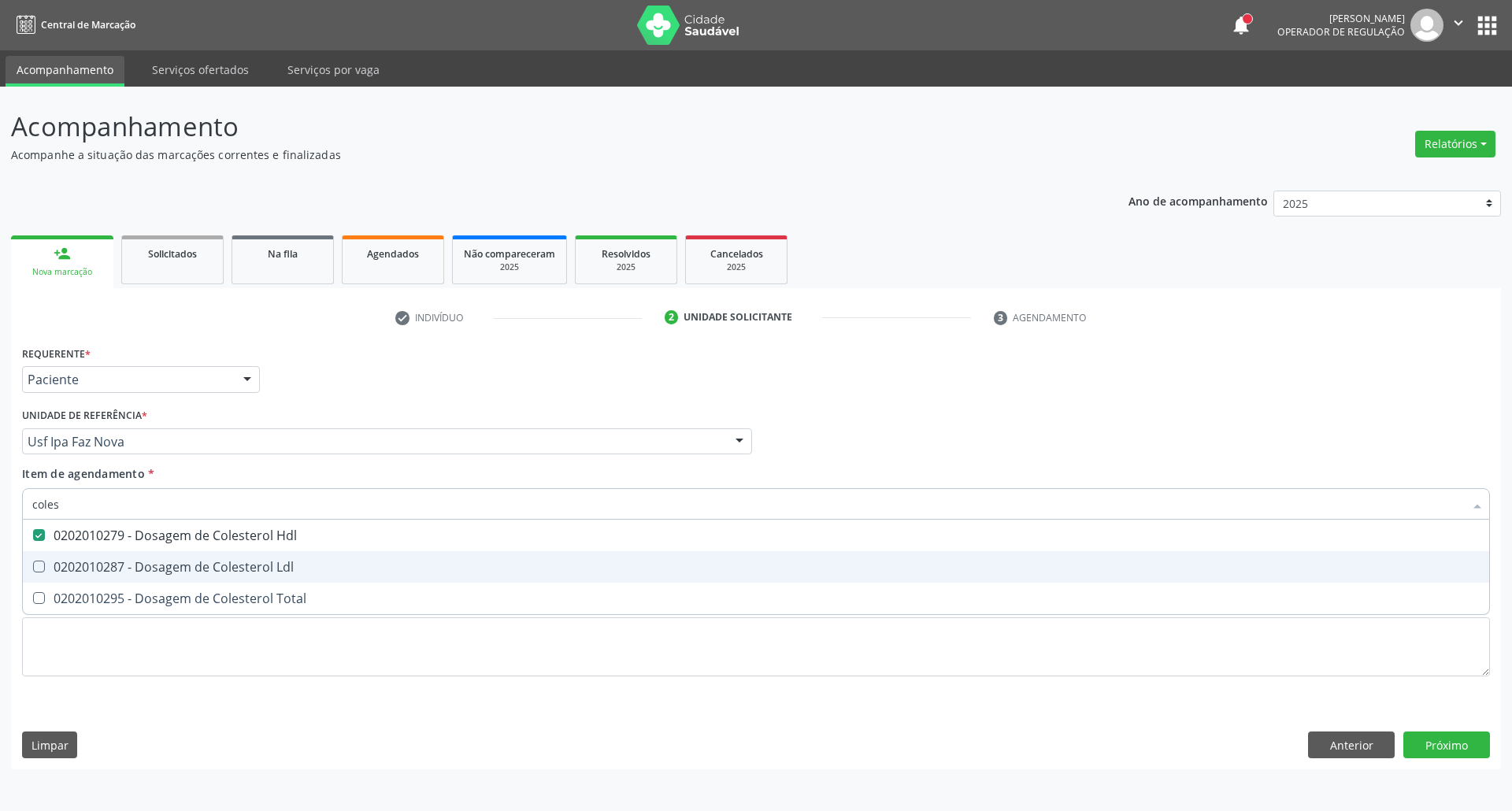
click at [68, 574] on div "0202010287 - Dosagem de Colesterol Ldl" at bounding box center [756, 567] width 1448 height 13
checkbox Ldl "true"
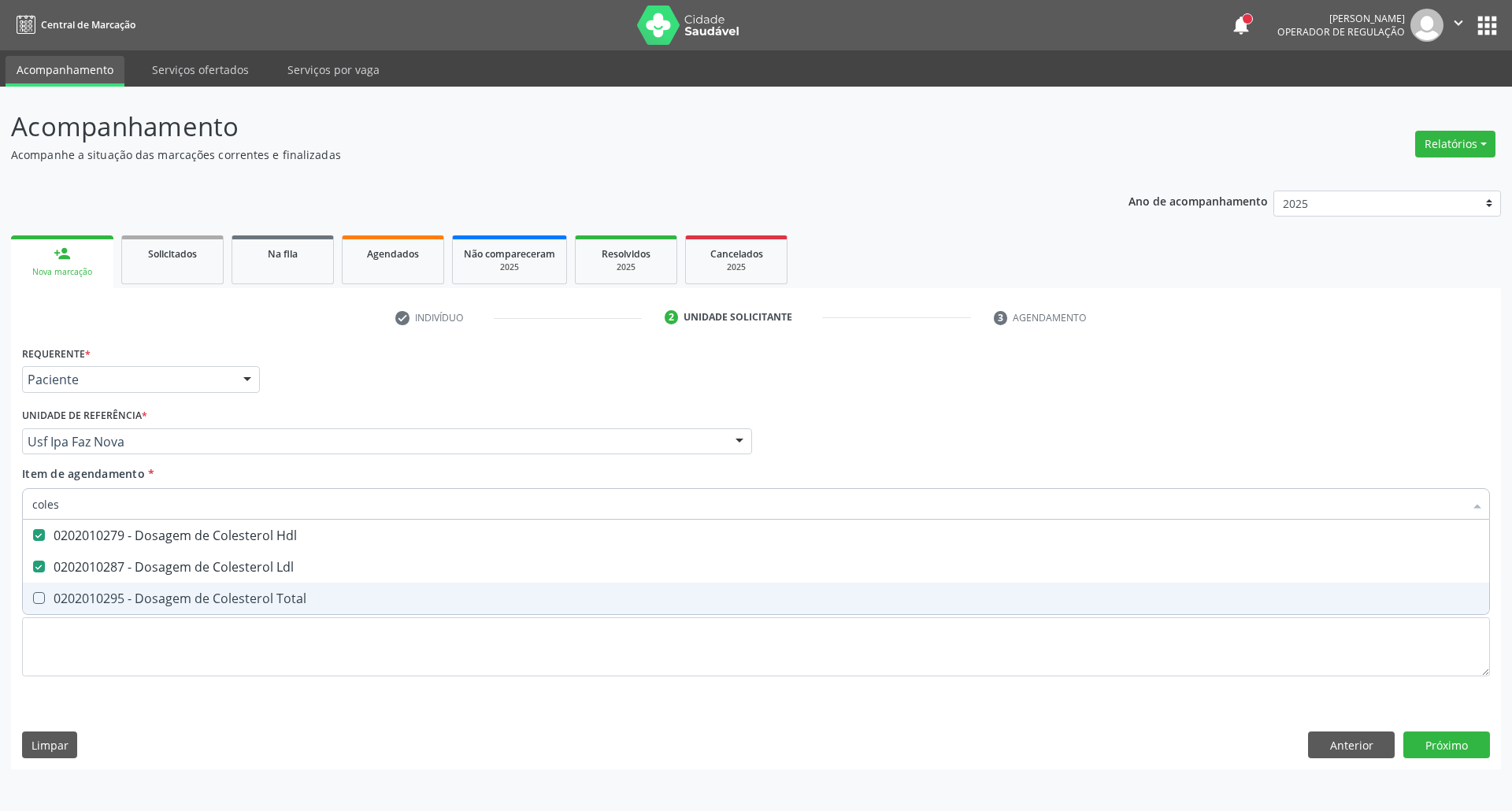
drag, startPoint x: 73, startPoint y: 593, endPoint x: 83, endPoint y: 555, distance: 39.3
click at [74, 593] on div "0202010295 - Dosagem de Colesterol Total" at bounding box center [756, 599] width 1448 height 13
checkbox Total "true"
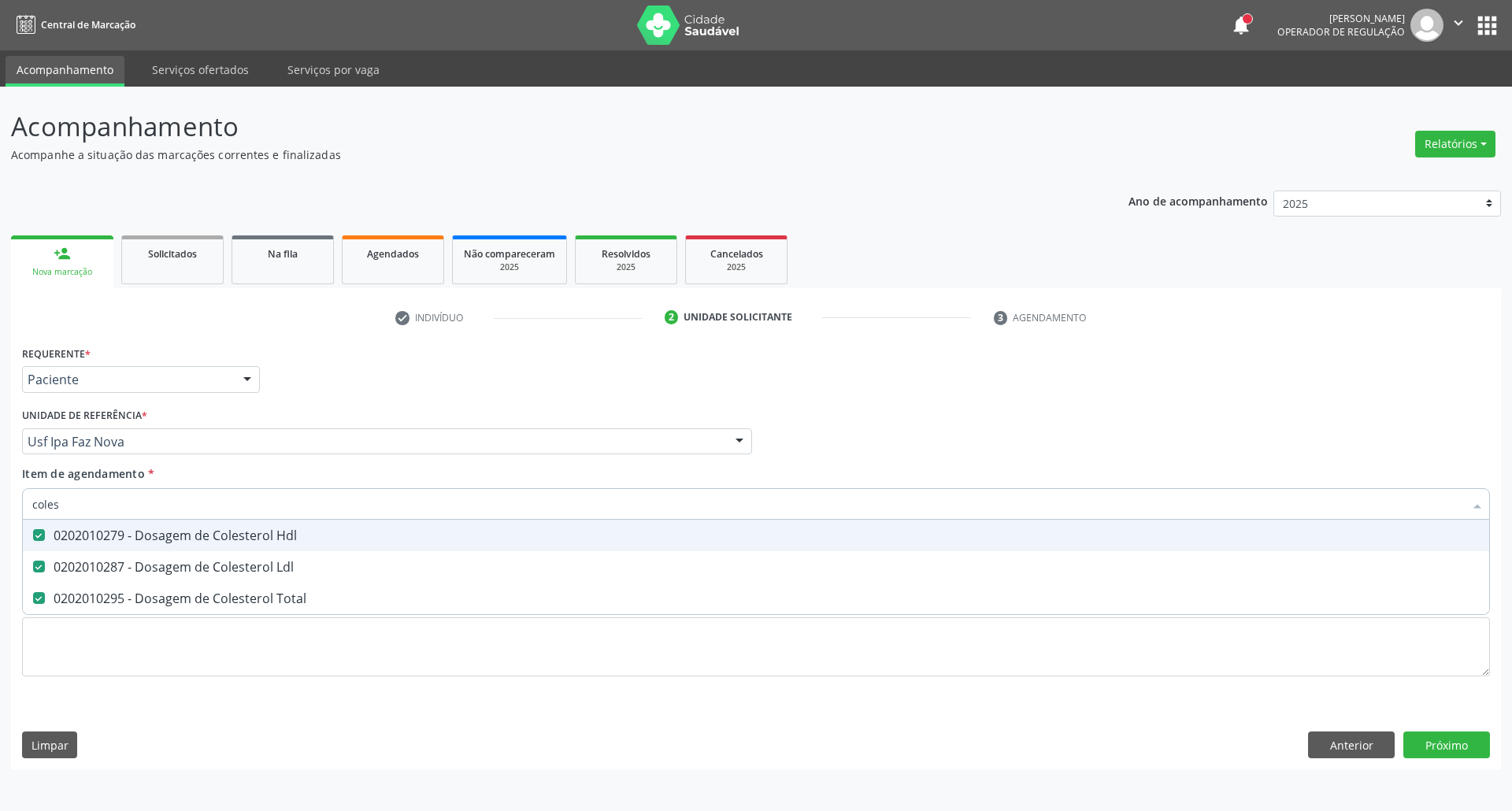
click at [0, 485] on div "Acompanhamento Acompanhe a situação das marcações correntes e finalizadas Relat…" at bounding box center [756, 448] width 1512 height 724
type input "tr"
checkbox Hdl "false"
checkbox Ldl "false"
checkbox Total "false"
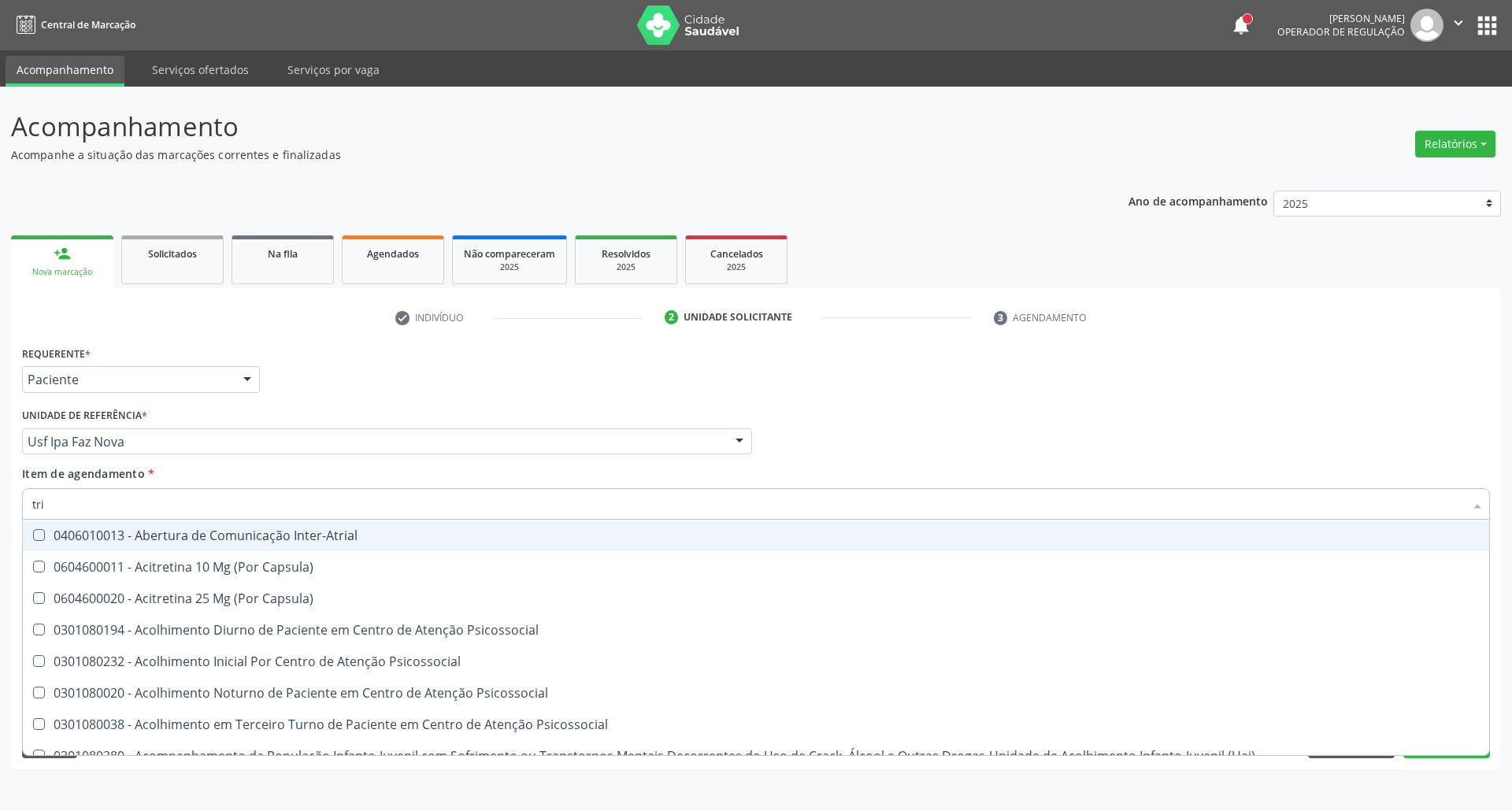
type input "trig"
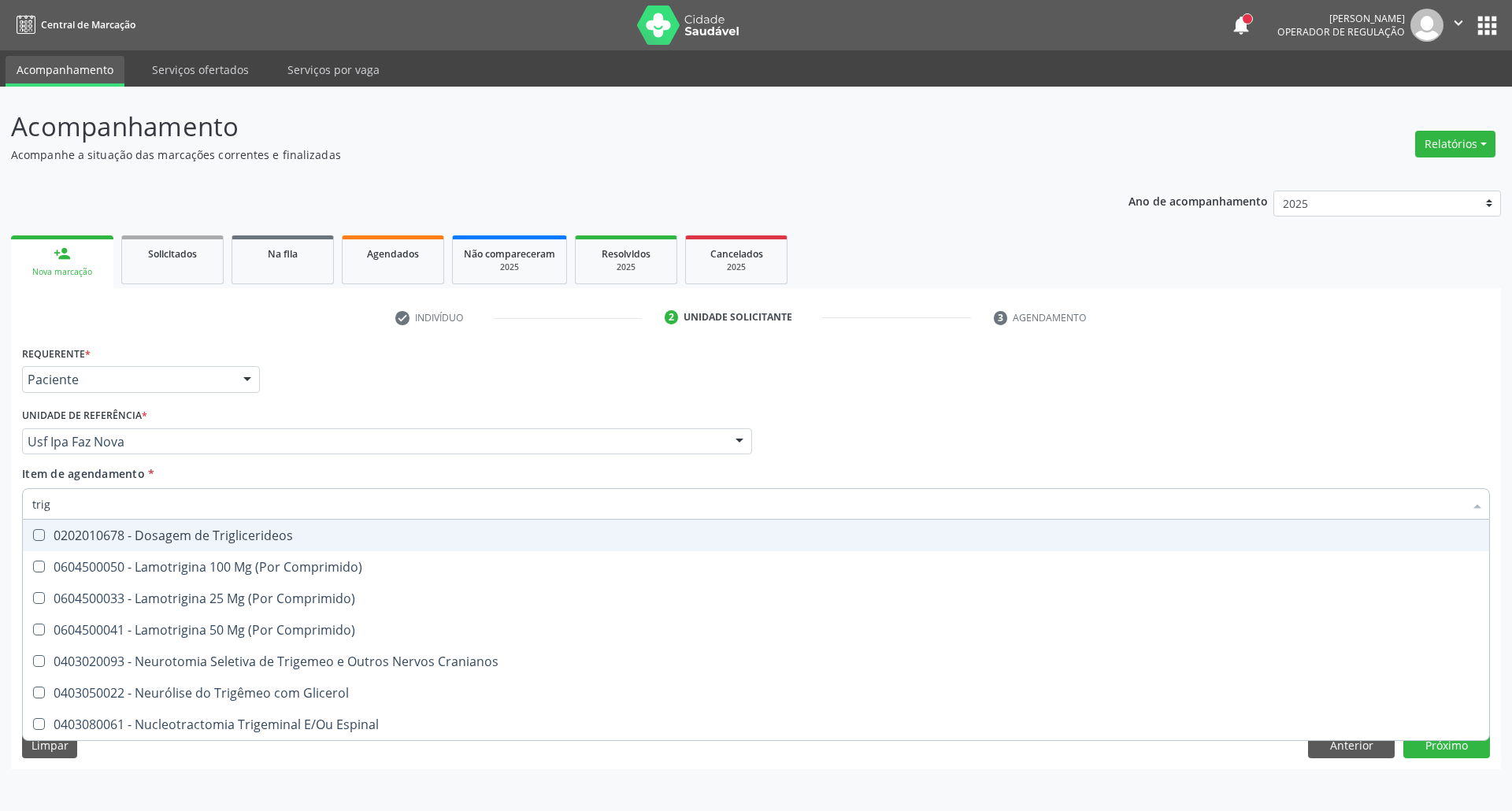
click at [62, 539] on div "0202010678 - Dosagem de Triglicerideos" at bounding box center [756, 535] width 1448 height 13
checkbox Triglicerideos "true"
drag, startPoint x: 64, startPoint y: 508, endPoint x: 0, endPoint y: 475, distance: 72.0
click at [0, 479] on div "Acompanhamento Acompanhe a situação das marcações correntes e finalizadas Relat…" at bounding box center [756, 448] width 1512 height 724
type input "he"
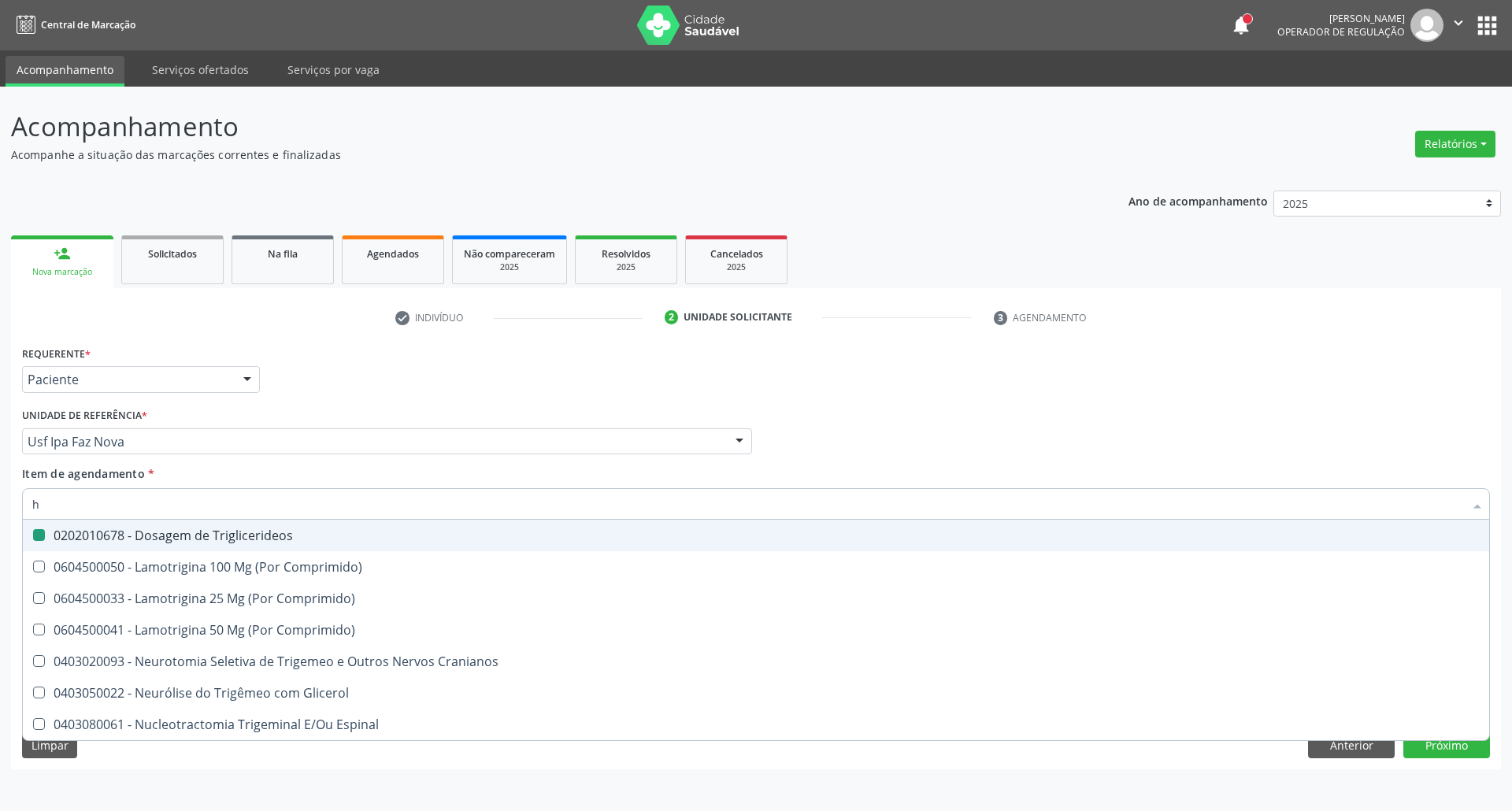
checkbox Triglicerideos "false"
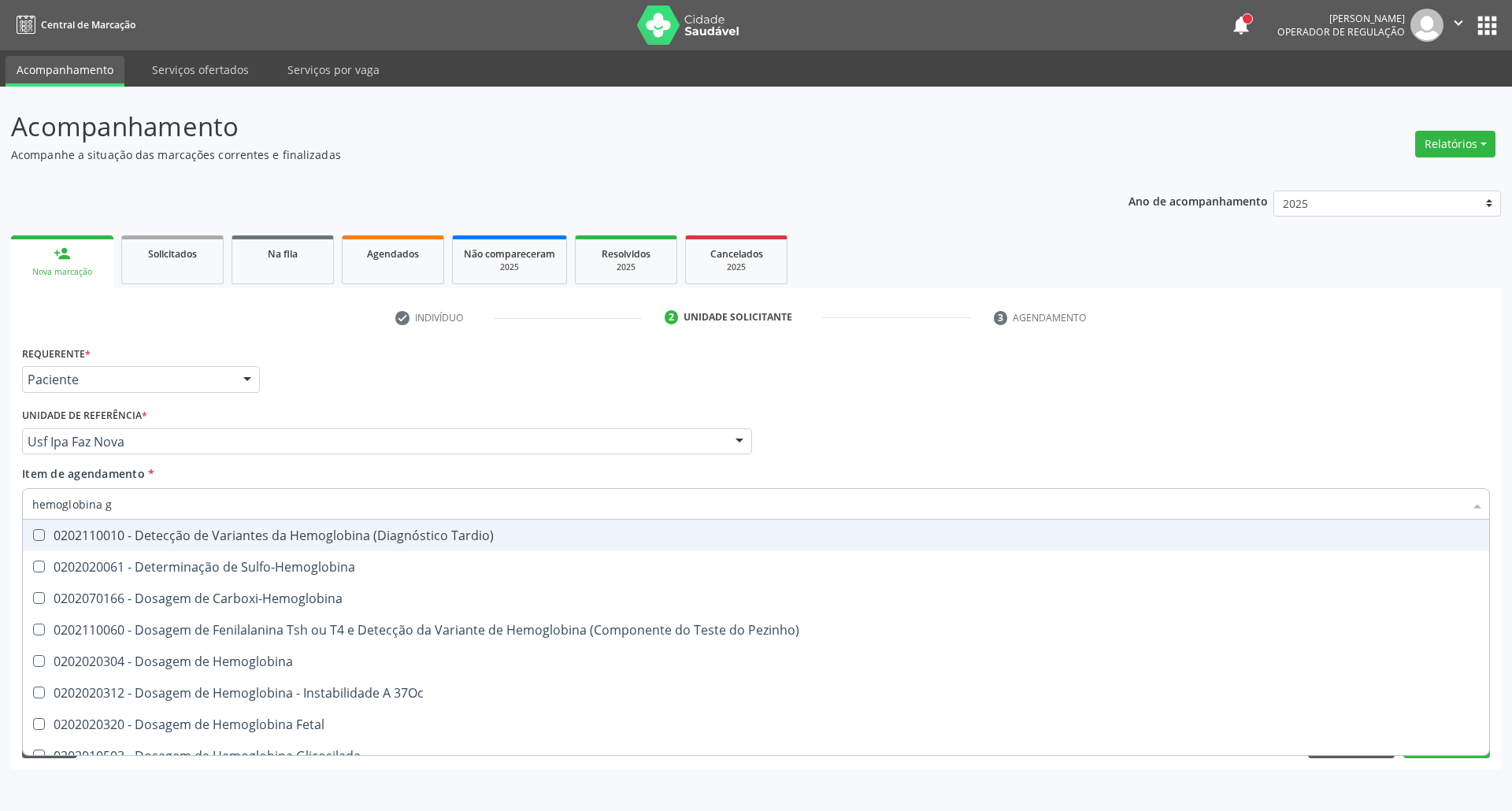
type input "hemoglobina g"
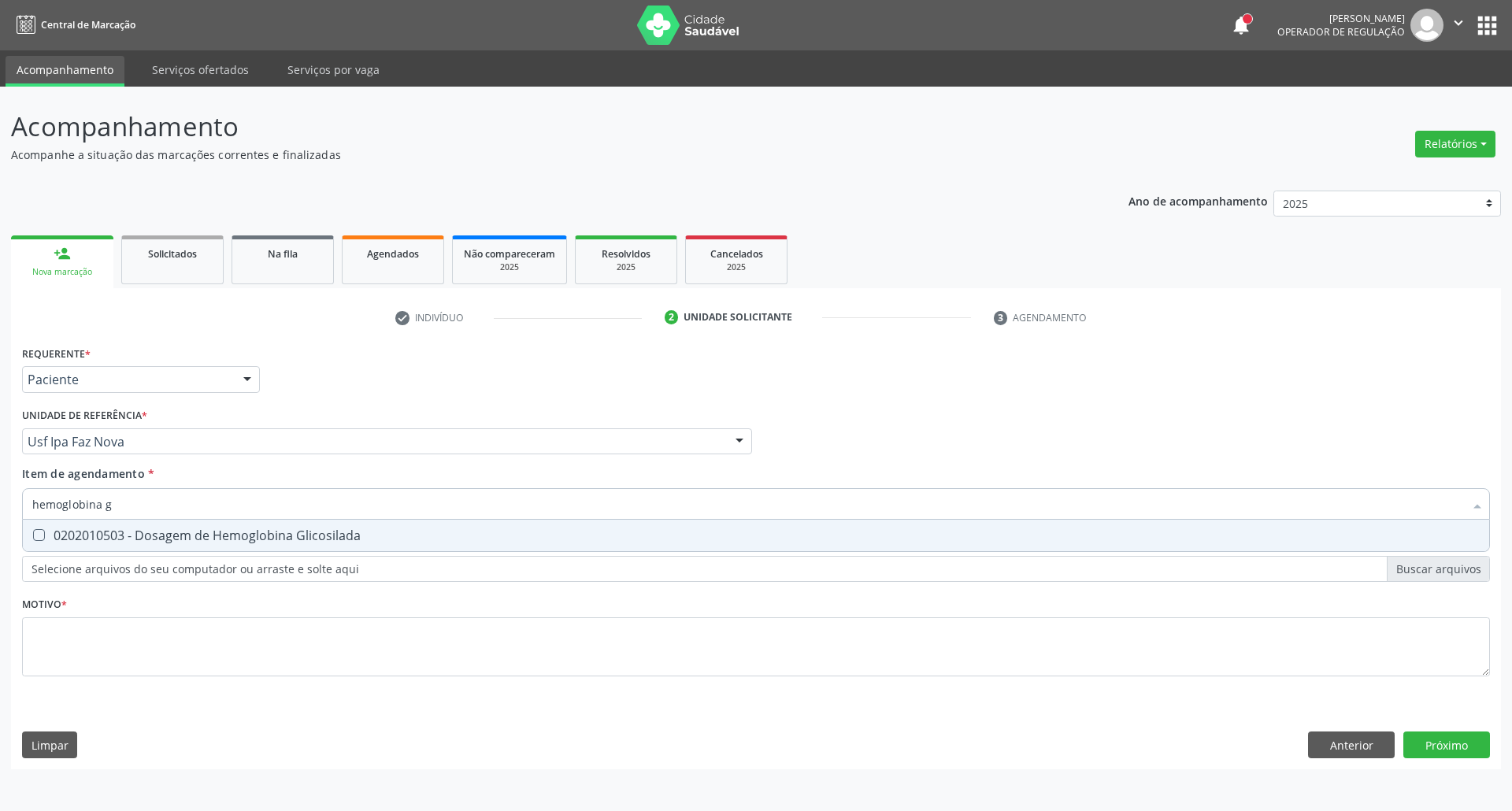
drag, startPoint x: 49, startPoint y: 530, endPoint x: 56, endPoint y: 524, distance: 9.2
click at [50, 529] on div "0202010503 - Dosagem de Hemoglobina Glicosilada" at bounding box center [756, 535] width 1448 height 13
checkbox Glicosilada "true"
drag, startPoint x: 123, startPoint y: 508, endPoint x: 0, endPoint y: 482, distance: 125.7
click at [0, 482] on div "Acompanhamento Acompanhe a situação das marcações correntes e finalizadas Relat…" at bounding box center [756, 448] width 1512 height 724
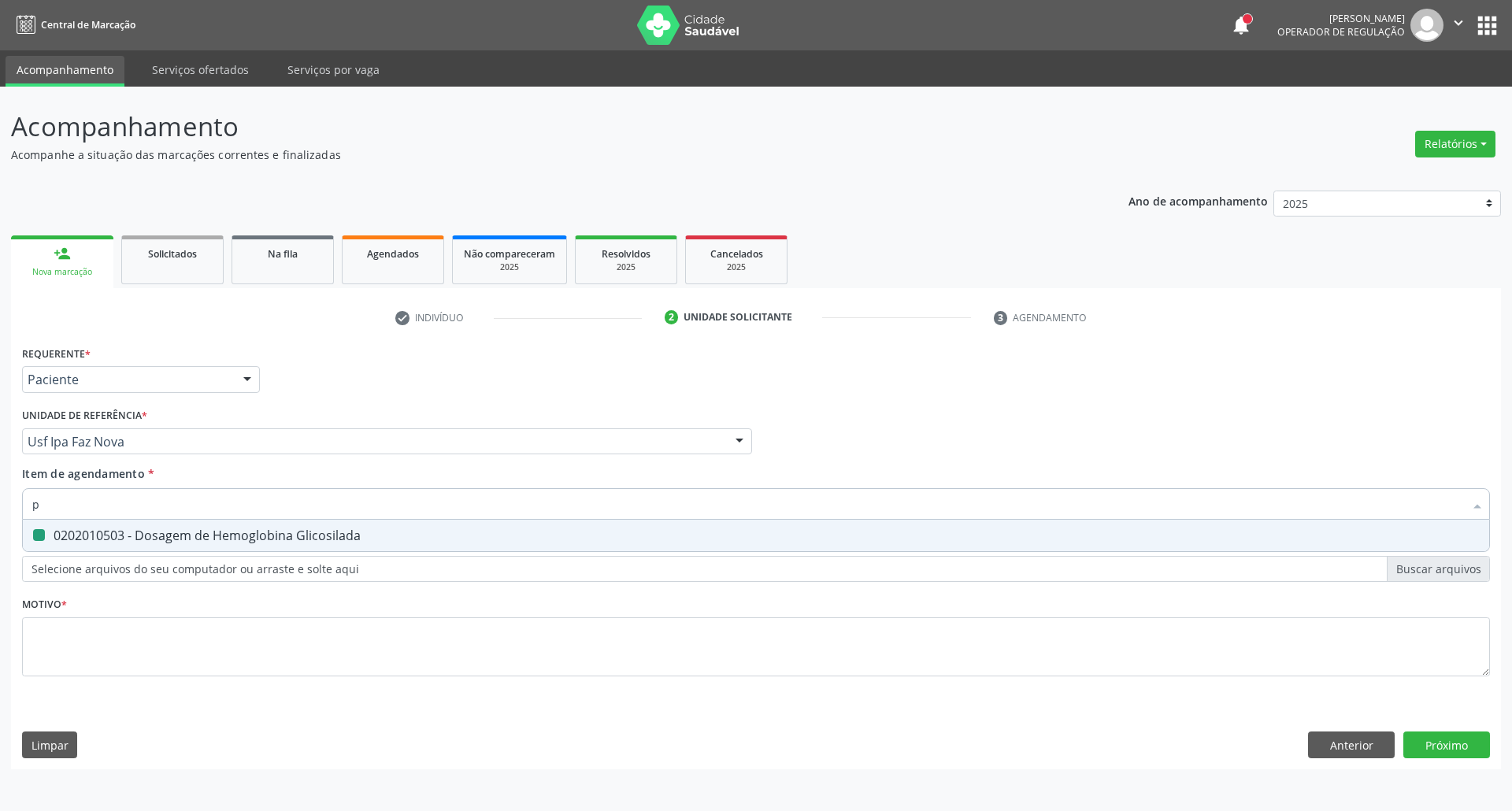
type input "ps"
checkbox Glicosilada "false"
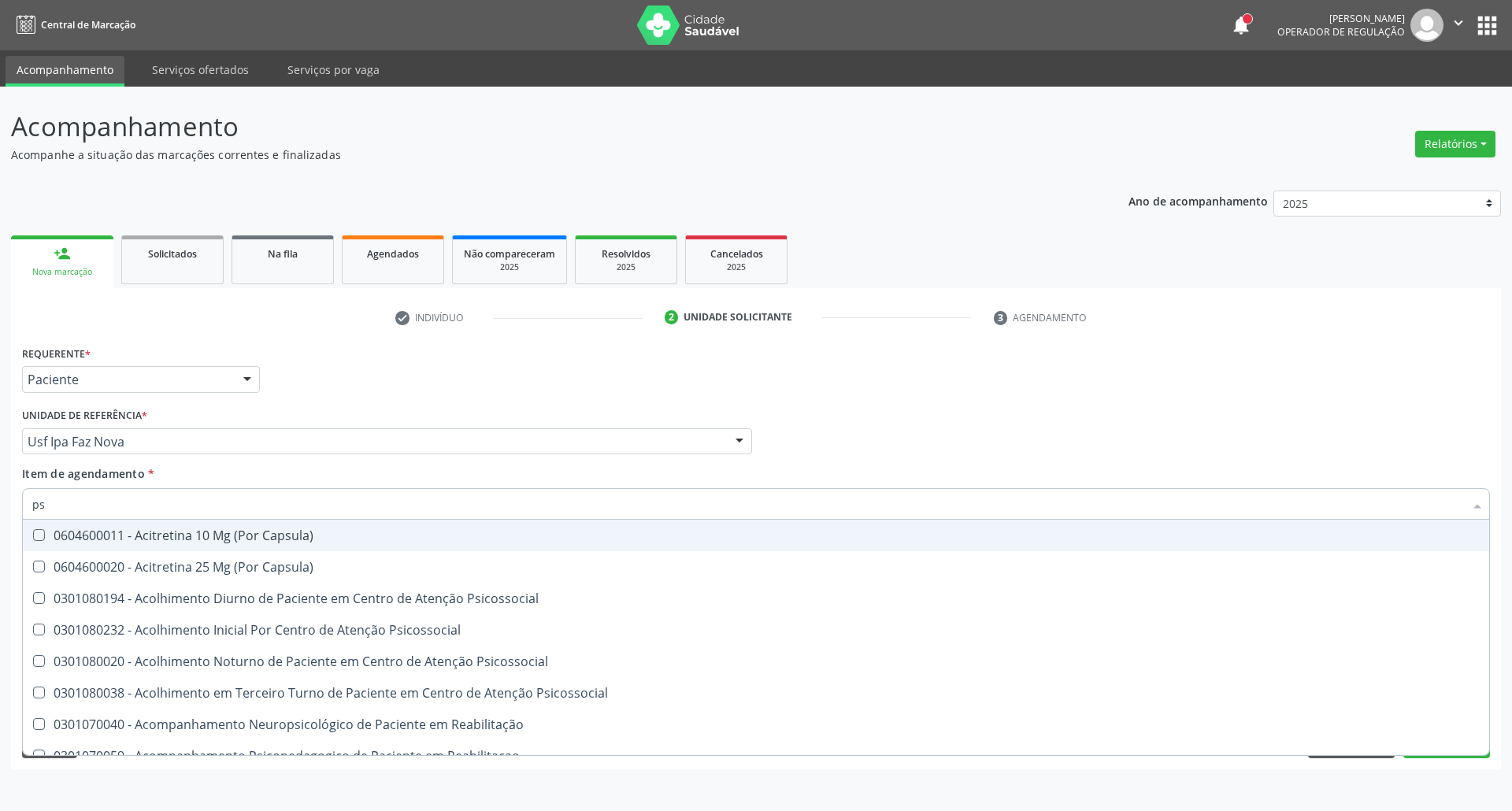
type input "psa"
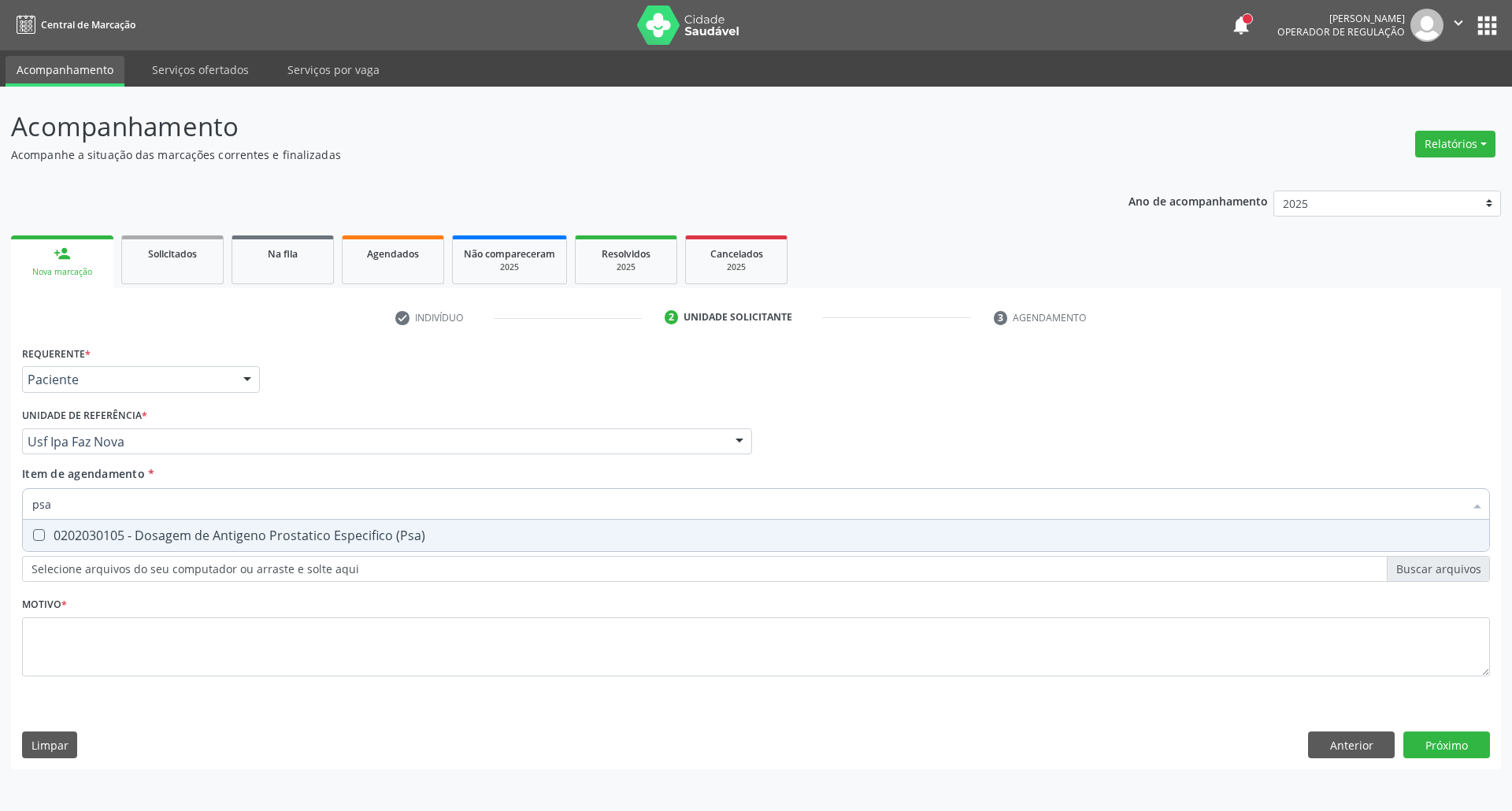
click at [83, 536] on div "0202030105 - Dosagem de Antigeno Prostatico Especifico (Psa)" at bounding box center [756, 535] width 1448 height 13
checkbox \(Psa\) "true"
click at [0, 502] on div "Acompanhamento Acompanhe a situação das marcações correntes e finalizadas Relat…" at bounding box center [756, 448] width 1512 height 724
type input "he"
checkbox \(Psa\) "false"
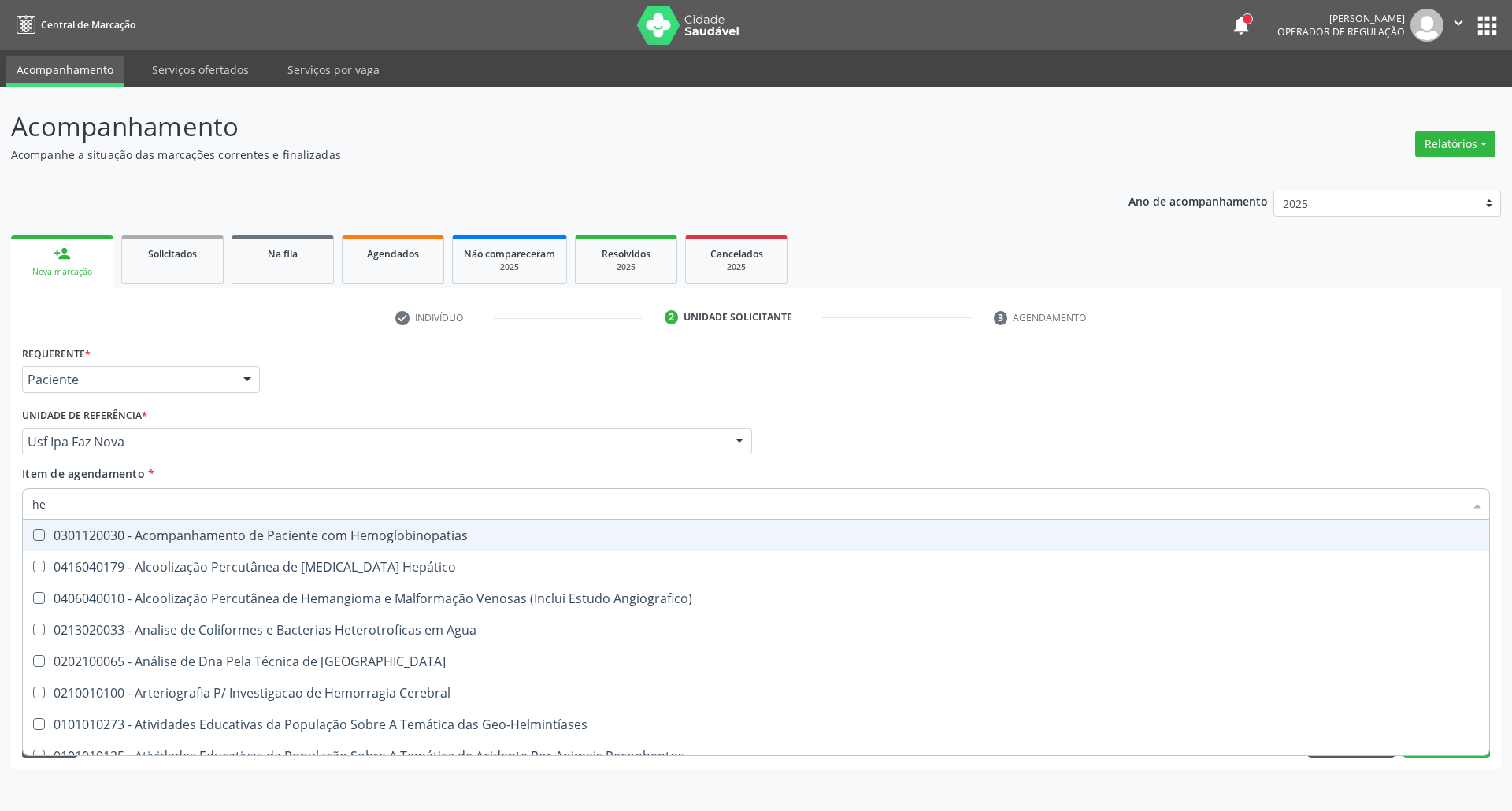
type input "hem"
checkbox \(Qualitativo\) "true"
checkbox Glicosilada "false"
type input "hemo"
checkbox Hemacias "true"
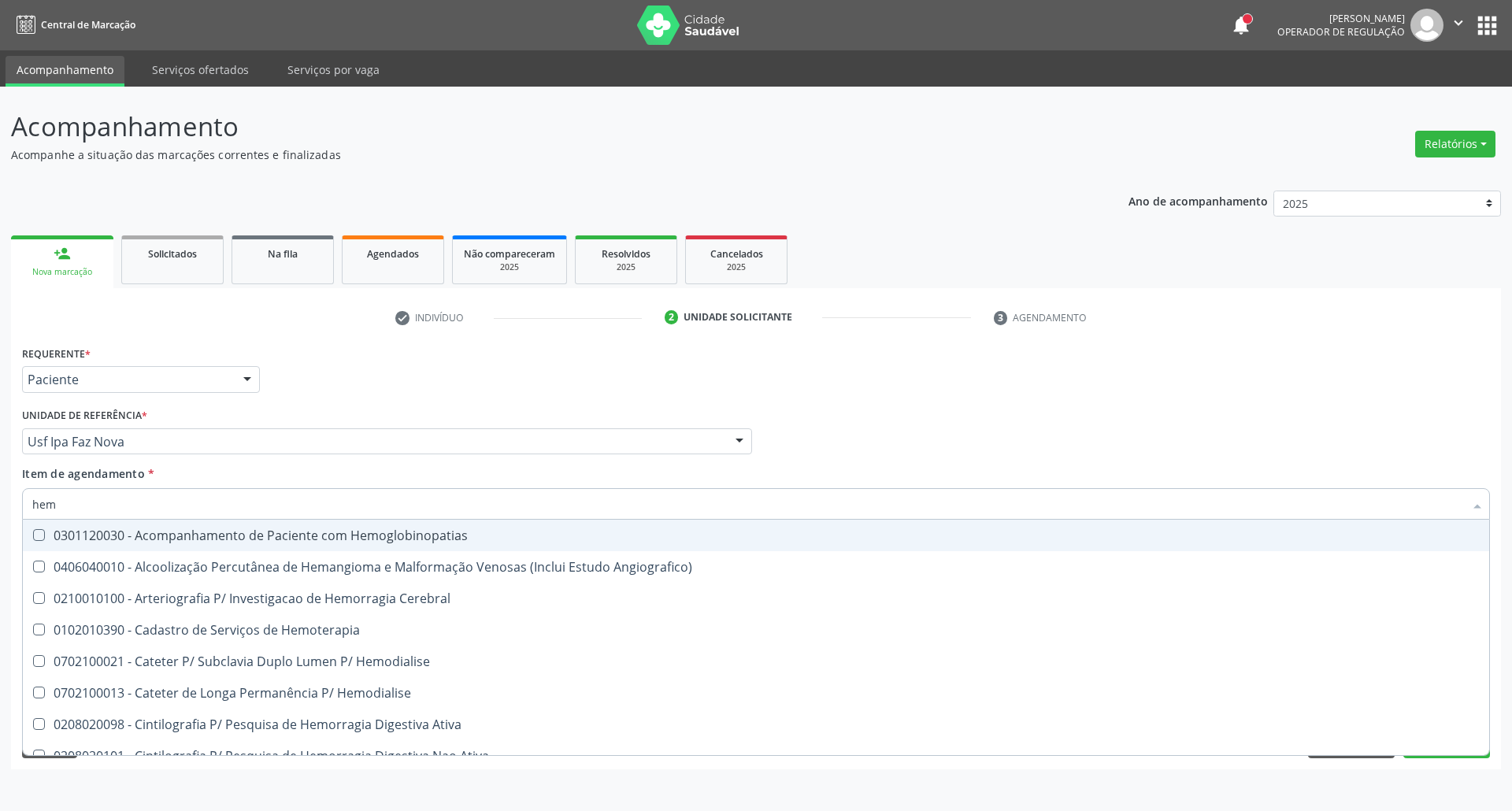
checkbox Glicosilada "false"
type input "hemog"
checkbox Tardio\) "true"
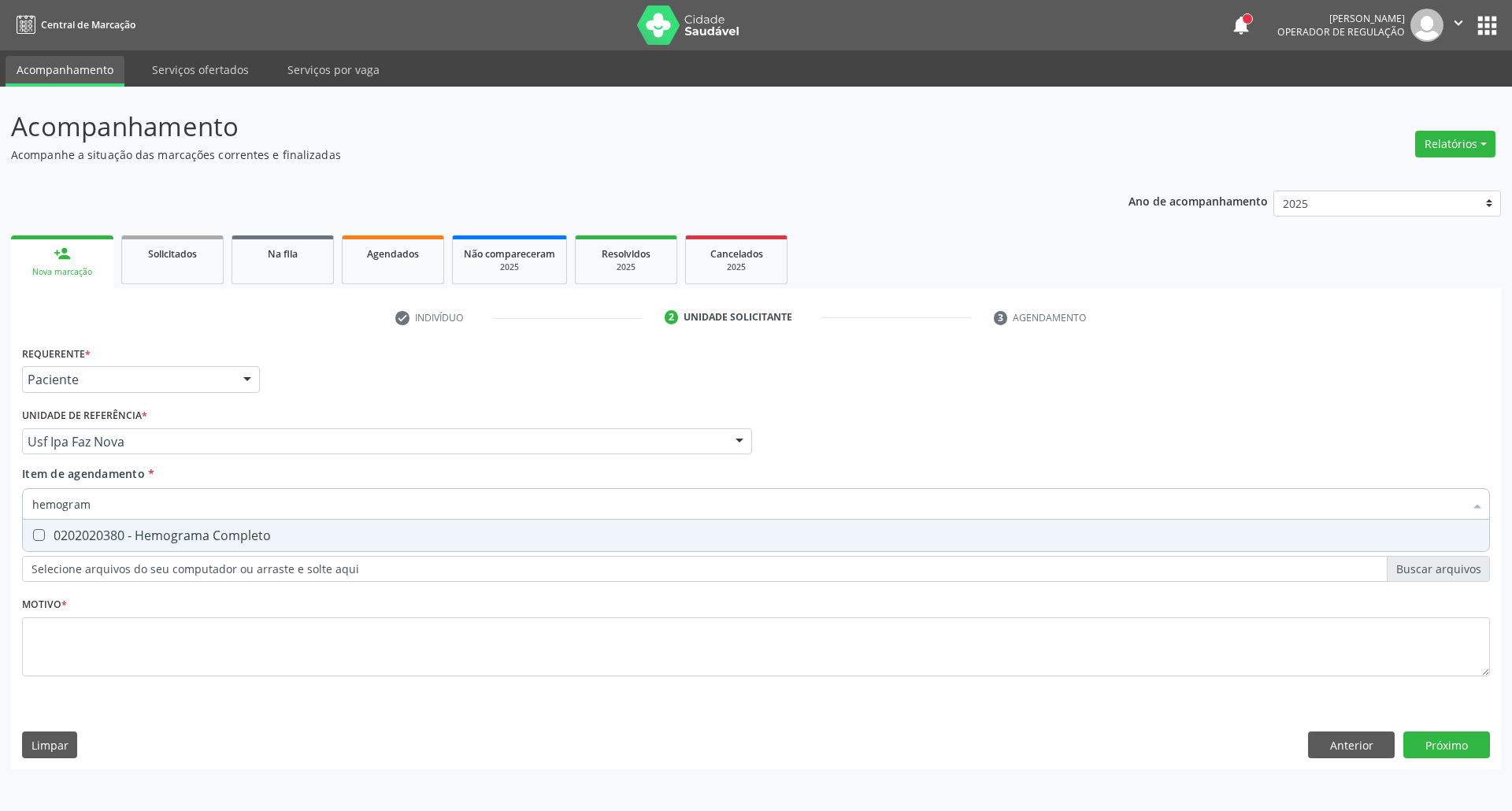
type input "hemograma"
click at [155, 534] on div "0202020380 - Hemograma Completo" at bounding box center [756, 535] width 1448 height 13
checkbox Completo "true"
click at [0, 491] on div "Acompanhamento Acompanhe a situação das marcações correntes e finalizadas Relat…" at bounding box center [756, 448] width 1512 height 724
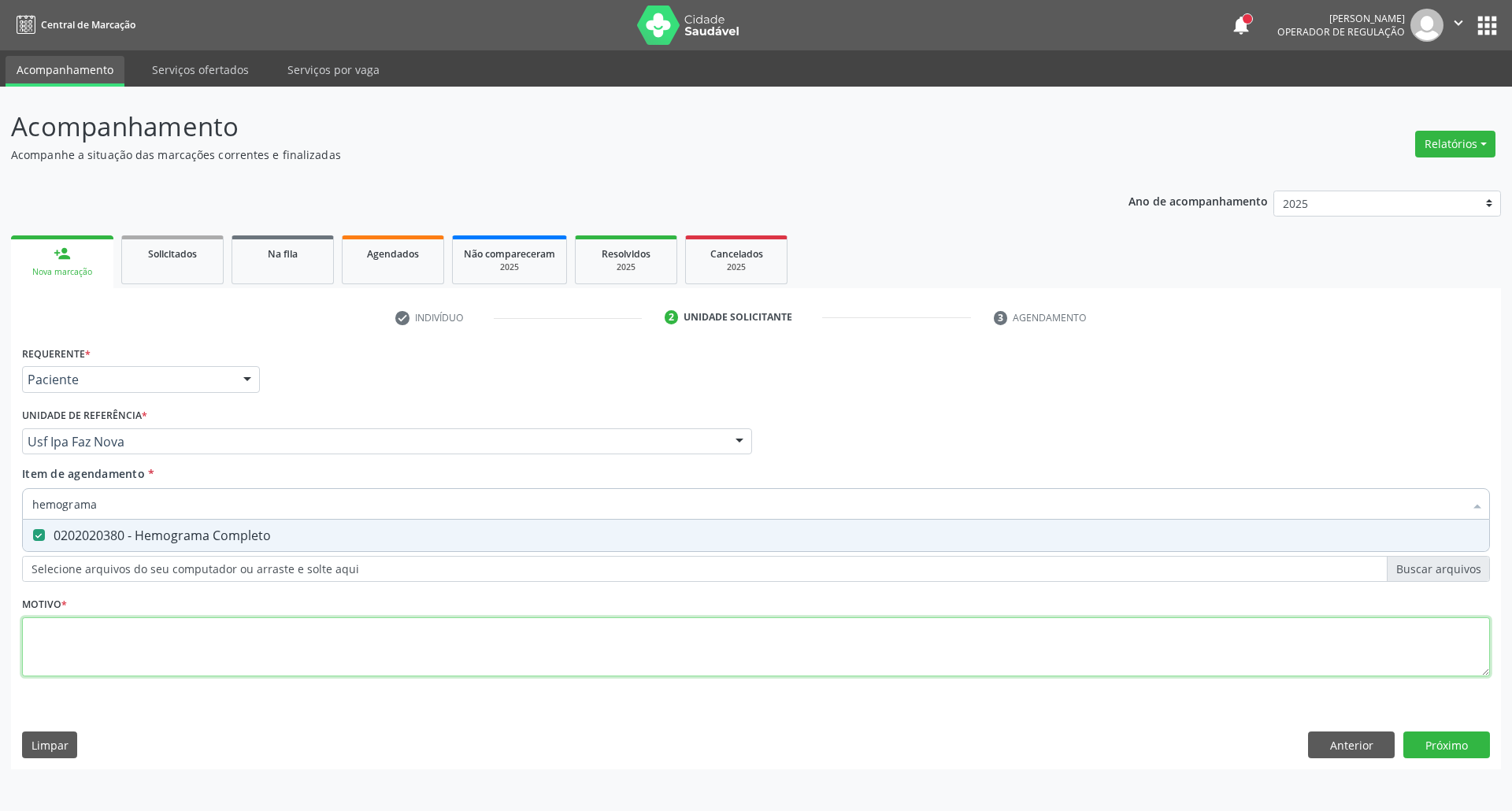
click at [126, 639] on div "Requerente * Paciente Profissional de Saúde Paciente Nenhum resultado encontrad…" at bounding box center [756, 520] width 1468 height 357
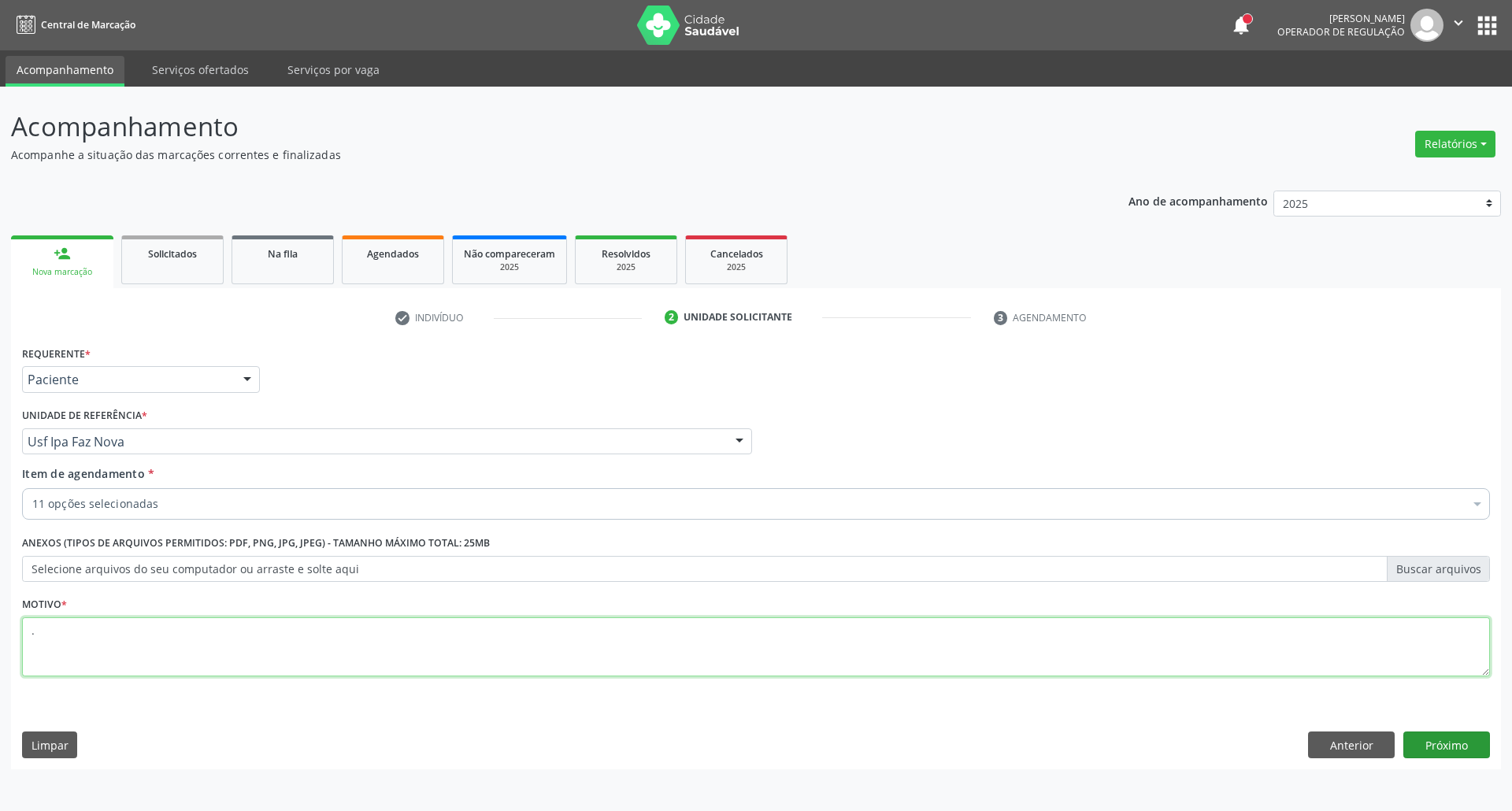
type textarea "."
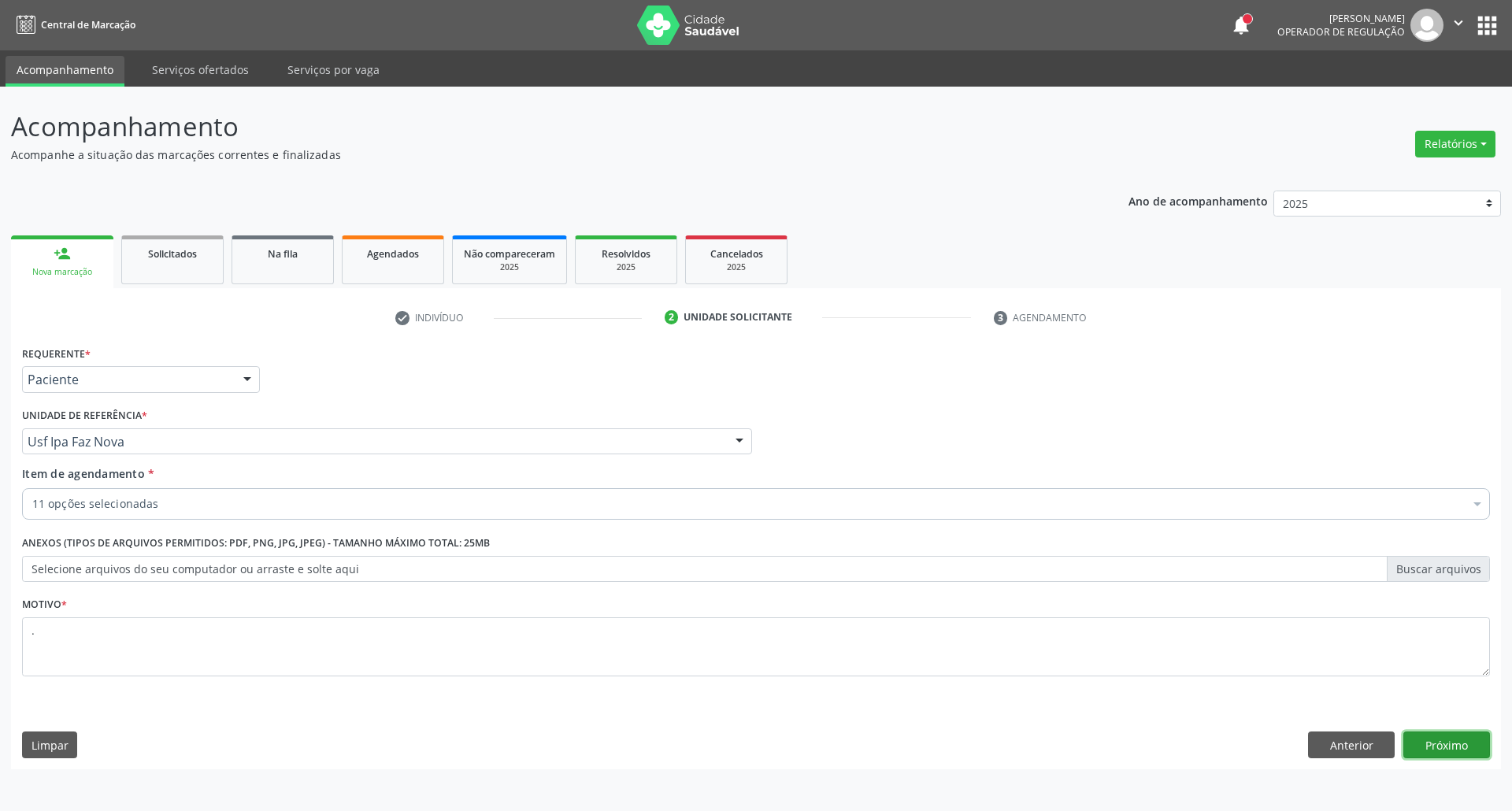
click at [1452, 745] on button "Próximo" at bounding box center [1447, 745] width 87 height 27
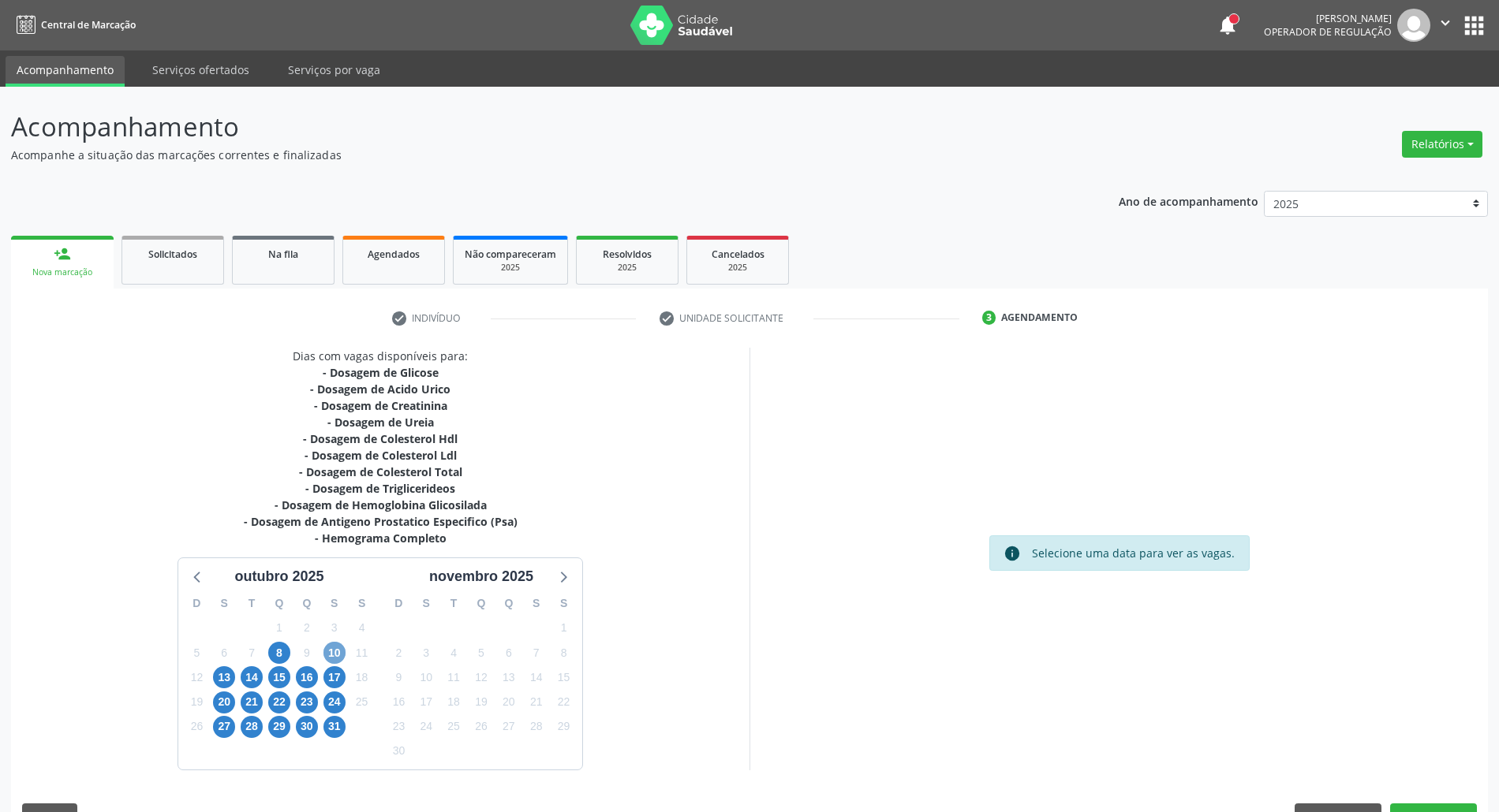
click at [332, 661] on span "10" at bounding box center [334, 652] width 22 height 22
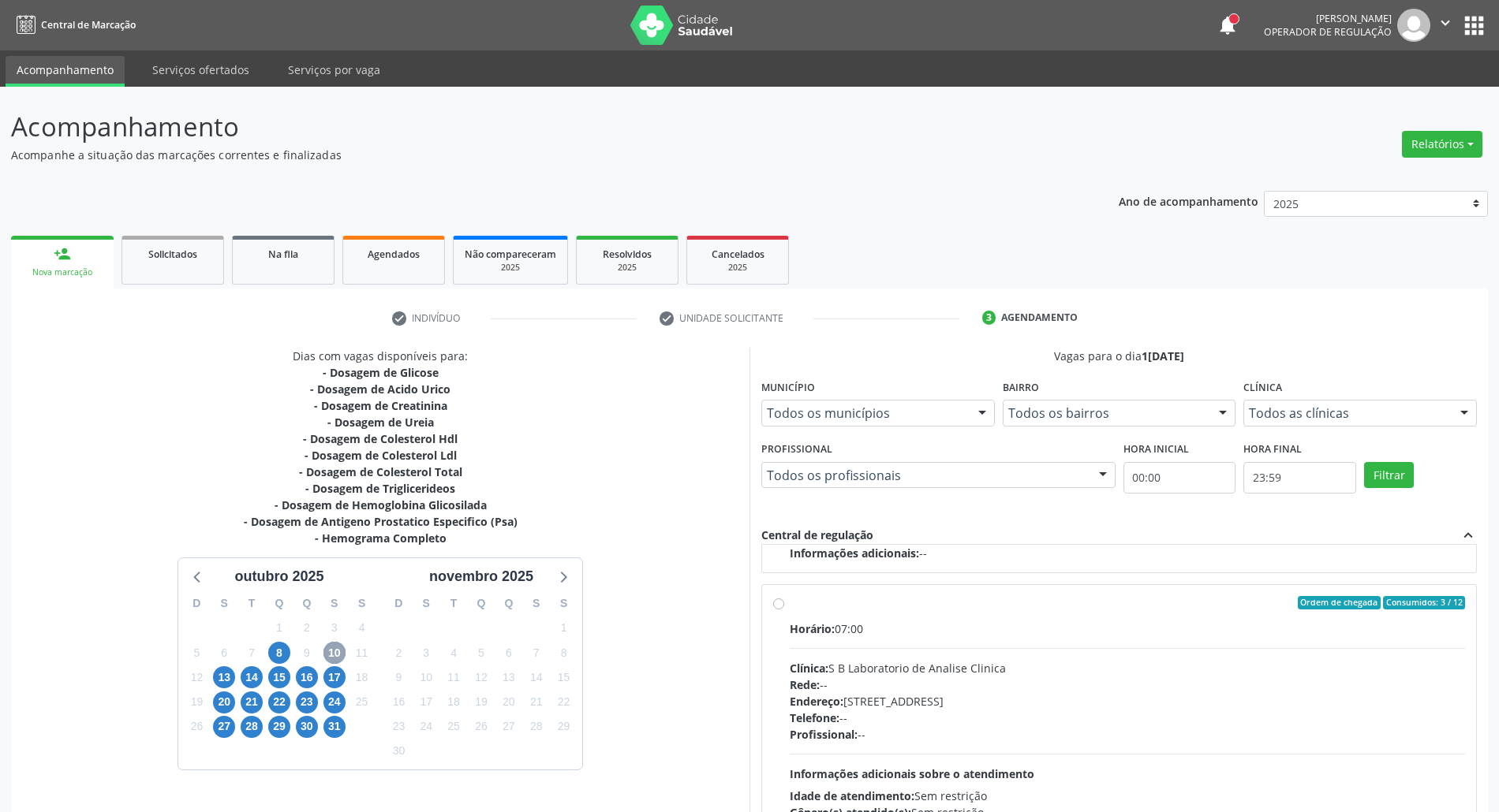
scroll to position [105, 0]
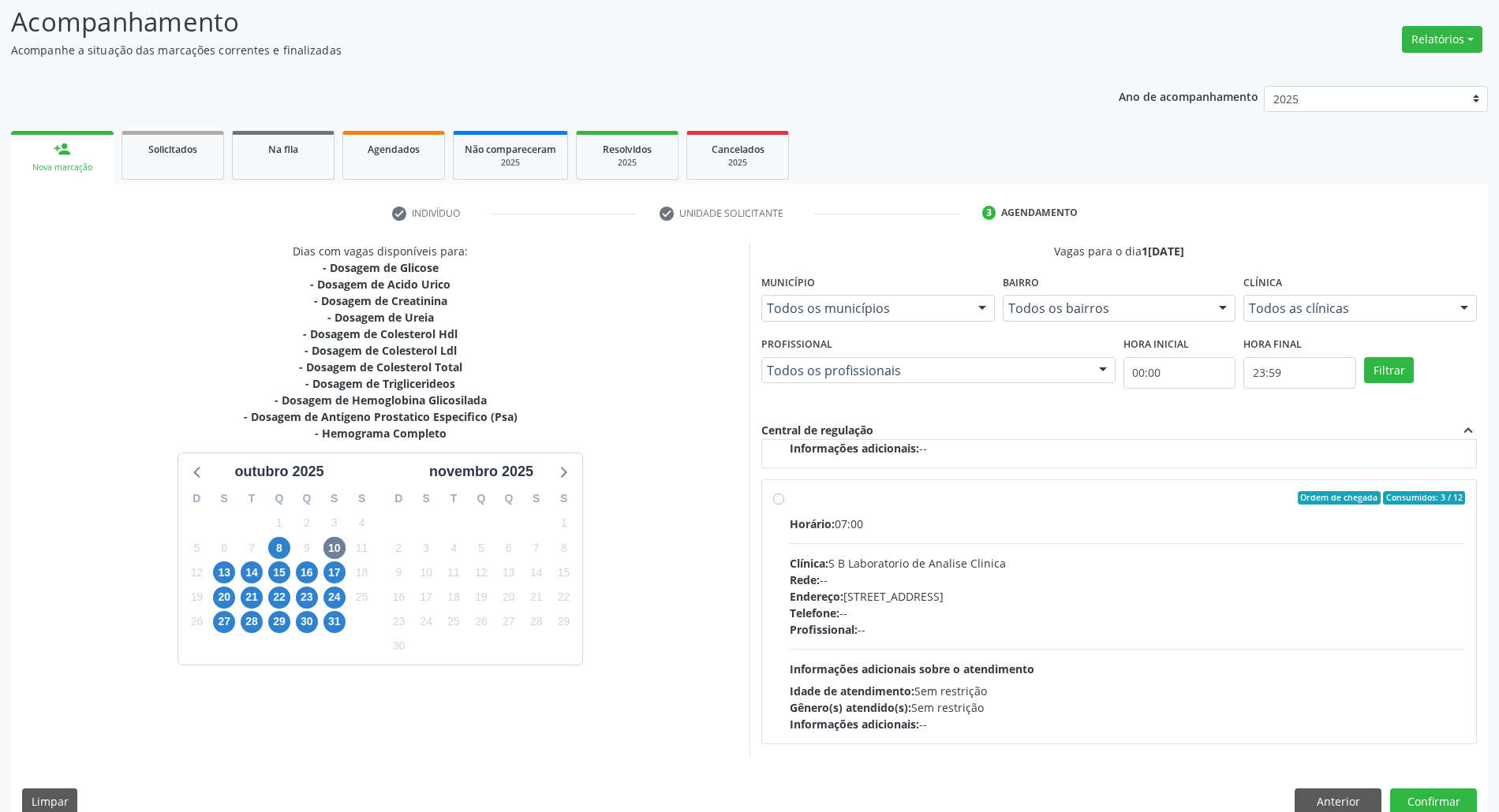
click at [983, 646] on div "Horário: 07:00 Clínica: S B Laboratorio de Analise Clinica Rede: -- Endereço: […" at bounding box center [1127, 624] width 675 height 217
click at [784, 505] on input "Ordem de chegada Consumidos: 3 / 12 Horário: 07:00 Clínica: S B Laboratorio de …" at bounding box center [778, 498] width 11 height 14
radio input "true"
click at [1433, 799] on button "Confirmar" at bounding box center [1433, 802] width 87 height 27
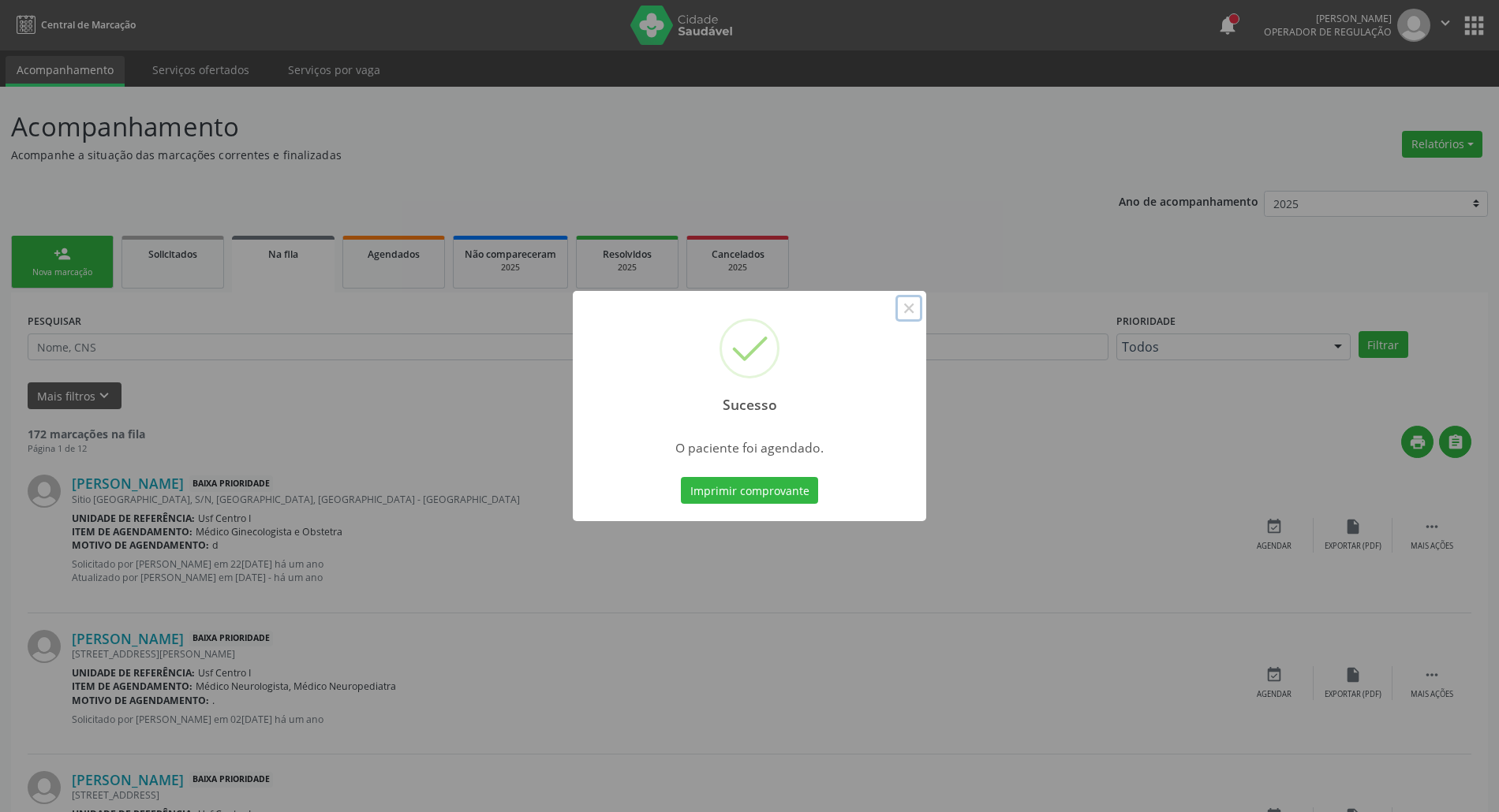
drag, startPoint x: 913, startPoint y: 307, endPoint x: 904, endPoint y: 336, distance: 30.4
click at [910, 309] on button "×" at bounding box center [909, 308] width 27 height 27
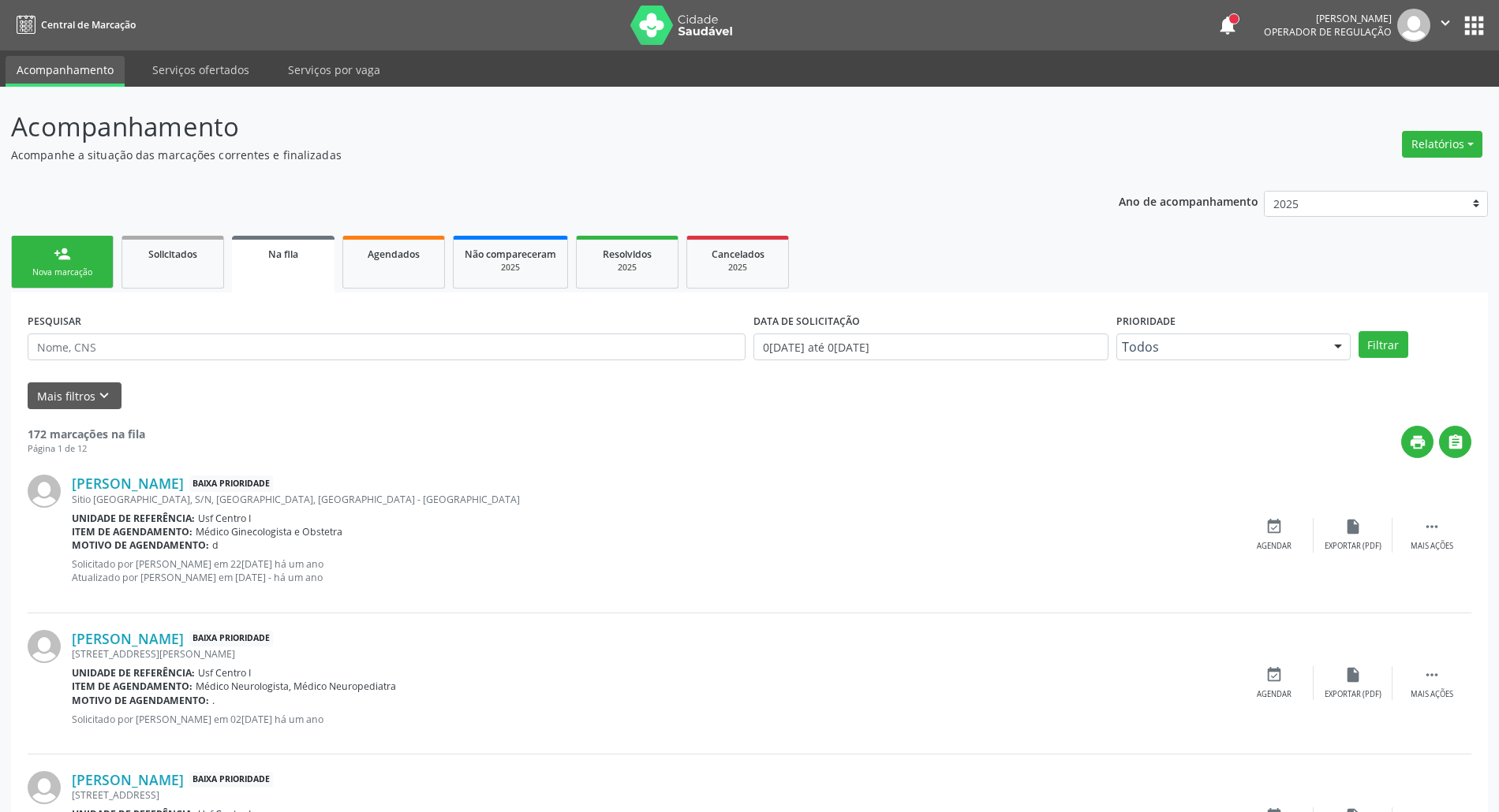
click at [68, 263] on link "person_add Nova marcação" at bounding box center [62, 262] width 102 height 53
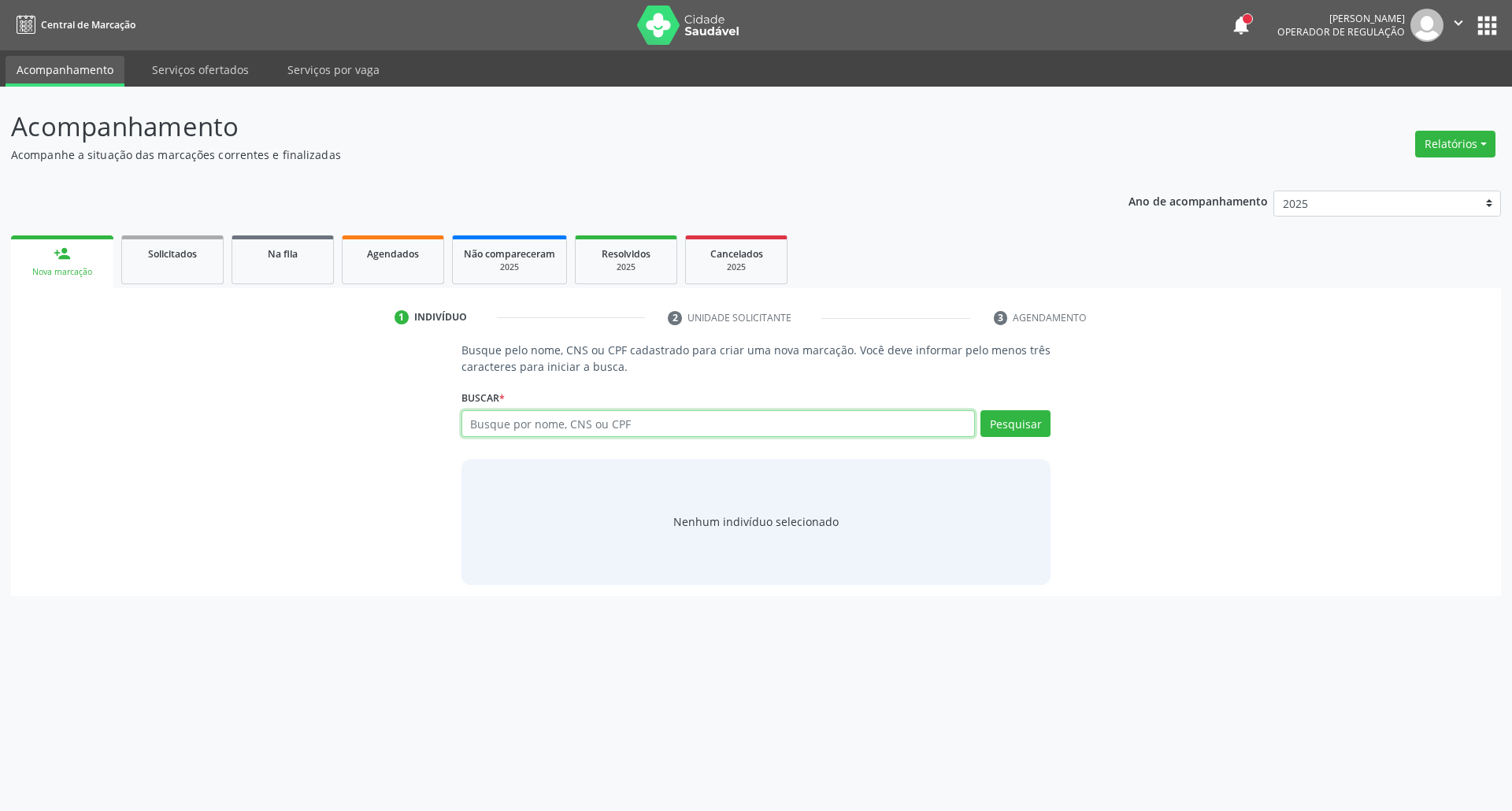
click at [537, 423] on input "text" at bounding box center [719, 423] width 515 height 27
type input "00935806490"
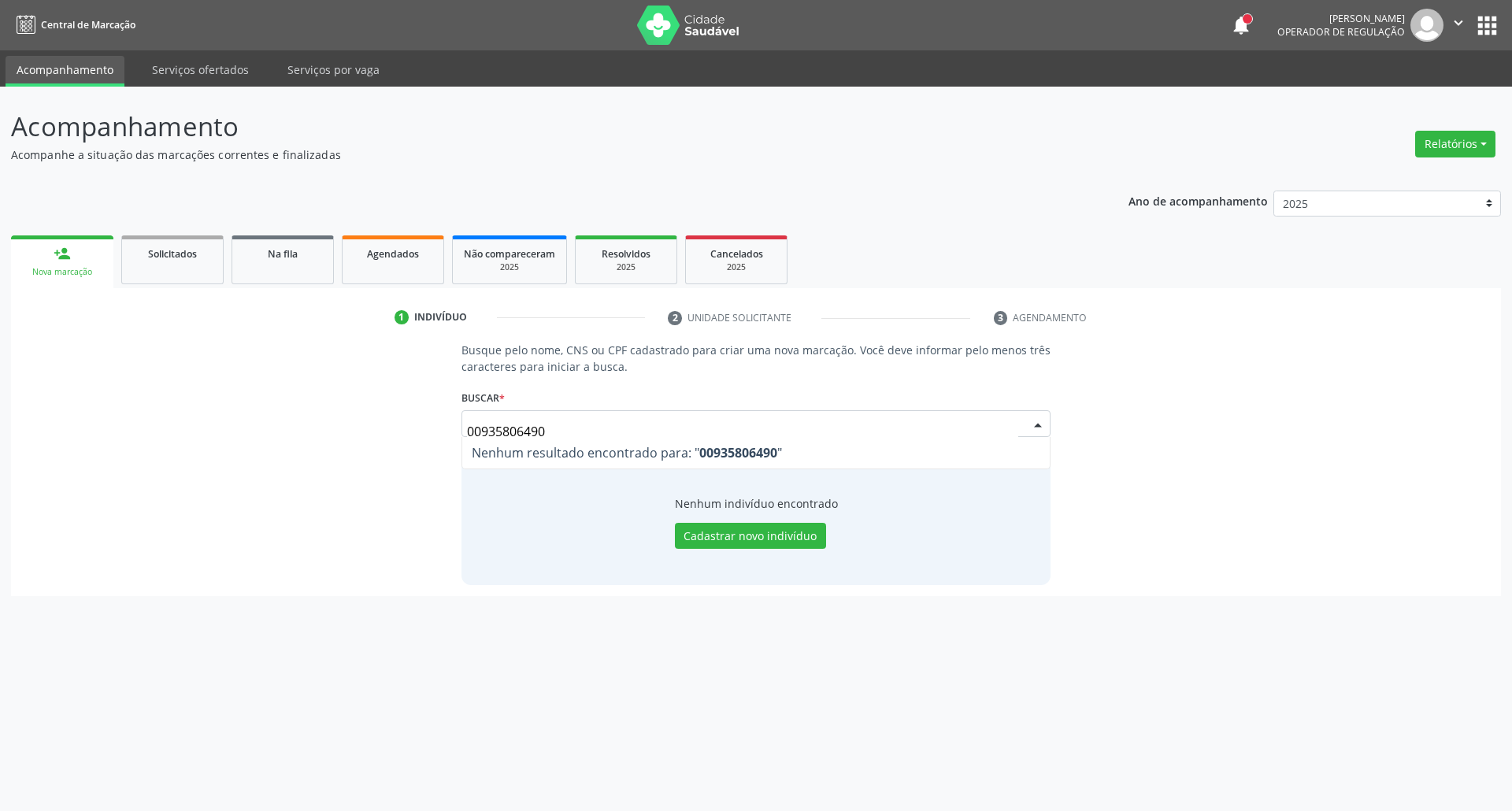
drag, startPoint x: 548, startPoint y: 433, endPoint x: 159, endPoint y: 433, distance: 389.0
click at [180, 433] on div "Busque pelo nome, CNS ou CPF cadastrado para criar uma nova marcação. Você deve…" at bounding box center [756, 463] width 1468 height 243
type input "[CREDIT_CARD_NUMBER]"
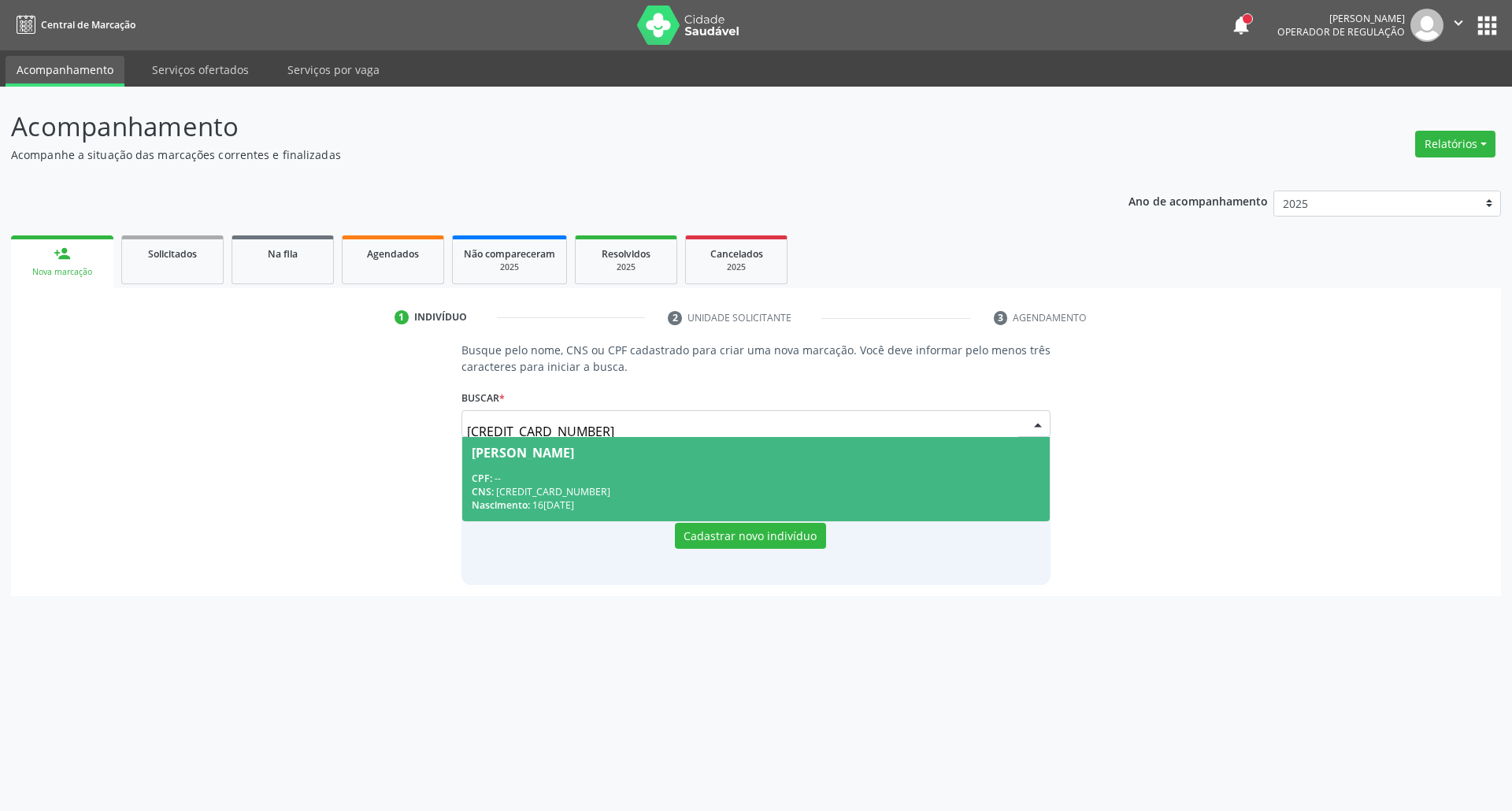
click at [698, 460] on span "[PERSON_NAME] CPF: -- CNS: [CREDIT_CARD_NUMBER] Nascimento: [DATE]" at bounding box center [756, 479] width 588 height 84
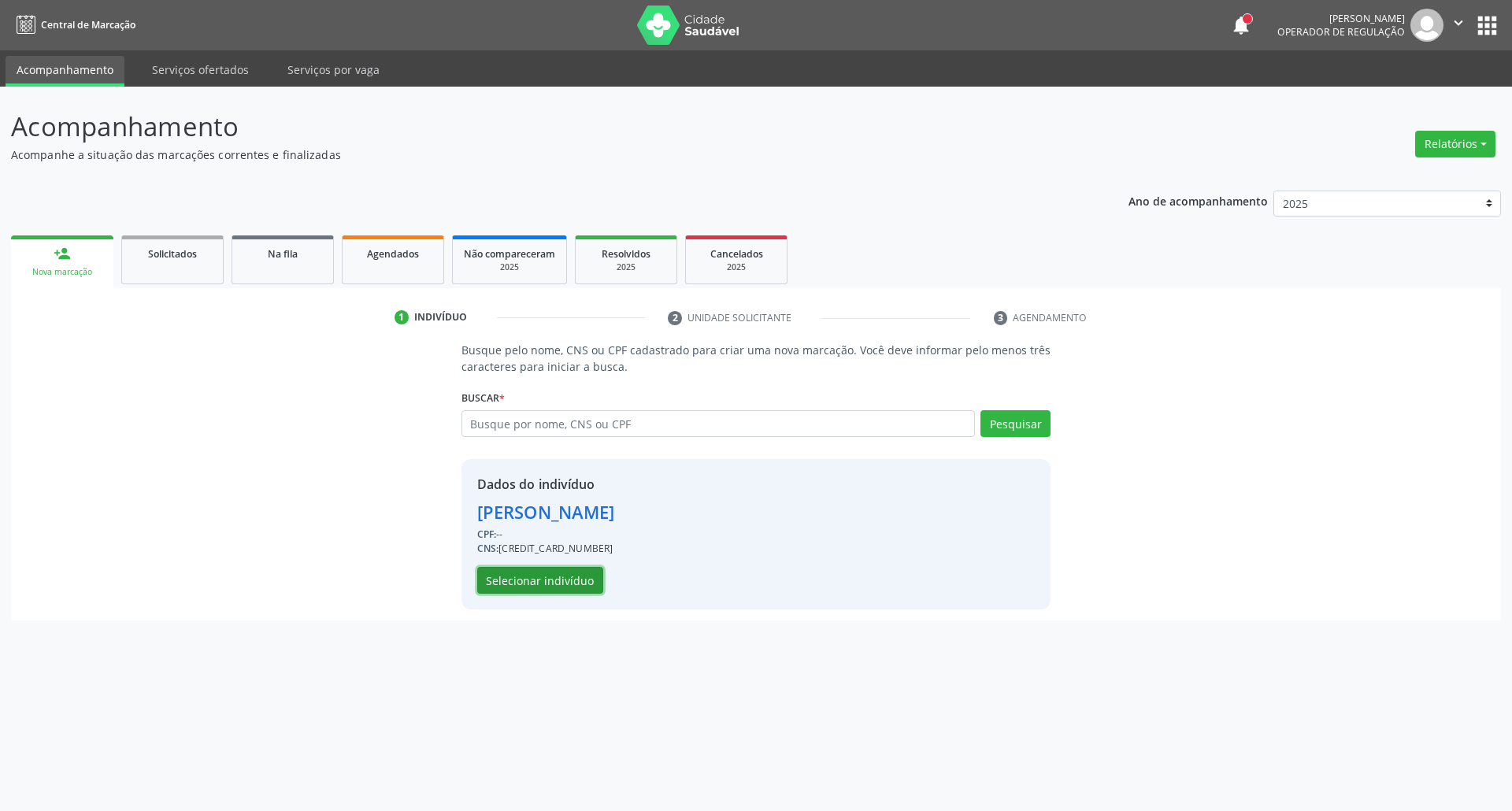
click at [527, 585] on button "Selecionar indivíduo" at bounding box center [540, 580] width 126 height 27
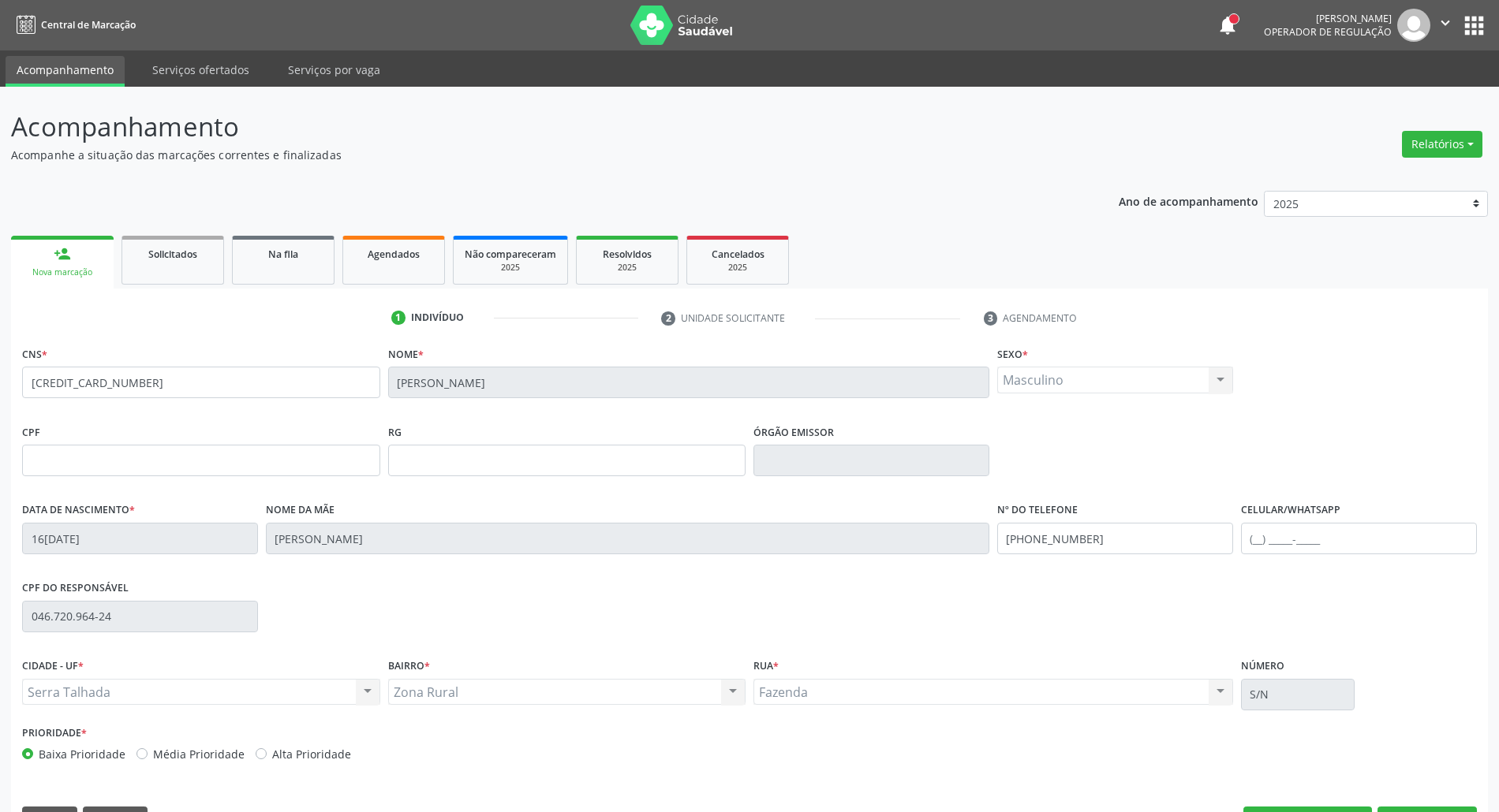
scroll to position [43, 0]
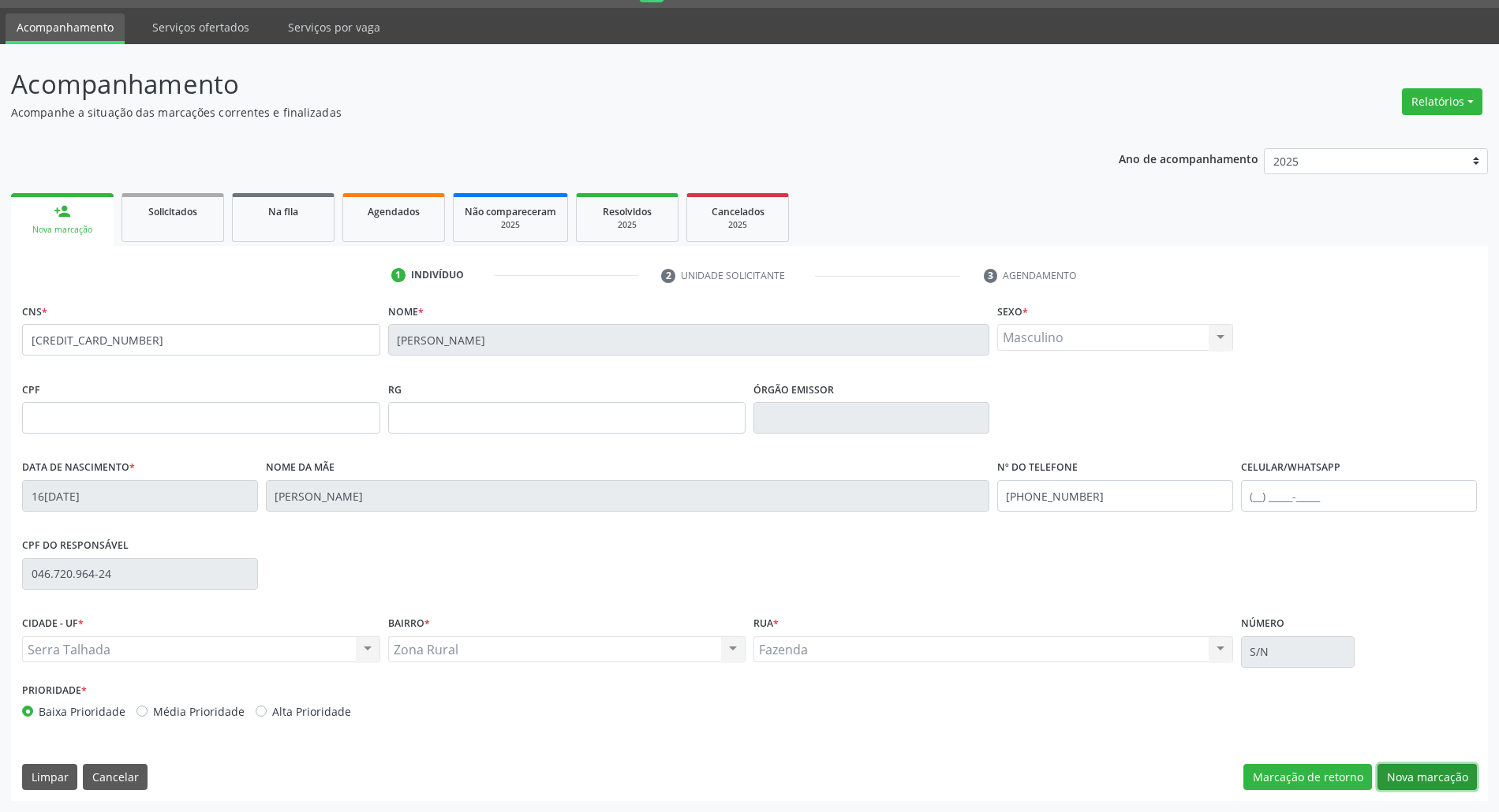
click at [1431, 774] on button "Nova marcação" at bounding box center [1426, 778] width 100 height 27
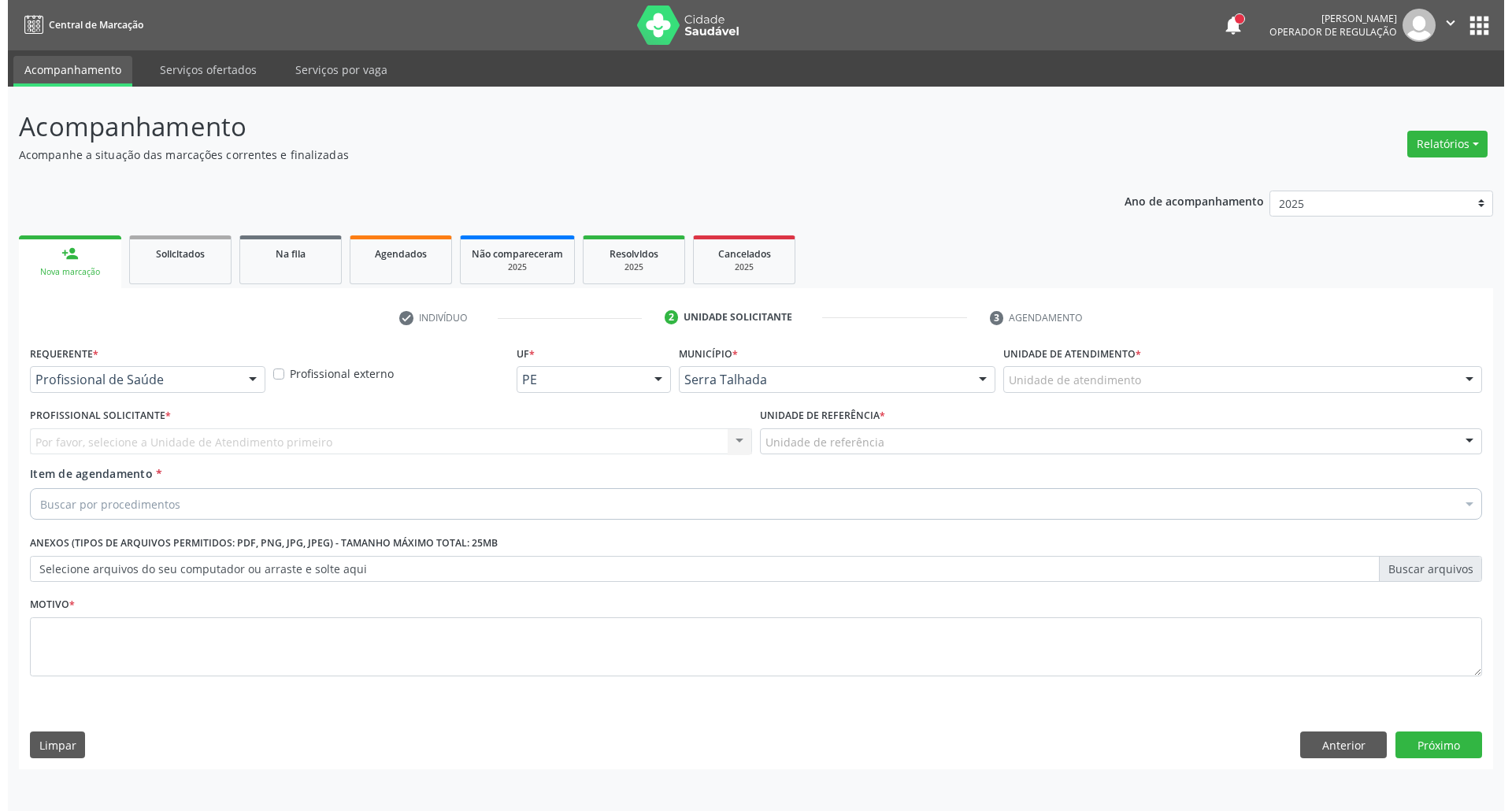
scroll to position [0, 0]
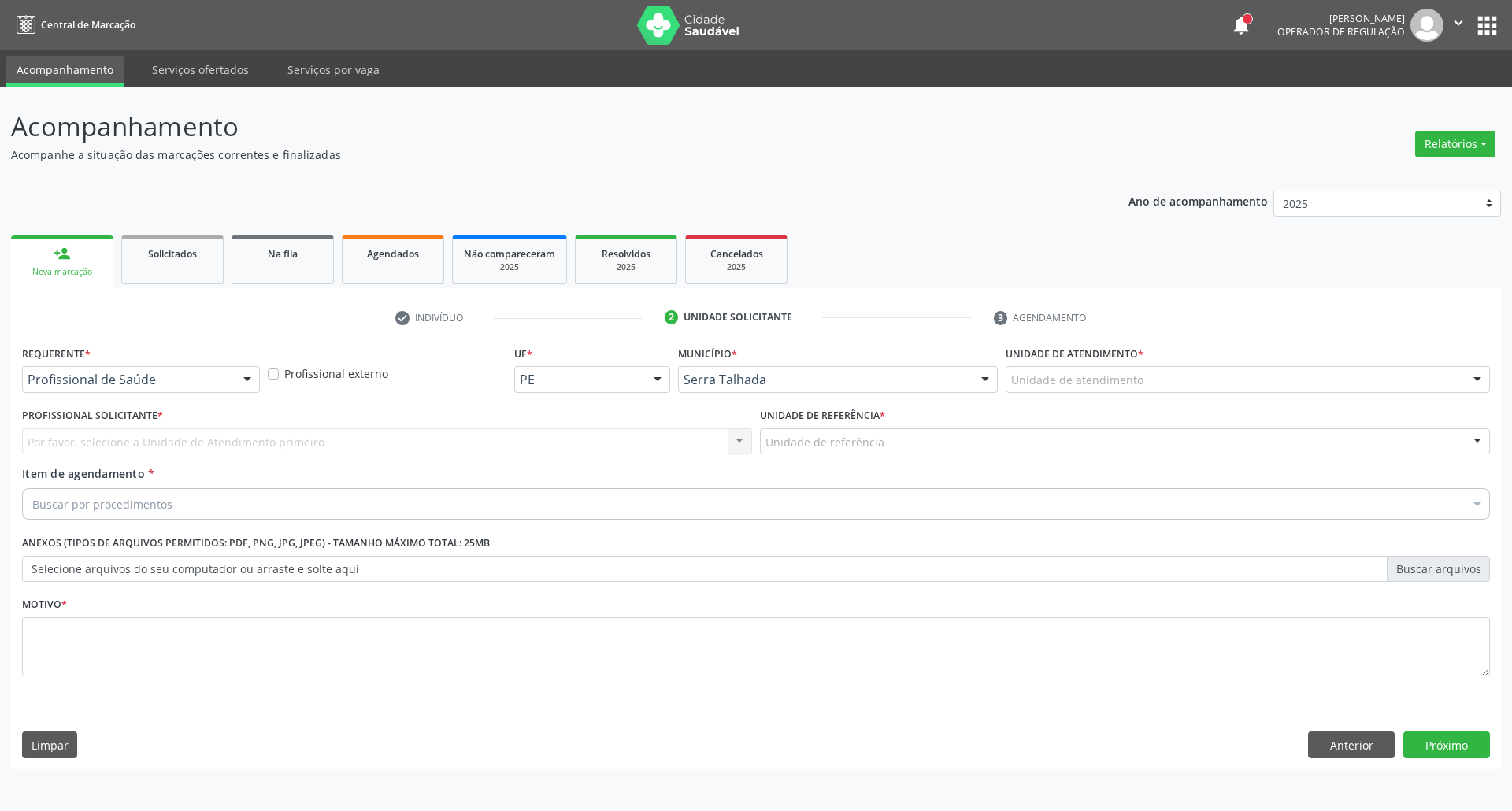
click at [228, 371] on div "Profissional de Saúde" at bounding box center [141, 380] width 238 height 27
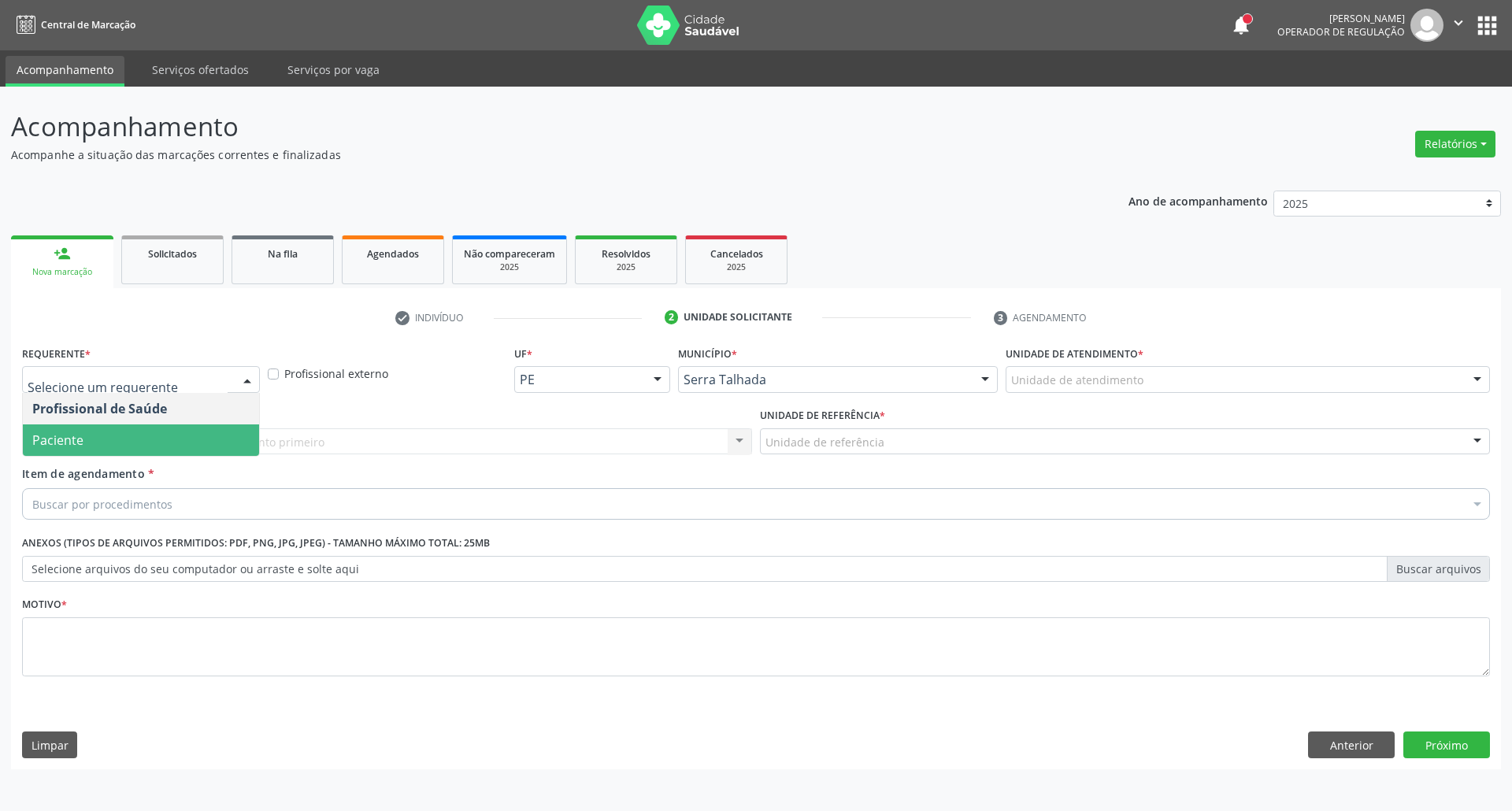
click at [167, 431] on span "Paciente" at bounding box center [141, 440] width 236 height 31
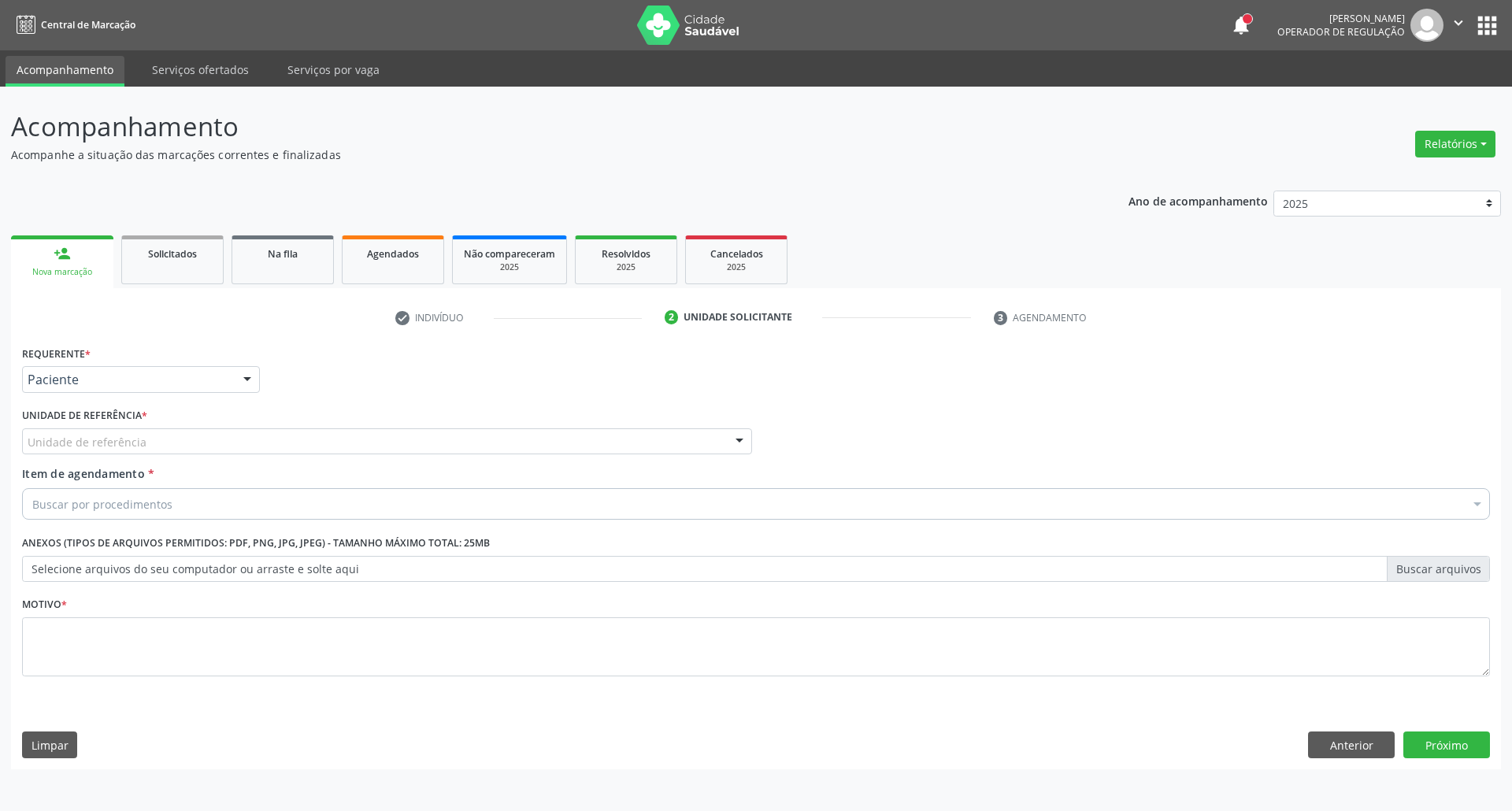
click at [170, 439] on div "Unidade de referência" at bounding box center [388, 442] width 730 height 27
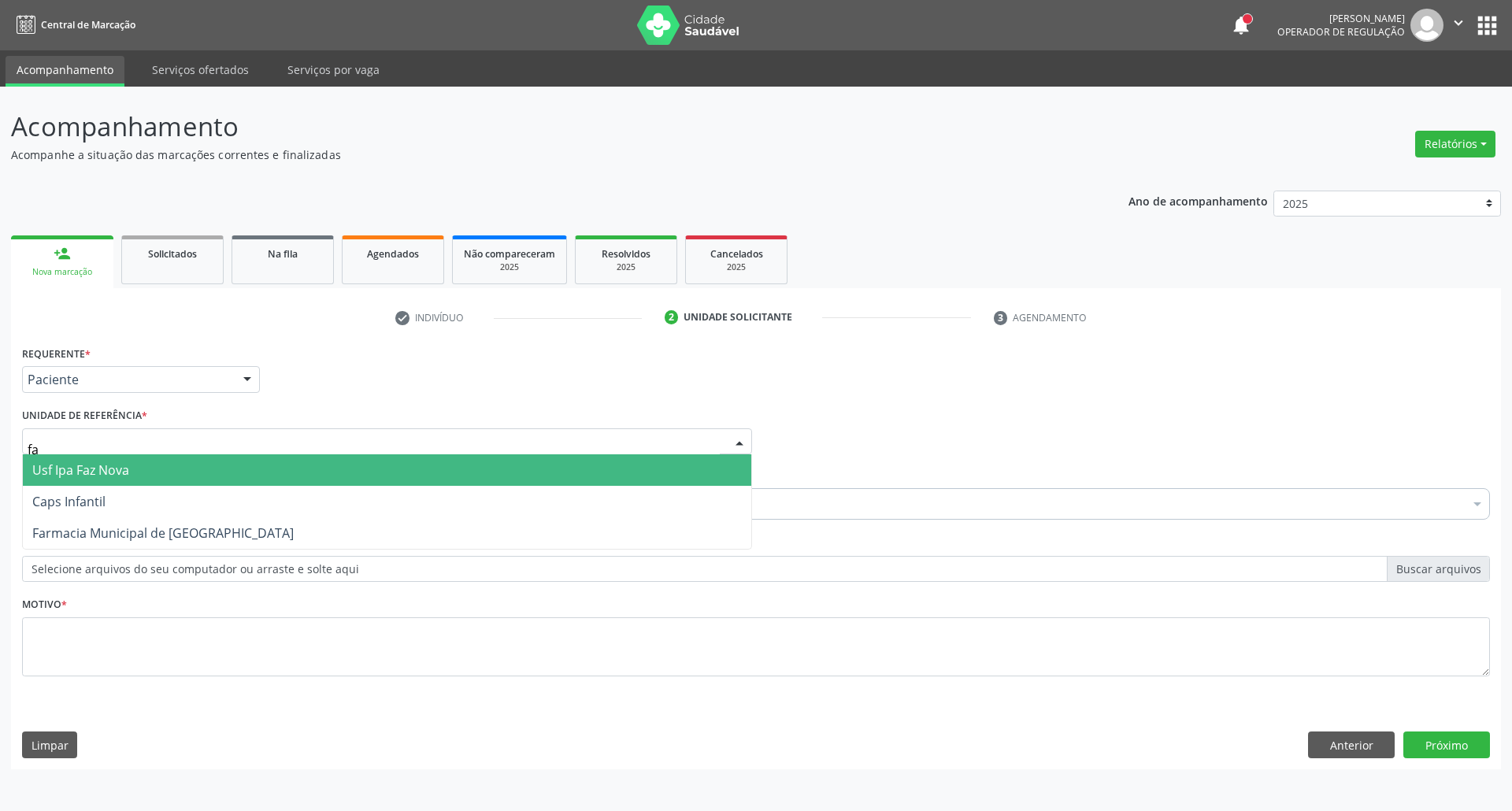
type input "faz"
drag, startPoint x: 132, startPoint y: 475, endPoint x: 134, endPoint y: 485, distance: 10.2
click at [133, 475] on span "Usf Ipa Faz Nova" at bounding box center [388, 470] width 729 height 31
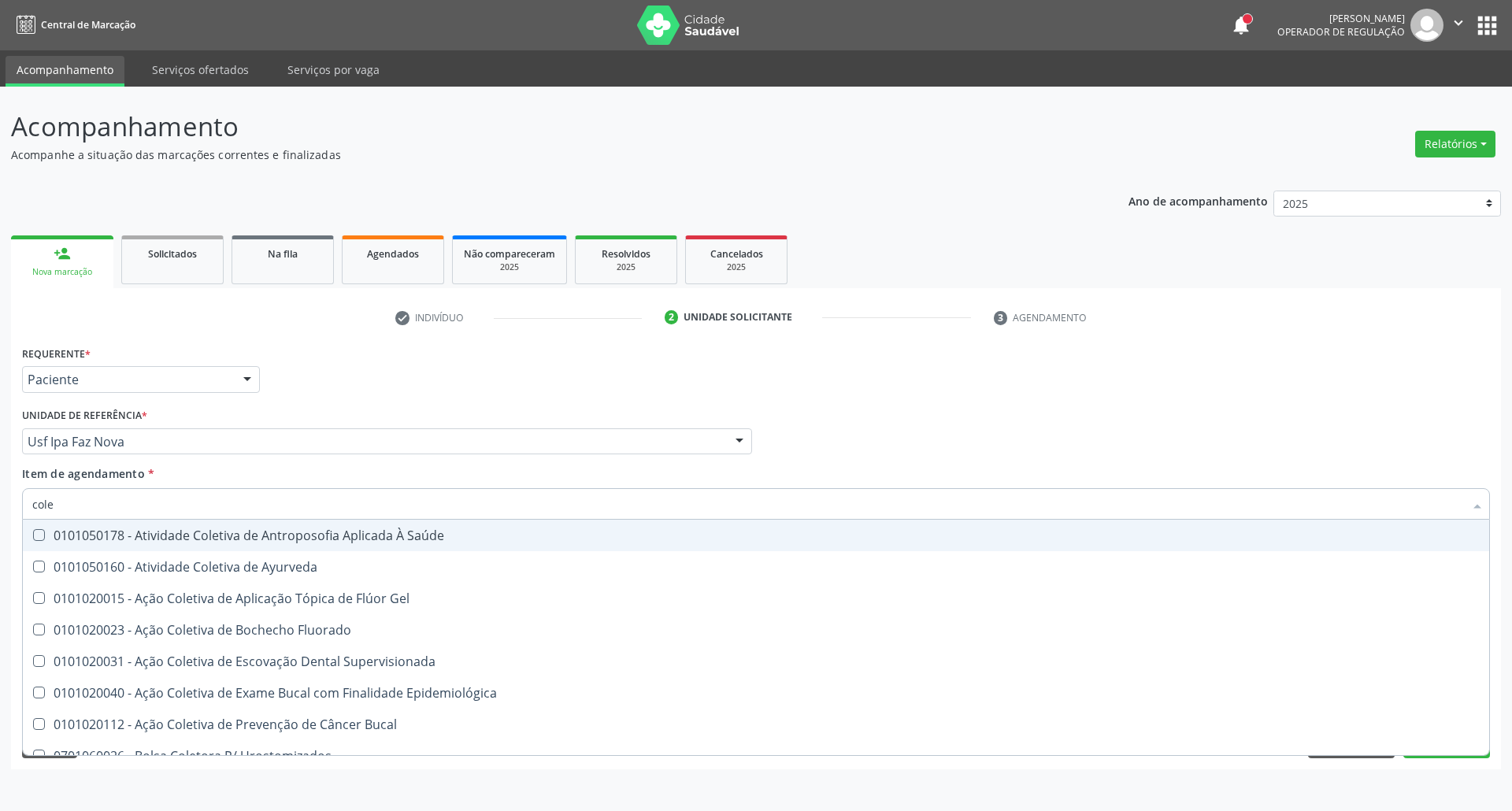
type input "coles"
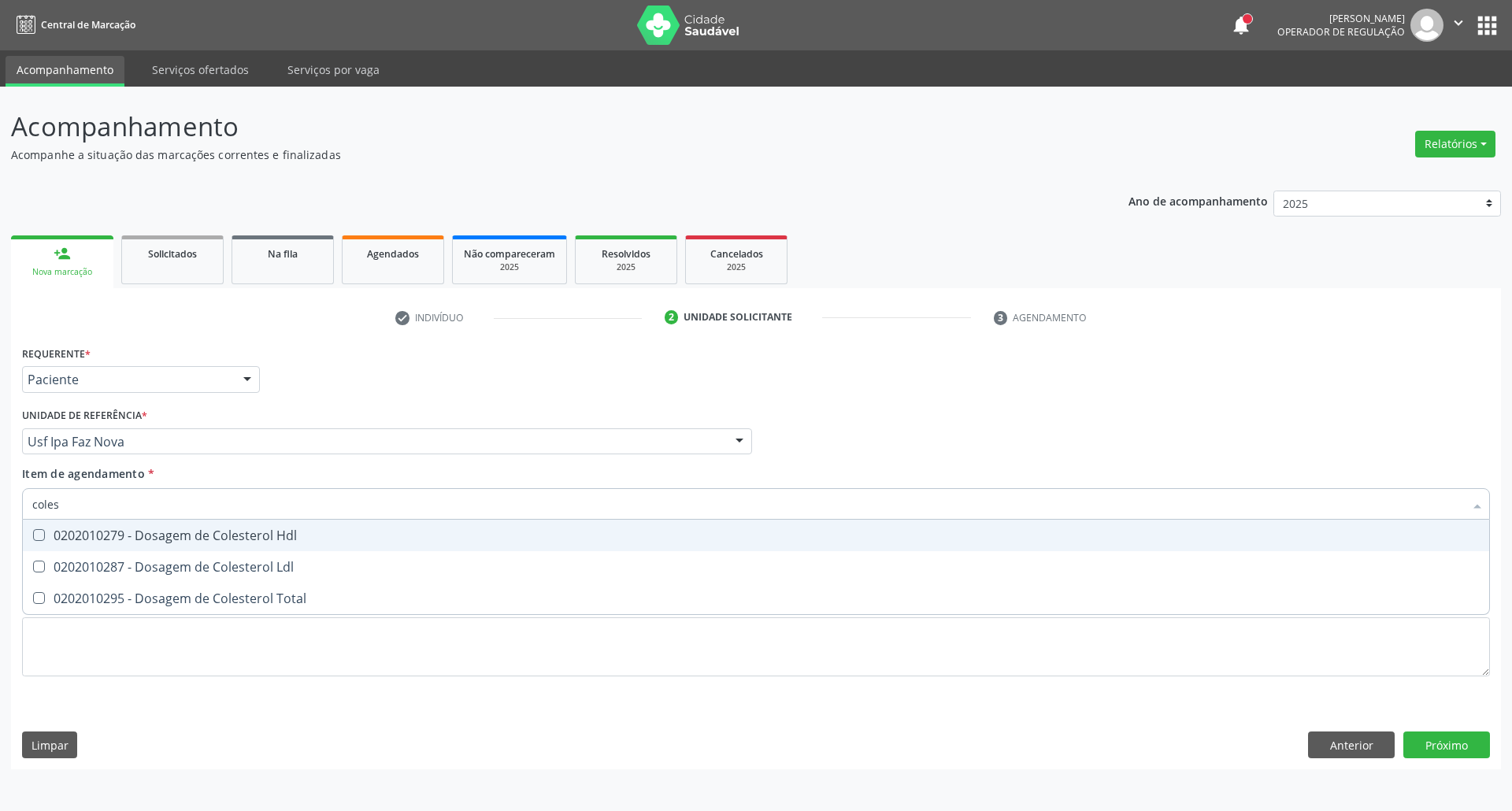
click at [166, 540] on div "0202010279 - Dosagem de Colesterol Hdl" at bounding box center [756, 535] width 1448 height 13
checkbox Hdl "true"
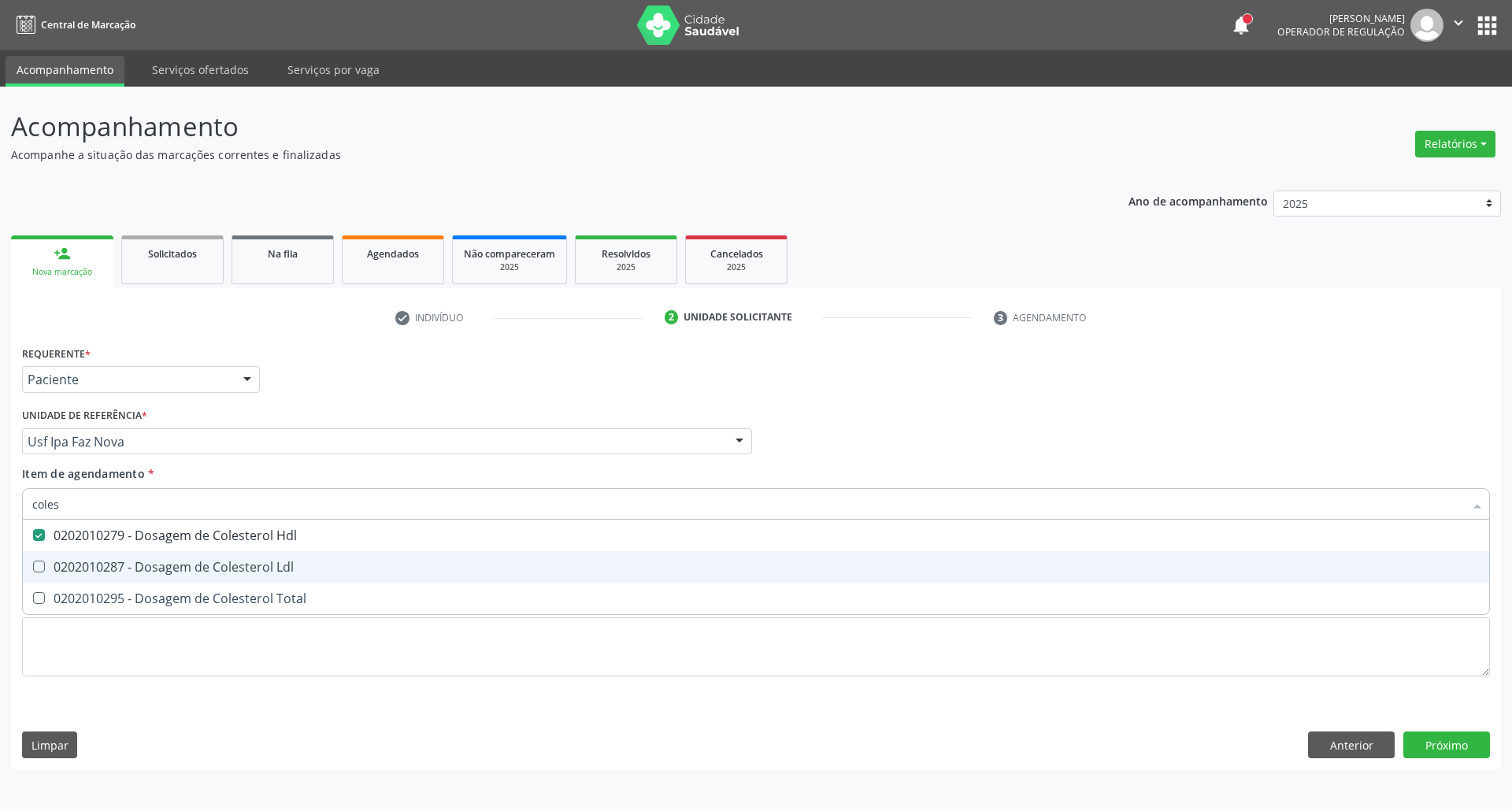
drag, startPoint x: 170, startPoint y: 559, endPoint x: 170, endPoint y: 571, distance: 12.0
click at [168, 560] on div "0202010287 - Dosagem de Colesterol Ldl" at bounding box center [756, 567] width 1448 height 13
checkbox Ldl "true"
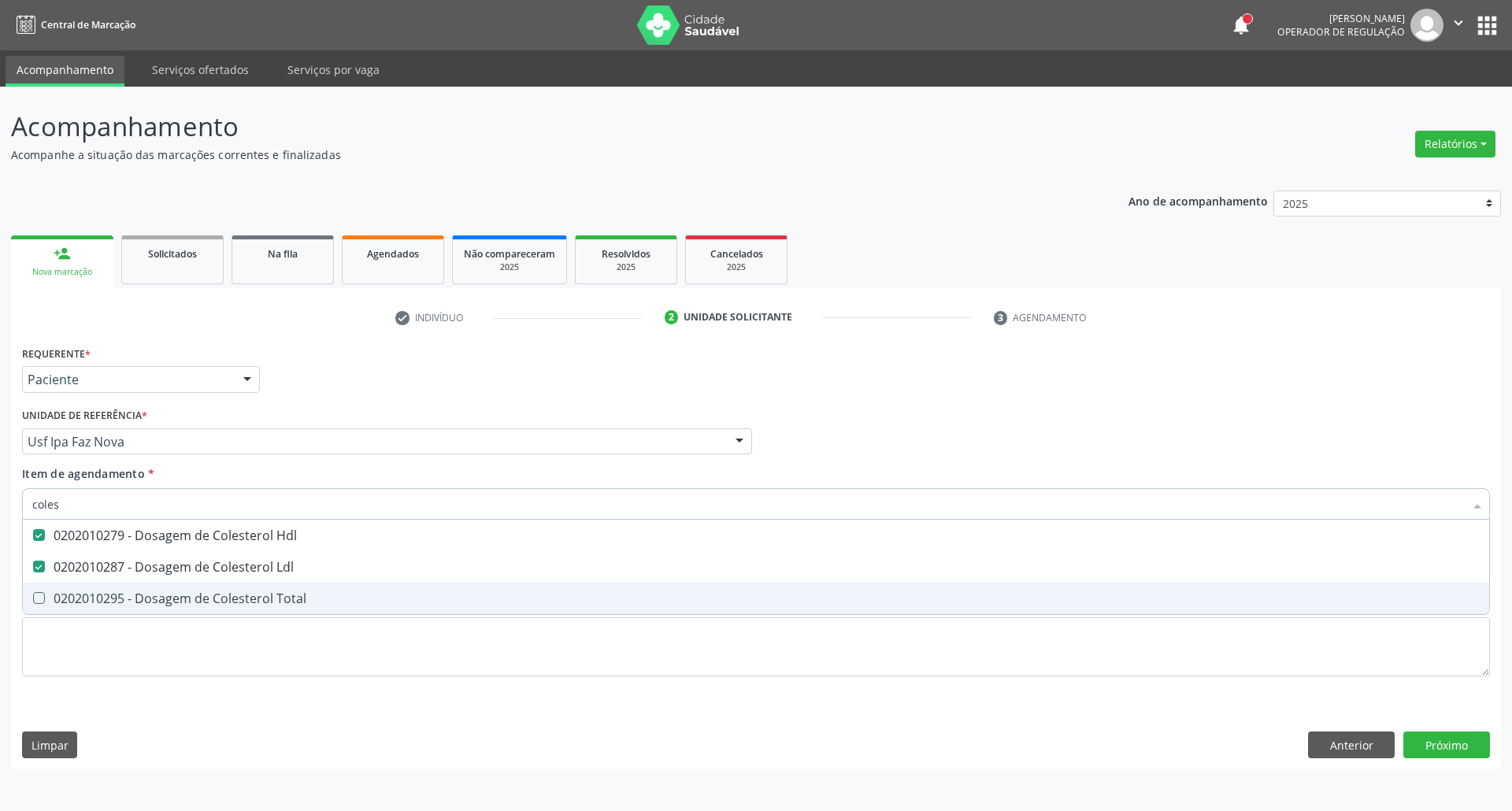
click at [172, 593] on div "0202010295 - Dosagem de Colesterol Total" at bounding box center [756, 599] width 1448 height 13
checkbox Total "true"
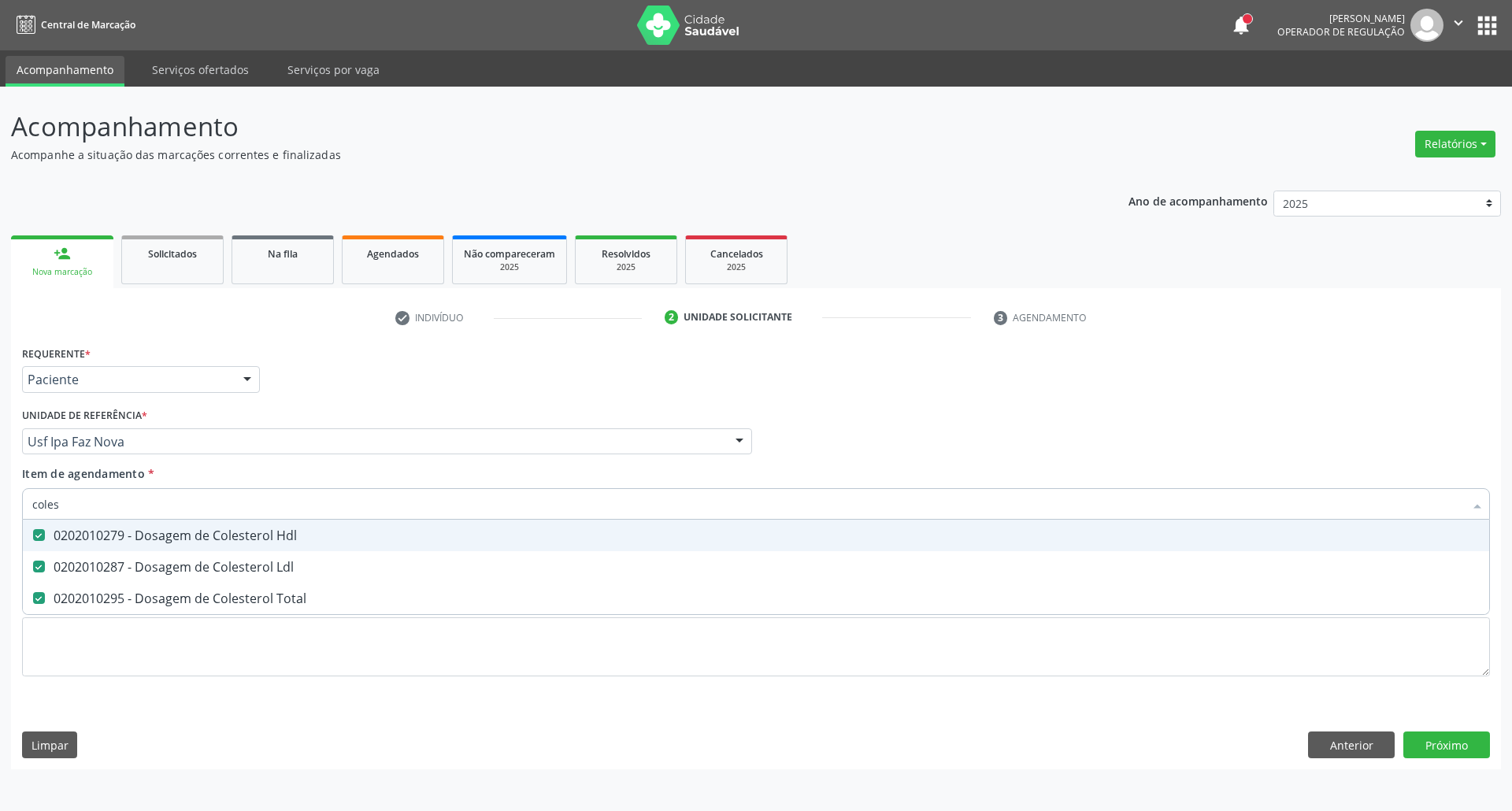
click at [0, 506] on div "Acompanhamento Acompanhe a situação das marcações correntes e finalizadas Relat…" at bounding box center [756, 448] width 1512 height 724
type input "he"
checkbox Hdl "false"
checkbox Ldl "false"
checkbox Total "false"
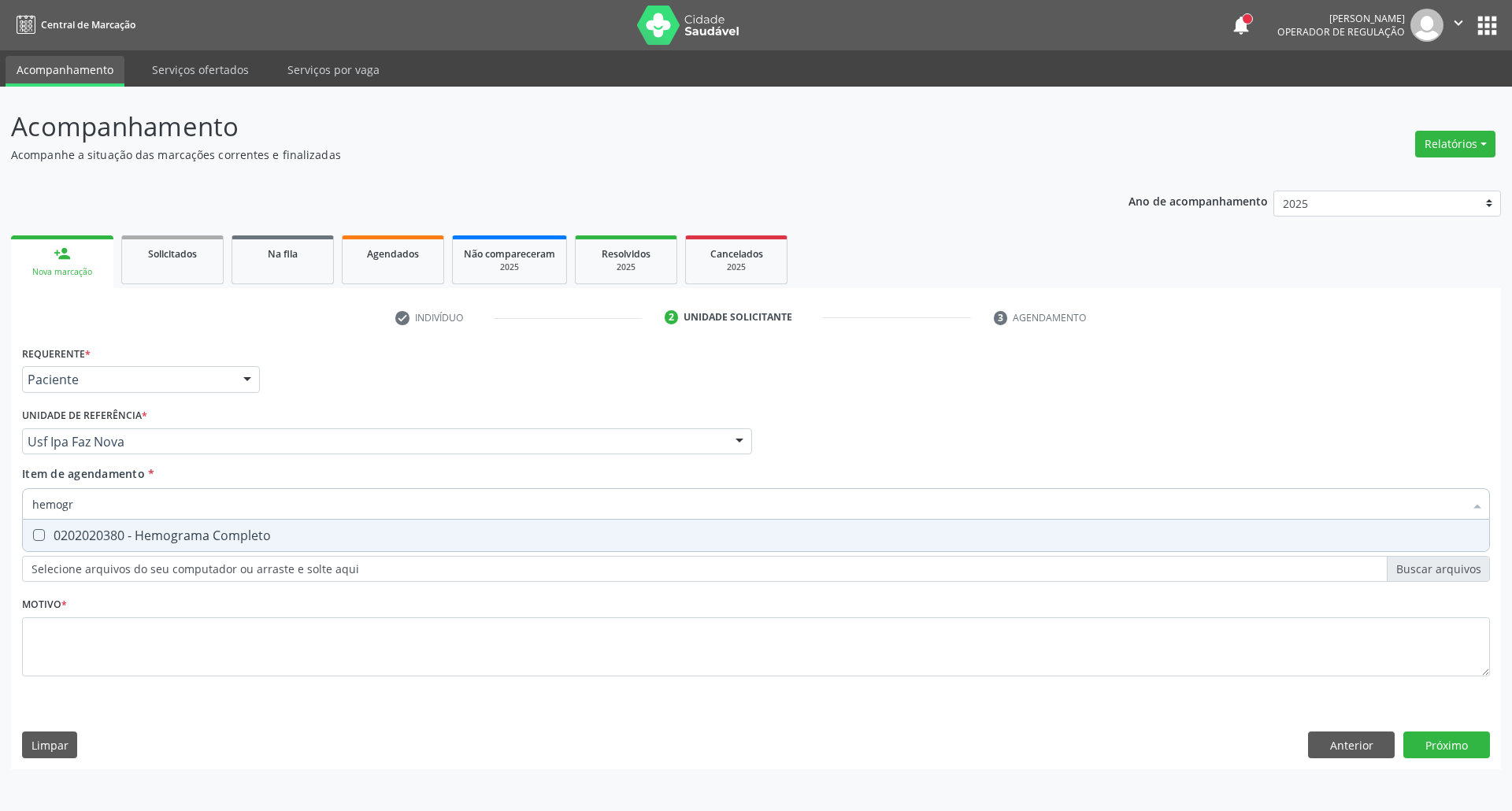
type input "hemogra"
click at [43, 535] on Completo at bounding box center [38, 534] width 12 height 12
click at [33, 535] on Completo "checkbox" at bounding box center [28, 534] width 10 height 10
checkbox Completo "true"
drag, startPoint x: 106, startPoint y: 501, endPoint x: 0, endPoint y: 495, distance: 106.2
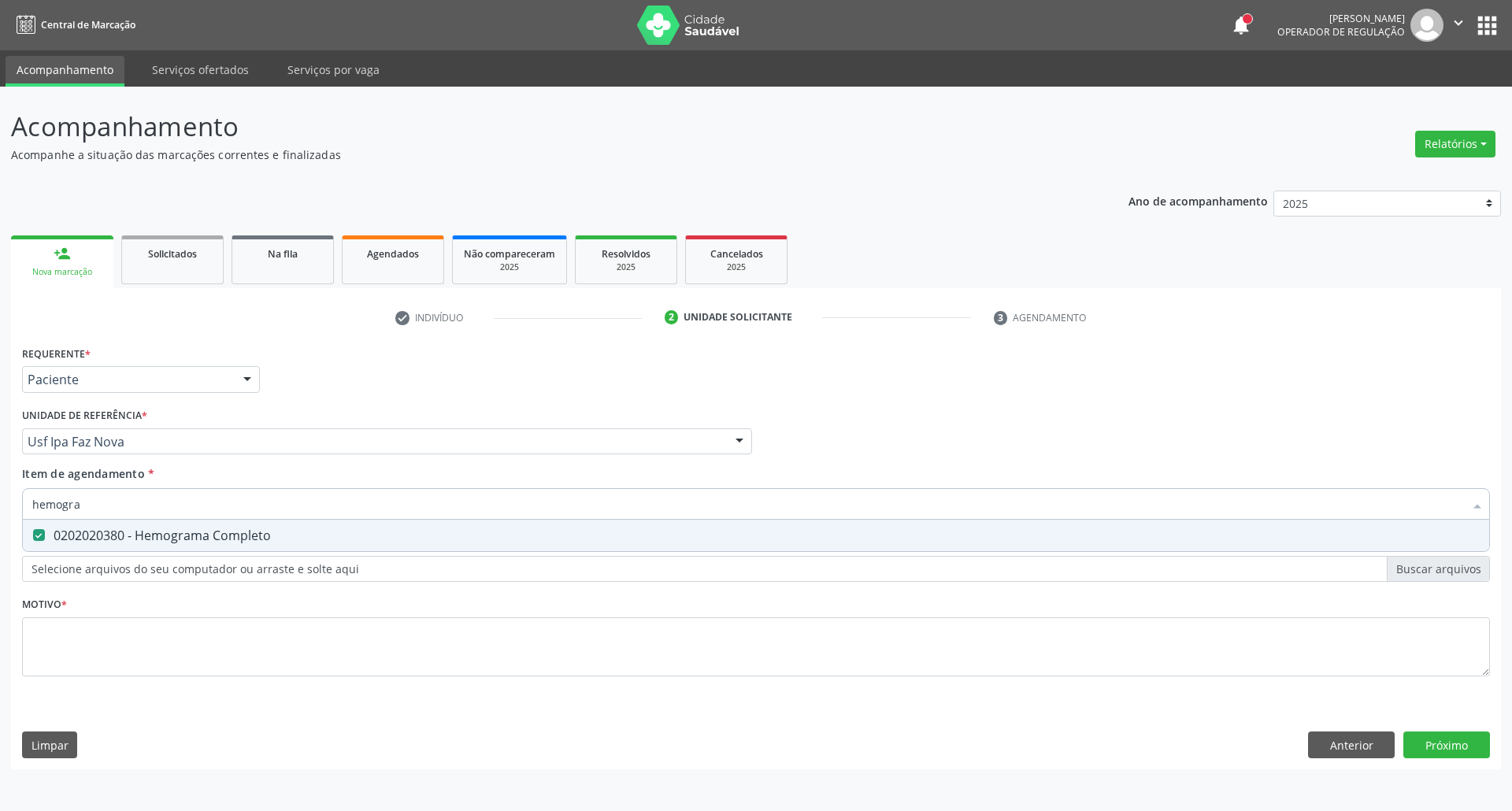
click at [0, 499] on div "Acompanhamento Acompanhe a situação das marcações correntes e finalizadas Relat…" at bounding box center [756, 448] width 1512 height 724
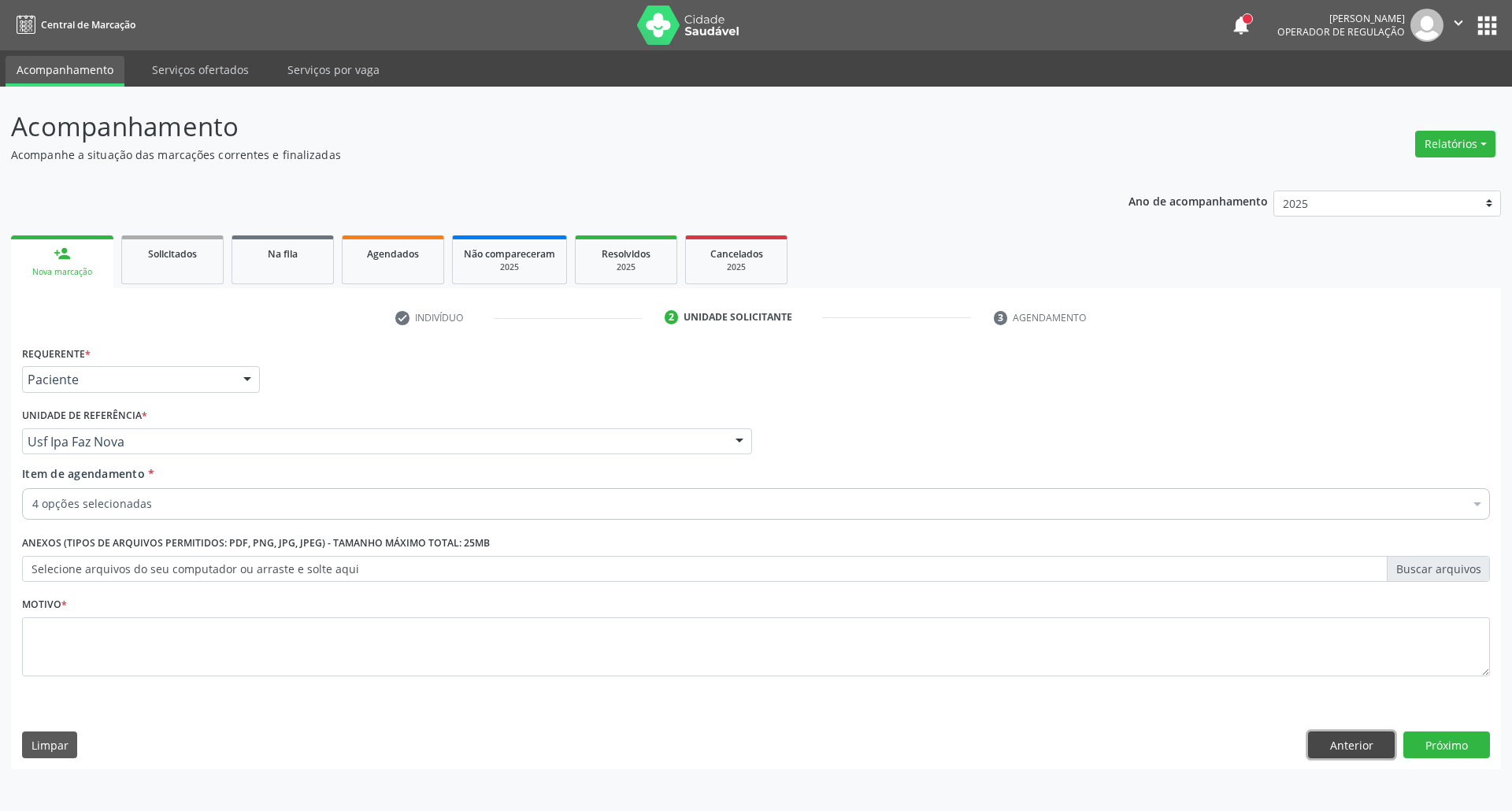
drag, startPoint x: 1372, startPoint y: 736, endPoint x: 954, endPoint y: 659, distance: 425.0
click at [1366, 736] on button "Anterior" at bounding box center [1351, 745] width 87 height 27
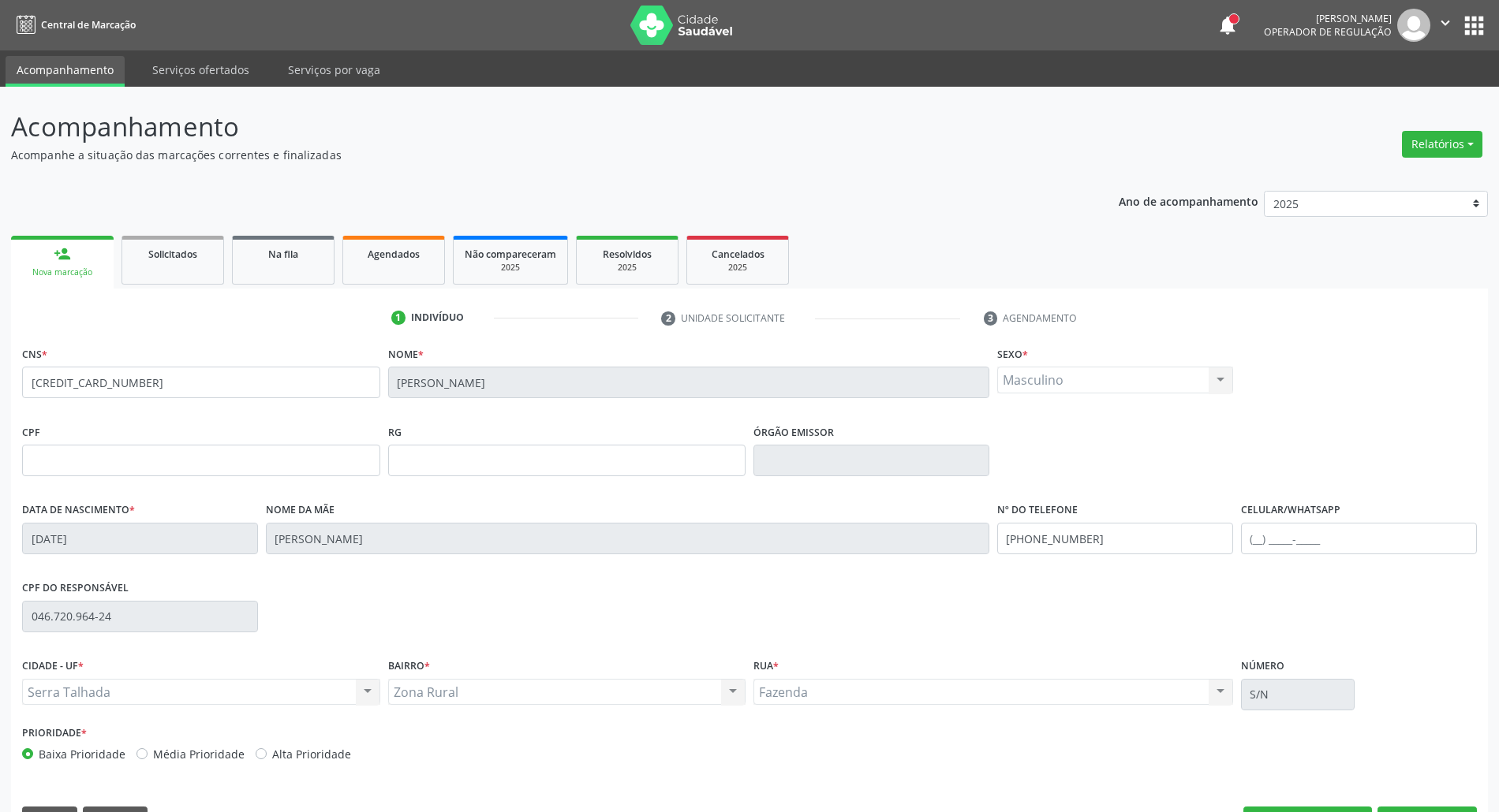
scroll to position [43, 0]
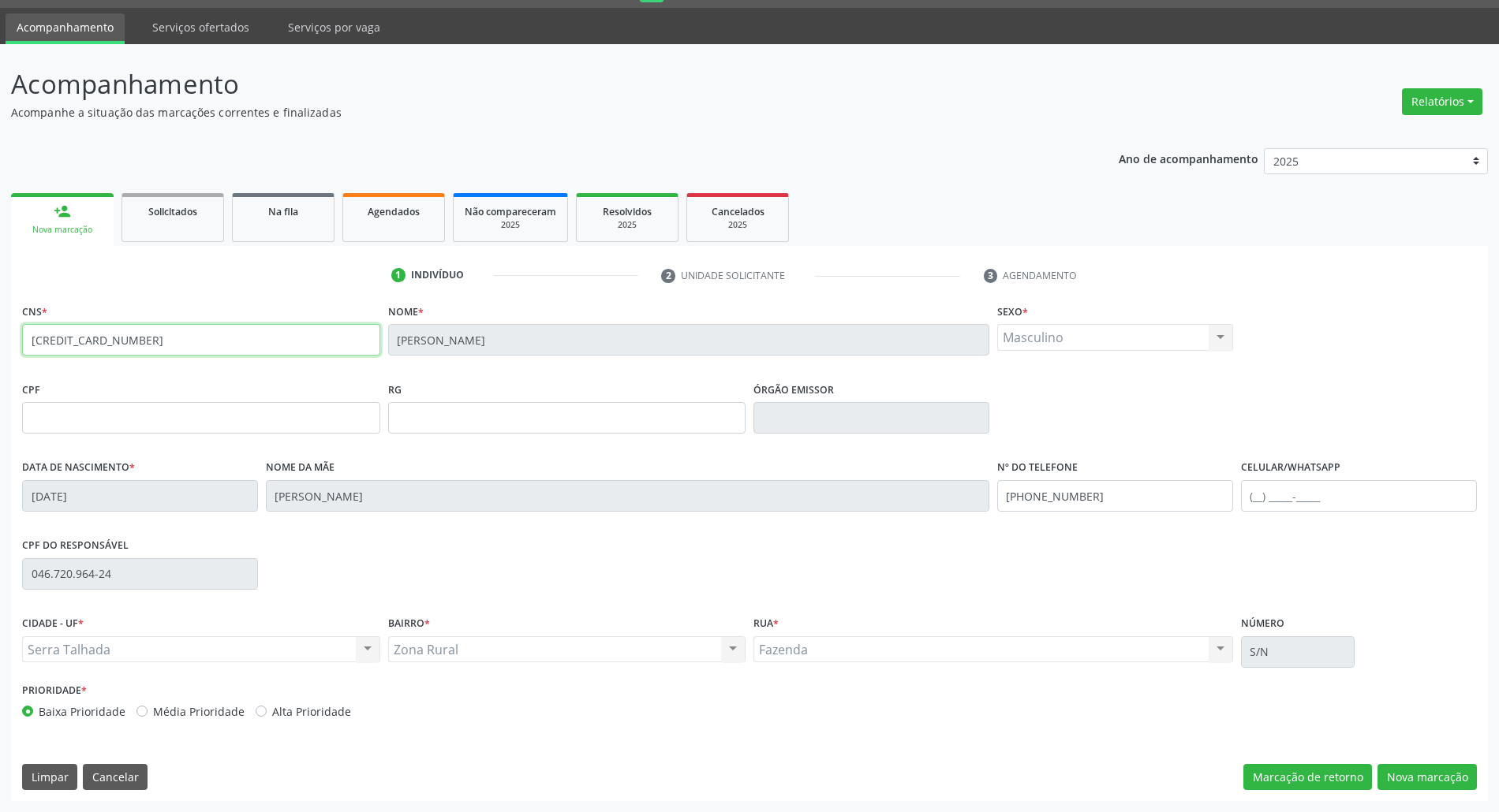
click at [75, 341] on input "[CREDIT_CARD_NUMBER]" at bounding box center [201, 340] width 358 height 31
click at [1448, 773] on button "Nova marcação" at bounding box center [1426, 778] width 100 height 27
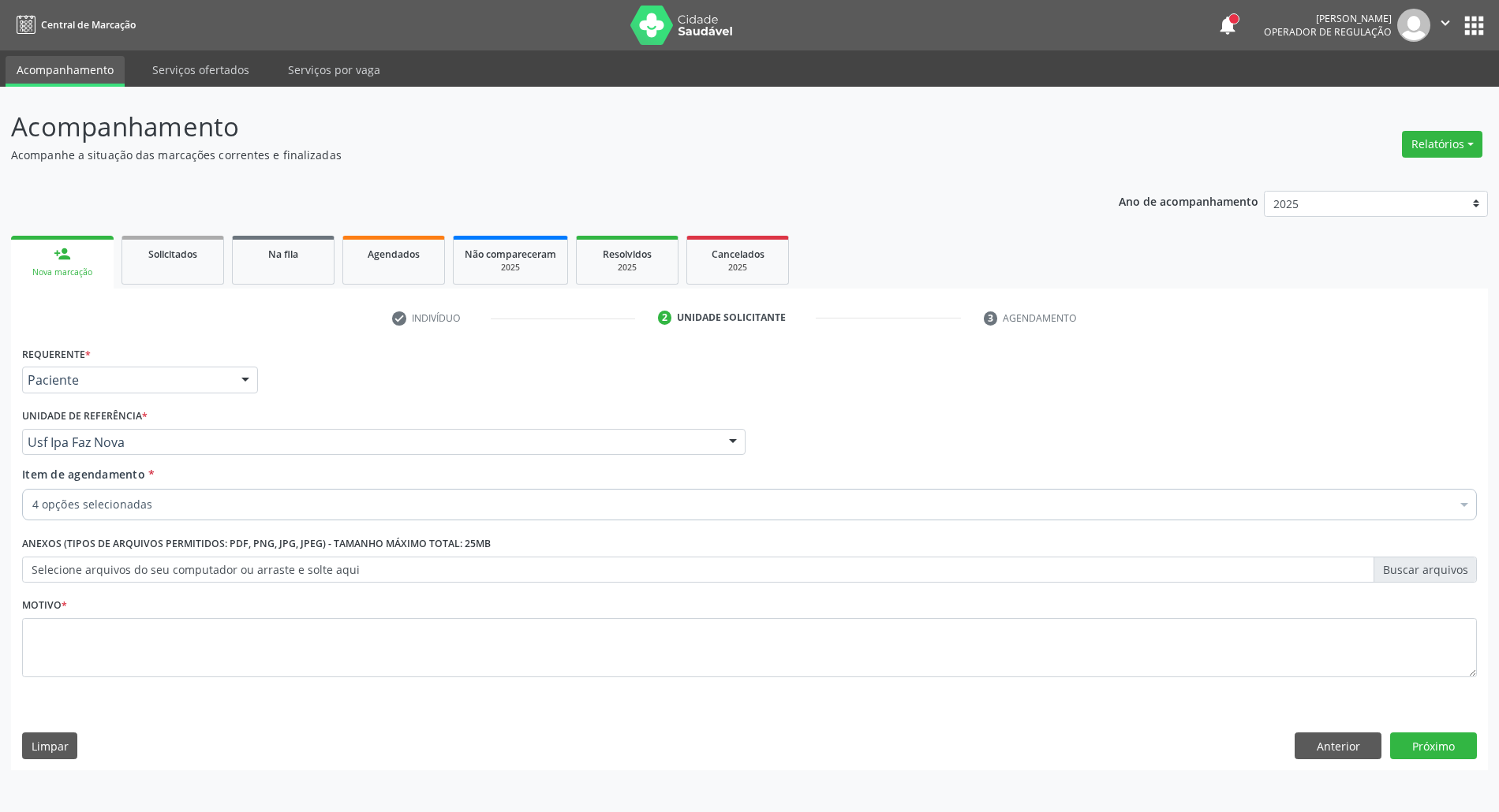
scroll to position [0, 0]
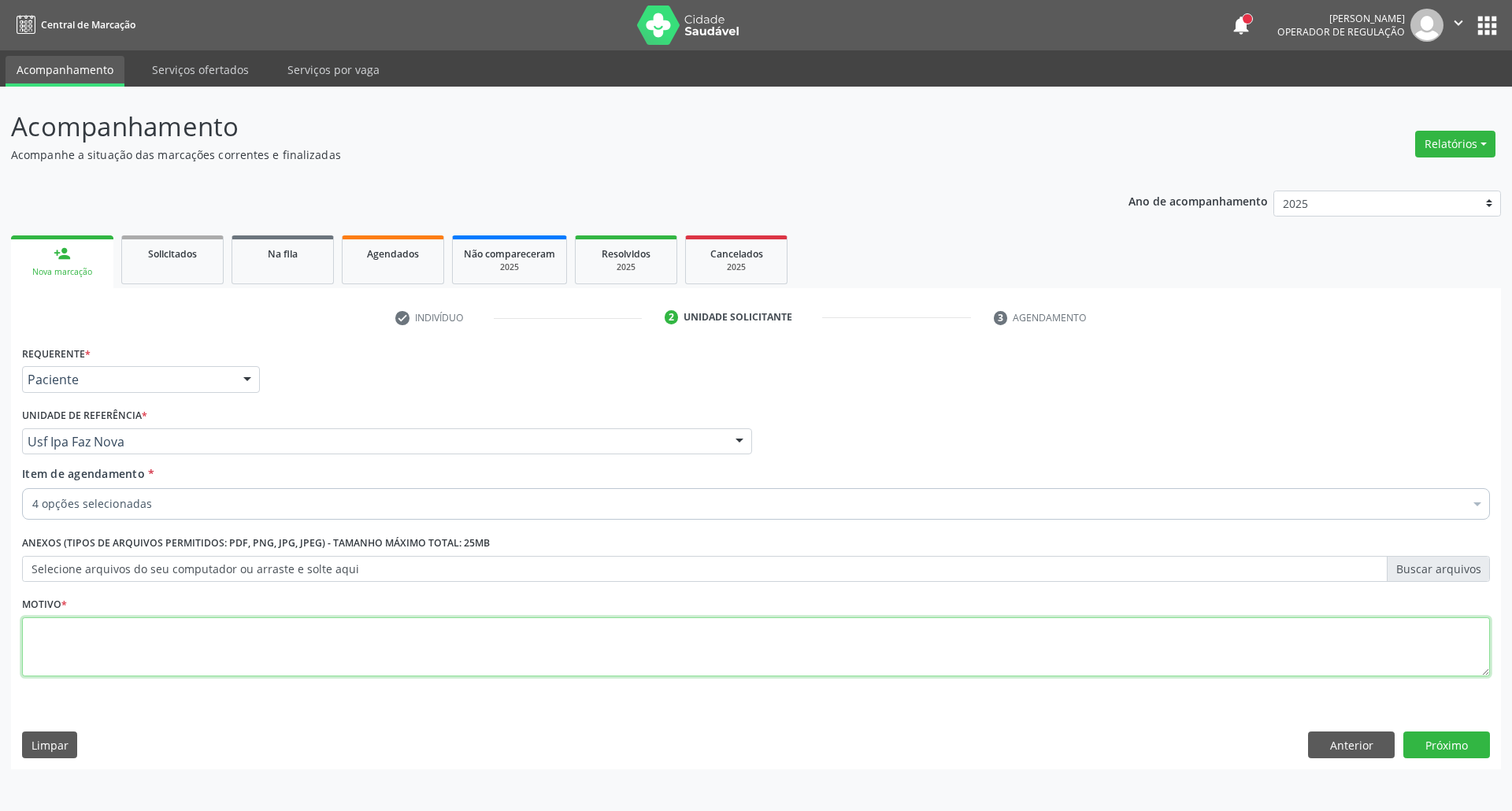
click at [208, 639] on textarea at bounding box center [756, 647] width 1468 height 60
type textarea "."
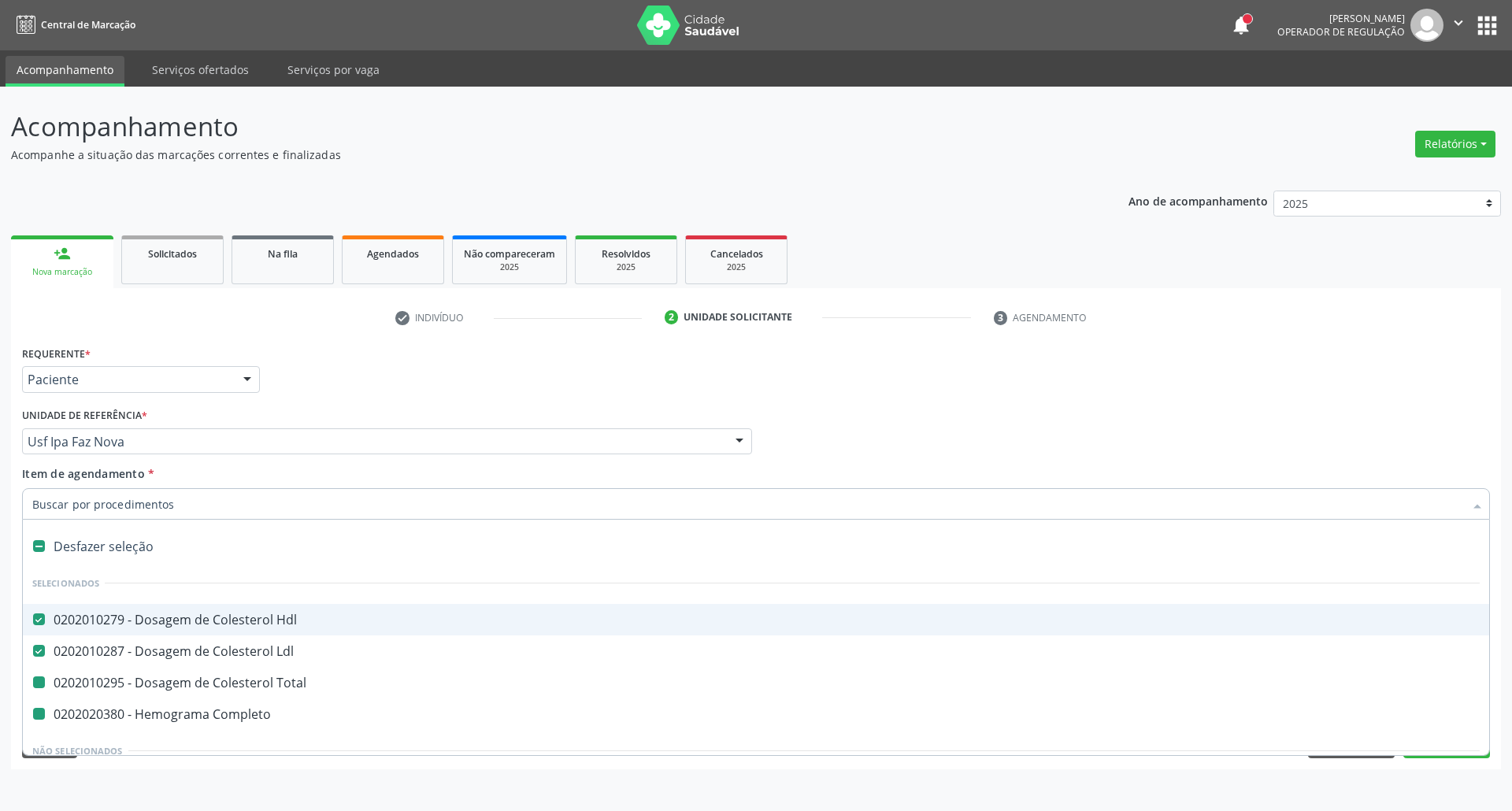
type input "p"
checkbox Total "false"
checkbox Completo "false"
type input "ps"
checkbox Hdl "false"
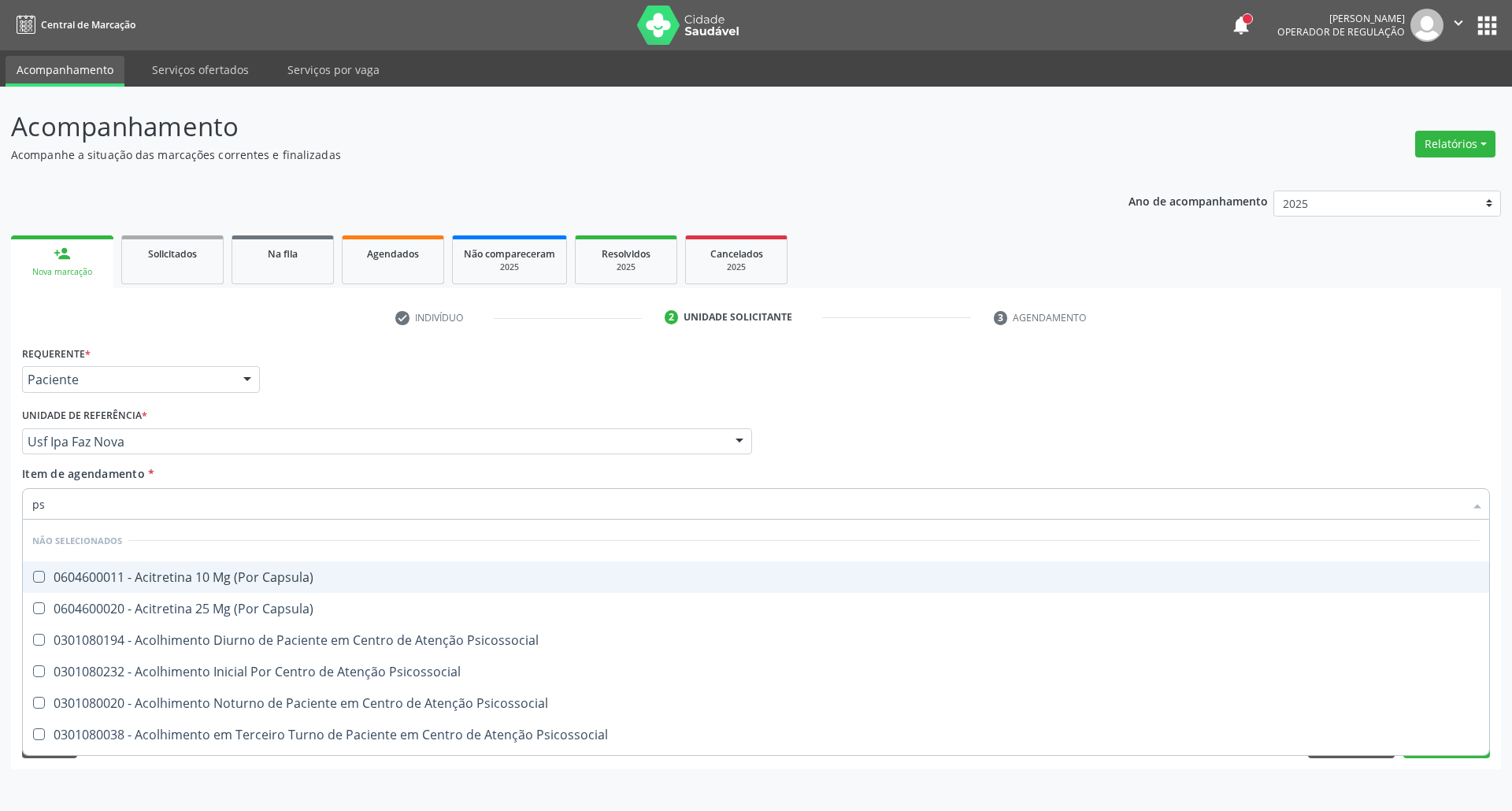
type input "psa"
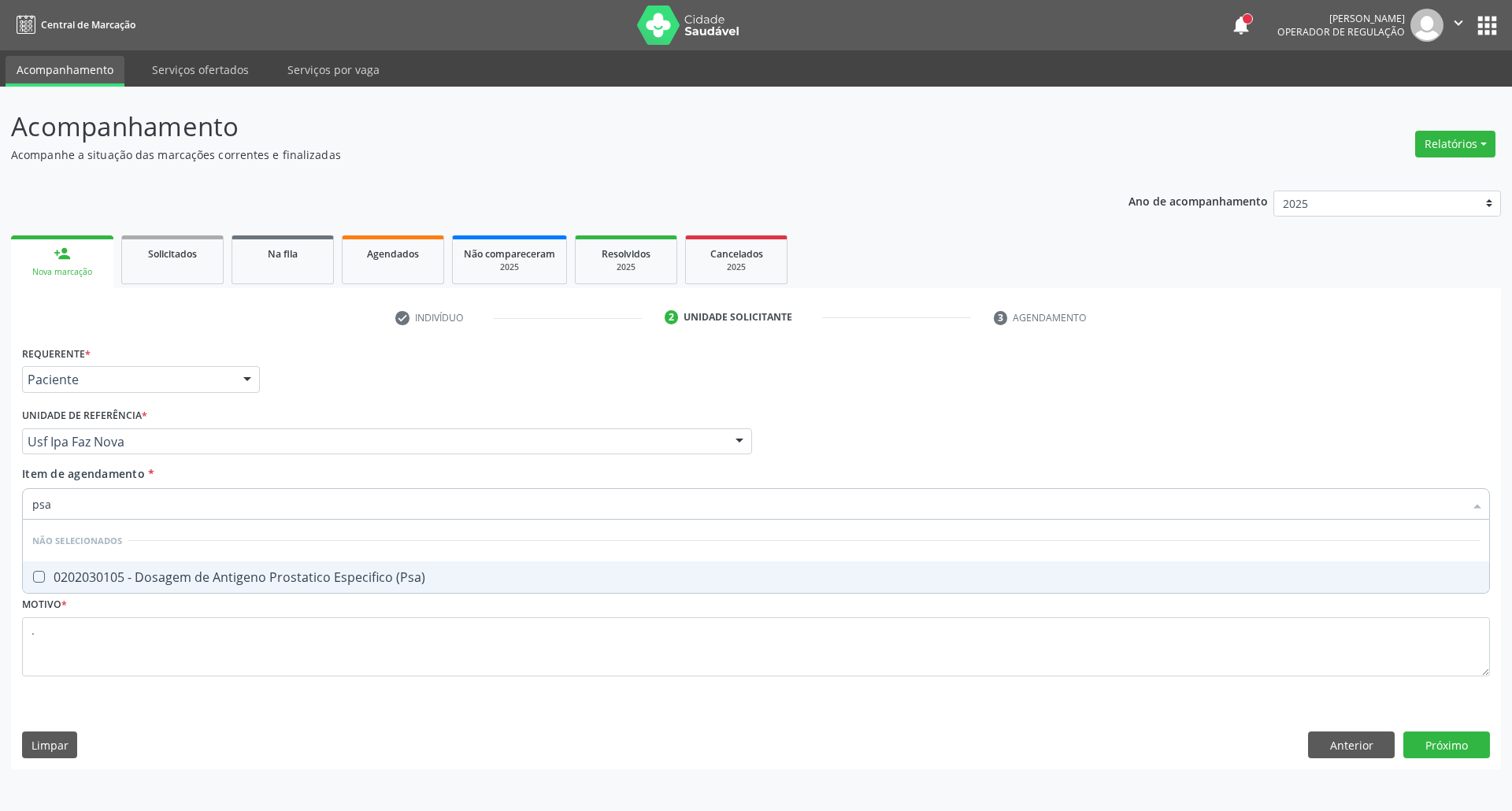
click at [238, 580] on div "0202030105 - Dosagem de Antigeno Prostatico Especifico (Psa)" at bounding box center [756, 577] width 1448 height 13
checkbox \(Psa\) "true"
click at [1440, 756] on div "Requerente * Paciente Profissional de Saúde Paciente Nenhum resultado encontrad…" at bounding box center [756, 556] width 1491 height 428
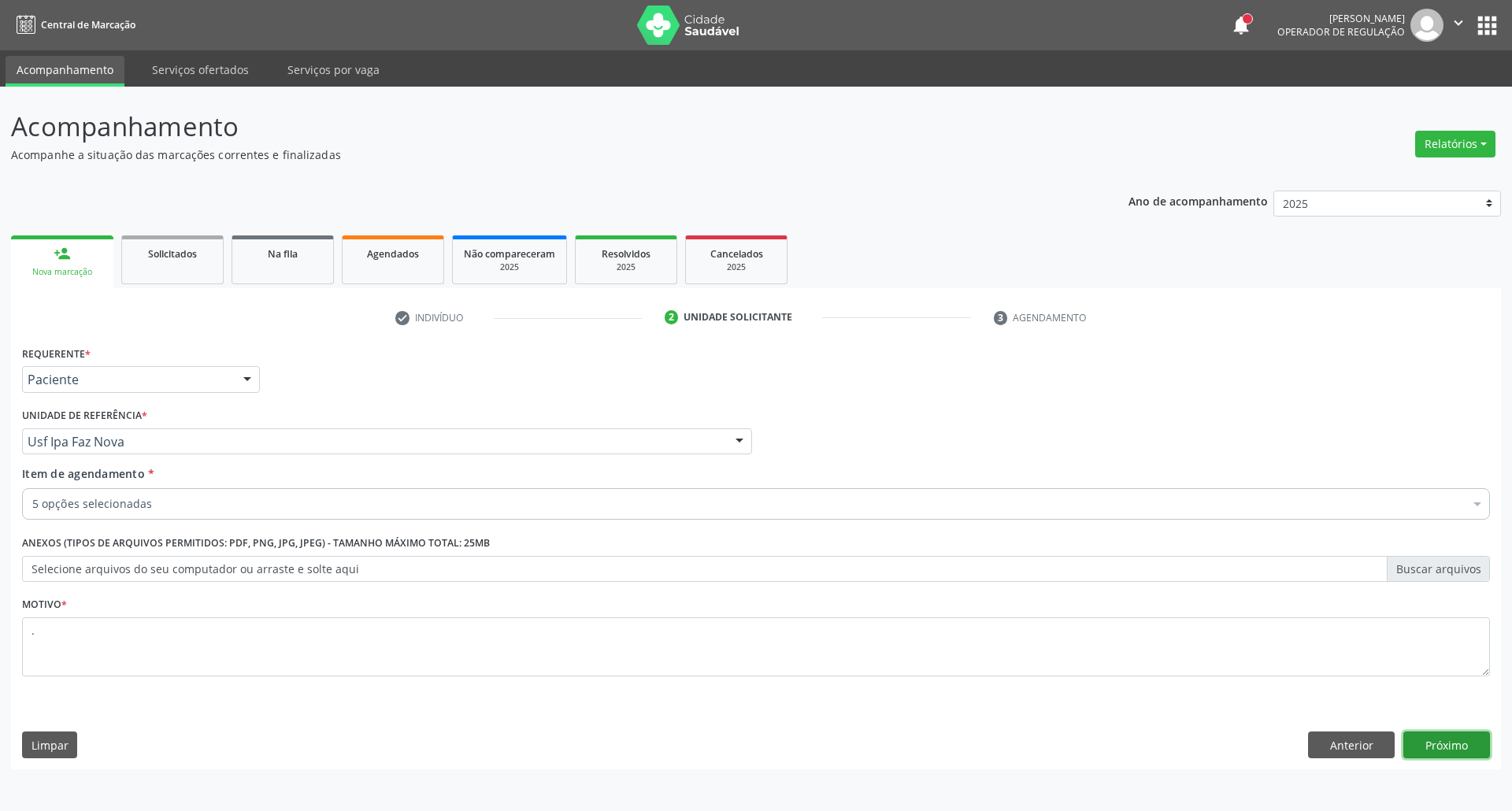
click at [1451, 753] on button "Próximo" at bounding box center [1447, 745] width 87 height 27
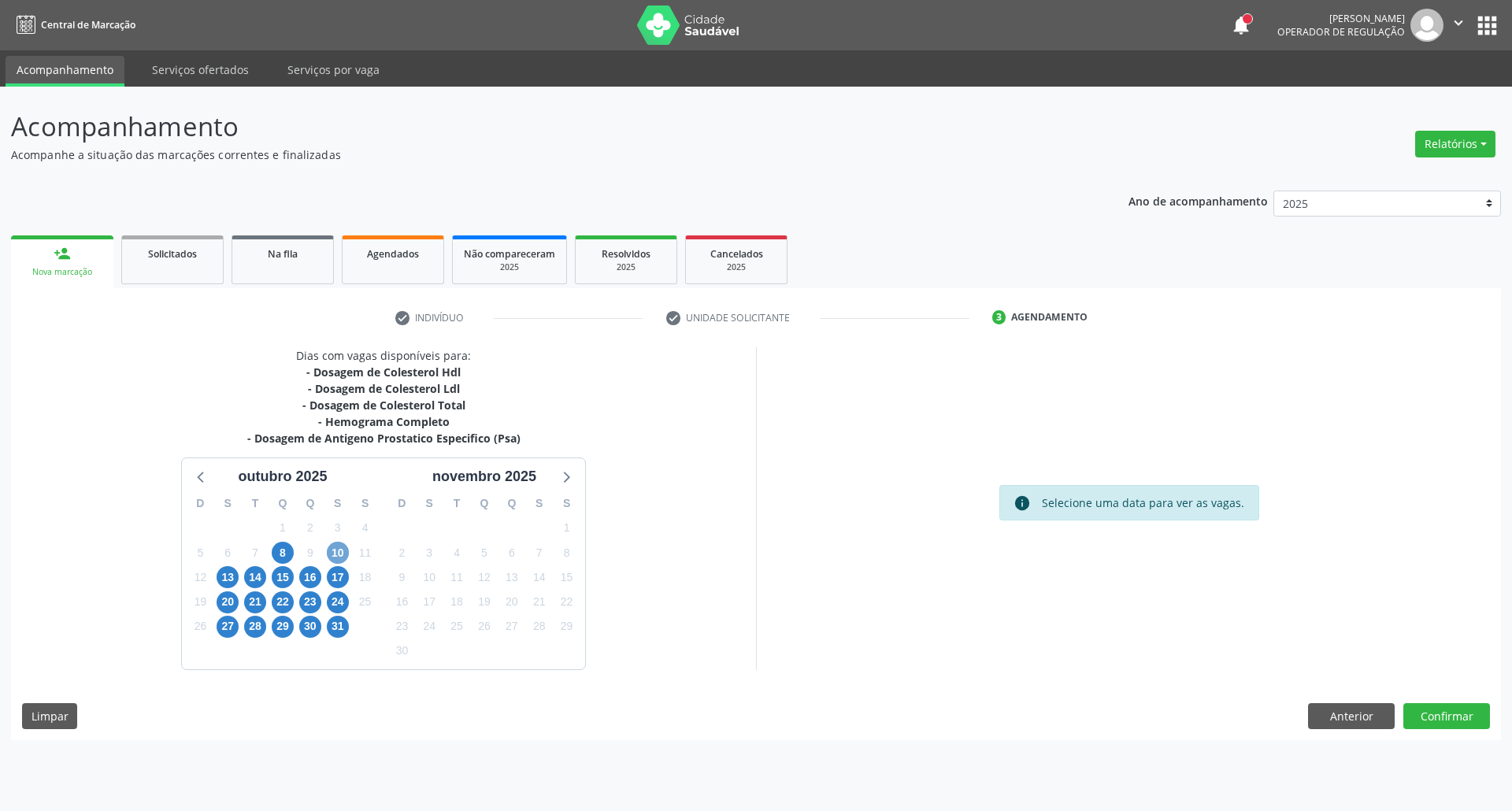
click at [335, 558] on span "10" at bounding box center [337, 552] width 22 height 22
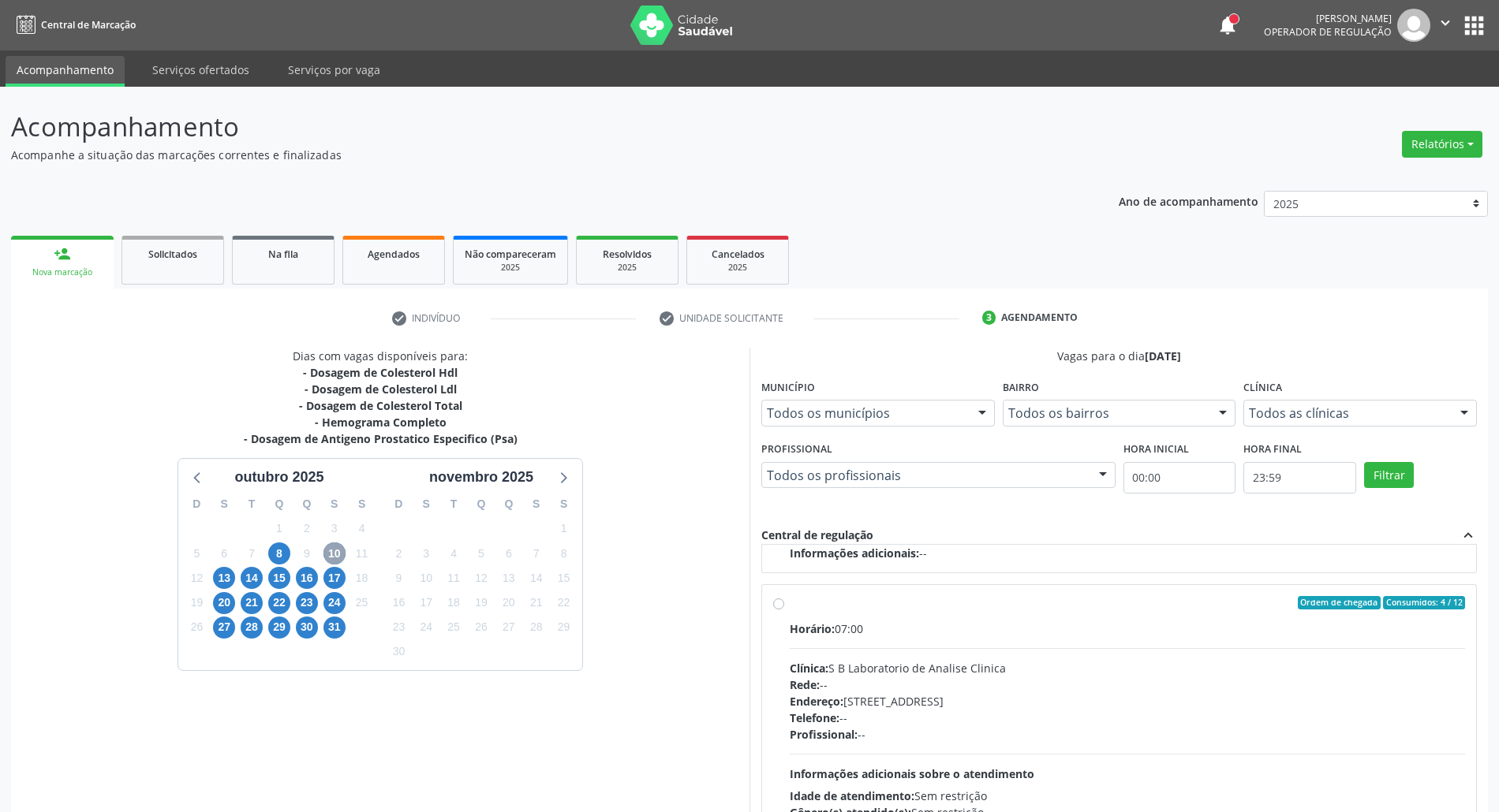
scroll to position [105, 0]
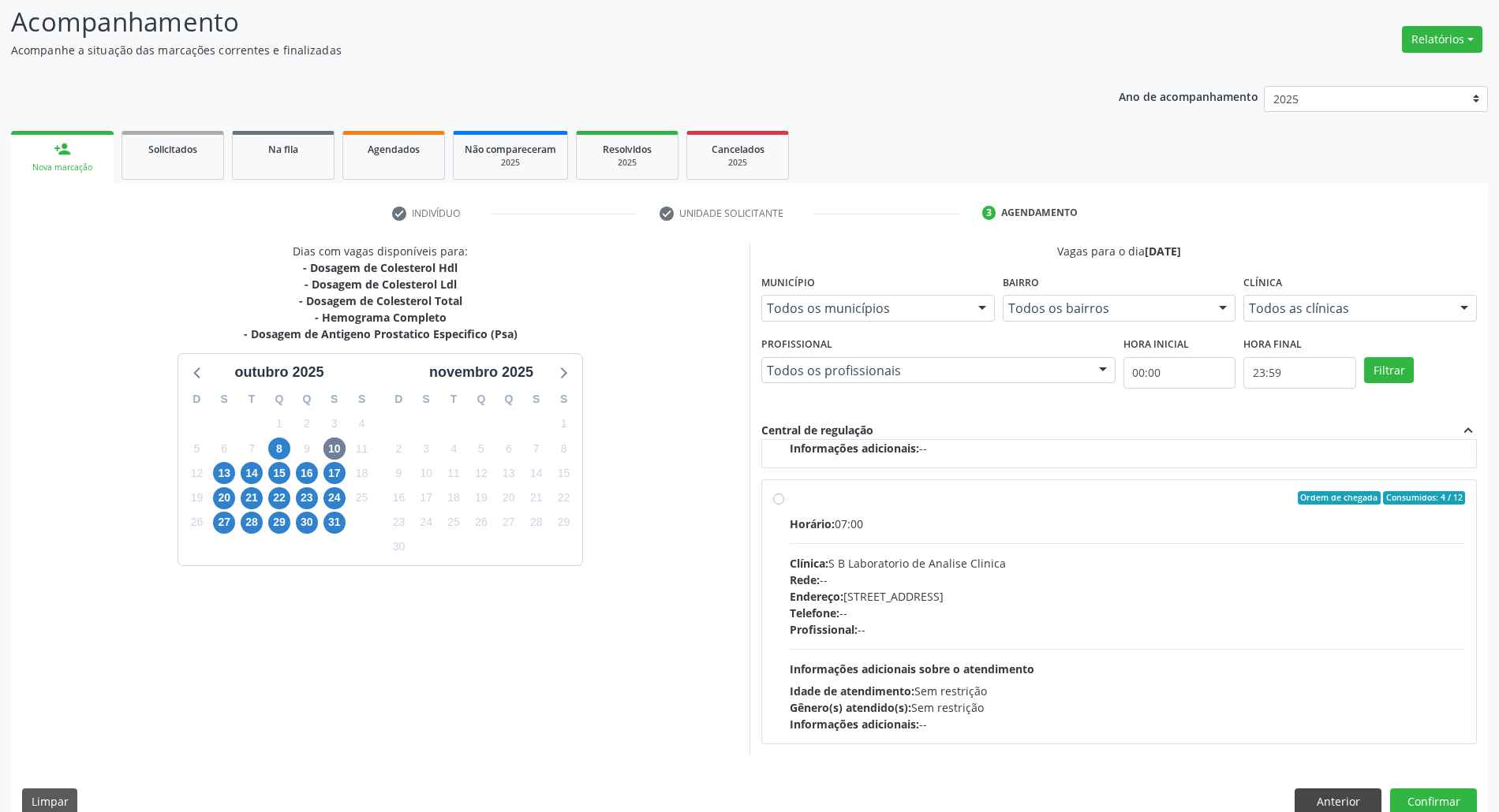
drag, startPoint x: 1011, startPoint y: 678, endPoint x: 1319, endPoint y: 790, distance: 327.7
click at [1017, 681] on div "Horário: 07:00 Clínica: S B Laboratorio de Analise Clinica Rede: -- Endereço: […" at bounding box center [1127, 624] width 675 height 217
click at [784, 505] on input "Ordem de chegada Consumidos: 4 / 12 Horário: 07:00 Clínica: S B Laboratorio de …" at bounding box center [778, 498] width 11 height 14
radio input "true"
click at [1440, 796] on button "Confirmar" at bounding box center [1433, 802] width 87 height 27
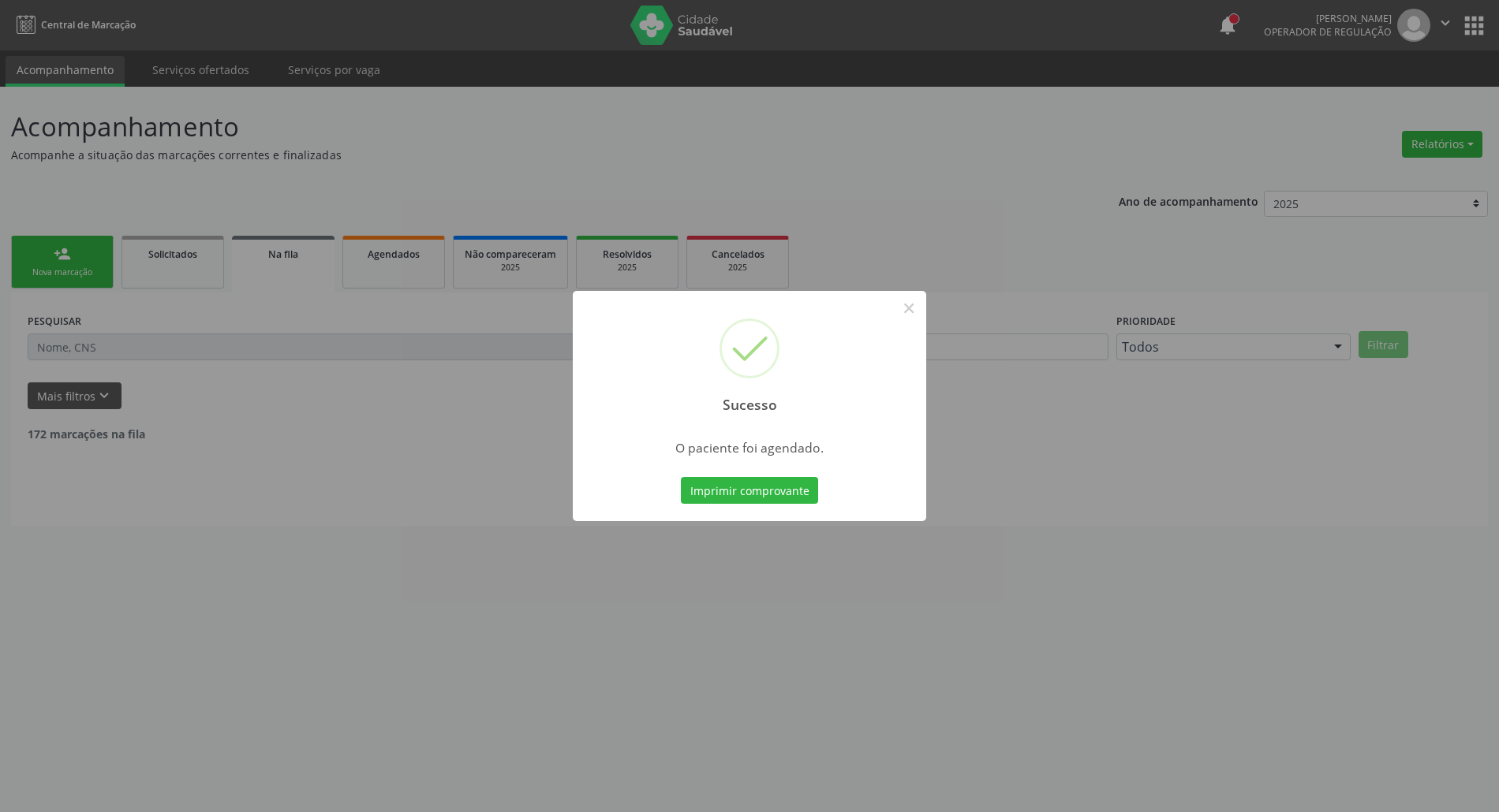
scroll to position [0, 0]
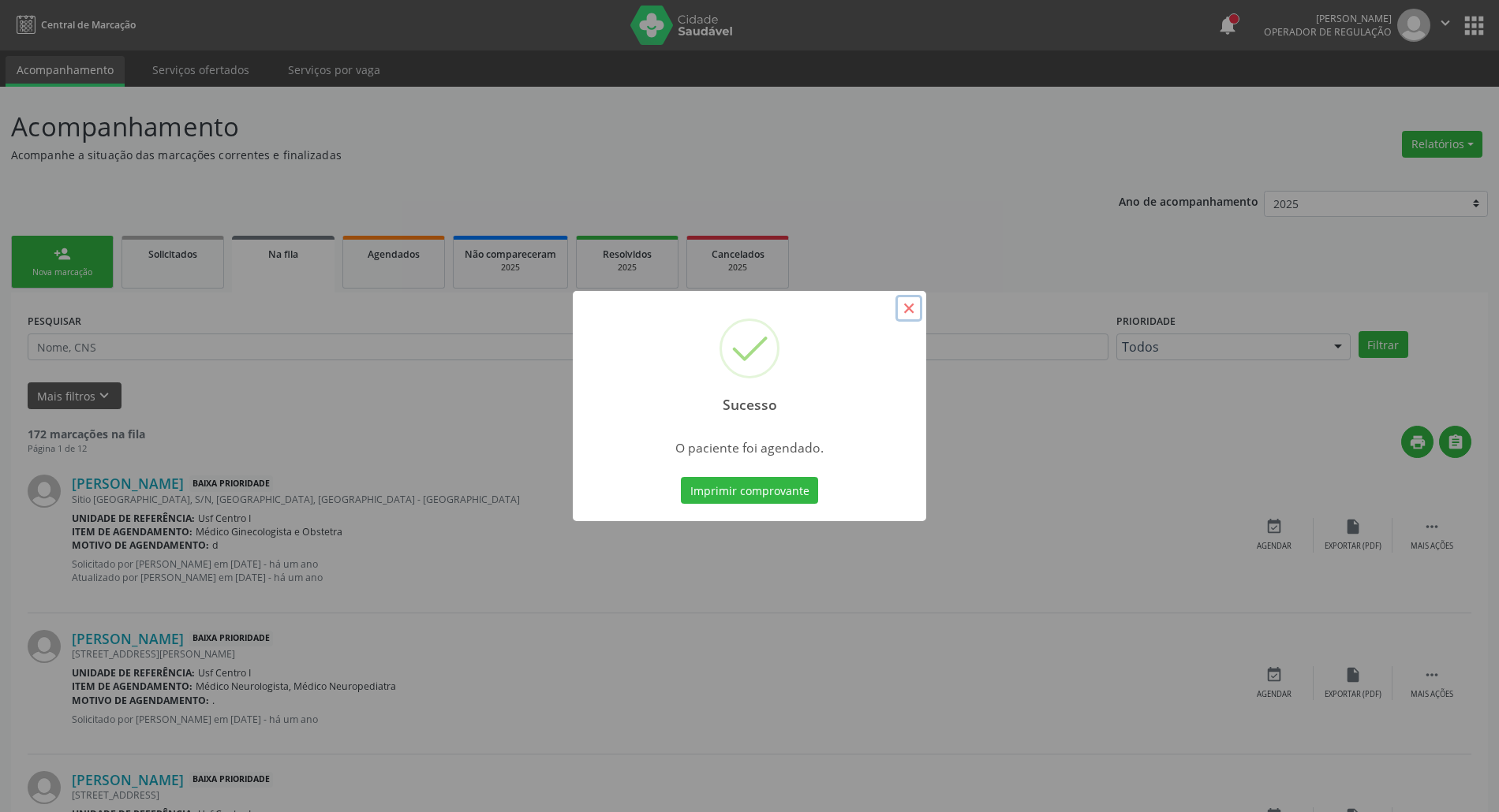
click at [906, 313] on button "×" at bounding box center [909, 308] width 27 height 27
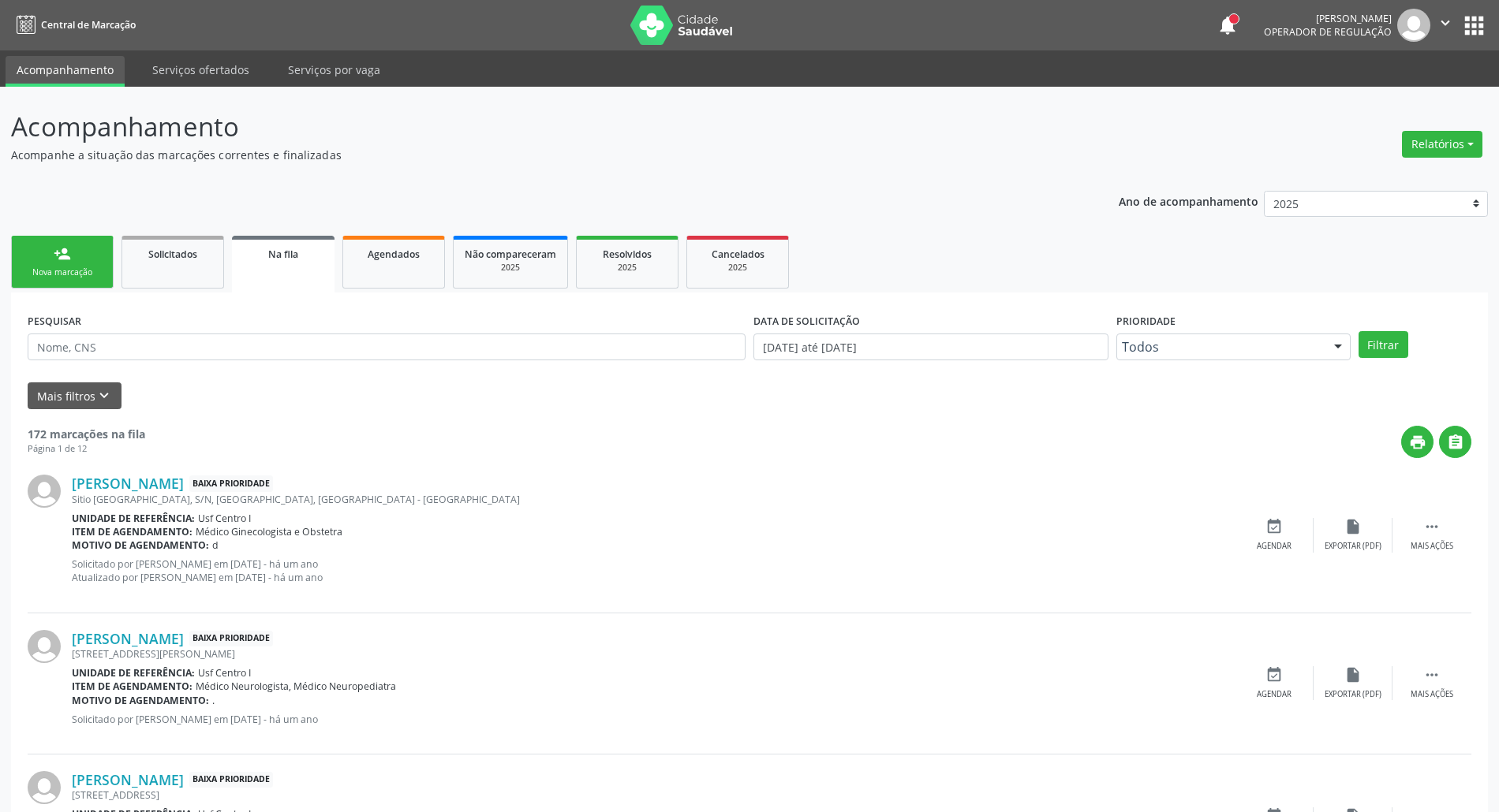
click at [55, 259] on div "person_add" at bounding box center [62, 254] width 17 height 17
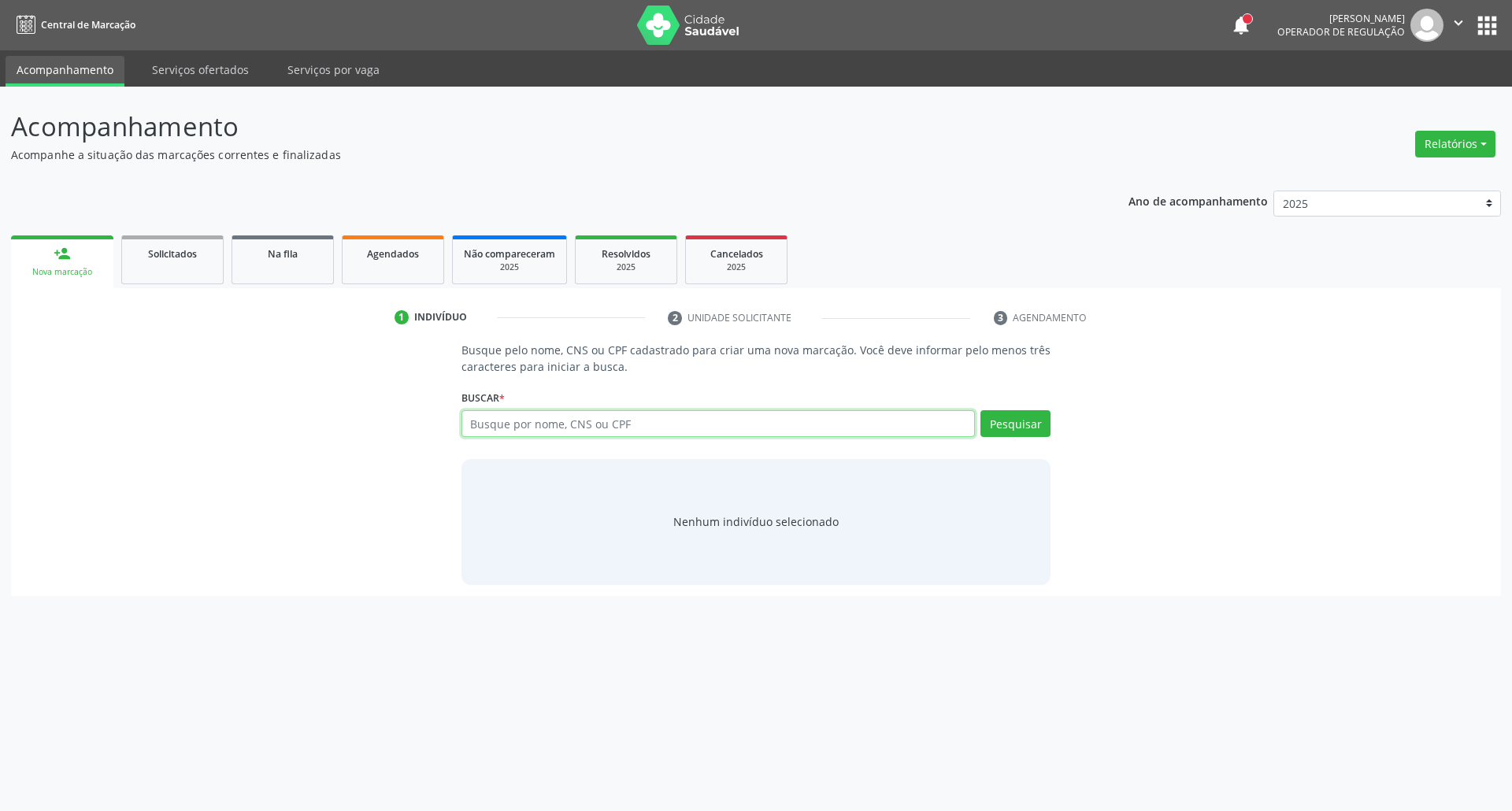
click at [508, 425] on input "text" at bounding box center [719, 423] width 515 height 27
paste input "JOSE ANCELMO DA SILVA"
drag, startPoint x: 265, startPoint y: 432, endPoint x: 46, endPoint y: 432, distance: 219.0
click at [47, 432] on div "Busque pelo nome, CNS ou CPF cadastrado para criar uma nova marcação. Você deve…" at bounding box center [756, 463] width 1468 height 243
type input "[CREDIT_CARD_NUMBER]"
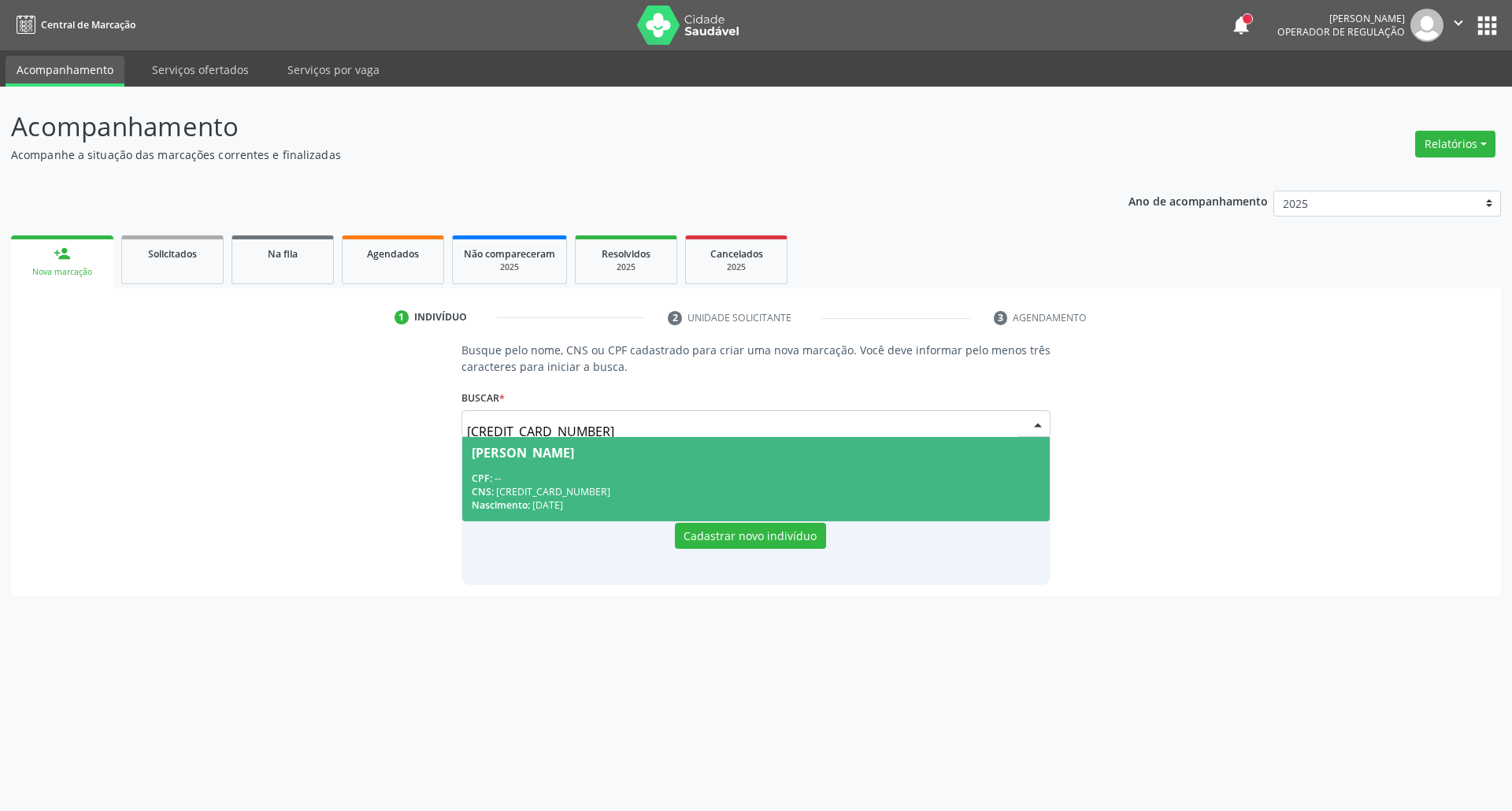
click at [602, 467] on span "[PERSON_NAME] CPF: -- CNS: [CREDIT_CARD_NUMBER] Nascimento: [DATE]" at bounding box center [756, 479] width 588 height 84
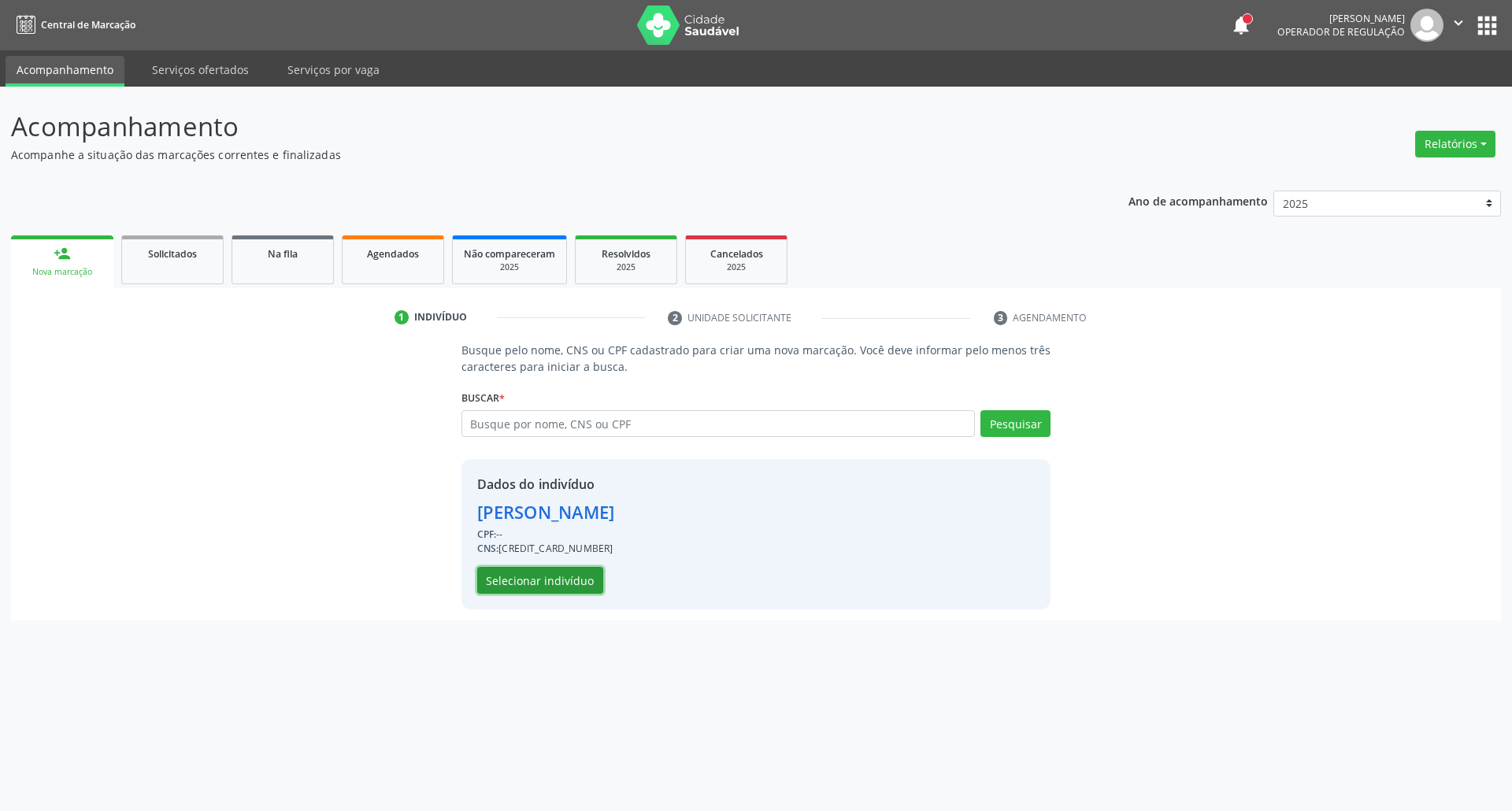
click at [541, 578] on button "Selecionar indivíduo" at bounding box center [540, 580] width 126 height 27
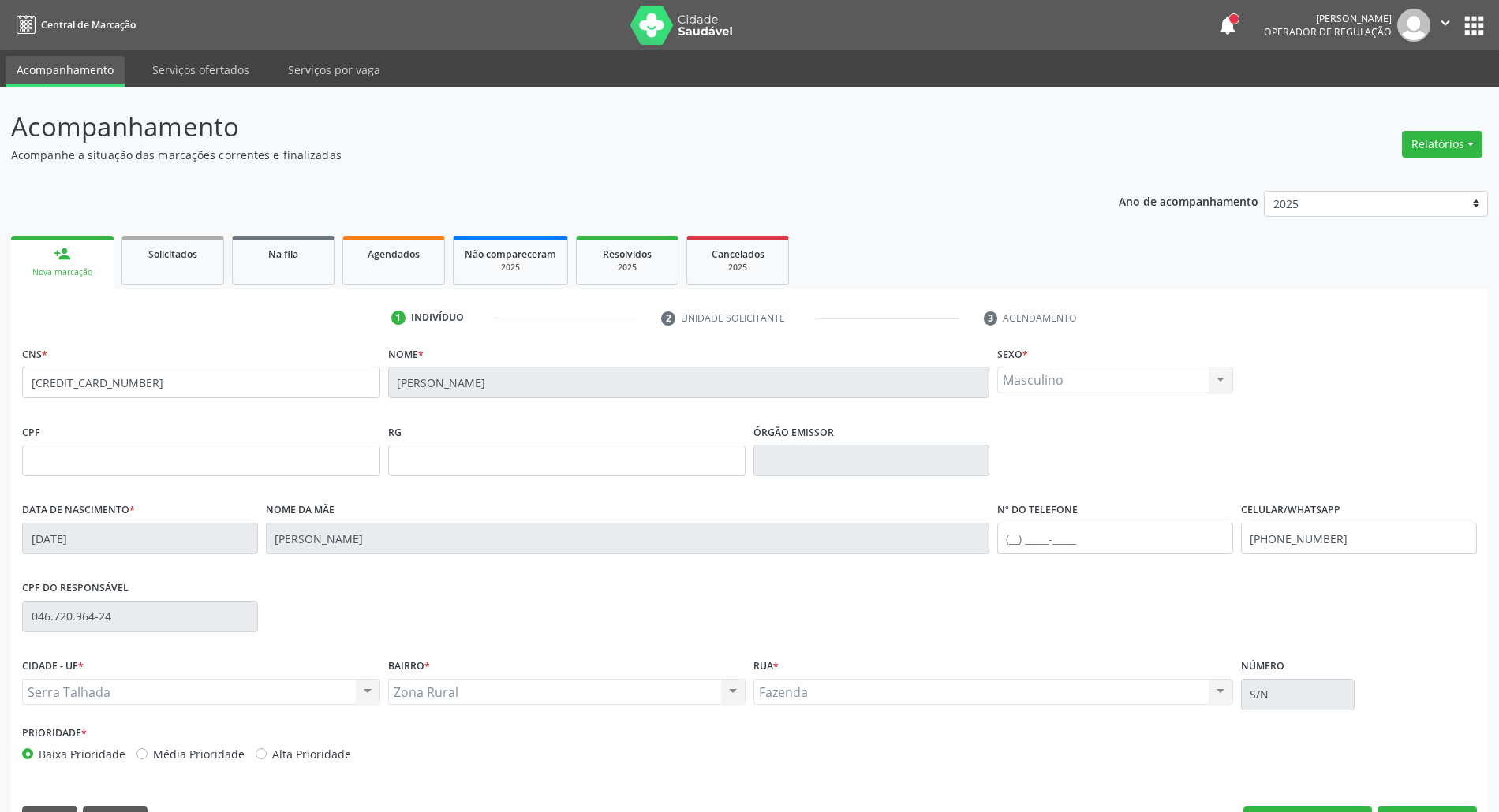
scroll to position [43, 0]
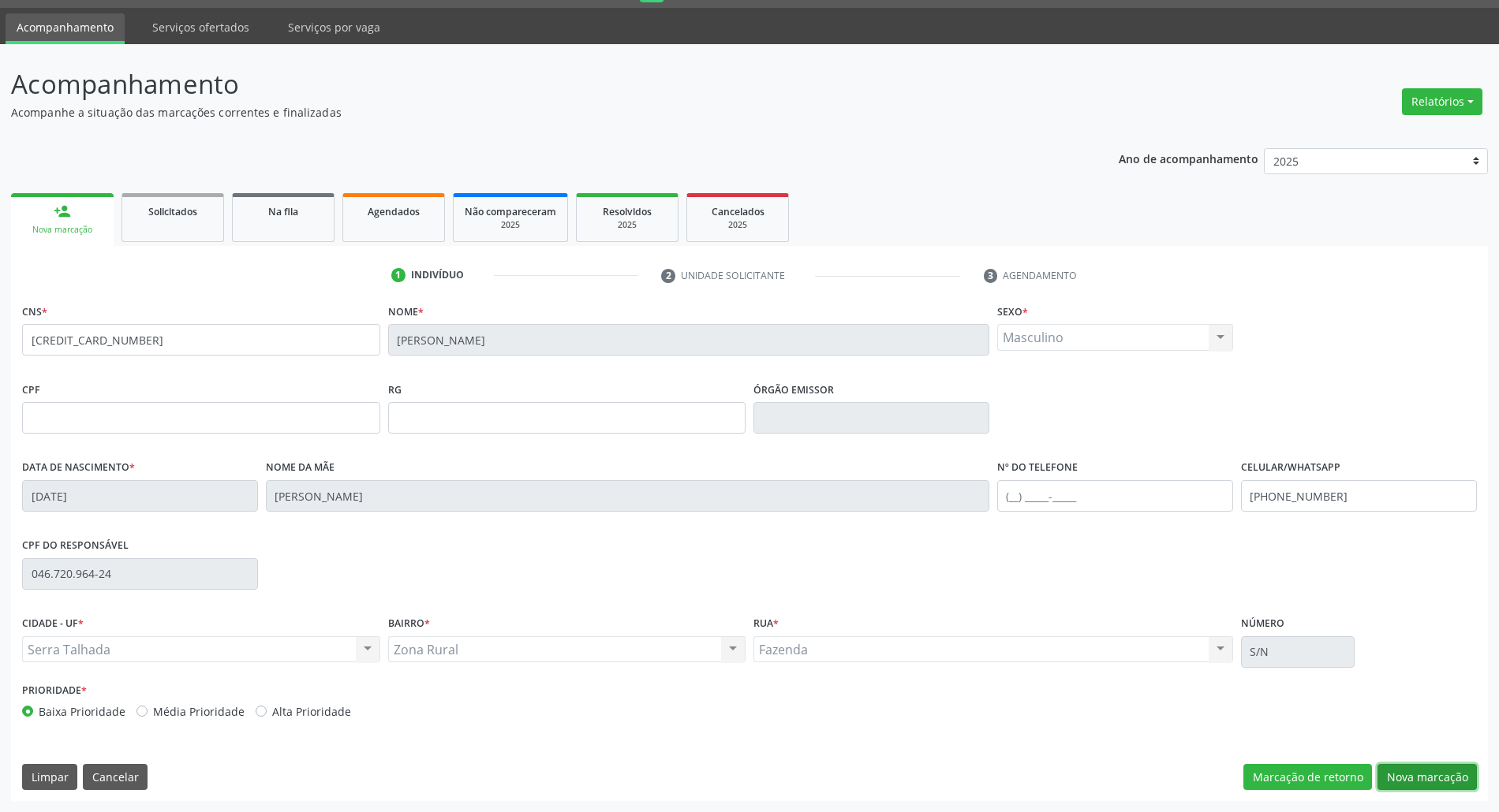
click at [1410, 780] on button "Nova marcação" at bounding box center [1426, 778] width 100 height 27
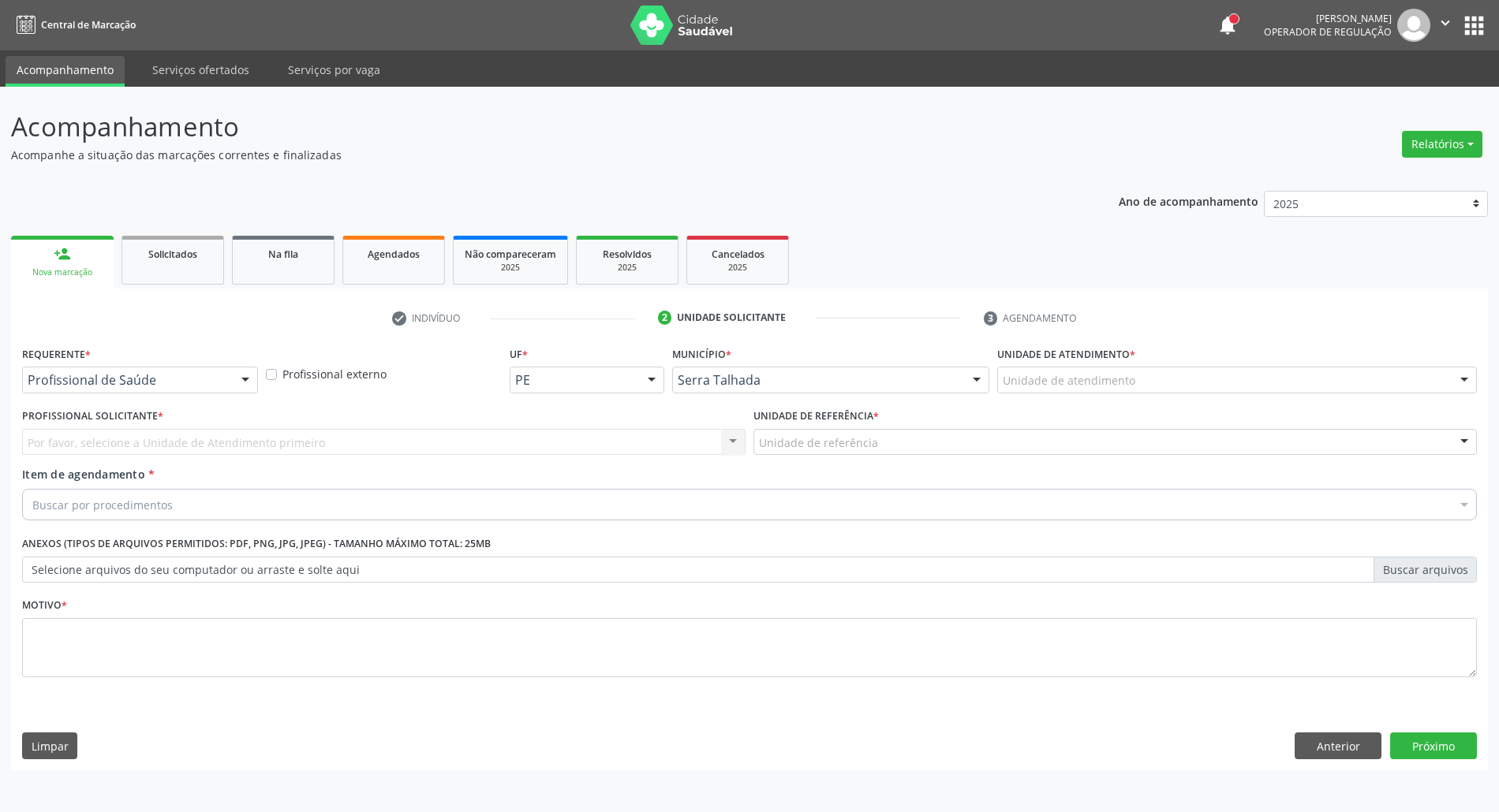
scroll to position [0, 0]
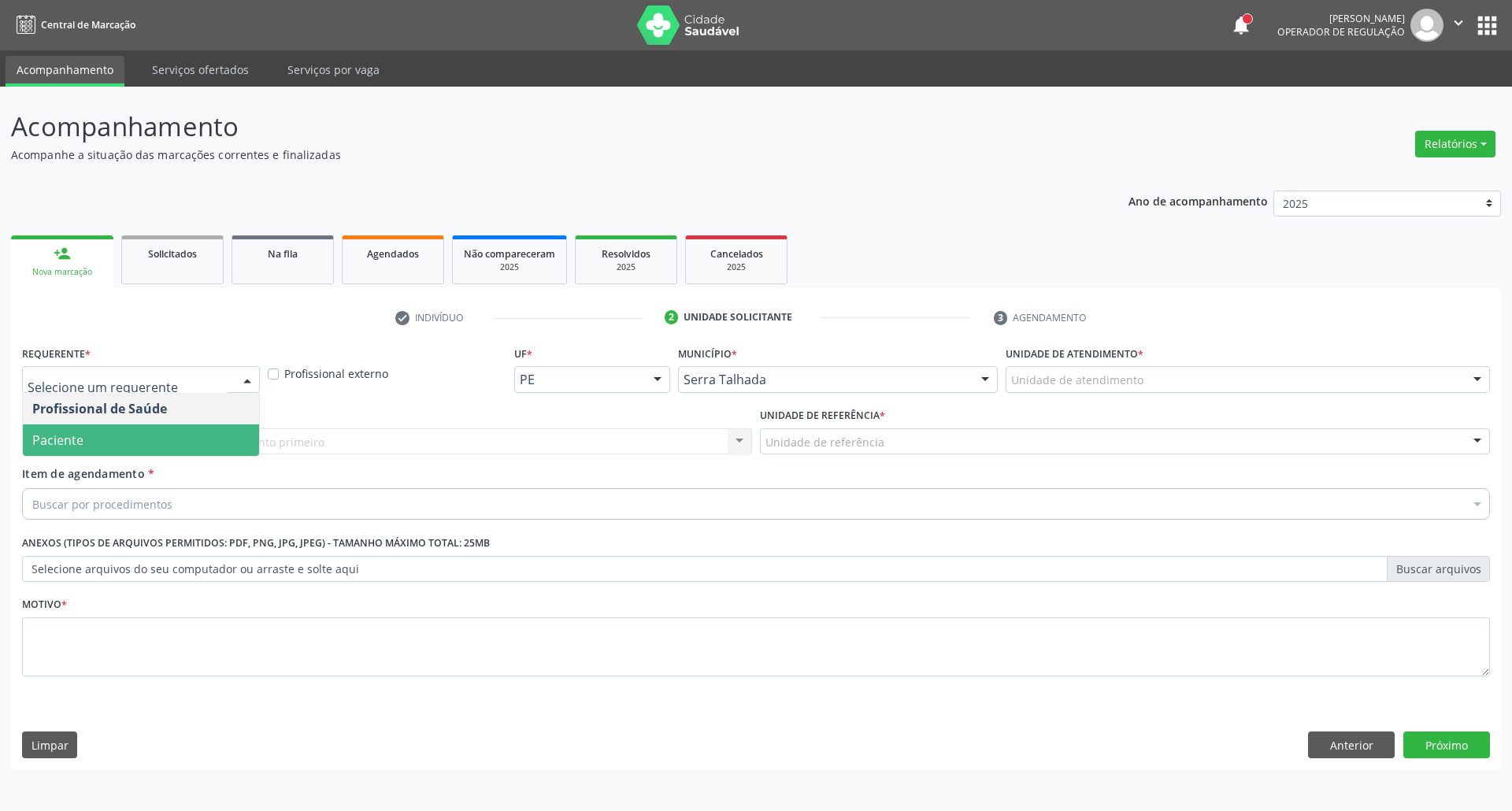
click at [101, 436] on span "Paciente" at bounding box center [141, 440] width 236 height 31
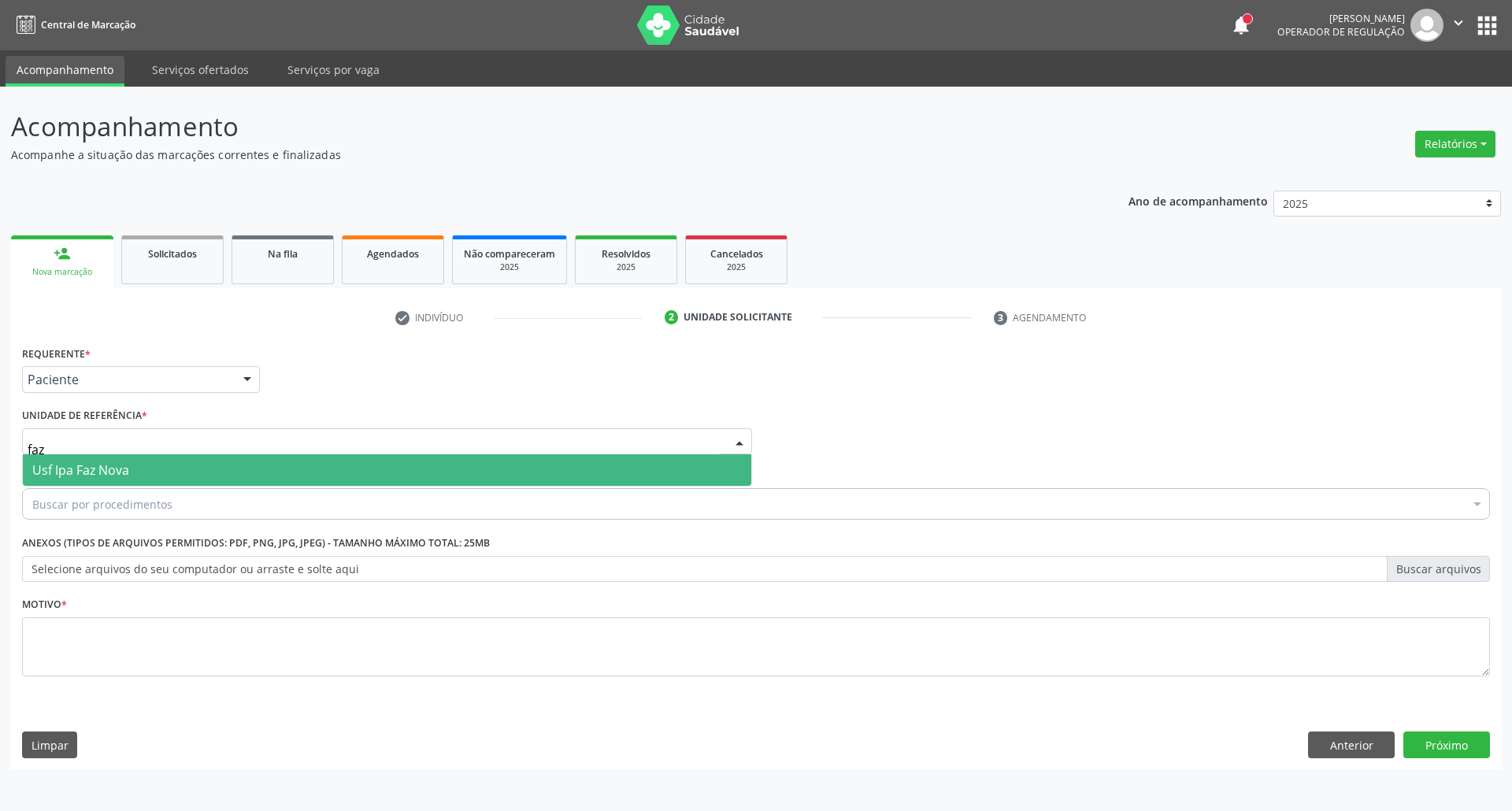
type input "faz"
click at [95, 468] on span "Usf Ipa Faz Nova" at bounding box center [81, 470] width 97 height 17
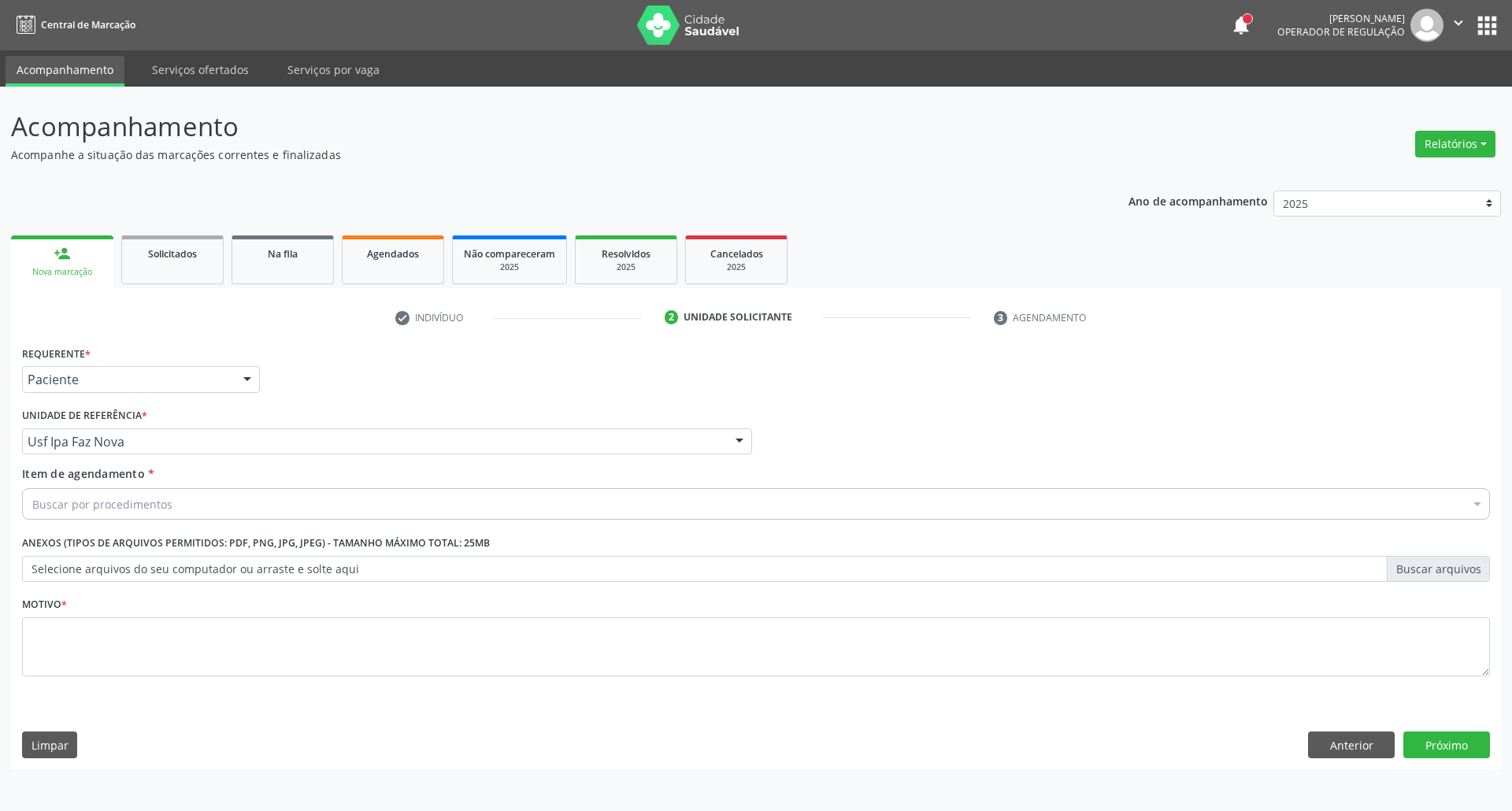
click at [95, 495] on div "Buscar por procedimentos" at bounding box center [756, 503] width 1468 height 31
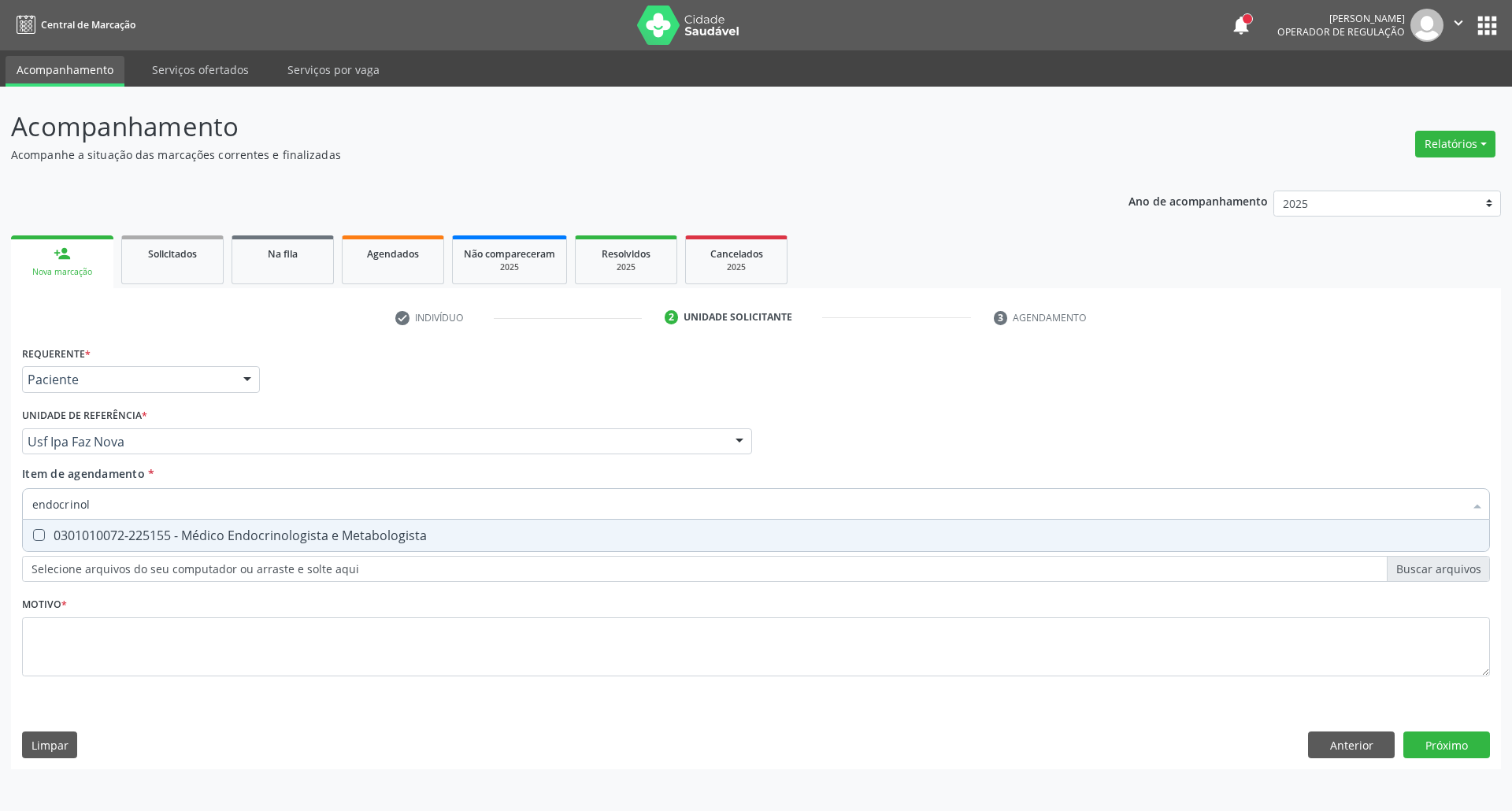
type input "endocrinolo"
click at [86, 529] on div "0301010072-225155 - Médico Endocrinologista e Metabologista" at bounding box center [756, 535] width 1448 height 13
checkbox Metabologista "true"
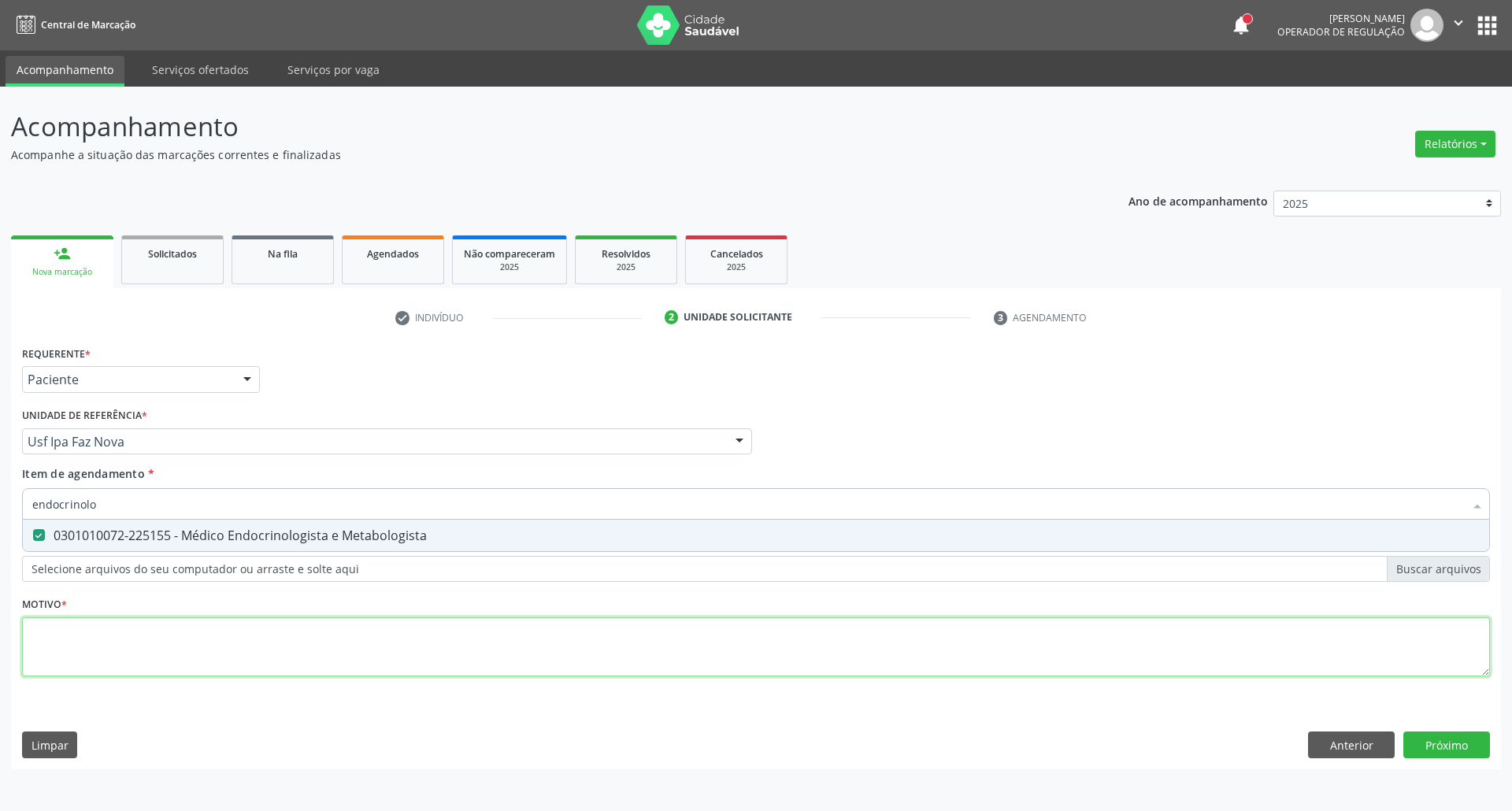
click at [124, 650] on div "Requerente * Paciente Profissional de Saúde Paciente Nenhum resultado encontrad…" at bounding box center [756, 520] width 1468 height 357
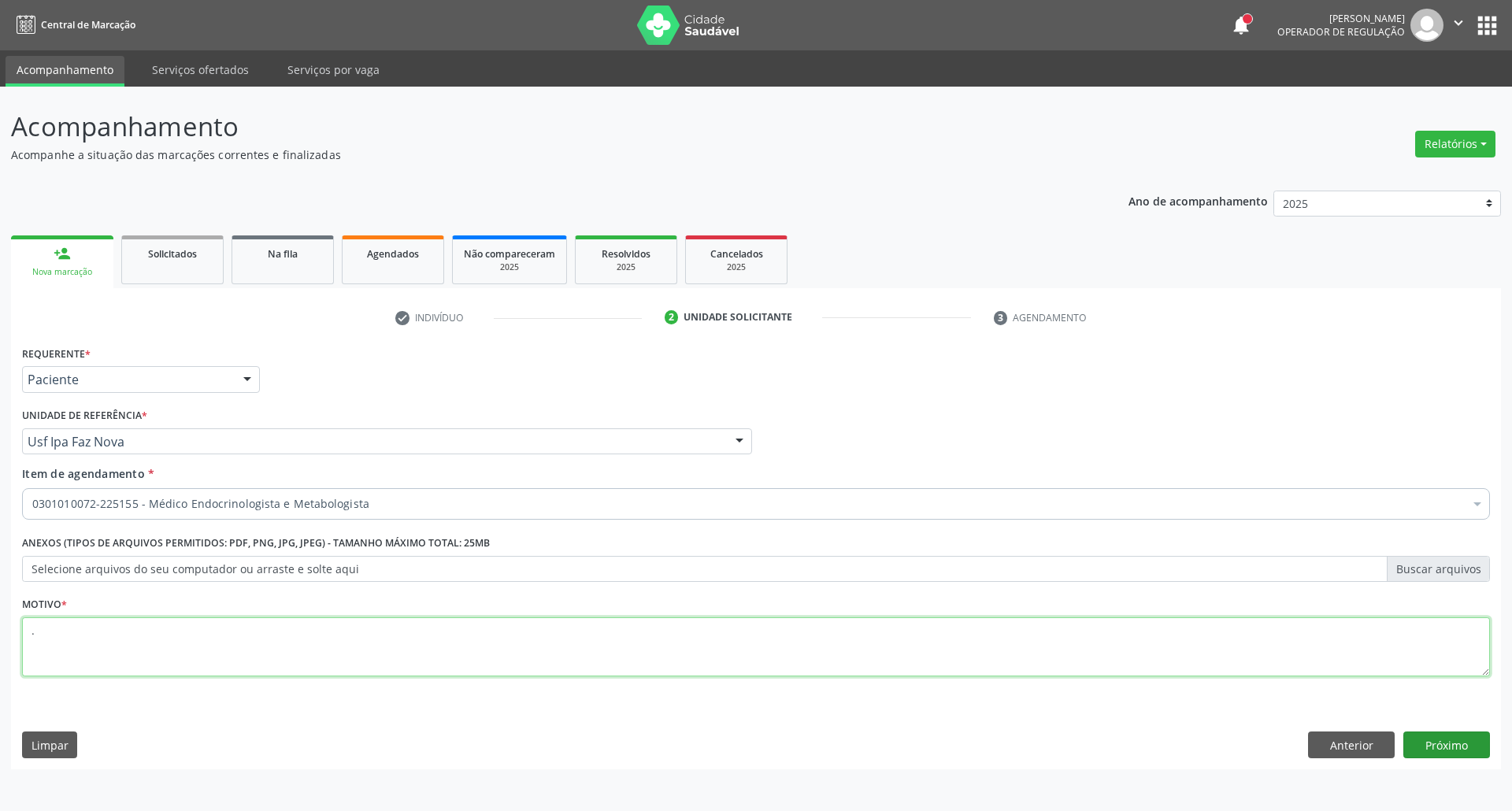
type textarea "."
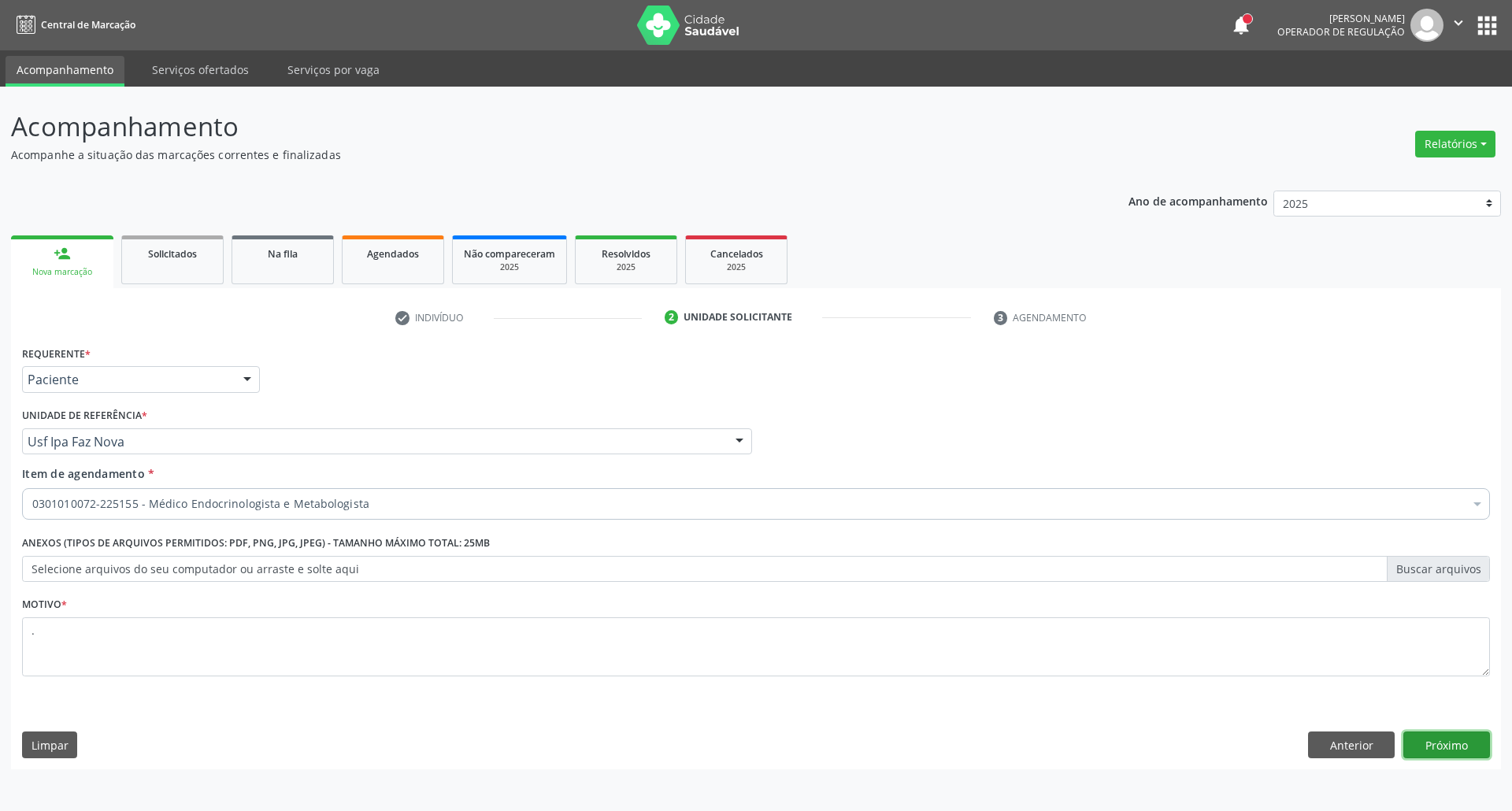
click at [1433, 745] on button "Próximo" at bounding box center [1447, 745] width 87 height 27
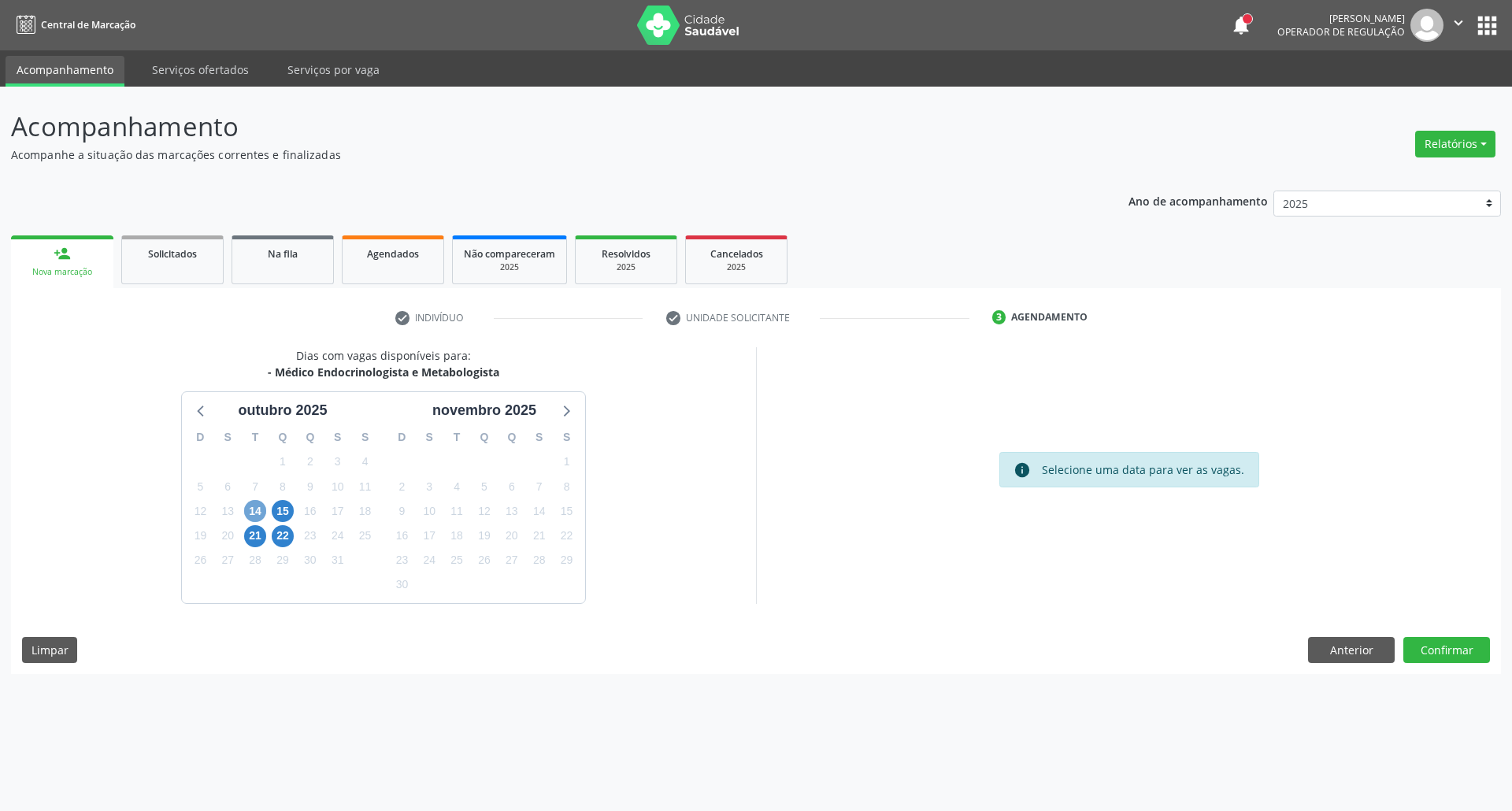
click at [251, 508] on span "14" at bounding box center [255, 511] width 22 height 22
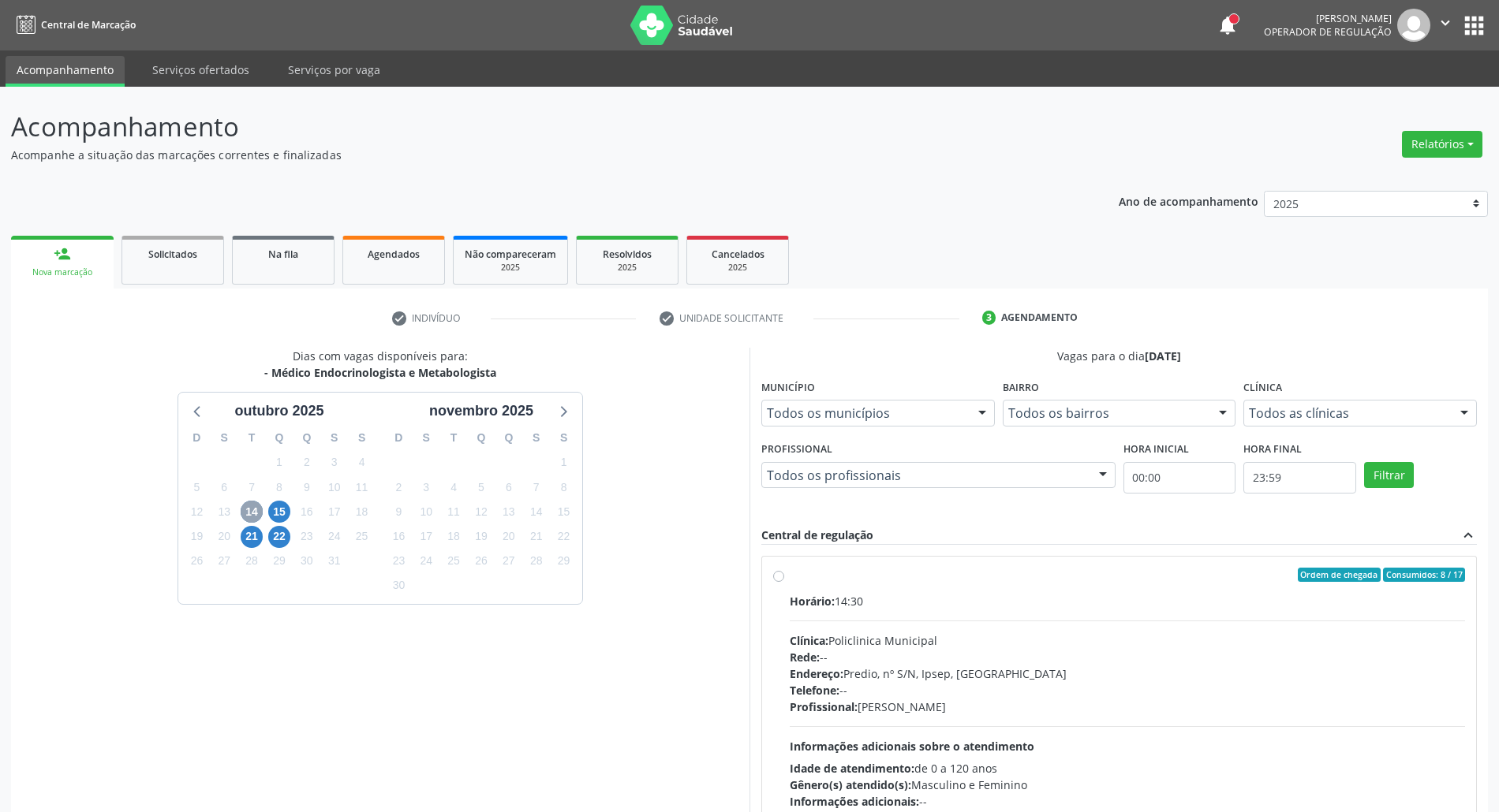
scroll to position [104, 0]
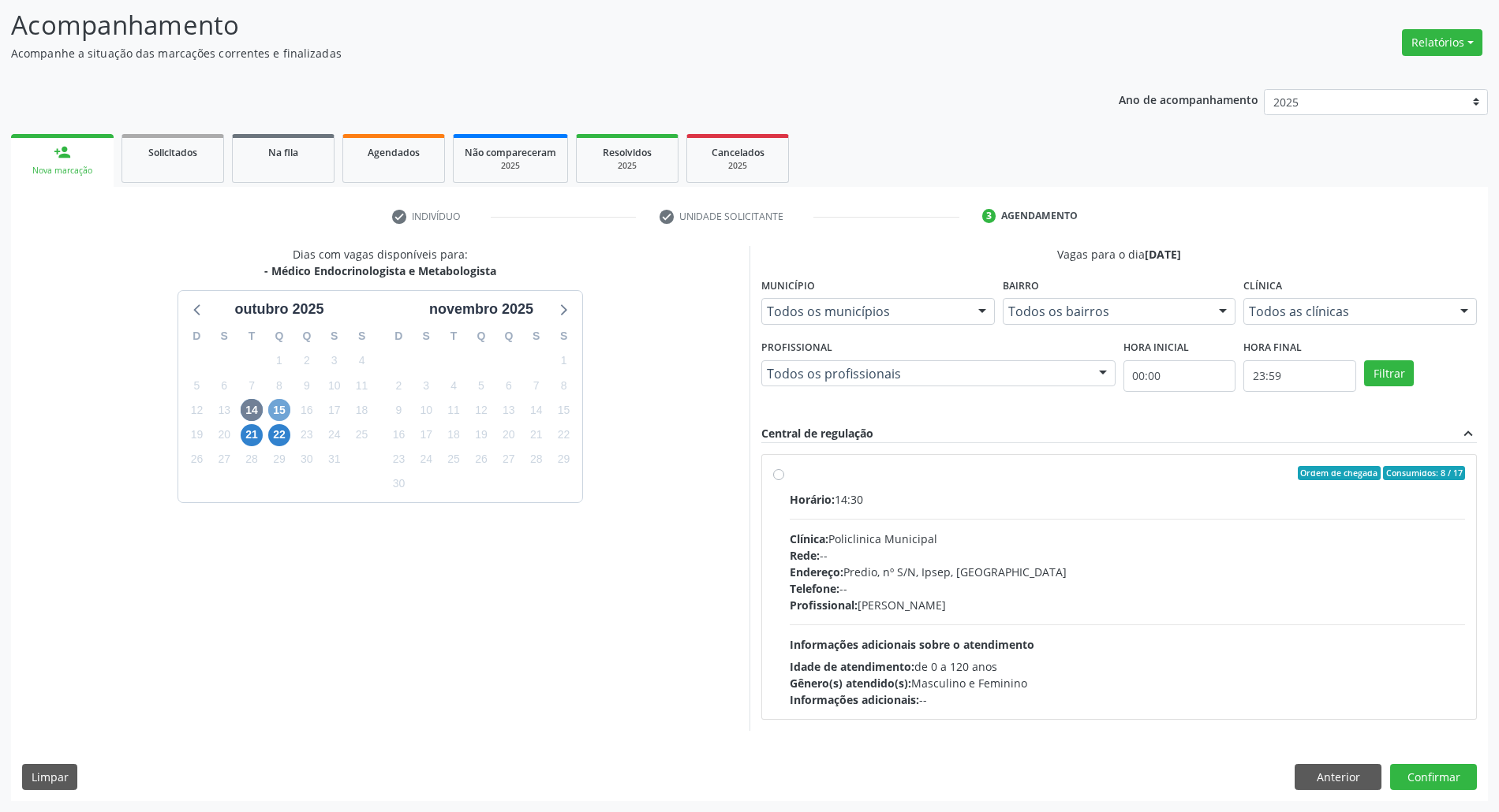
click at [282, 408] on span "15" at bounding box center [279, 410] width 22 height 22
drag, startPoint x: 975, startPoint y: 521, endPoint x: 1111, endPoint y: 678, distance: 207.7
click at [975, 523] on div "Horário: 14:30 Clínica: Policlinica Municipal Rede: -- Endereço: Predio, nº S/N…" at bounding box center [1127, 600] width 675 height 217
click at [784, 480] on input "Ordem de chegada Consumidos: 7 / 10 Horário: 14:30 Clínica: Policlinica Municip…" at bounding box center [778, 473] width 11 height 14
radio input "true"
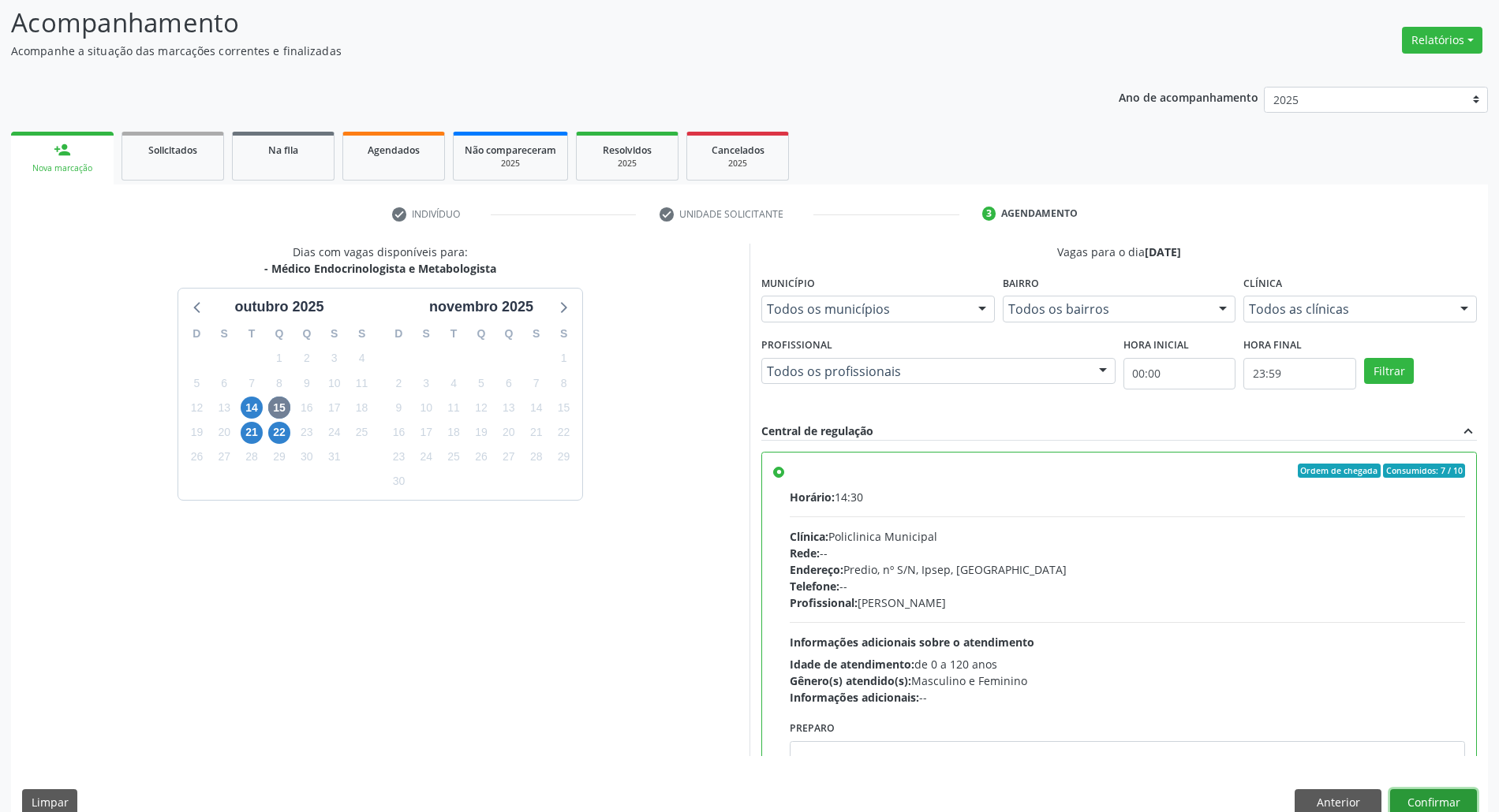
click at [1427, 802] on button "Confirmar" at bounding box center [1433, 803] width 87 height 27
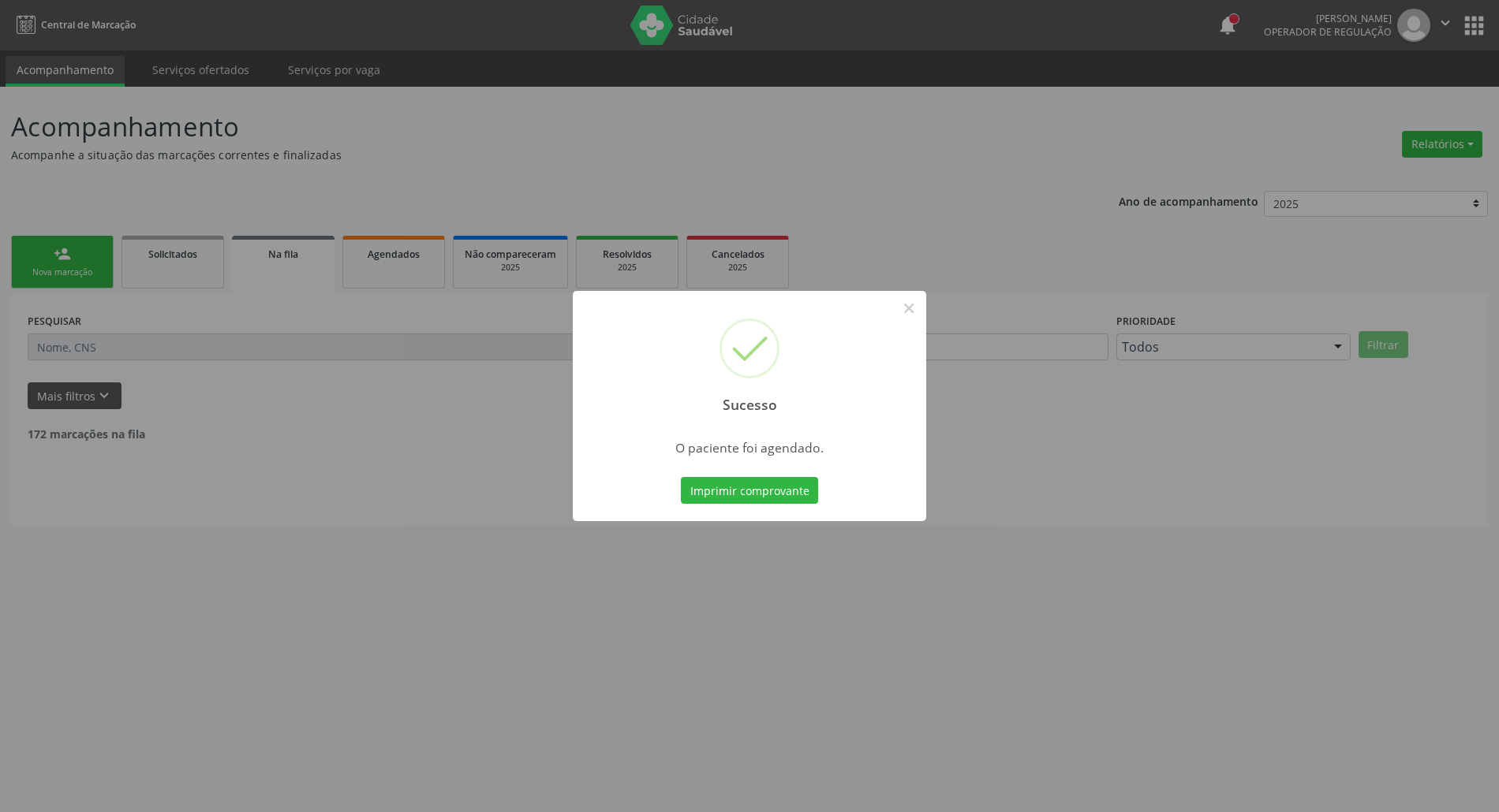
scroll to position [0, 0]
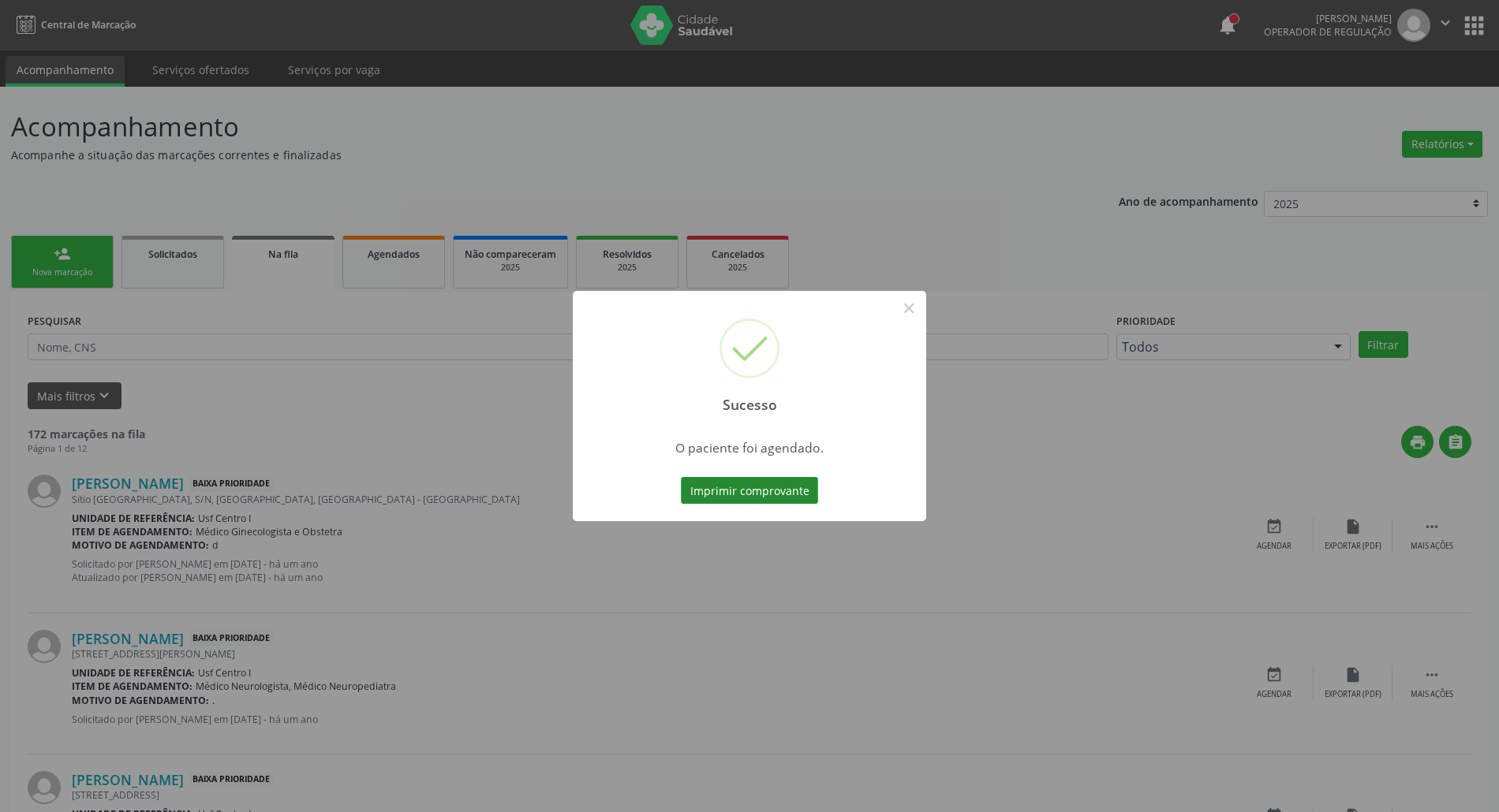
click at [715, 484] on button "Imprimir comprovante" at bounding box center [749, 490] width 137 height 27
